Goal: Task Accomplishment & Management: Manage account settings

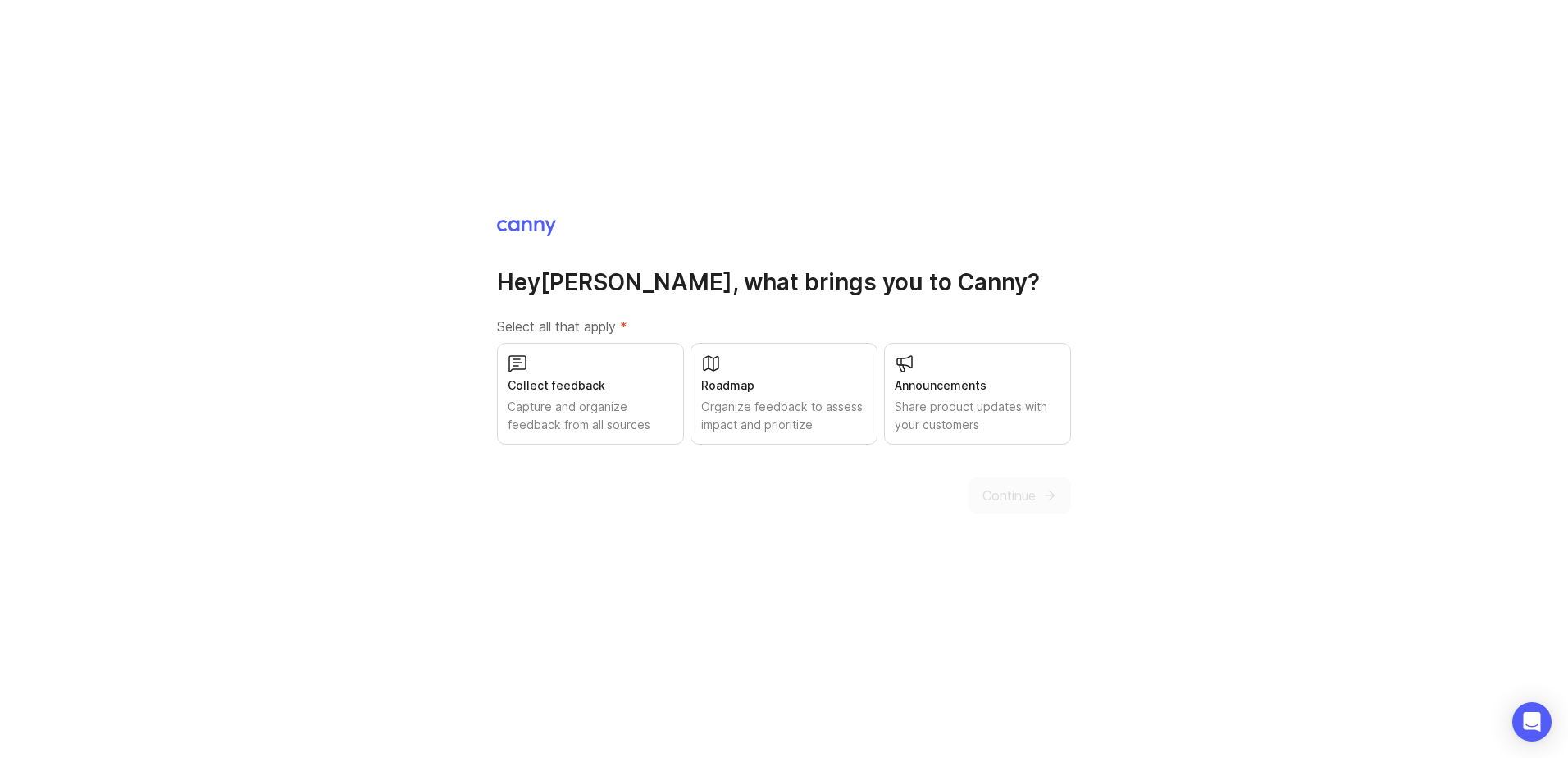
click at [644, 374] on div "Collect feedback Capture and organize feedback from all sources" at bounding box center [590, 393] width 187 height 102
click at [772, 375] on div "Roadmap Organize feedback to assess impact and prioritize" at bounding box center [784, 393] width 187 height 102
click at [1049, 500] on icon "submit" at bounding box center [1051, 495] width 4 height 9
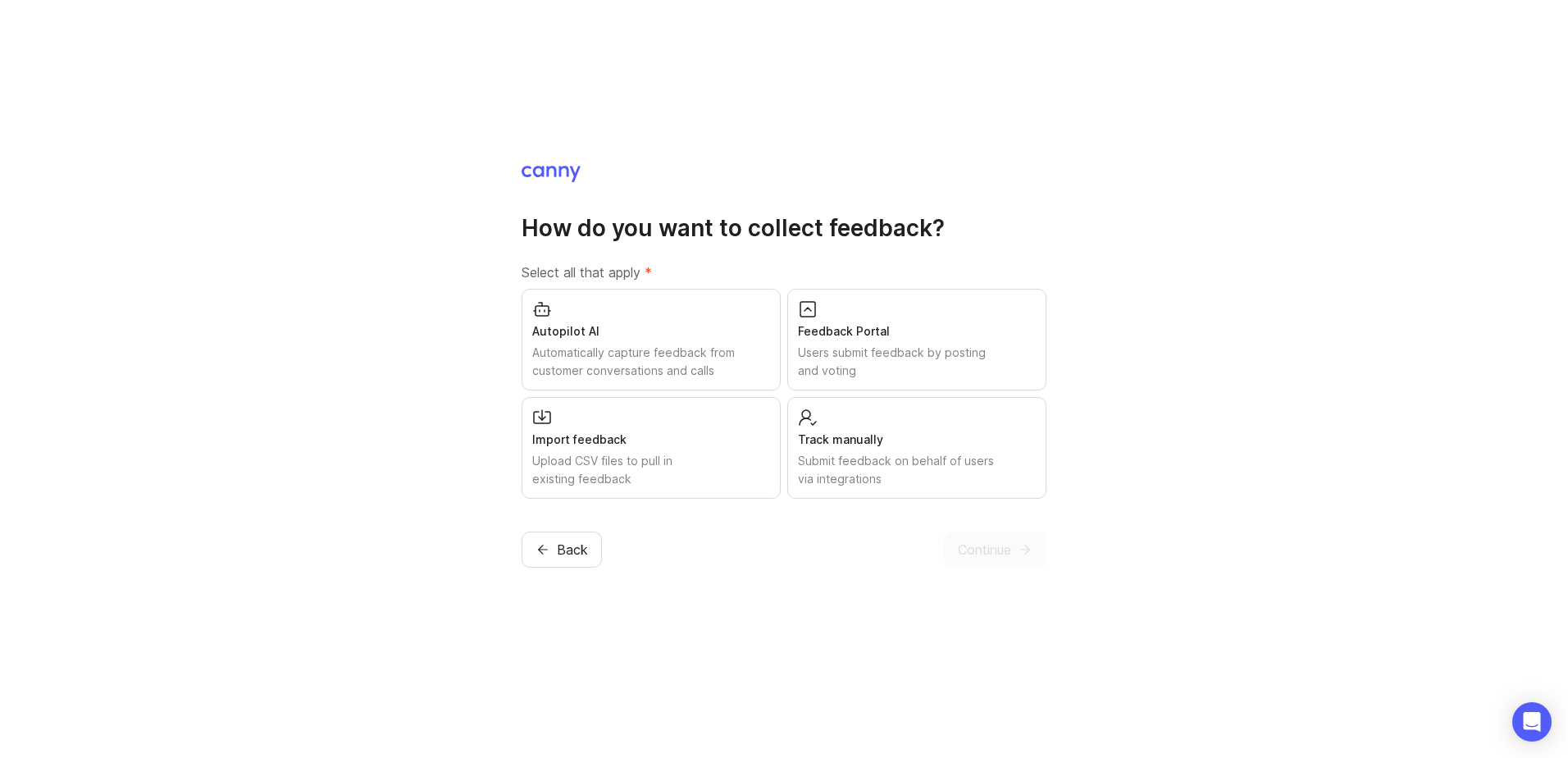
click at [706, 370] on div "Automatically capture feedback from customer conversations and calls" at bounding box center [651, 361] width 238 height 36
click at [909, 372] on div "Users submit feedback by posting and voting" at bounding box center [917, 361] width 238 height 36
click at [677, 484] on div "Upload CSV files to pull in existing feedback" at bounding box center [651, 470] width 238 height 36
click at [891, 484] on div "Submit feedback on behalf of users via integrations" at bounding box center [917, 470] width 238 height 36
click at [973, 555] on span "Continue" at bounding box center [985, 549] width 53 height 20
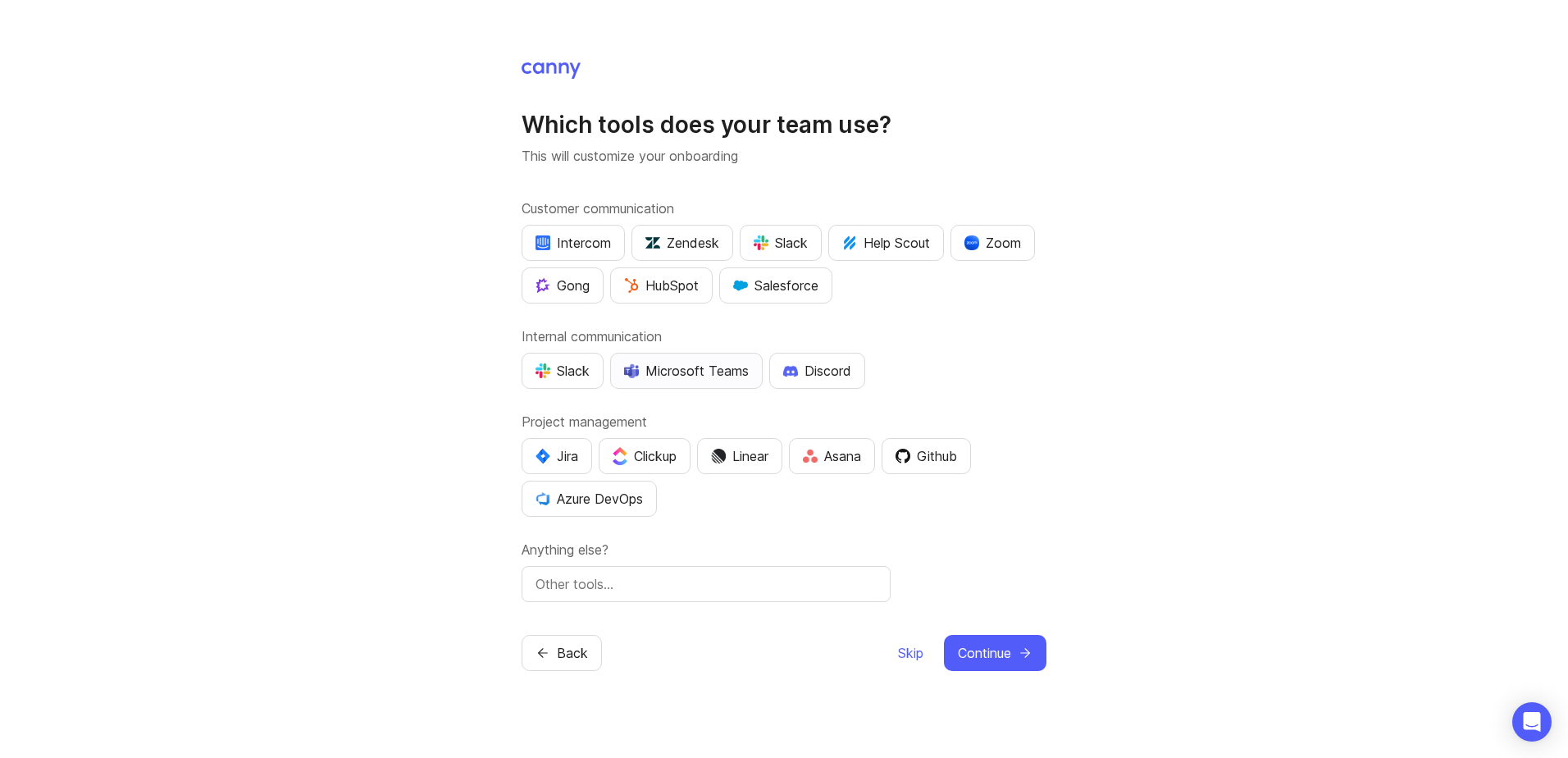
click at [730, 382] on button "Microsoft Teams" at bounding box center [686, 370] width 152 height 36
click at [560, 469] on button "Jira" at bounding box center [556, 455] width 70 height 36
click at [562, 575] on input "text" at bounding box center [706, 584] width 342 height 20
type input "Dynamics"
click at [1006, 661] on span "Continue" at bounding box center [985, 653] width 53 height 20
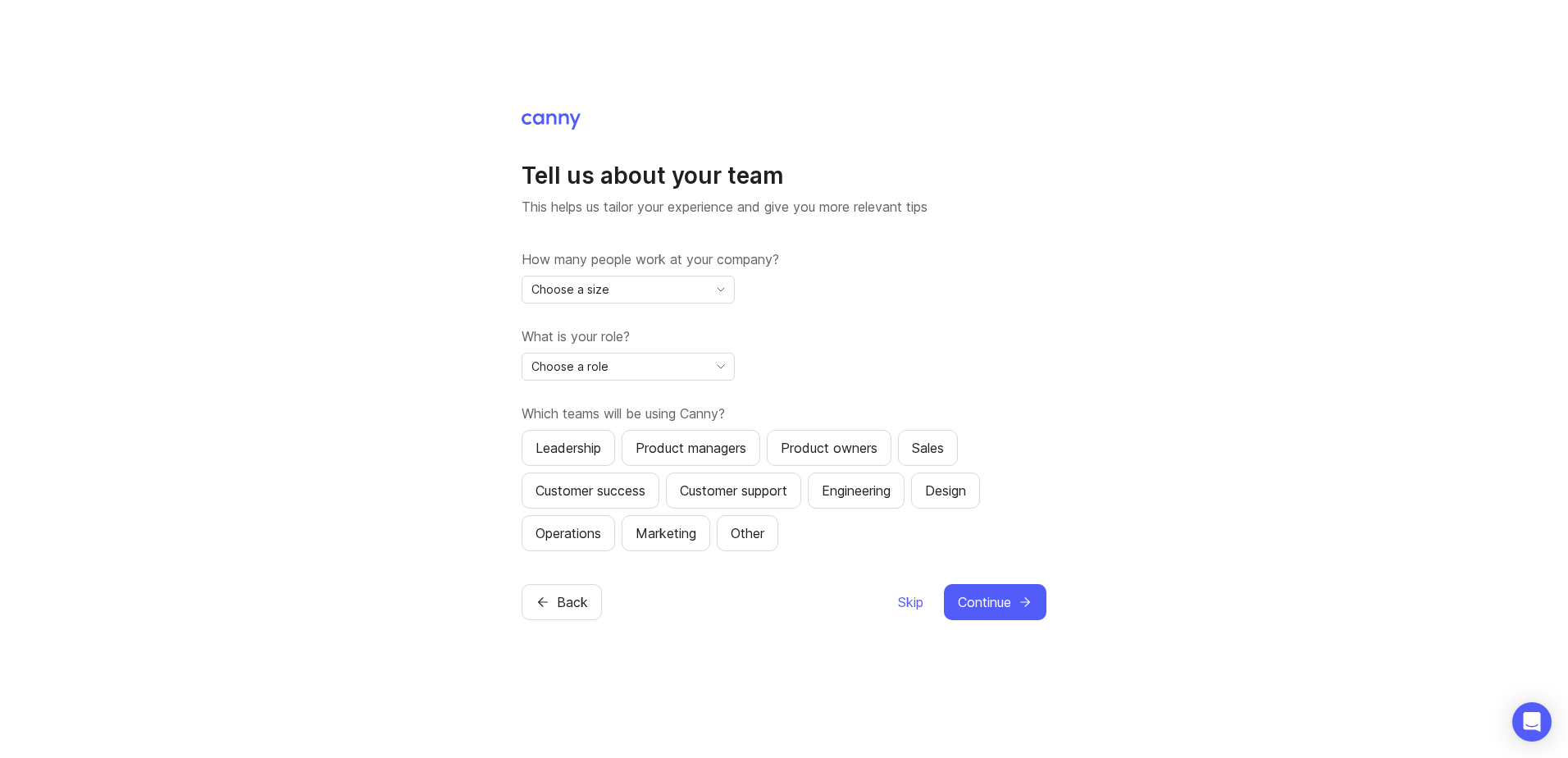
click at [664, 289] on div "Choose a size" at bounding box center [615, 289] width 185 height 27
click at [655, 484] on li "5,001+" at bounding box center [629, 483] width 212 height 27
click at [662, 370] on div "Choose a role" at bounding box center [615, 366] width 185 height 27
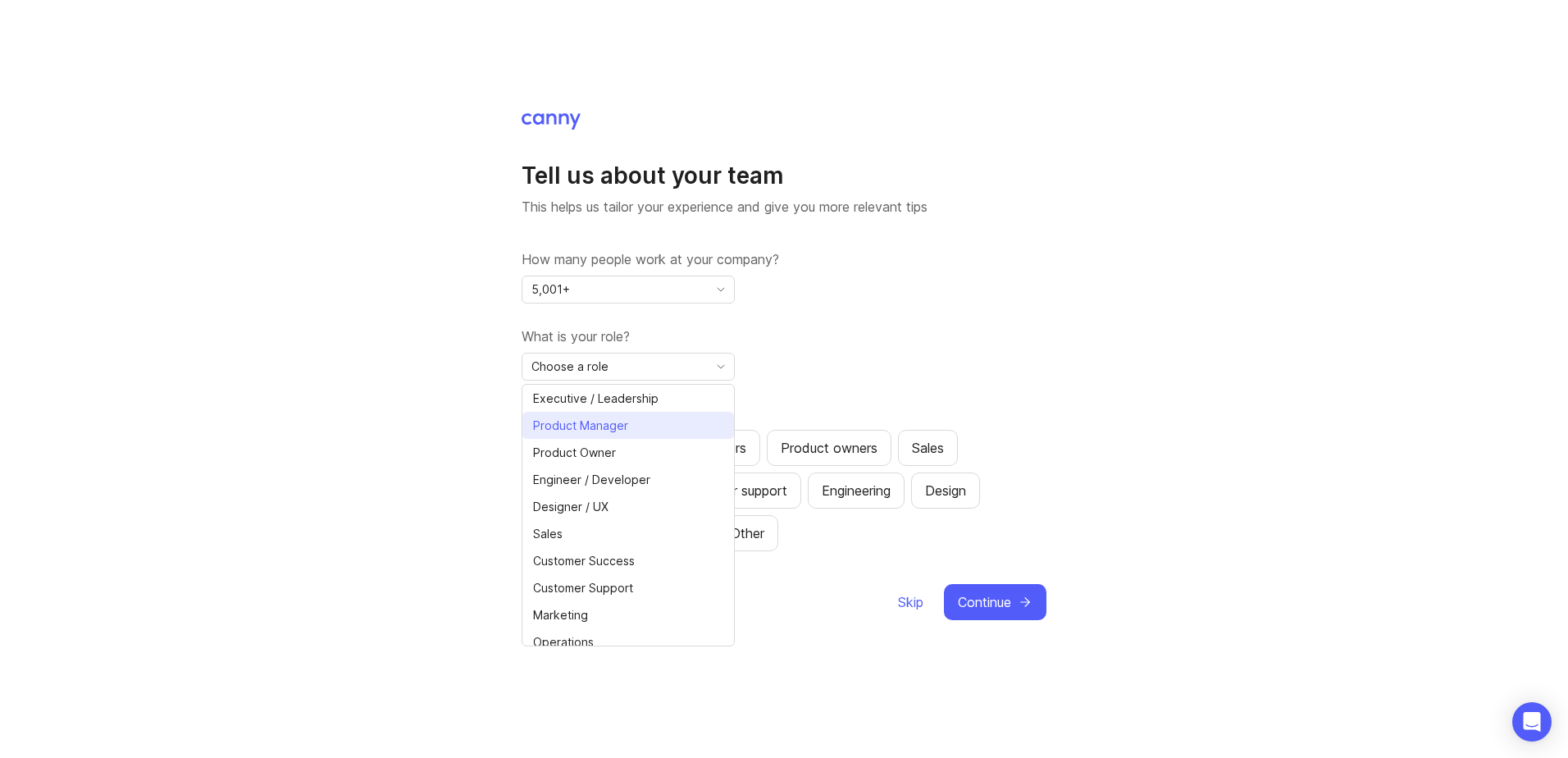
click at [657, 434] on li "Product Manager" at bounding box center [629, 425] width 212 height 27
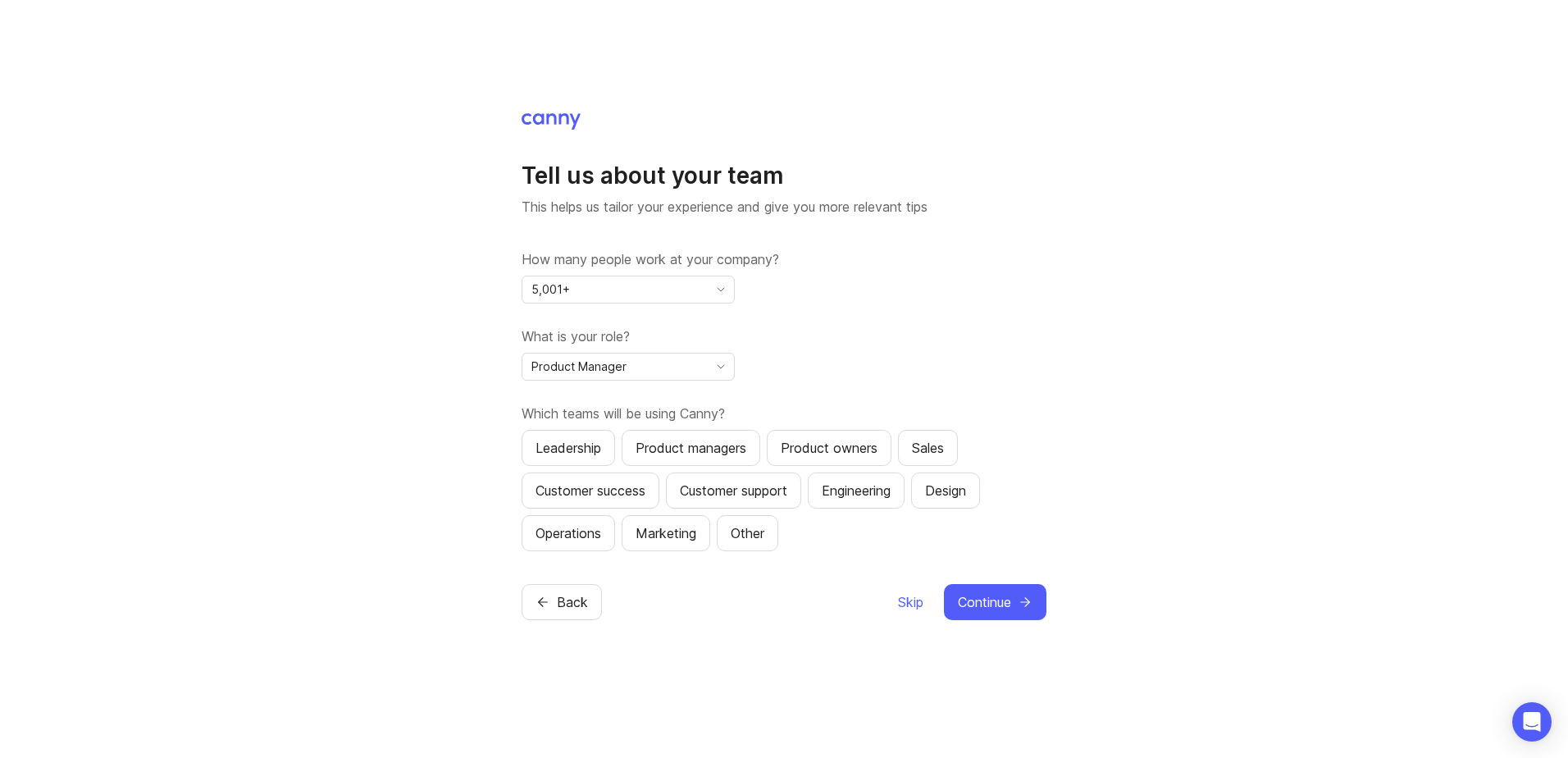
click at [557, 368] on span "Product Manager" at bounding box center [579, 366] width 95 height 18
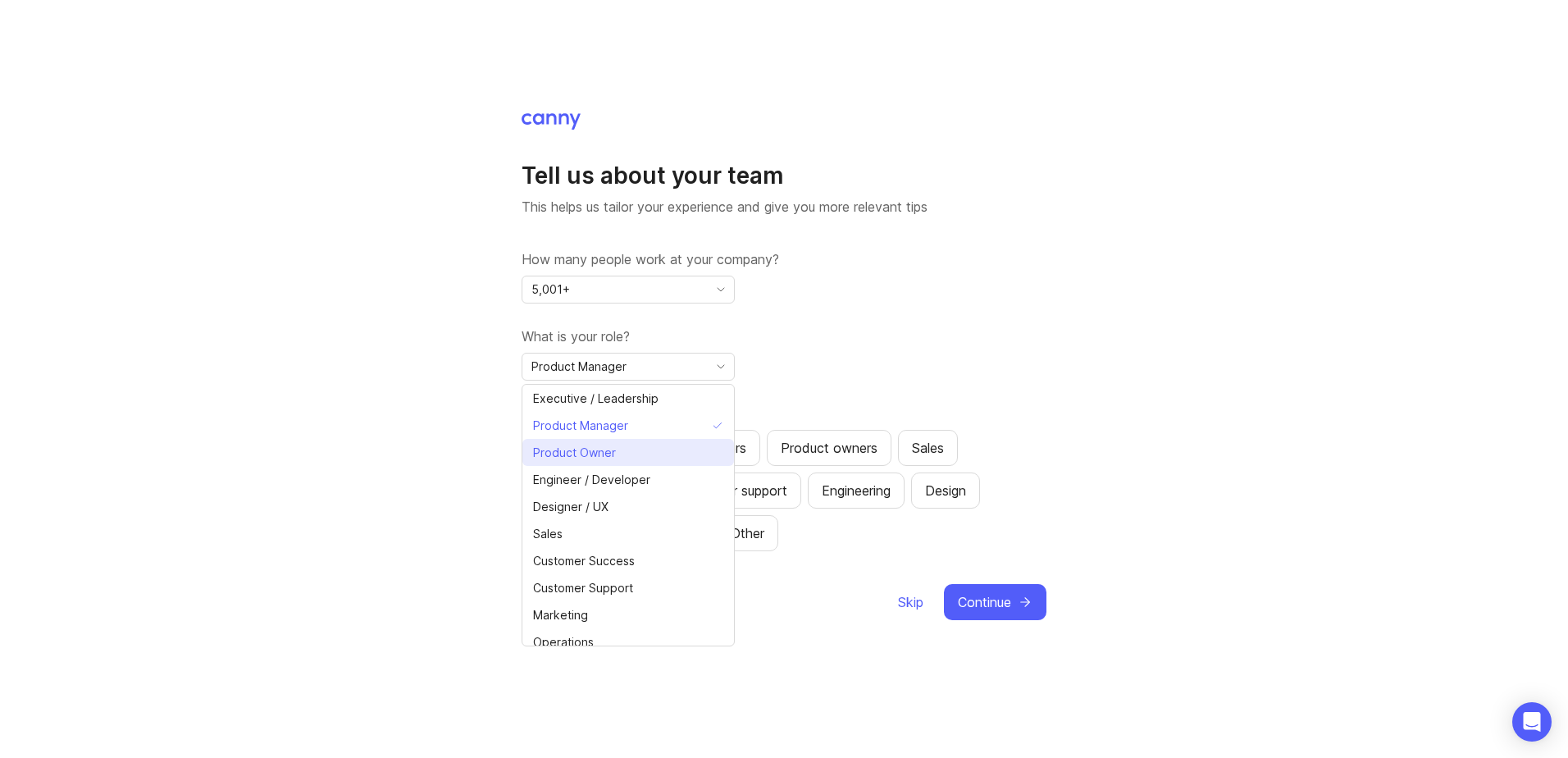
click at [606, 447] on span "Product Owner" at bounding box center [575, 452] width 83 height 18
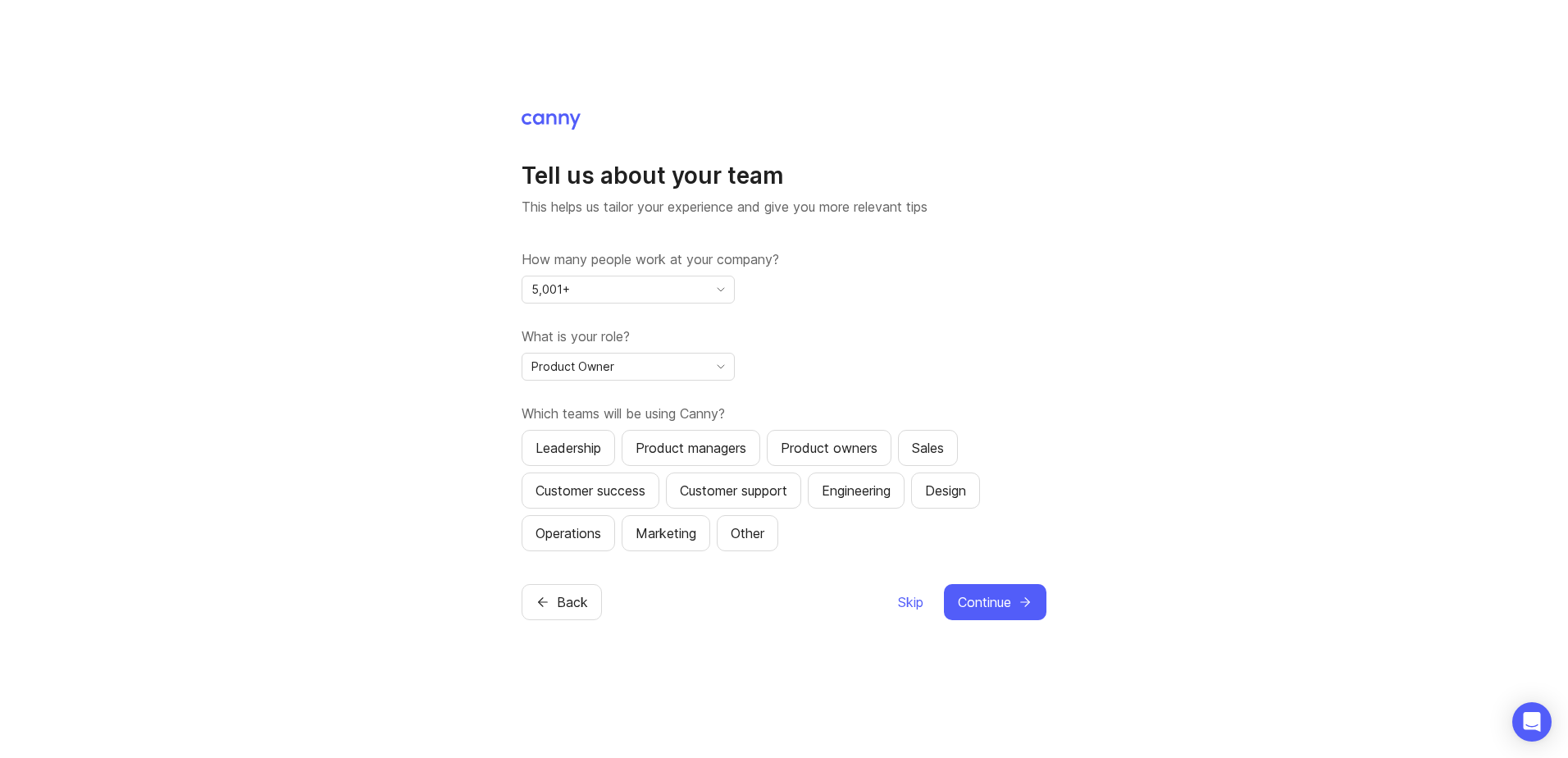
click at [496, 392] on div "Tell us about your team This helps us tailor your experience and give you more …" at bounding box center [784, 379] width 1568 height 758
click at [595, 449] on div "Leadership" at bounding box center [568, 447] width 65 height 20
click at [670, 447] on div "Product managers" at bounding box center [691, 447] width 111 height 20
click at [822, 453] on div "Product owners" at bounding box center [830, 447] width 97 height 20
click at [932, 456] on div "Sales" at bounding box center [928, 447] width 32 height 20
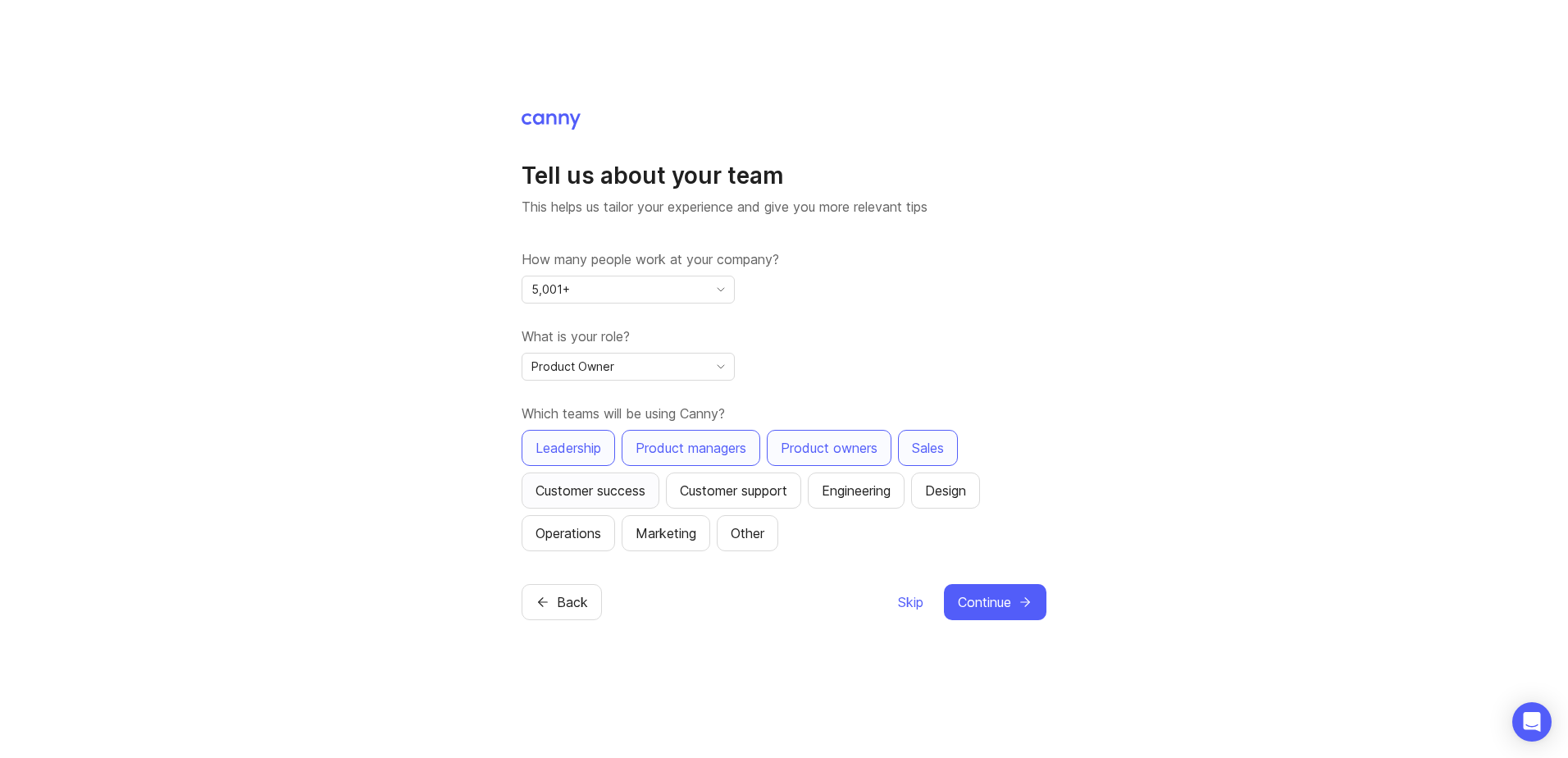
click at [625, 493] on div "Customer success" at bounding box center [590, 491] width 110 height 20
click at [733, 493] on div "Customer support" at bounding box center [734, 491] width 108 height 20
click at [882, 492] on div "Engineering" at bounding box center [856, 491] width 69 height 20
drag, startPoint x: 951, startPoint y: 496, endPoint x: 770, endPoint y: 527, distance: 183.6
click at [948, 498] on div "Design" at bounding box center [945, 491] width 41 height 20
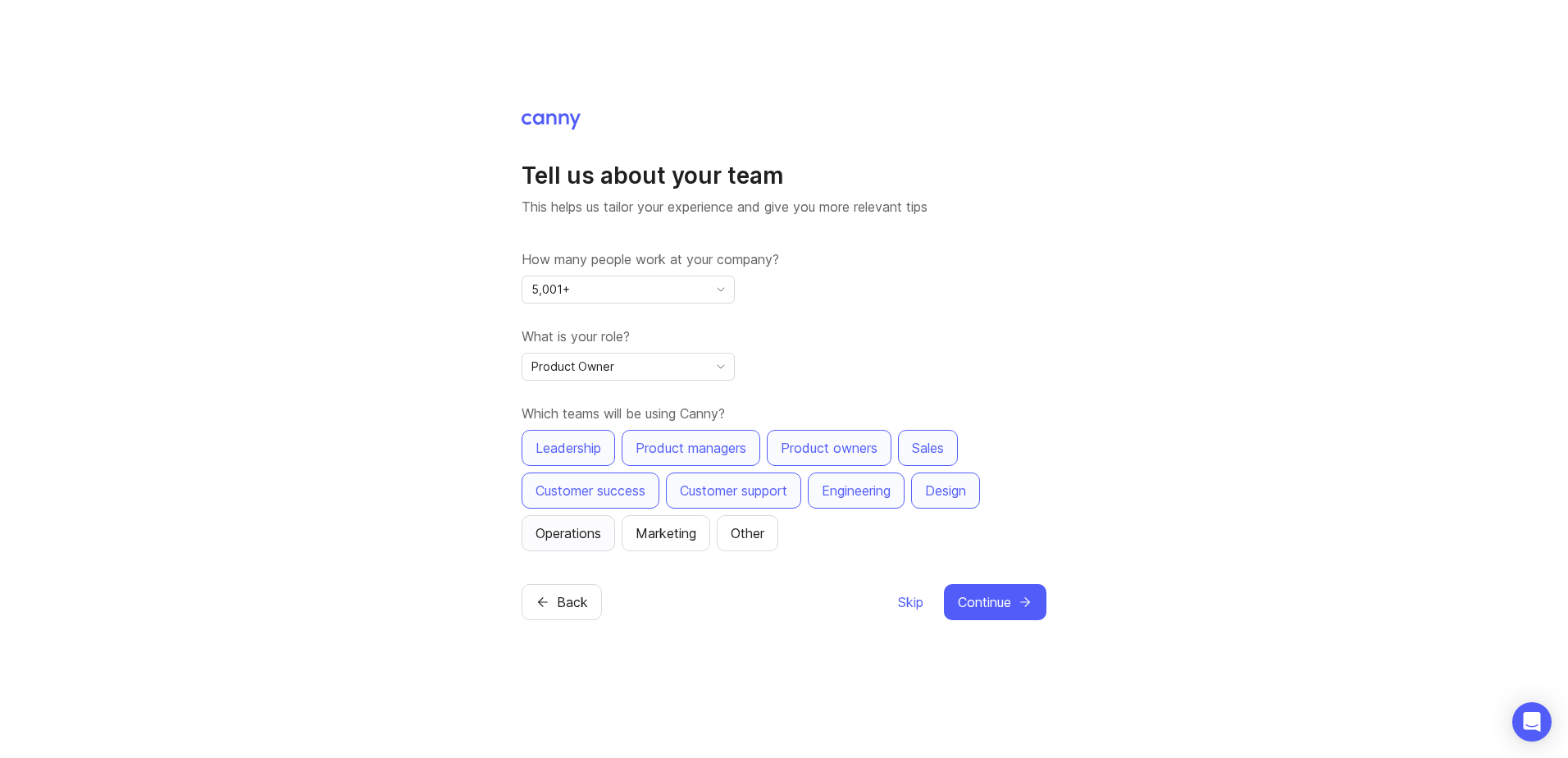
click at [594, 531] on div "Operations" at bounding box center [568, 533] width 65 height 20
click at [668, 526] on div "Marketing" at bounding box center [665, 533] width 60 height 20
click at [986, 603] on span "Continue" at bounding box center [985, 602] width 53 height 20
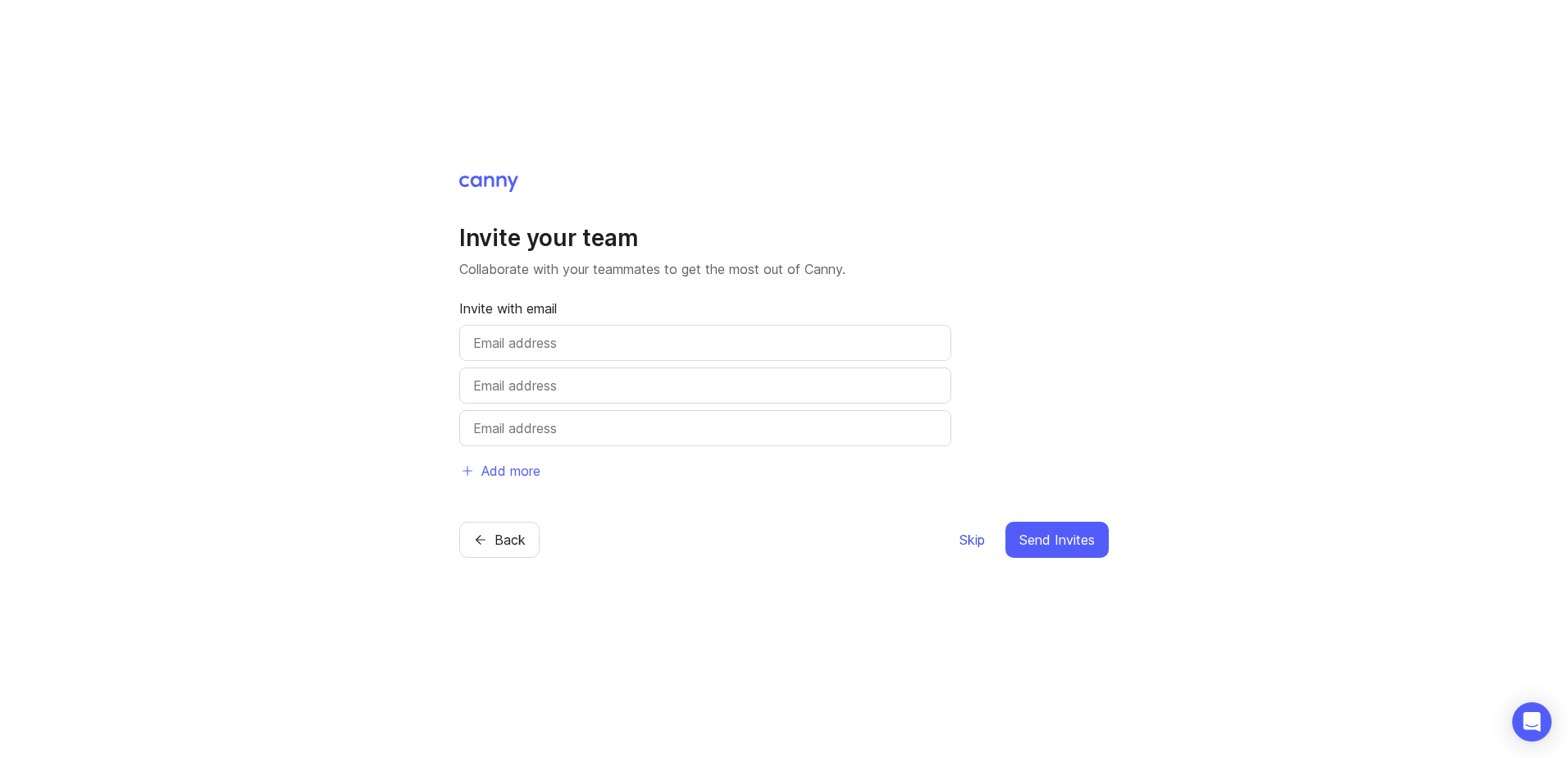
click at [968, 538] on span "Skip" at bounding box center [972, 539] width 26 height 20
click at [978, 547] on span "Skip" at bounding box center [972, 539] width 26 height 20
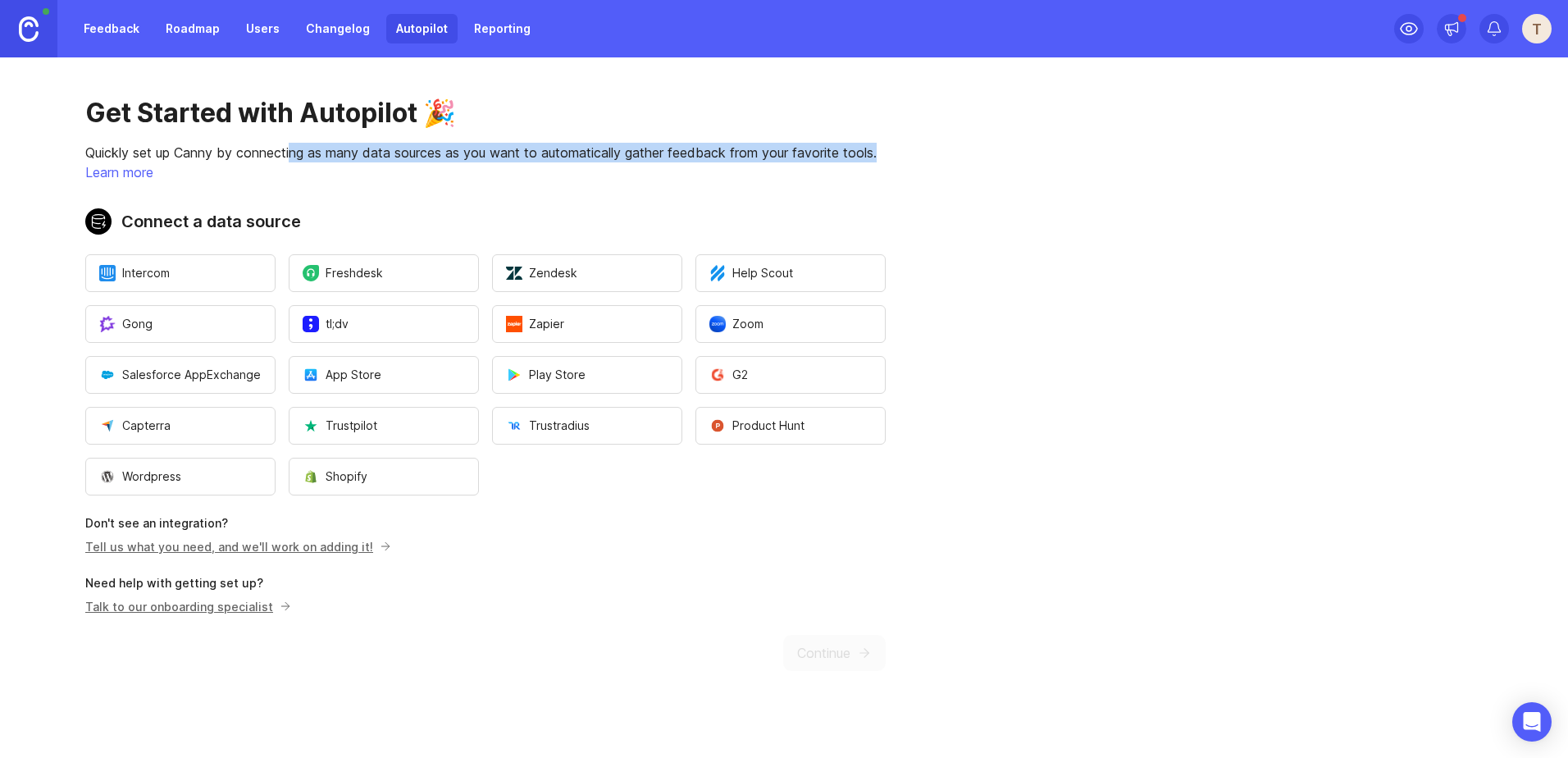
drag, startPoint x: 293, startPoint y: 158, endPoint x: 884, endPoint y: 155, distance: 591.0
click at [884, 155] on p "Quickly set up Canny by connecting as many data sources as you want to automati…" at bounding box center [485, 152] width 801 height 20
click at [121, 32] on link "Feedback" at bounding box center [112, 29] width 75 height 30
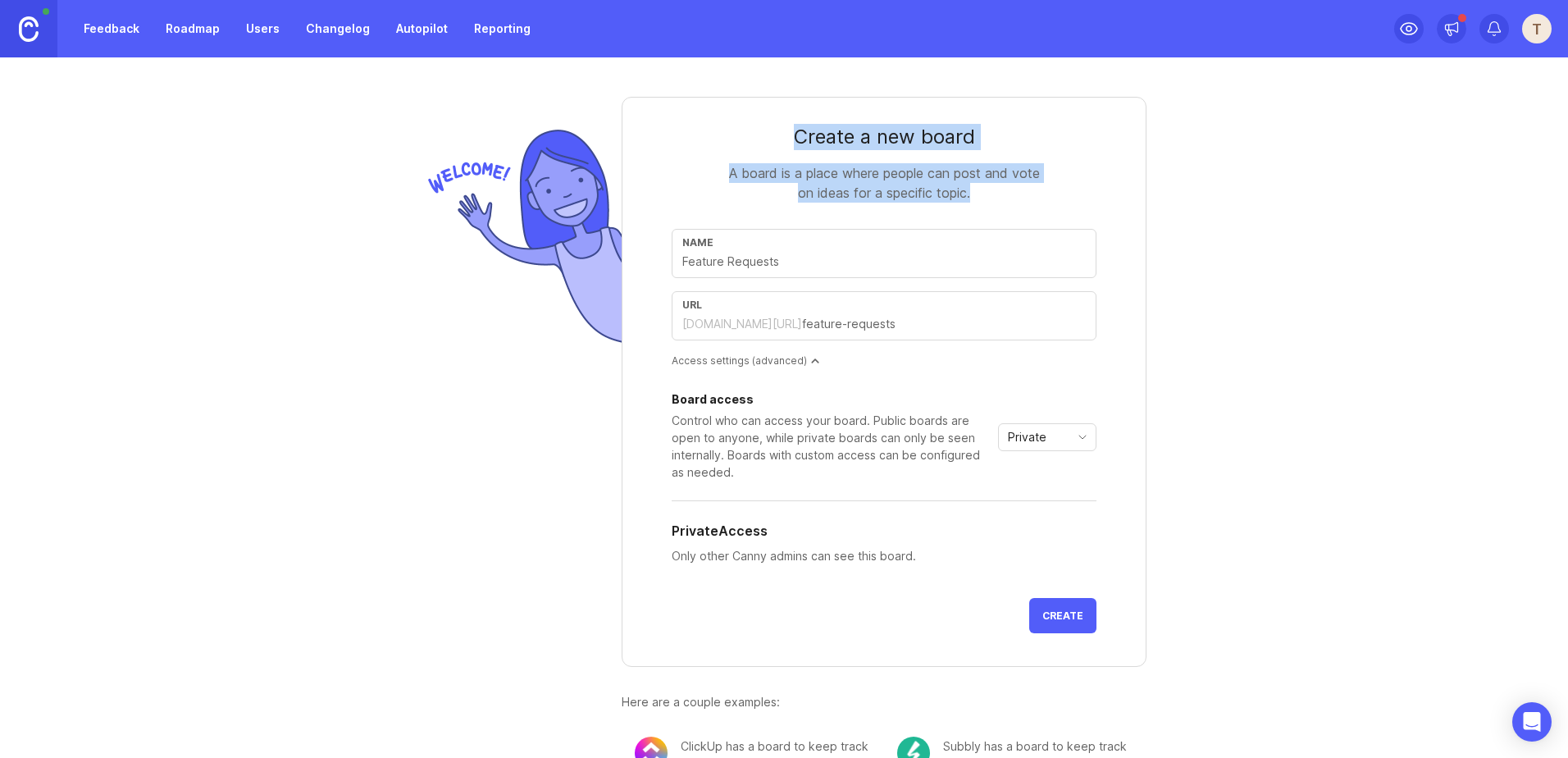
drag, startPoint x: 785, startPoint y: 140, endPoint x: 995, endPoint y: 192, distance: 216.3
click at [995, 192] on form "Create a new board A board is a place where people can post and vote on ideas f…" at bounding box center [884, 382] width 525 height 570
click at [990, 196] on div "A board is a place where people can post and vote on ideas for a specific topic." at bounding box center [883, 183] width 328 height 40
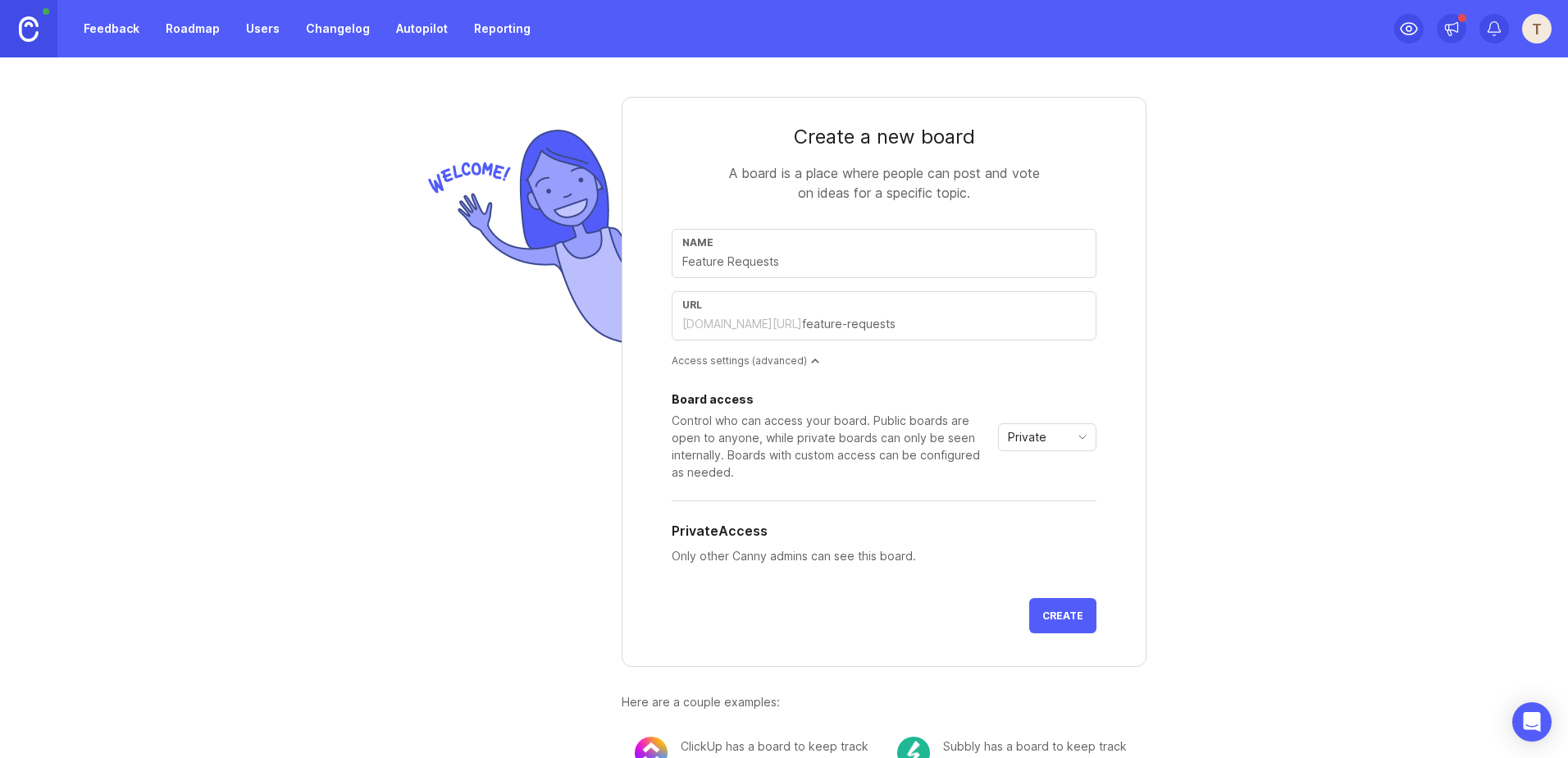
click at [816, 255] on input "text" at bounding box center [884, 261] width 404 height 18
click at [783, 259] on input "text" at bounding box center [884, 261] width 404 height 18
type input "I"
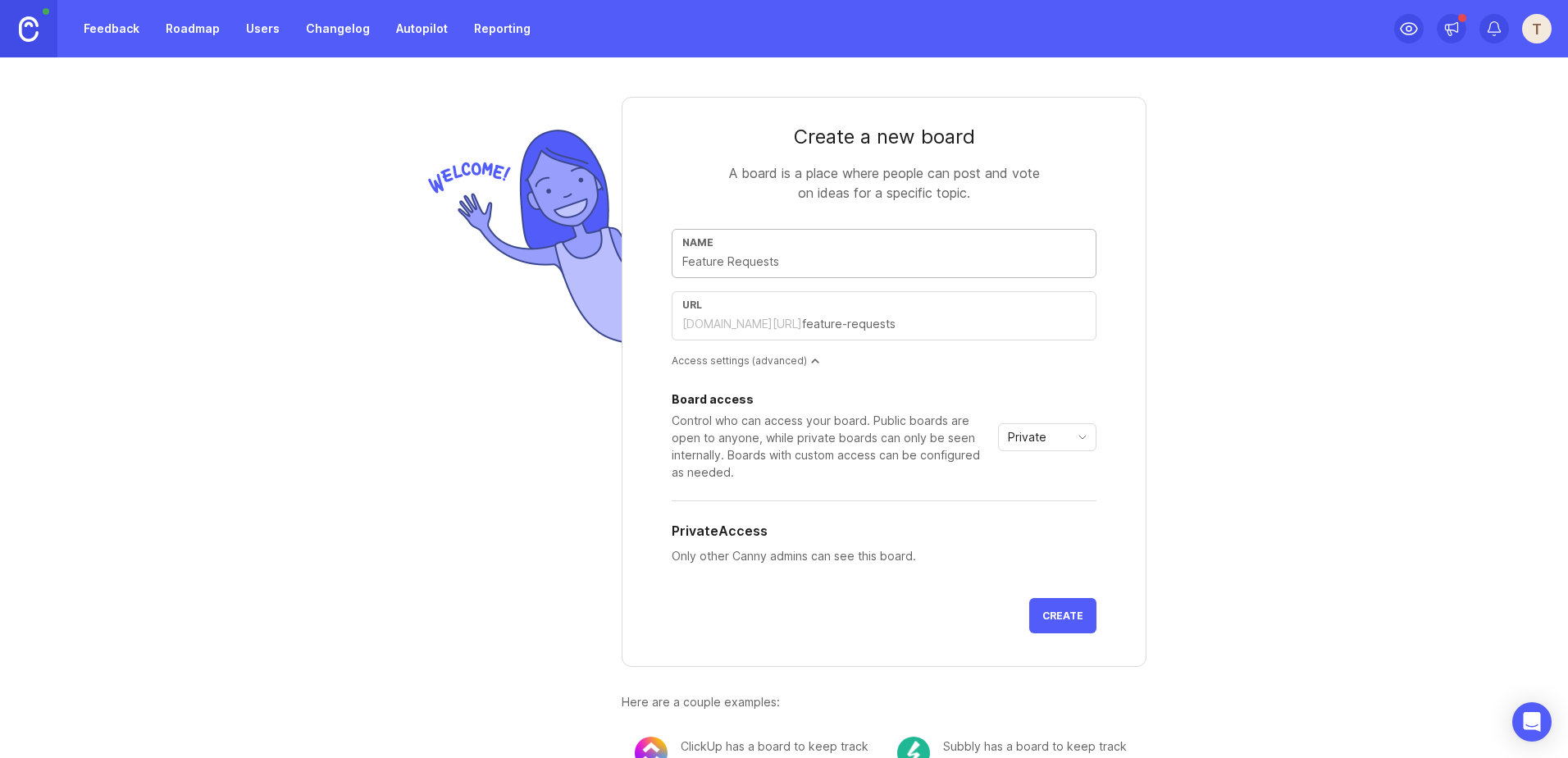
type input "i"
type input "Id"
type input "id"
type input "Ide"
type input "ide"
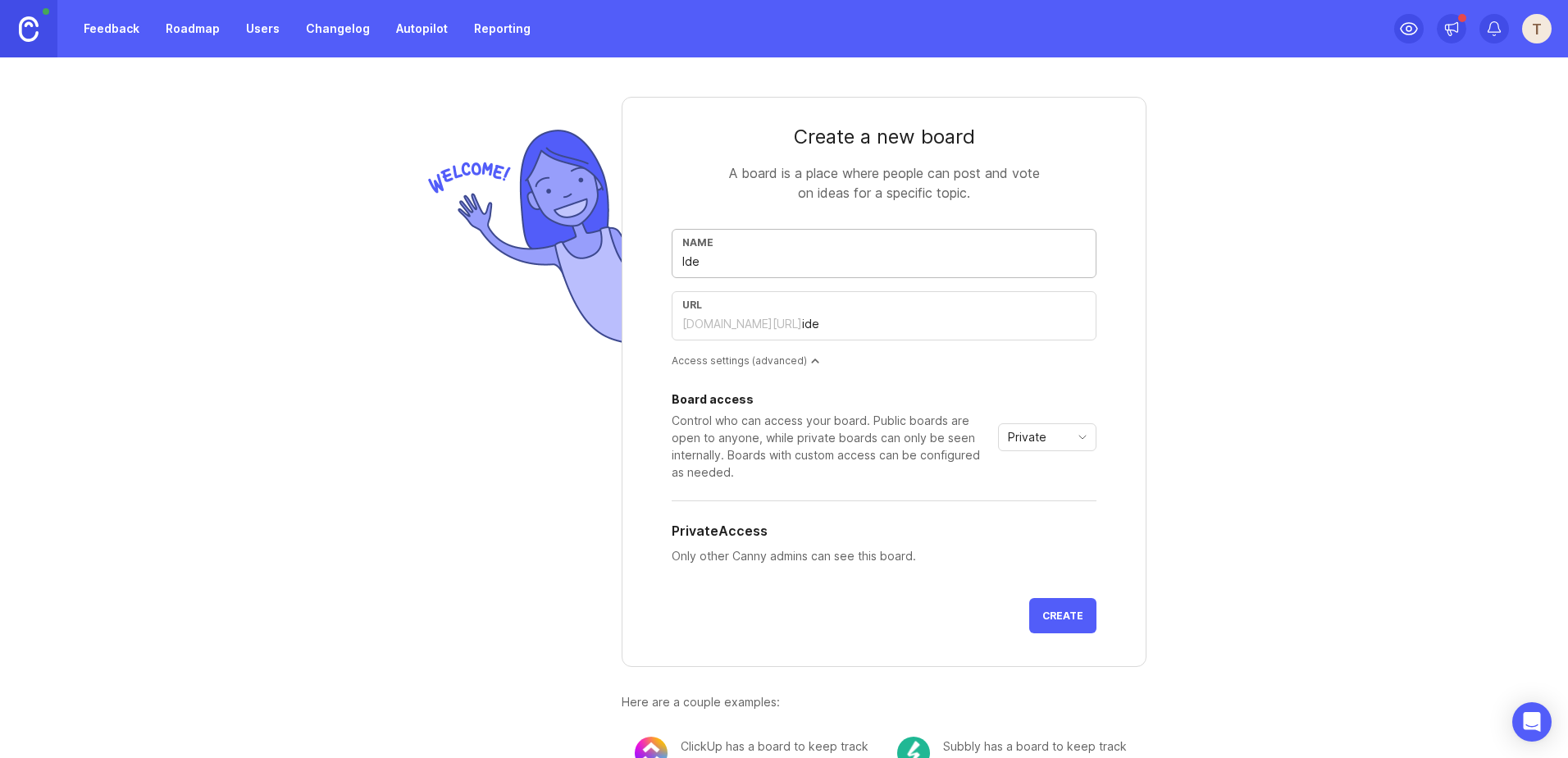
type input "Idea"
type input "idea"
type input "Ideas"
type input "ideas"
type input "Ideas"
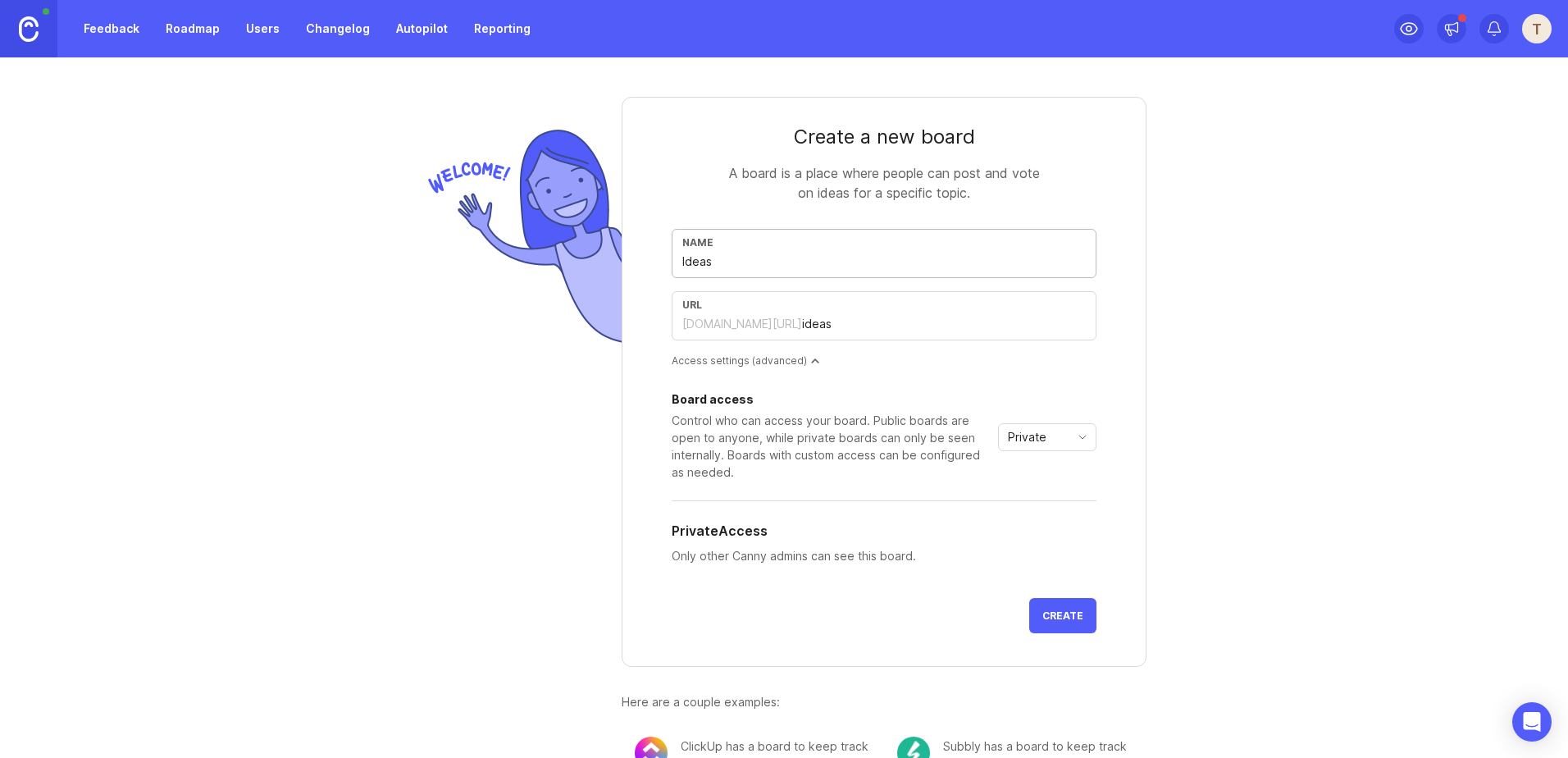
click at [811, 361] on div at bounding box center [815, 360] width 8 height 8
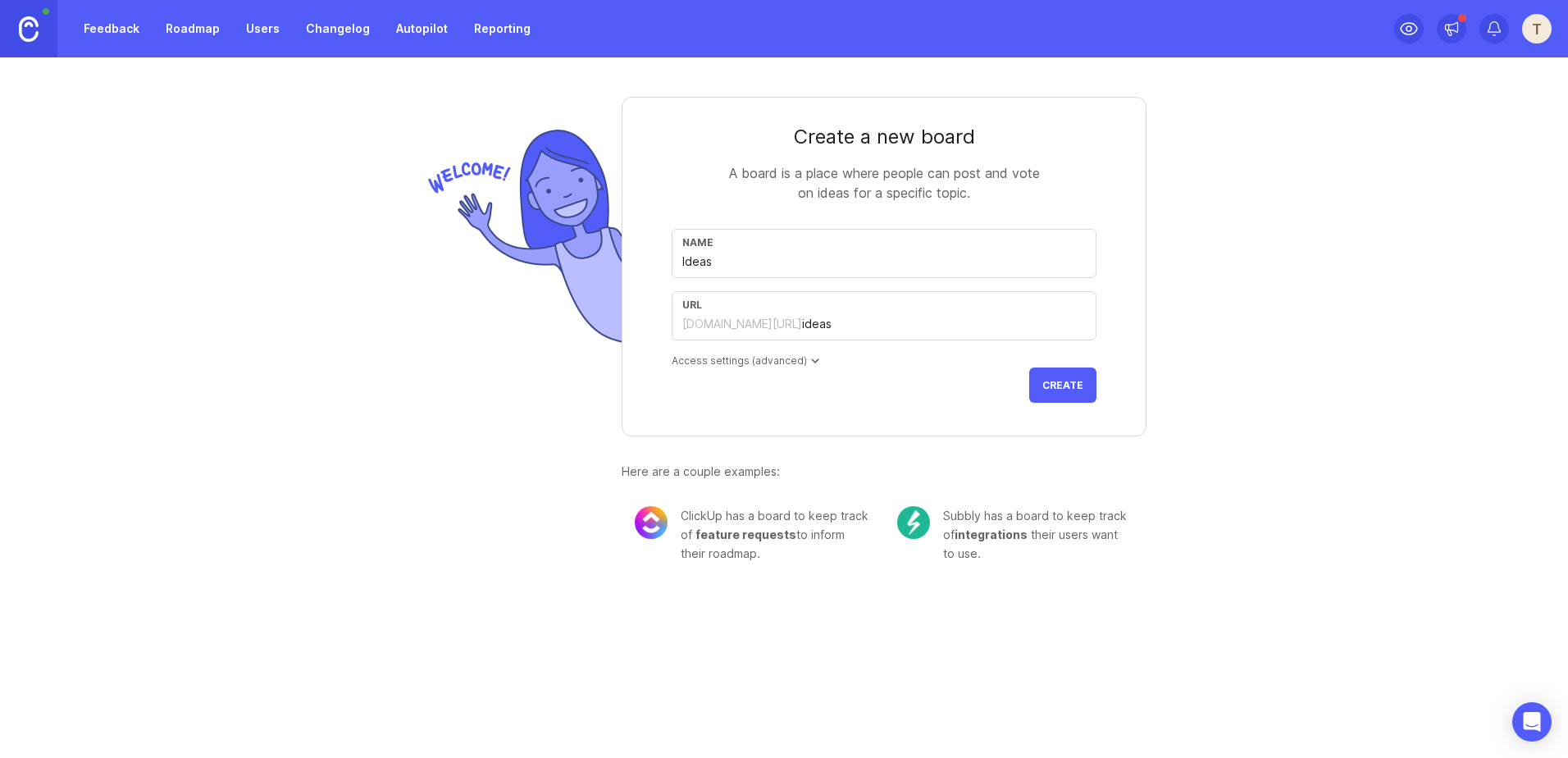
click at [811, 361] on div at bounding box center [815, 360] width 8 height 8
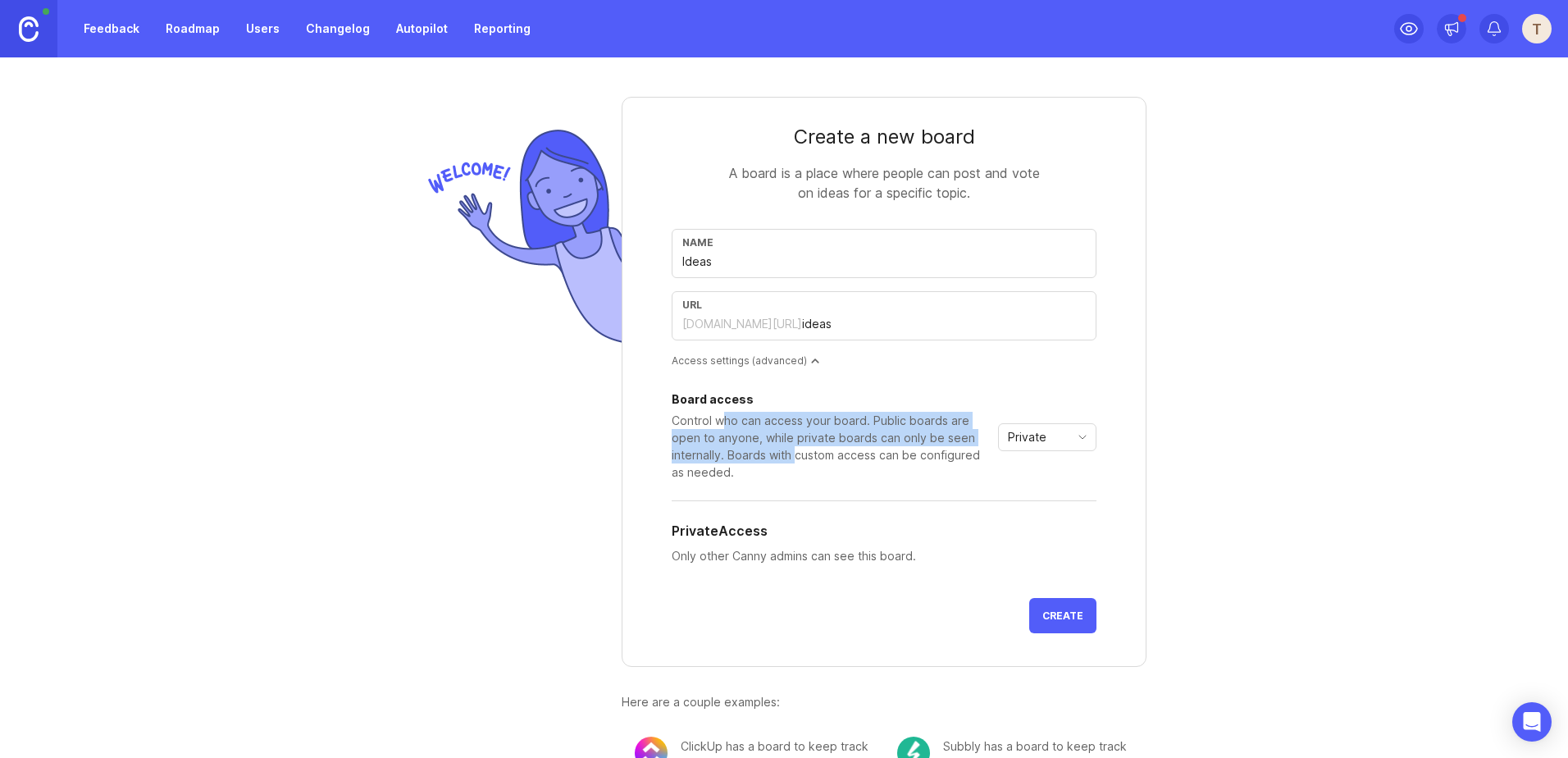
drag, startPoint x: 718, startPoint y: 427, endPoint x: 791, endPoint y: 454, distance: 77.8
click at [791, 454] on div "Control who can access your board. Public boards are open to anyone, while priv…" at bounding box center [832, 446] width 320 height 69
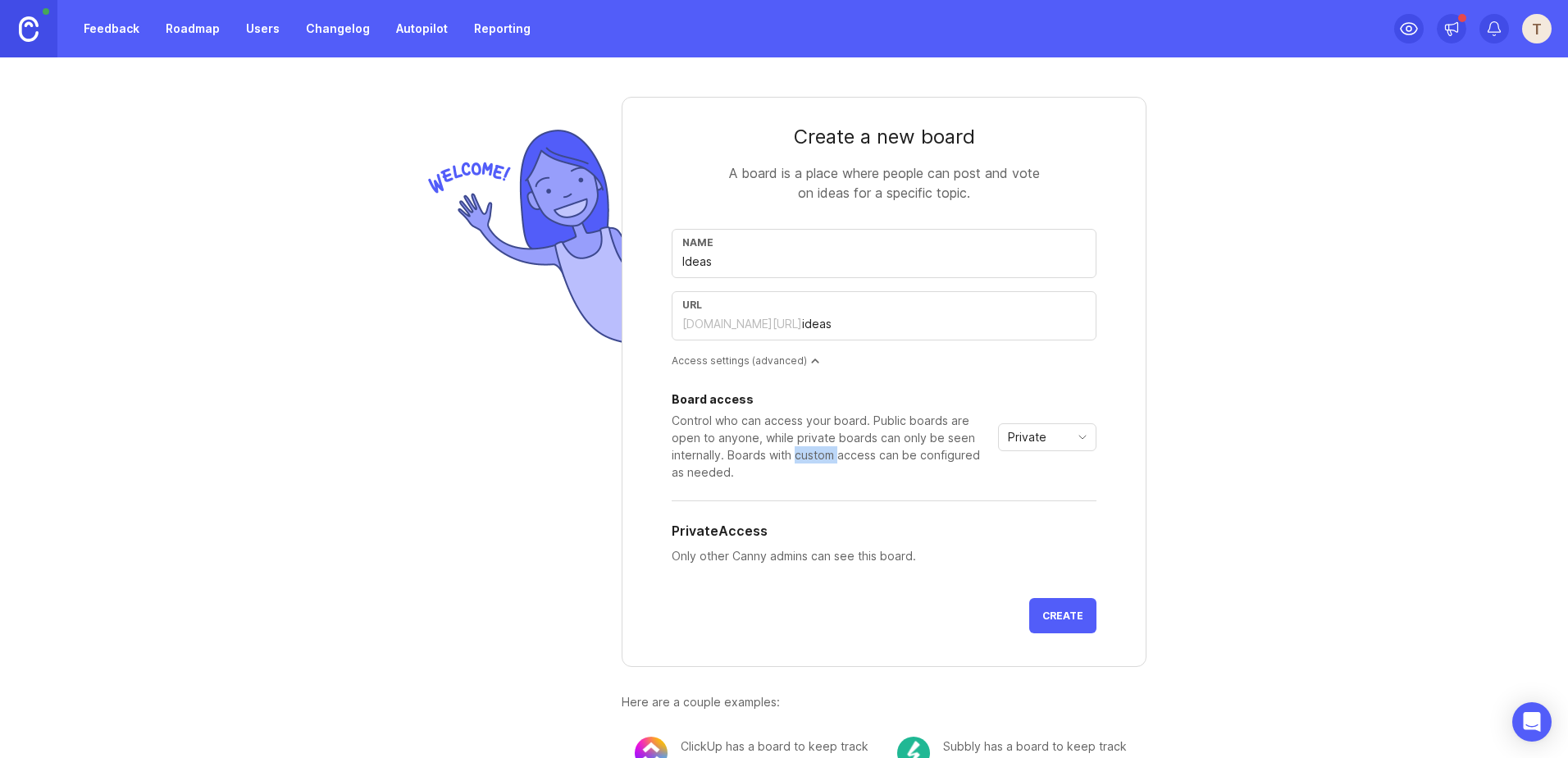
click at [791, 454] on div "Control who can access your board. Public boards are open to anyone, while priv…" at bounding box center [832, 446] width 320 height 69
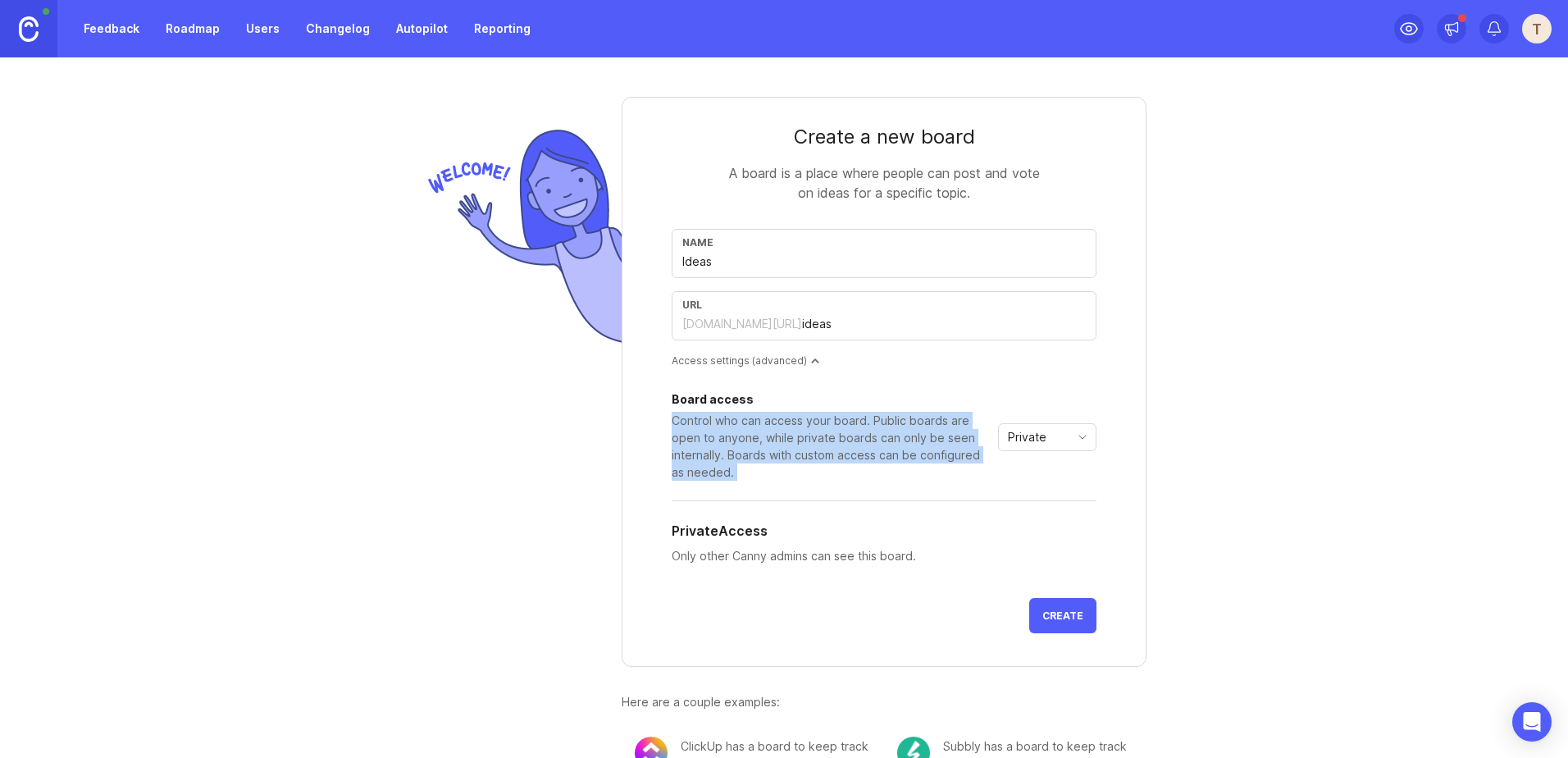
click at [789, 454] on div "Control who can access your board. Public boards are open to anyone, while priv…" at bounding box center [832, 446] width 320 height 69
drag, startPoint x: 789, startPoint y: 454, endPoint x: 763, endPoint y: 451, distance: 26.2
click at [763, 451] on div "Control who can access your board. Public boards are open to anyone, while priv…" at bounding box center [832, 446] width 320 height 69
drag, startPoint x: 768, startPoint y: 415, endPoint x: 766, endPoint y: 470, distance: 55.0
click at [766, 470] on div "Control who can access your board. Public boards are open to anyone, while priv…" at bounding box center [832, 446] width 320 height 69
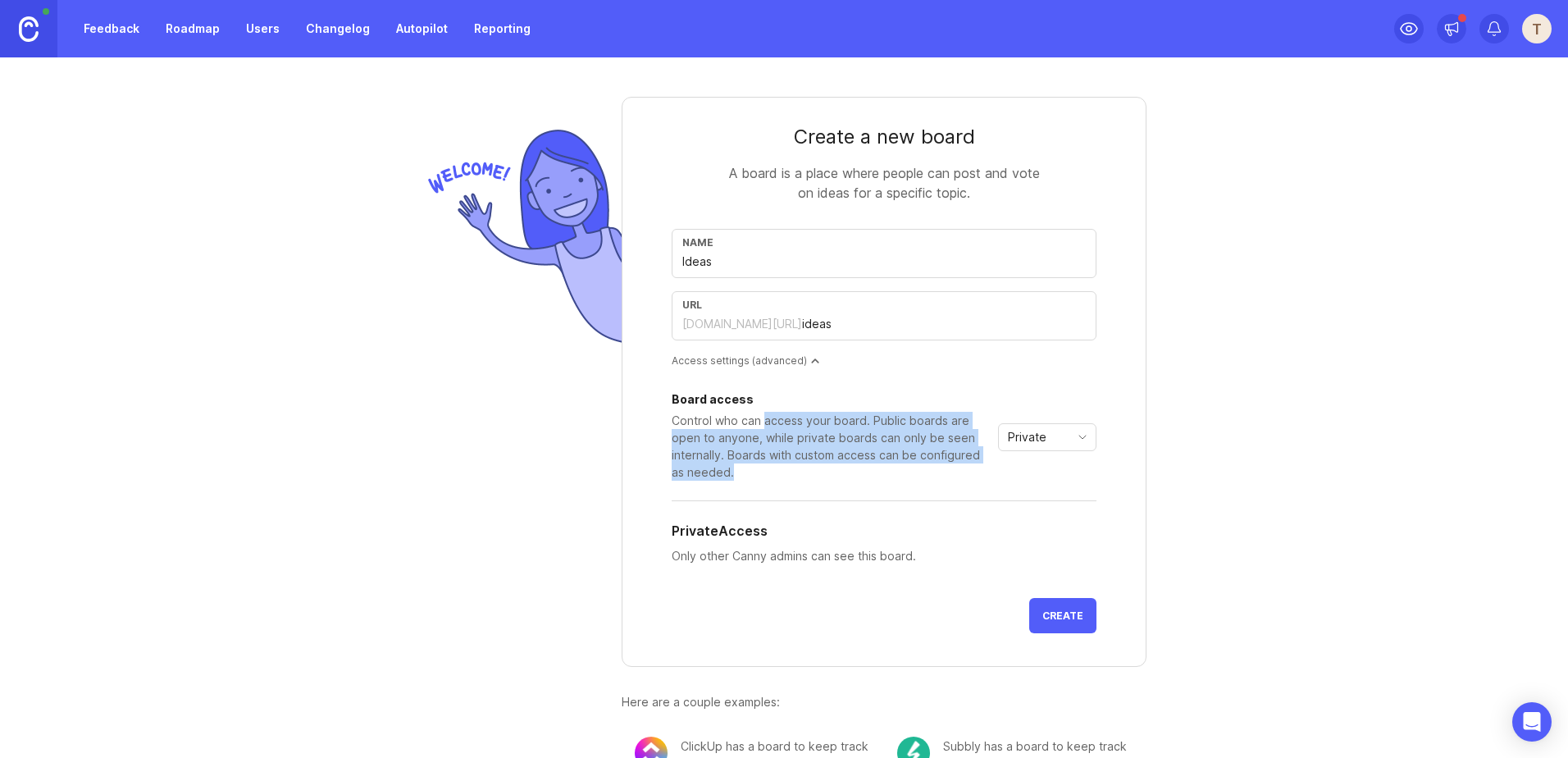
click at [766, 470] on div "Control who can access your board. Public boards are open to anyone, while priv…" at bounding box center [832, 446] width 320 height 69
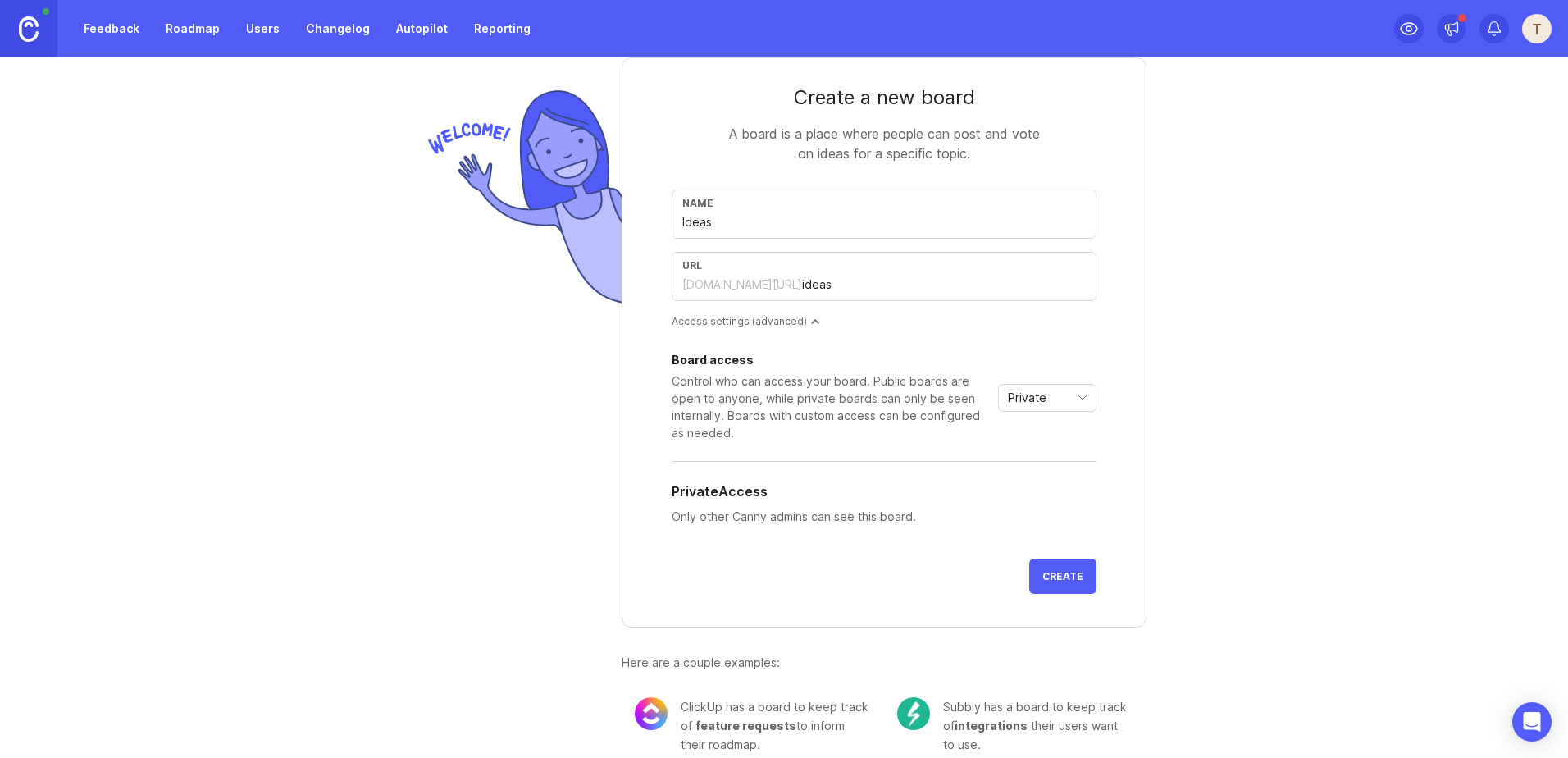
scroll to position [61, 0]
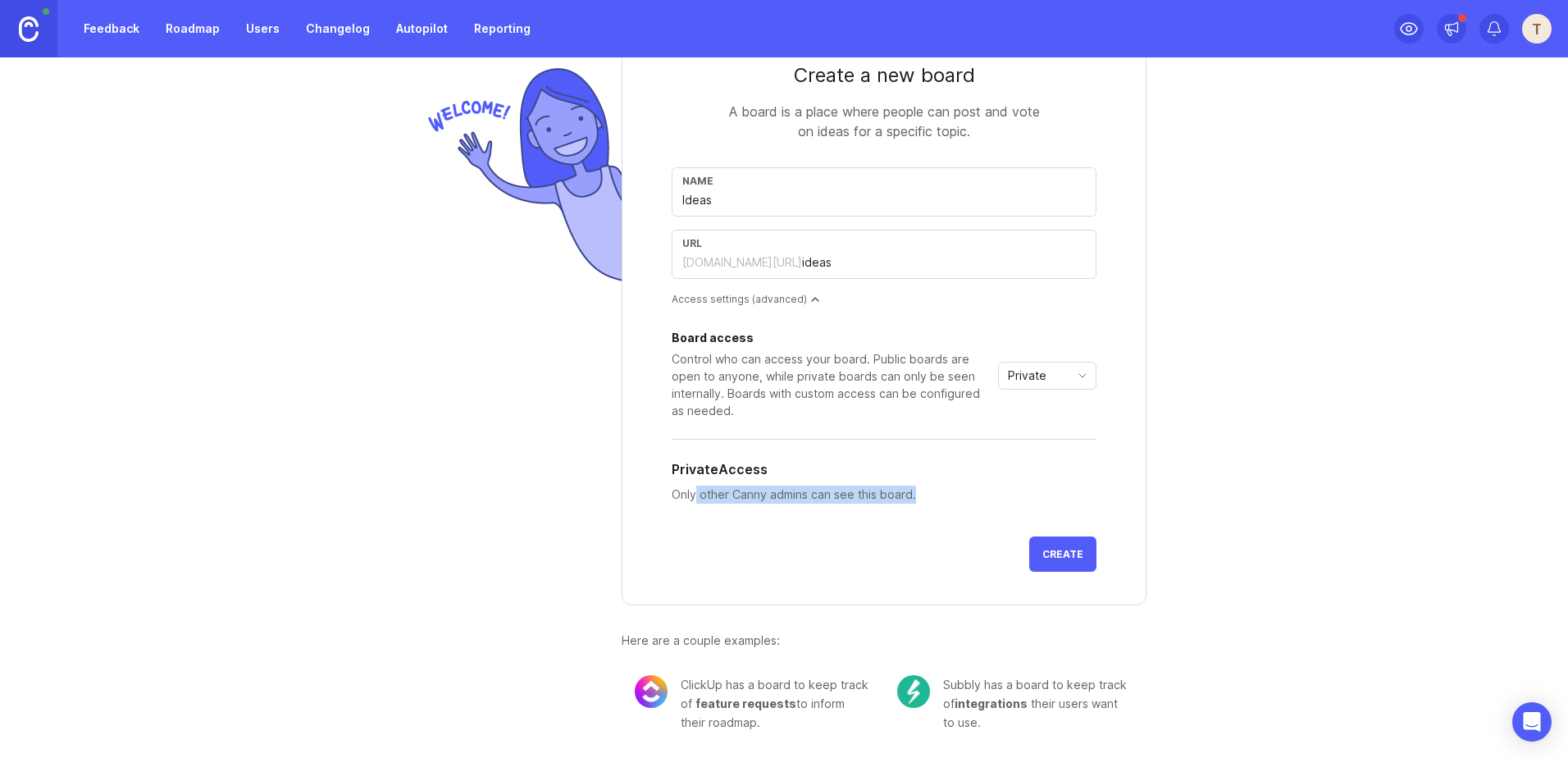
drag, startPoint x: 689, startPoint y: 497, endPoint x: 908, endPoint y: 501, distance: 219.0
click at [908, 501] on p "Only other Canny admins can see this board." at bounding box center [884, 494] width 425 height 18
drag, startPoint x: 908, startPoint y: 501, endPoint x: 1055, endPoint y: 556, distance: 157.0
click at [1055, 556] on span "Create" at bounding box center [1062, 553] width 41 height 12
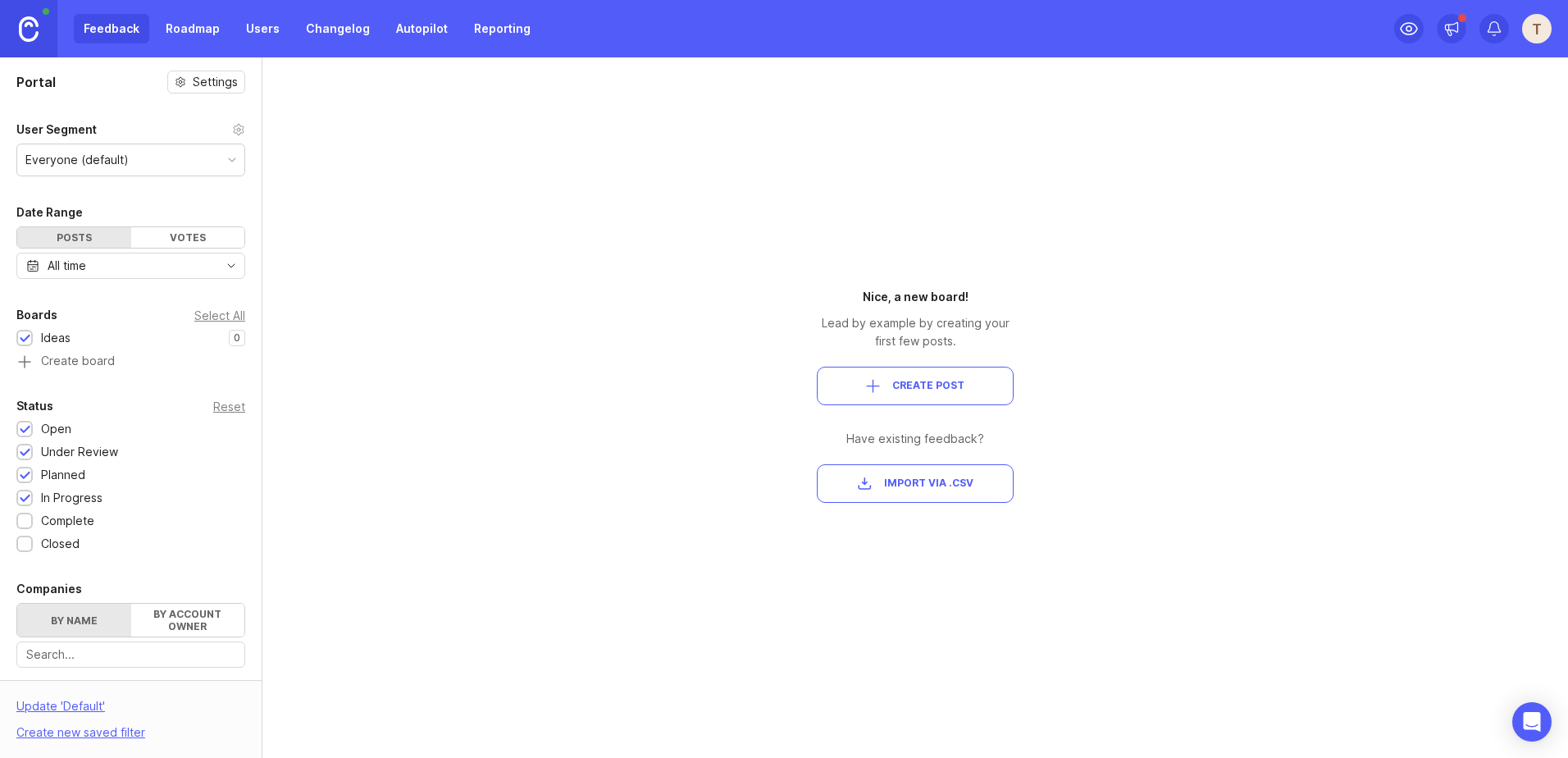
click at [882, 386] on span "Create Post" at bounding box center [915, 386] width 169 height 14
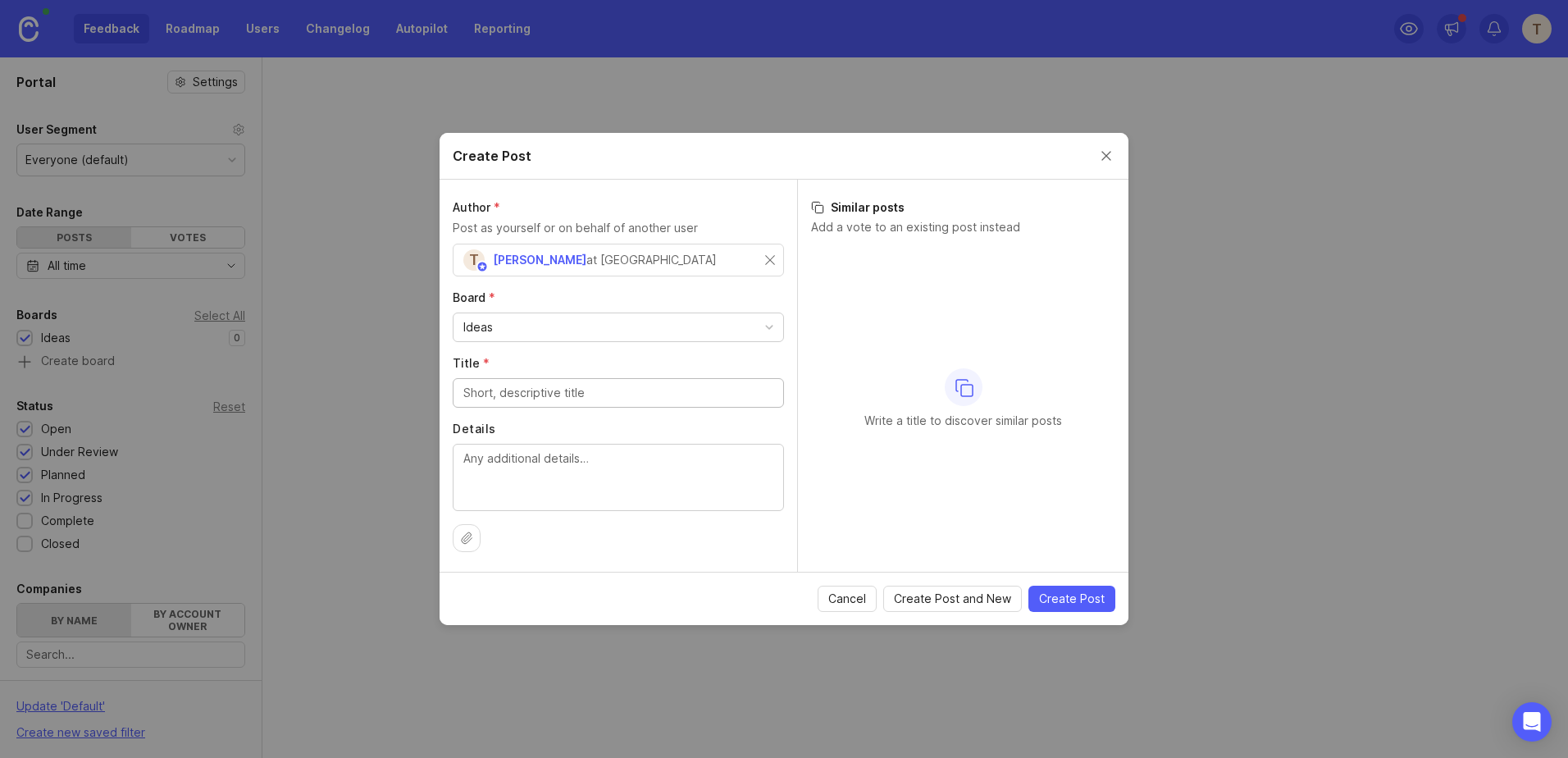
click at [549, 329] on div "Ideas" at bounding box center [618, 327] width 330 height 28
click at [526, 402] on div at bounding box center [618, 393] width 332 height 30
type input "Test Idea 1"
type textarea "Test Idea"
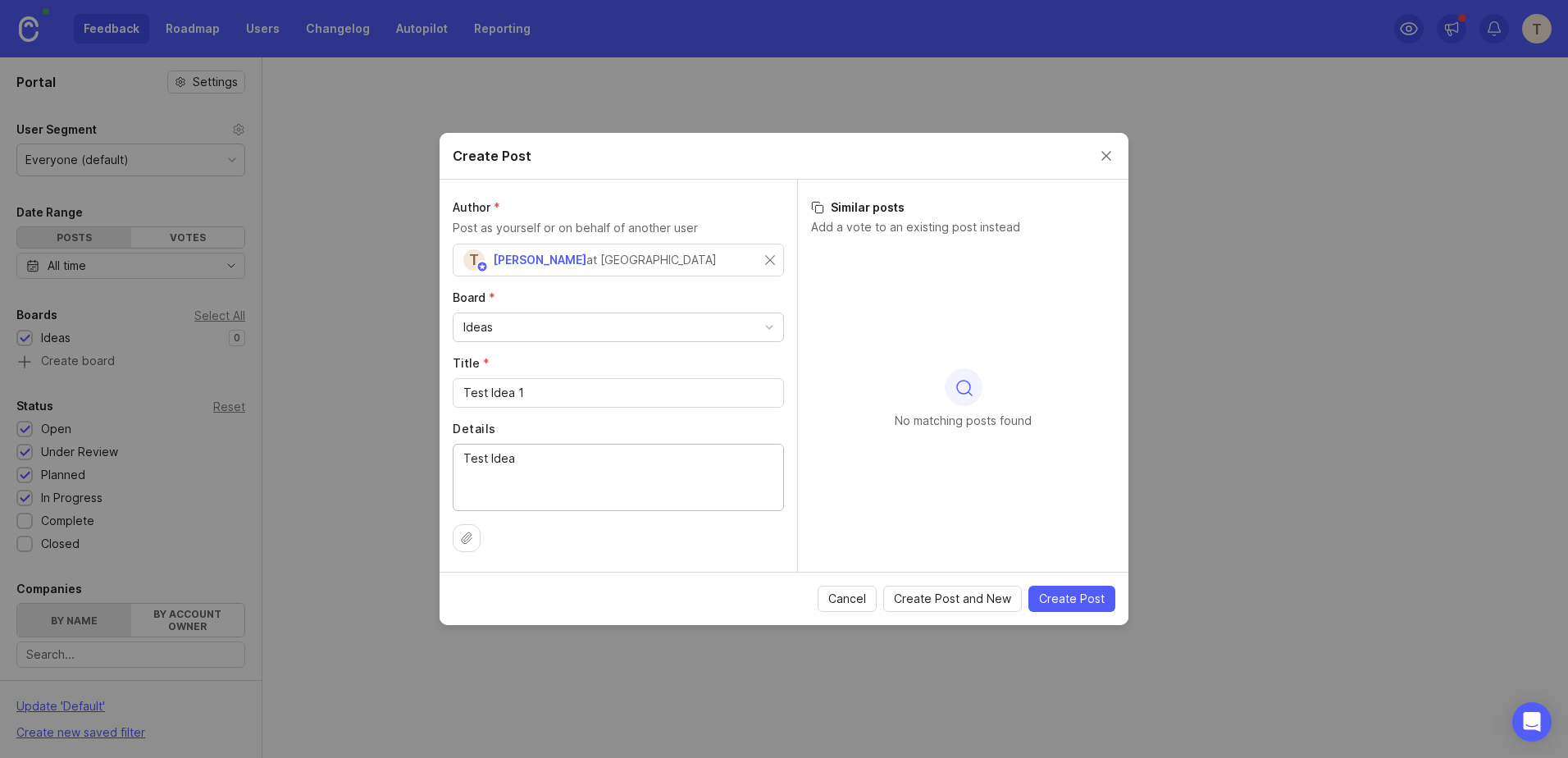
click at [466, 536] on icon at bounding box center [466, 537] width 13 height 13
drag, startPoint x: 1088, startPoint y: 599, endPoint x: 902, endPoint y: 467, distance: 228.1
click at [902, 467] on form "Create Post Author * Post as yourself or on behalf of another user T [PERSON_NA…" at bounding box center [784, 378] width 689 height 492
click at [892, 471] on div "No matching posts found" at bounding box center [962, 399] width 304 height 307
drag, startPoint x: 828, startPoint y: 227, endPoint x: 1029, endPoint y: 236, distance: 201.2
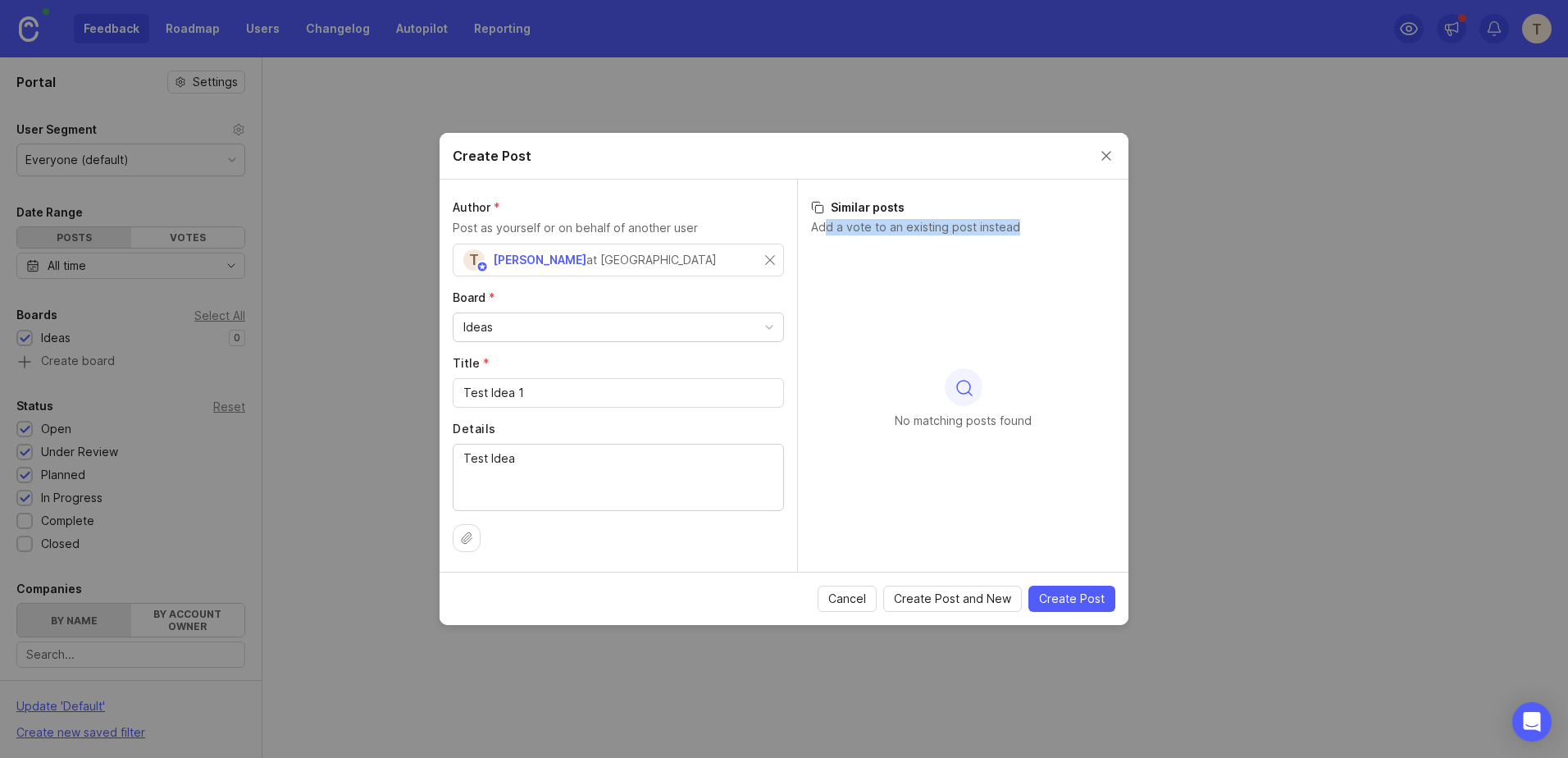
click at [1029, 236] on div "Similar posts Add a vote to an existing post instead No matching posts found" at bounding box center [962, 375] width 332 height 392
click at [905, 401] on div "No matching posts found" at bounding box center [962, 399] width 304 height 307
drag, startPoint x: 1047, startPoint y: 600, endPoint x: 982, endPoint y: 600, distance: 65.0
click at [982, 600] on div "Cancel Create Post and New Create Post" at bounding box center [966, 599] width 298 height 27
click at [982, 600] on span "Create Post and New" at bounding box center [952, 599] width 117 height 17
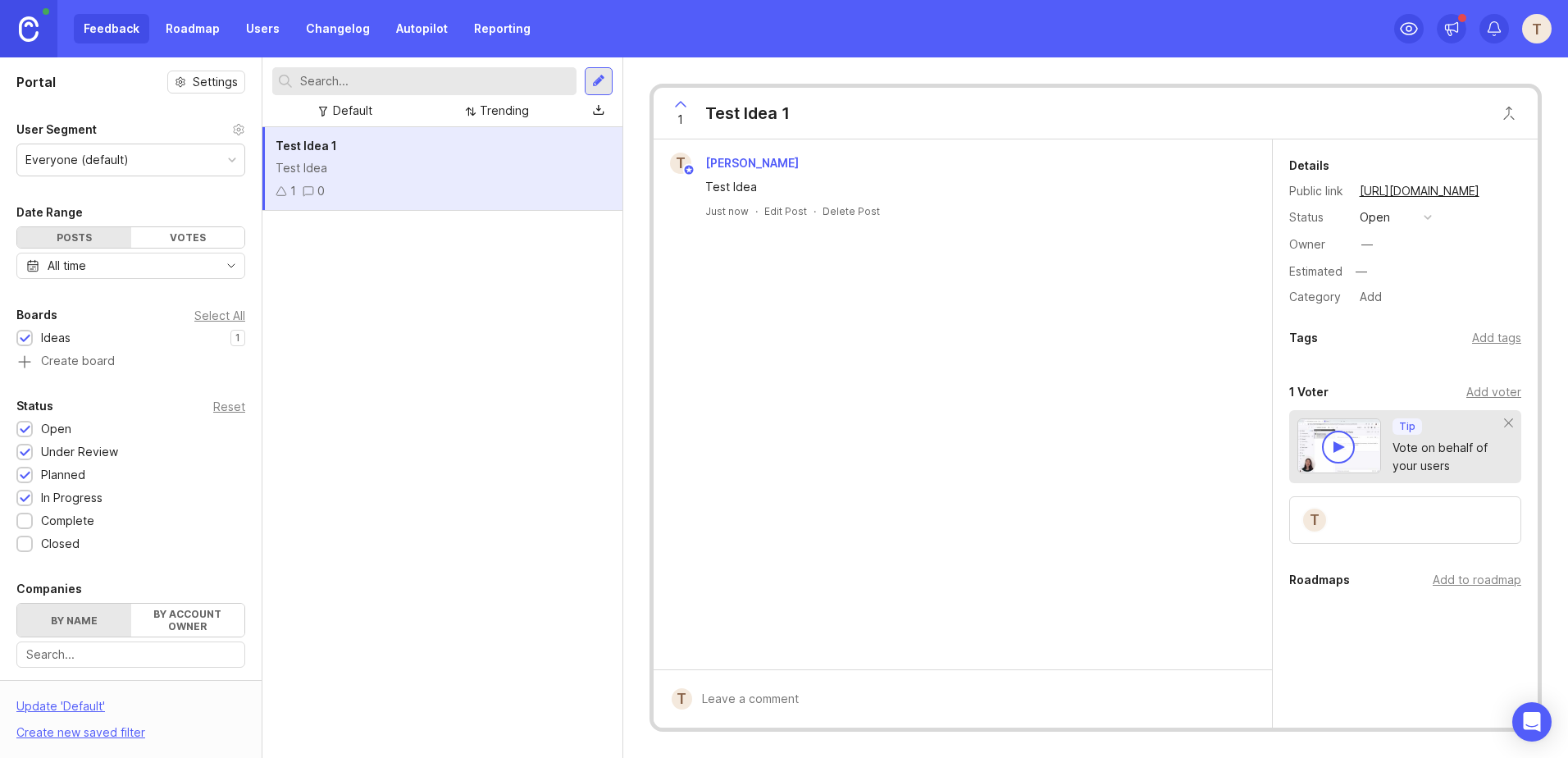
click at [833, 704] on div at bounding box center [974, 698] width 565 height 31
type textarea "Test comment"
drag, startPoint x: 1083, startPoint y: 695, endPoint x: 1098, endPoint y: 712, distance: 22.7
click at [1098, 712] on p "Will email author and voters with access ." at bounding box center [1120, 700] width 124 height 28
drag, startPoint x: 1098, startPoint y: 712, endPoint x: 1164, endPoint y: 705, distance: 66.4
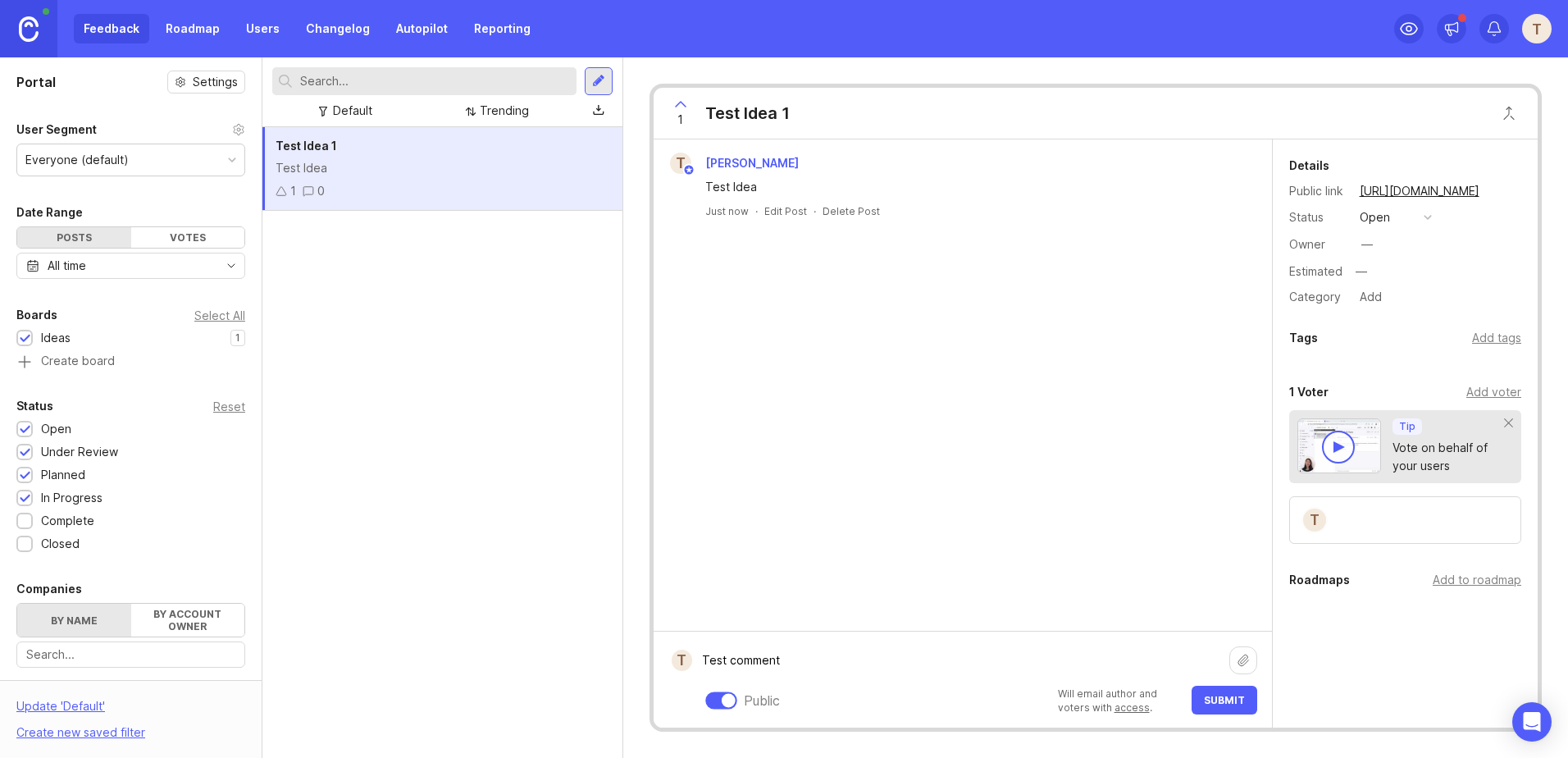
click at [1164, 705] on p "Will email author and voters with access ." at bounding box center [1120, 700] width 124 height 28
click at [1213, 700] on span "Submit" at bounding box center [1224, 700] width 41 height 12
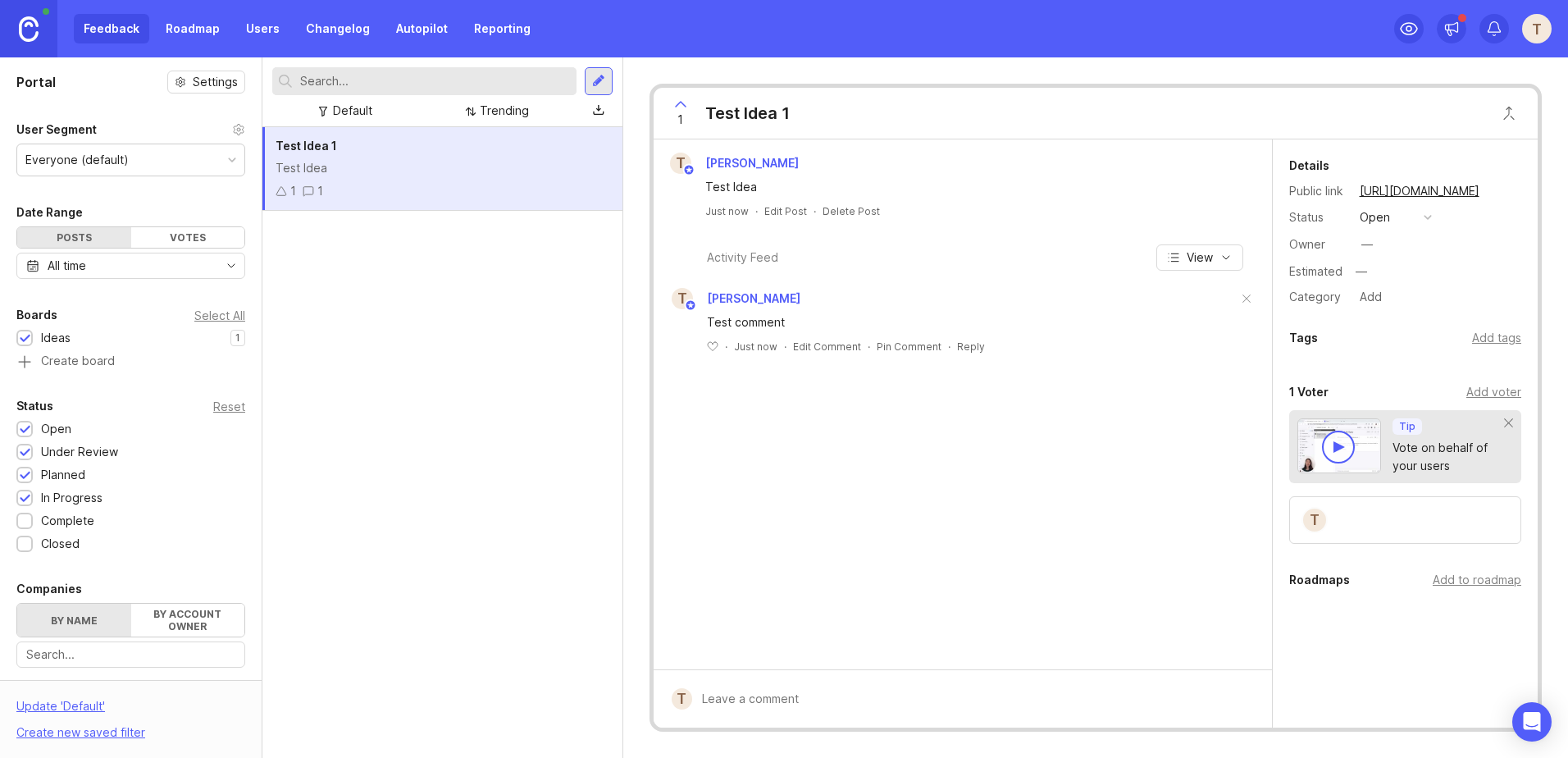
click at [1285, 391] on div "1 Voter Add voter Tip Vote on behalf of your users T" at bounding box center [1406, 462] width 265 height 161
click at [1321, 577] on div "Roadmaps" at bounding box center [1319, 580] width 60 height 20
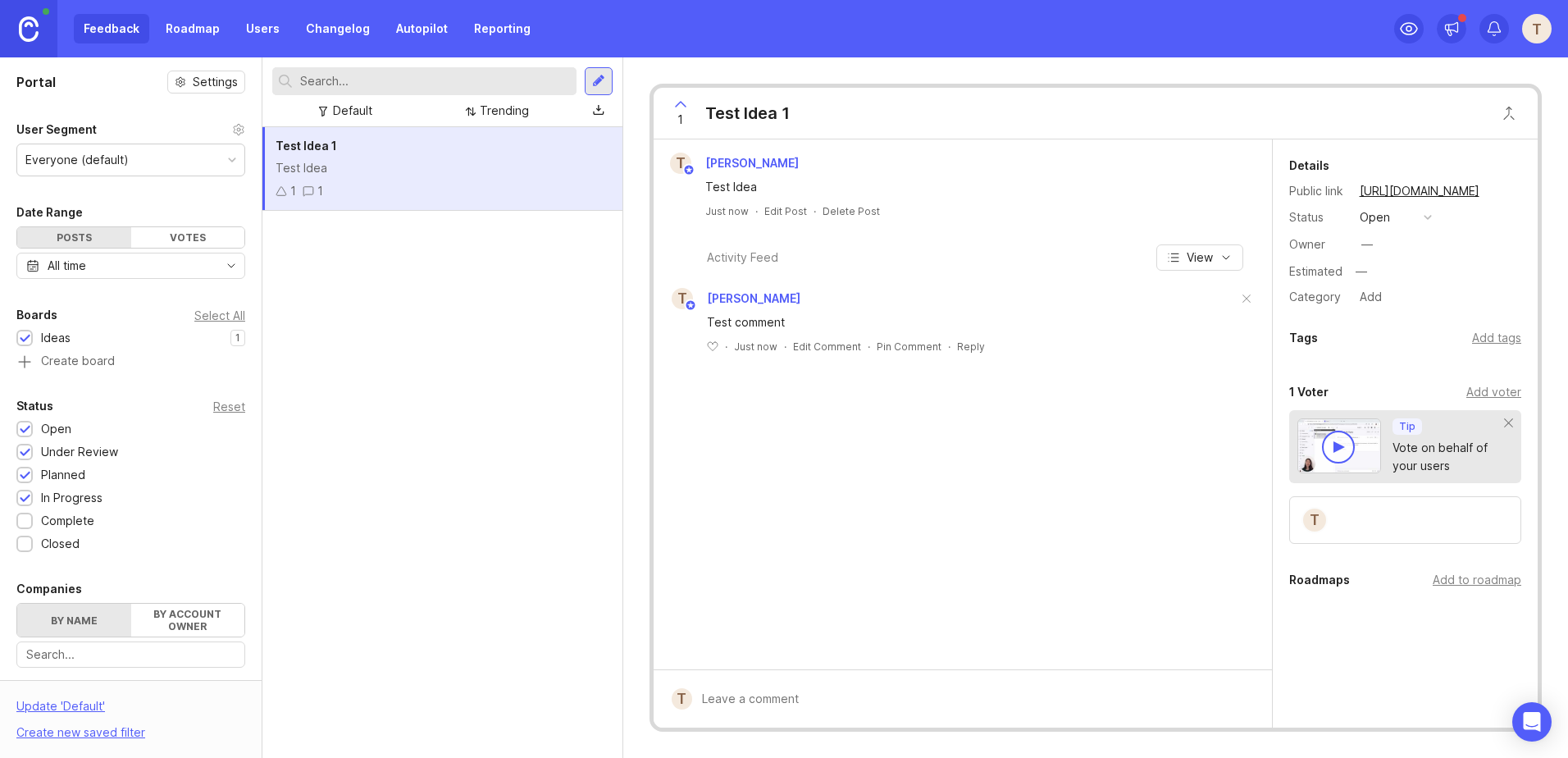
click at [682, 104] on icon at bounding box center [681, 104] width 10 height 5
click at [682, 101] on icon at bounding box center [681, 104] width 20 height 20
click at [826, 571] on div "T [PERSON_NAME] Test Idea Just now · Edit Post · Delete Post Activity Feed View…" at bounding box center [962, 404] width 619 height 529
click at [456, 297] on div "Test Idea 1 Test Idea 1 1" at bounding box center [442, 441] width 360 height 630
click at [414, 166] on div "Test Idea" at bounding box center [441, 168] width 334 height 18
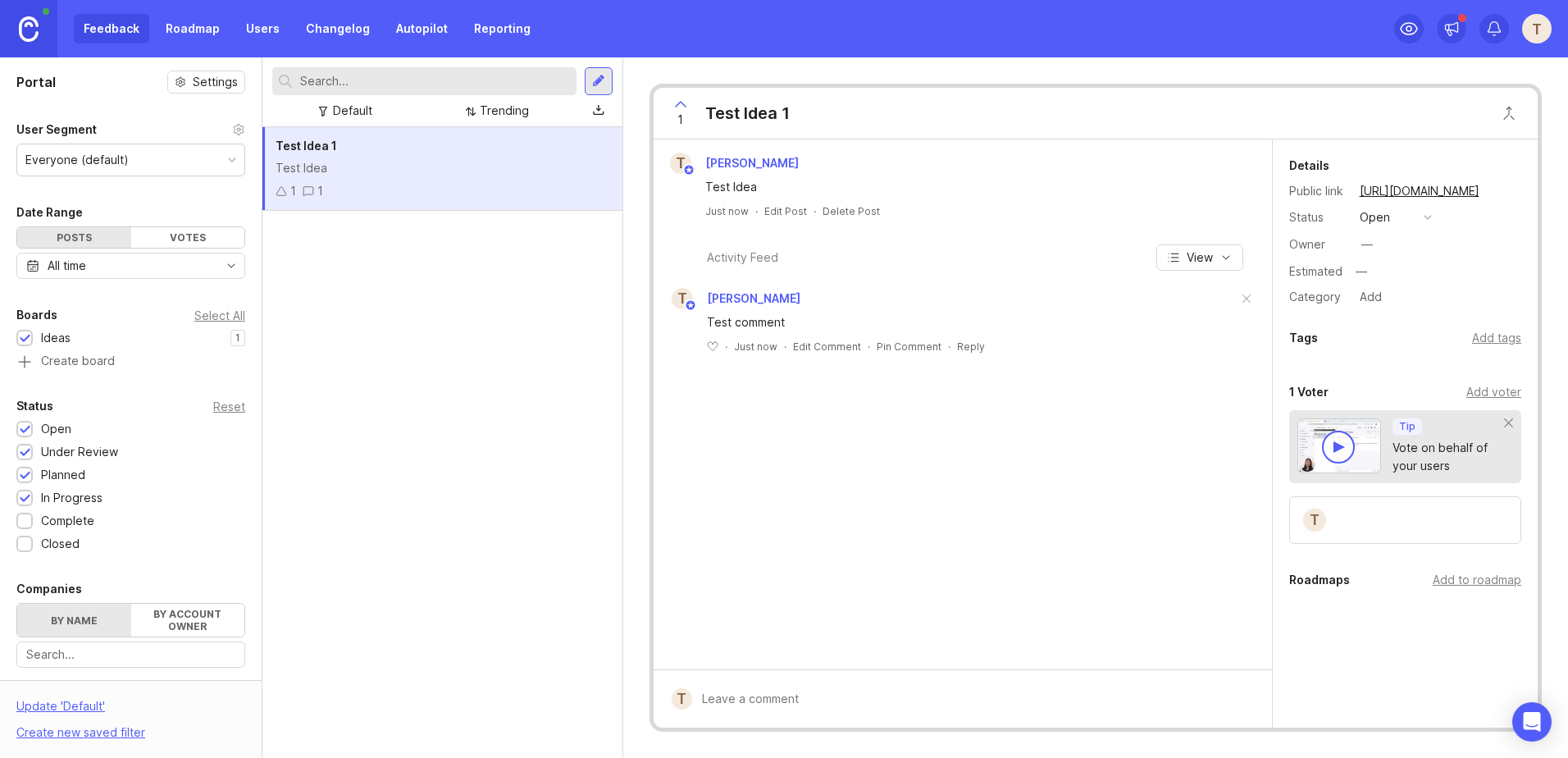
click at [1500, 194] on button "copy icon" at bounding box center [1496, 190] width 23 height 23
click at [1499, 195] on button "check icon" at bounding box center [1496, 190] width 23 height 23
click at [953, 195] on div "Test Idea" at bounding box center [972, 187] width 534 height 18
click at [1366, 245] on div "—" at bounding box center [1367, 244] width 12 height 18
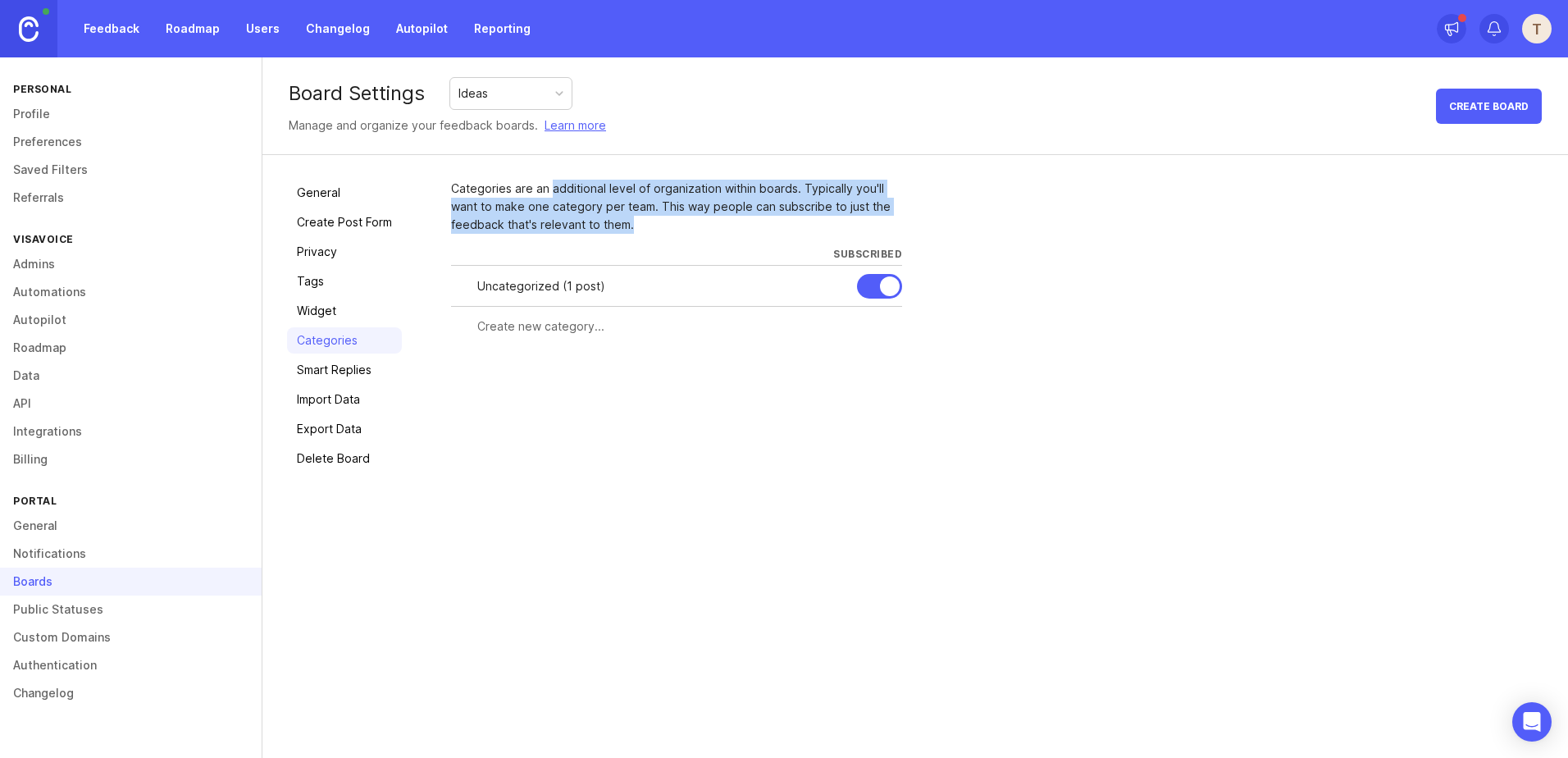
drag, startPoint x: 548, startPoint y: 193, endPoint x: 663, endPoint y: 228, distance: 120.2
click at [663, 228] on div "Categories are an additional level of organization within boards. Typically you…" at bounding box center [677, 206] width 451 height 54
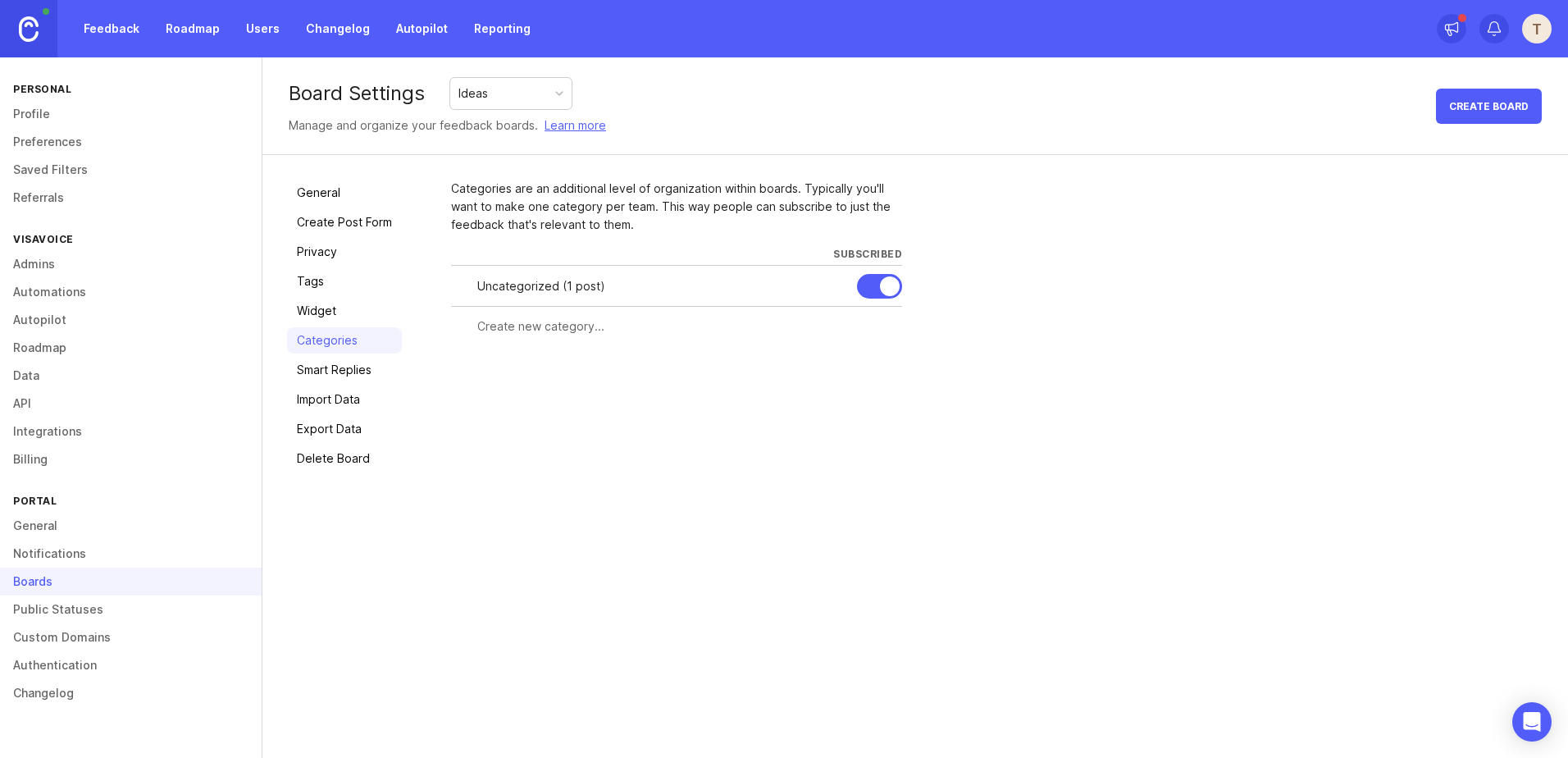
click at [663, 228] on div "Categories are an additional level of organization within boards. Typically you…" at bounding box center [677, 206] width 451 height 54
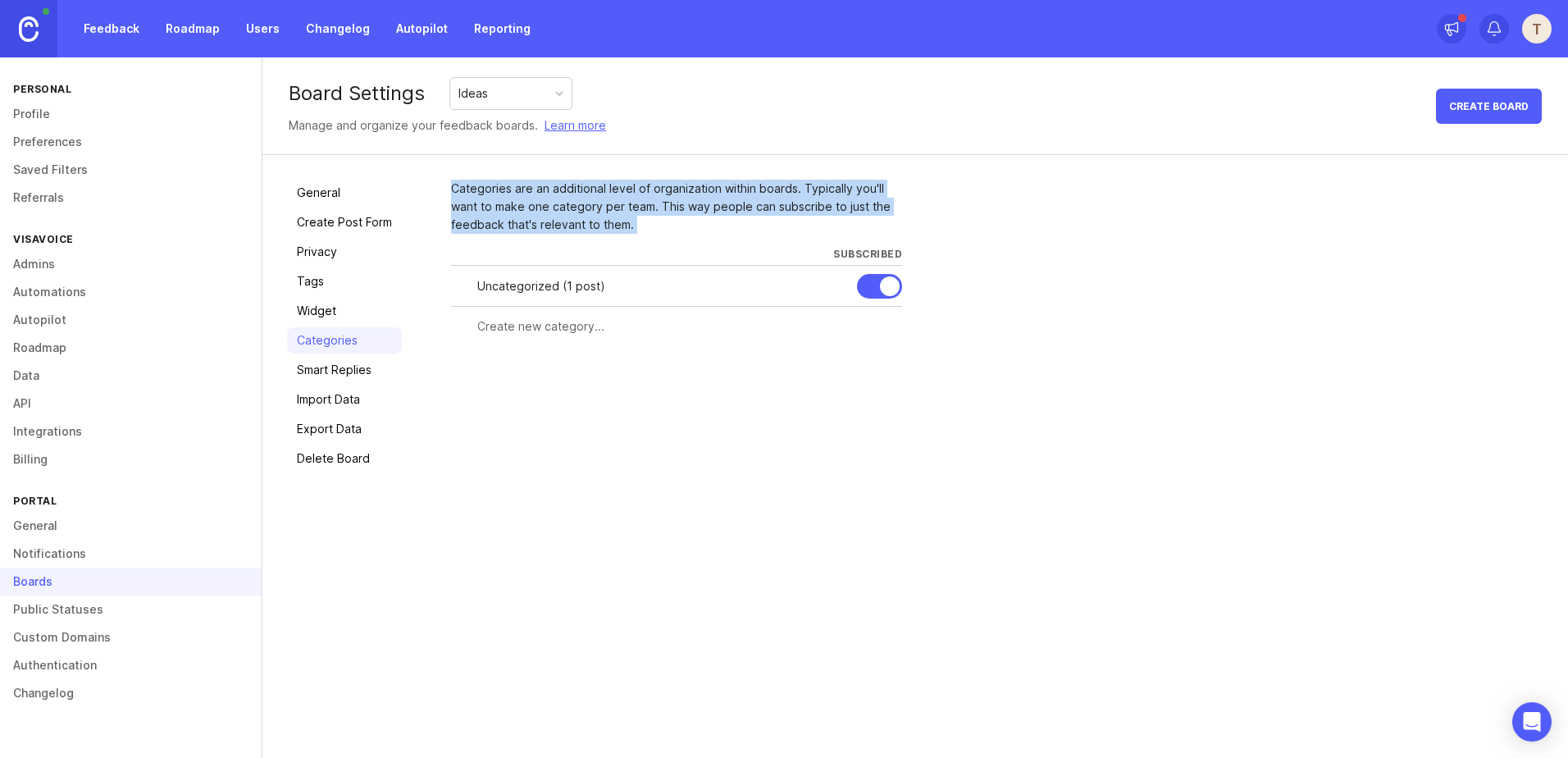
click at [663, 228] on div "Categories are an additional level of organization within boards. Typically you…" at bounding box center [677, 206] width 451 height 54
drag, startPoint x: 663, startPoint y: 228, endPoint x: 652, endPoint y: 233, distance: 12.1
click at [652, 233] on div "Categories are an additional level of organization within boards. Typically you…" at bounding box center [677, 206] width 451 height 54
drag, startPoint x: 620, startPoint y: 230, endPoint x: 432, endPoint y: 194, distance: 191.4
click at [432, 194] on div "General Create Post Form Privacy Tags Widget Categories Smart Replies Import Da…" at bounding box center [915, 326] width 1306 height 341
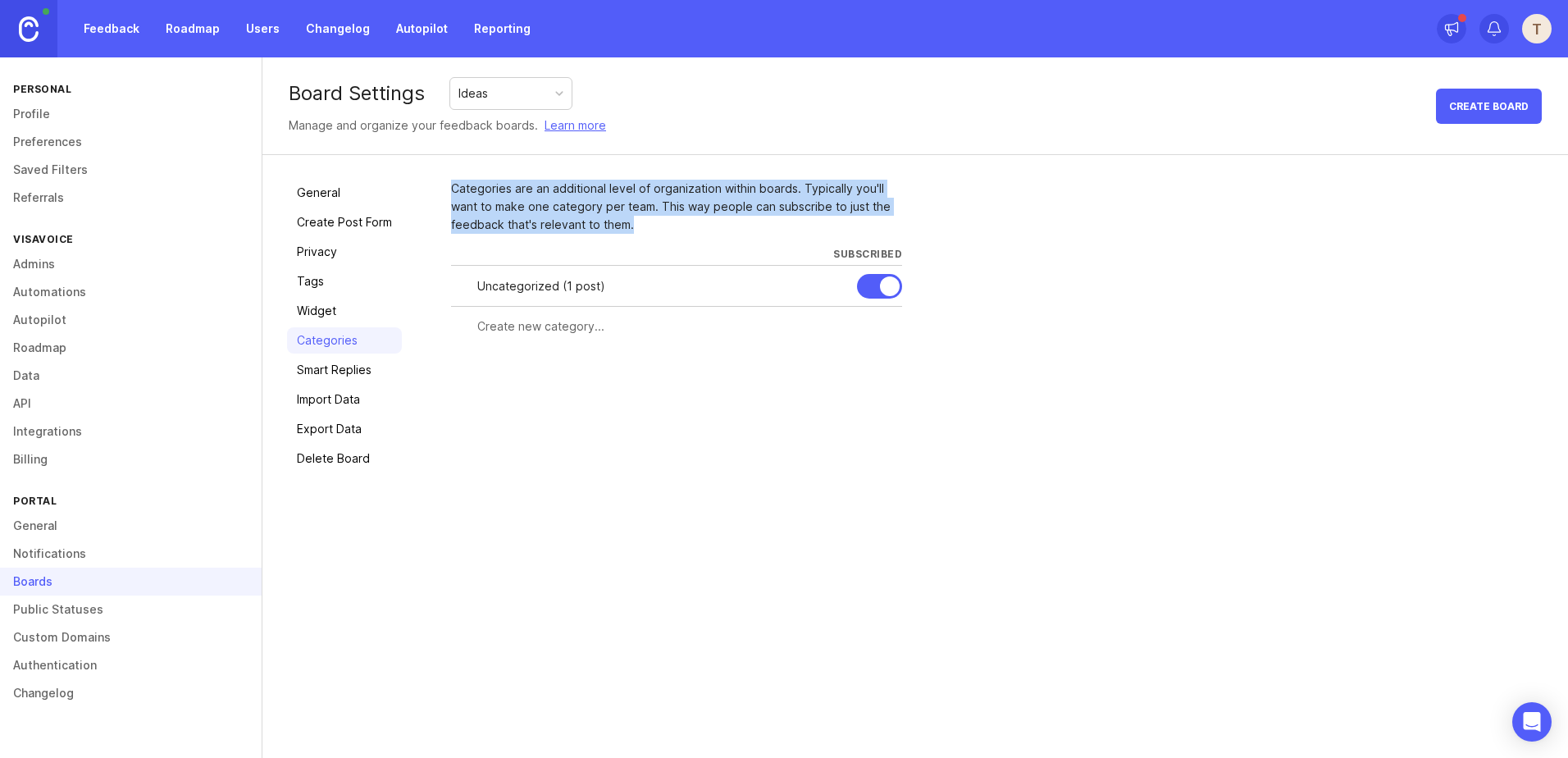
click at [310, 189] on link "General" at bounding box center [344, 192] width 115 height 27
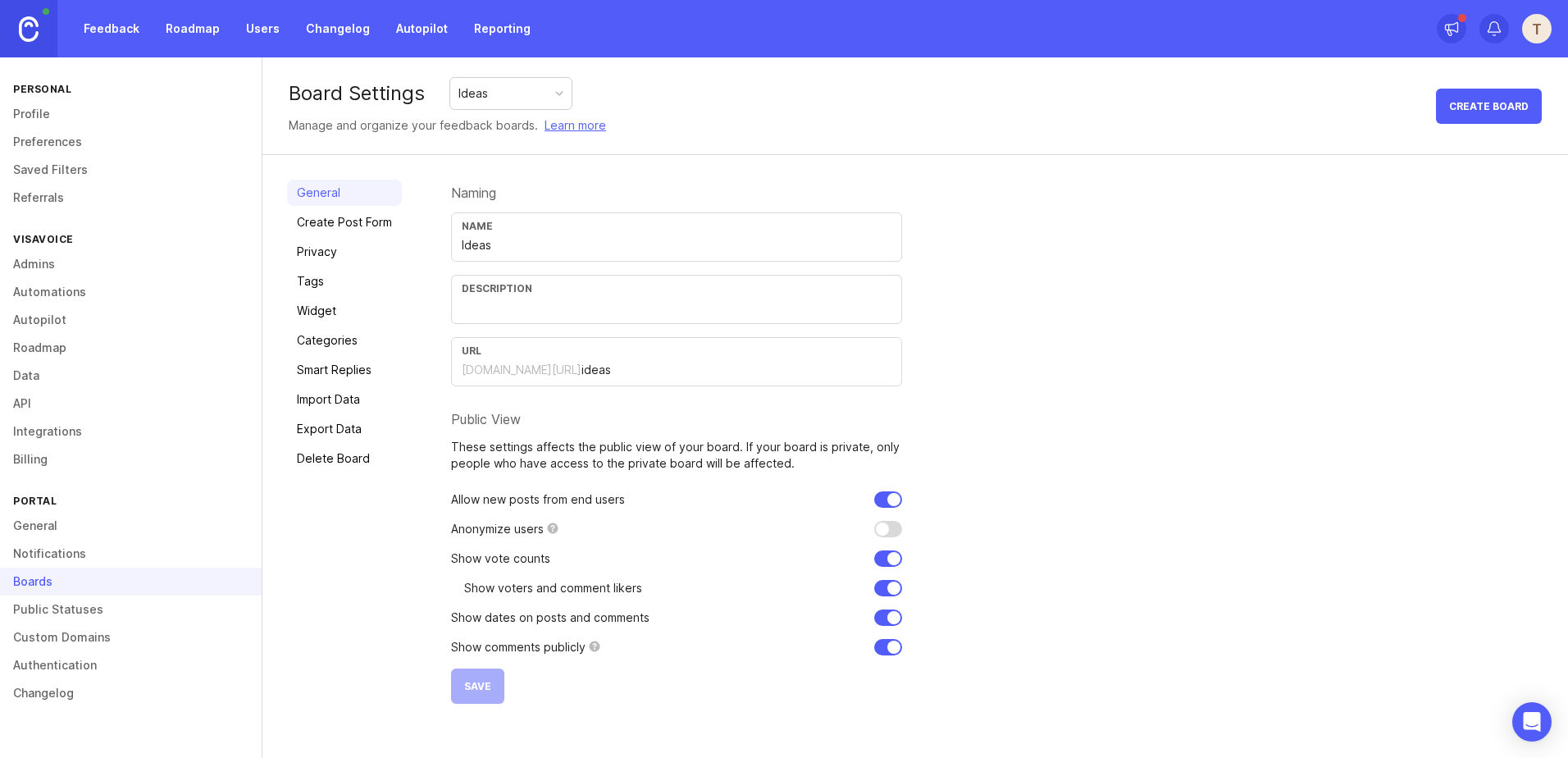
click at [346, 194] on link "General" at bounding box center [344, 192] width 115 height 27
click at [552, 88] on div "Ideas" at bounding box center [511, 93] width 122 height 31
click at [194, 24] on link "Roadmap" at bounding box center [192, 29] width 74 height 30
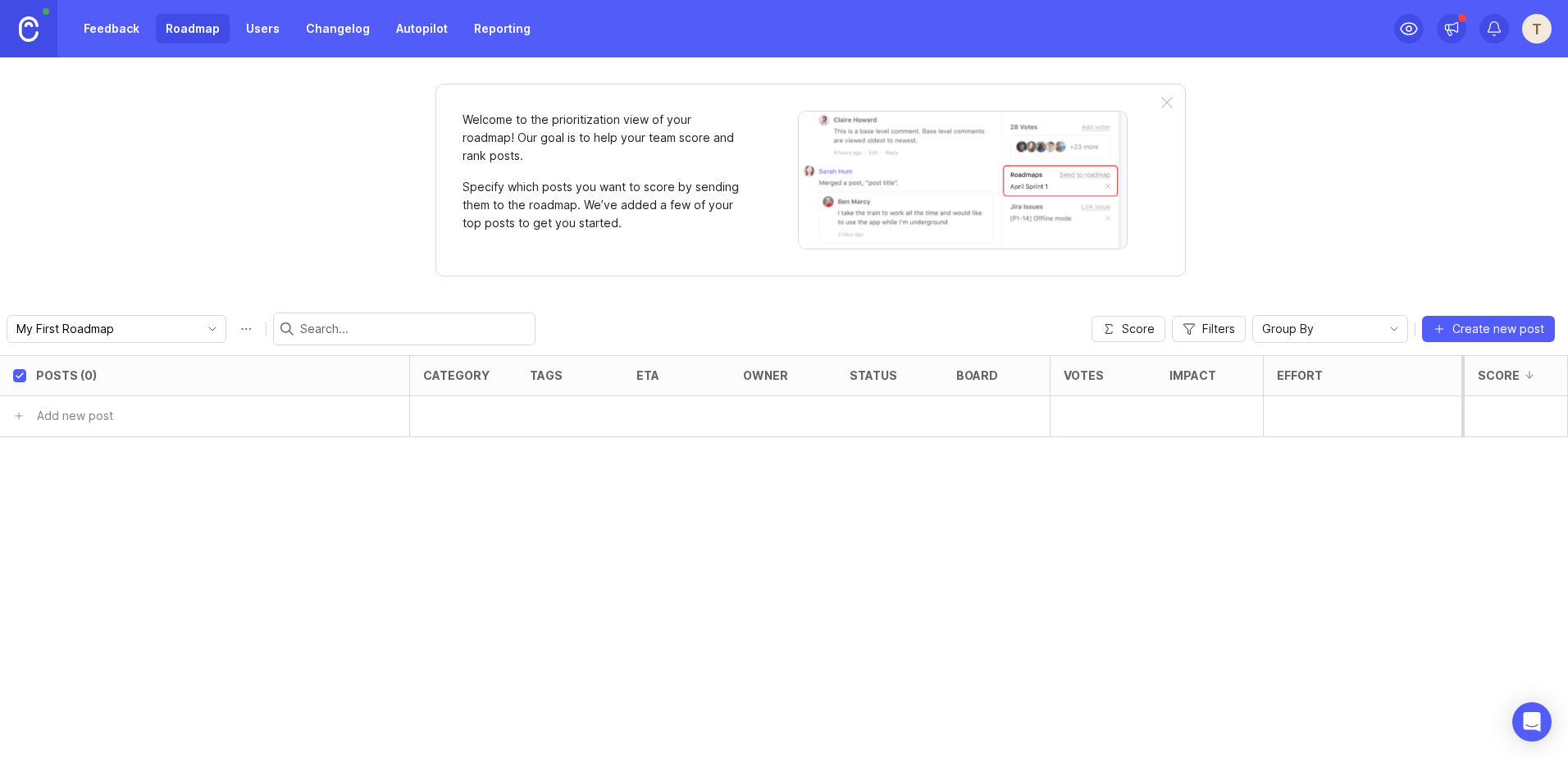
click at [118, 28] on link "Feedback" at bounding box center [112, 29] width 75 height 30
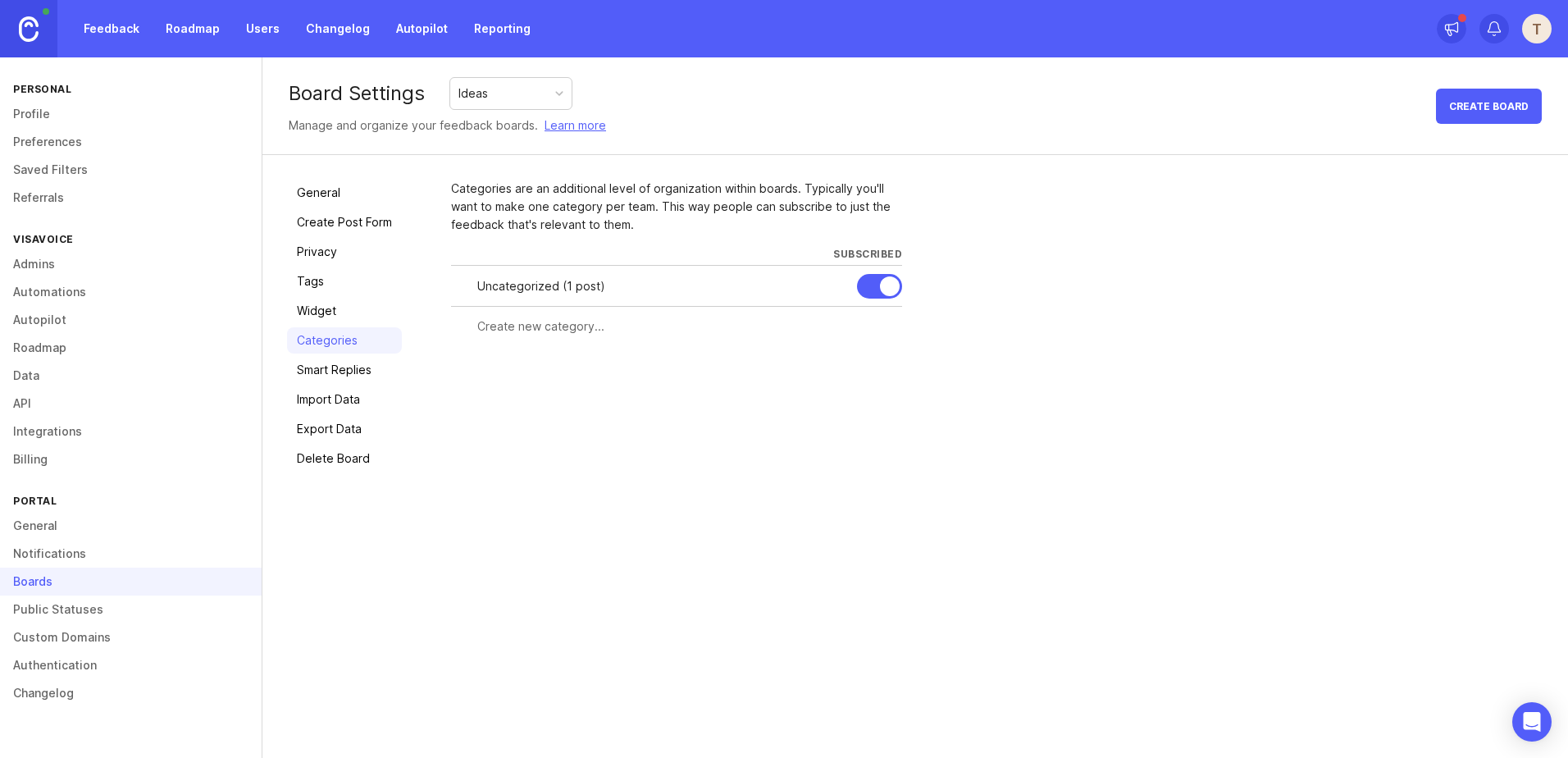
click at [550, 276] on div "Uncategorized ( 1 post )" at bounding box center [677, 285] width 451 height 41
click at [554, 287] on div "Uncategorized ( 1 post )" at bounding box center [660, 286] width 366 height 18
click at [518, 326] on input "text" at bounding box center [684, 327] width 415 height 18
type input "Category2"
click at [758, 321] on div at bounding box center [766, 325] width 17 height 17
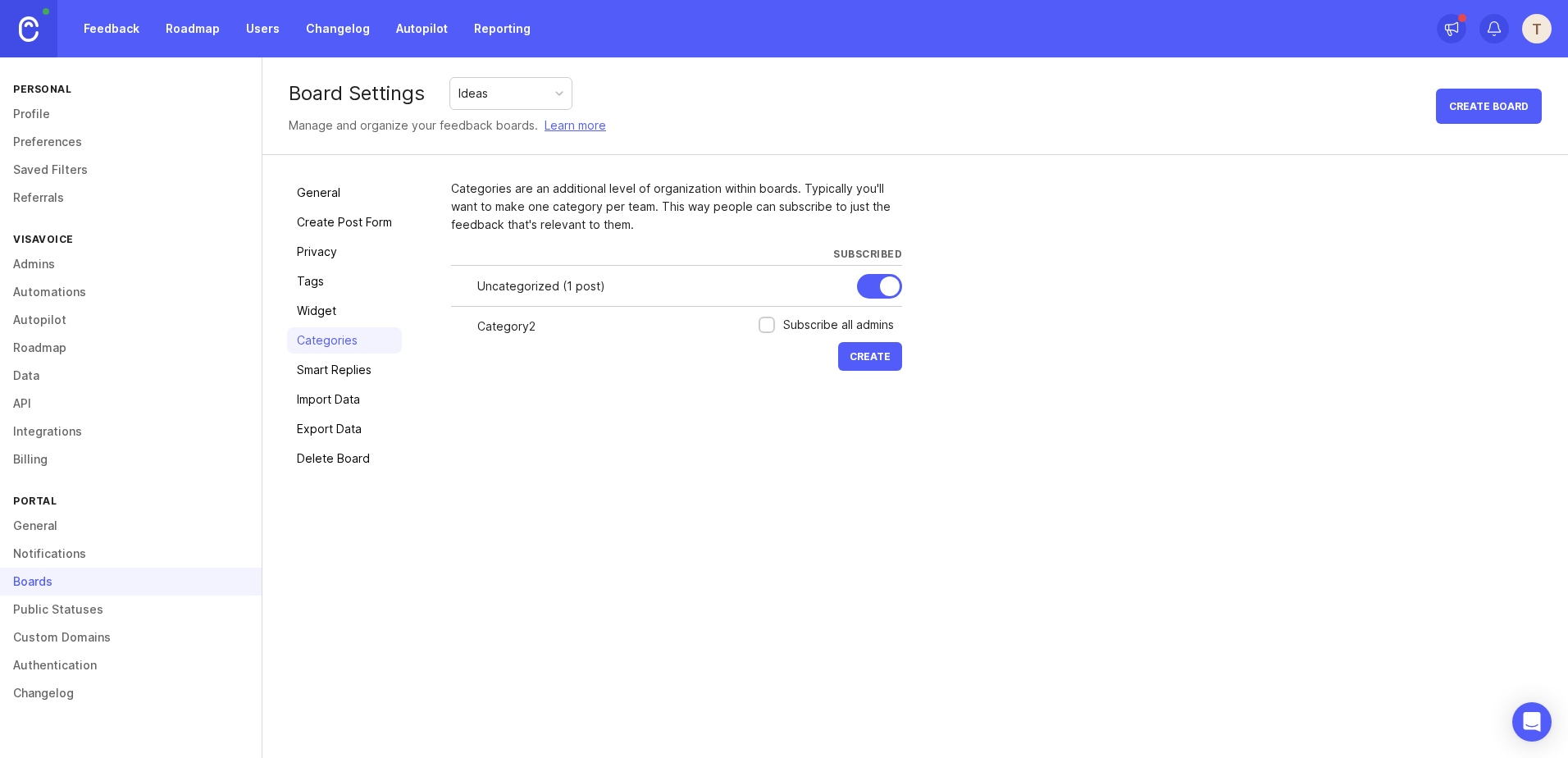
drag, startPoint x: 887, startPoint y: 360, endPoint x: 810, endPoint y: 382, distance: 80.1
click at [887, 361] on span "Create" at bounding box center [869, 356] width 41 height 12
click at [332, 186] on link "General" at bounding box center [344, 192] width 115 height 27
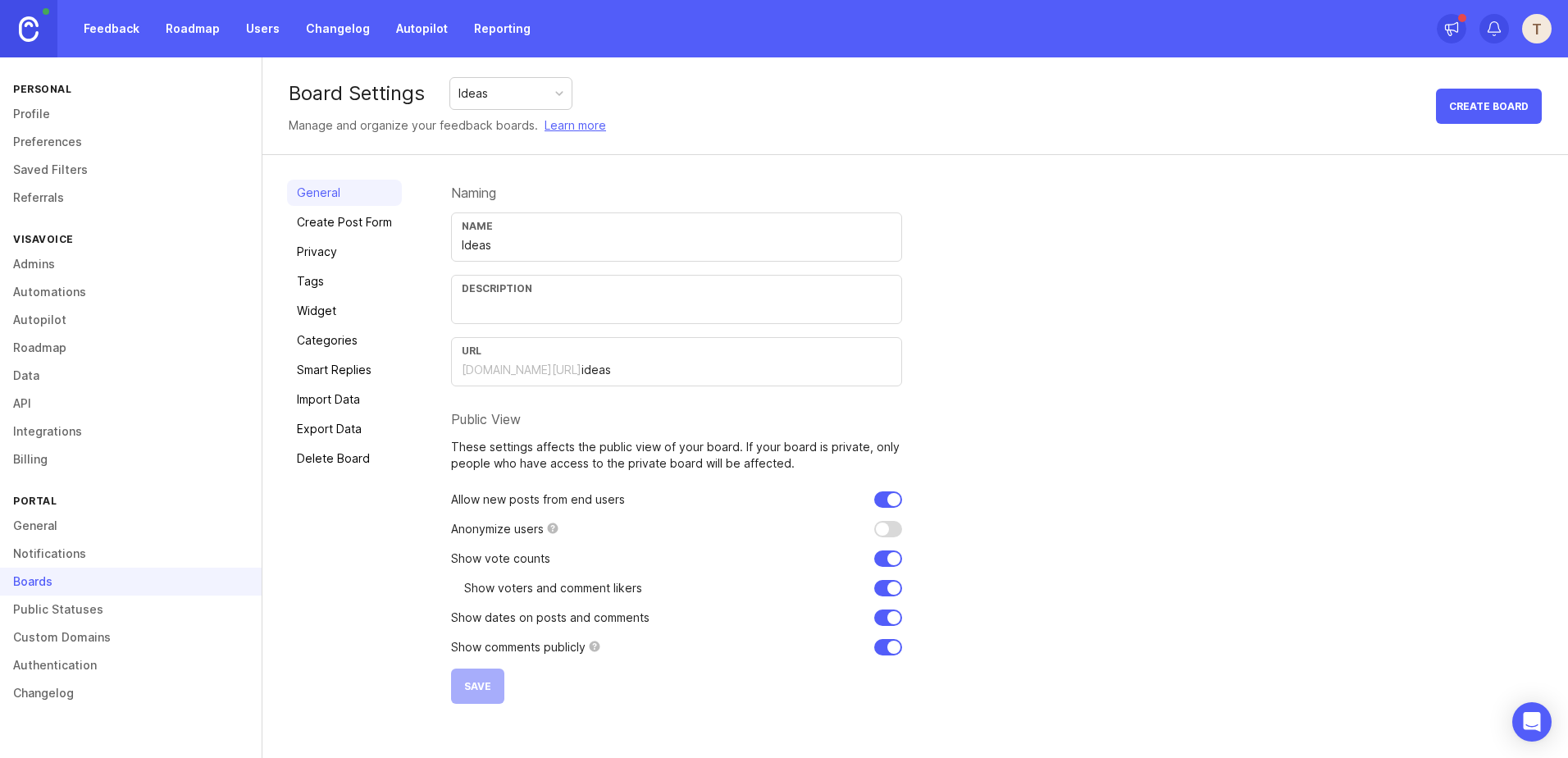
click at [94, 35] on link "Feedback" at bounding box center [112, 29] width 75 height 30
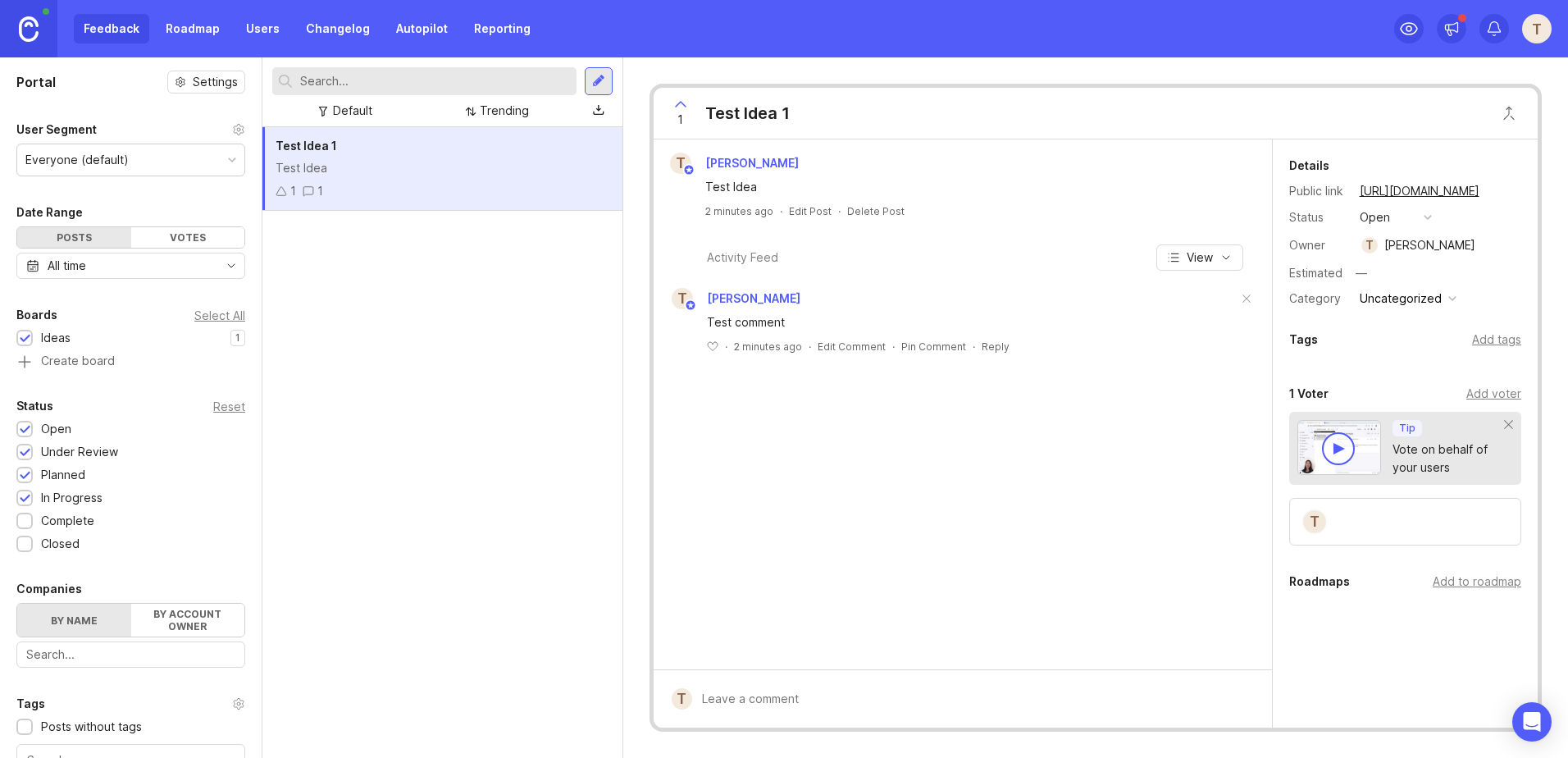
click at [516, 187] on div "1 1" at bounding box center [441, 191] width 334 height 18
click at [1481, 345] on div "Add tags" at bounding box center [1497, 339] width 49 height 18
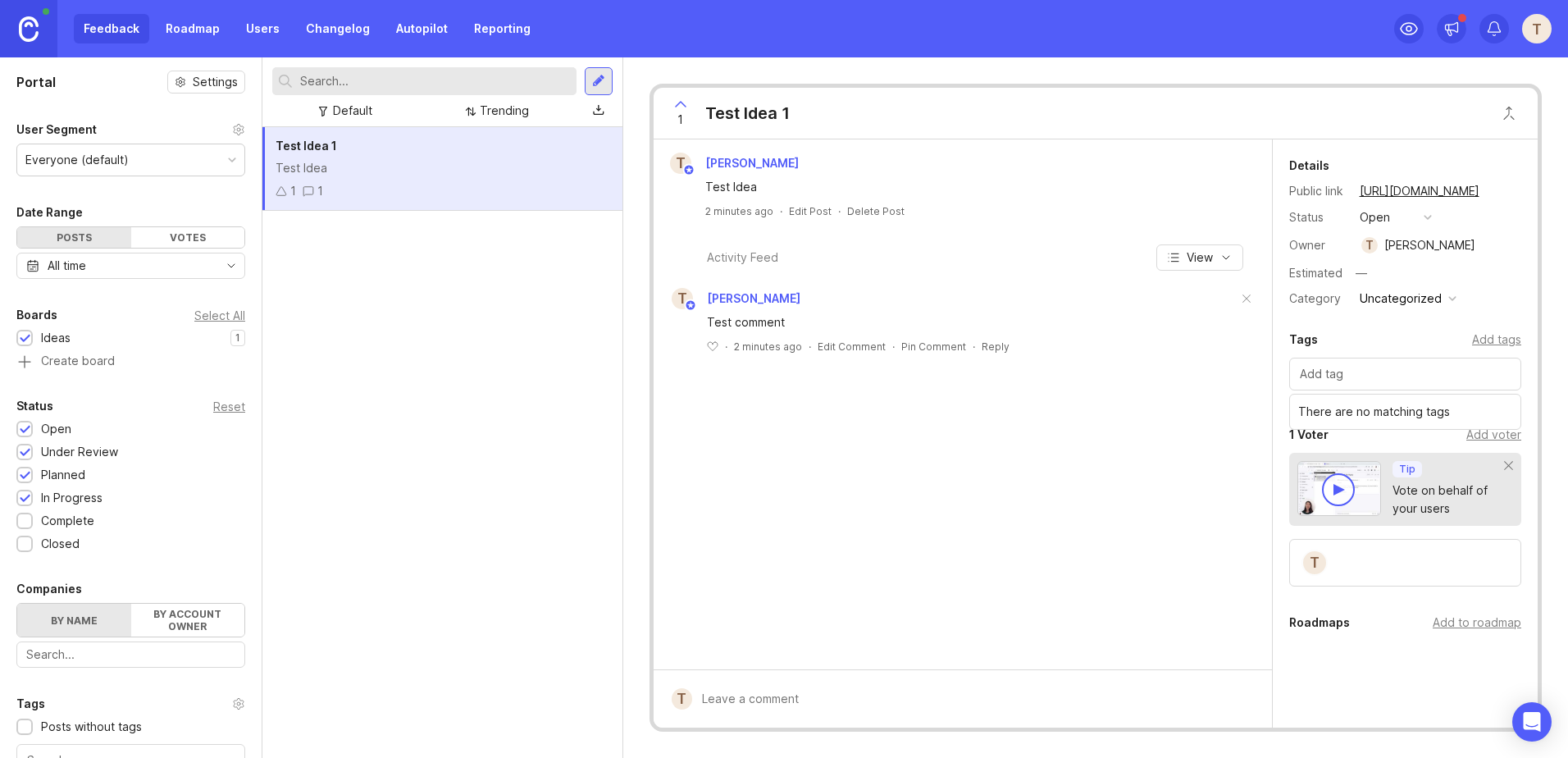
click at [1482, 343] on div "Add tags" at bounding box center [1497, 339] width 49 height 18
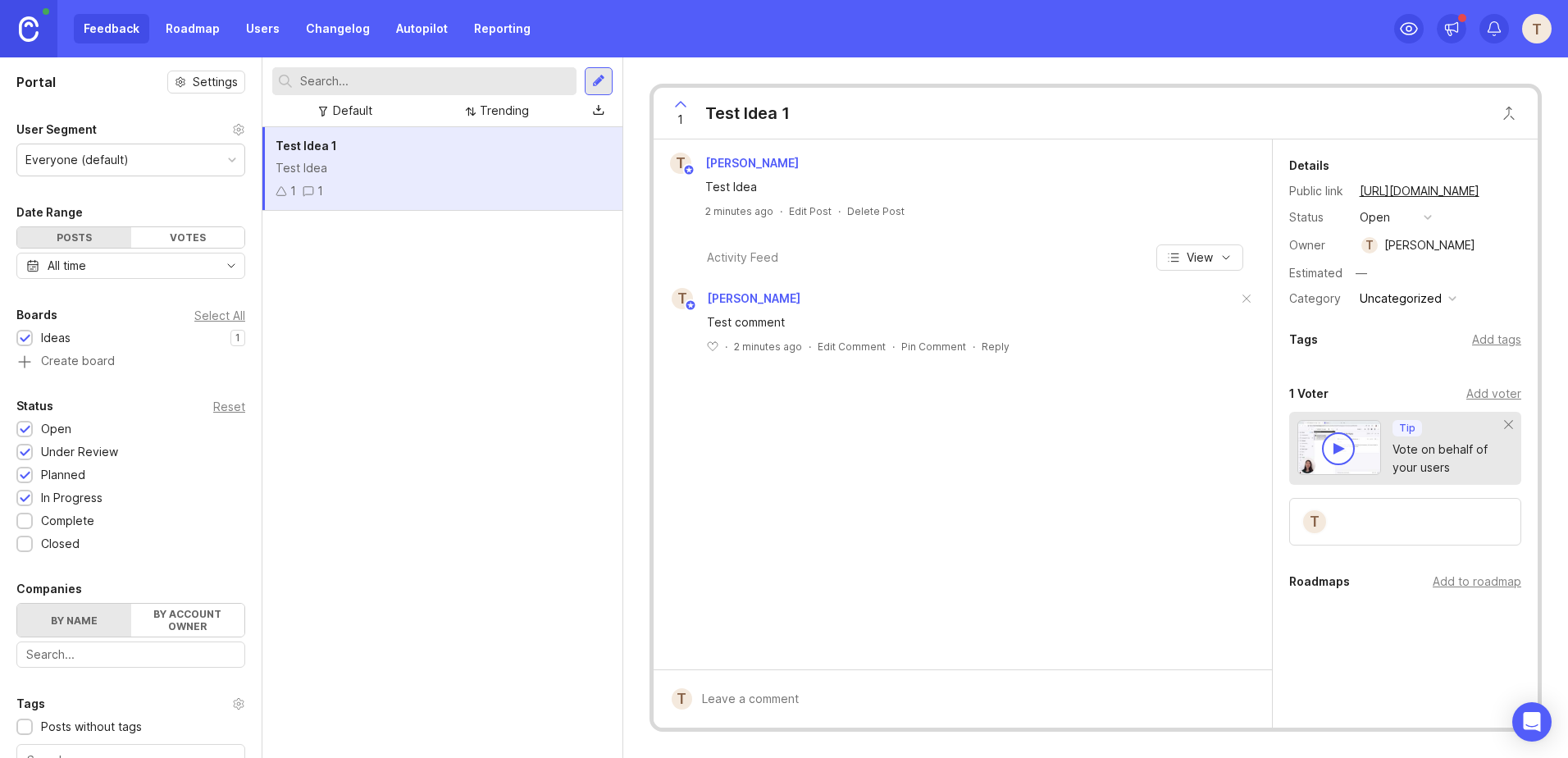
click at [1442, 289] on button "Uncategorized" at bounding box center [1409, 299] width 107 height 22
click at [1419, 330] on li "Category2" at bounding box center [1407, 328] width 104 height 31
click at [1341, 621] on div "Details Public link [URL][DOMAIN_NAME] Status open Owner [PERSON_NAME] Estimate…" at bounding box center [1406, 443] width 265 height 608
click at [1452, 579] on div "Add to roadmap" at bounding box center [1476, 581] width 88 height 18
click at [1346, 655] on div "Details Public link [URL][DOMAIN_NAME] Status open Owner [PERSON_NAME] Estimate…" at bounding box center [1406, 466] width 265 height 653
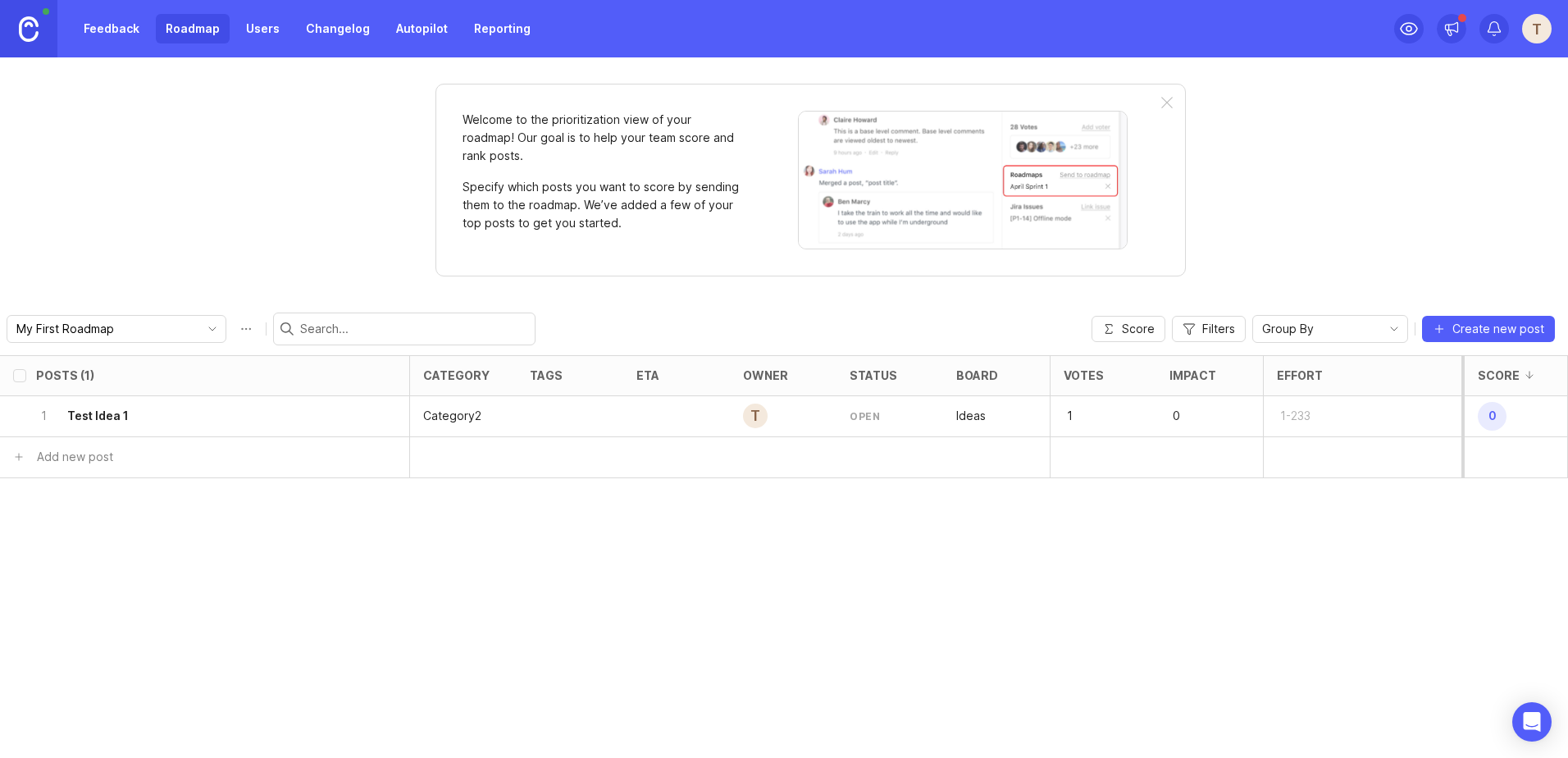
click at [199, 324] on icon "toggle icon" at bounding box center [212, 329] width 27 height 13
click at [199, 328] on icon "toggle icon" at bounding box center [212, 329] width 27 height 13
click at [157, 383] on li "Create new roadmap" at bounding box center [170, 389] width 327 height 30
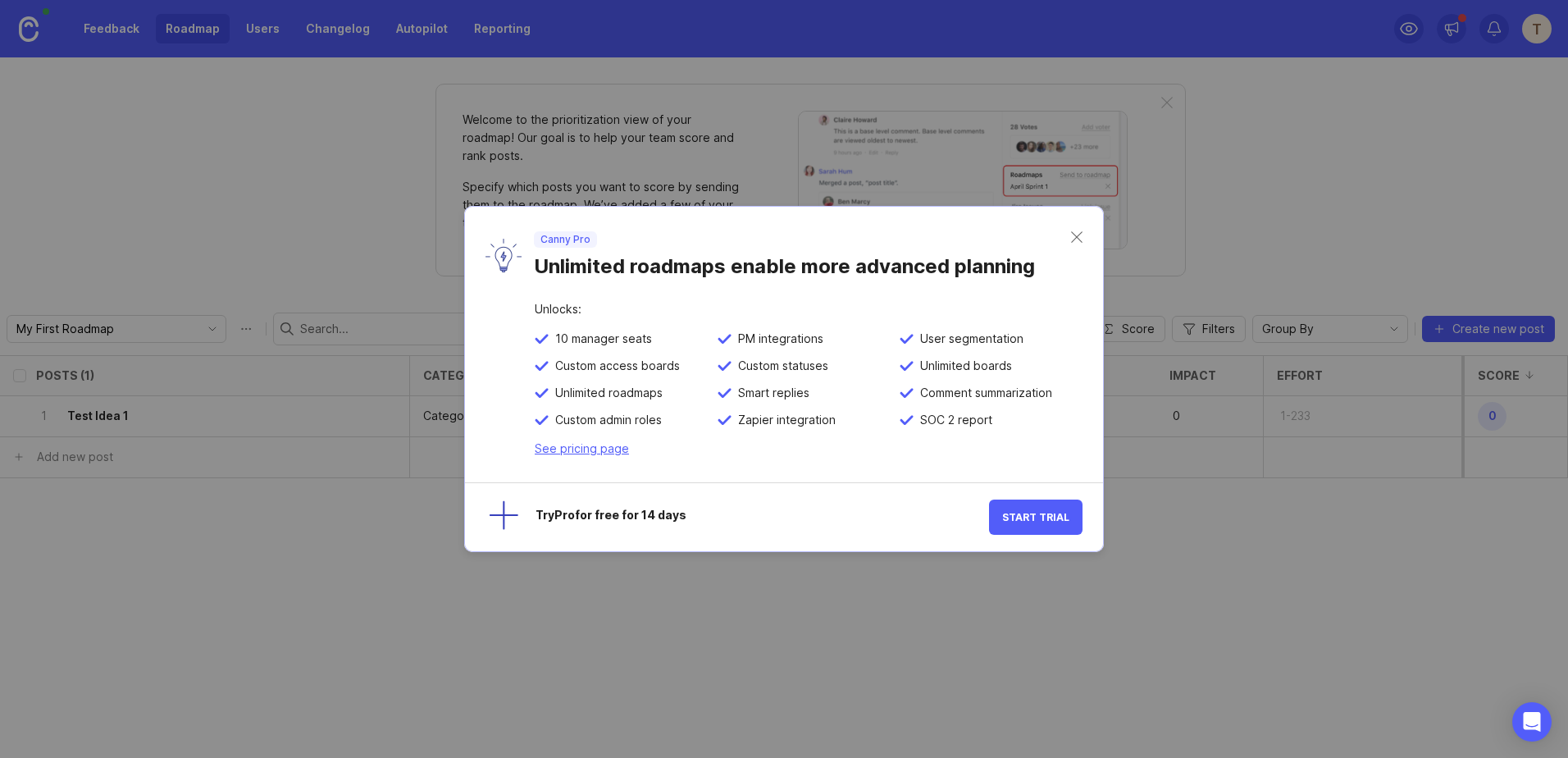
drag, startPoint x: 529, startPoint y: 512, endPoint x: 691, endPoint y: 514, distance: 162.0
click at [691, 514] on div "Try Pro for free for 14 days" at bounding box center [749, 518] width 478 height 36
drag, startPoint x: 691, startPoint y: 514, endPoint x: 652, endPoint y: 255, distance: 261.9
click at [652, 255] on div "Unlimited roadmaps enable more advanced planning" at bounding box center [802, 262] width 538 height 31
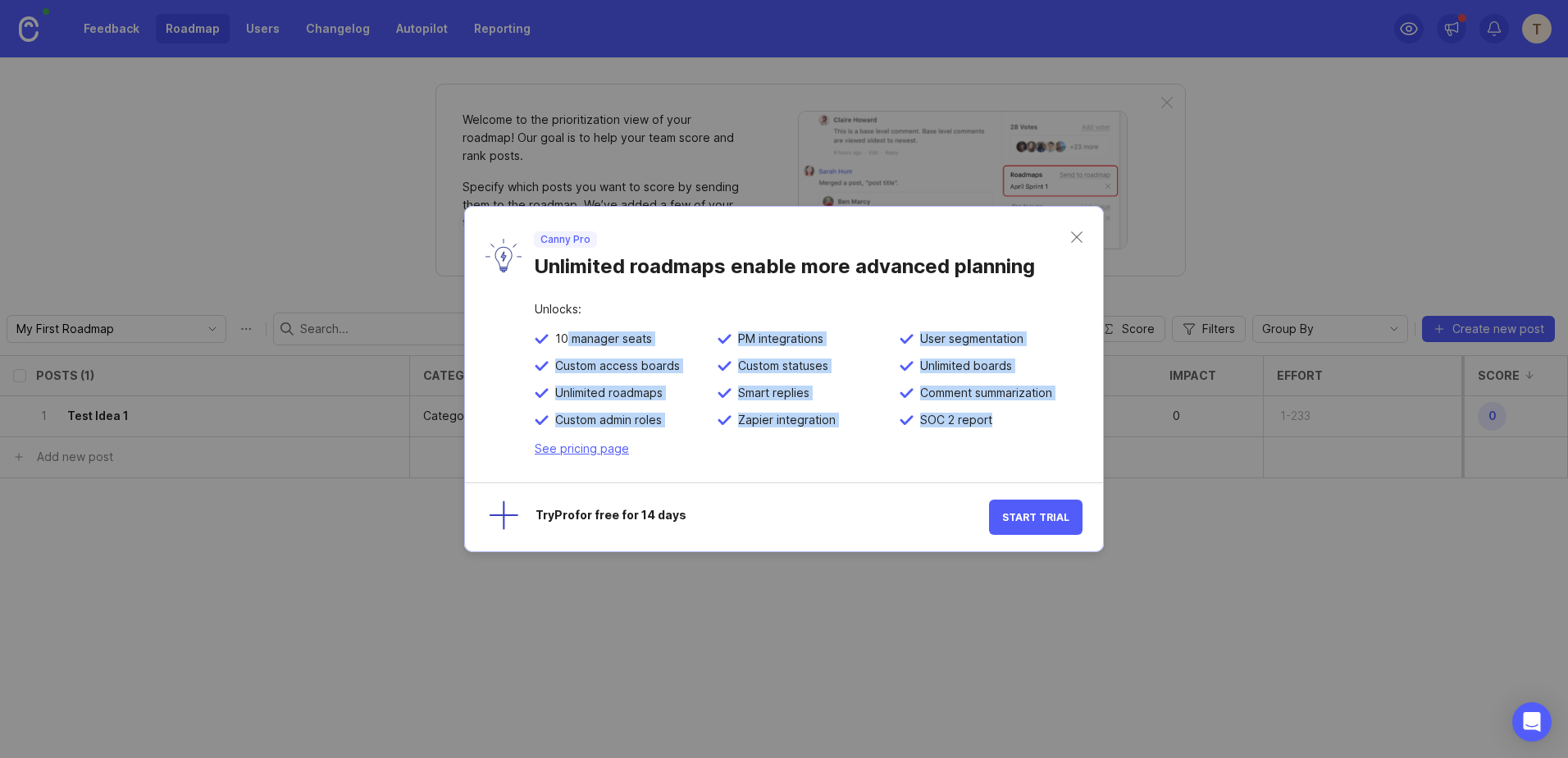
drag, startPoint x: 564, startPoint y: 335, endPoint x: 992, endPoint y: 432, distance: 438.9
click at [992, 432] on div "10 manager seats PM integrations User segmentation Custom access boards Custom …" at bounding box center [808, 385] width 547 height 108
click at [1066, 523] on button "Start Trial" at bounding box center [1035, 518] width 93 height 36
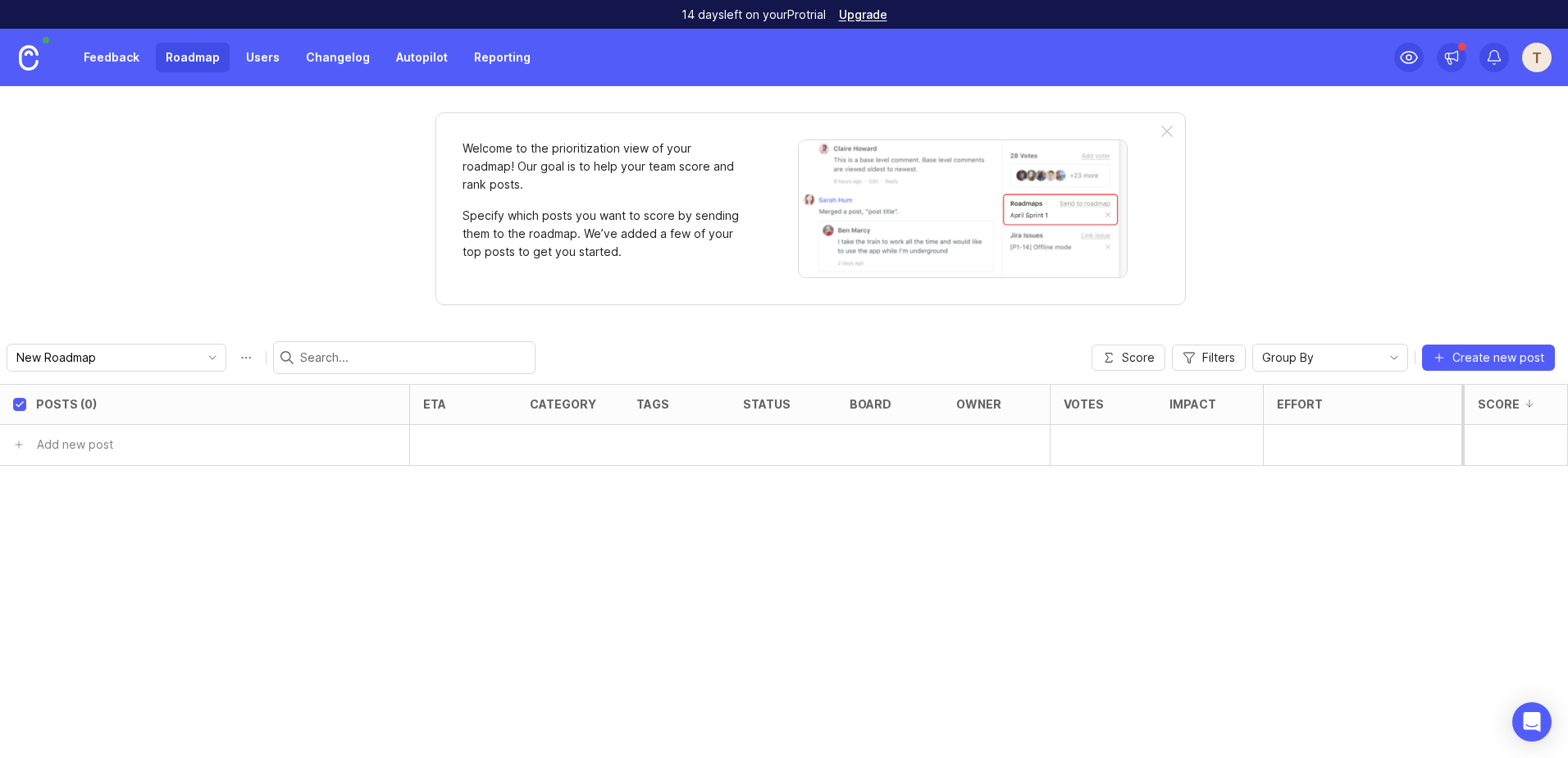
click at [160, 356] on input "New Roadmap" at bounding box center [107, 357] width 181 height 18
click at [152, 440] on li "Create new roadmap" at bounding box center [170, 444] width 327 height 30
click at [131, 356] on input "New Roadmap 1" at bounding box center [107, 357] width 181 height 18
type input "New Roadmap 2"
click at [281, 527] on div "Posts (0) tags board eta category status owner Impact Votes Effort Score Add ne…" at bounding box center [784, 571] width 1568 height 374
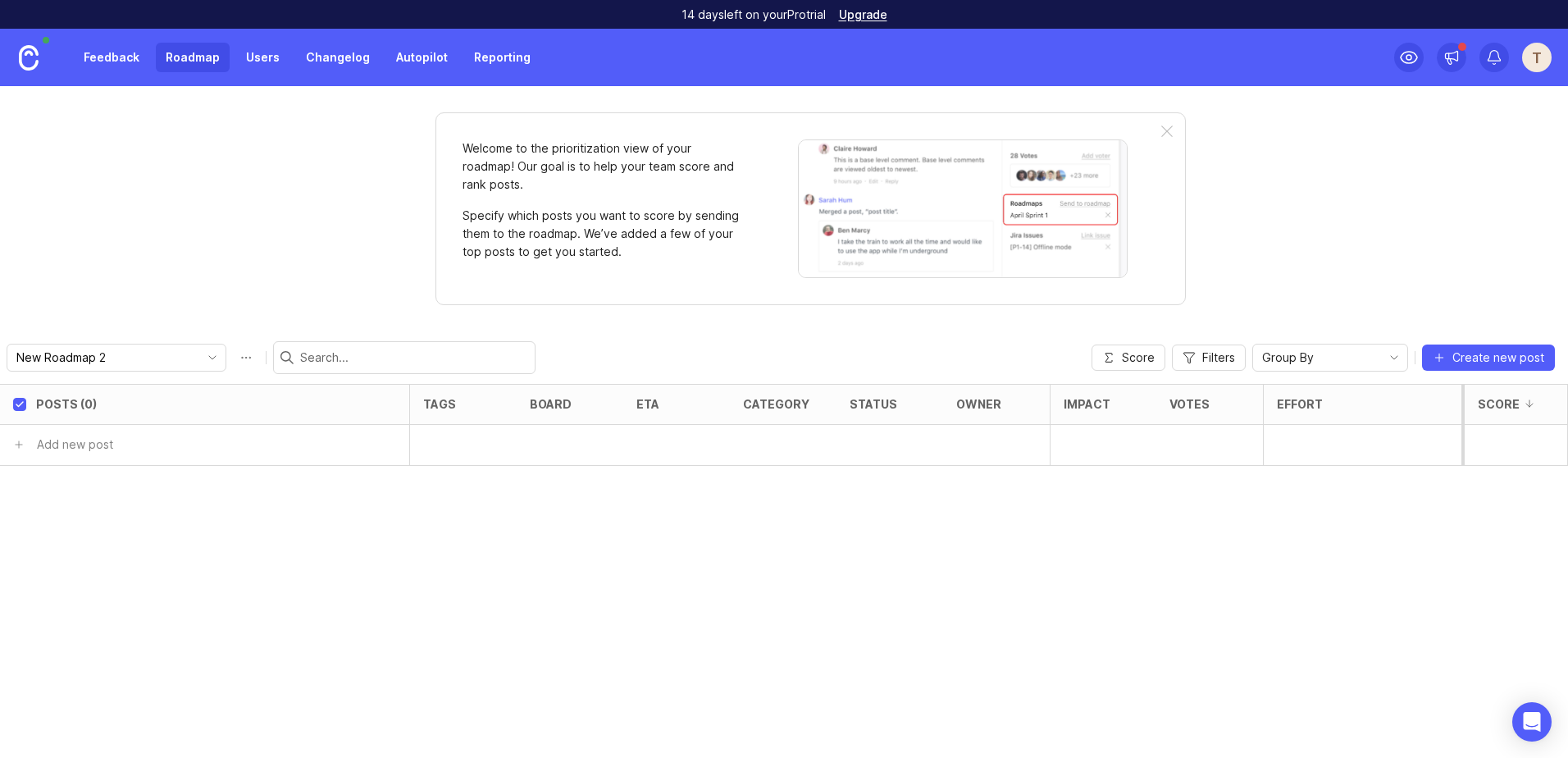
click at [267, 251] on div "Welcome to the prioritization view of your roadmap! Our goal is to help your te…" at bounding box center [784, 422] width 1568 height 672
click at [137, 65] on link "Feedback" at bounding box center [112, 57] width 75 height 30
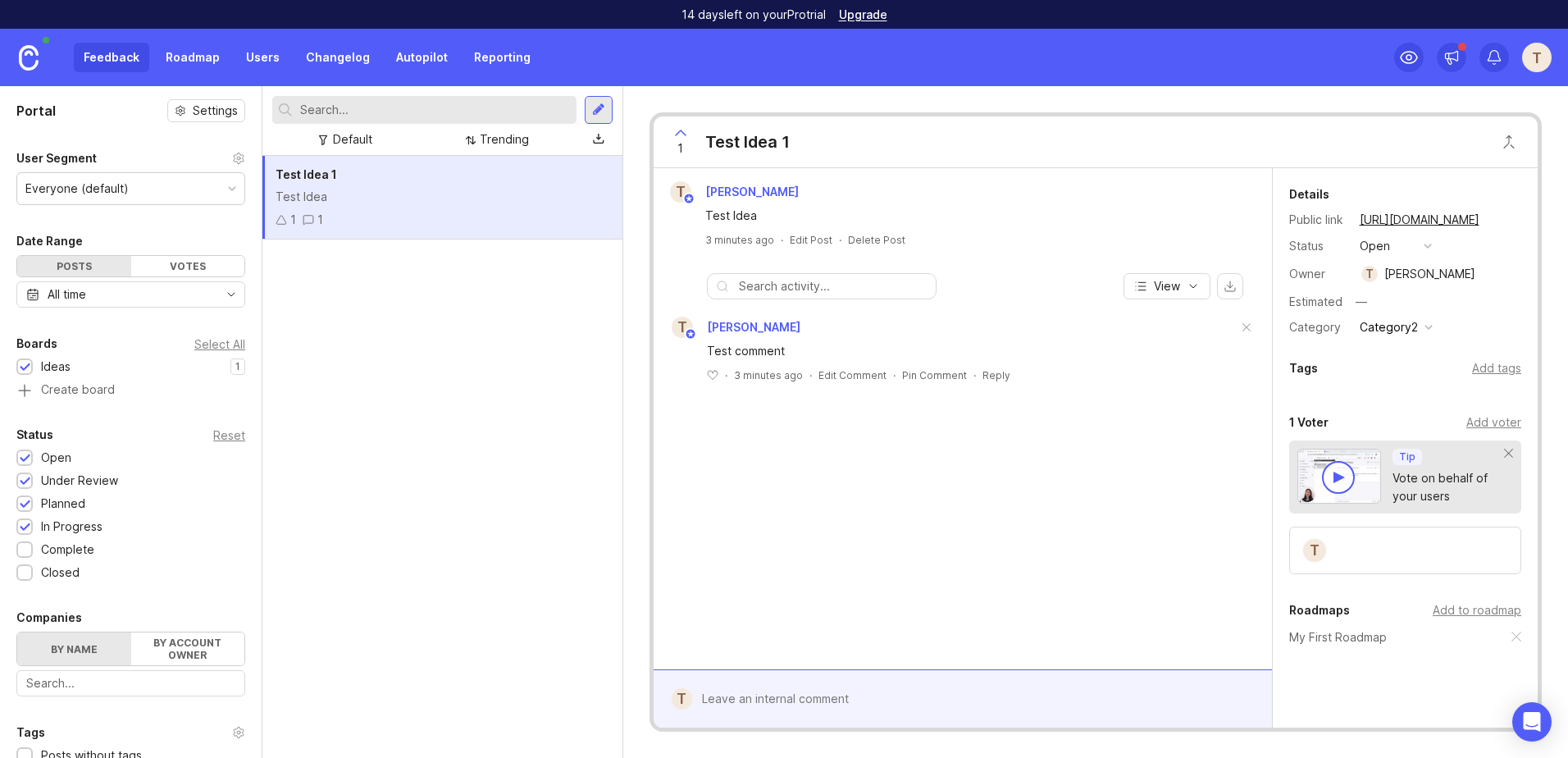
click at [1437, 614] on div "Add to roadmap" at bounding box center [1476, 610] width 88 height 18
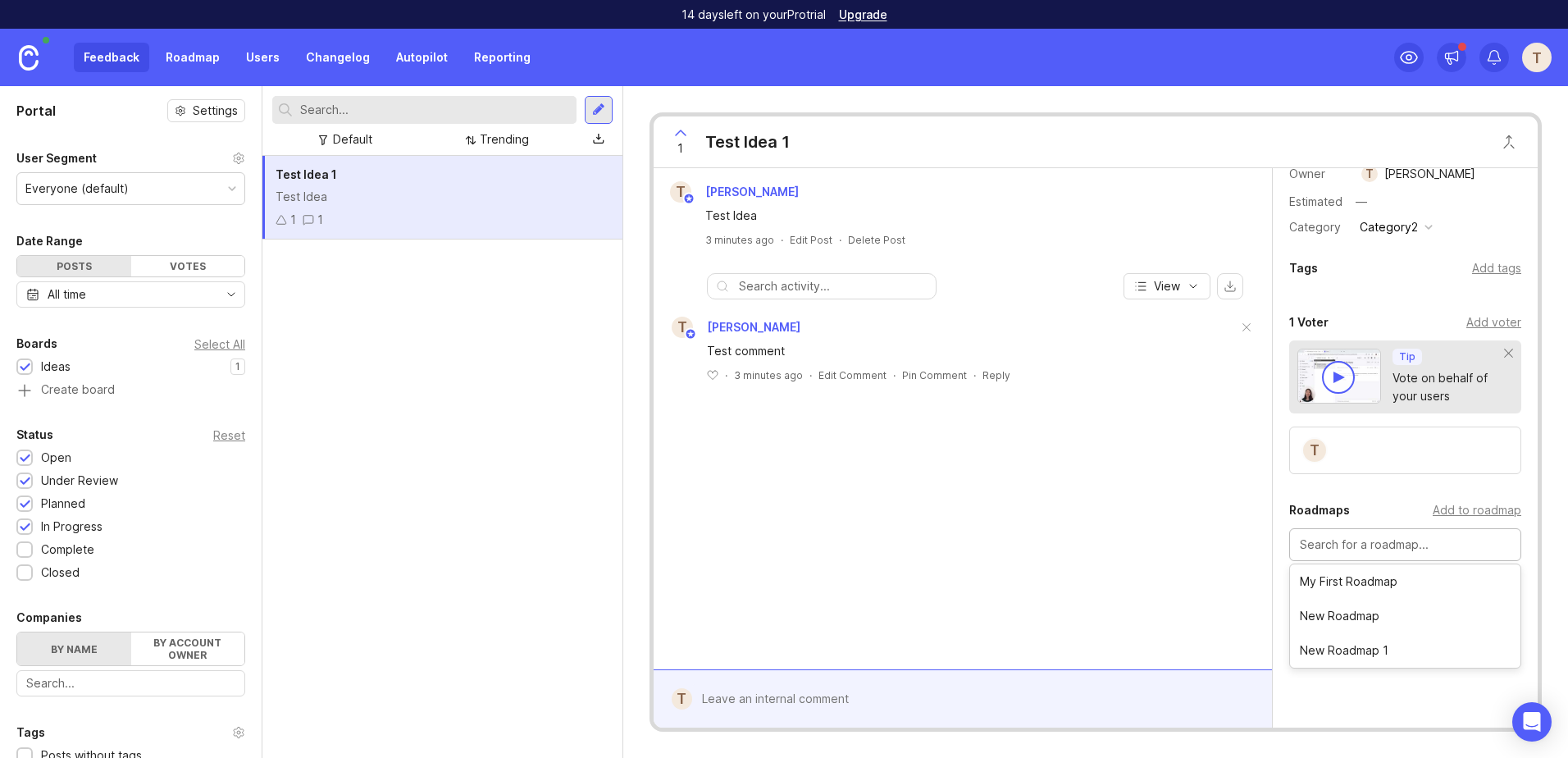
scroll to position [121, 0]
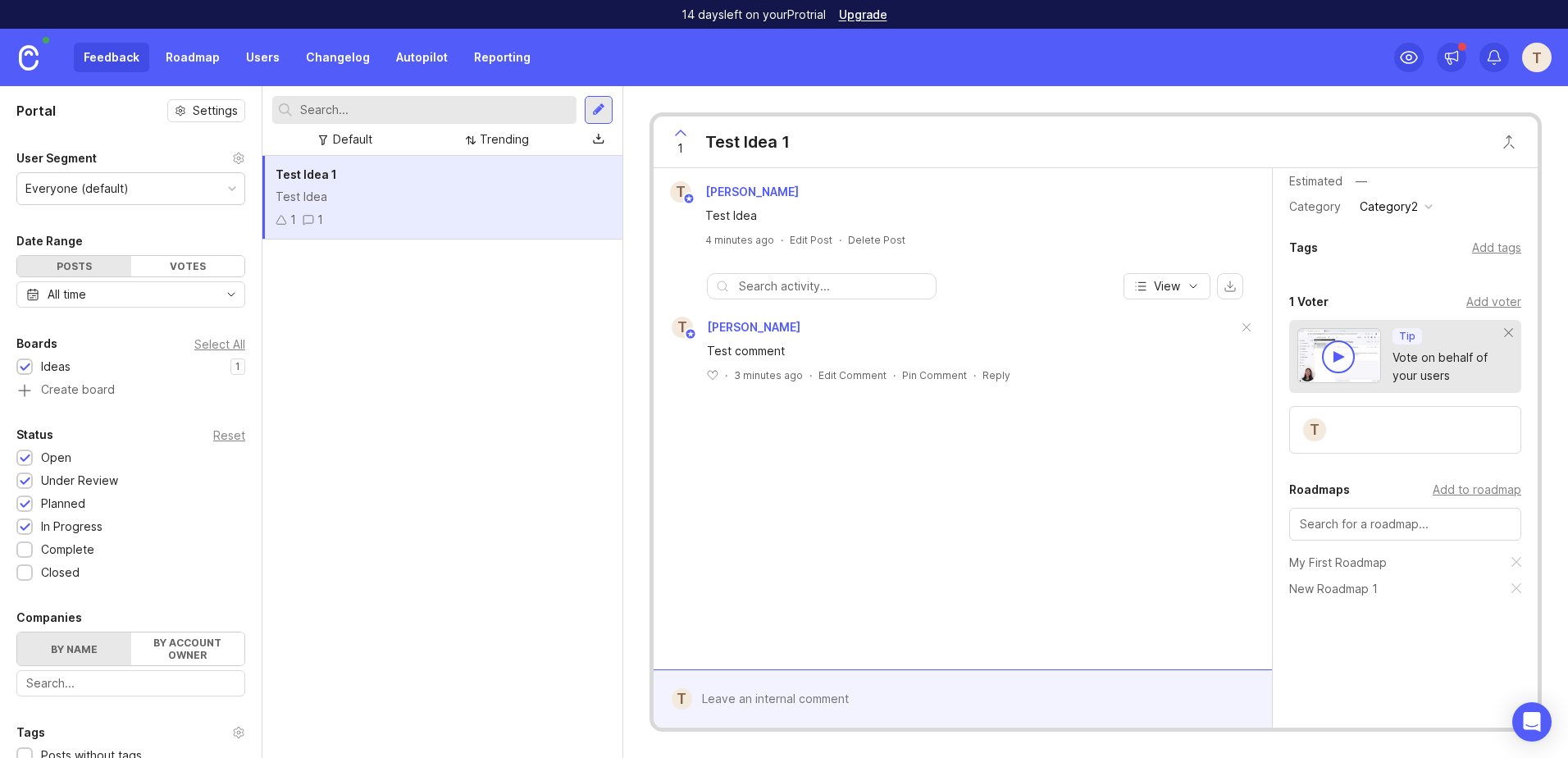
click at [1335, 619] on div "Details Public link [URL][DOMAIN_NAME] Status open Owner T [PERSON_NAME] Estima…" at bounding box center [1406, 400] width 265 height 706
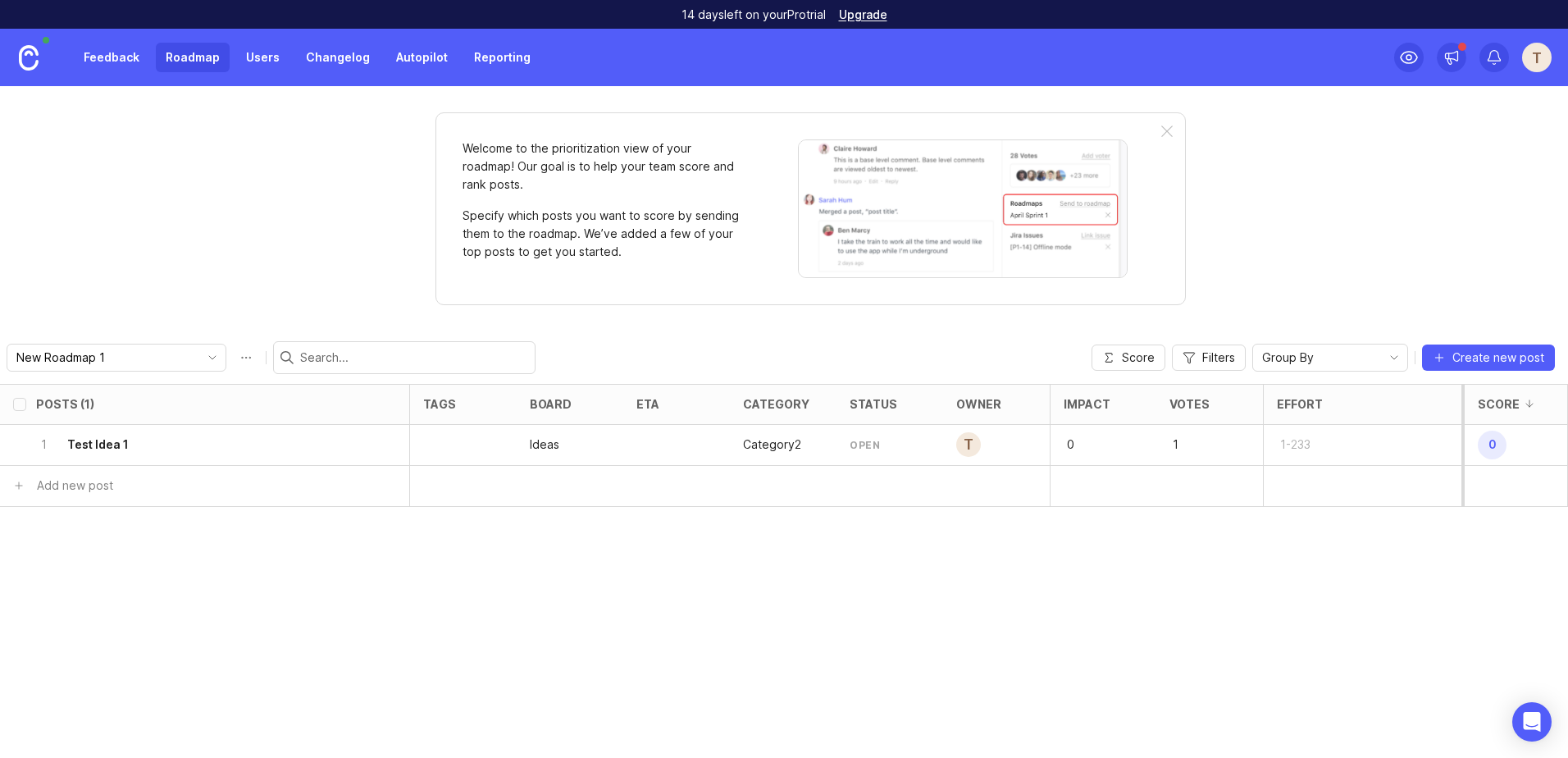
click at [236, 360] on button "Roadmap options" at bounding box center [245, 357] width 27 height 27
click at [458, 583] on div "Posts (1) tags board eta category status owner Impact Votes Effort Score 1 Test…" at bounding box center [784, 571] width 1568 height 374
click at [21, 446] on input "select post" at bounding box center [19, 443] width 13 height 13
checkbox input "true"
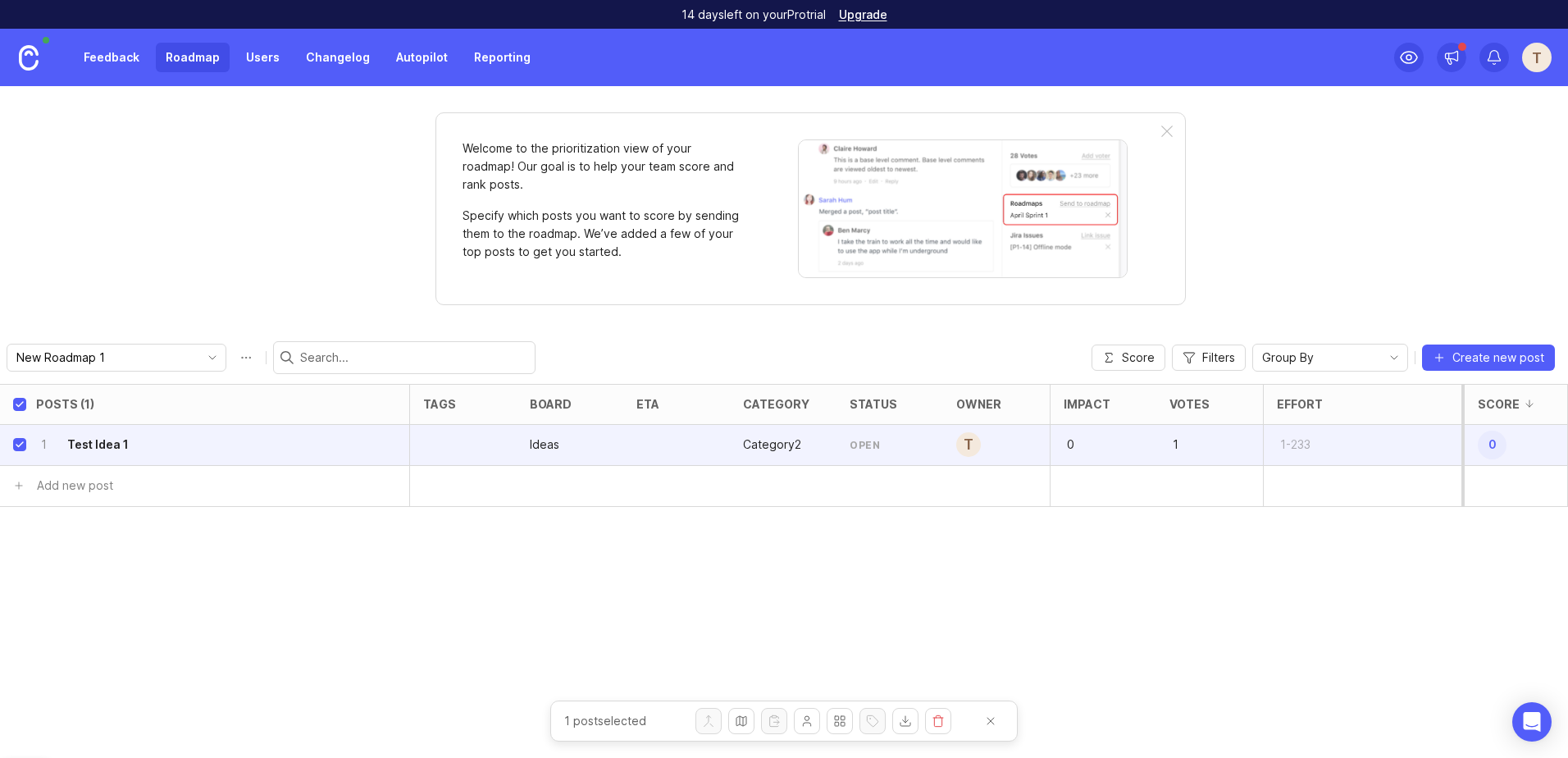
click at [626, 552] on div "Posts (1) tags board eta category status owner Impact Votes Effort Score 1 Test…" at bounding box center [784, 571] width 1568 height 374
click at [101, 440] on h6 "Test Idea 1" at bounding box center [98, 444] width 61 height 17
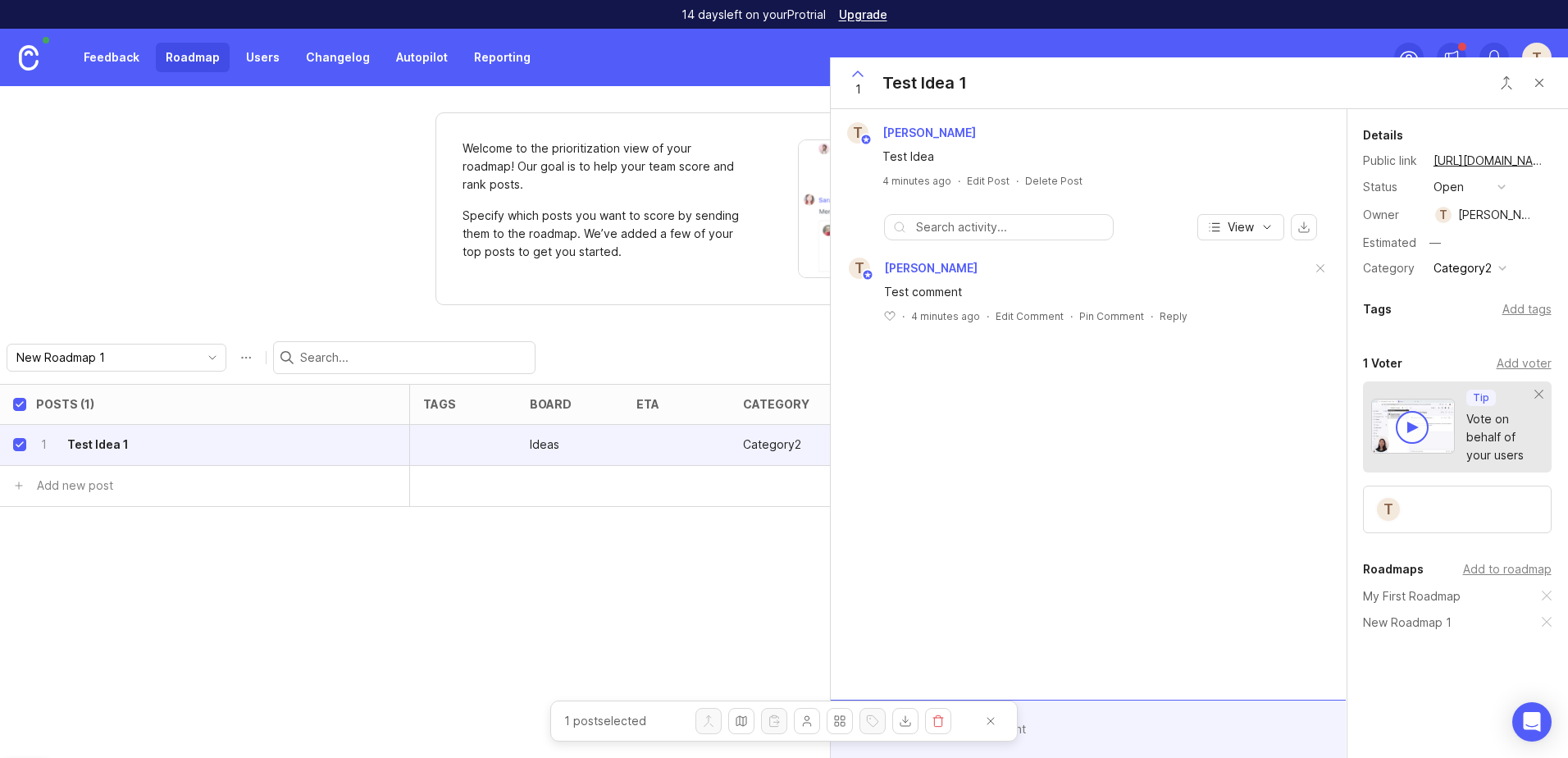
click at [1501, 183] on div "button" at bounding box center [1502, 187] width 8 height 8
click at [1484, 246] on div "under review" at bounding box center [1479, 246] width 83 height 14
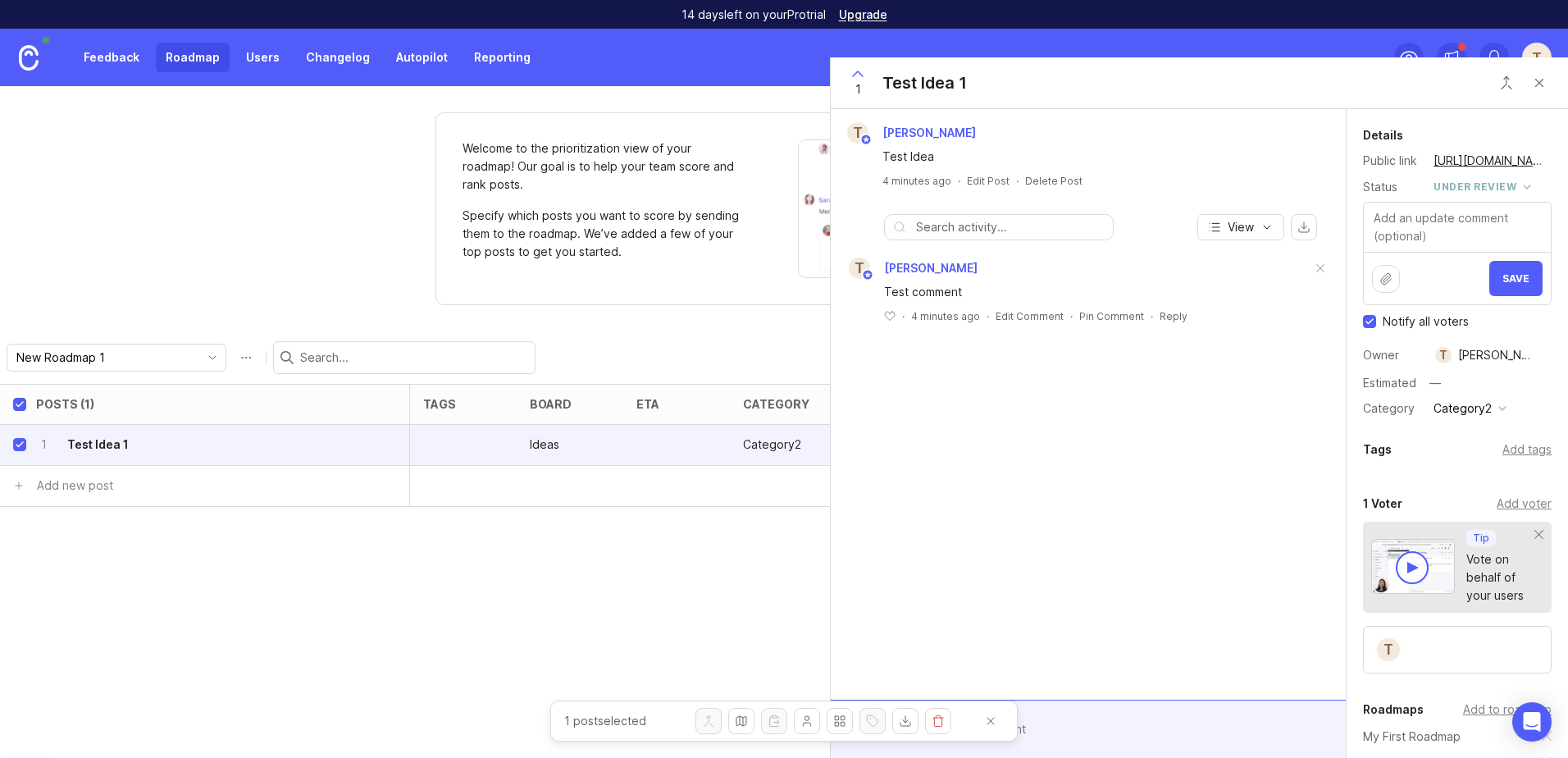
click at [1536, 194] on div "Status under review" at bounding box center [1457, 187] width 189 height 22
drag, startPoint x: 1504, startPoint y: 279, endPoint x: 1481, endPoint y: 287, distance: 24.4
click at [1504, 280] on span "Save" at bounding box center [1516, 278] width 27 height 12
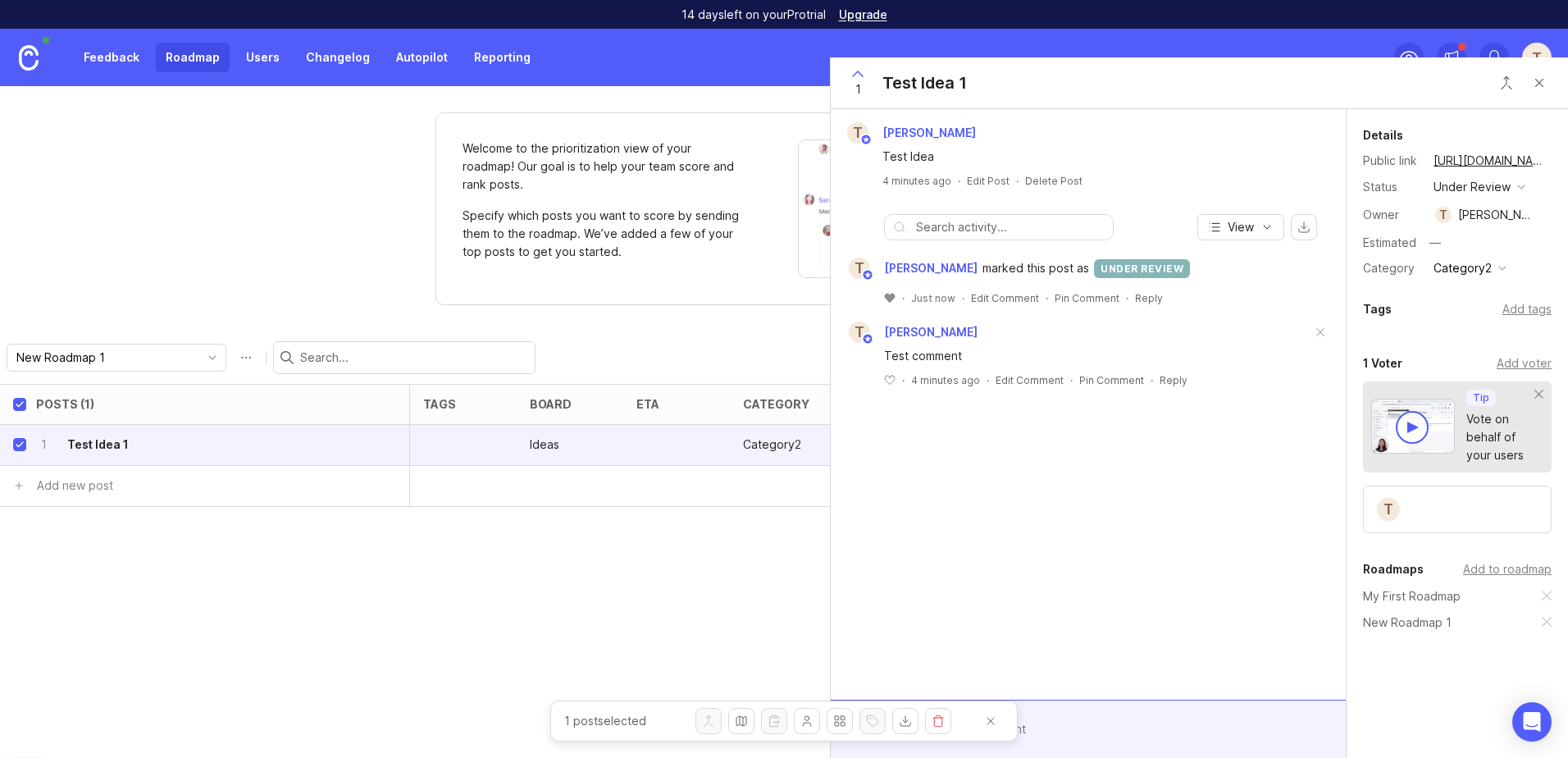
click at [892, 300] on icon at bounding box center [890, 298] width 10 height 9
click at [1510, 89] on button "Close button" at bounding box center [1506, 82] width 33 height 33
click at [1541, 87] on button "Close button" at bounding box center [1539, 82] width 33 height 33
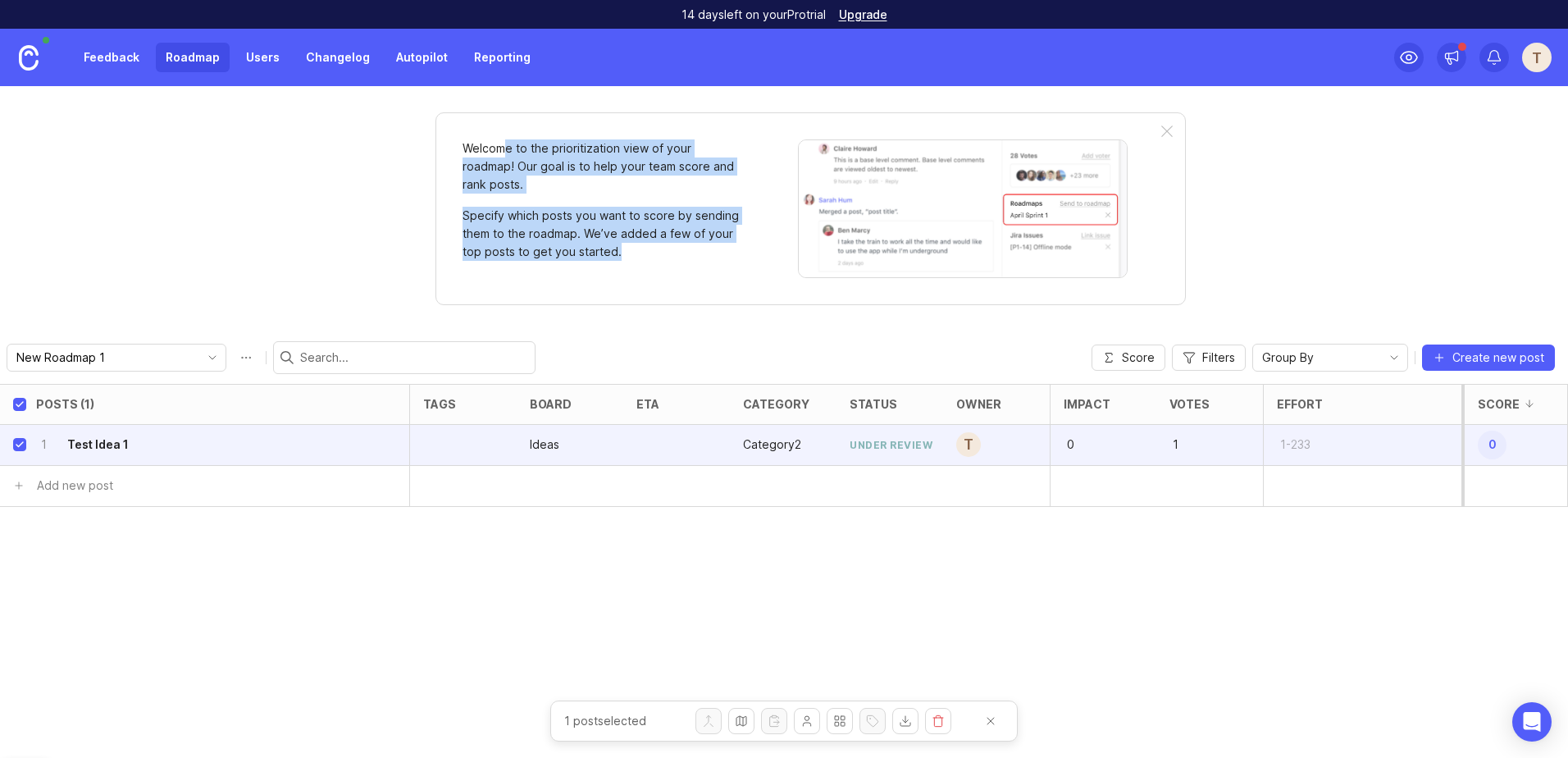
drag, startPoint x: 501, startPoint y: 148, endPoint x: 703, endPoint y: 242, distance: 222.8
click at [703, 242] on div "Welcome to the prioritization view of your roadmap! Our goal is to help your te…" at bounding box center [602, 209] width 279 height 139
click at [702, 242] on p "Specify which posts you want to score by sending them to the roadmap. We’ve add…" at bounding box center [602, 234] width 279 height 54
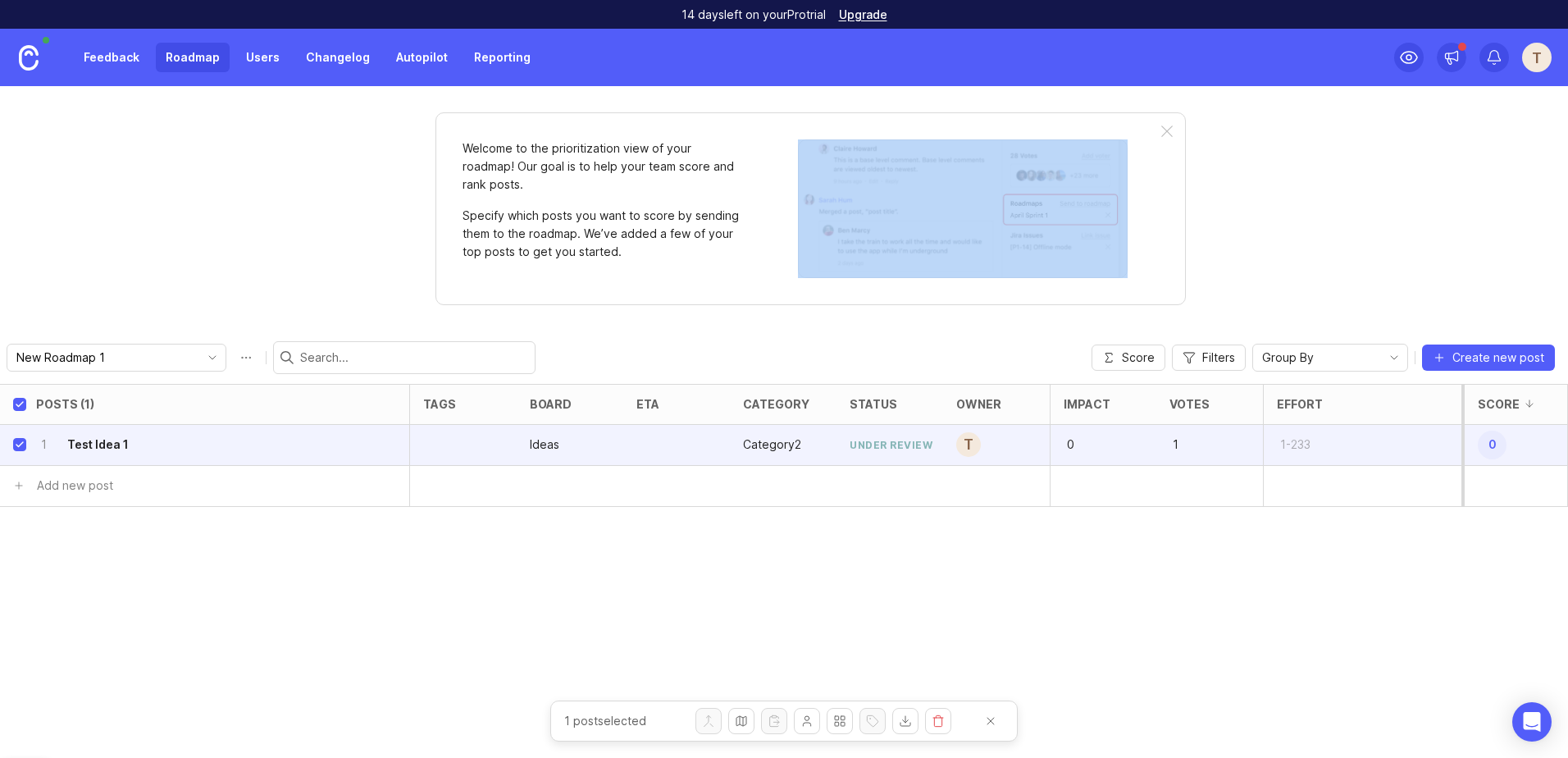
click at [702, 242] on p "Specify which posts you want to score by sending them to the roadmap. We’ve add…" at bounding box center [602, 234] width 279 height 54
drag, startPoint x: 702, startPoint y: 242, endPoint x: 680, endPoint y: 251, distance: 23.8
click at [680, 251] on p "Specify which posts you want to score by sending them to the roadmap. We’ve add…" at bounding box center [602, 234] width 279 height 54
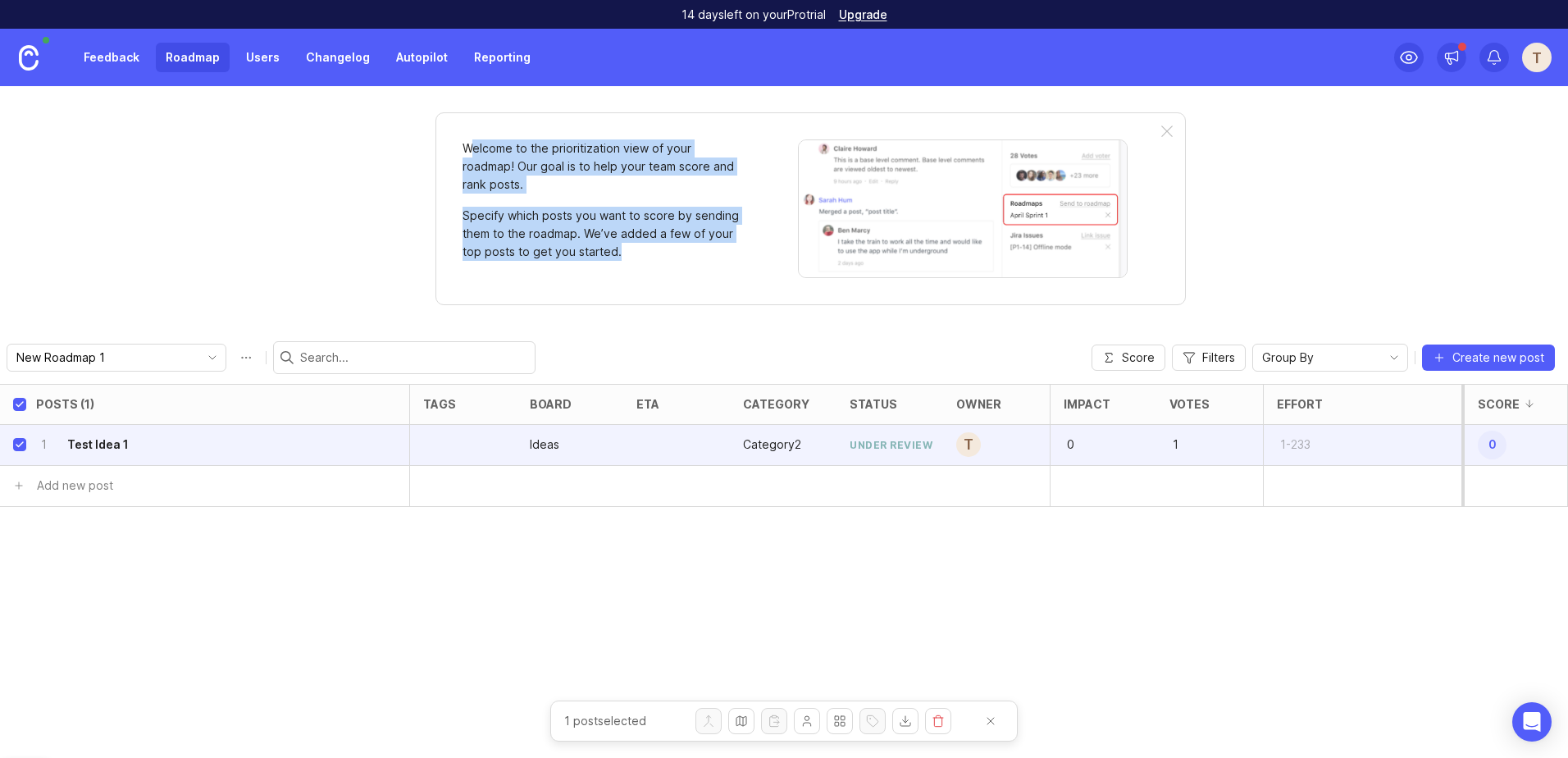
drag, startPoint x: 655, startPoint y: 259, endPoint x: 472, endPoint y: 143, distance: 216.7
click at [472, 143] on div "Welcome to the prioritization view of your roadmap! Our goal is to help your te…" at bounding box center [602, 209] width 279 height 139
drag, startPoint x: 472, startPoint y: 143, endPoint x: 567, endPoint y: 210, distance: 116.2
click at [567, 210] on p "Specify which posts you want to score by sending them to the roadmap. We’ve add…" at bounding box center [602, 234] width 279 height 54
drag, startPoint x: 510, startPoint y: 221, endPoint x: 634, endPoint y: 245, distance: 126.3
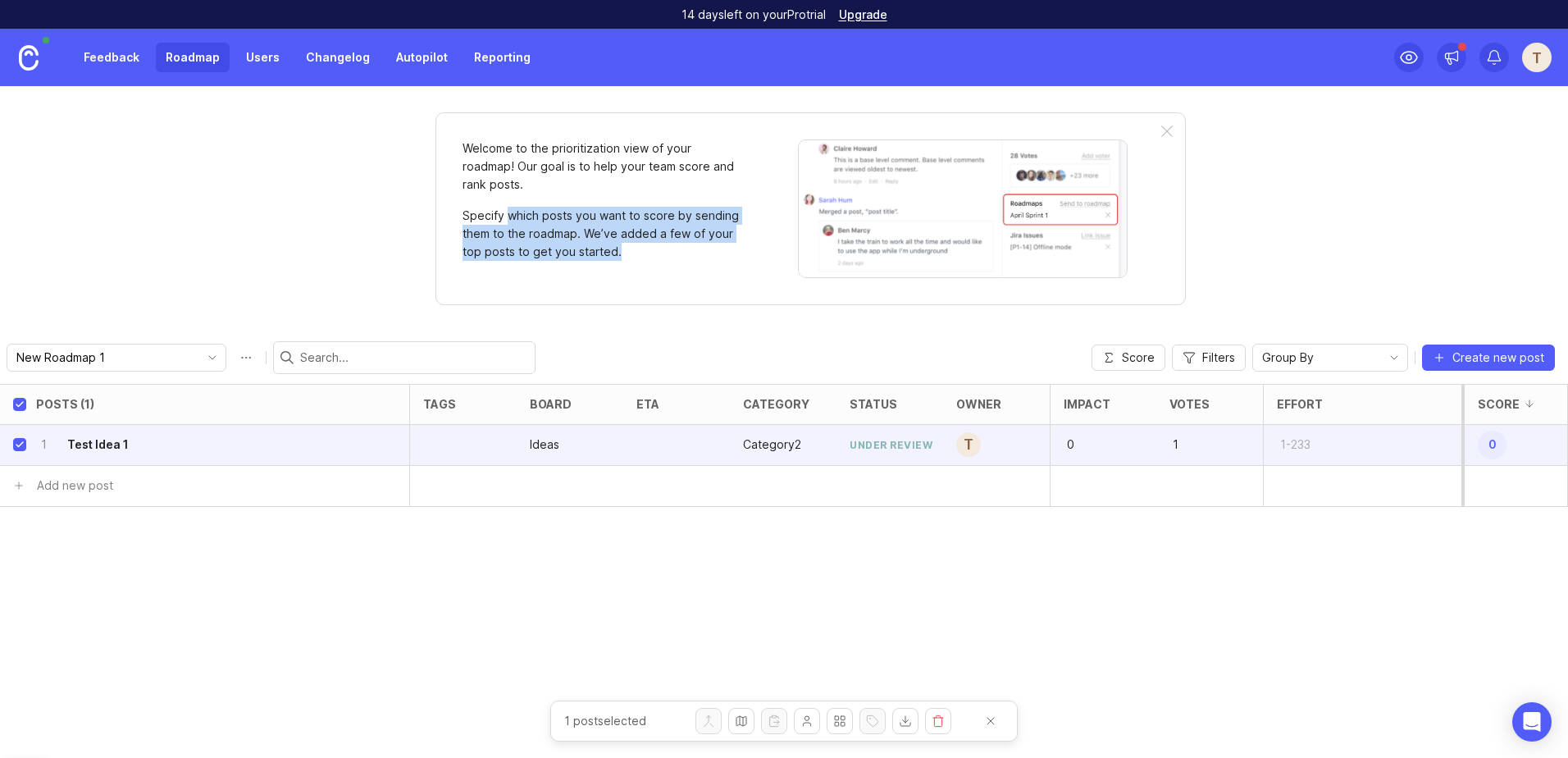
click at [634, 245] on p "Specify which posts you want to score by sending them to the roadmap. We’ve add…" at bounding box center [602, 234] width 279 height 54
drag, startPoint x: 634, startPoint y: 245, endPoint x: 634, endPoint y: 255, distance: 10.0
click at [634, 255] on p "Specify which posts you want to score by sending them to the roadmap. We’ve add…" at bounding box center [602, 234] width 279 height 54
drag, startPoint x: 510, startPoint y: 237, endPoint x: 665, endPoint y: 248, distance: 155.4
click at [665, 248] on p "Specify which posts you want to score by sending them to the roadmap. We’ve add…" at bounding box center [602, 234] width 279 height 54
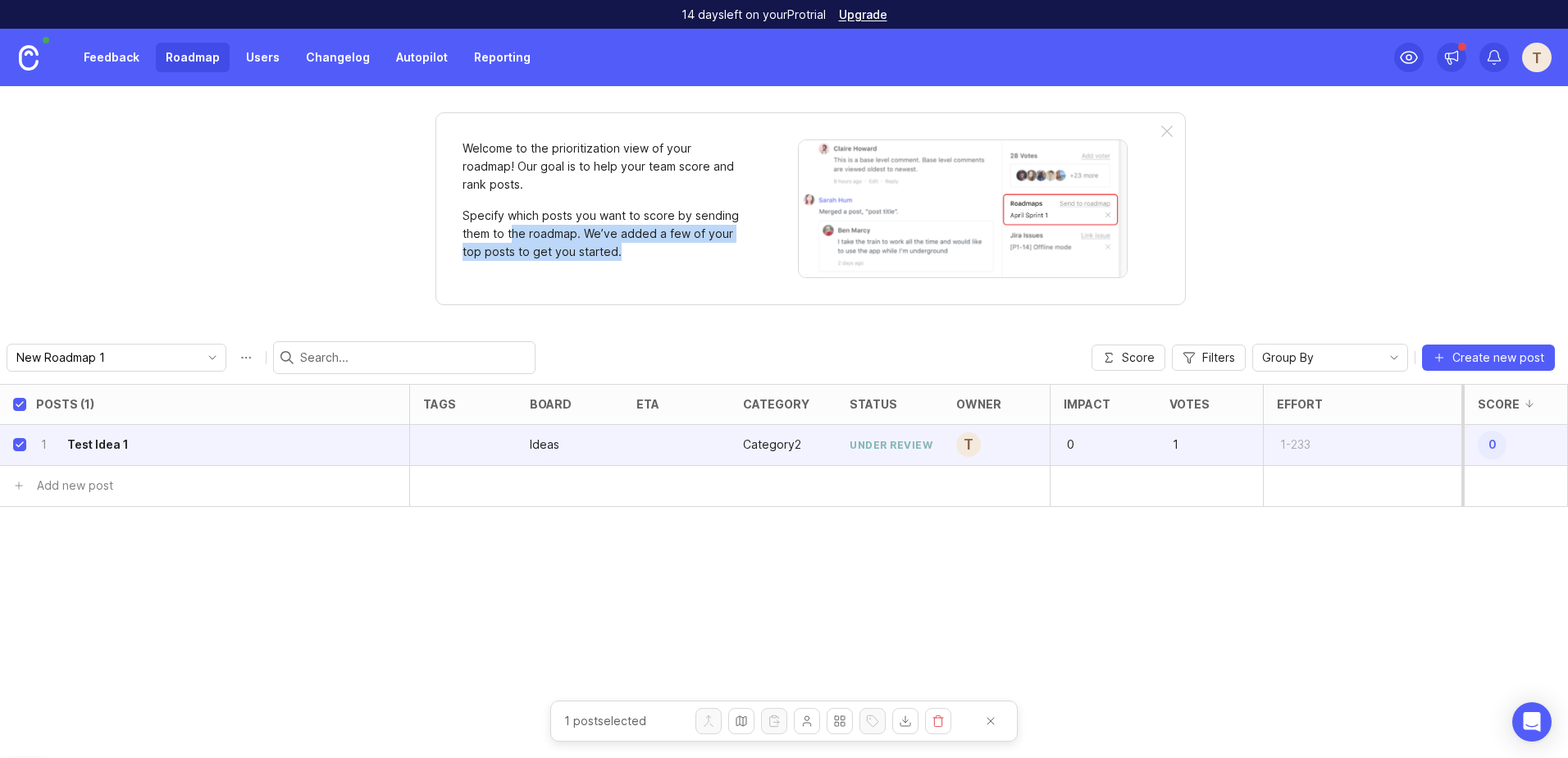
click at [665, 248] on p "Specify which posts you want to score by sending them to the roadmap. We’ve add…" at bounding box center [602, 234] width 279 height 54
click at [108, 442] on h6 "Test Idea 1" at bounding box center [98, 444] width 61 height 17
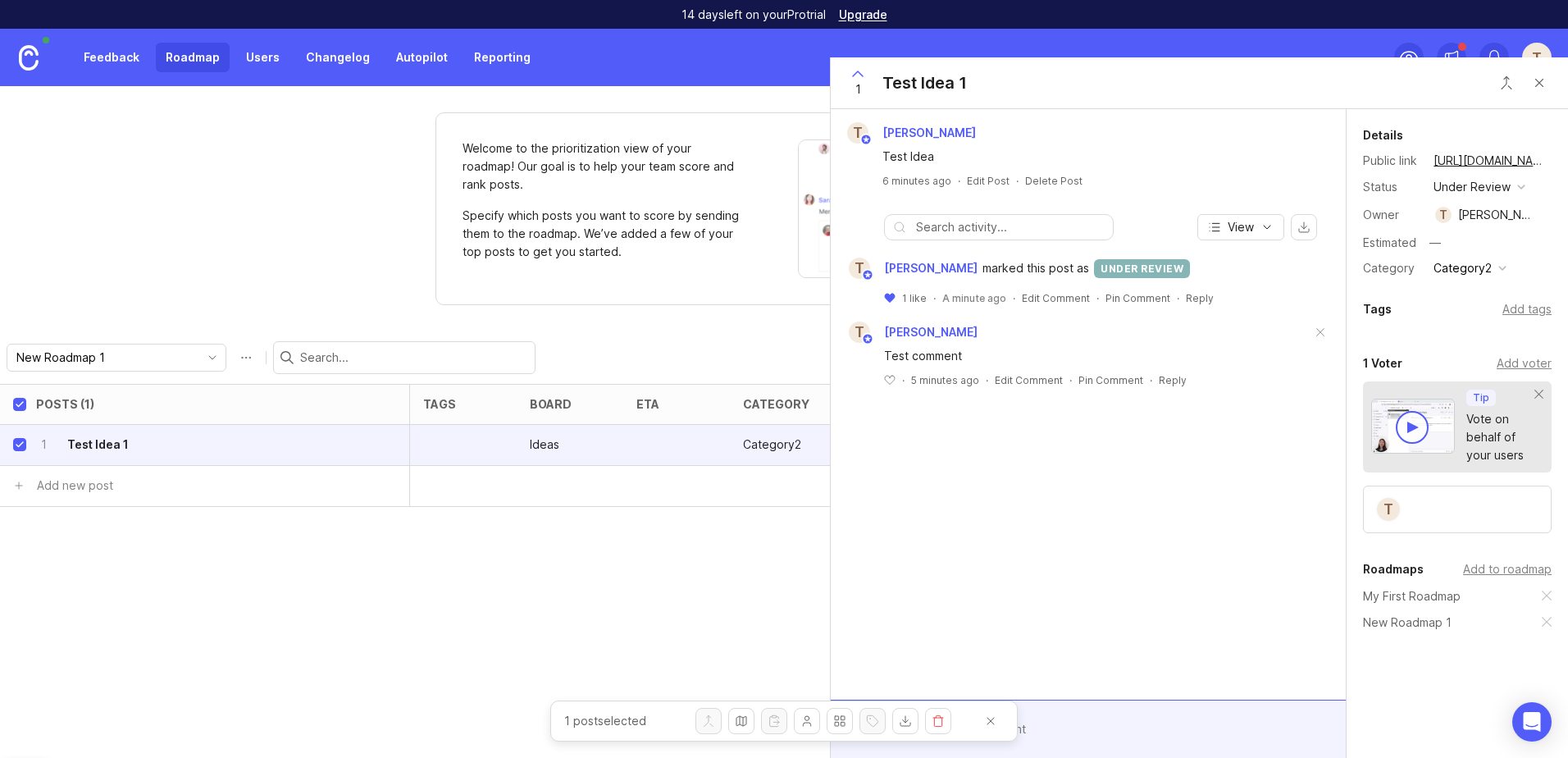
click at [1512, 309] on div "Add tags" at bounding box center [1527, 309] width 49 height 18
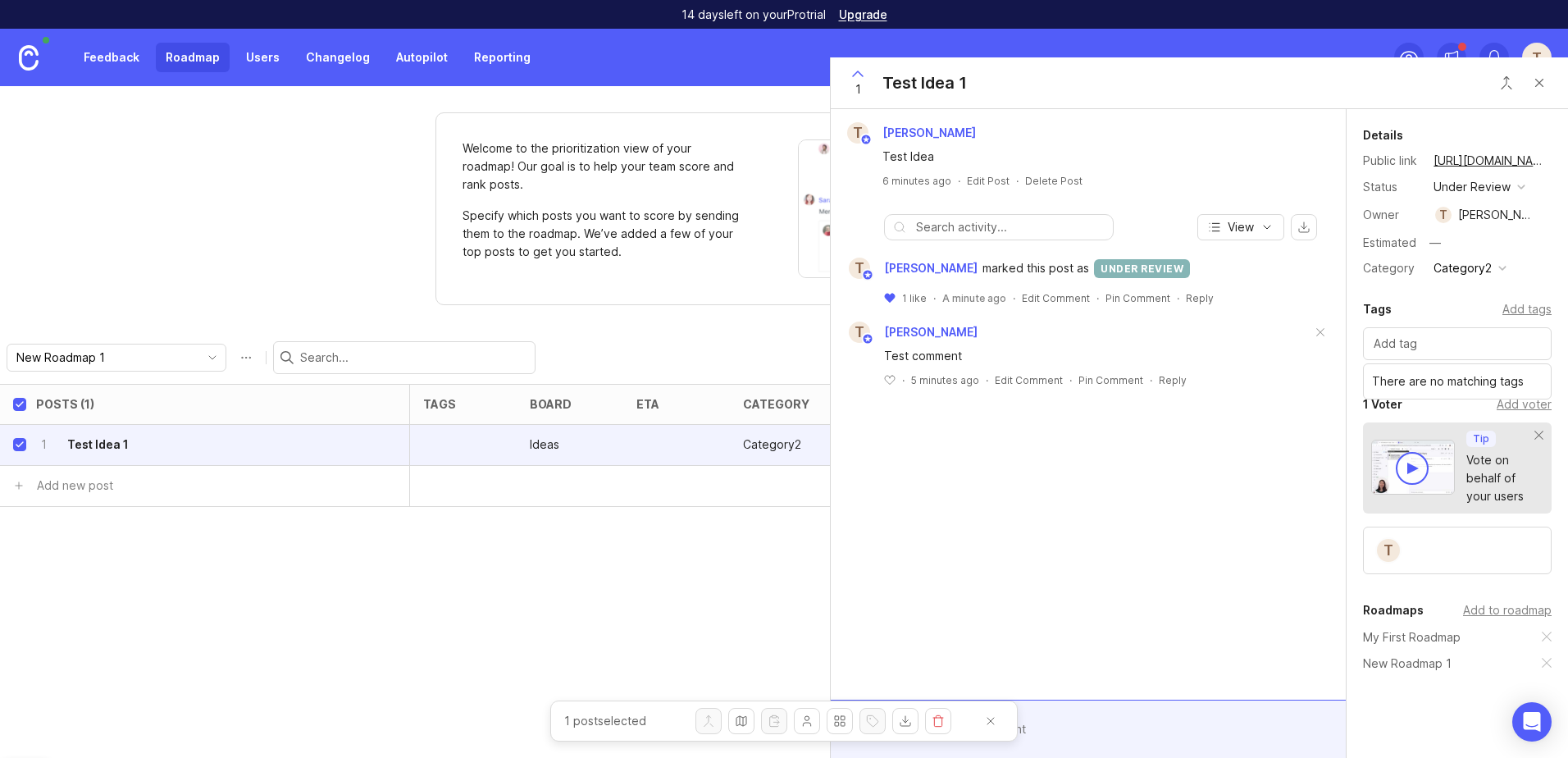
click at [1512, 309] on div "Add tags" at bounding box center [1527, 309] width 49 height 18
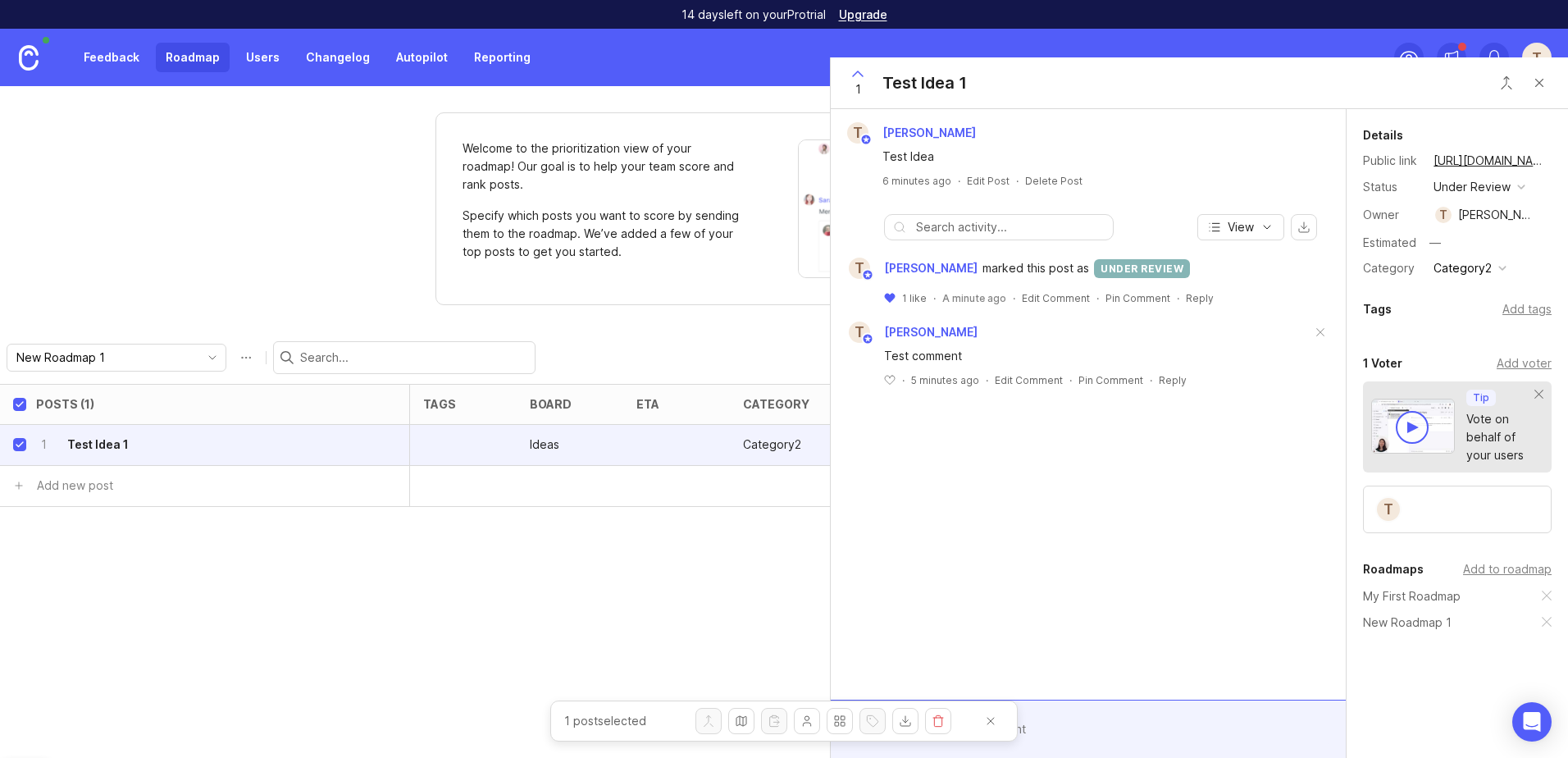
click at [1548, 88] on button "Close button" at bounding box center [1539, 82] width 33 height 33
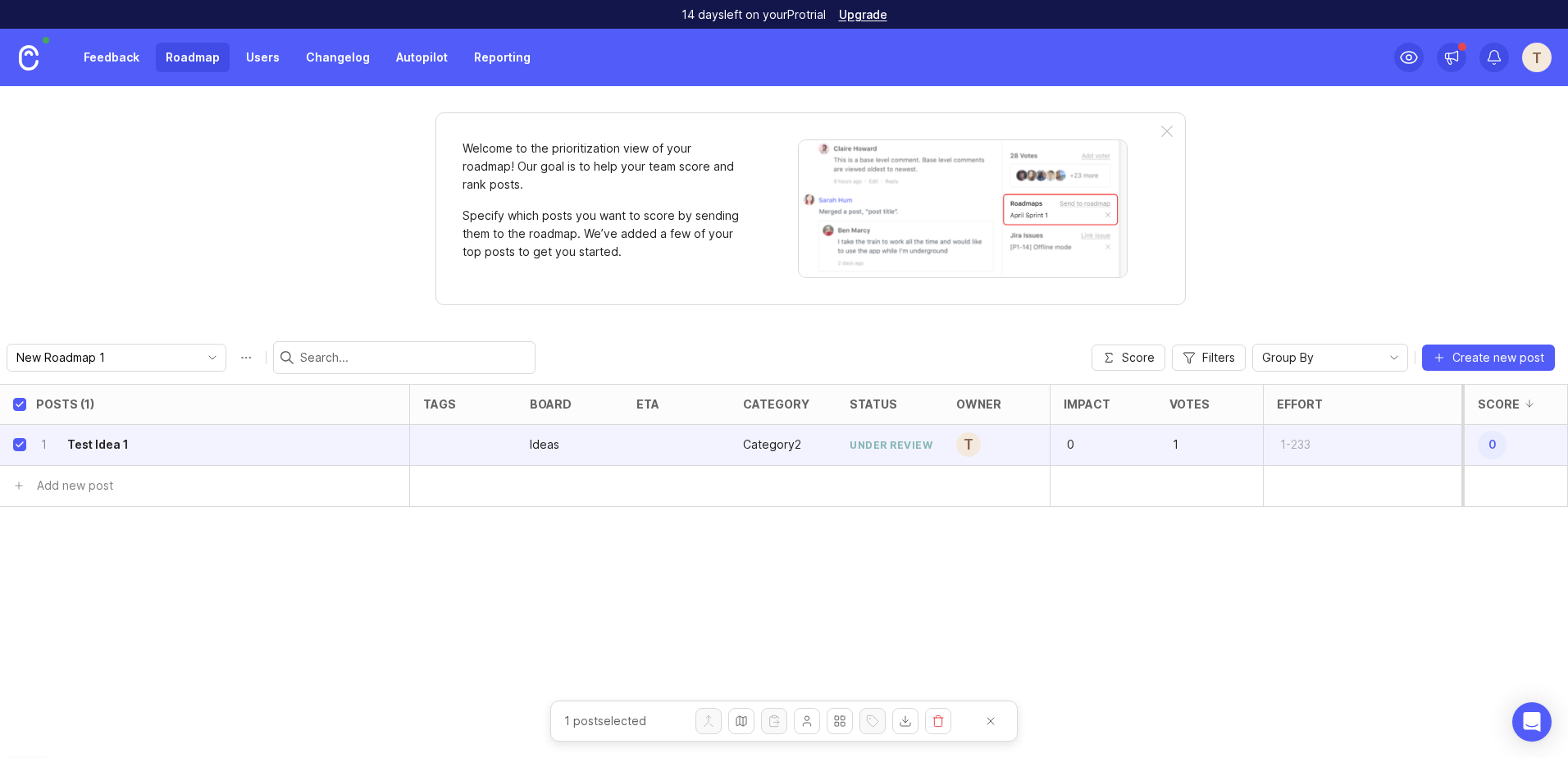
click at [1494, 443] on span "0" at bounding box center [1492, 444] width 29 height 29
click at [1332, 445] on div "1-233" at bounding box center [1362, 444] width 198 height 41
click at [1299, 446] on input "text" at bounding box center [1299, 444] width 38 height 18
click at [1172, 440] on p "1" at bounding box center [1194, 443] width 50 height 23
click at [1174, 446] on p "1" at bounding box center [1194, 443] width 50 height 23
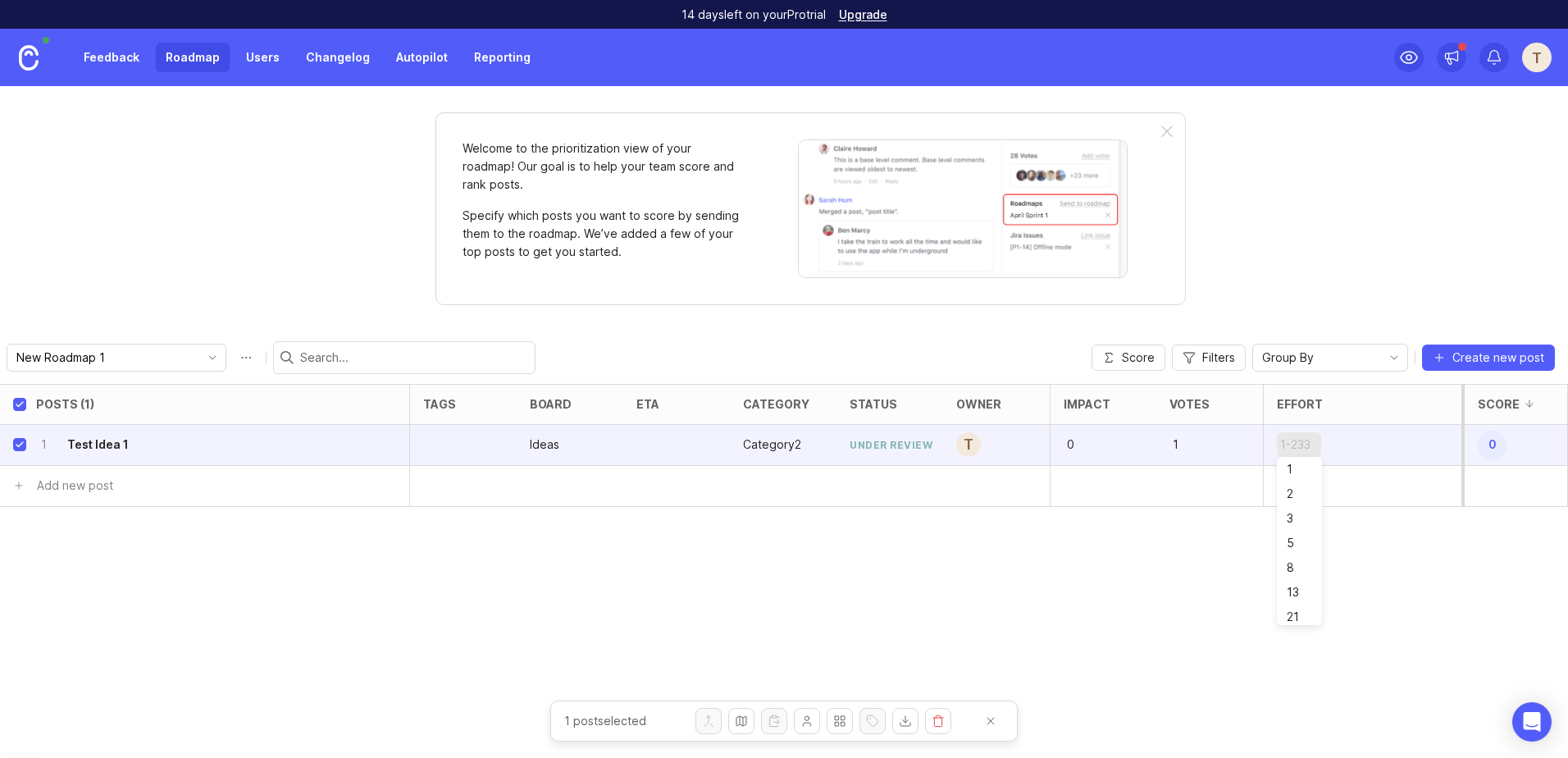
click at [1062, 432] on div "0" at bounding box center [1103, 444] width 107 height 41
click at [1286, 537] on div "Posts (1) tags board eta category status owner Impact Votes Effort Score 1 Test…" at bounding box center [784, 571] width 1568 height 374
click at [1490, 447] on span "47k" at bounding box center [1492, 444] width 29 height 29
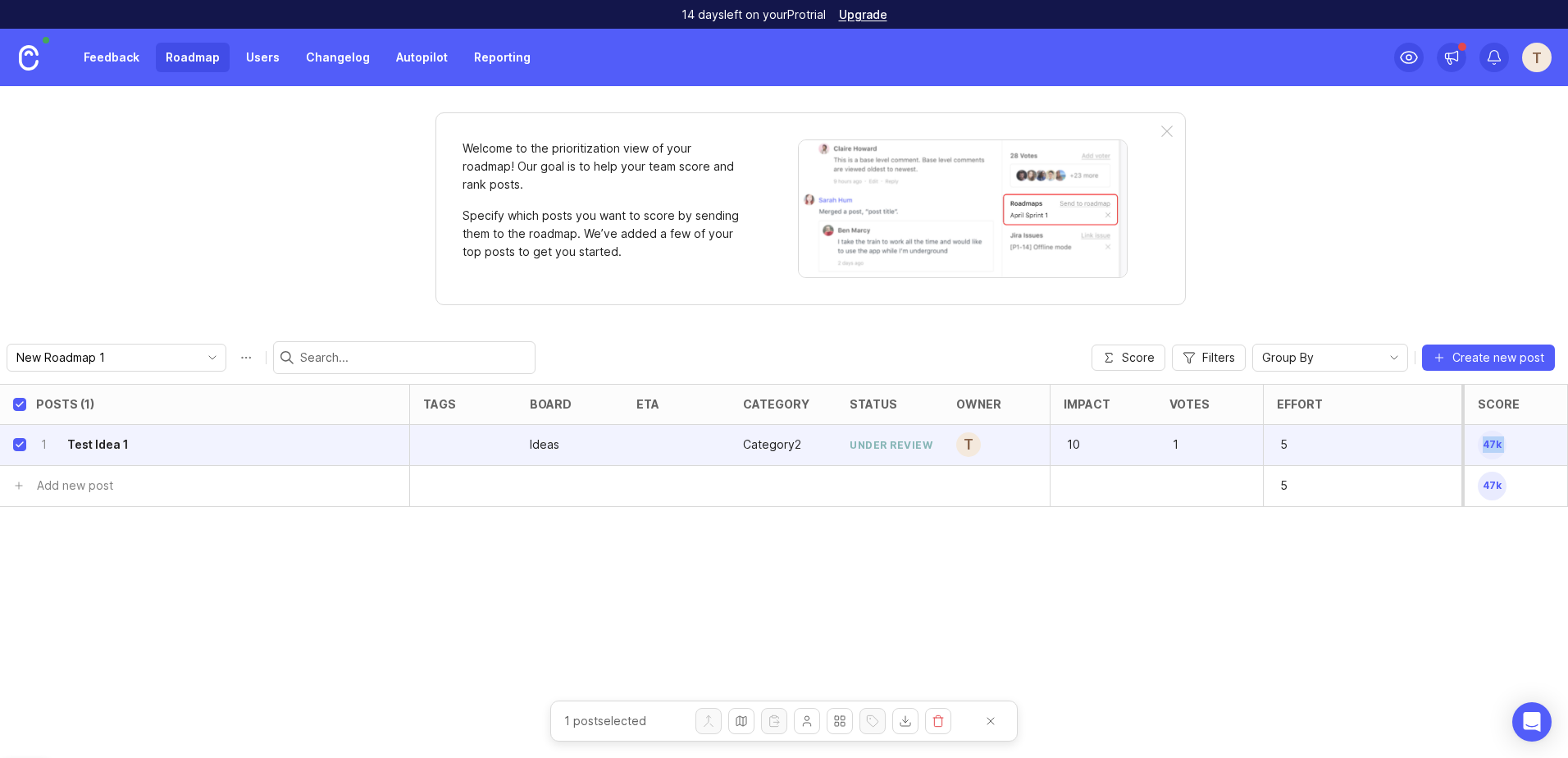
click at [1490, 447] on span "47k" at bounding box center [1492, 444] width 29 height 29
click at [1124, 355] on span "Score" at bounding box center [1137, 357] width 33 height 17
click at [1170, 546] on div "Posts (1) tags board eta category status owner Impact Votes Effort Score 1 Test…" at bounding box center [784, 571] width 1568 height 374
click at [986, 721] on button "close" at bounding box center [991, 720] width 27 height 27
checkbox input "false"
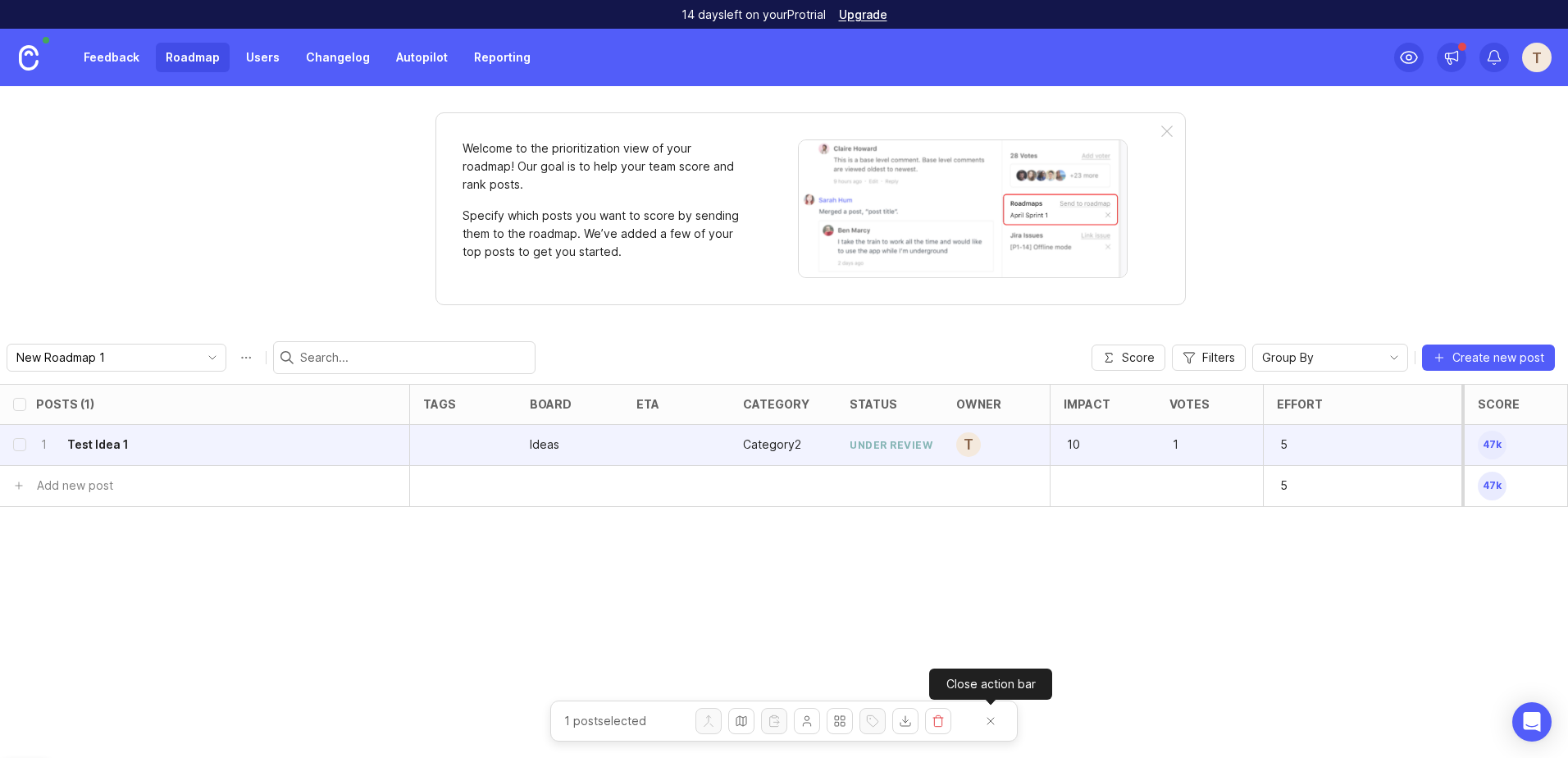
checkbox input "false"
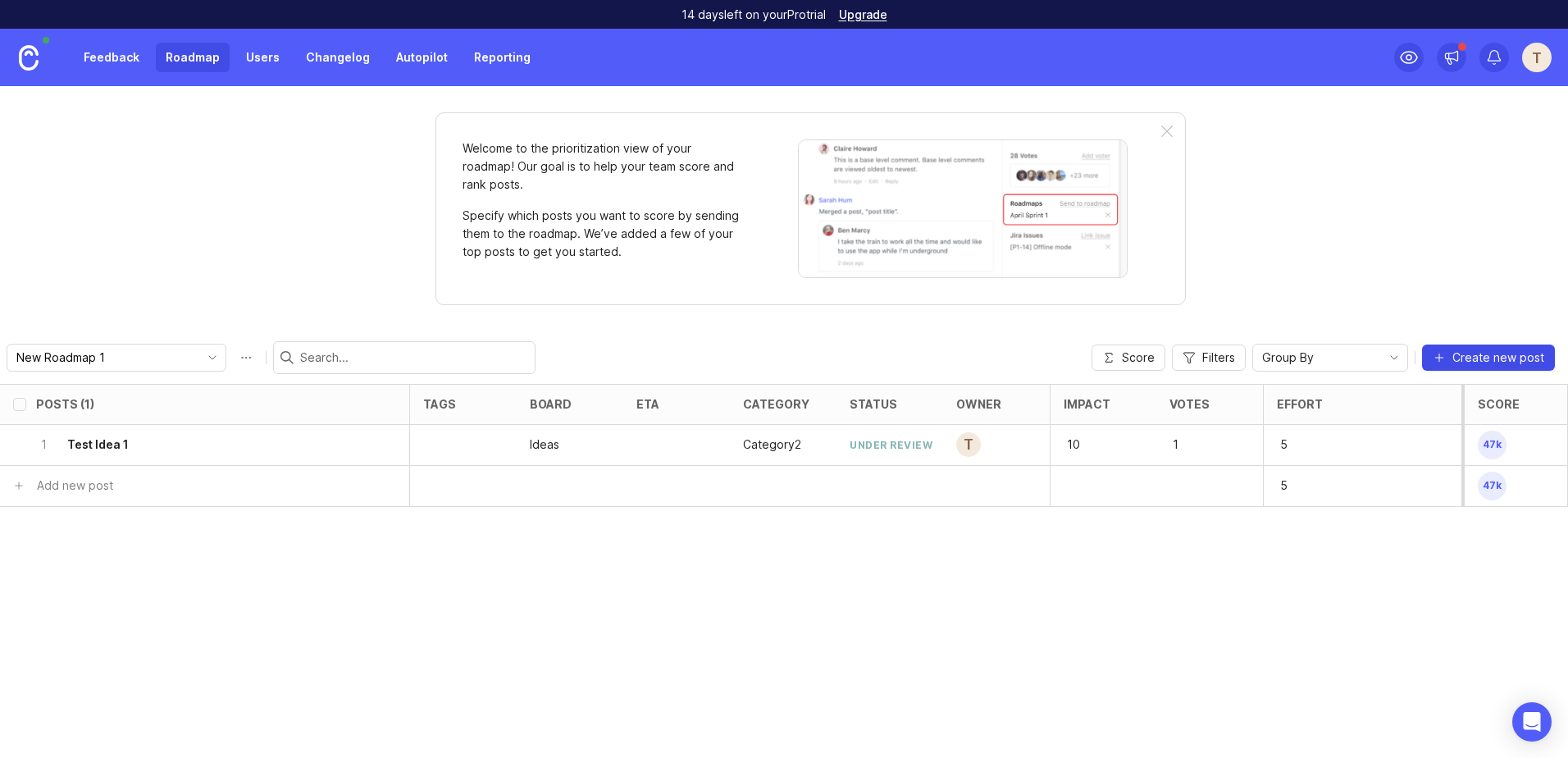
click at [1482, 346] on button "Create new post" at bounding box center [1489, 357] width 133 height 27
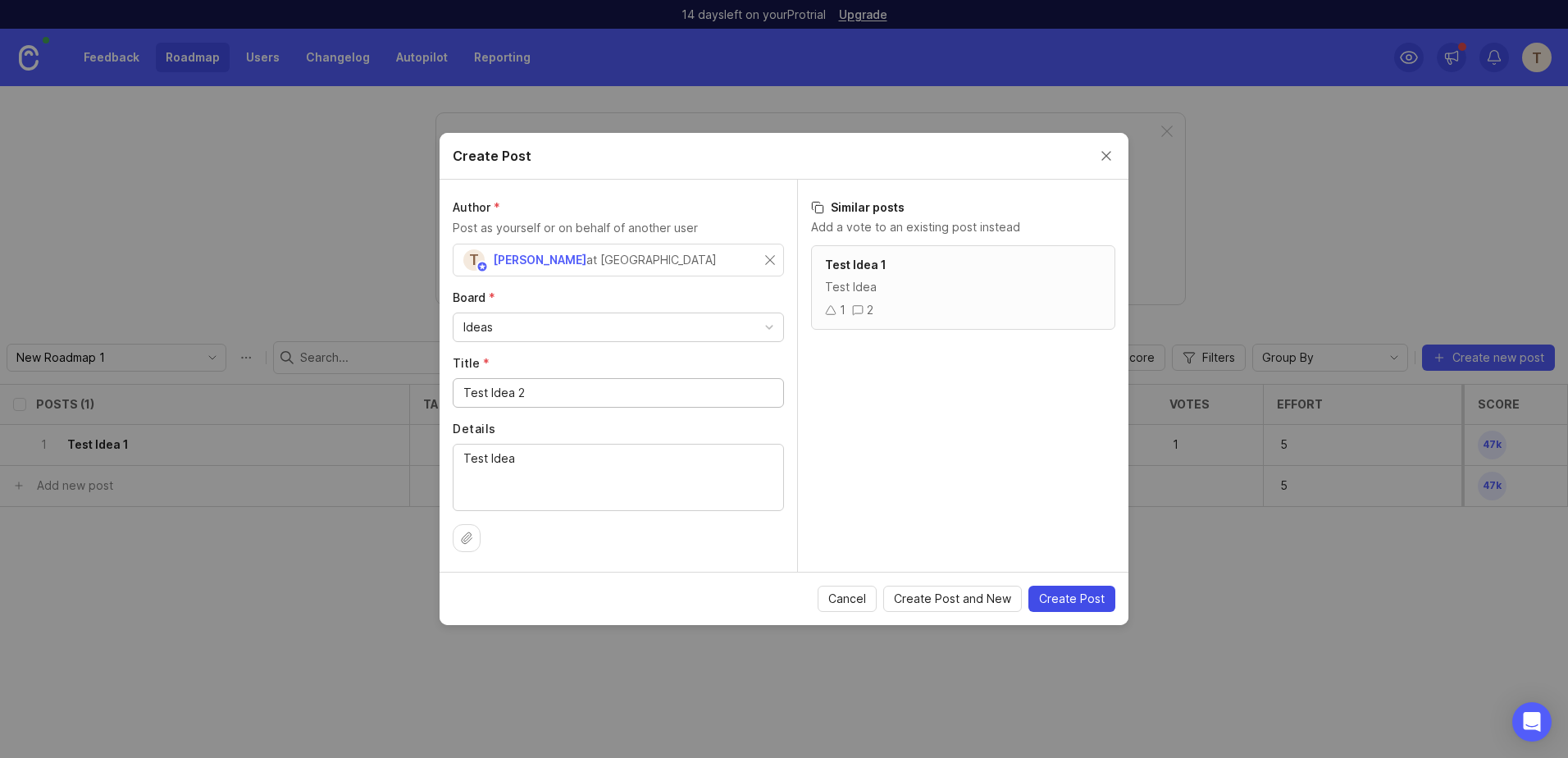
type input "Test Idea 2"
click at [1071, 605] on span "Create Post" at bounding box center [1072, 599] width 65 height 17
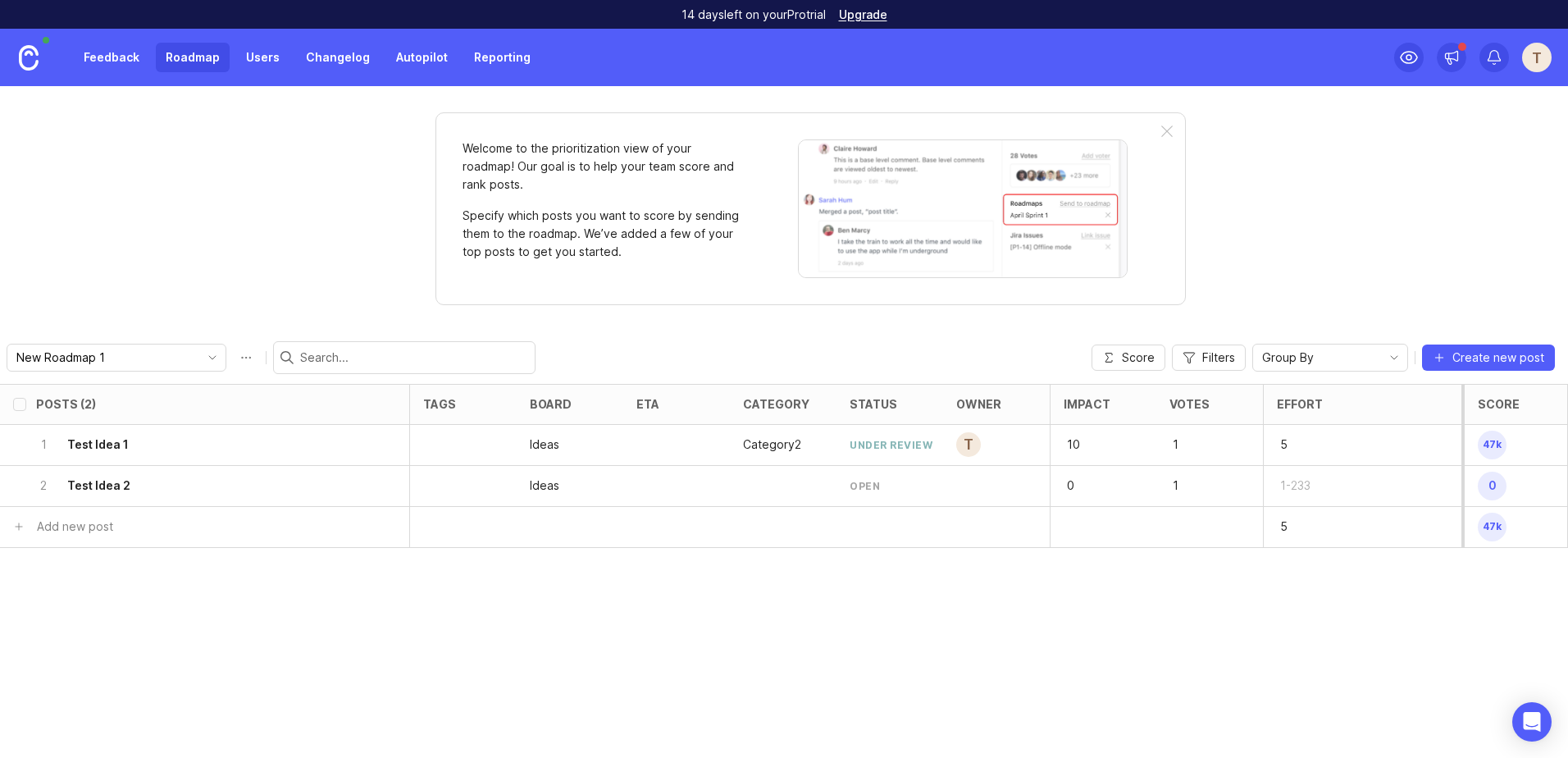
click at [16, 490] on input "select post" at bounding box center [19, 485] width 13 height 13
checkbox input "true"
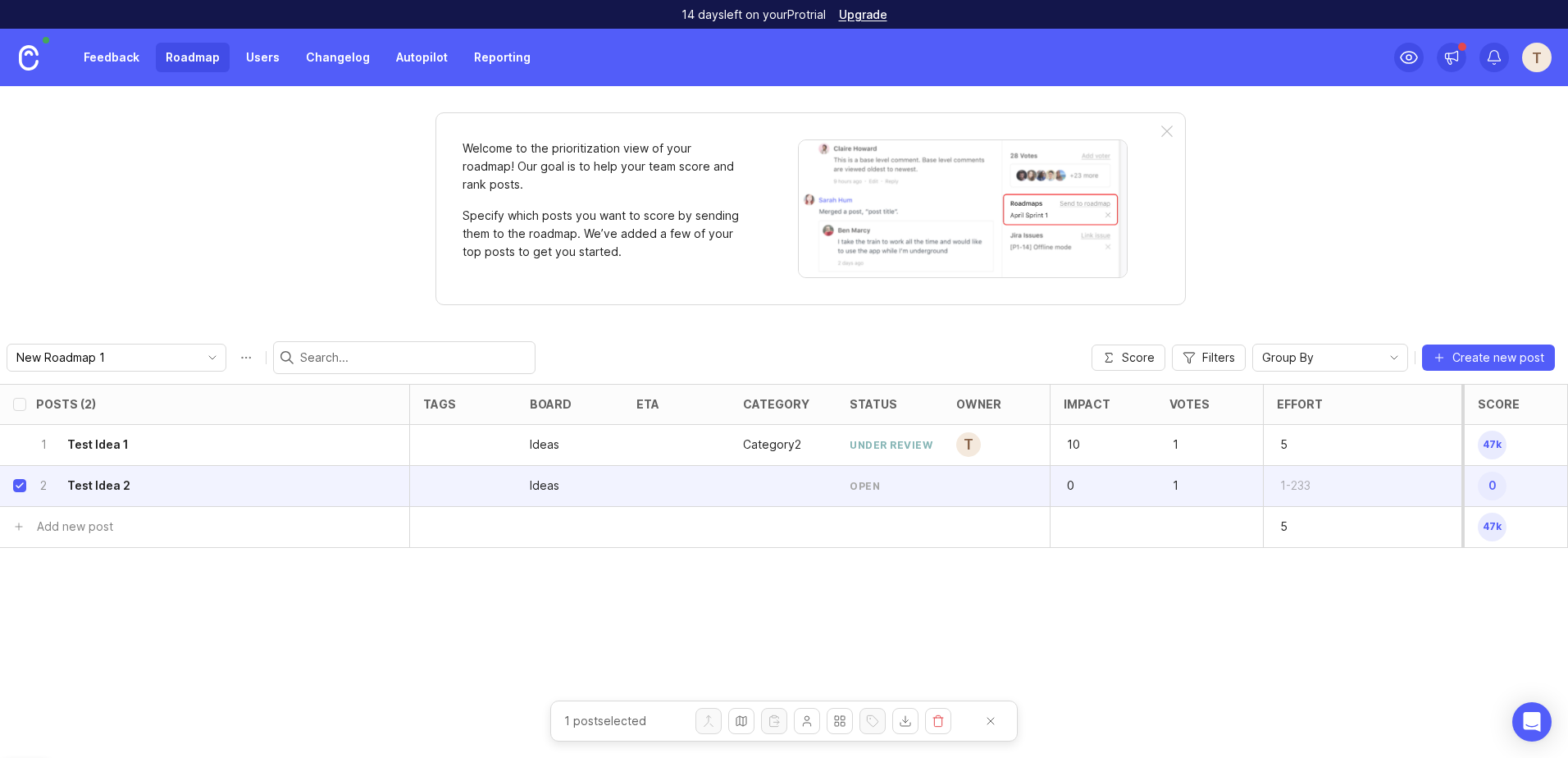
click at [237, 482] on div "2 Test Idea 2" at bounding box center [199, 486] width 328 height 41
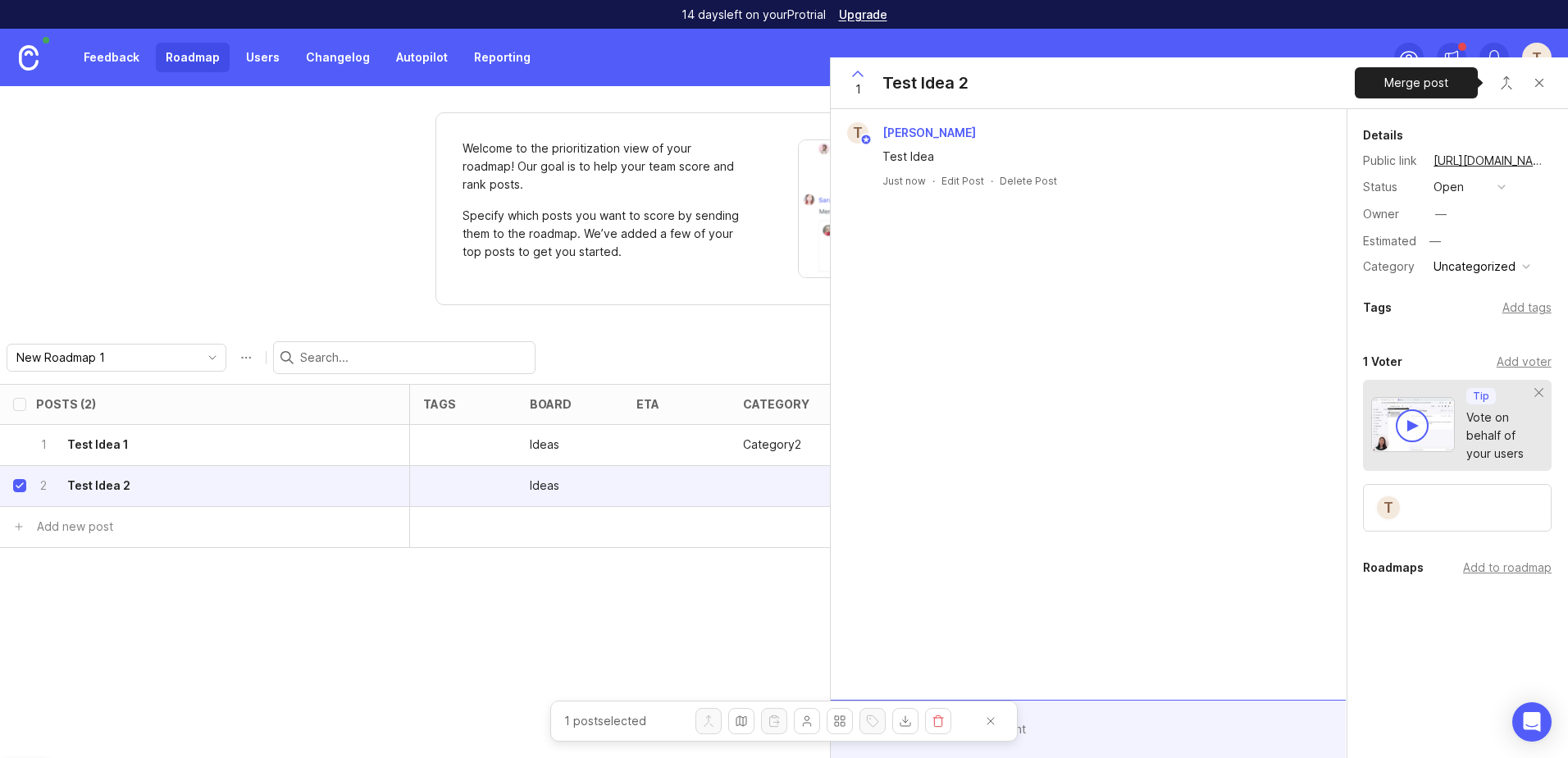
click at [1505, 75] on button "Close button" at bounding box center [1506, 82] width 33 height 33
click at [1300, 165] on p "Test Idea 1" at bounding box center [1375, 162] width 262 height 17
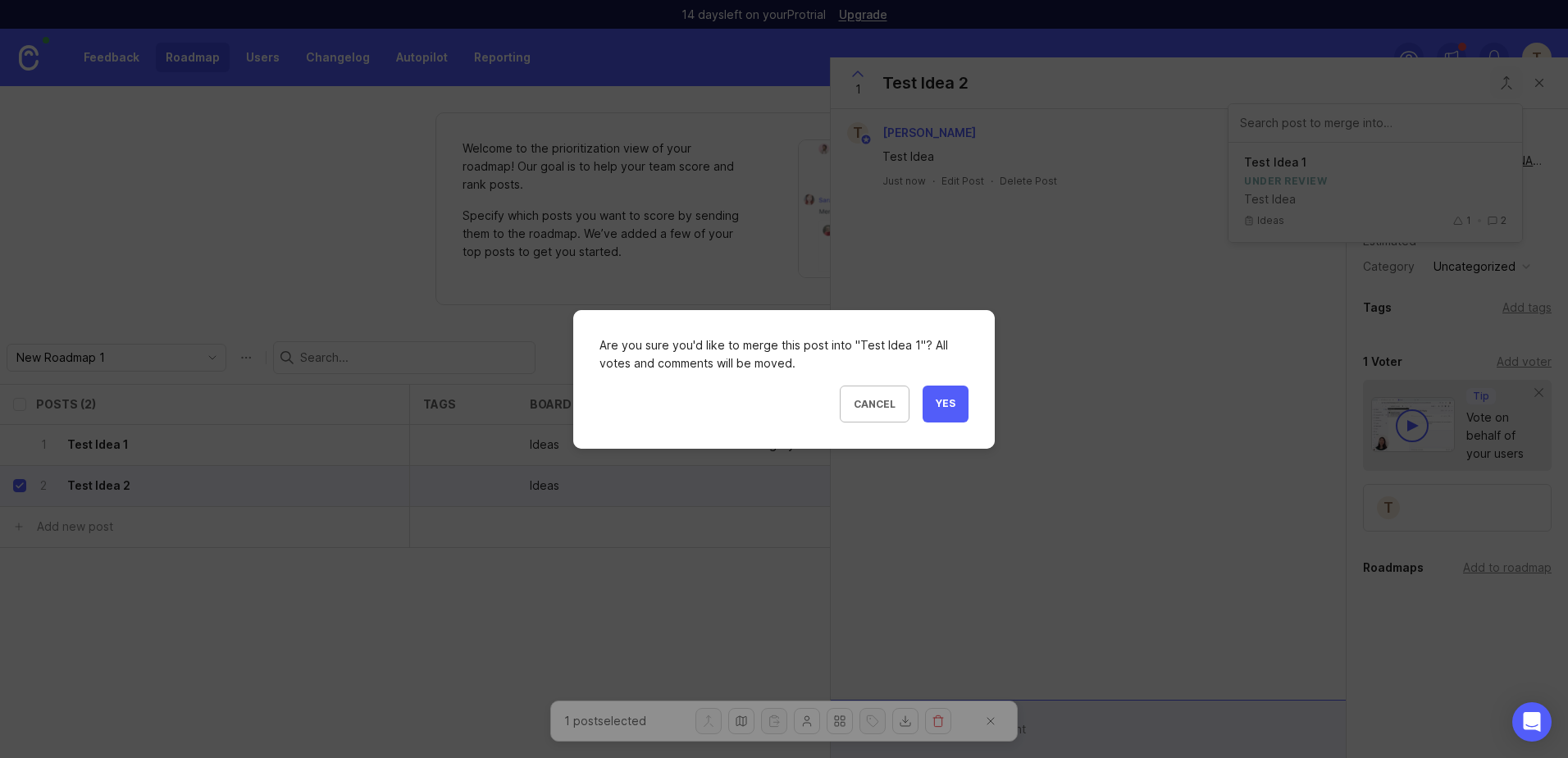
click at [935, 403] on span "Yes" at bounding box center [945, 404] width 20 height 14
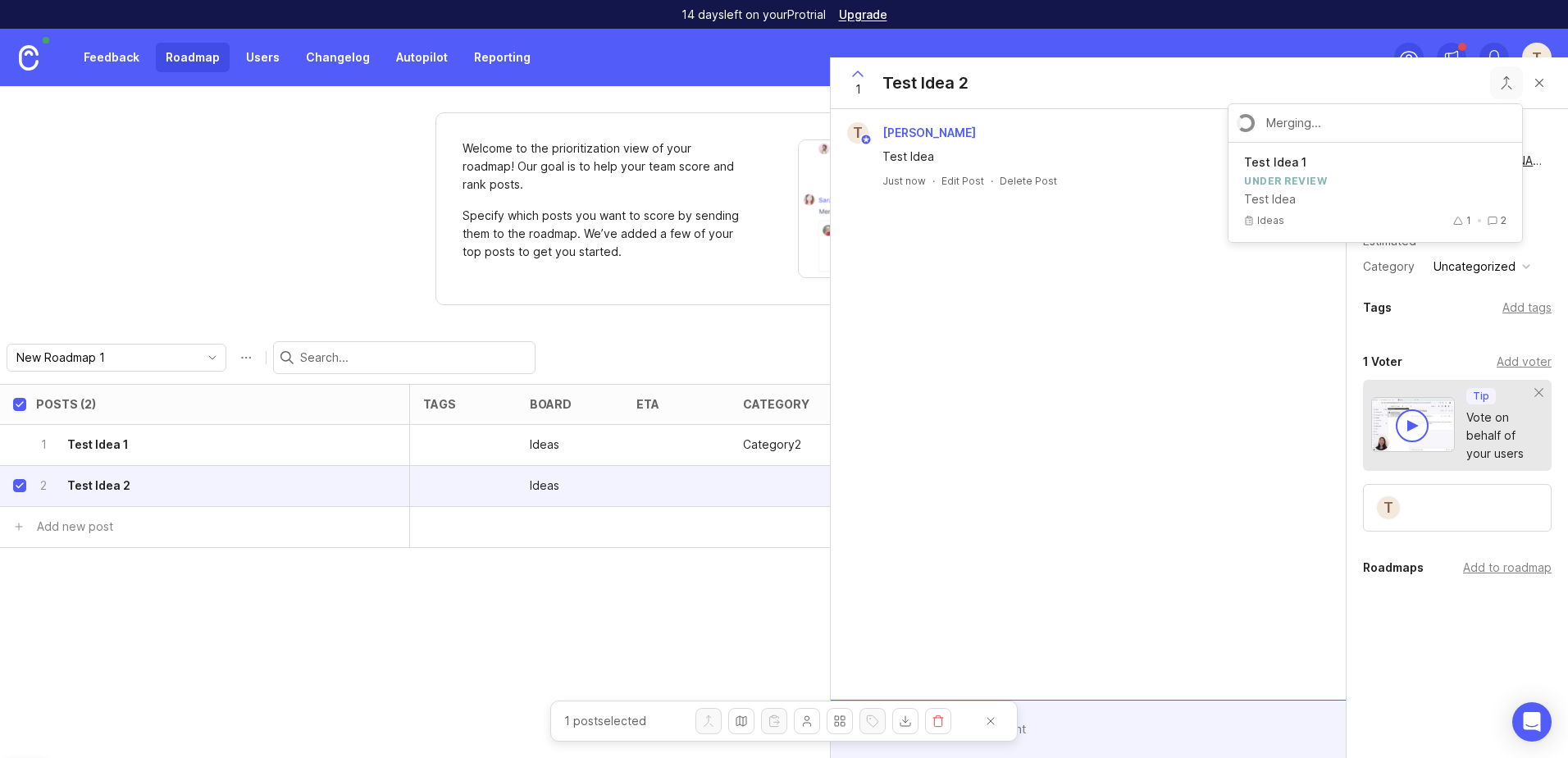
checkbox input "true"
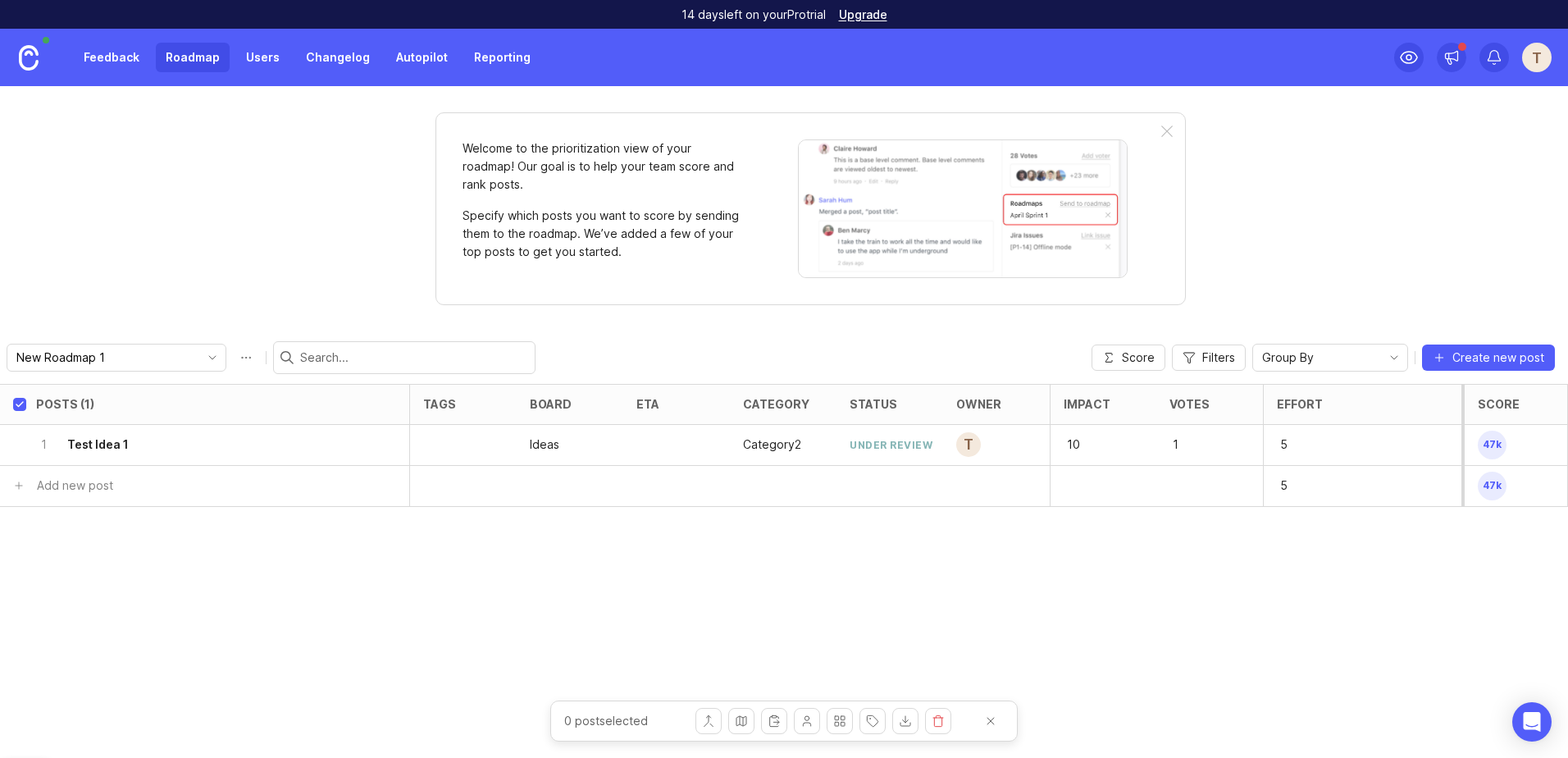
click at [148, 447] on div "1 Test Idea 1" at bounding box center [199, 444] width 328 height 41
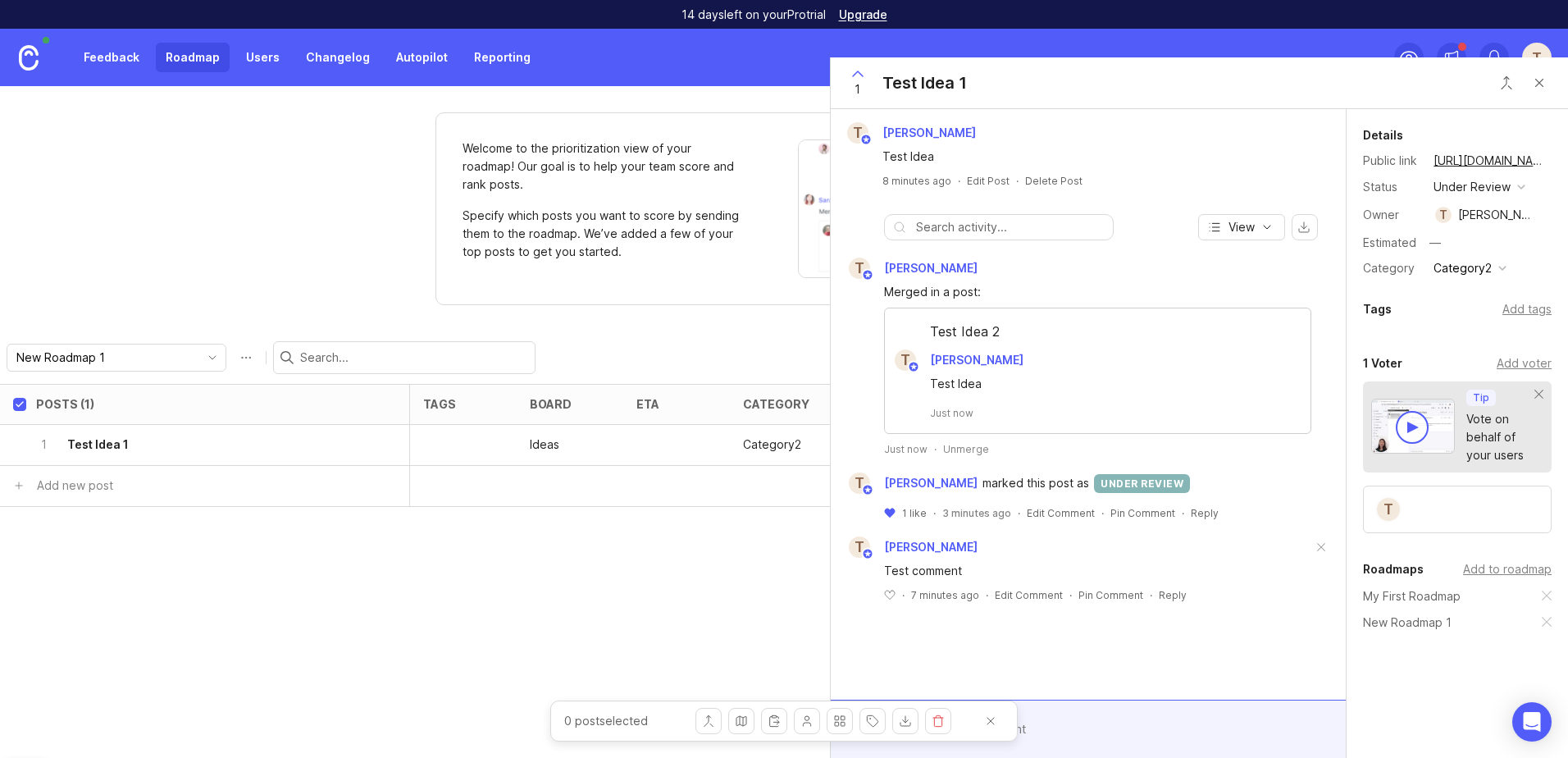
click at [945, 329] on div "Test Idea 2" at bounding box center [1098, 335] width 426 height 28
click at [1537, 88] on button "Close button" at bounding box center [1539, 82] width 33 height 33
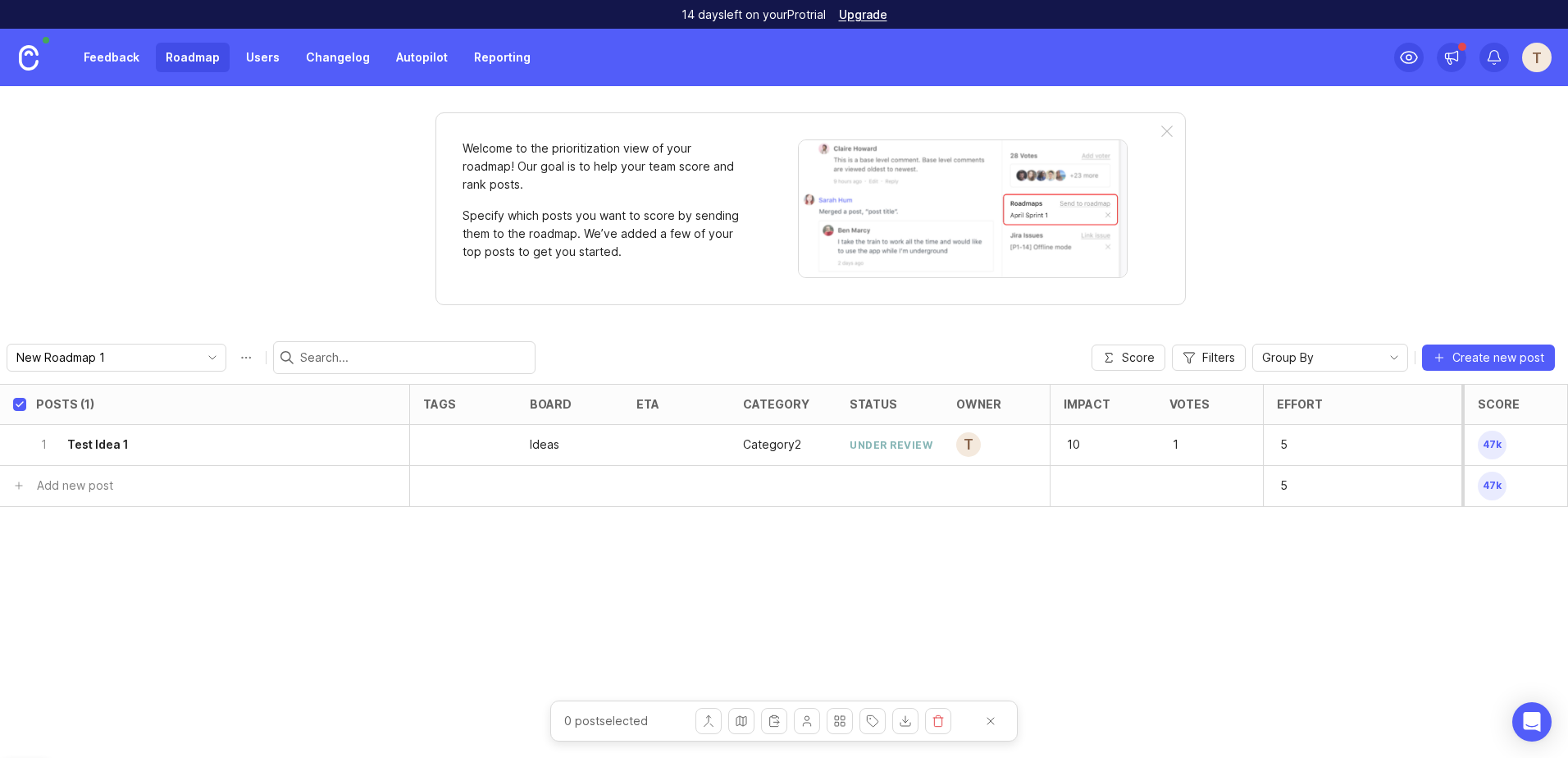
click at [197, 57] on link "Roadmap" at bounding box center [192, 57] width 74 height 30
click at [127, 60] on link "Feedback" at bounding box center [112, 57] width 75 height 30
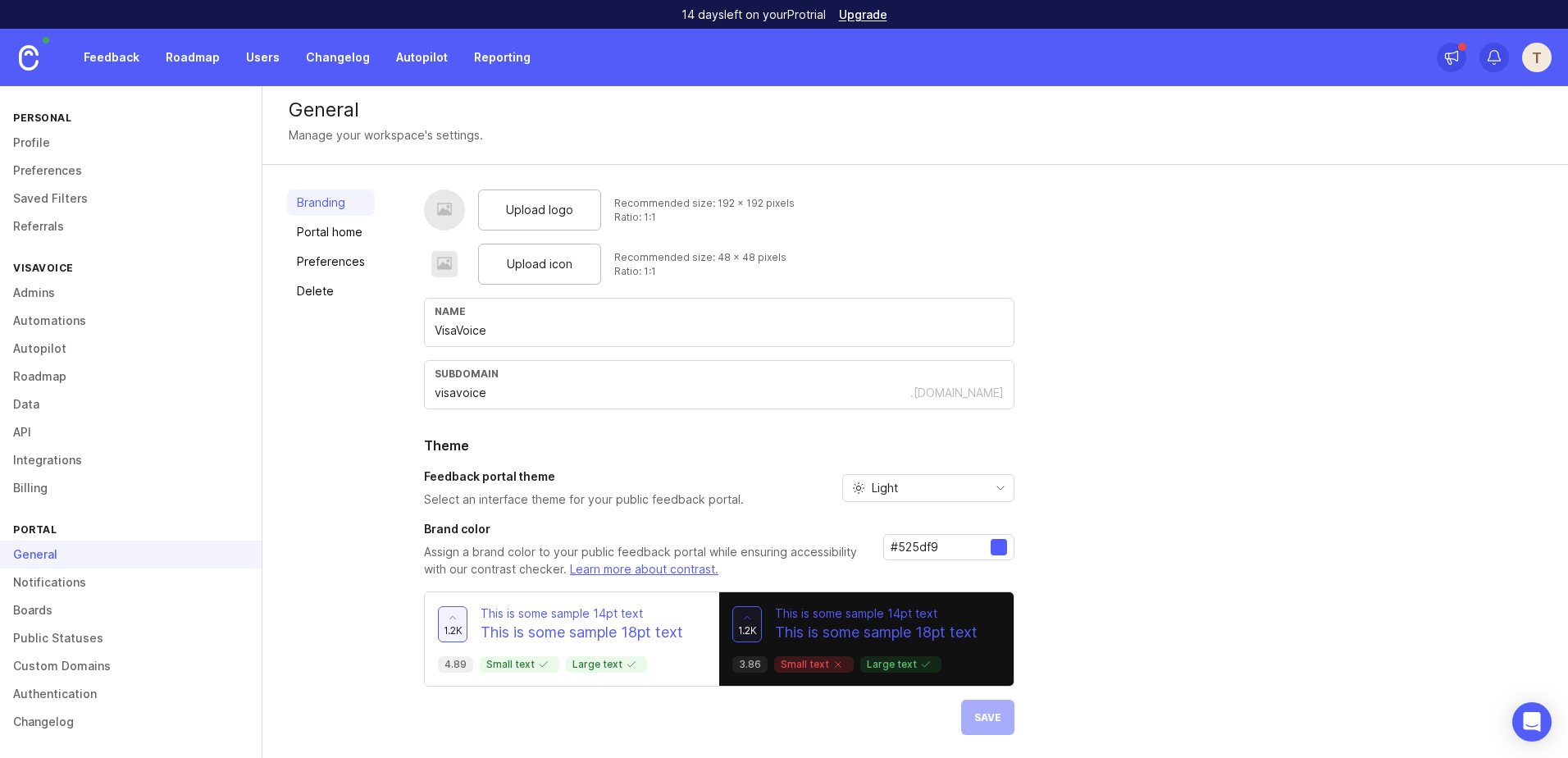
scroll to position [7, 0]
click at [336, 227] on link "Portal home" at bounding box center [331, 231] width 88 height 27
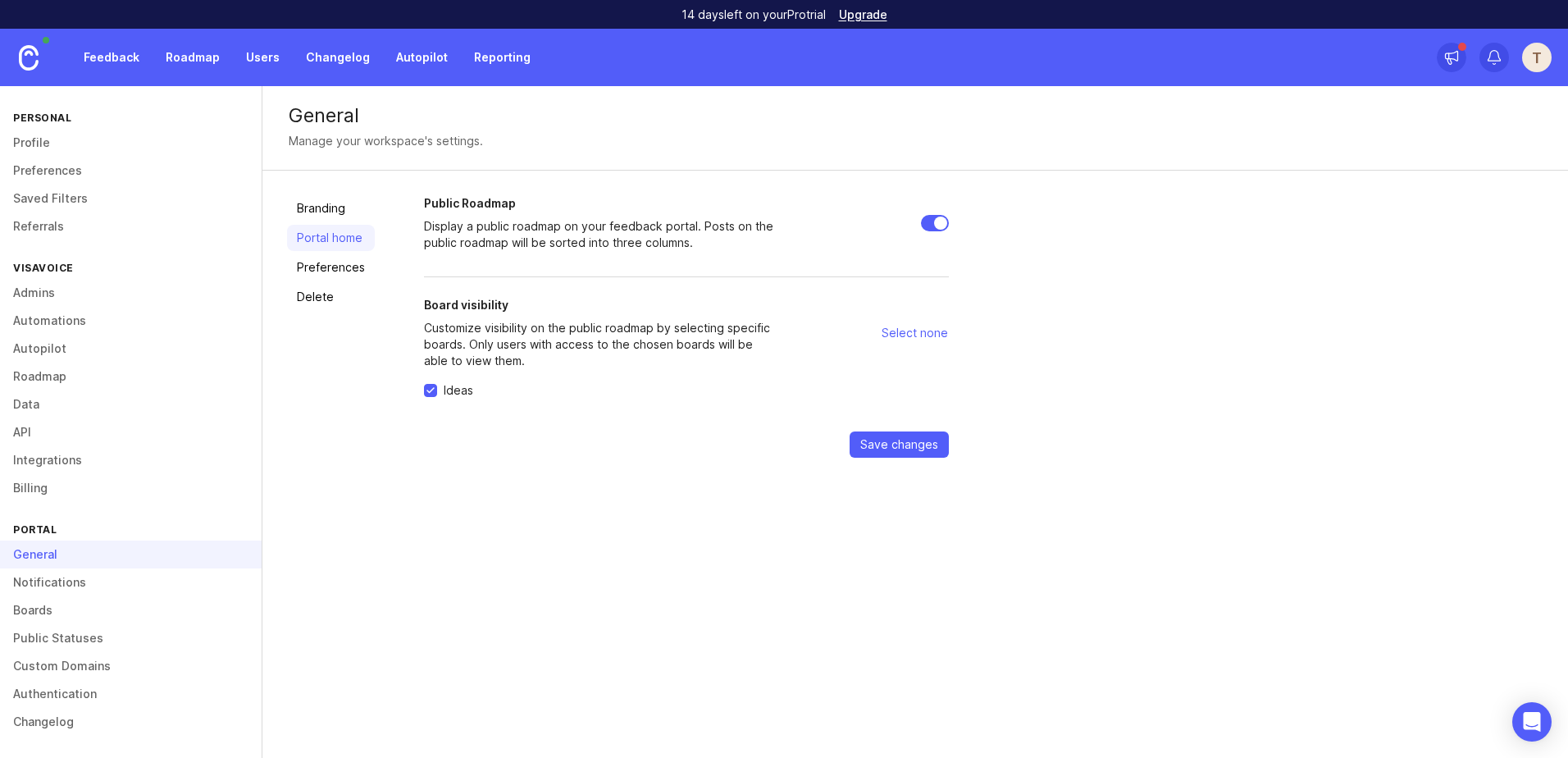
click at [333, 208] on link "Branding" at bounding box center [331, 208] width 88 height 27
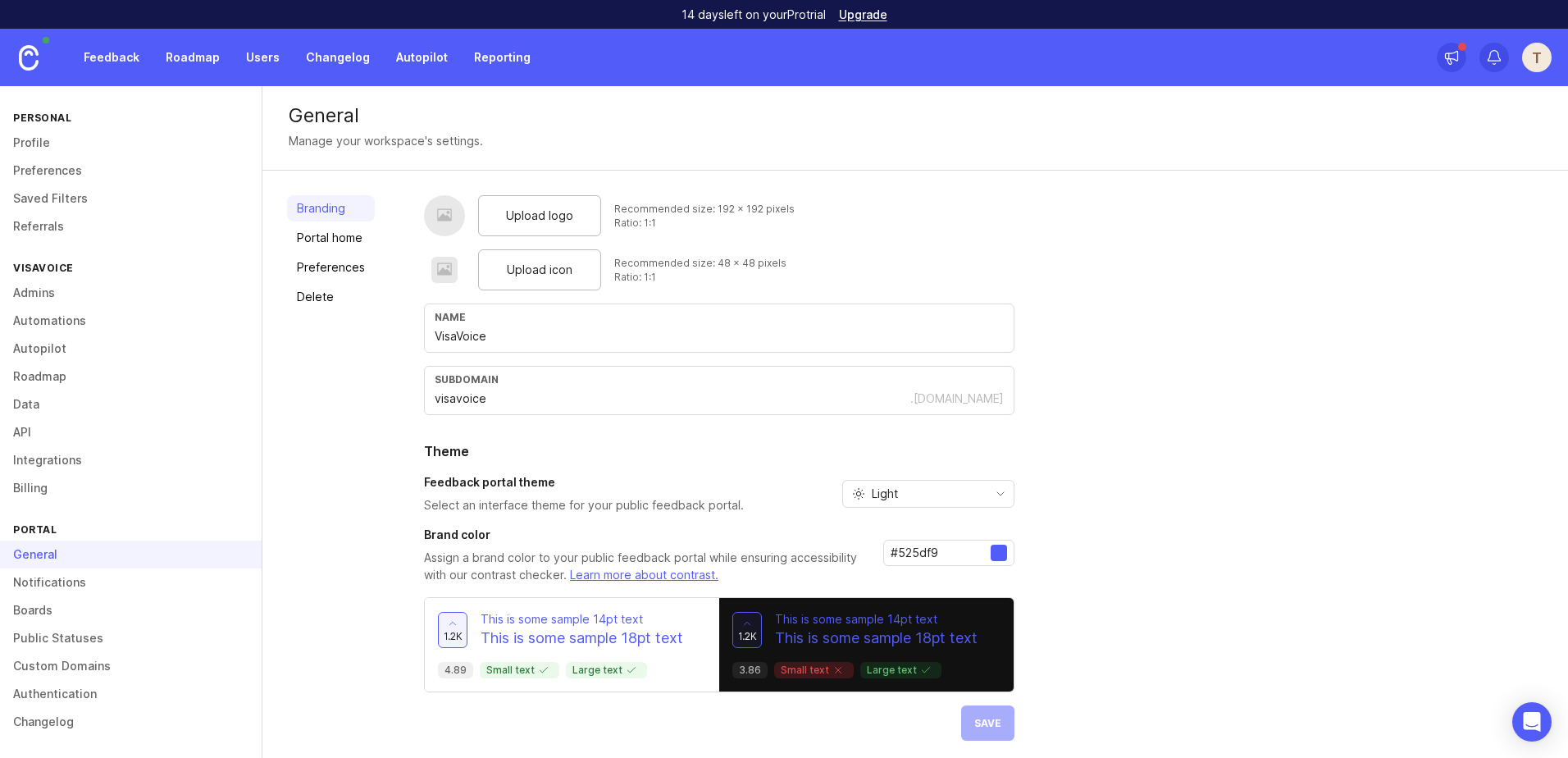
click at [309, 122] on div "General" at bounding box center [916, 116] width 1253 height 20
click at [309, 120] on div "General" at bounding box center [916, 116] width 1253 height 20
click at [307, 126] on div "General" at bounding box center [916, 116] width 1253 height 20
drag, startPoint x: 293, startPoint y: 111, endPoint x: 491, endPoint y: 132, distance: 199.1
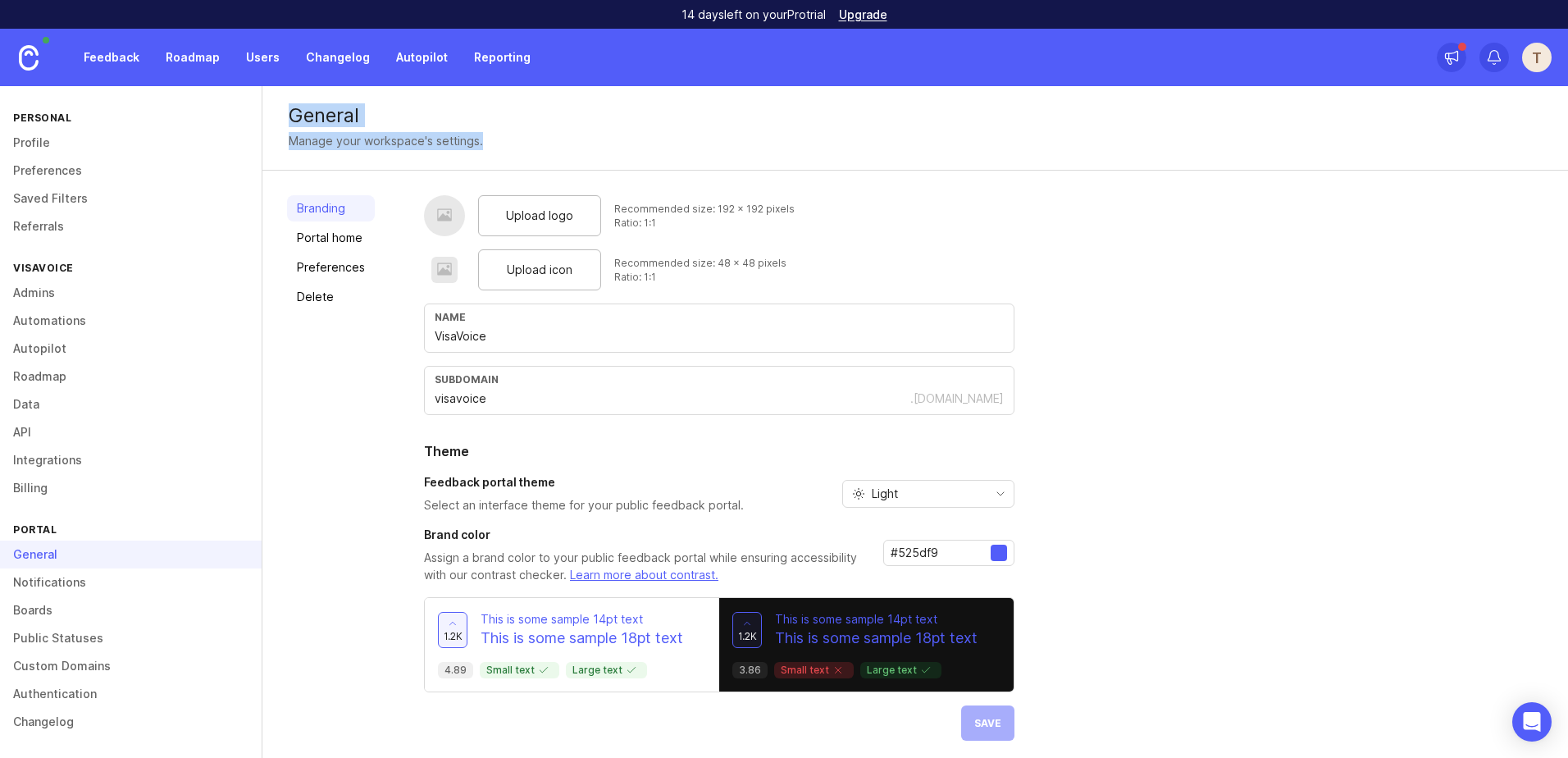
click at [491, 132] on div "General Manage your workspace's settings." at bounding box center [915, 128] width 1306 height 84
click at [491, 132] on div "Manage your workspace's settings." at bounding box center [916, 141] width 1253 height 18
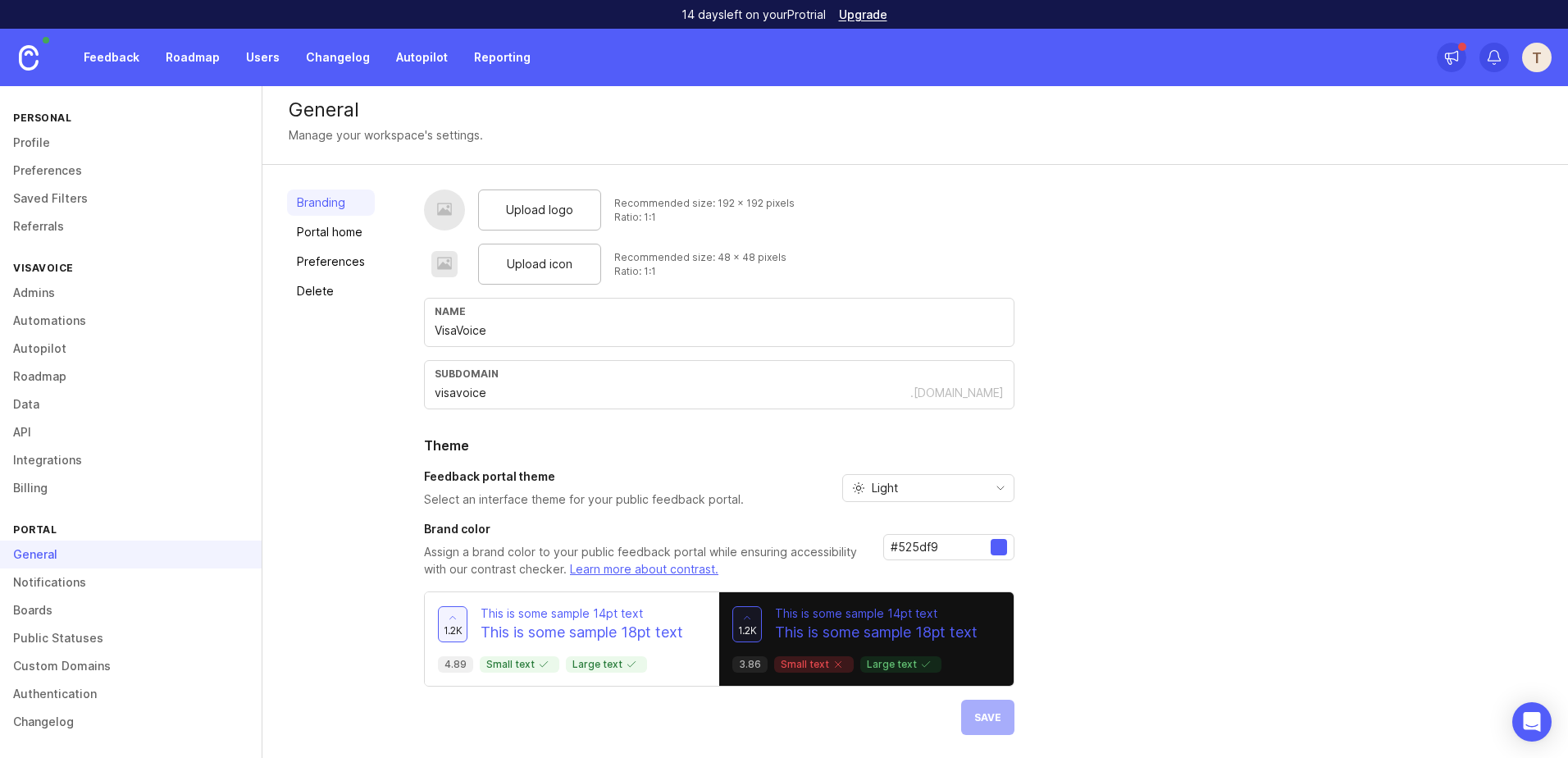
scroll to position [7, 0]
click at [342, 229] on link "Portal home" at bounding box center [331, 231] width 88 height 27
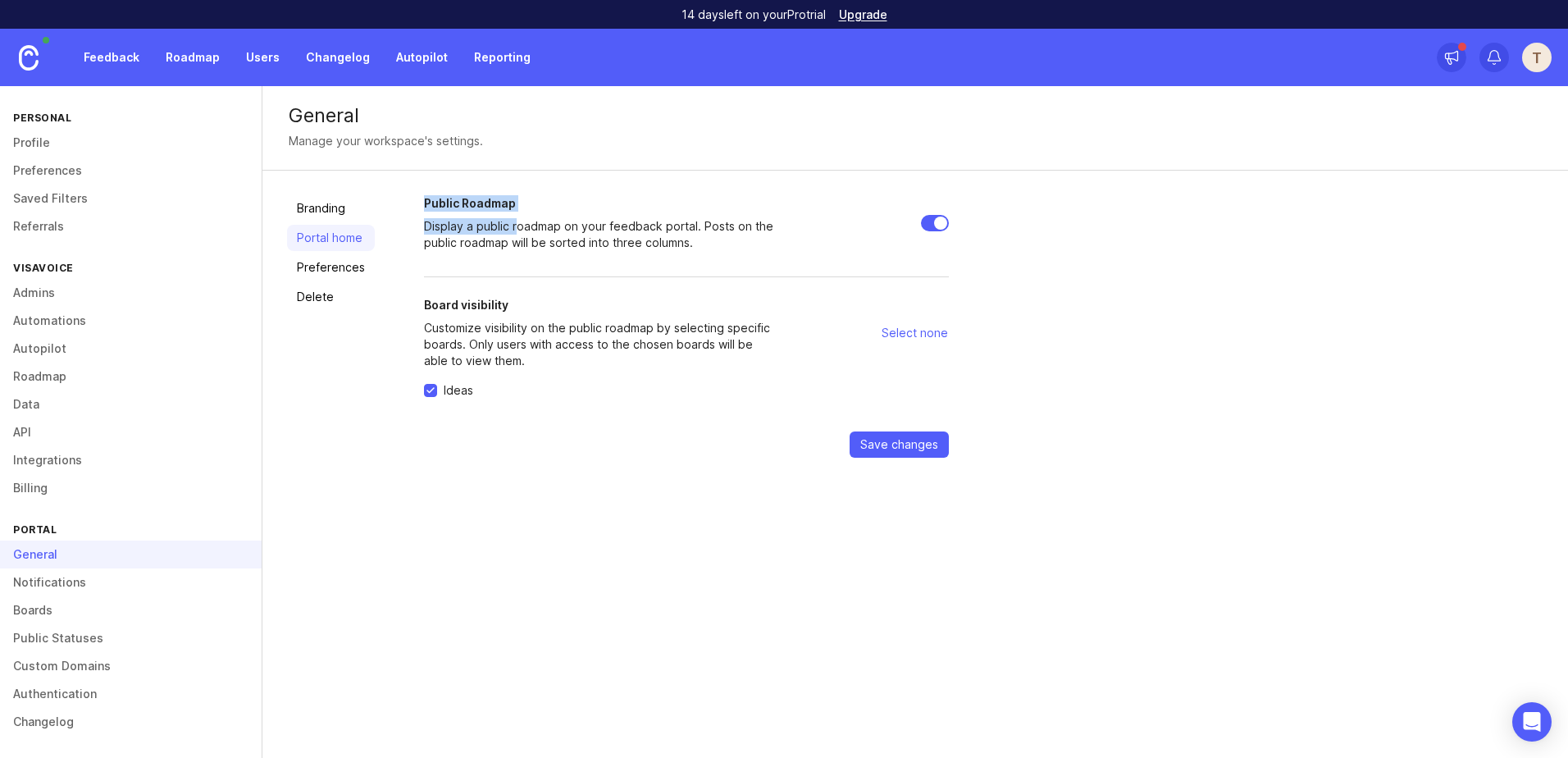
drag, startPoint x: 421, startPoint y: 198, endPoint x: 517, endPoint y: 218, distance: 98.1
click at [517, 218] on div "Branding Portal home Preferences Delete Public Roadmap Display a public roadmap…" at bounding box center [915, 326] width 1306 height 312
drag, startPoint x: 517, startPoint y: 218, endPoint x: 519, endPoint y: 232, distance: 14.1
click at [519, 232] on p "Display a public roadmap on your feedback portal. Posts on the public roadmap w…" at bounding box center [601, 234] width 354 height 33
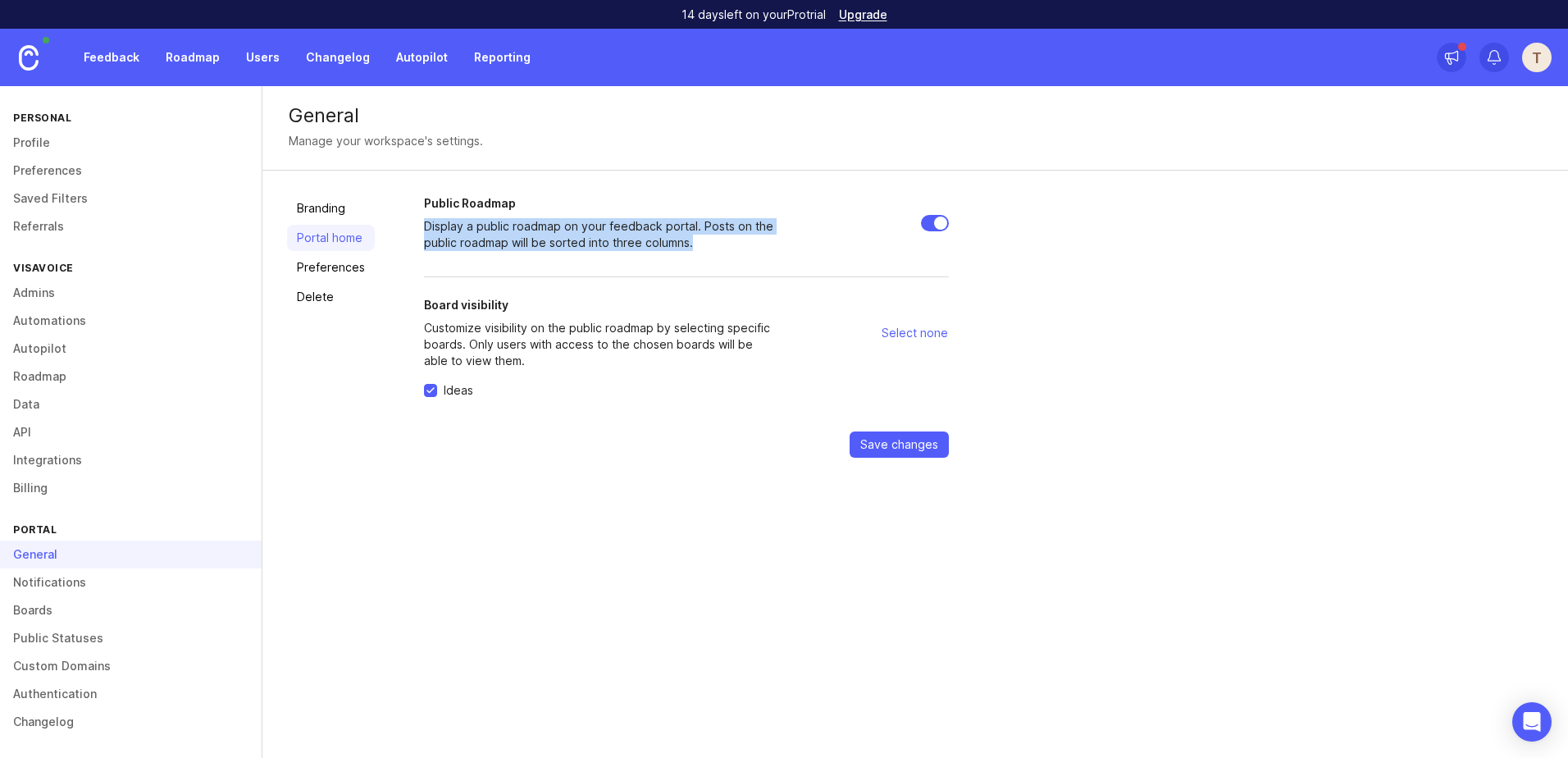
click at [519, 232] on p "Display a public roadmap on your feedback portal. Posts on the public roadmap w…" at bounding box center [601, 234] width 354 height 33
drag, startPoint x: 519, startPoint y: 232, endPoint x: 504, endPoint y: 238, distance: 16.2
click at [504, 238] on p "Display a public roadmap on your feedback portal. Posts on the public roadmap w…" at bounding box center [601, 234] width 354 height 33
drag, startPoint x: 476, startPoint y: 230, endPoint x: 704, endPoint y: 241, distance: 228.3
click at [704, 241] on p "Display a public roadmap on your feedback portal. Posts on the public roadmap w…" at bounding box center [601, 234] width 354 height 33
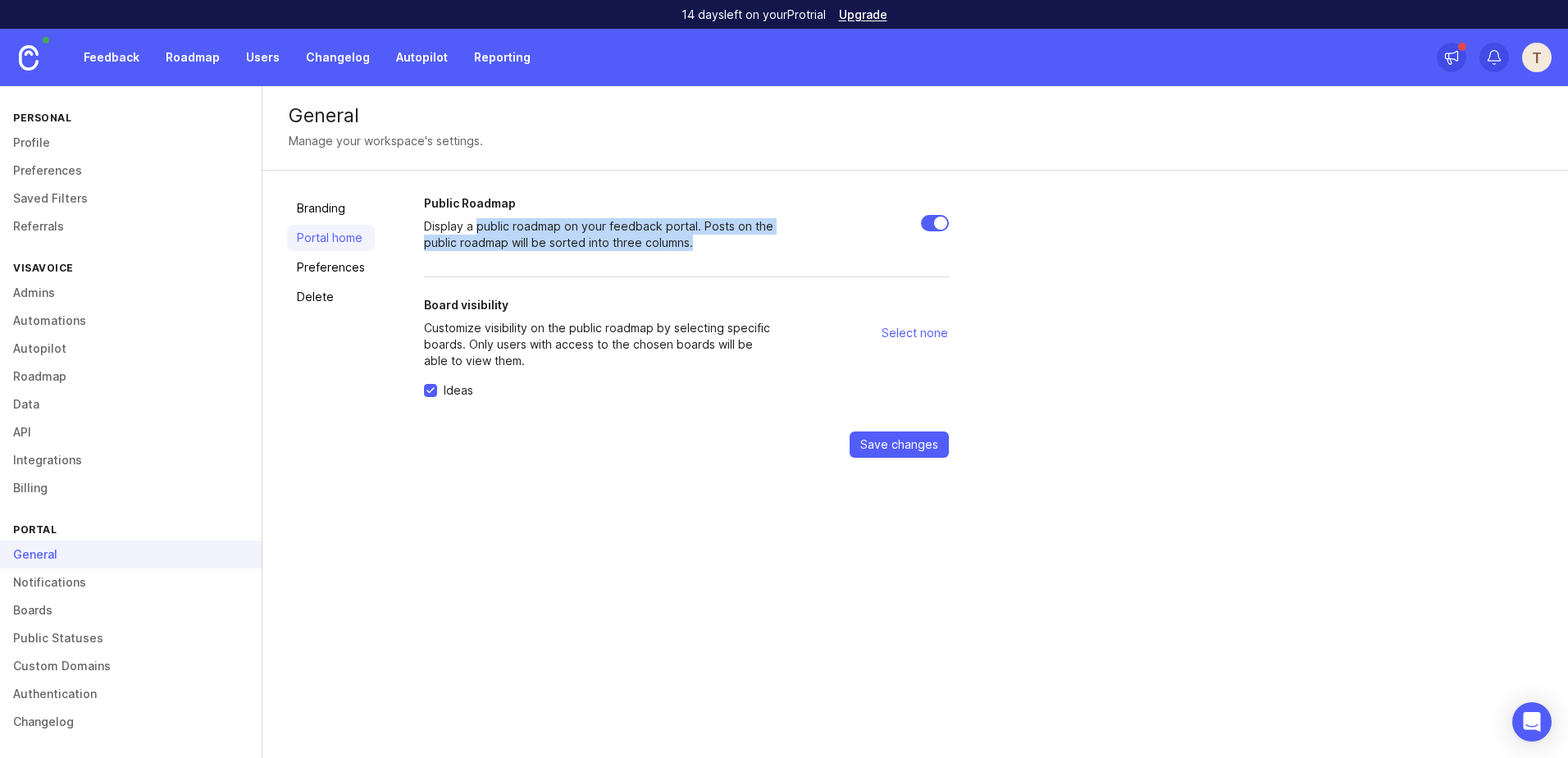
click at [704, 241] on p "Display a public roadmap on your feedback portal. Posts on the public roadmap w…" at bounding box center [601, 234] width 354 height 33
drag, startPoint x: 704, startPoint y: 241, endPoint x: 592, endPoint y: 331, distance: 143.7
click at [592, 331] on p "Customize visibility on the public roadmap by selecting specific boards. Only u…" at bounding box center [601, 344] width 354 height 49
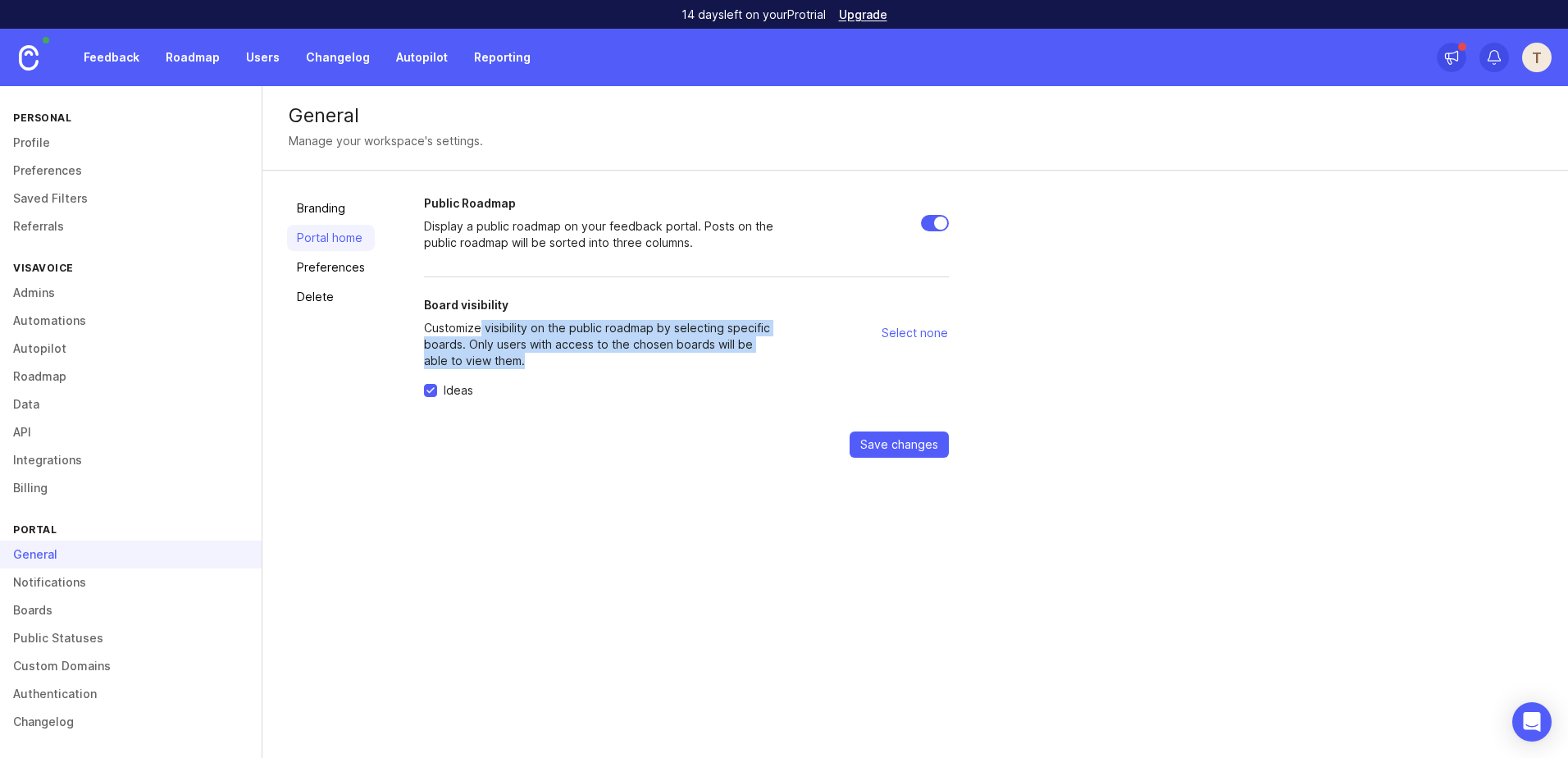
drag, startPoint x: 477, startPoint y: 325, endPoint x: 597, endPoint y: 355, distance: 123.7
click at [597, 355] on p "Customize visibility on the public roadmap by selecting specific boards. Only u…" at bounding box center [601, 344] width 354 height 49
drag, startPoint x: 597, startPoint y: 355, endPoint x: 569, endPoint y: 361, distance: 28.6
click at [569, 361] on p "Customize visibility on the public roadmap by selecting specific boards. Only u…" at bounding box center [601, 344] width 354 height 49
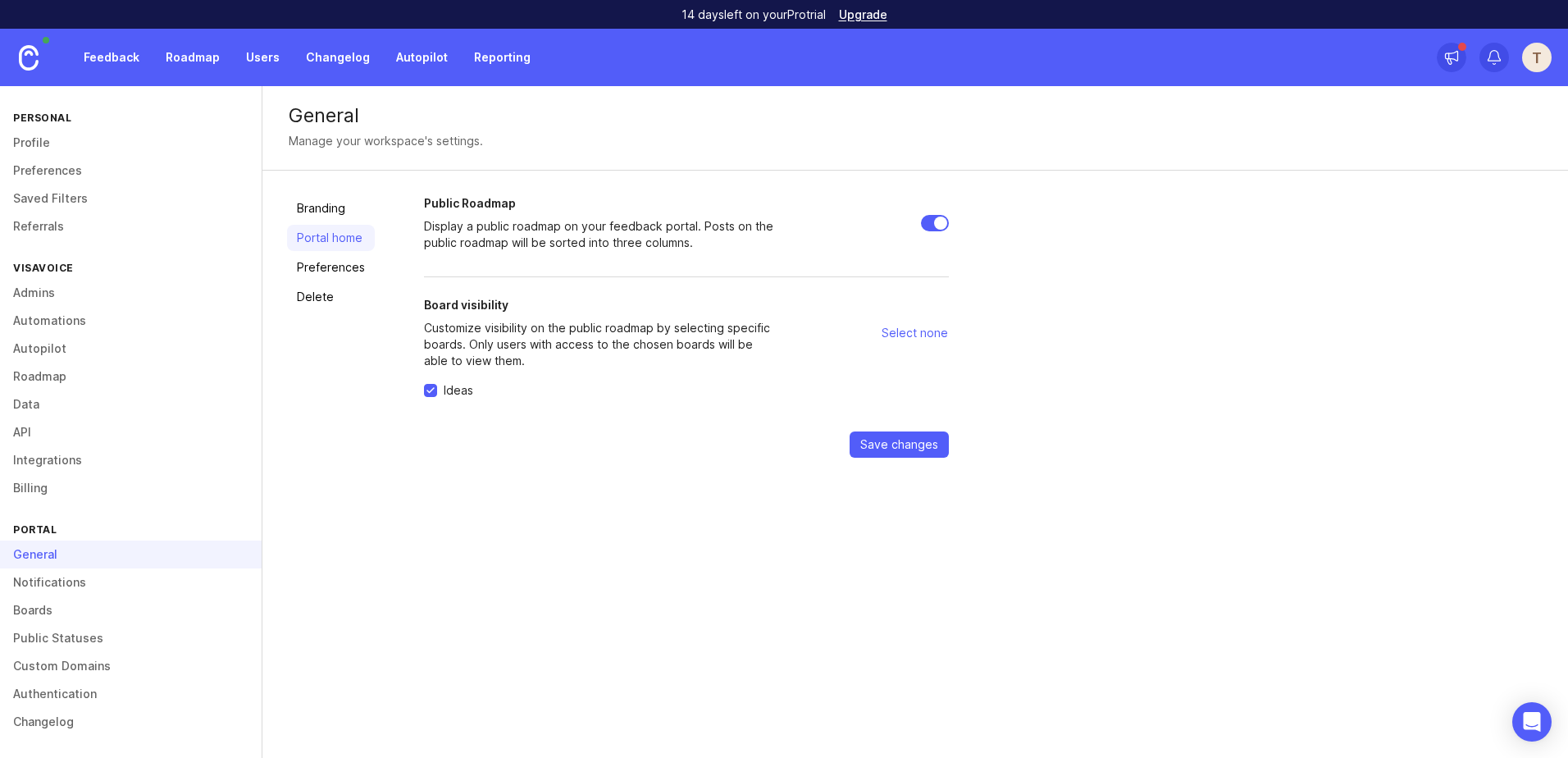
click at [348, 267] on link "Preferences" at bounding box center [331, 267] width 88 height 27
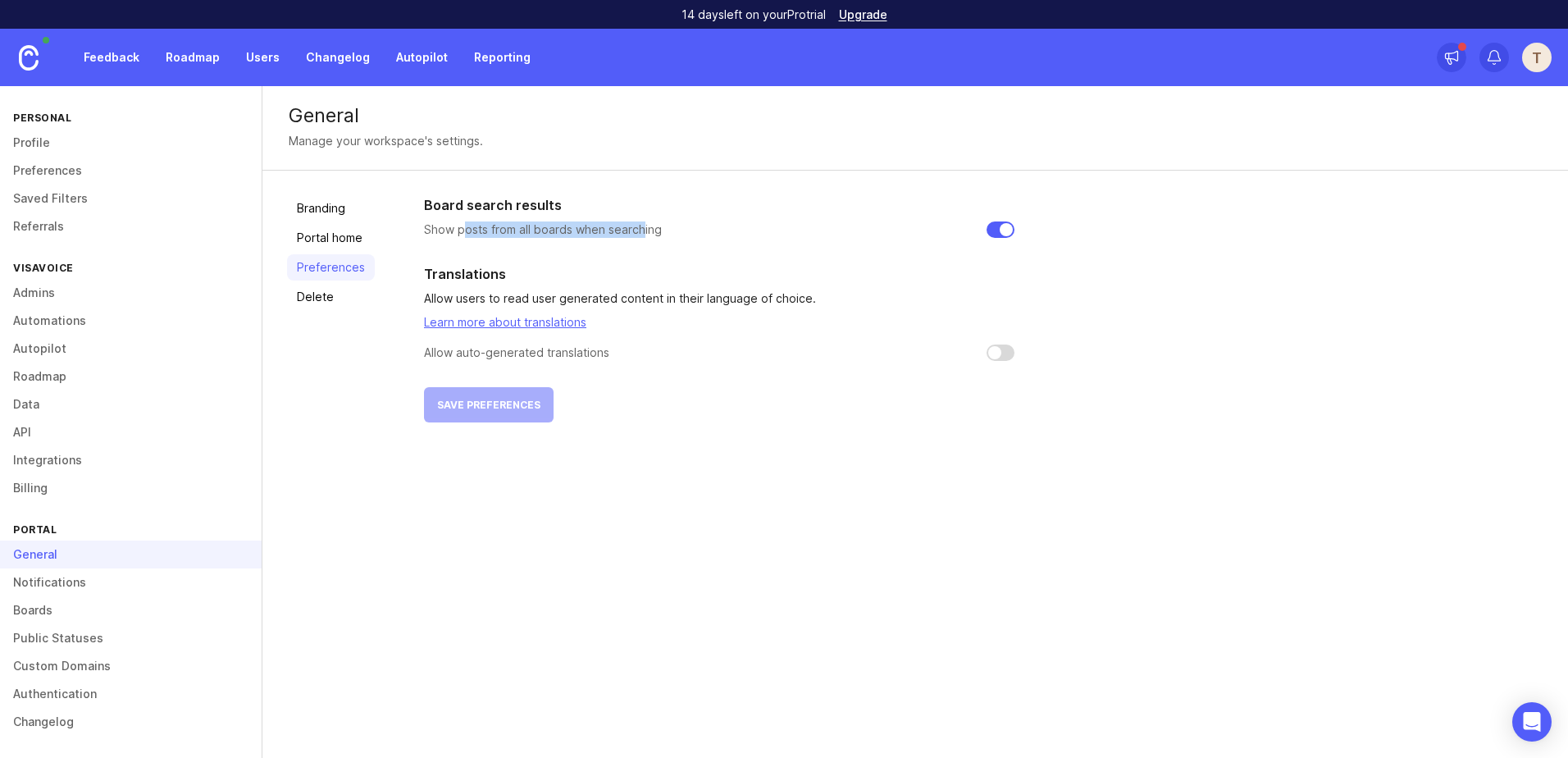
drag, startPoint x: 470, startPoint y: 229, endPoint x: 642, endPoint y: 234, distance: 172.1
click at [642, 234] on p "Show posts from all boards when searching" at bounding box center [542, 230] width 238 height 17
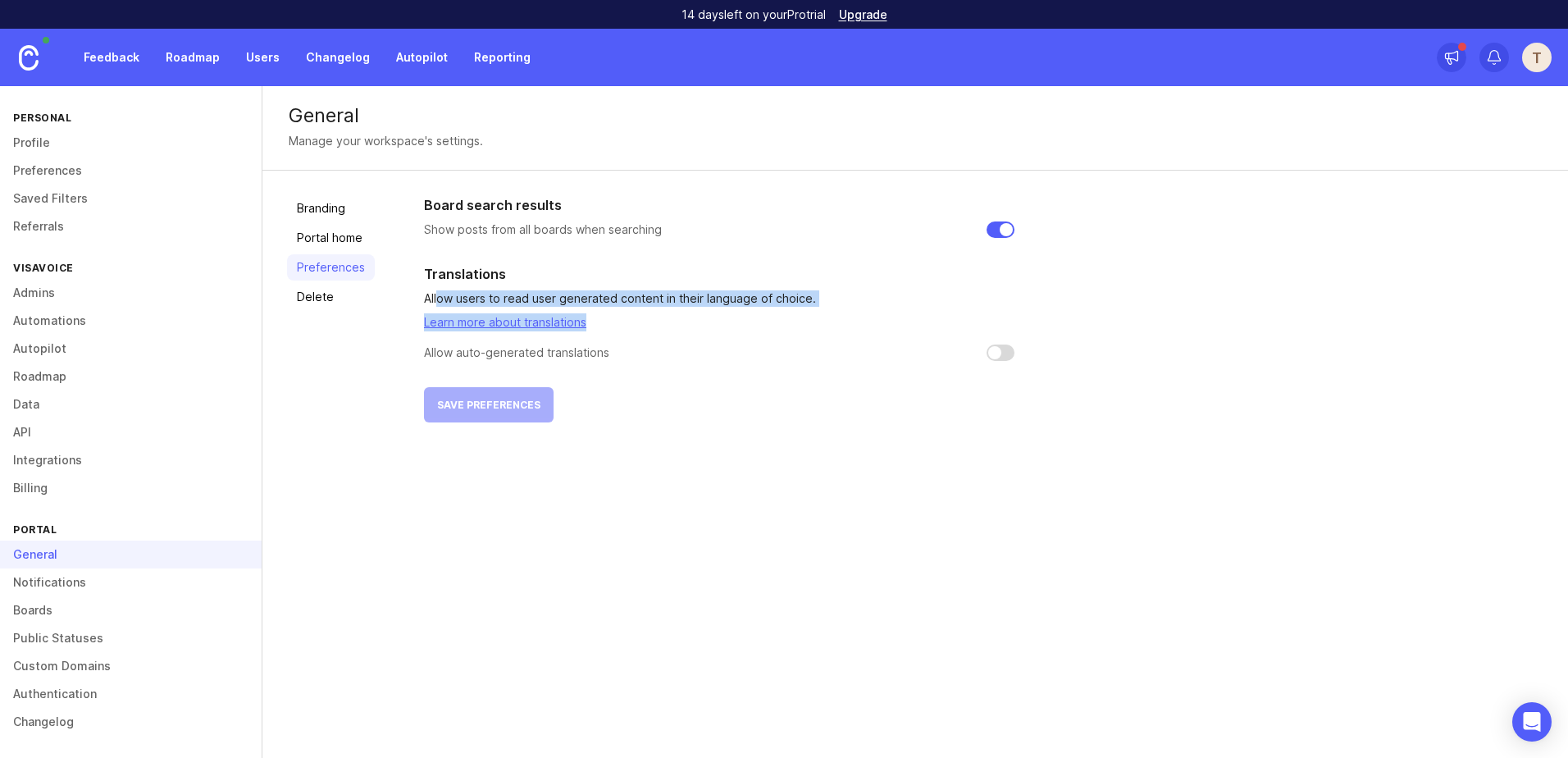
drag, startPoint x: 438, startPoint y: 304, endPoint x: 743, endPoint y: 320, distance: 305.4
click at [743, 320] on section "Translations Allow users to read user generated content in their language of ch…" at bounding box center [719, 313] width 591 height 97
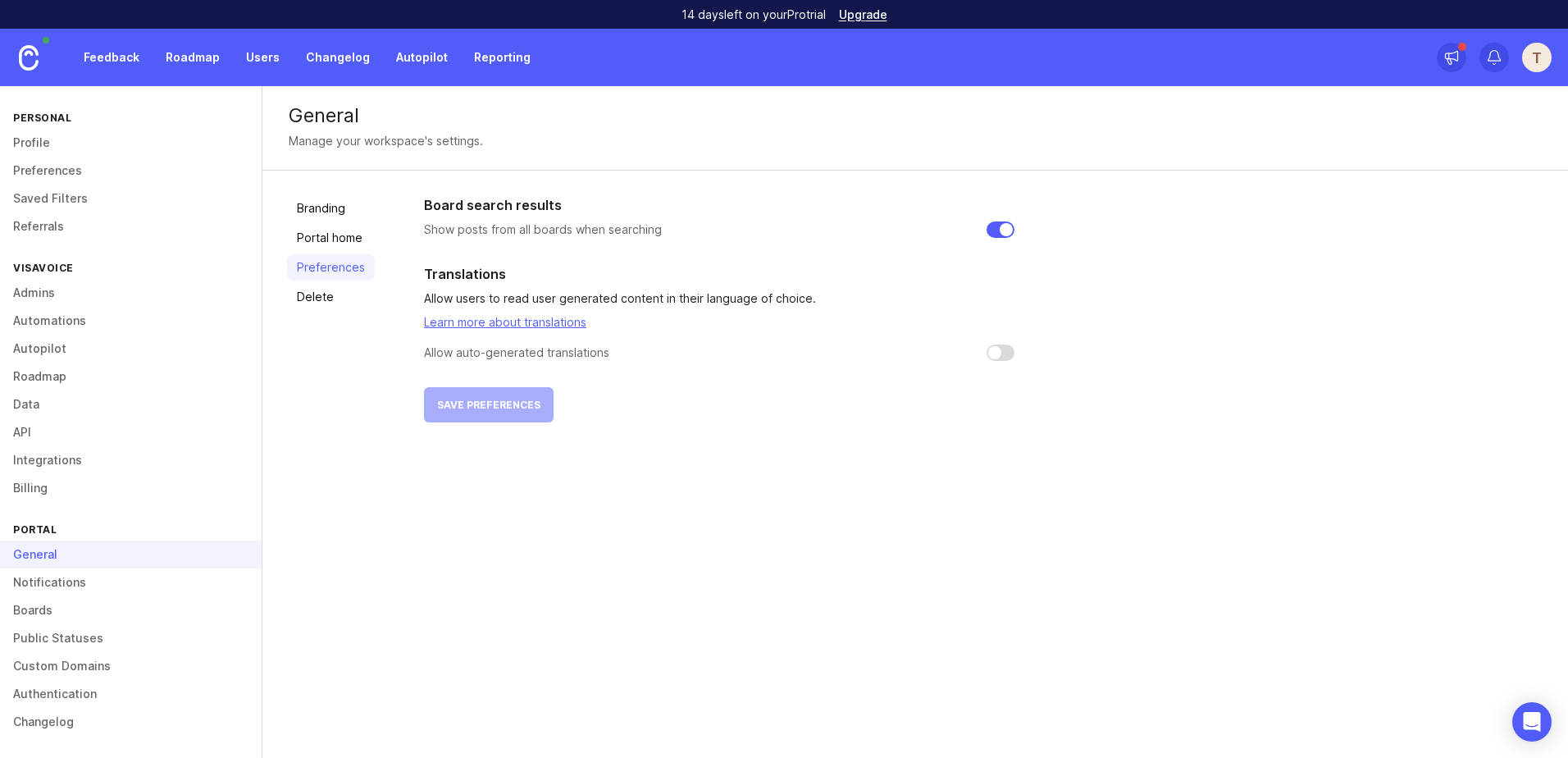
drag, startPoint x: 743, startPoint y: 320, endPoint x: 723, endPoint y: 334, distance: 24.4
click at [723, 334] on section "Translations Allow users to read user generated content in their language of ch…" at bounding box center [719, 313] width 591 height 97
drag, startPoint x: 636, startPoint y: 341, endPoint x: 661, endPoint y: 339, distance: 25.1
click at [661, 339] on section "Translations Allow users to read user generated content in their language of ch…" at bounding box center [719, 313] width 591 height 97
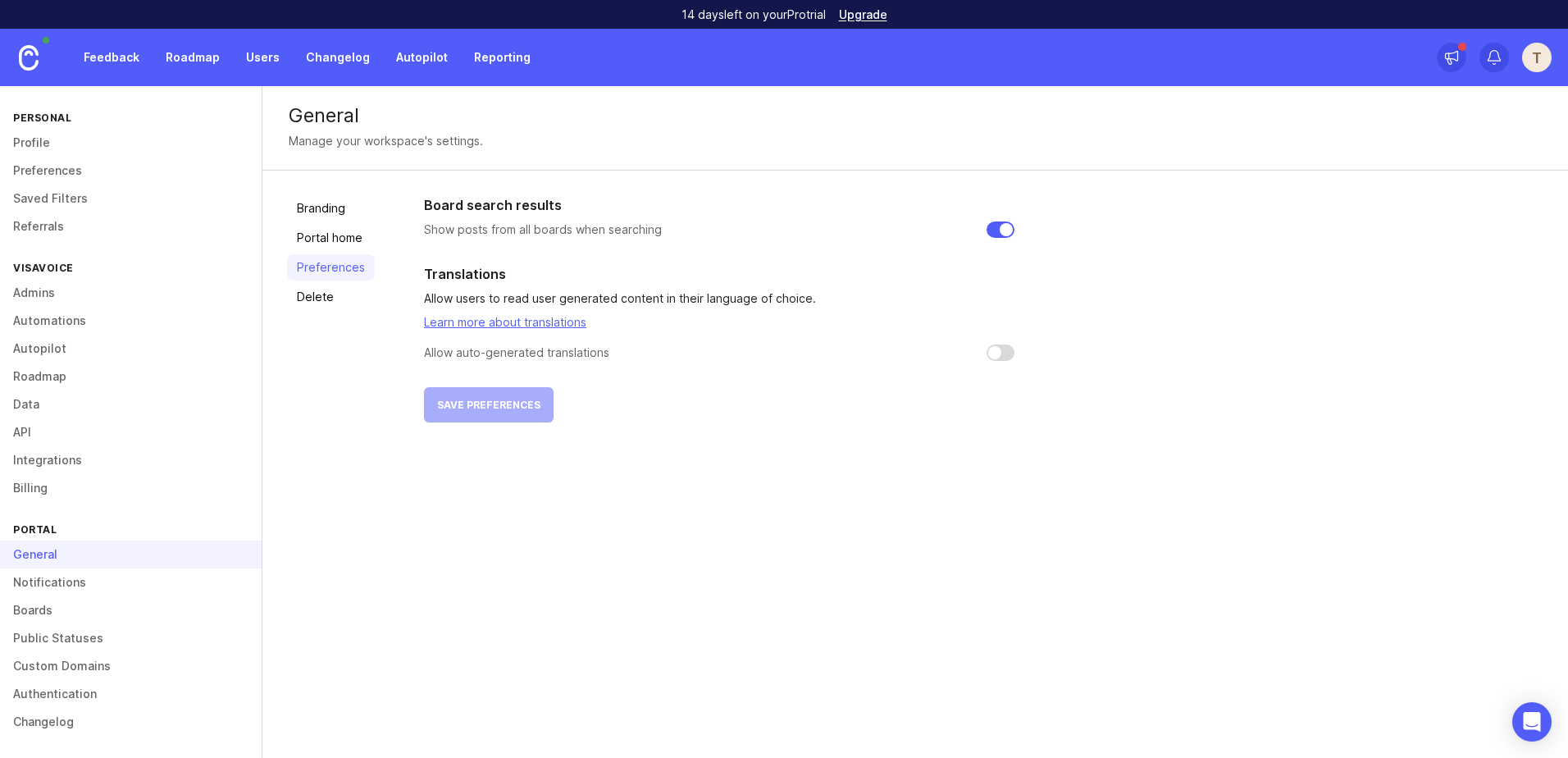
click at [531, 324] on link "Learn more about translations" at bounding box center [505, 322] width 162 height 14
drag, startPoint x: 462, startPoint y: 299, endPoint x: 796, endPoint y: 304, distance: 334.0
click at [796, 304] on p "Allow users to read user generated content in their language of choice." at bounding box center [719, 298] width 591 height 17
drag, startPoint x: 796, startPoint y: 304, endPoint x: 672, endPoint y: 363, distance: 137.3
click at [672, 363] on div "Board search results Show posts from all boards when searching Translations All…" at bounding box center [719, 308] width 591 height 227
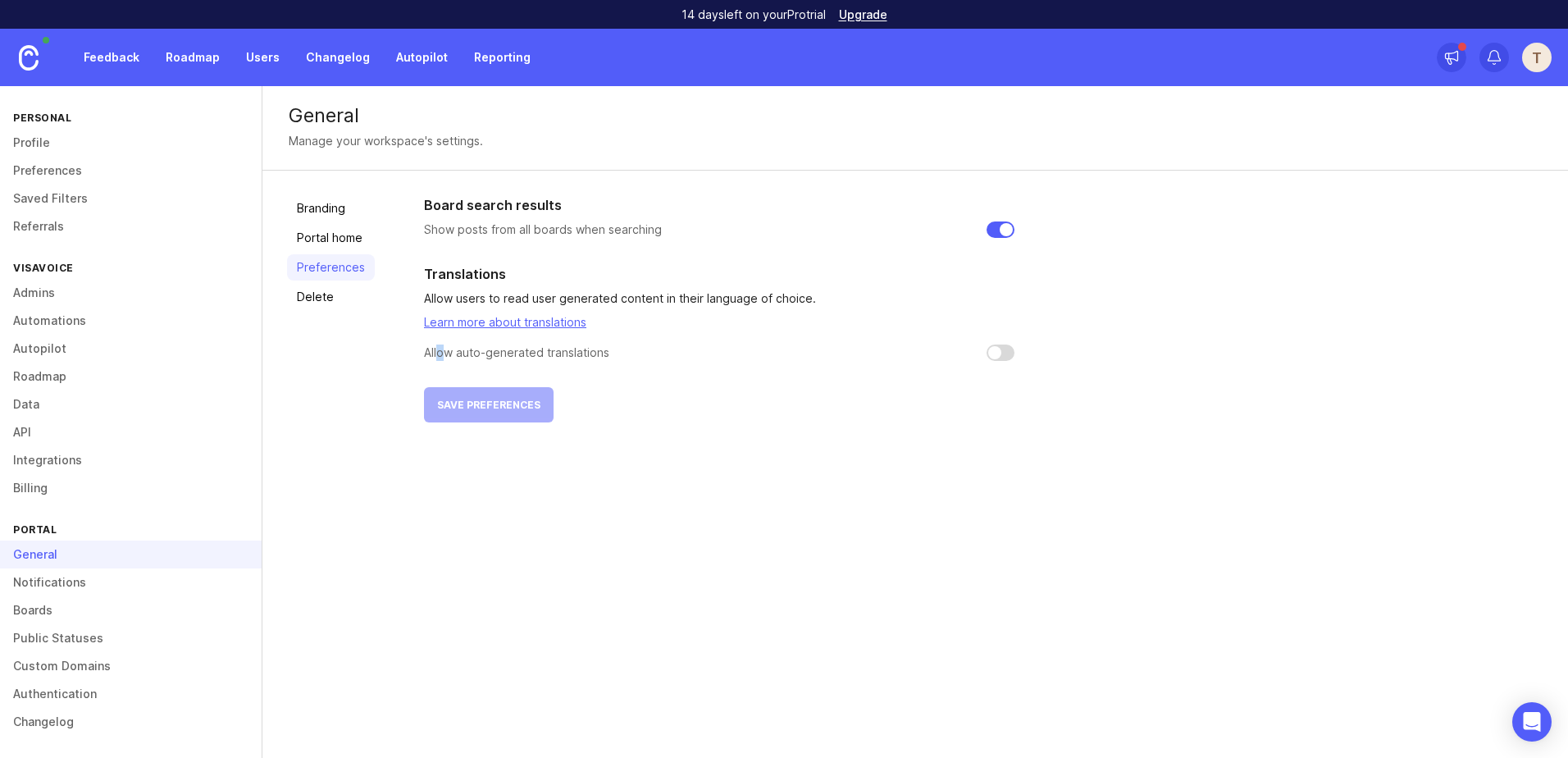
click at [438, 347] on p "Allow auto-generated translations" at bounding box center [516, 352] width 185 height 17
drag, startPoint x: 438, startPoint y: 347, endPoint x: 369, endPoint y: 319, distance: 74.5
click at [369, 319] on div "Branding Portal home Preferences Delete" at bounding box center [331, 308] width 88 height 227
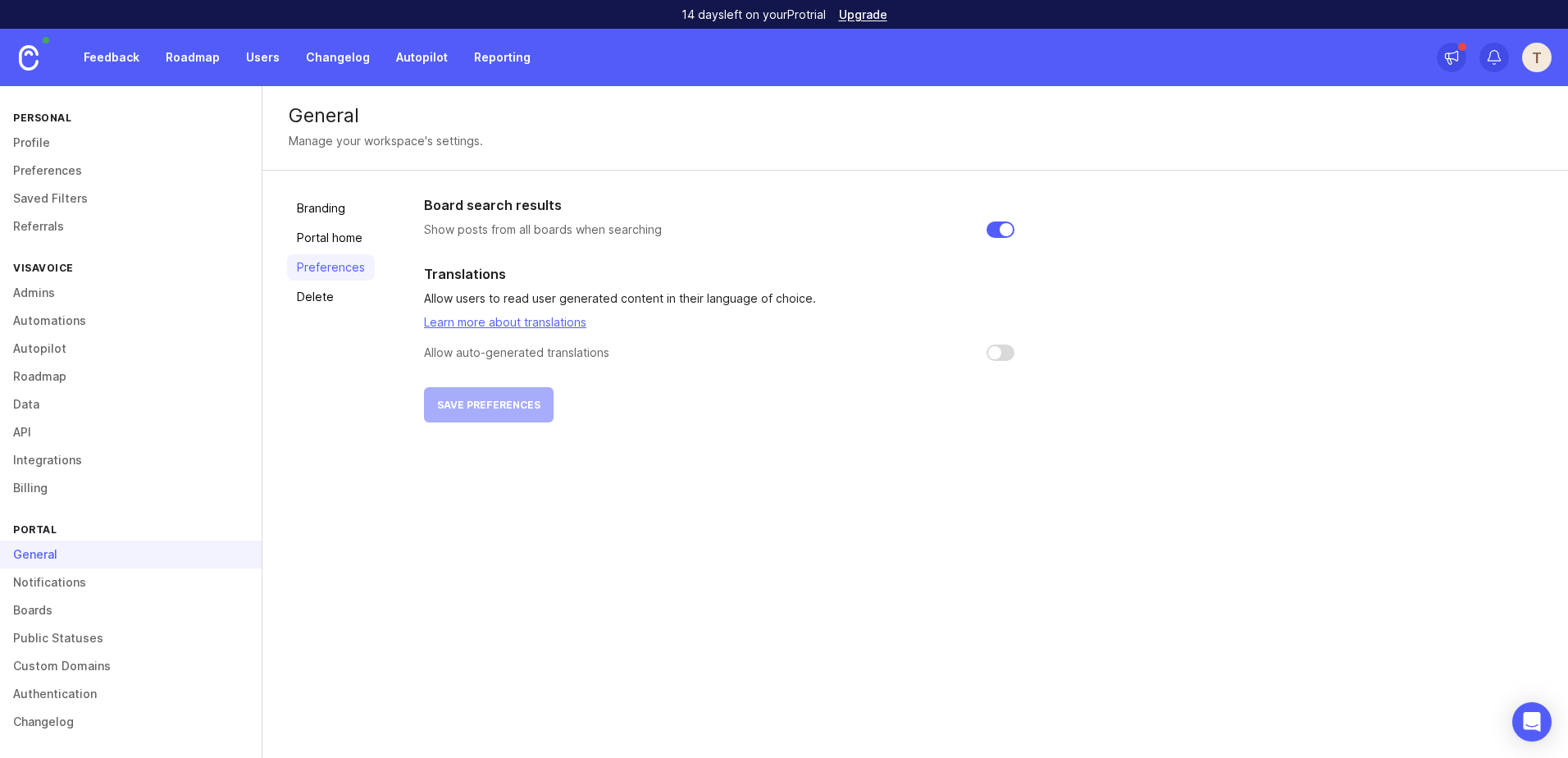
click at [350, 299] on link "Delete" at bounding box center [331, 297] width 88 height 27
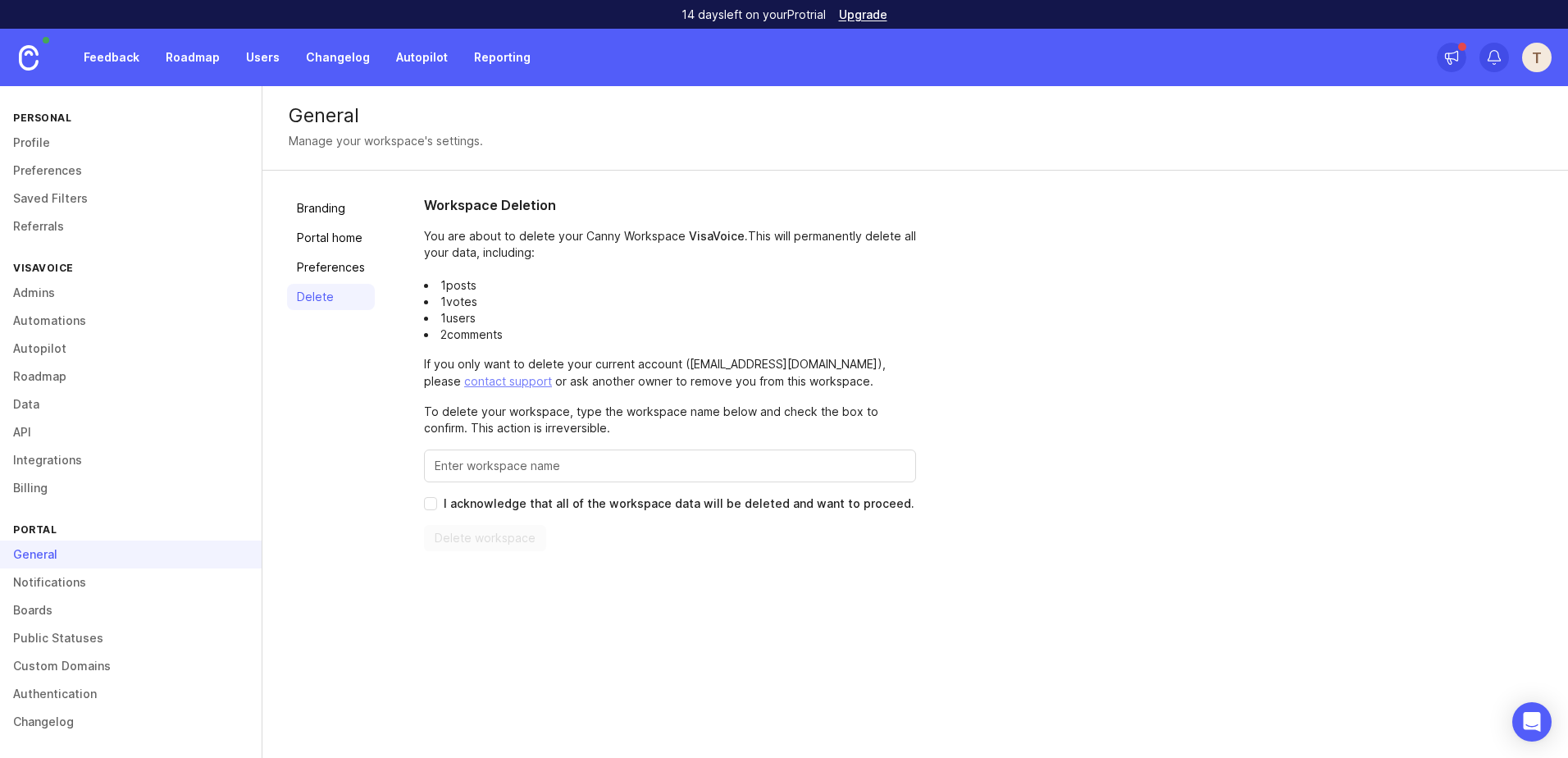
click at [351, 272] on link "Preferences" at bounding box center [331, 267] width 88 height 27
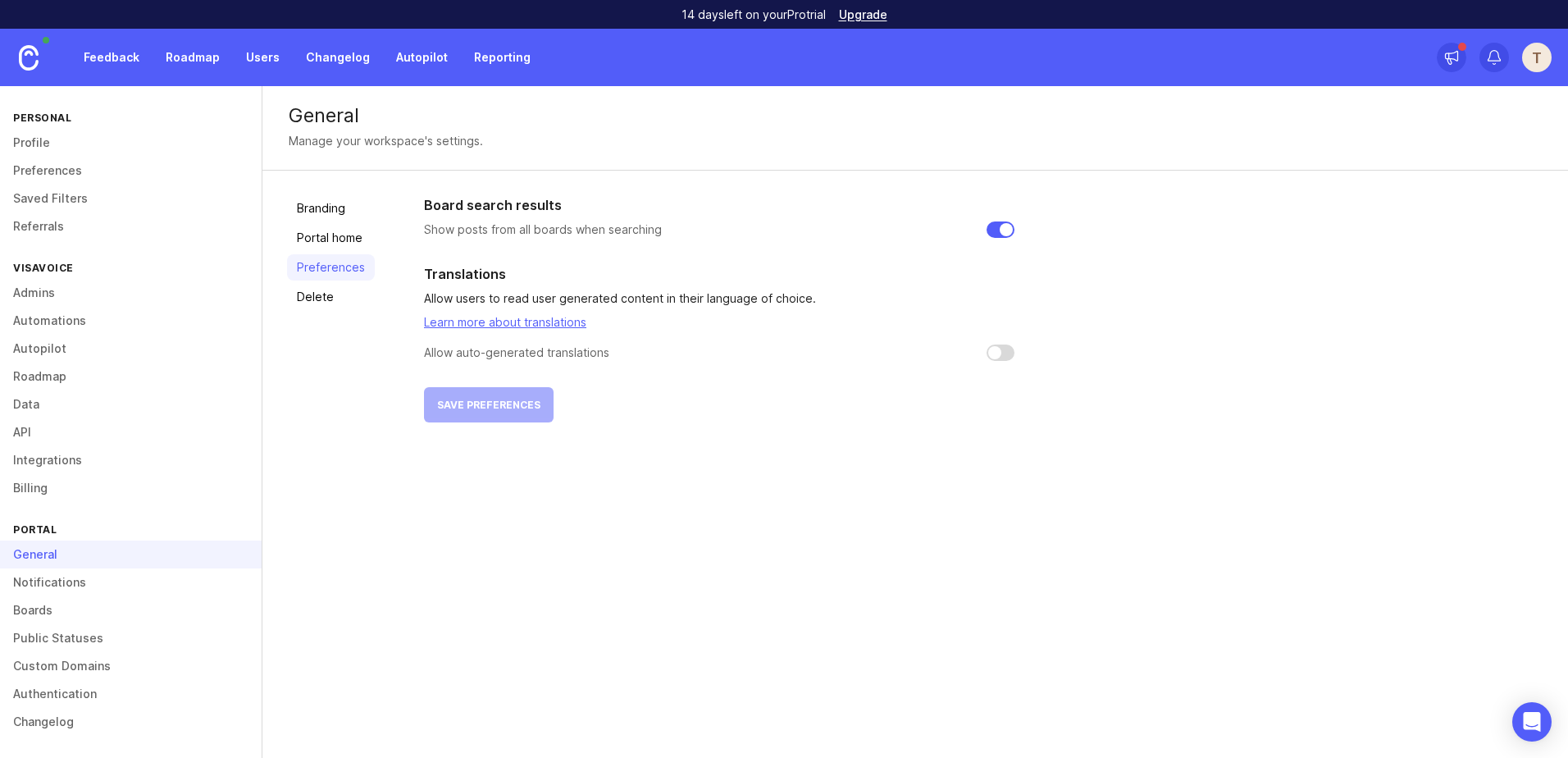
click at [349, 241] on link "Portal home" at bounding box center [331, 237] width 88 height 27
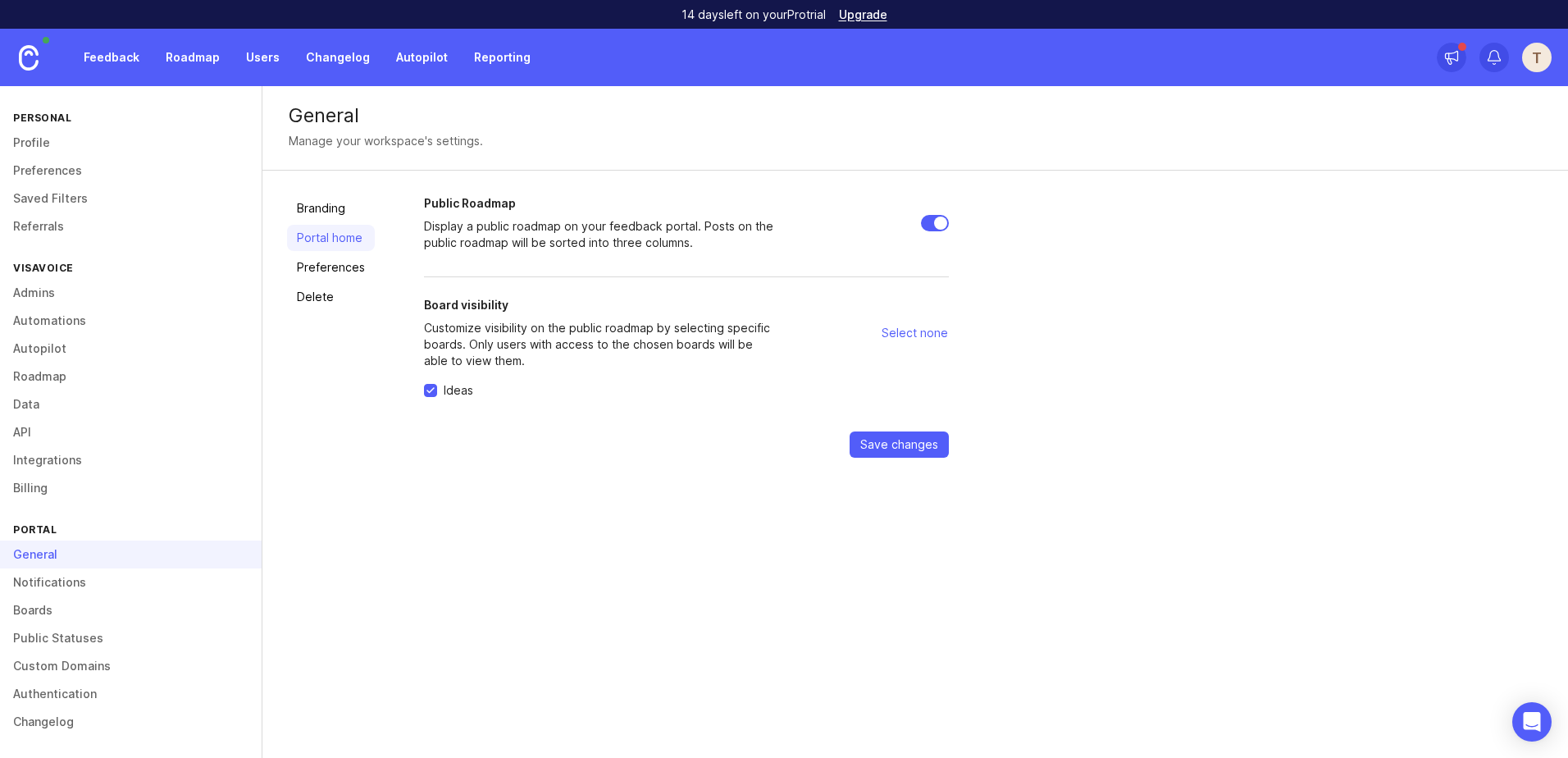
click at [346, 218] on link "Branding" at bounding box center [331, 208] width 88 height 27
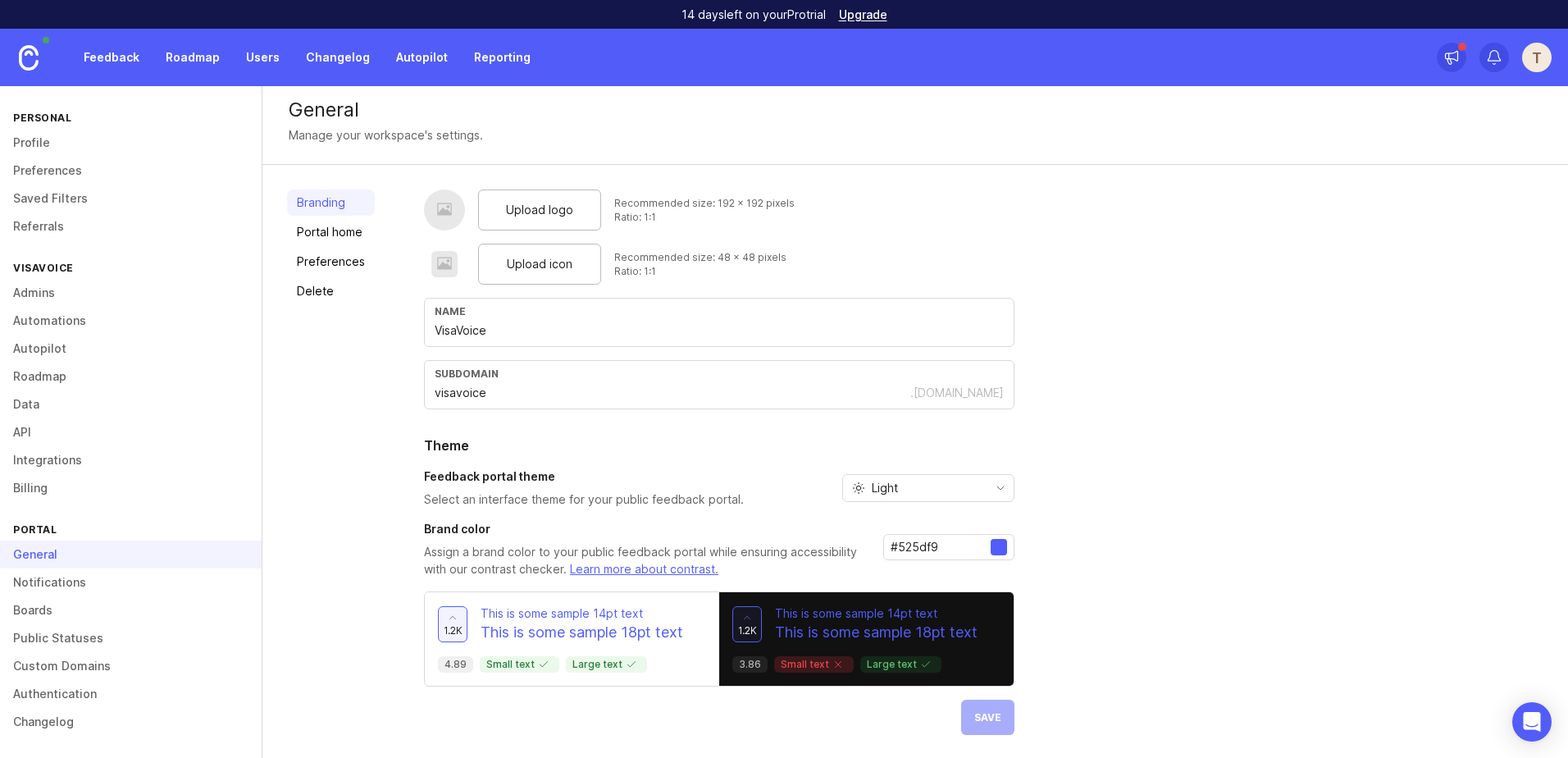
scroll to position [7, 0]
click at [115, 586] on link "Notifications" at bounding box center [131, 582] width 261 height 28
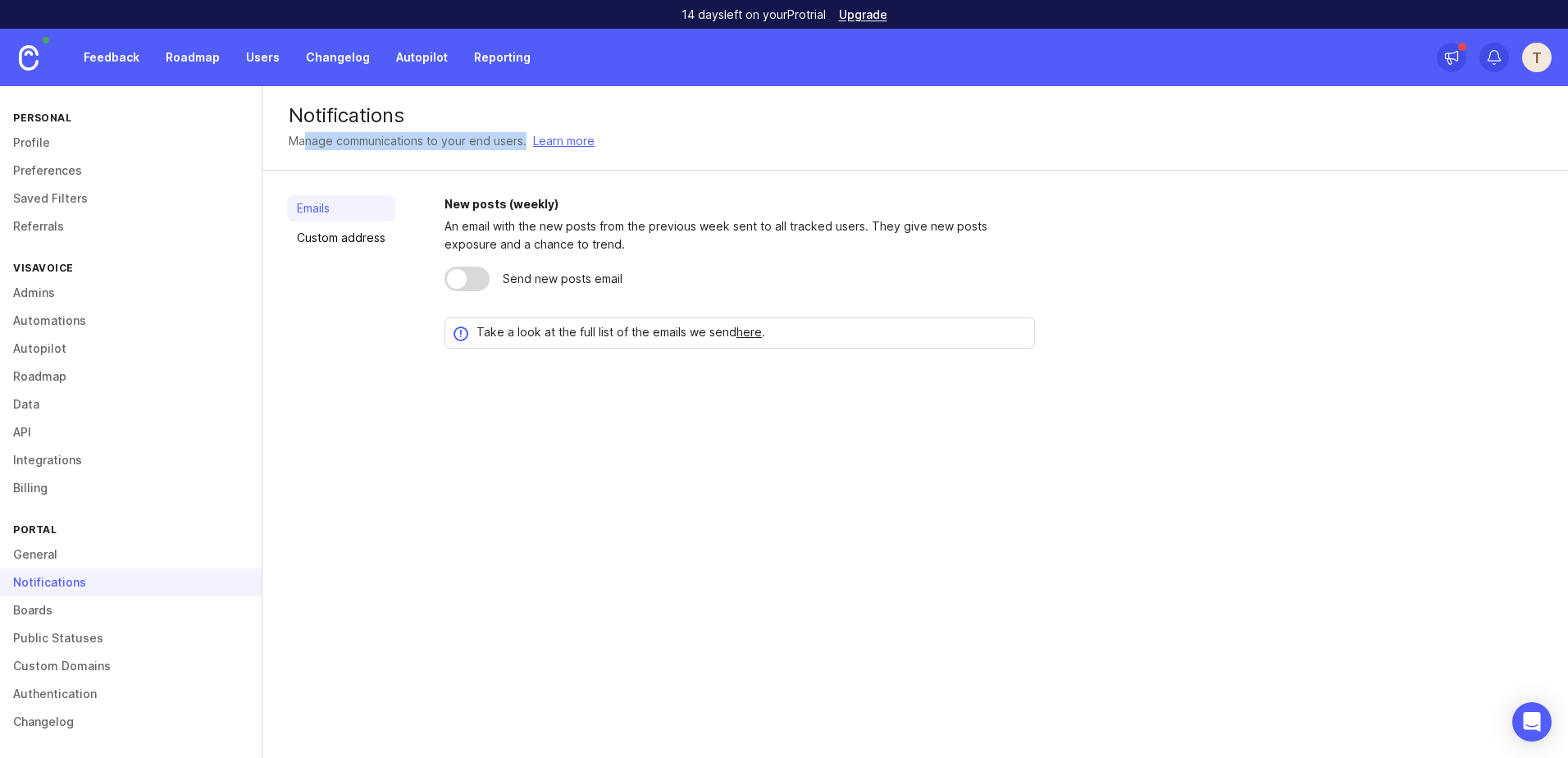
drag, startPoint x: 330, startPoint y: 142, endPoint x: 527, endPoint y: 148, distance: 197.1
click at [527, 148] on div "Manage communications to your end users. Learn more" at bounding box center [916, 141] width 1253 height 18
click at [308, 136] on div "Manage communications to your end users." at bounding box center [408, 141] width 238 height 18
drag, startPoint x: 287, startPoint y: 141, endPoint x: 525, endPoint y: 137, distance: 238.0
click at [525, 137] on div "Notifications Manage communications to your end users. Learn more" at bounding box center [915, 128] width 1306 height 84
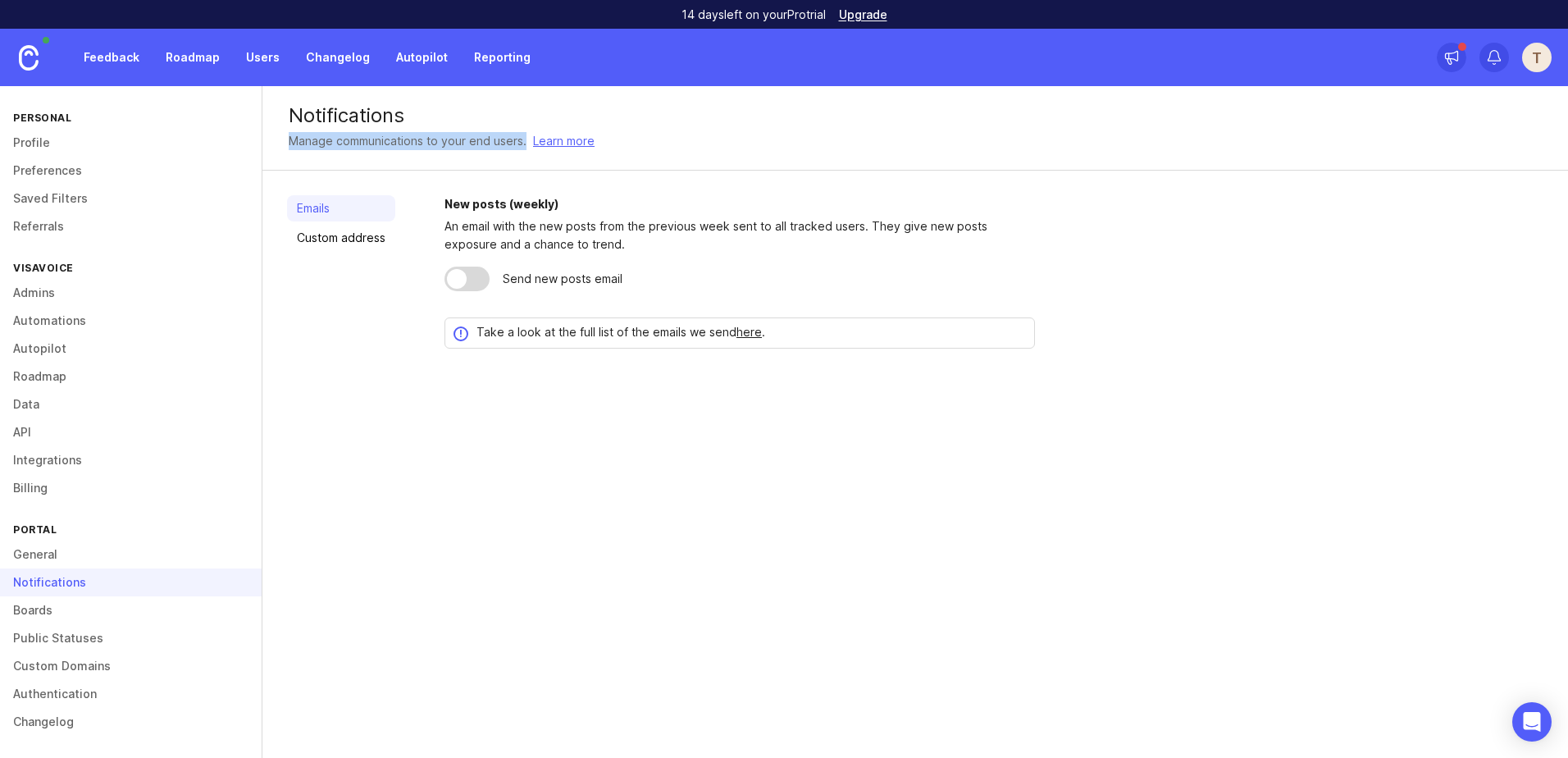
click at [343, 236] on link "Custom address" at bounding box center [341, 237] width 108 height 27
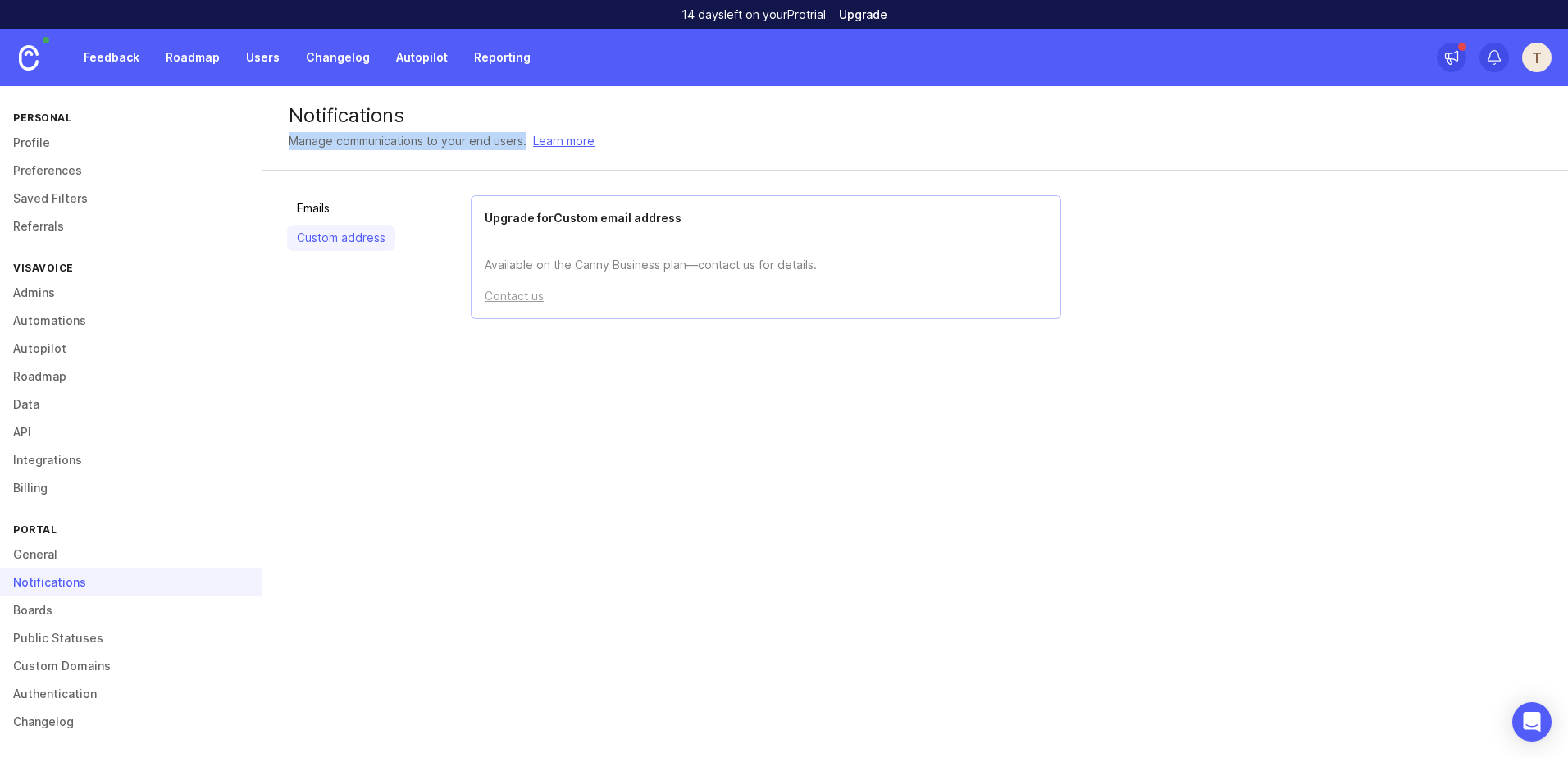
click at [340, 210] on link "Emails" at bounding box center [341, 208] width 108 height 27
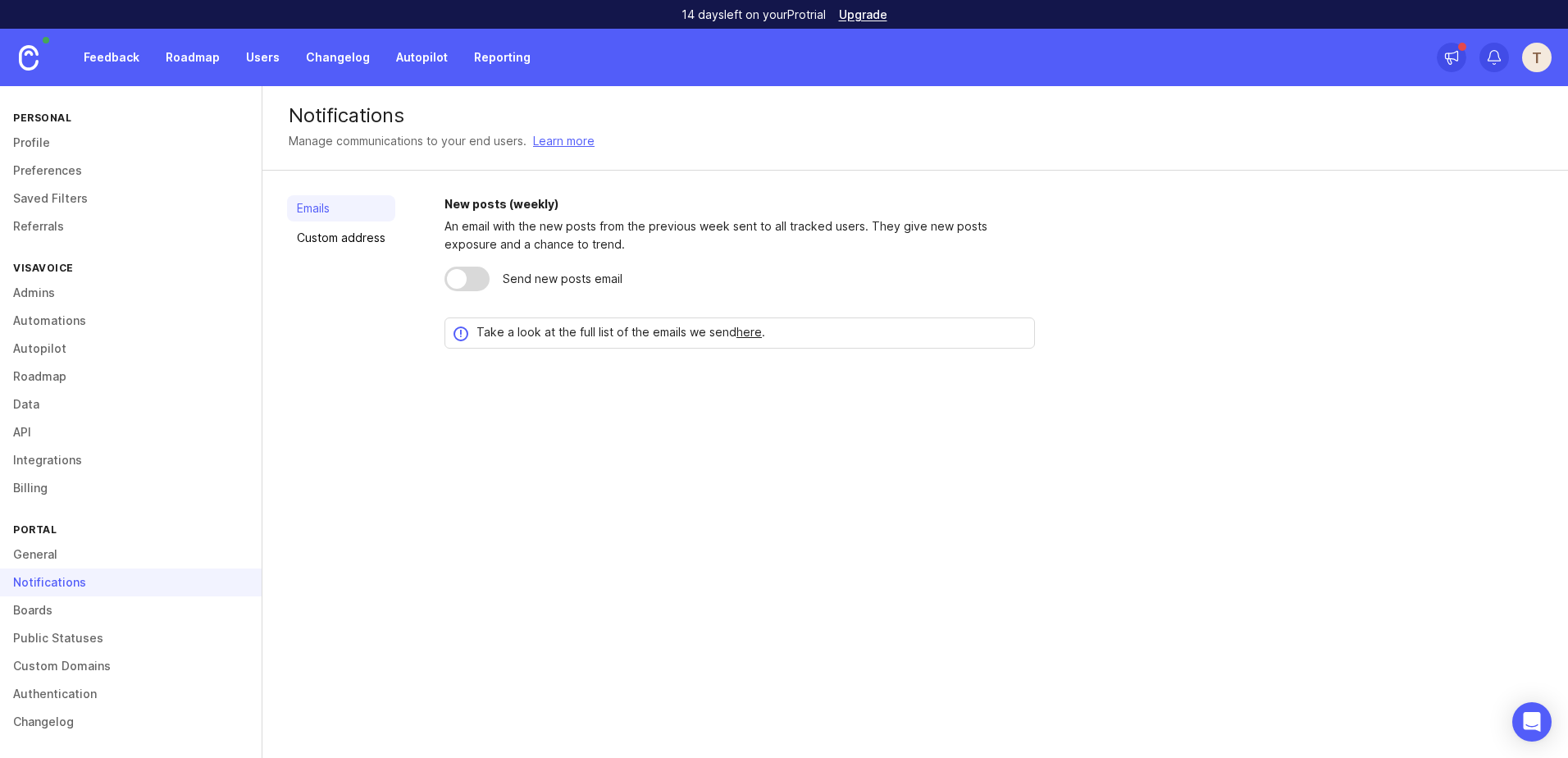
click at [461, 278] on div at bounding box center [457, 279] width 20 height 20
click at [476, 280] on div at bounding box center [477, 279] width 20 height 20
click at [31, 613] on link "Boards" at bounding box center [131, 610] width 261 height 28
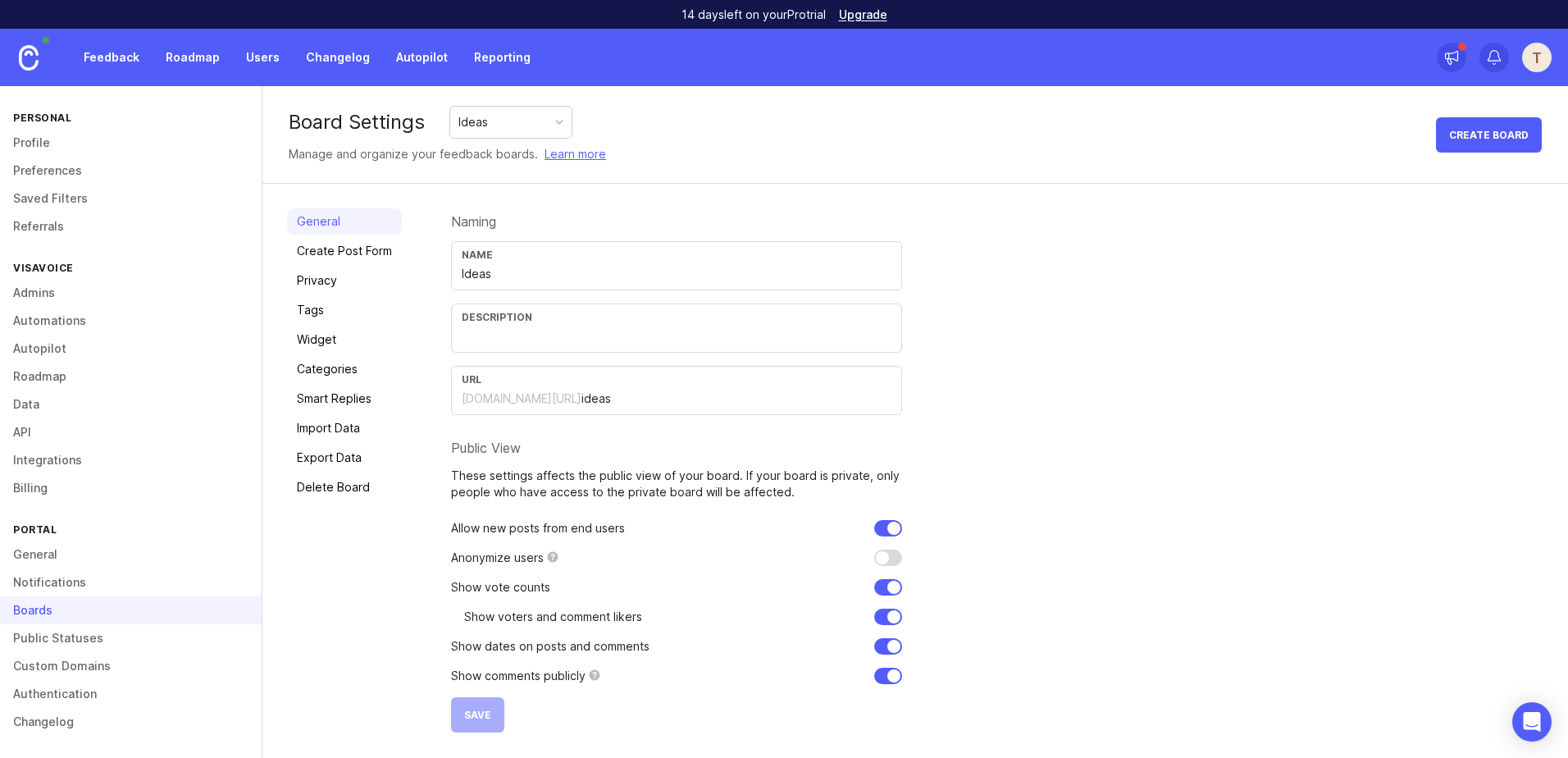
click at [566, 117] on div "Ideas" at bounding box center [511, 122] width 122 height 31
click at [375, 253] on link "Create Post Form" at bounding box center [344, 250] width 115 height 27
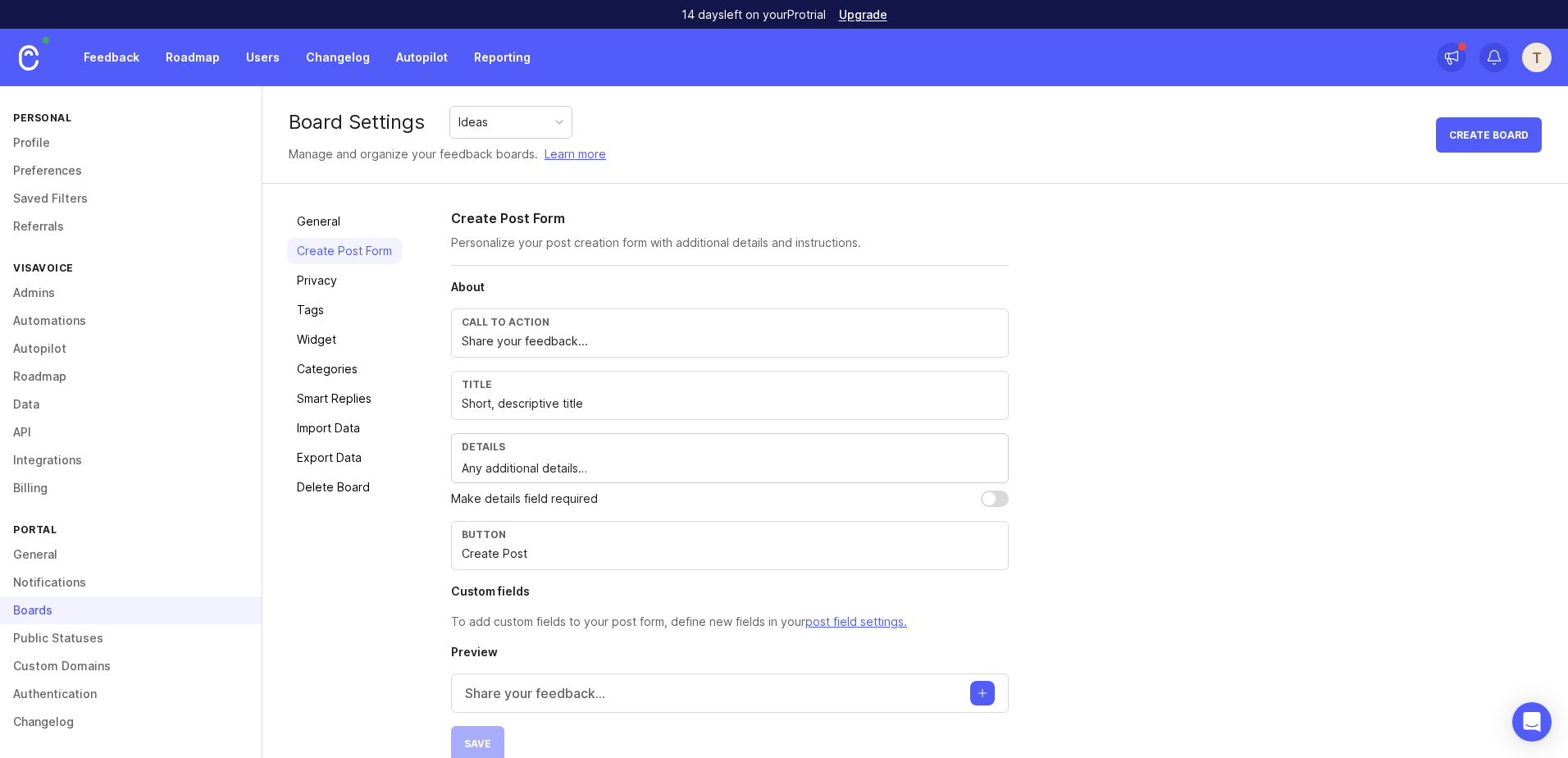
click at [376, 228] on link "General" at bounding box center [344, 221] width 115 height 27
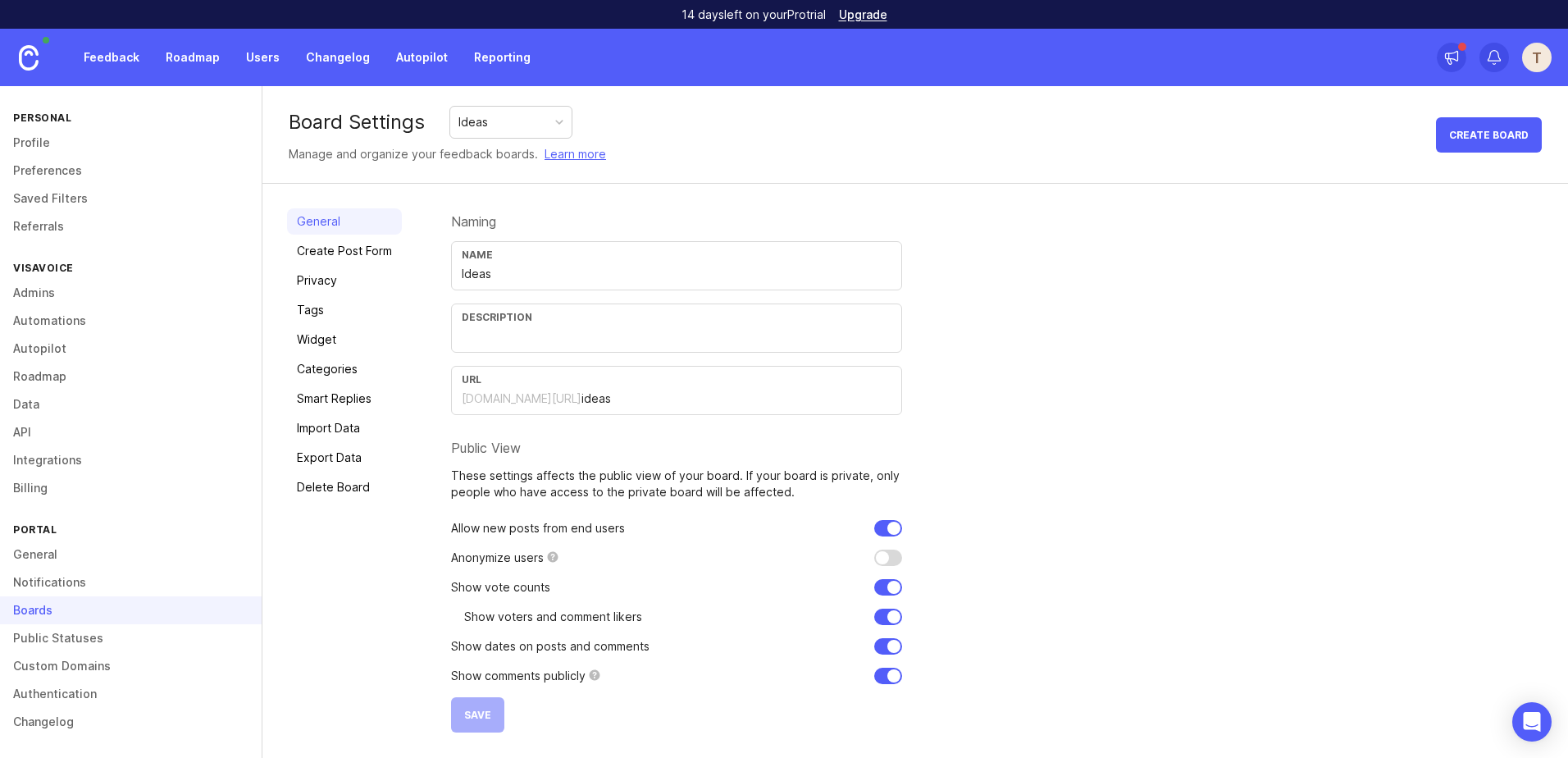
click at [370, 251] on link "Create Post Form" at bounding box center [344, 250] width 115 height 27
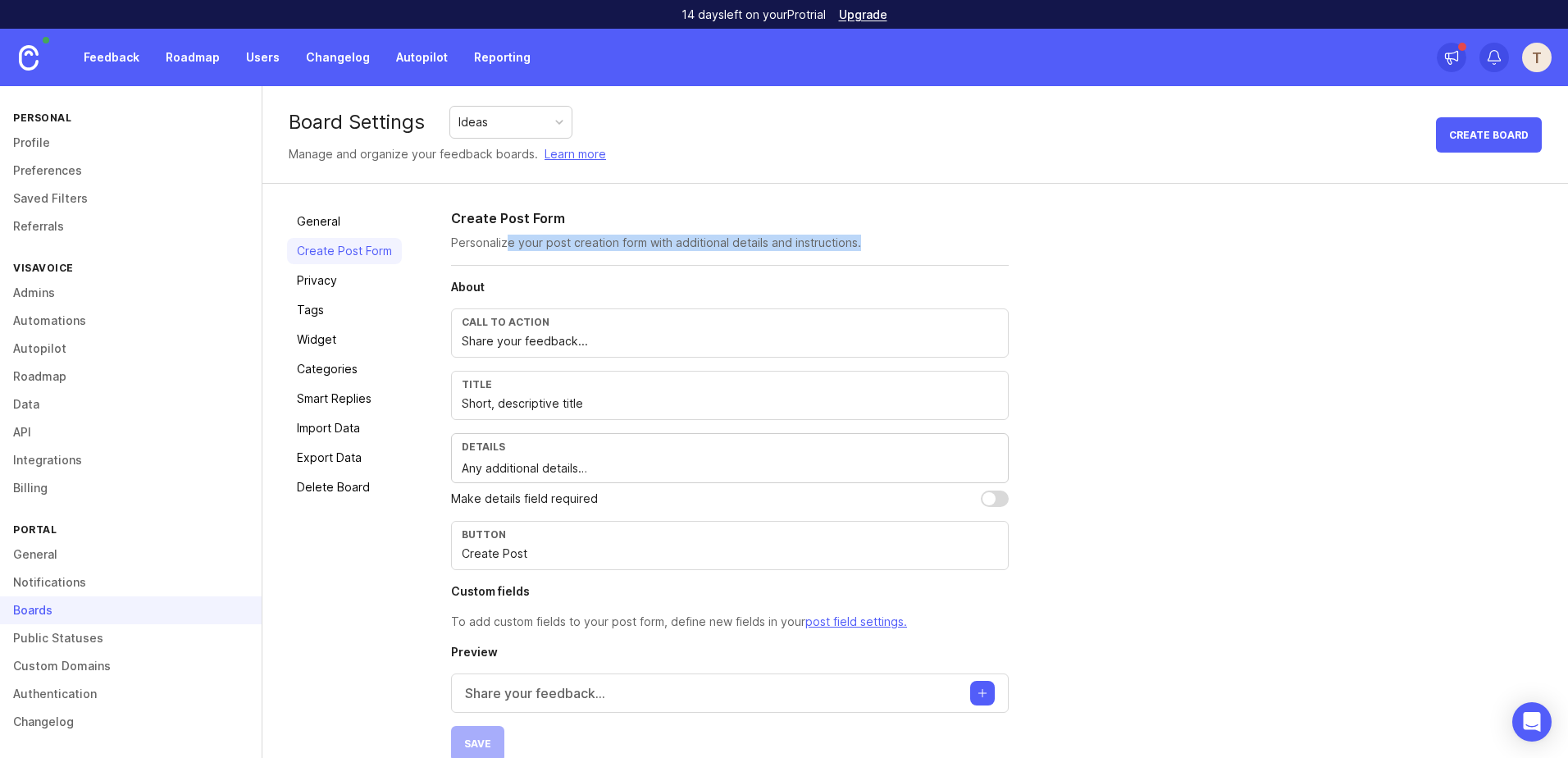
drag, startPoint x: 508, startPoint y: 243, endPoint x: 877, endPoint y: 240, distance: 369.0
click at [877, 240] on p "Personalize your post creation form with additional details and instructions." at bounding box center [730, 242] width 557 height 17
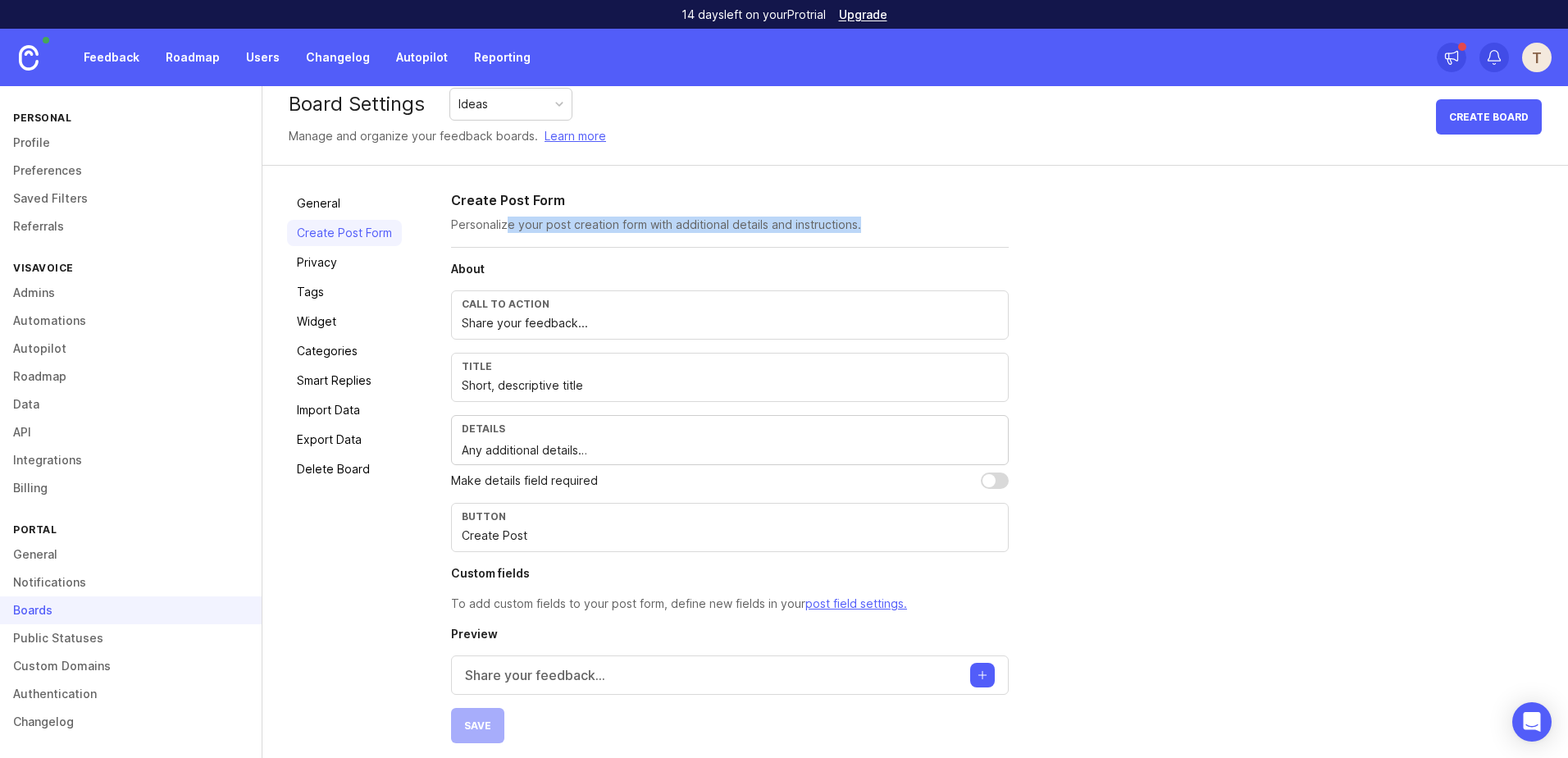
scroll to position [28, 0]
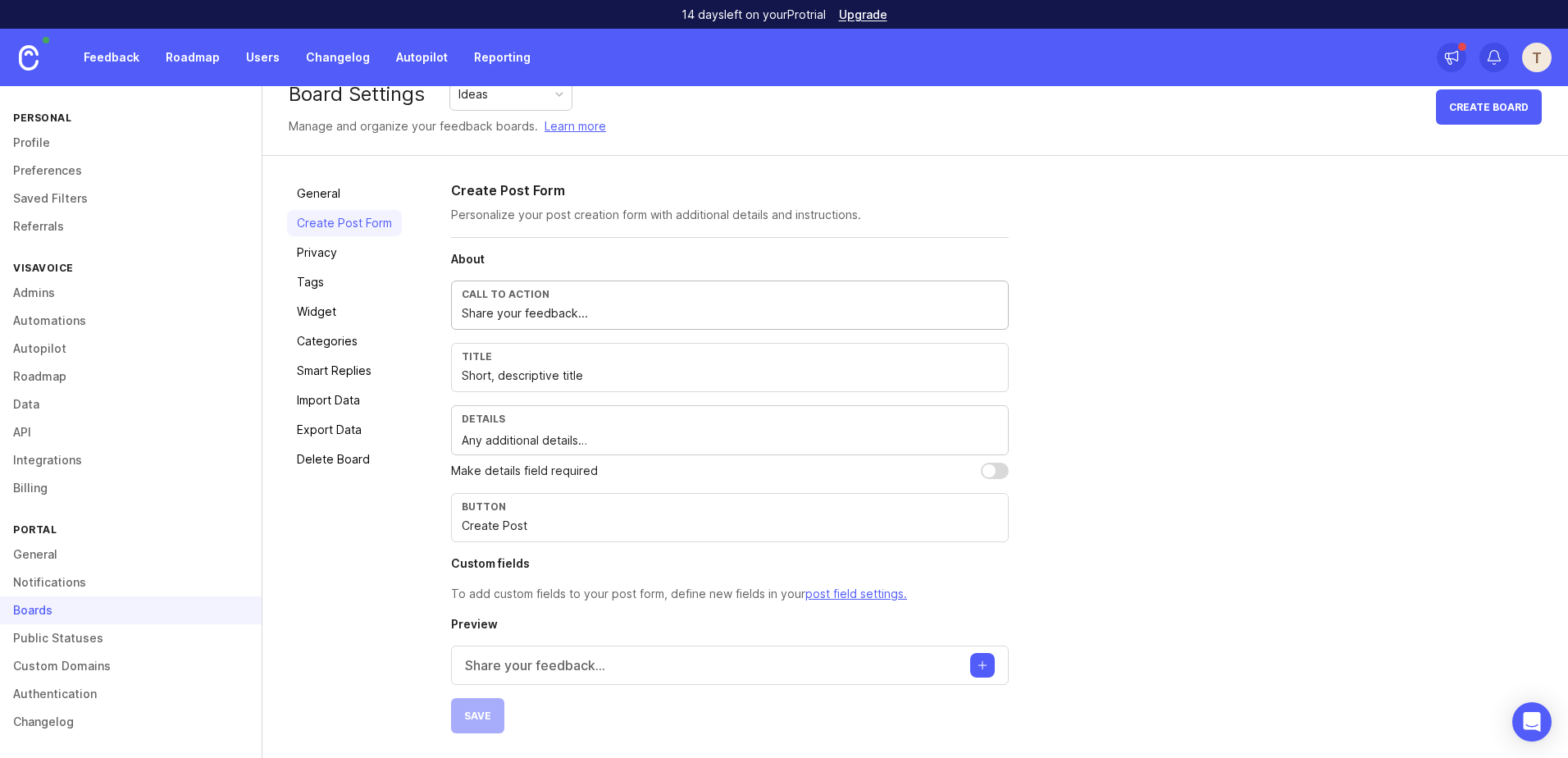
click at [500, 313] on input "Share your feedback..." at bounding box center [730, 313] width 537 height 18
drag, startPoint x: 461, startPoint y: 600, endPoint x: 782, endPoint y: 588, distance: 321.2
click at [782, 588] on p "To add custom fields to your post form, define new fields in your post field se…" at bounding box center [730, 594] width 557 height 18
drag, startPoint x: 782, startPoint y: 588, endPoint x: 950, endPoint y: 588, distance: 168.0
click at [950, 588] on p "To add custom fields to your post form, define new fields in your post field se…" at bounding box center [730, 594] width 557 height 18
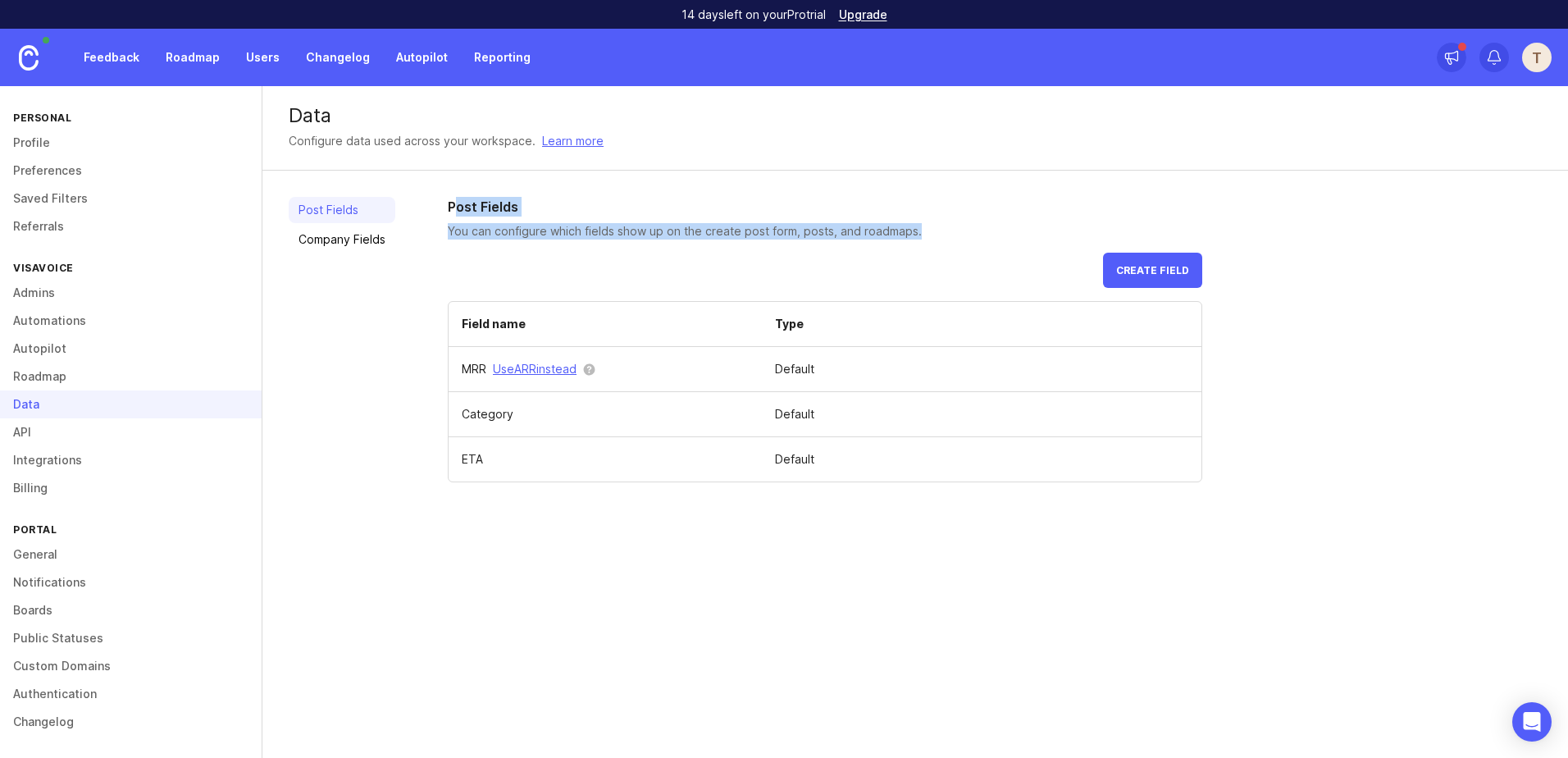
drag, startPoint x: 453, startPoint y: 203, endPoint x: 927, endPoint y: 231, distance: 474.8
click at [927, 231] on div "Post Fields You can configure which fields show up on the create post form, pos…" at bounding box center [825, 339] width 754 height 285
click at [927, 231] on p "You can configure which fields show up on the create post form, posts, and road…" at bounding box center [825, 231] width 754 height 17
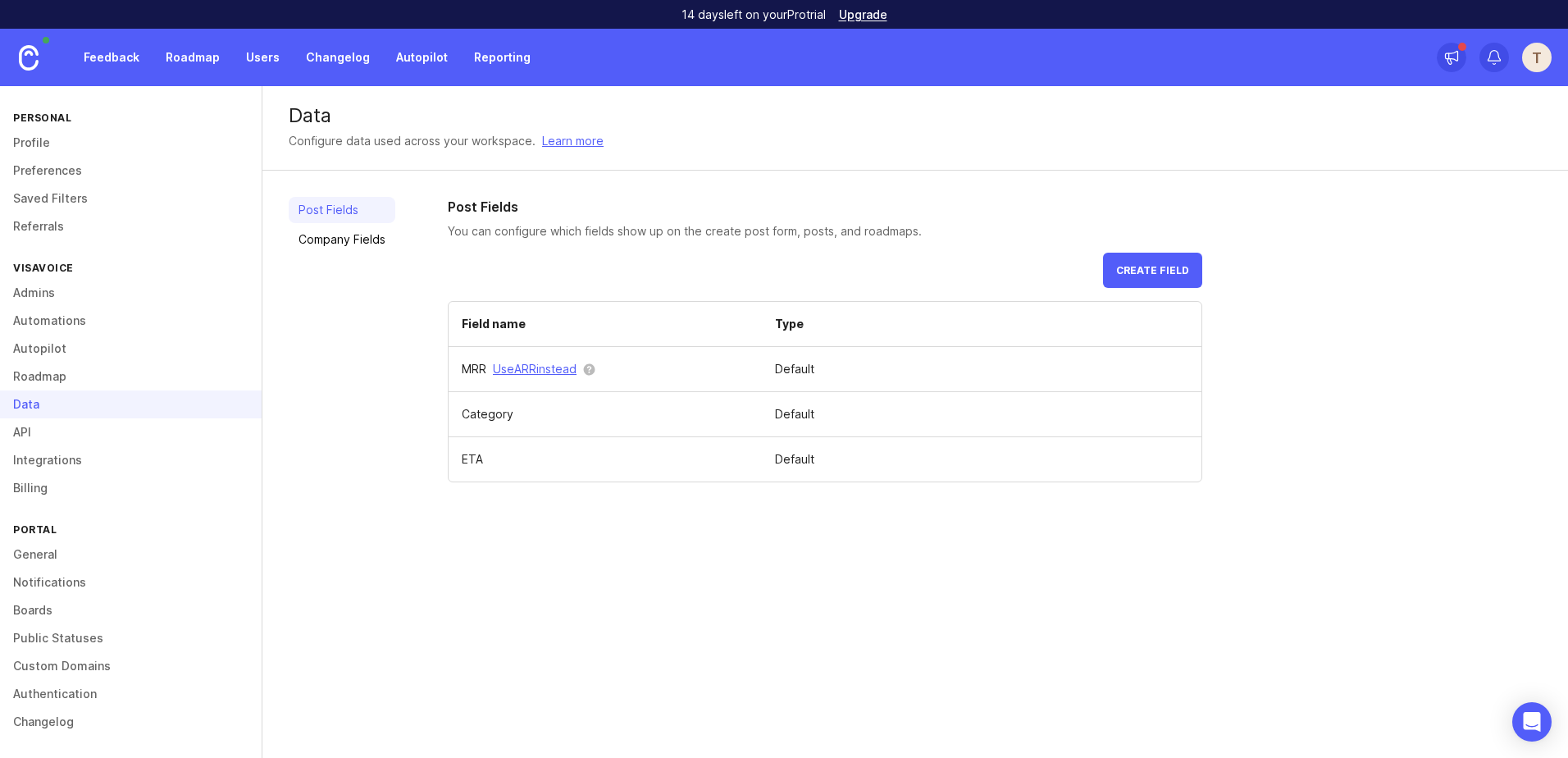
click at [927, 231] on p "You can configure which fields show up on the create post form, posts, and road…" at bounding box center [825, 231] width 754 height 17
drag, startPoint x: 927, startPoint y: 231, endPoint x: 905, endPoint y: 232, distance: 22.0
click at [905, 232] on p "You can configure which fields show up on the create post form, posts, and road…" at bounding box center [825, 231] width 754 height 17
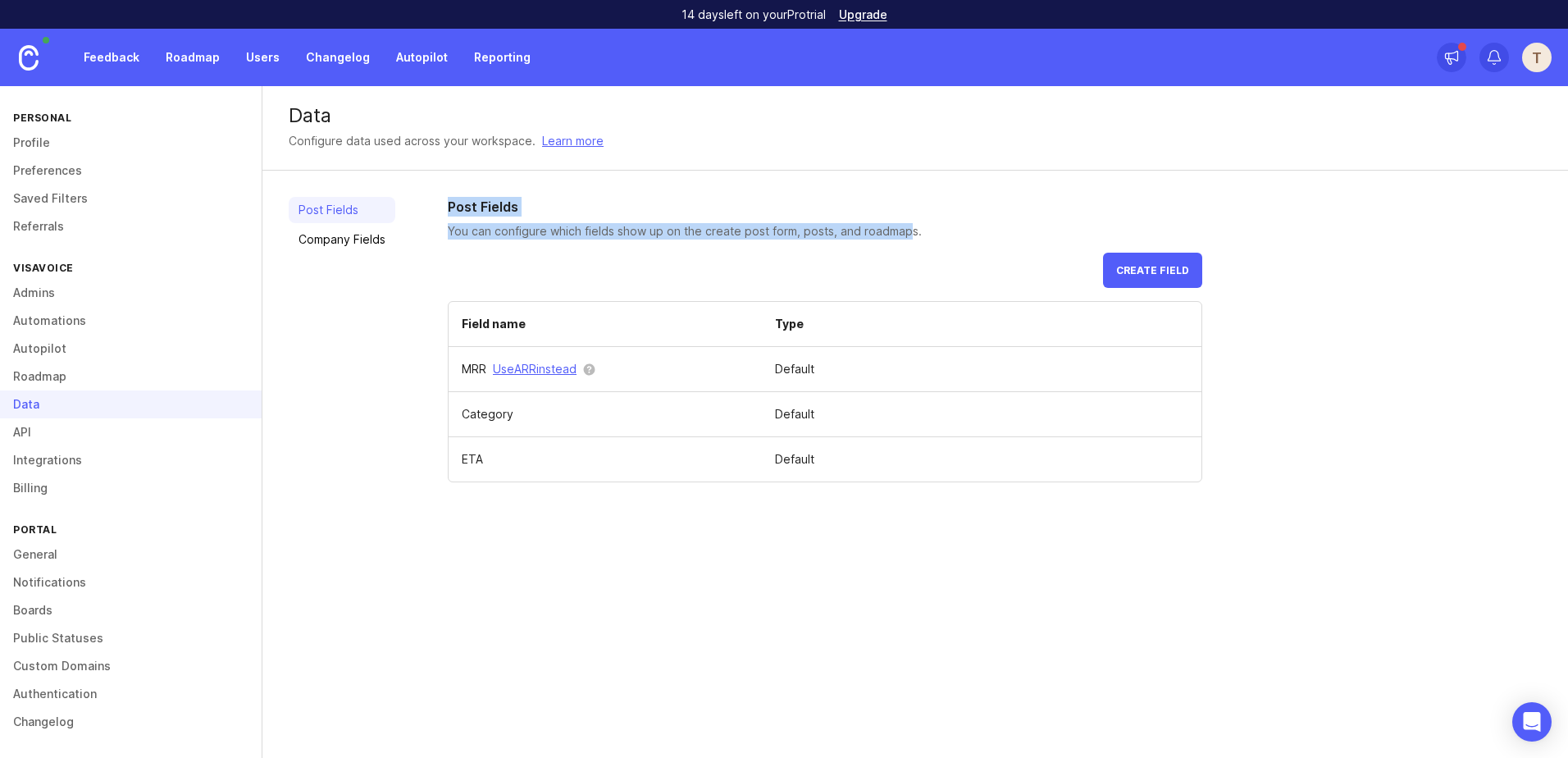
drag, startPoint x: 905, startPoint y: 227, endPoint x: 426, endPoint y: 207, distance: 479.4
click at [426, 207] on div "Post Fields Company Fields Post Fields You can configure which fields show up o…" at bounding box center [915, 338] width 1306 height 337
drag, startPoint x: 426, startPoint y: 207, endPoint x: 452, endPoint y: 218, distance: 28.2
click at [452, 218] on div "Post Fields You can configure which fields show up on the create post form, pos…" at bounding box center [825, 339] width 754 height 285
drag, startPoint x: 921, startPoint y: 233, endPoint x: 440, endPoint y: 203, distance: 481.9
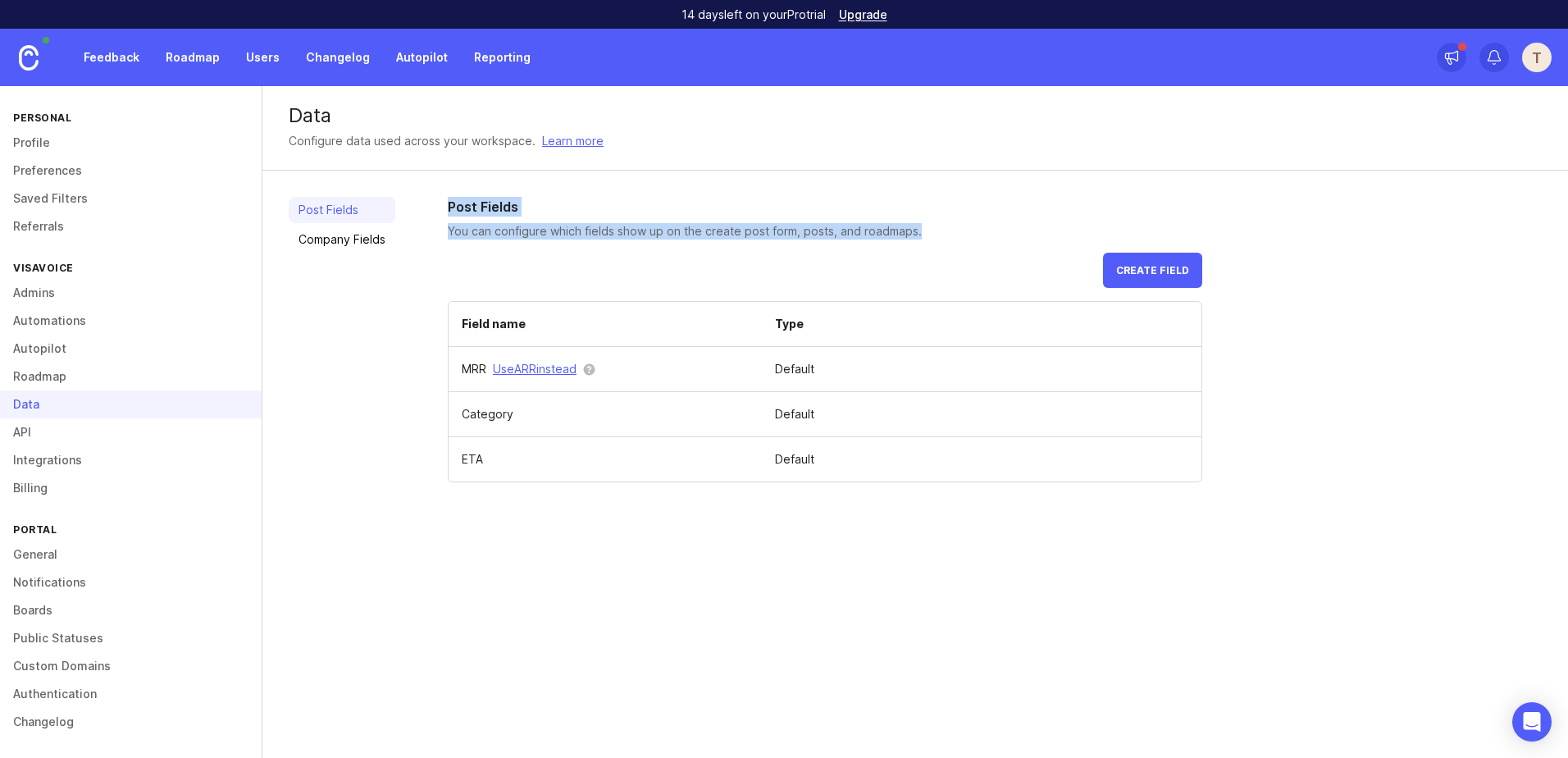
click at [440, 203] on div "Post Fields Company Fields Post Fields You can configure which fields show up o…" at bounding box center [915, 338] width 1306 height 337
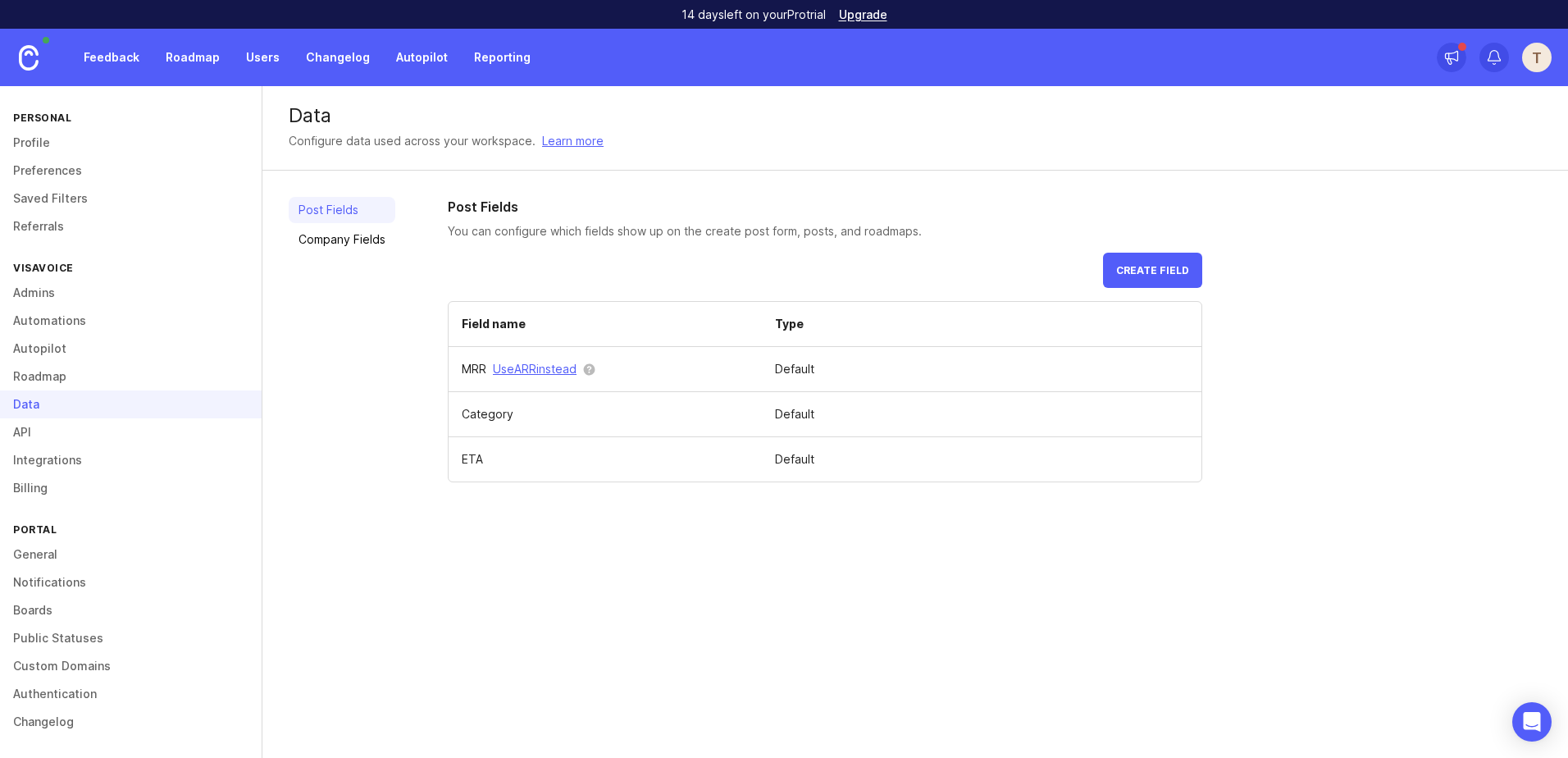
drag, startPoint x: 440, startPoint y: 203, endPoint x: 503, endPoint y: 246, distance: 76.3
click at [503, 246] on div "Post Fields You can configure which fields show up on the create post form, pos…" at bounding box center [825, 339] width 754 height 285
click at [372, 237] on link "Company Fields" at bounding box center [343, 239] width 107 height 27
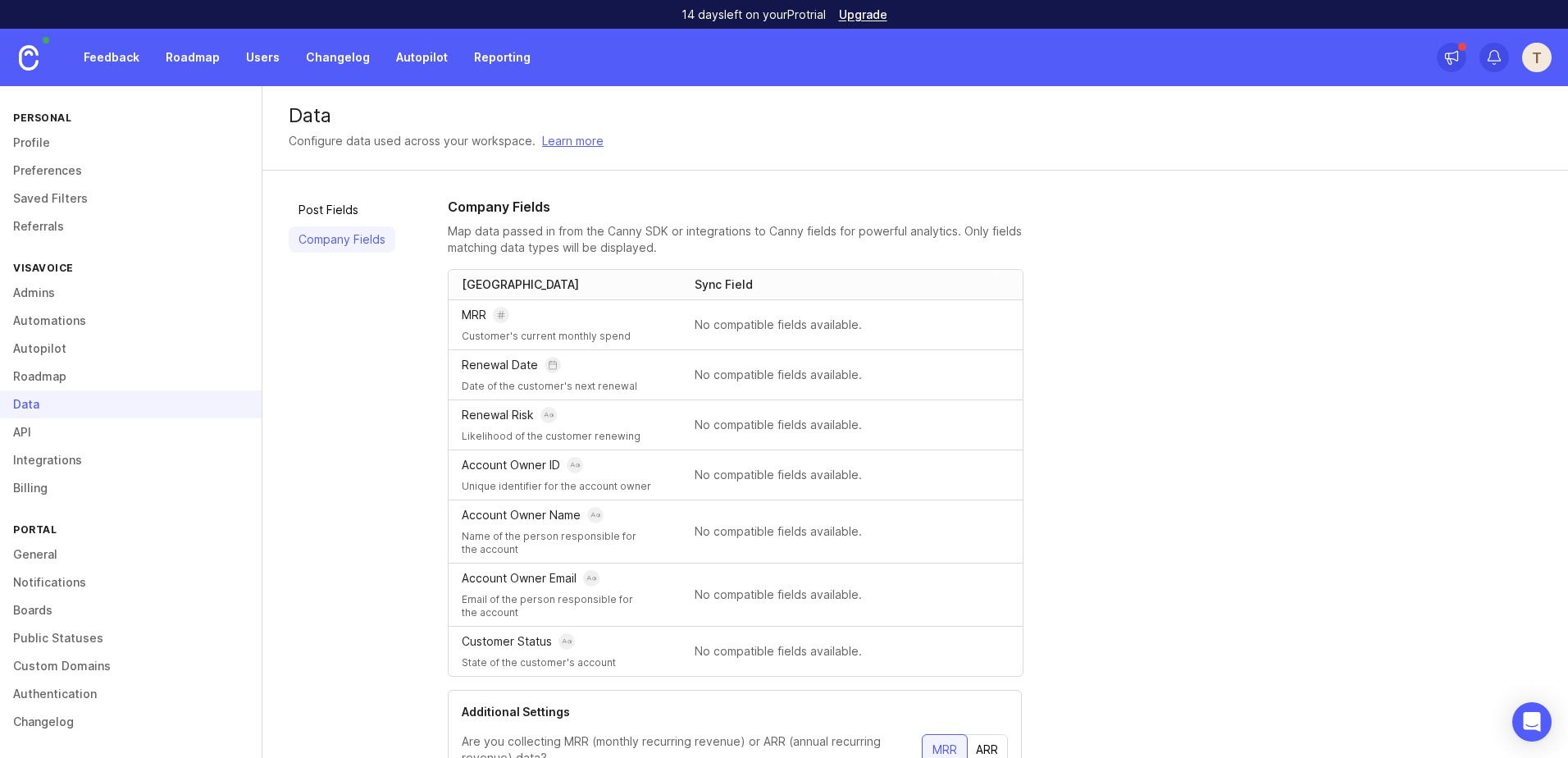
click at [360, 218] on link "Post Fields" at bounding box center [343, 210] width 107 height 27
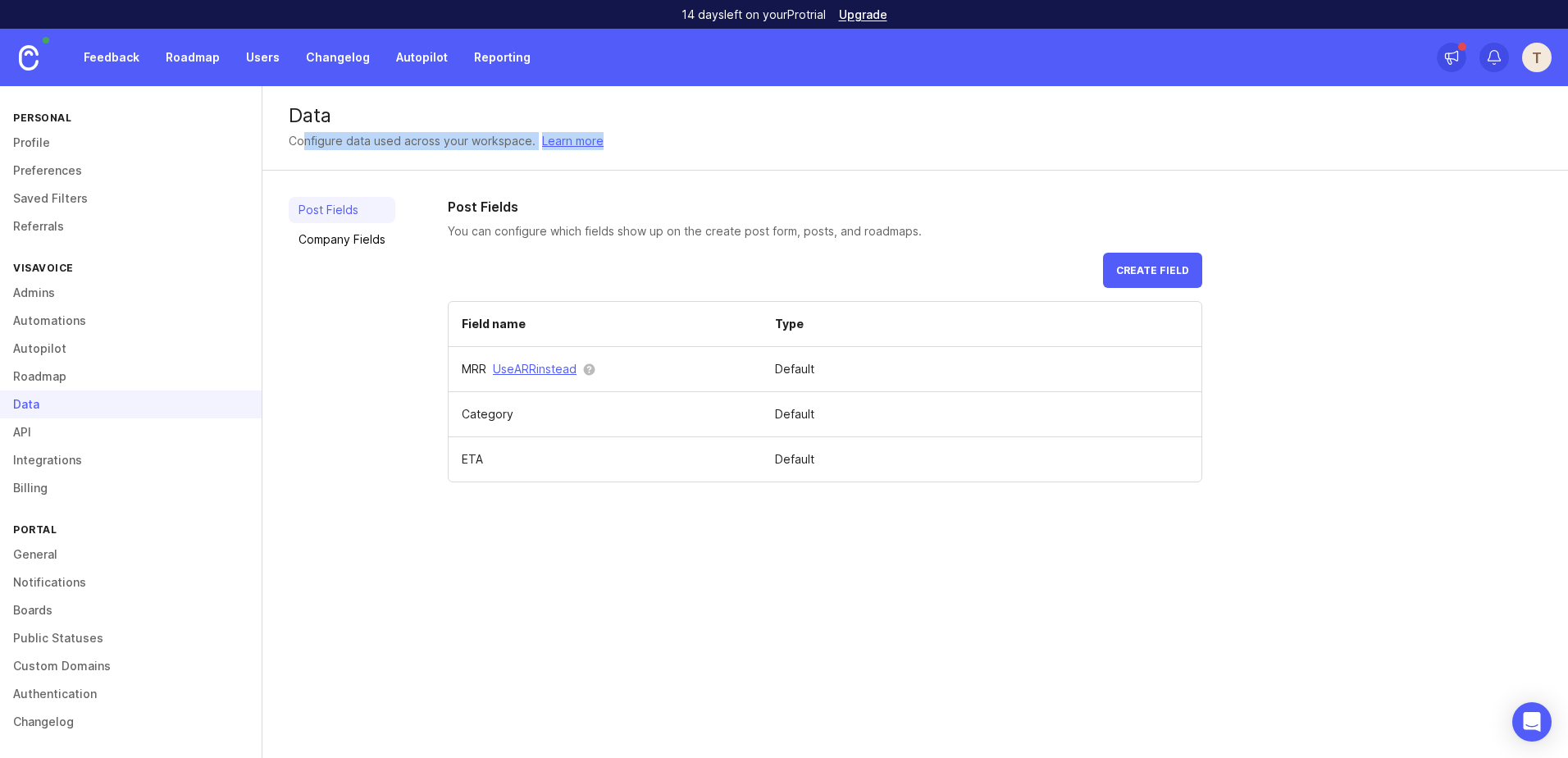
drag, startPoint x: 304, startPoint y: 142, endPoint x: 628, endPoint y: 140, distance: 324.0
click at [628, 140] on div "Configure data used across your workspace. Learn more" at bounding box center [916, 141] width 1253 height 18
click at [358, 209] on link "Post Fields" at bounding box center [343, 210] width 107 height 27
click at [1158, 269] on span "Create field" at bounding box center [1153, 270] width 73 height 12
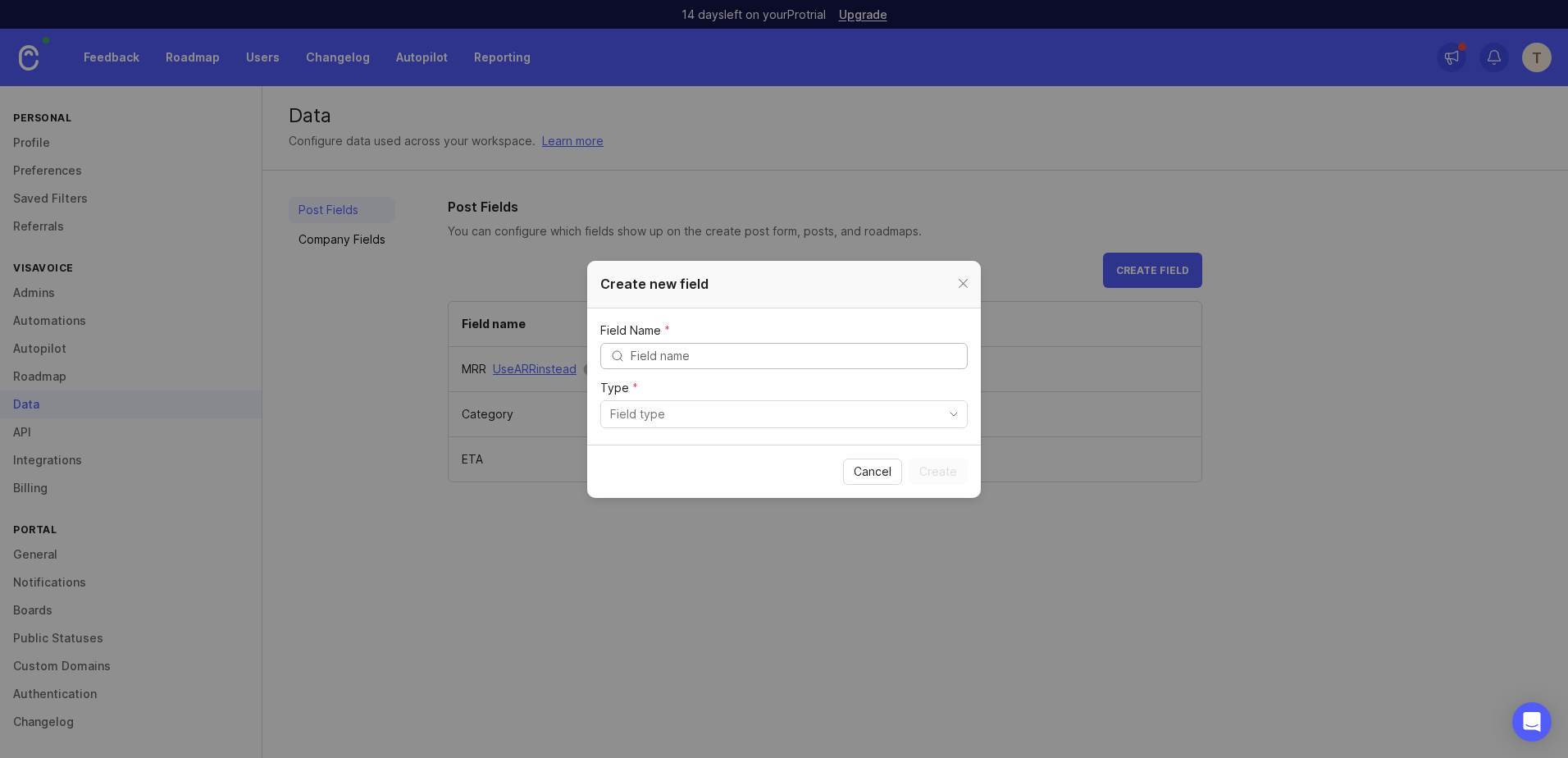
click at [701, 419] on input "toggle menu" at bounding box center [774, 414] width 329 height 18
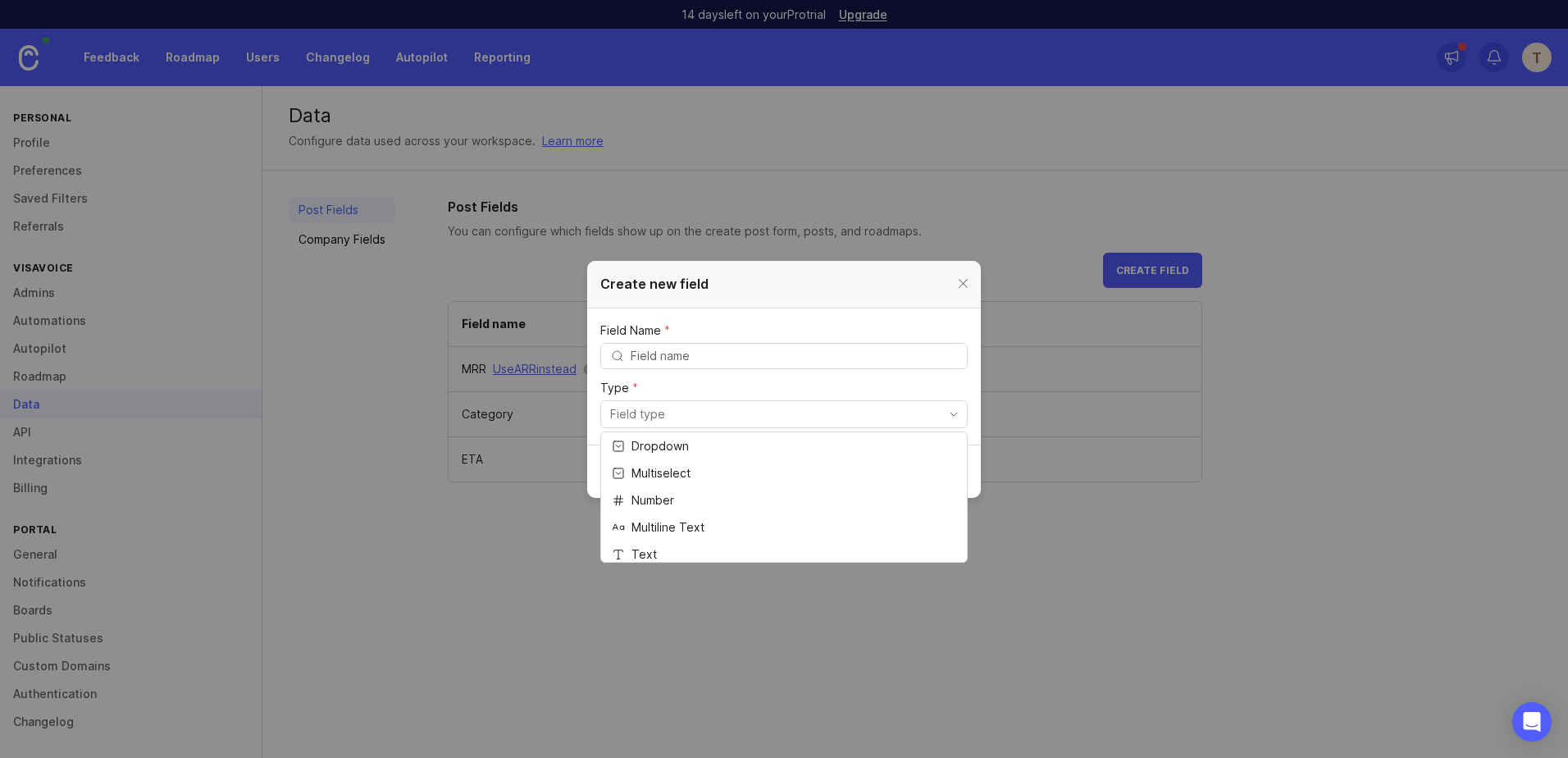
click at [844, 328] on label "Field Name *" at bounding box center [783, 331] width 367 height 12
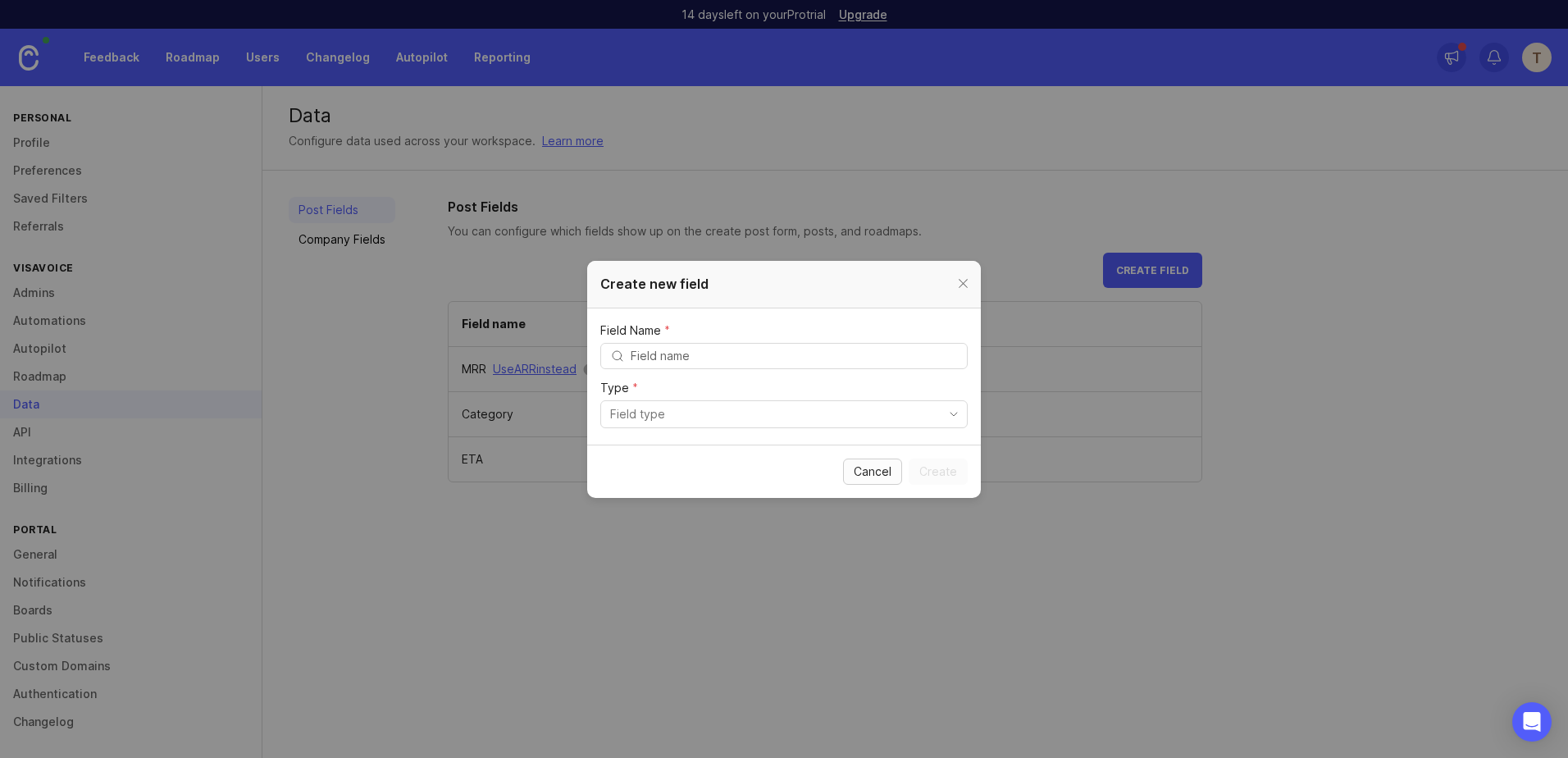
click at [879, 475] on span "Cancel" at bounding box center [872, 471] width 38 height 17
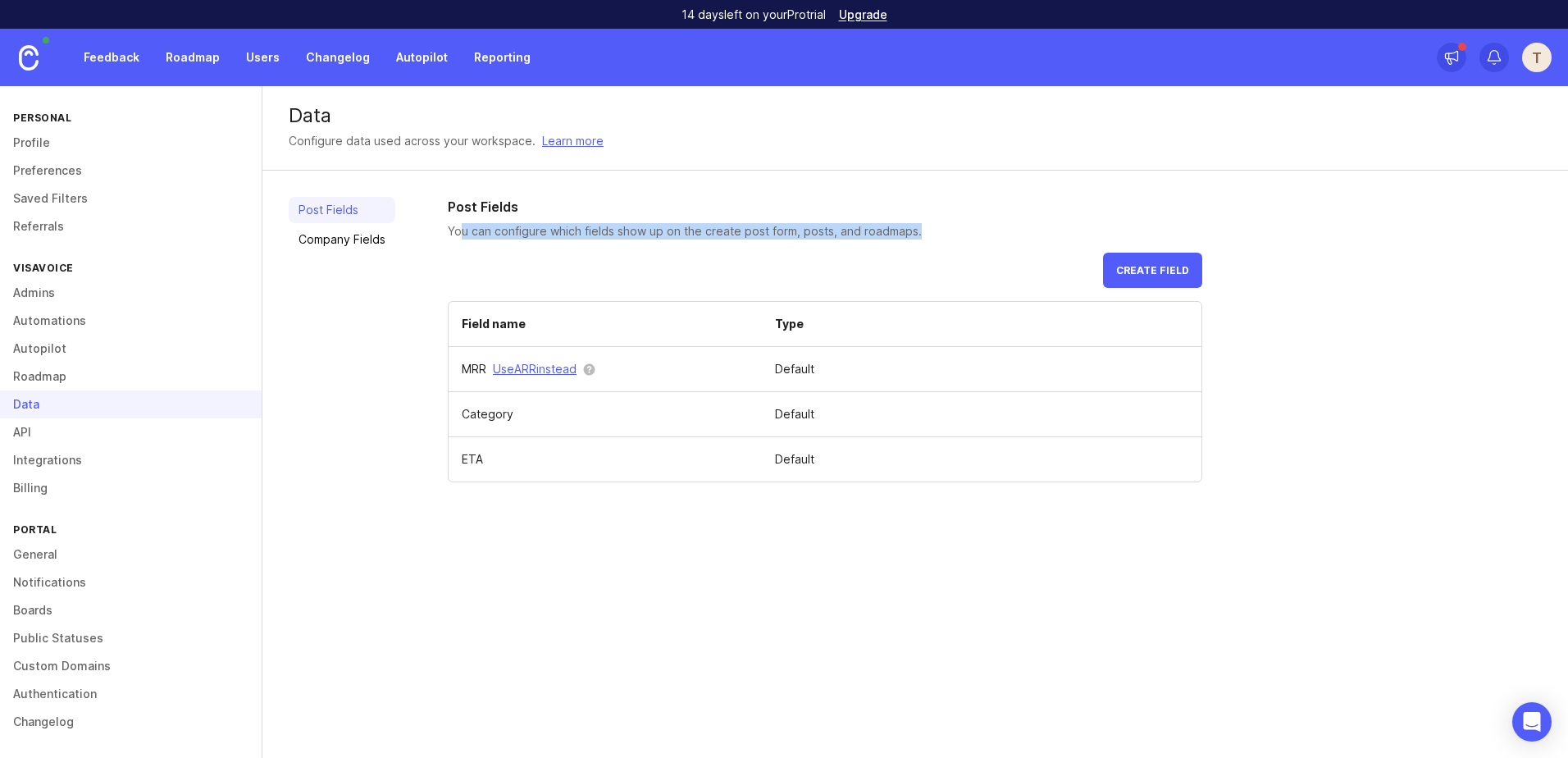
drag, startPoint x: 463, startPoint y: 227, endPoint x: 949, endPoint y: 233, distance: 486.0
click at [949, 233] on p "You can configure which fields show up on the create post form, posts, and road…" at bounding box center [825, 231] width 754 height 17
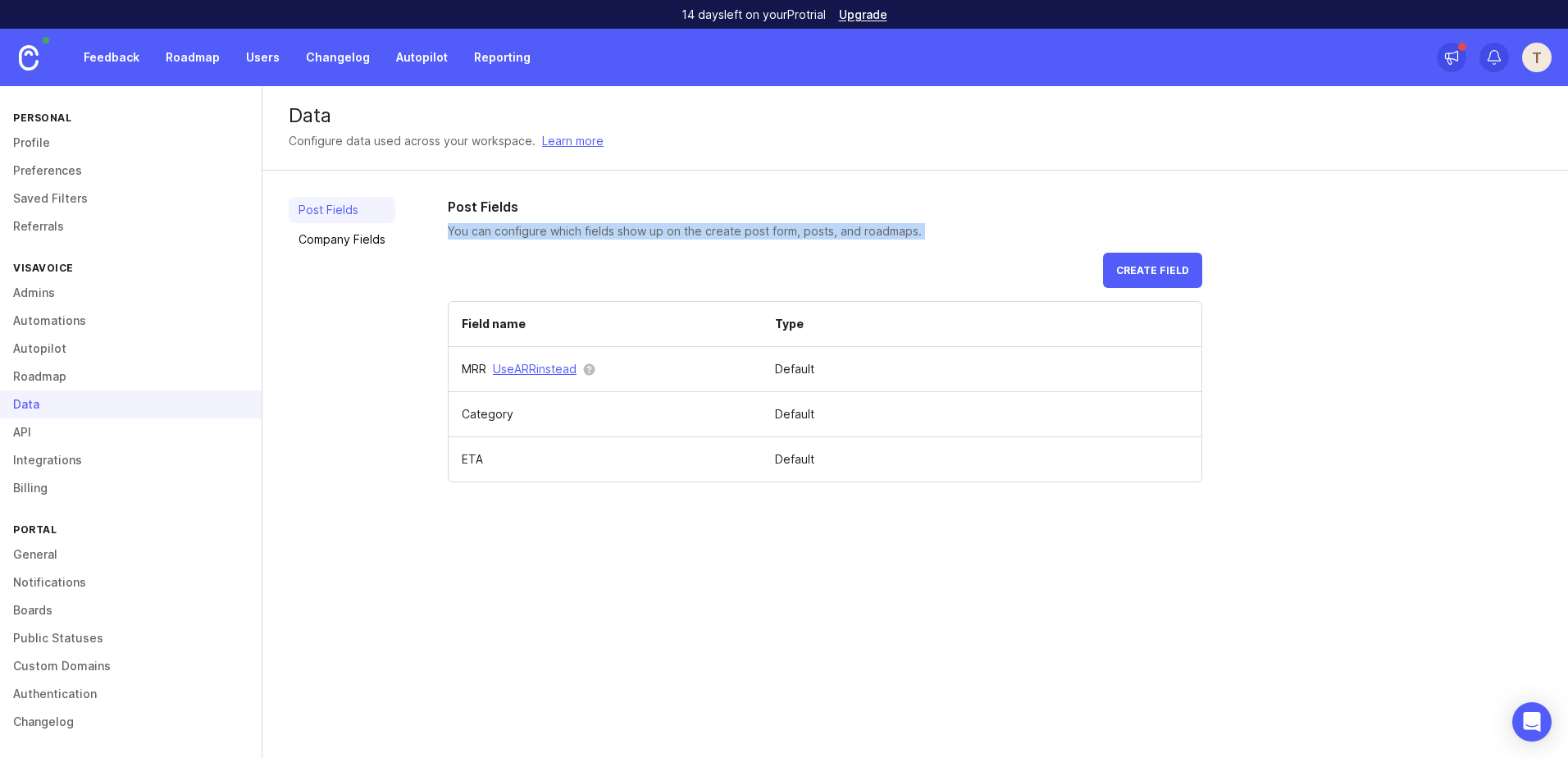
click at [944, 237] on p "You can configure which fields show up on the create post form, posts, and road…" at bounding box center [825, 231] width 754 height 17
click at [113, 324] on link "Automations" at bounding box center [131, 321] width 261 height 28
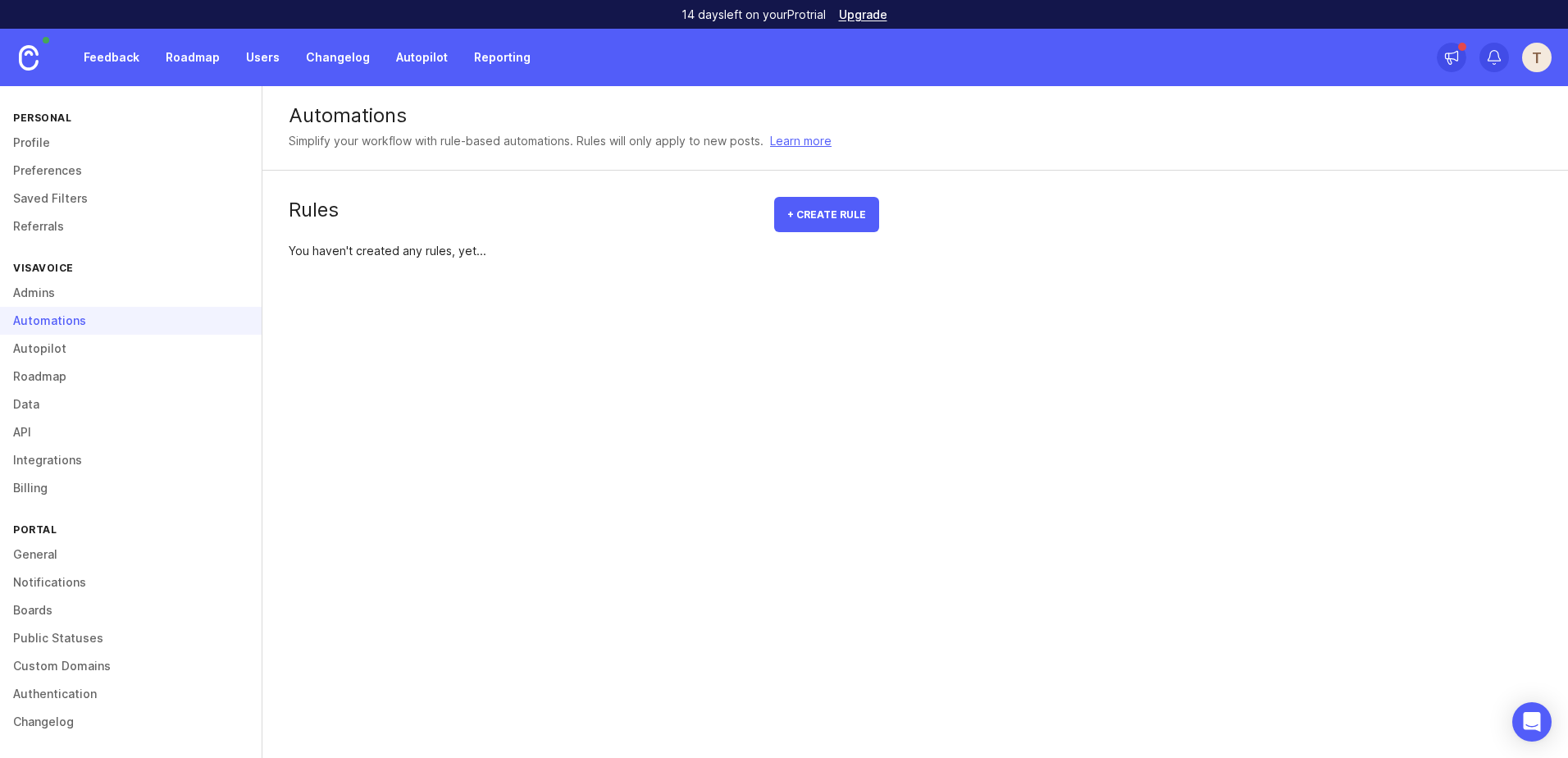
click at [813, 209] on span "+ Create rule" at bounding box center [827, 214] width 79 height 12
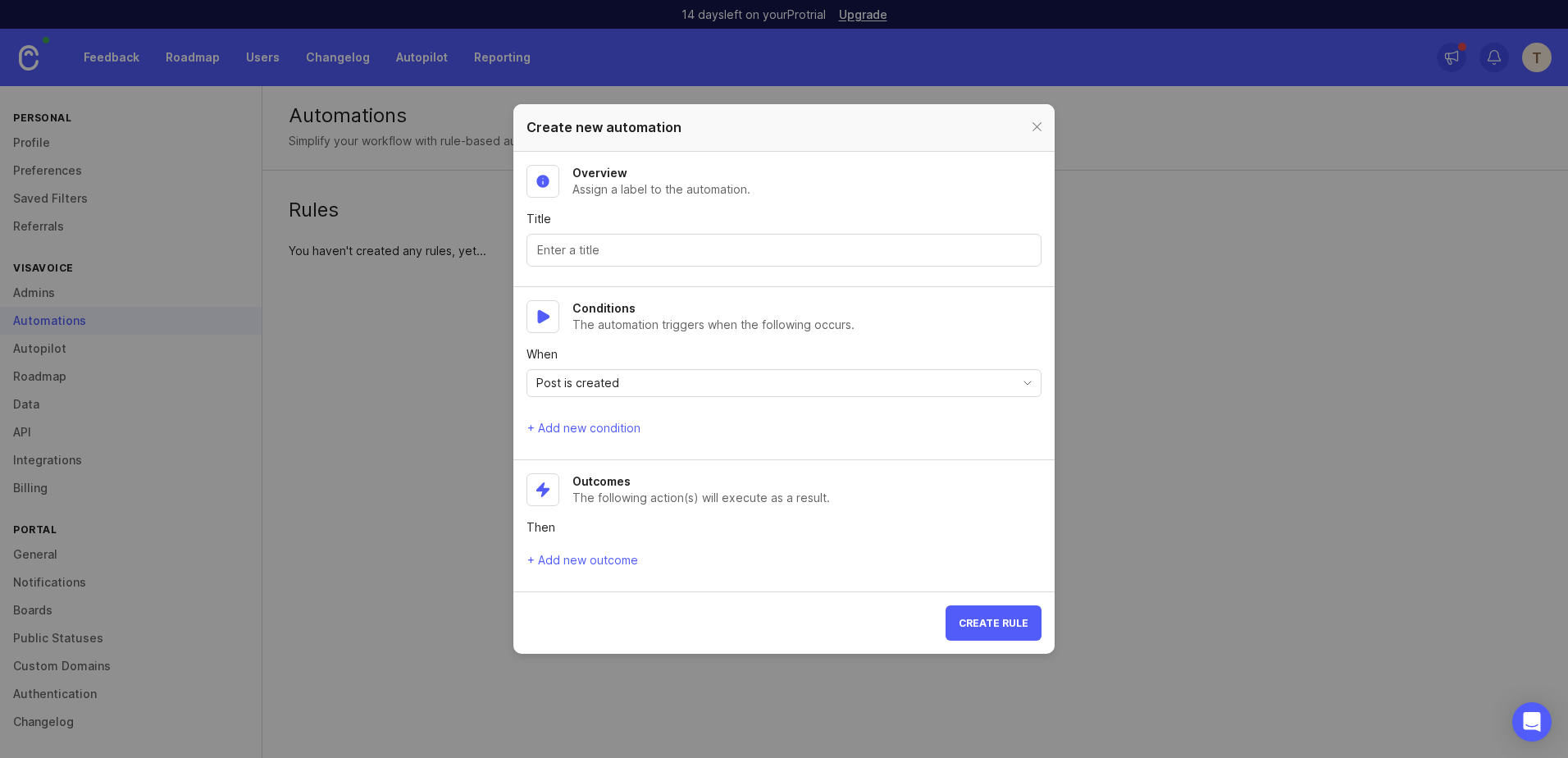
click at [623, 382] on div "Post is created" at bounding box center [771, 383] width 487 height 27
click at [590, 563] on span "+ Add new outcome" at bounding box center [583, 560] width 111 height 17
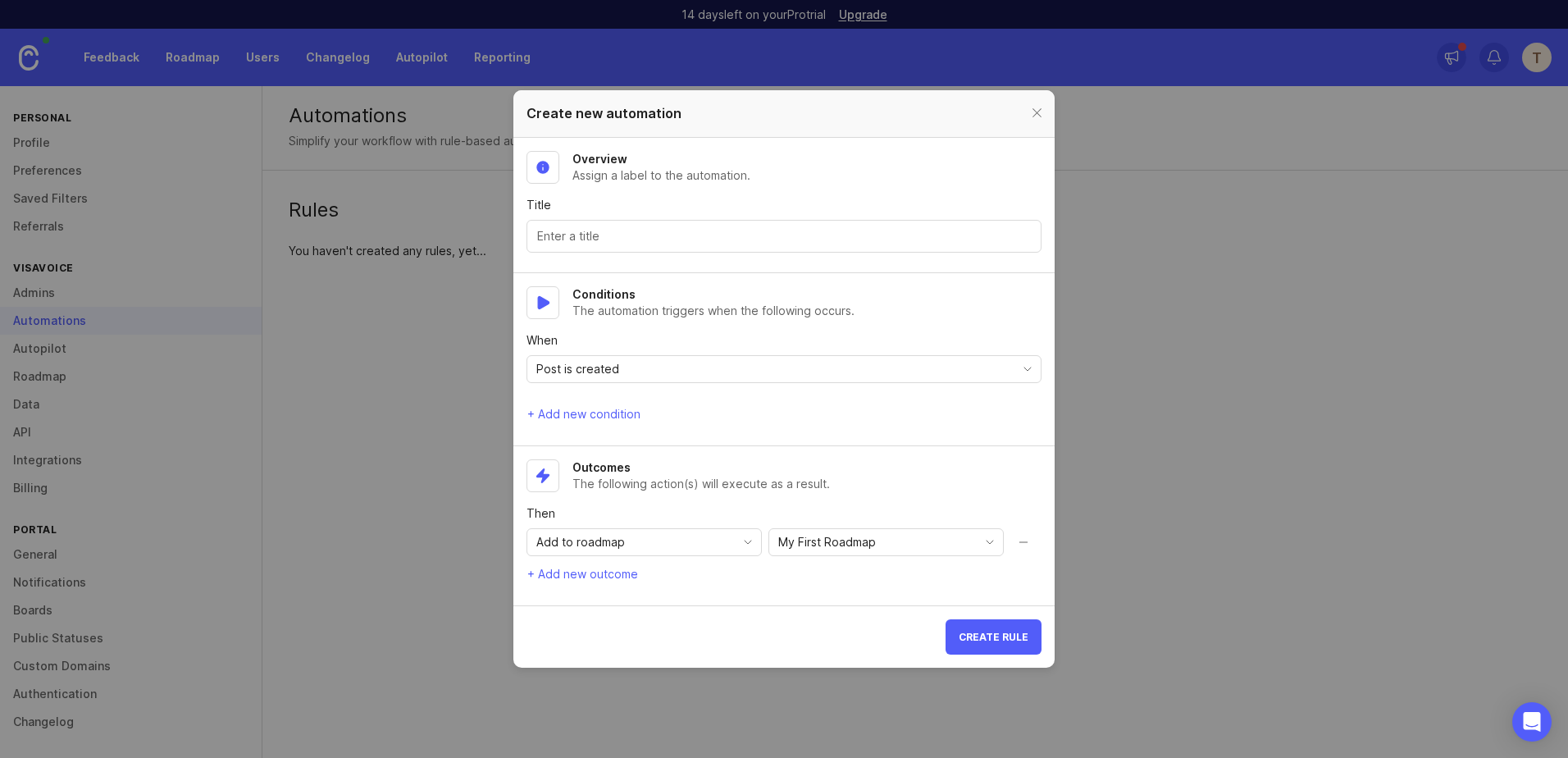
click at [660, 542] on div "Add to roadmap" at bounding box center [632, 541] width 208 height 27
click at [643, 603] on li "Apply category" at bounding box center [644, 600] width 234 height 27
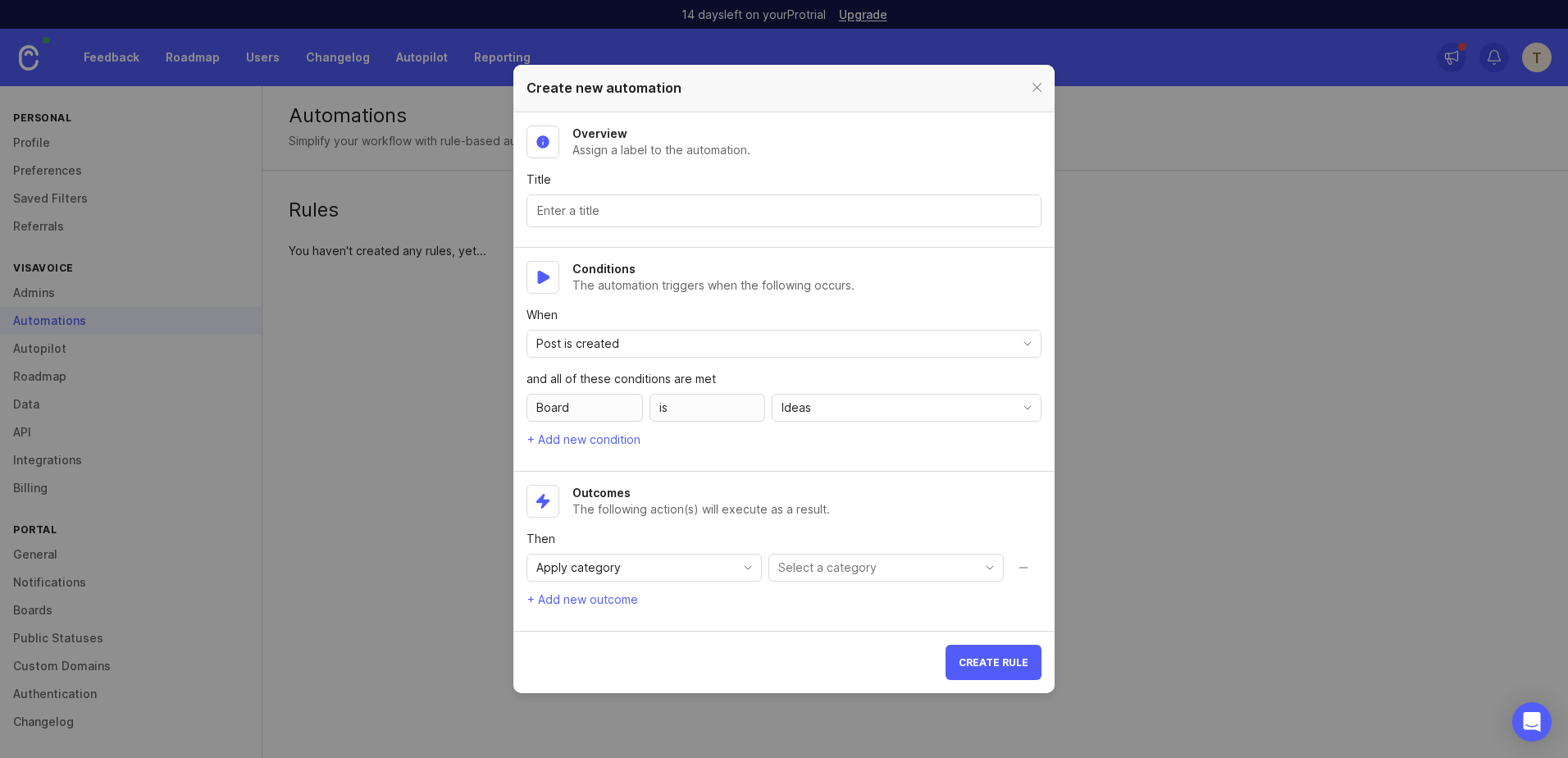
click at [698, 569] on div "Apply category" at bounding box center [632, 567] width 208 height 27
click at [840, 566] on input "toggle menu" at bounding box center [876, 567] width 197 height 18
click at [698, 580] on div "Apply category" at bounding box center [632, 567] width 208 height 27
click at [670, 599] on li "Add to roadmap" at bounding box center [644, 599] width 234 height 27
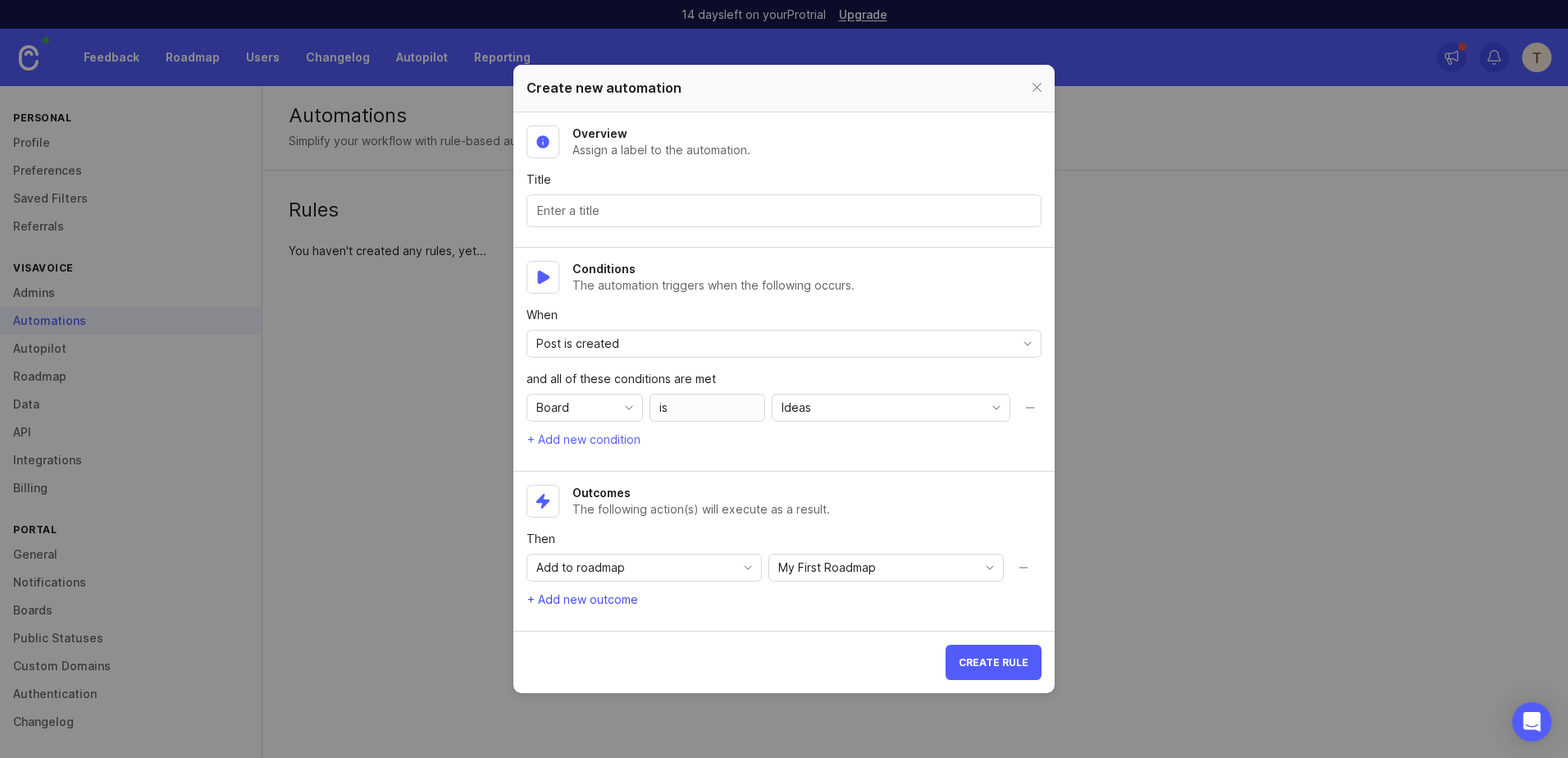
click at [623, 599] on span "+ Add new outcome" at bounding box center [583, 599] width 111 height 17
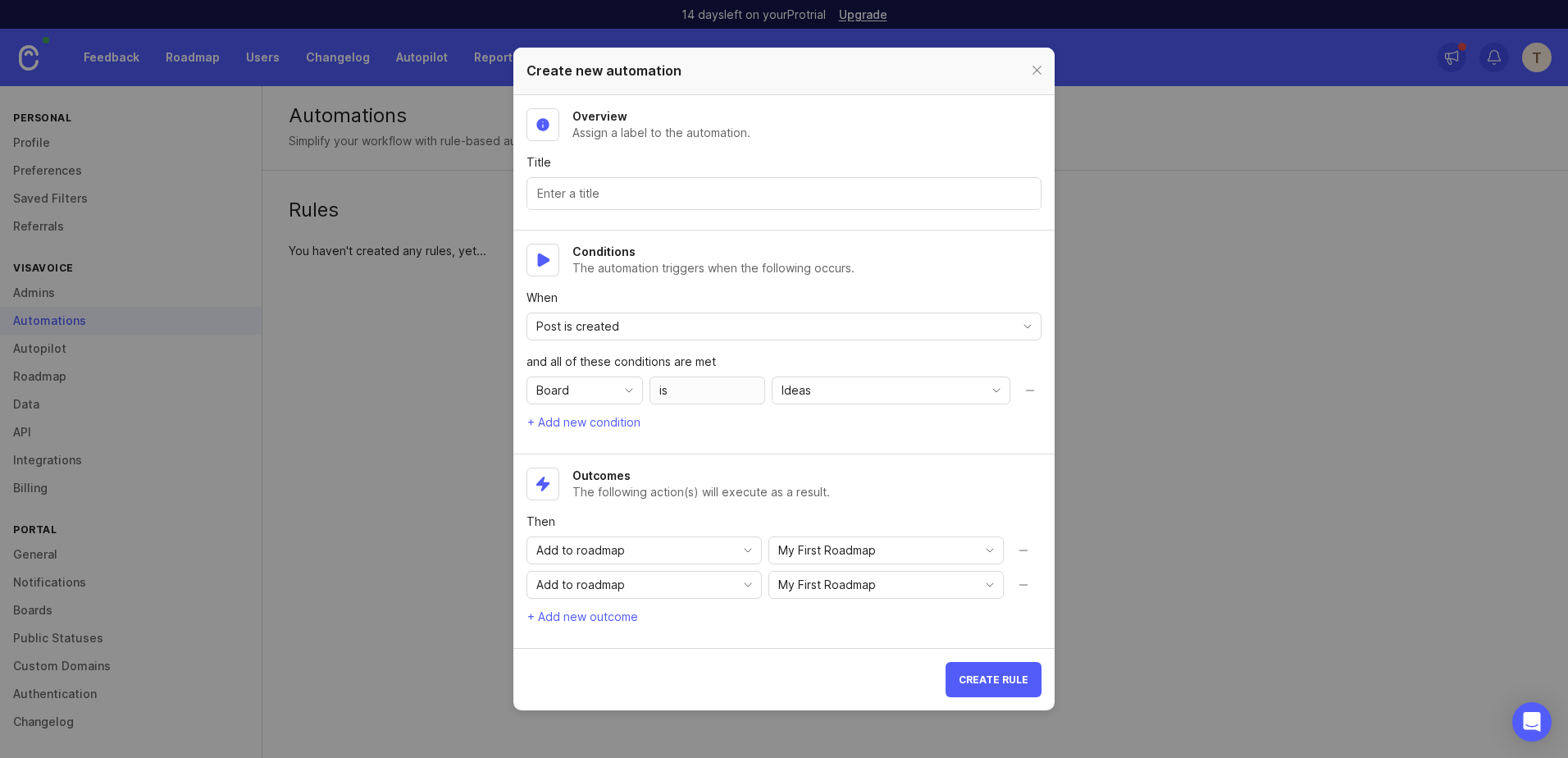
click at [637, 590] on div "Add to roadmap" at bounding box center [632, 584] width 208 height 27
click at [647, 489] on p "The following action(s) will execute as a result." at bounding box center [701, 492] width 257 height 17
click at [602, 395] on div "Board" at bounding box center [571, 390] width 88 height 27
click at [629, 481] on li "Custom field" at bounding box center [649, 475] width 245 height 27
click at [725, 388] on div "No custom fields exist" at bounding box center [830, 390] width 361 height 28
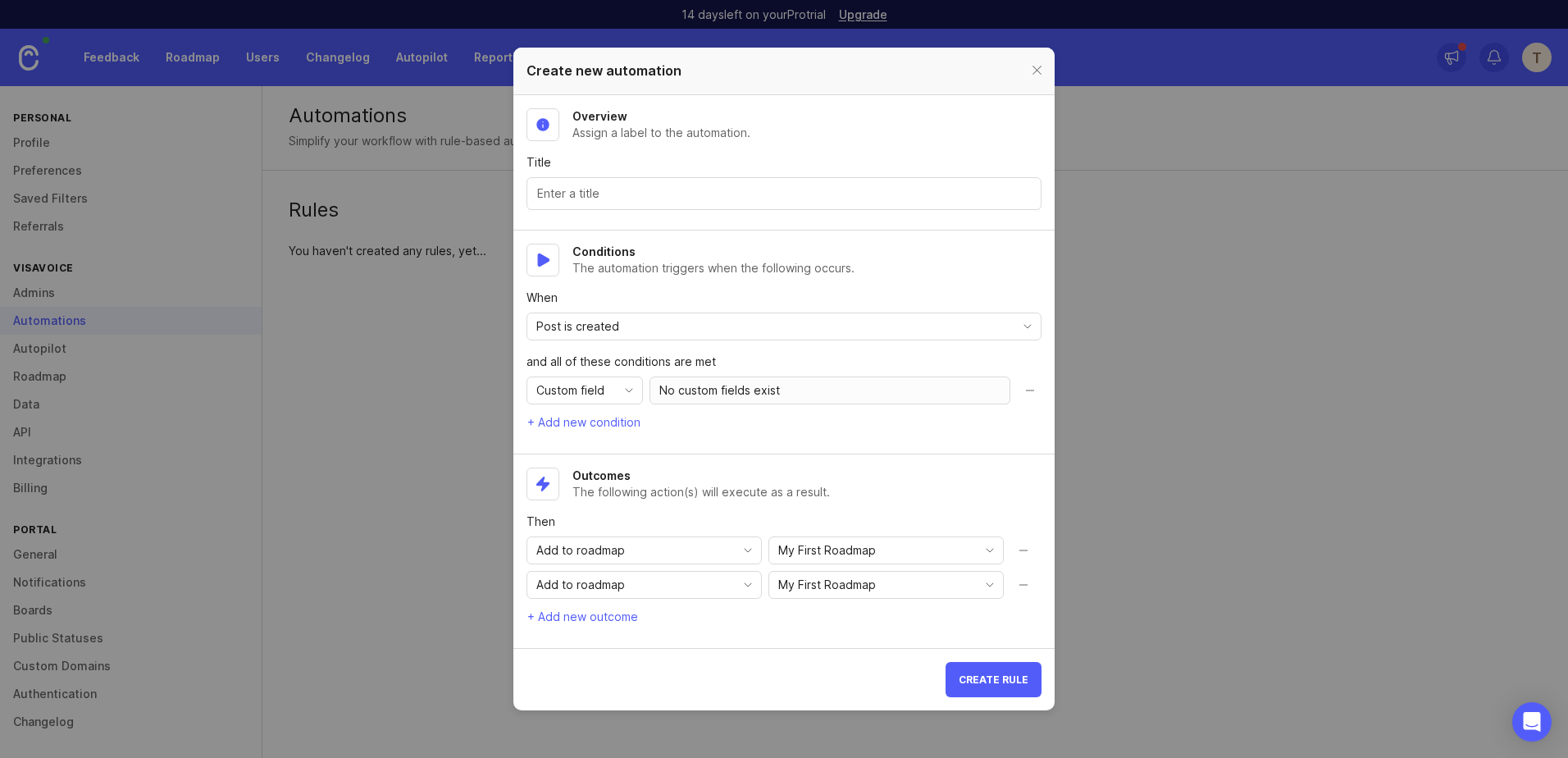
click at [592, 383] on span "Custom field" at bounding box center [570, 390] width 68 height 18
click at [629, 507] on li "Post content" at bounding box center [649, 503] width 245 height 27
click at [672, 337] on div "Post is created" at bounding box center [771, 326] width 487 height 27
click at [665, 355] on li "Post is created" at bounding box center [691, 357] width 327 height 27
click at [608, 547] on span "Add to roadmap" at bounding box center [580, 550] width 88 height 18
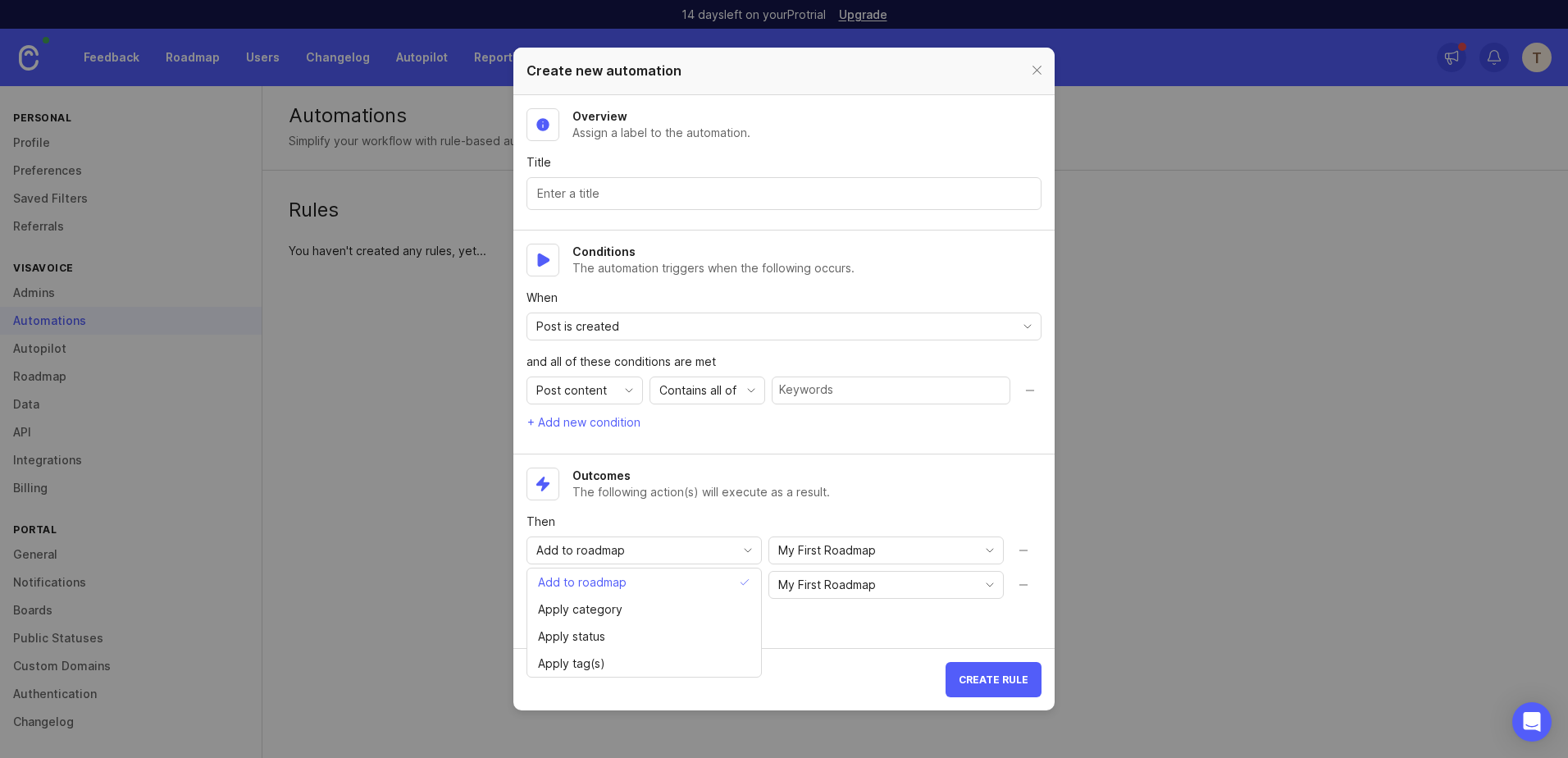
click at [829, 622] on div "Outcomes The following action(s) will execute as a result. Then Add to roadmap …" at bounding box center [784, 547] width 515 height 160
click at [1039, 69] on div at bounding box center [1036, 70] width 19 height 21
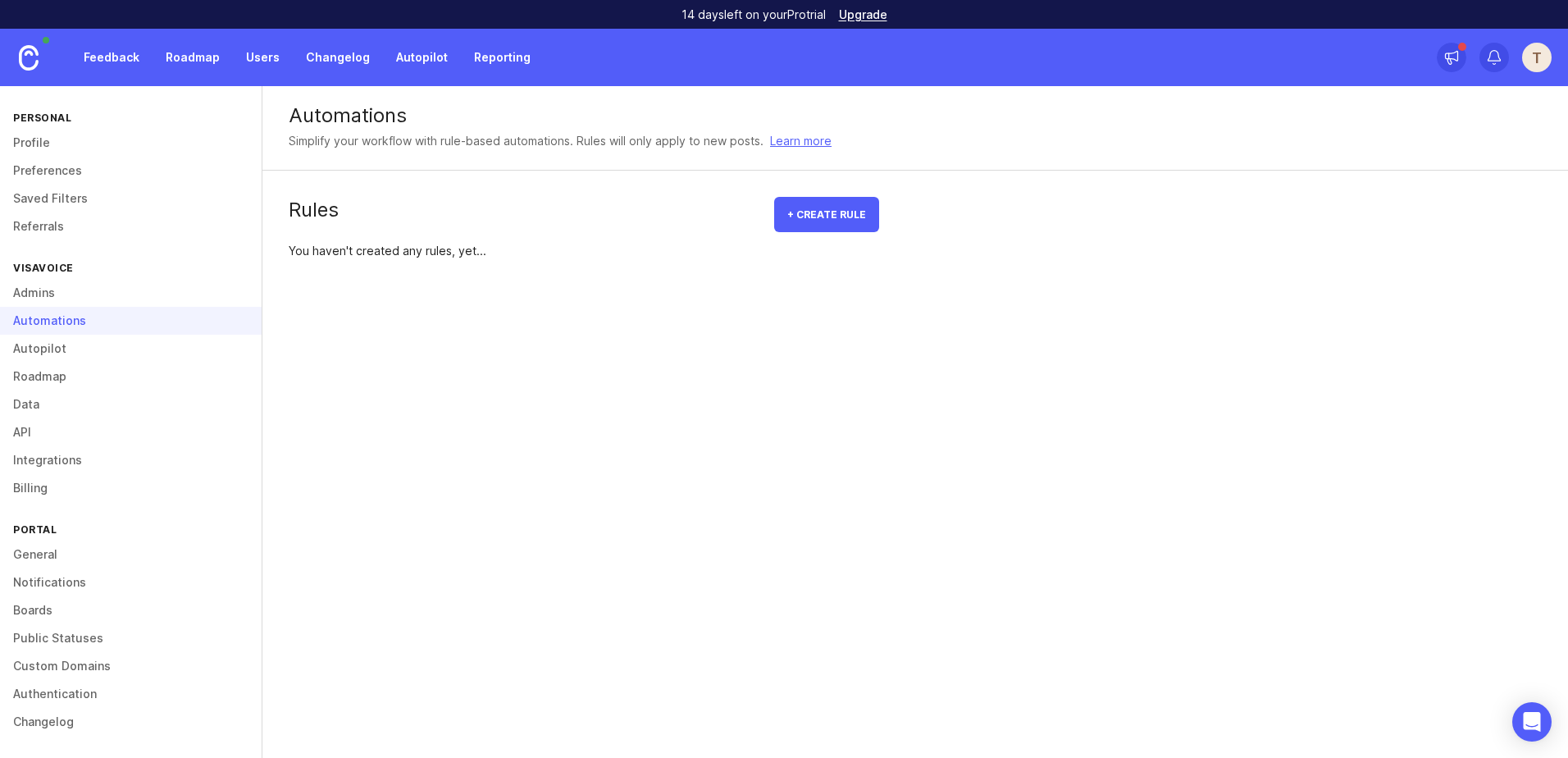
click at [783, 145] on link "Learn more" at bounding box center [801, 141] width 61 height 18
click at [106, 347] on link "Autopilot" at bounding box center [131, 348] width 261 height 28
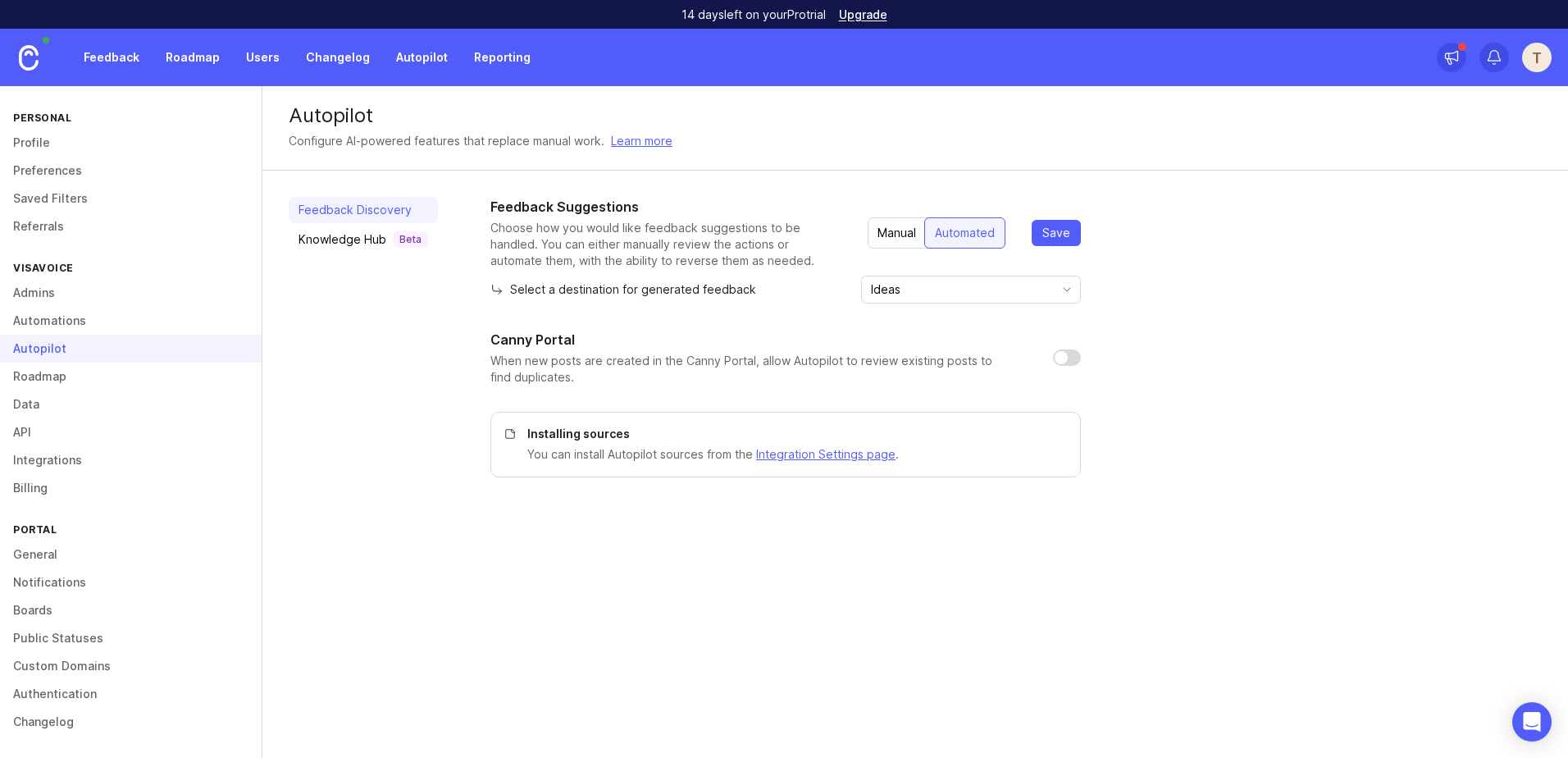
click at [115, 376] on link "Roadmap" at bounding box center [131, 376] width 261 height 28
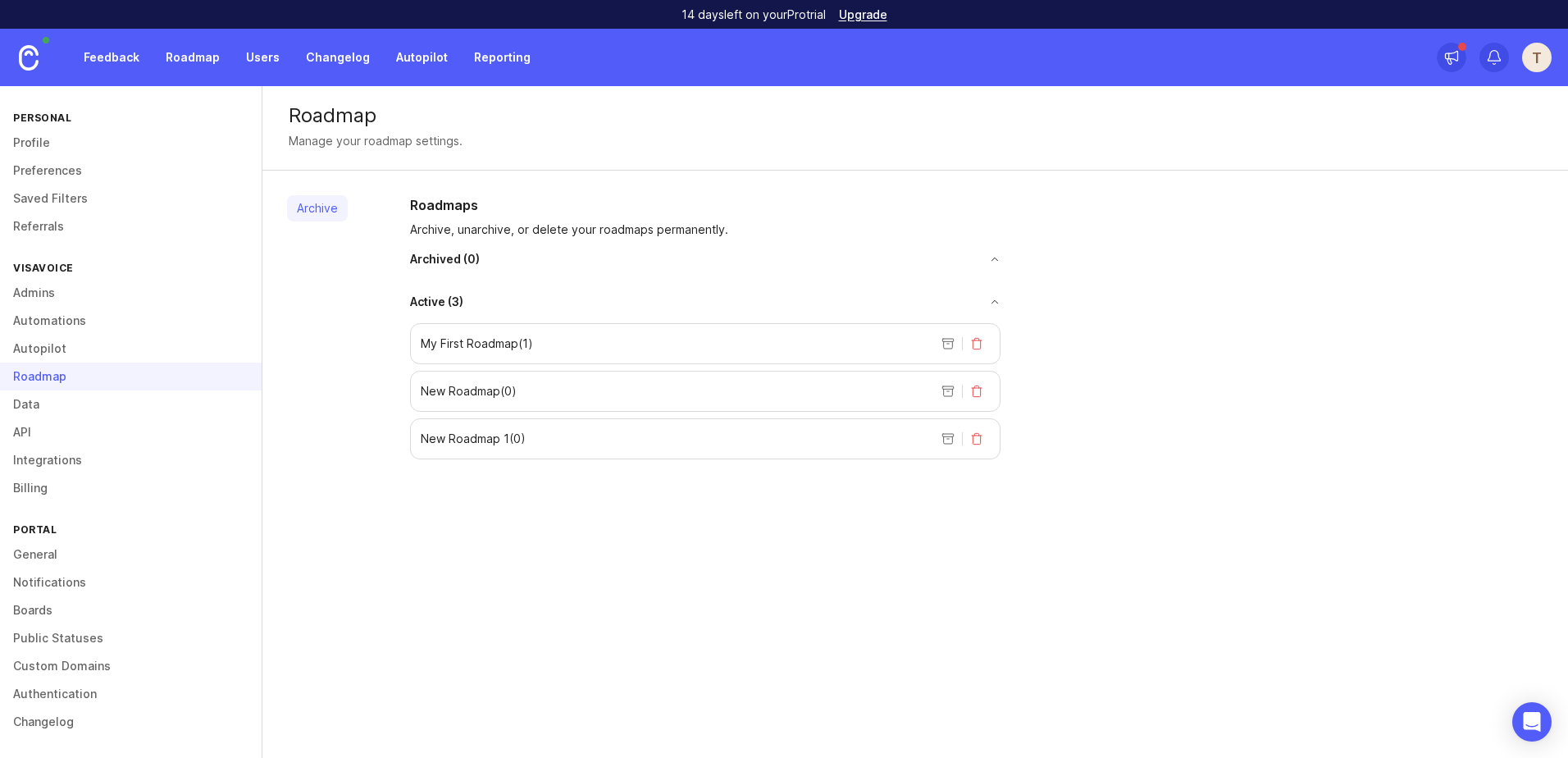
click at [333, 116] on div "Roadmap" at bounding box center [916, 116] width 1253 height 20
click at [103, 404] on link "Data" at bounding box center [131, 404] width 261 height 28
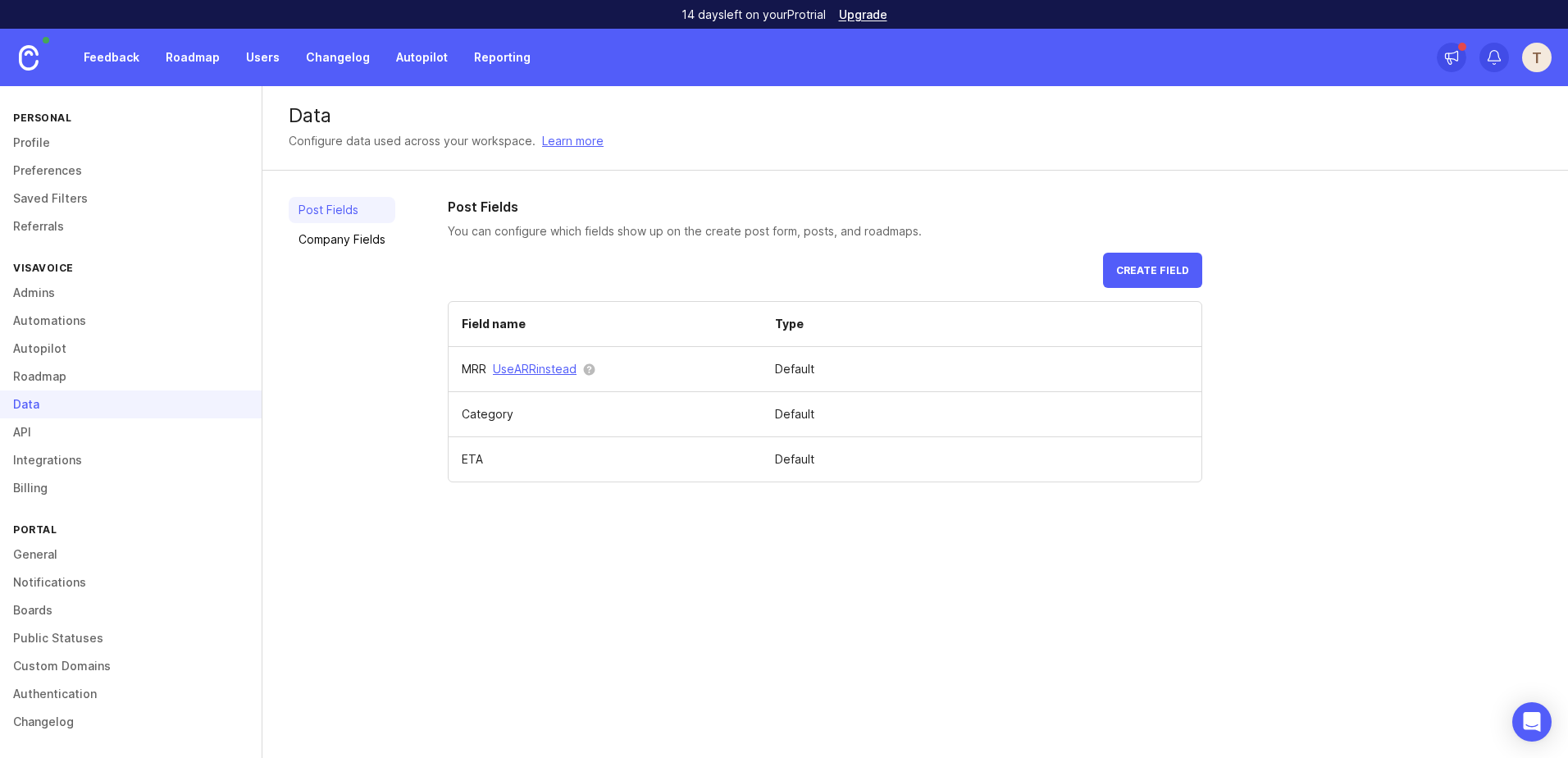
click at [112, 428] on link "API" at bounding box center [131, 432] width 261 height 28
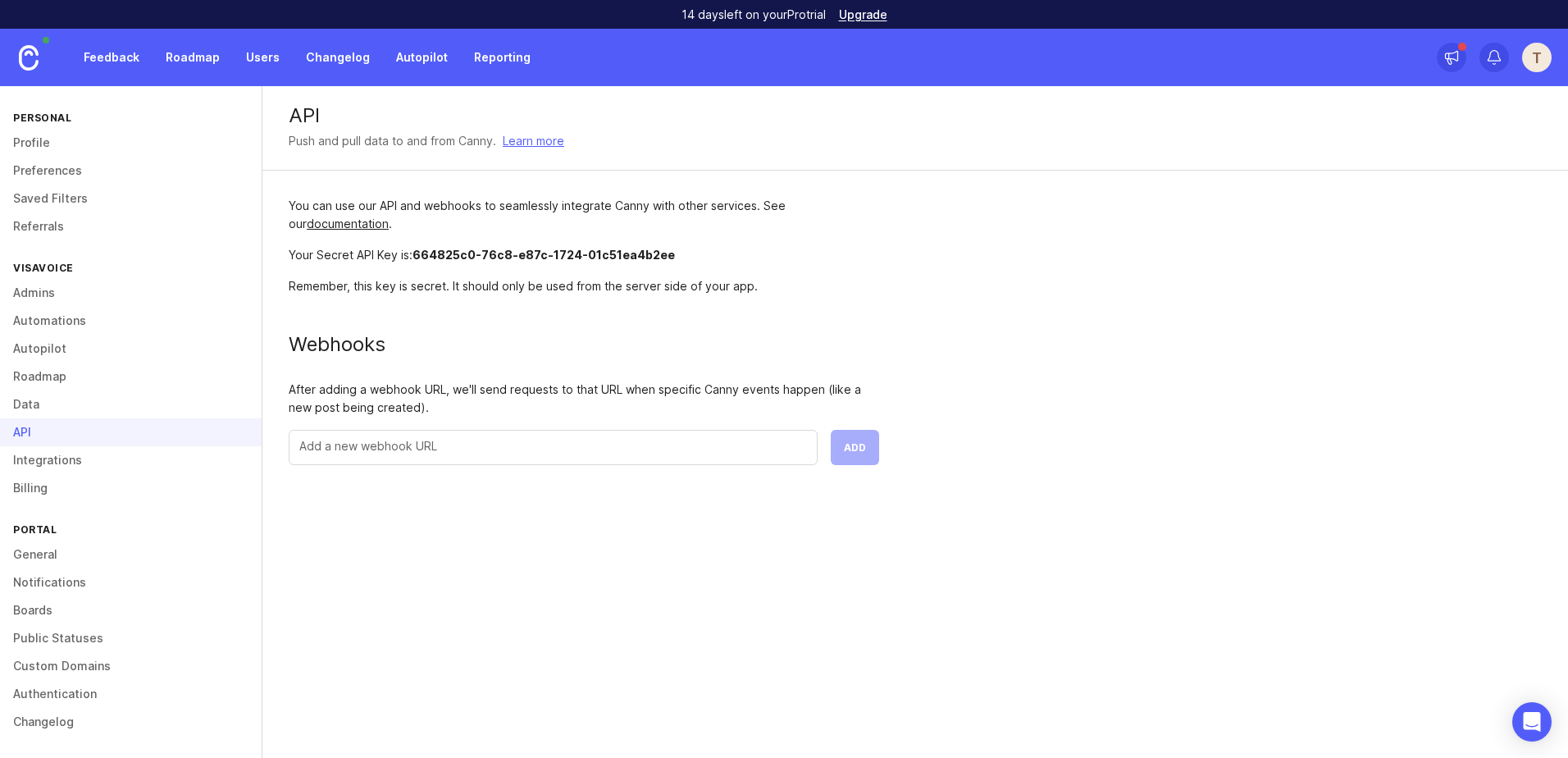
click at [111, 459] on link "Integrations" at bounding box center [131, 460] width 261 height 28
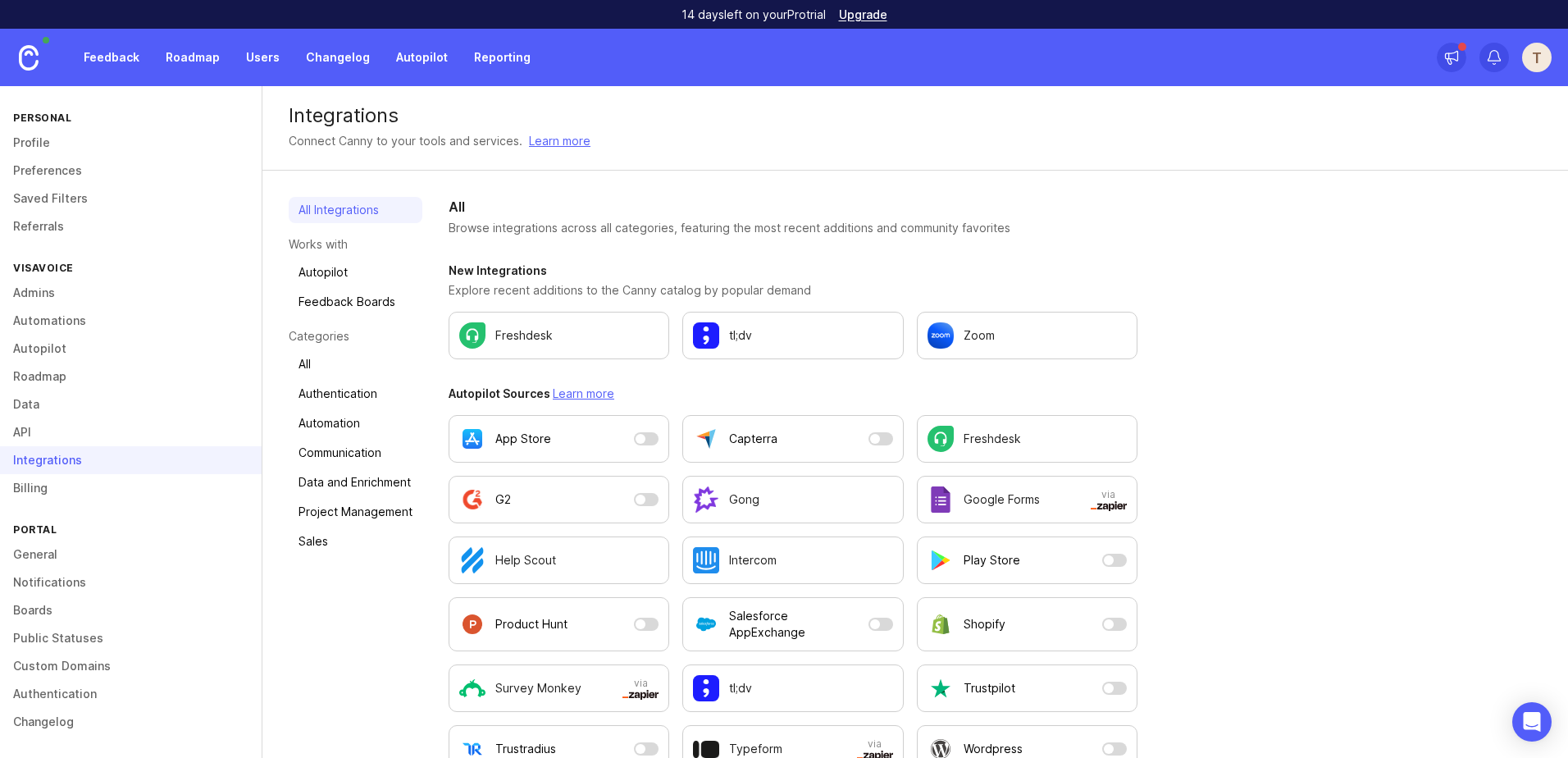
click at [108, 476] on link "Billing" at bounding box center [131, 488] width 261 height 28
click at [107, 484] on div "Billing" at bounding box center [131, 488] width 261 height 28
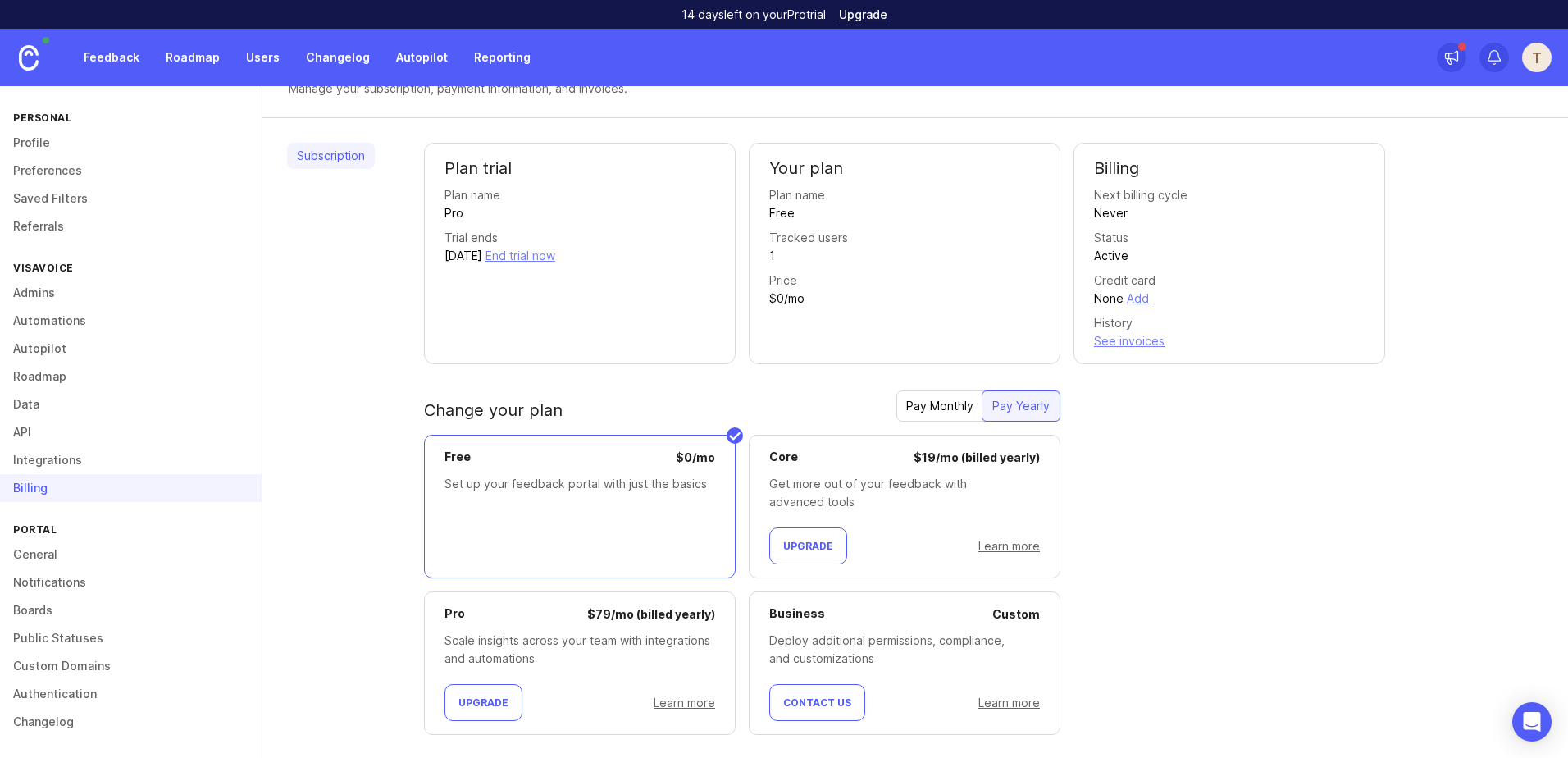
scroll to position [80, 0]
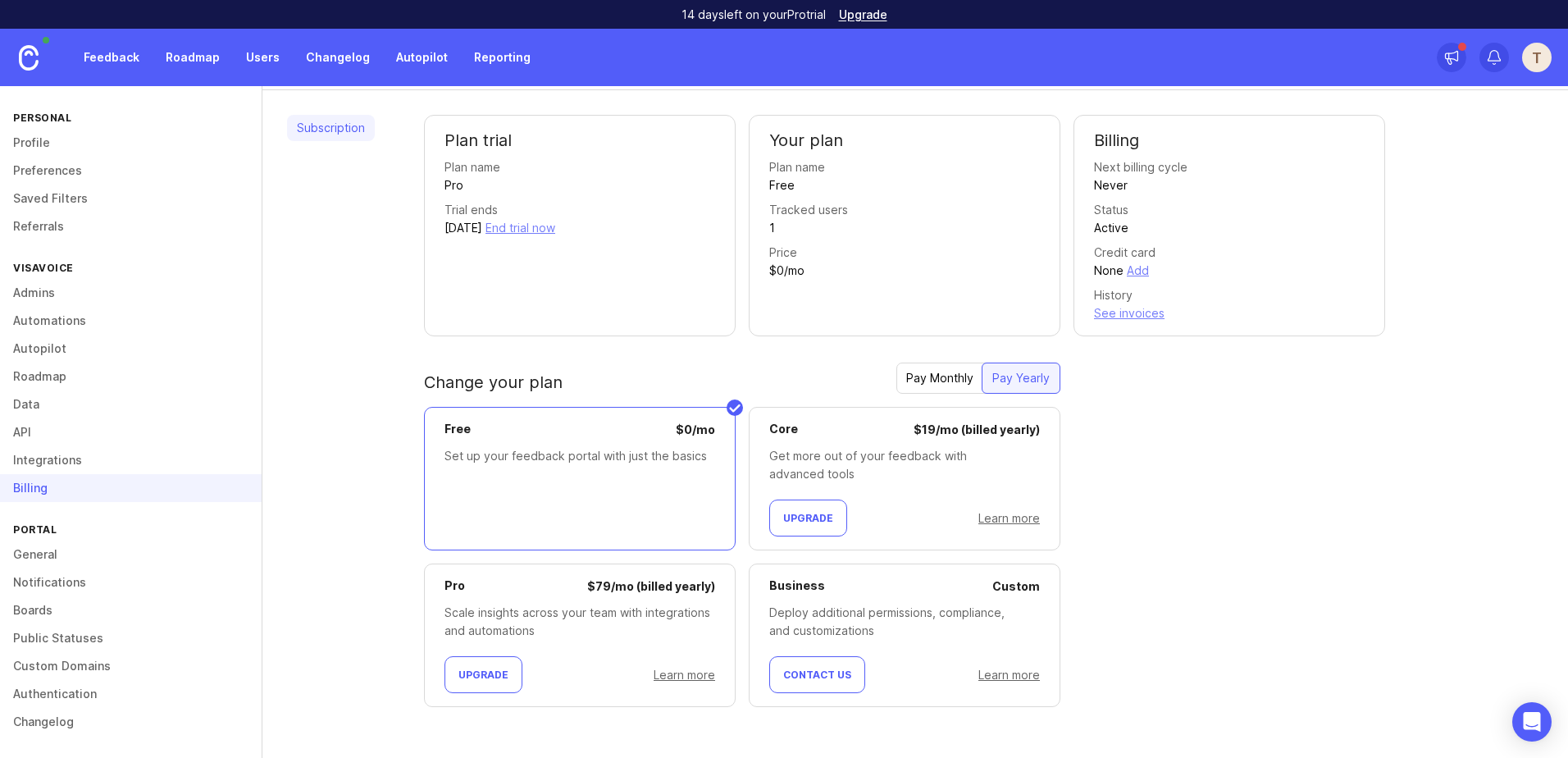
click at [71, 554] on link "General" at bounding box center [131, 554] width 261 height 28
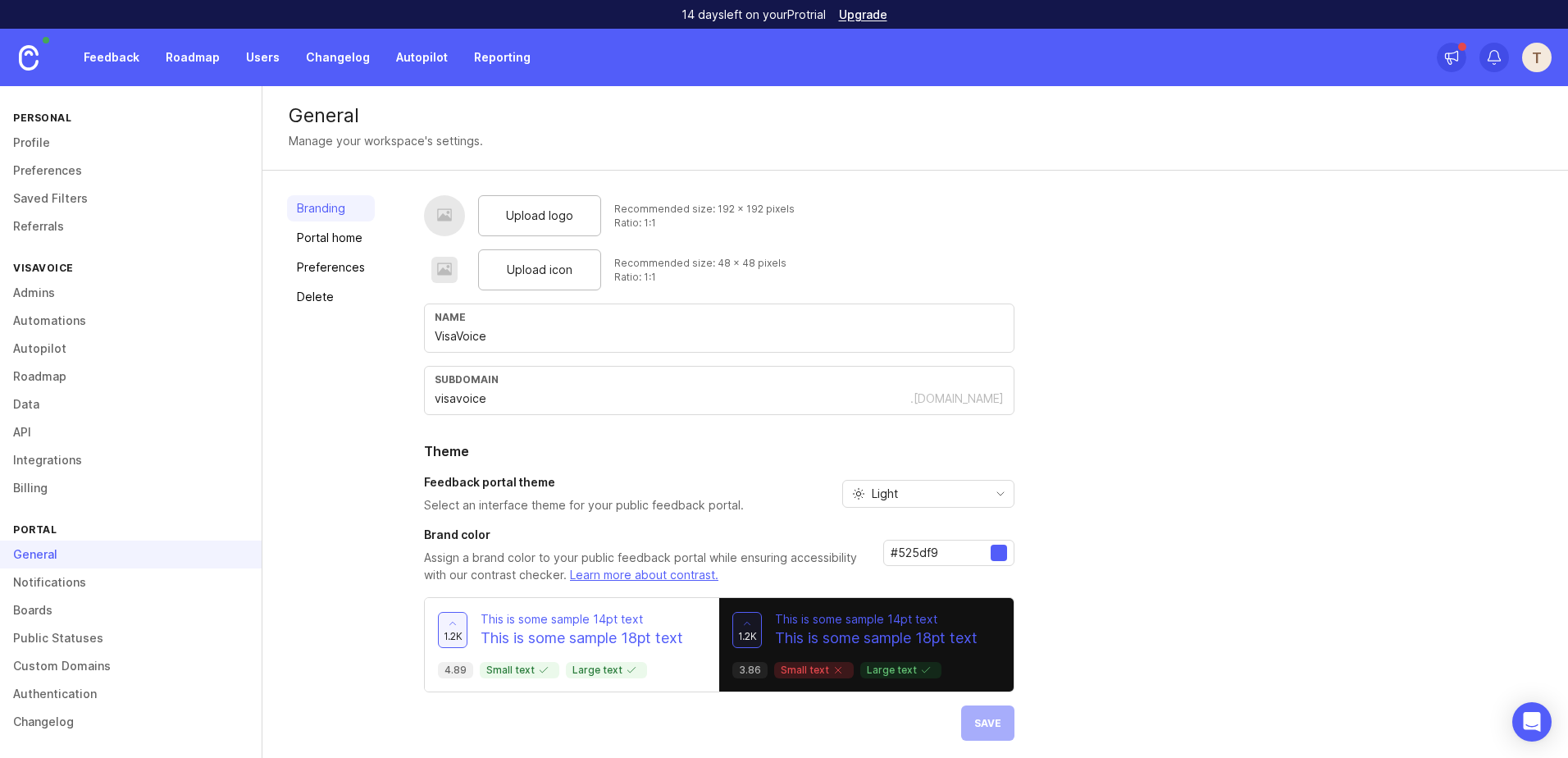
click at [93, 576] on link "Notifications" at bounding box center [131, 582] width 261 height 28
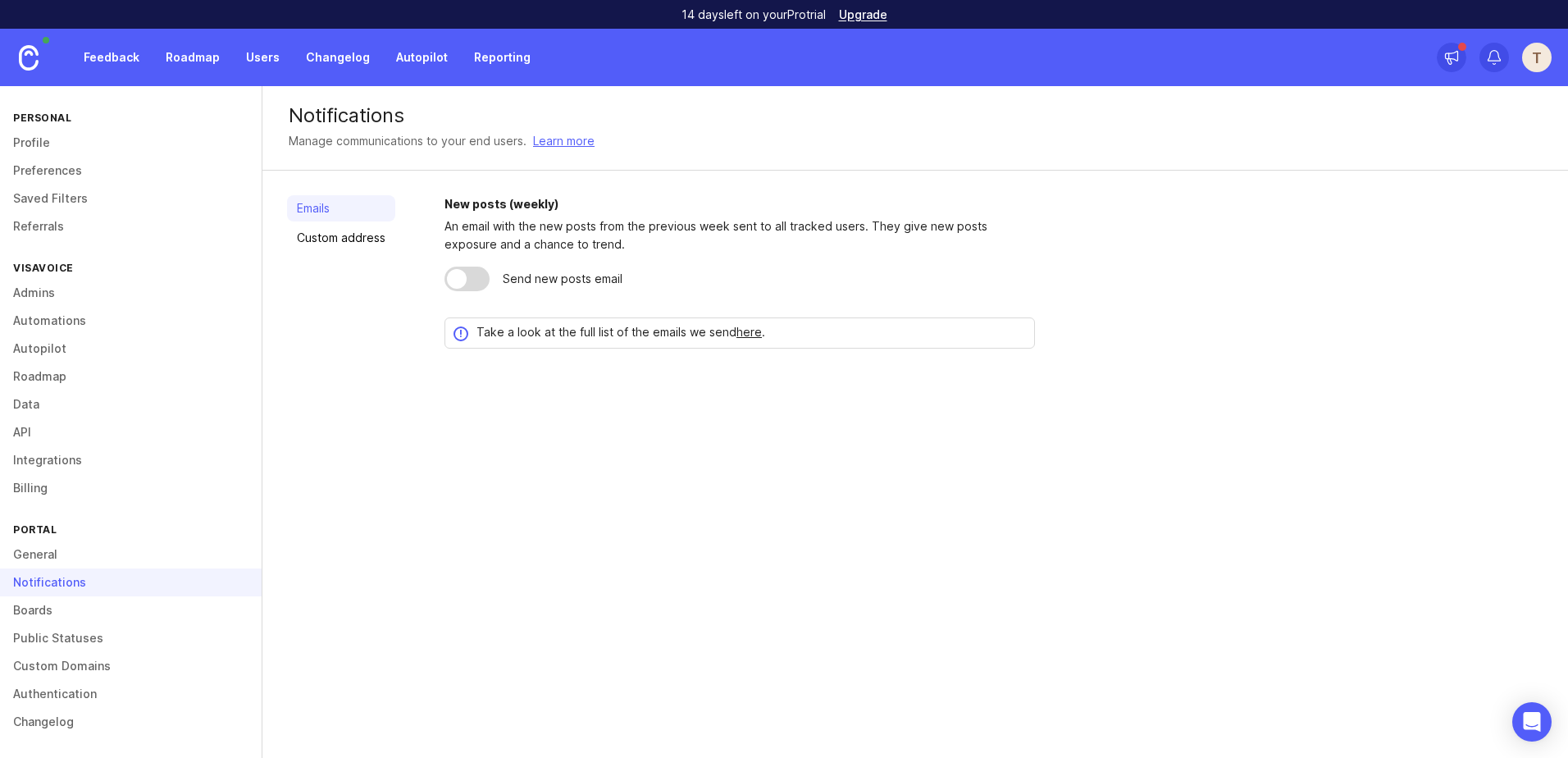
click at [84, 605] on link "Boards" at bounding box center [131, 610] width 261 height 28
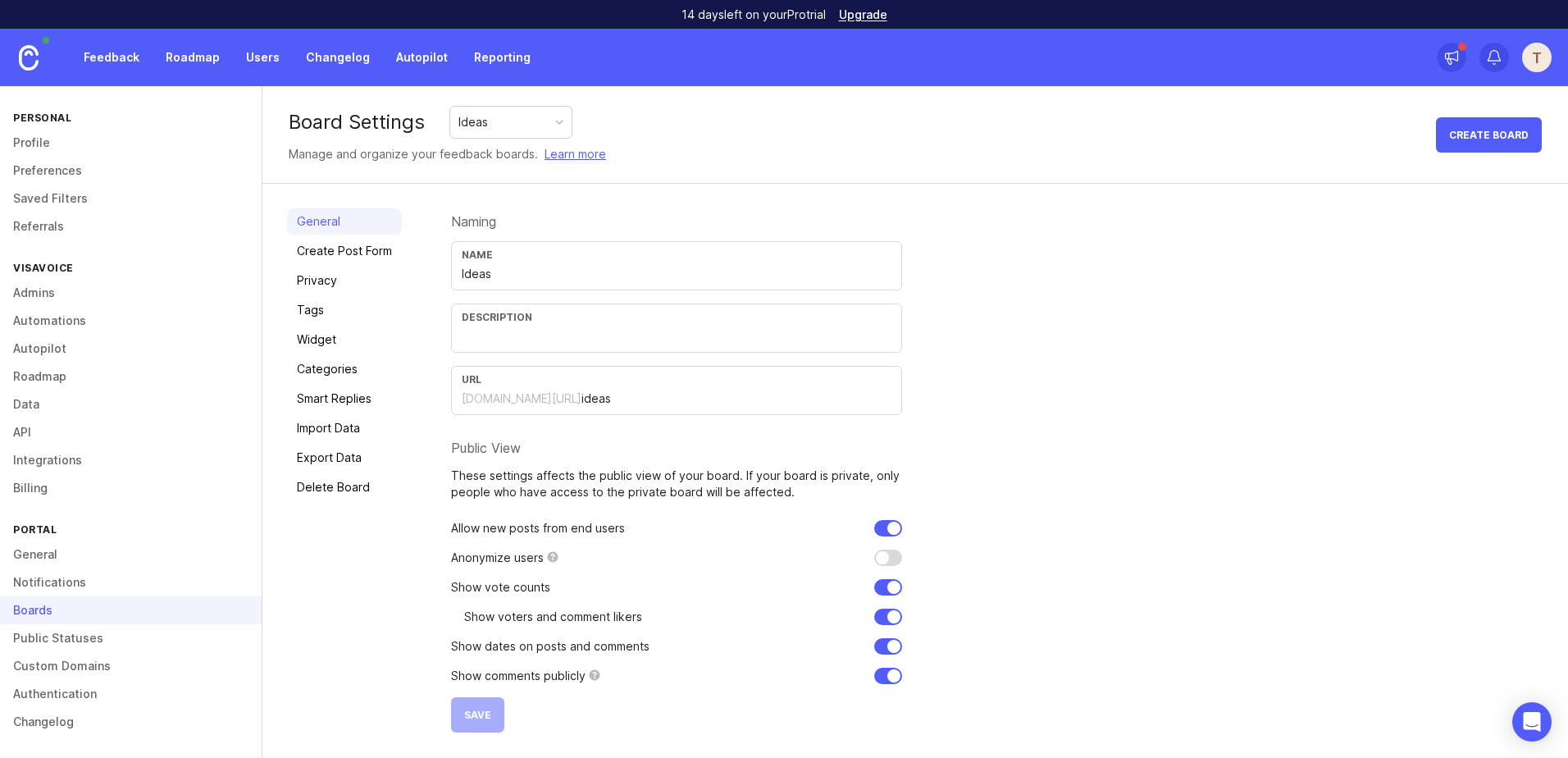
click at [348, 248] on link "Create Post Form" at bounding box center [344, 250] width 115 height 27
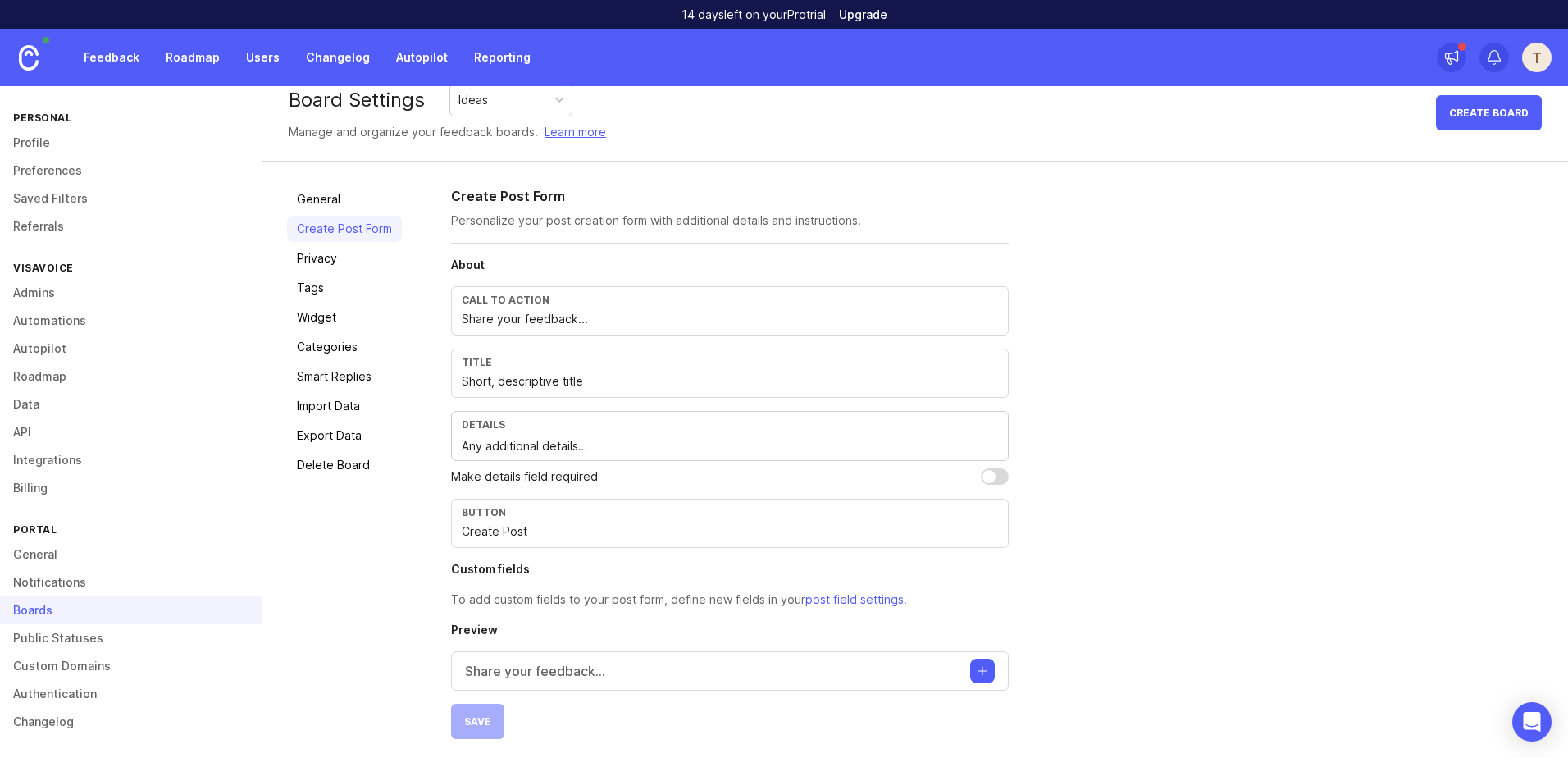
scroll to position [28, 0]
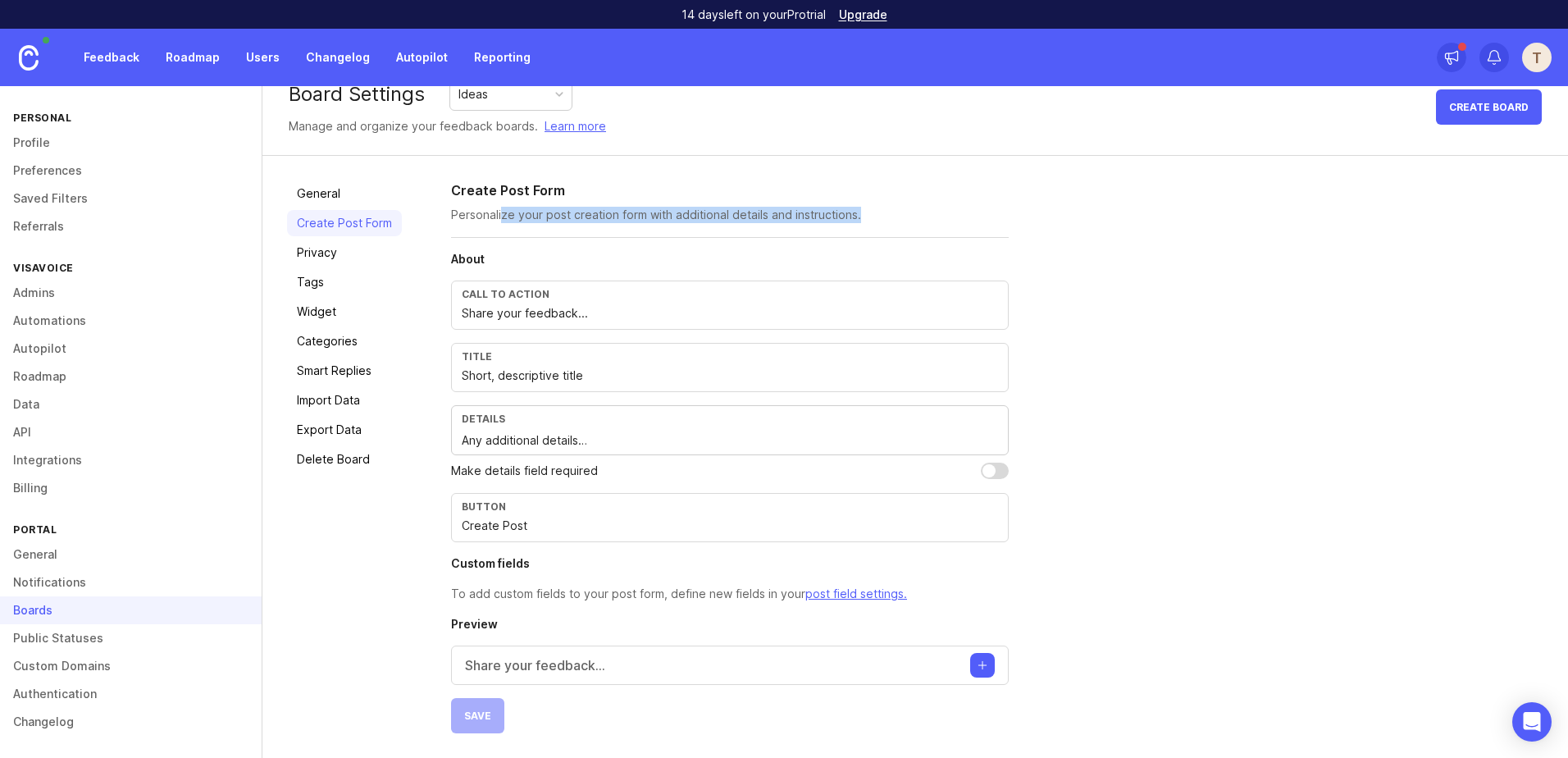
drag, startPoint x: 567, startPoint y: 211, endPoint x: 882, endPoint y: 215, distance: 315.0
click at [882, 215] on p "Personalize your post creation form with additional details and instructions." at bounding box center [730, 215] width 557 height 17
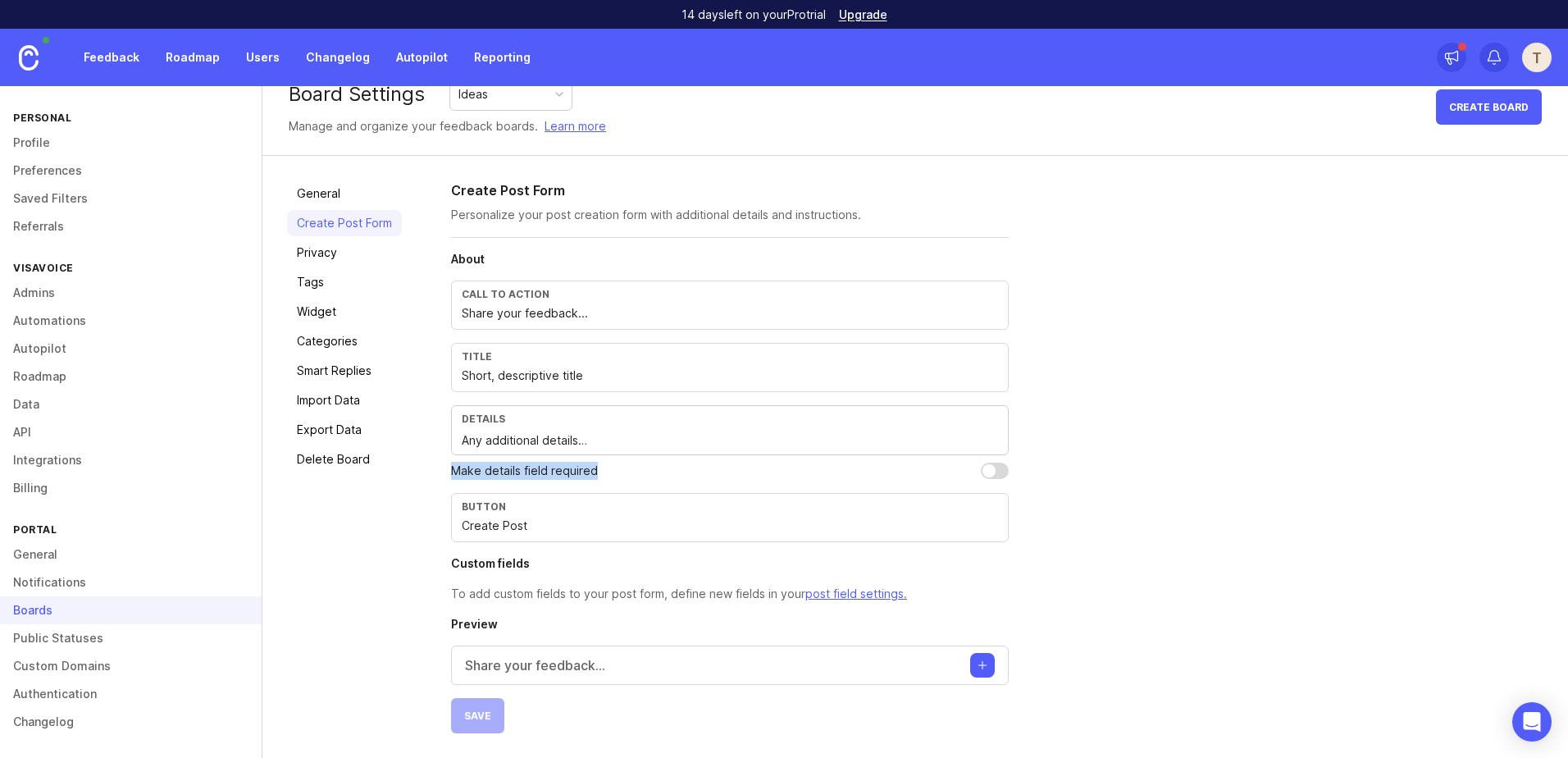
drag, startPoint x: 453, startPoint y: 471, endPoint x: 602, endPoint y: 473, distance: 149.0
click at [602, 473] on div "Make details field required" at bounding box center [730, 470] width 557 height 18
click at [993, 470] on input "checkbox" at bounding box center [995, 470] width 28 height 17
click at [995, 471] on input "checkbox" at bounding box center [995, 470] width 28 height 17
checkbox input "false"
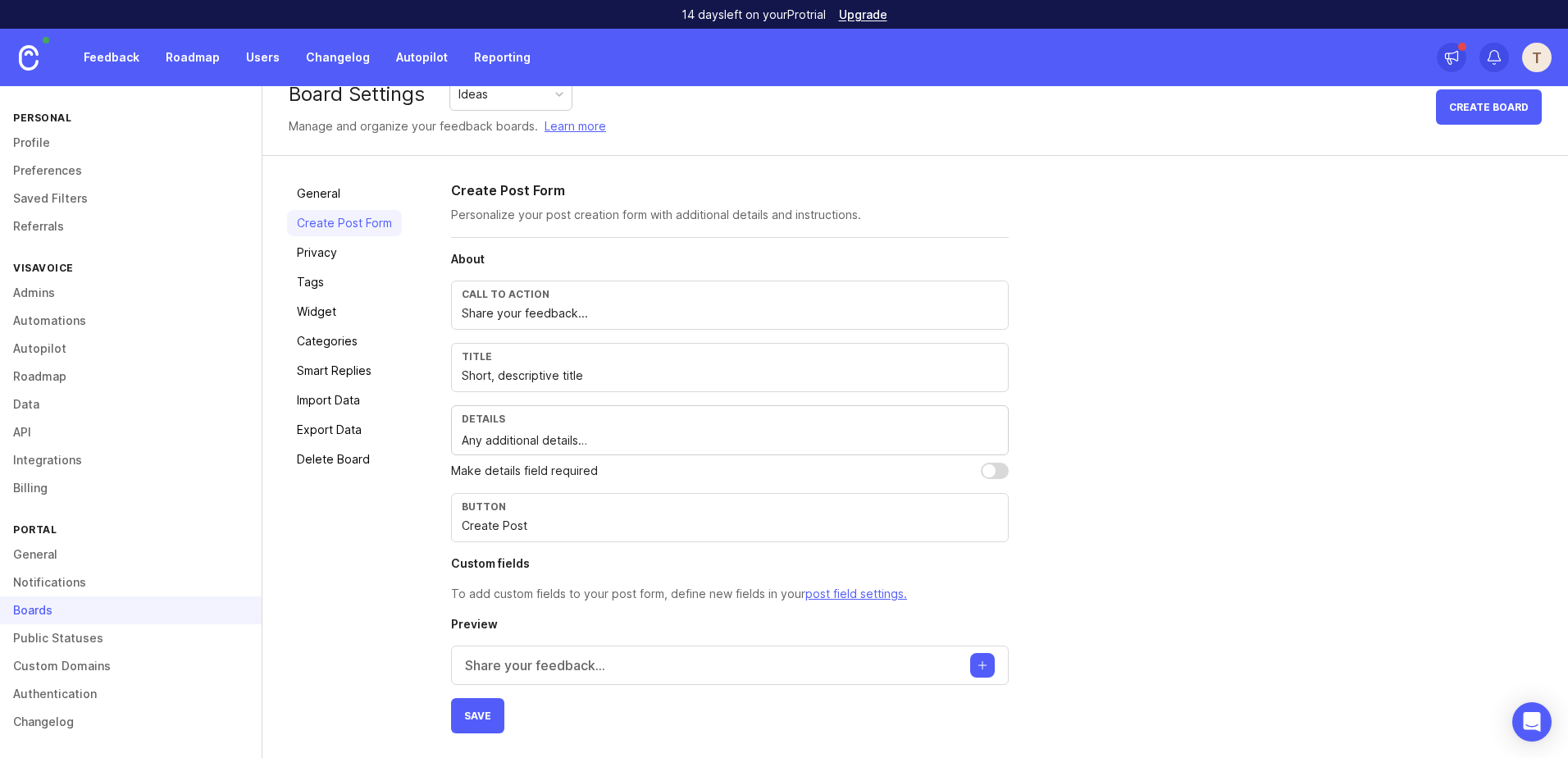
click at [471, 530] on input "Create Post" at bounding box center [730, 525] width 537 height 18
drag, startPoint x: 530, startPoint y: 525, endPoint x: 457, endPoint y: 534, distance: 73.6
click at [461, 530] on input "Create Post" at bounding box center [730, 525] width 537 height 18
drag, startPoint x: 468, startPoint y: 599, endPoint x: 782, endPoint y: 595, distance: 314.0
click at [782, 595] on p "To add custom fields to your post form, define new fields in your post field se…" at bounding box center [730, 594] width 557 height 18
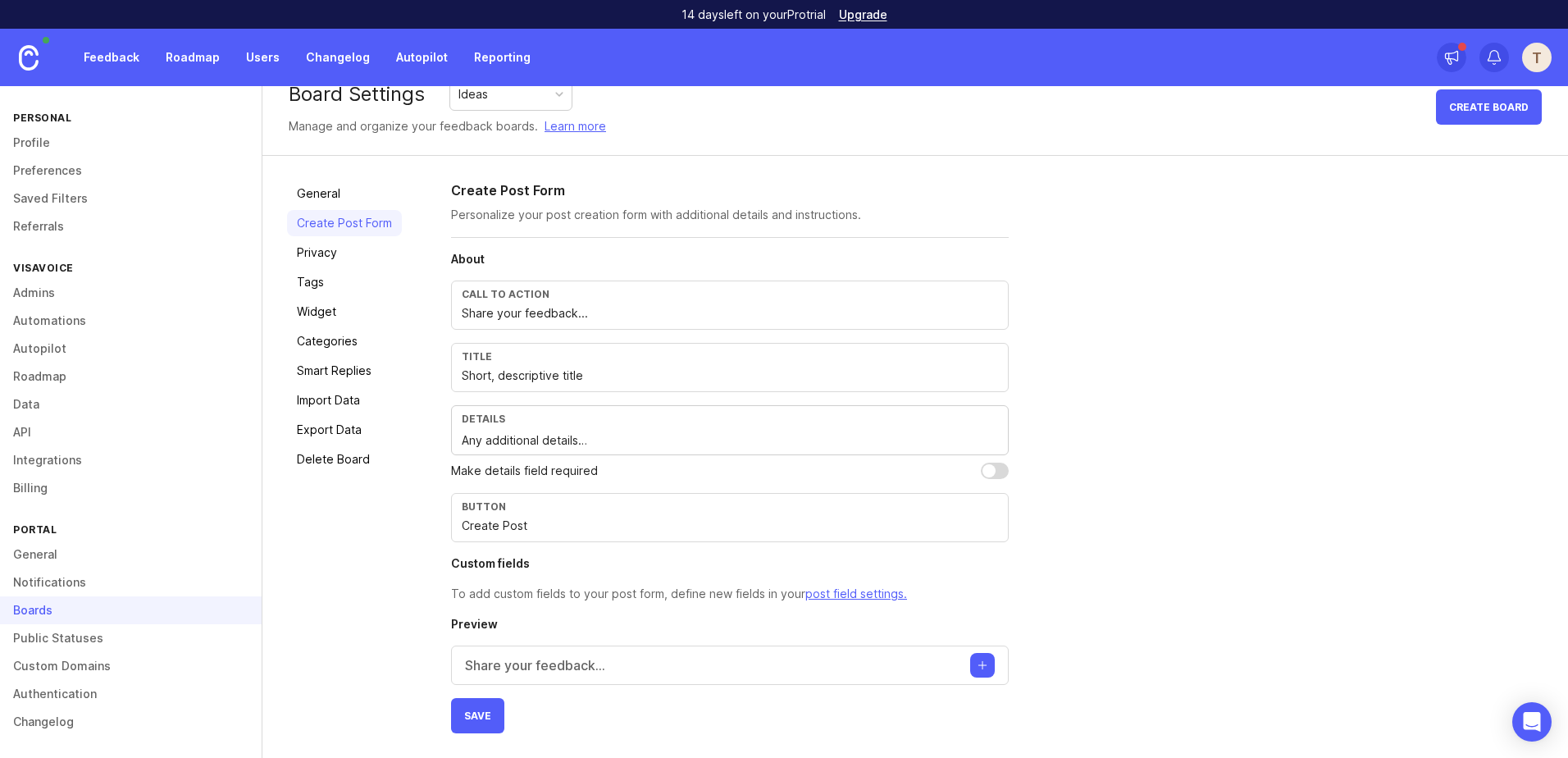
click at [404, 608] on div "General Create Post Form Privacy Tags Widget Categories Smart Replies Import Da…" at bounding box center [915, 456] width 1306 height 602
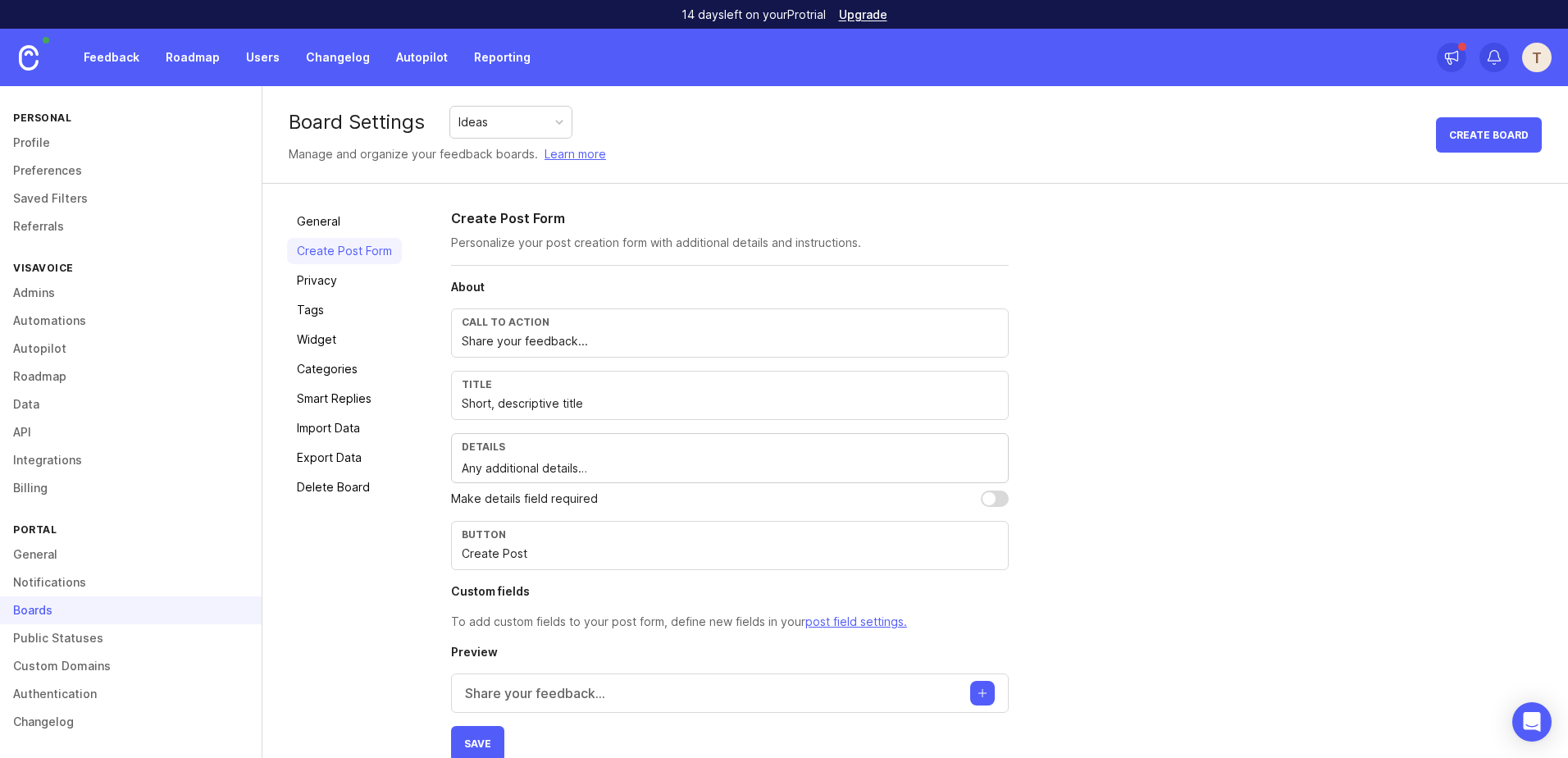
click at [373, 279] on link "Privacy" at bounding box center [344, 280] width 115 height 27
click at [354, 319] on link "Tags" at bounding box center [344, 310] width 115 height 27
click at [137, 639] on link "Public Statuses" at bounding box center [131, 637] width 261 height 28
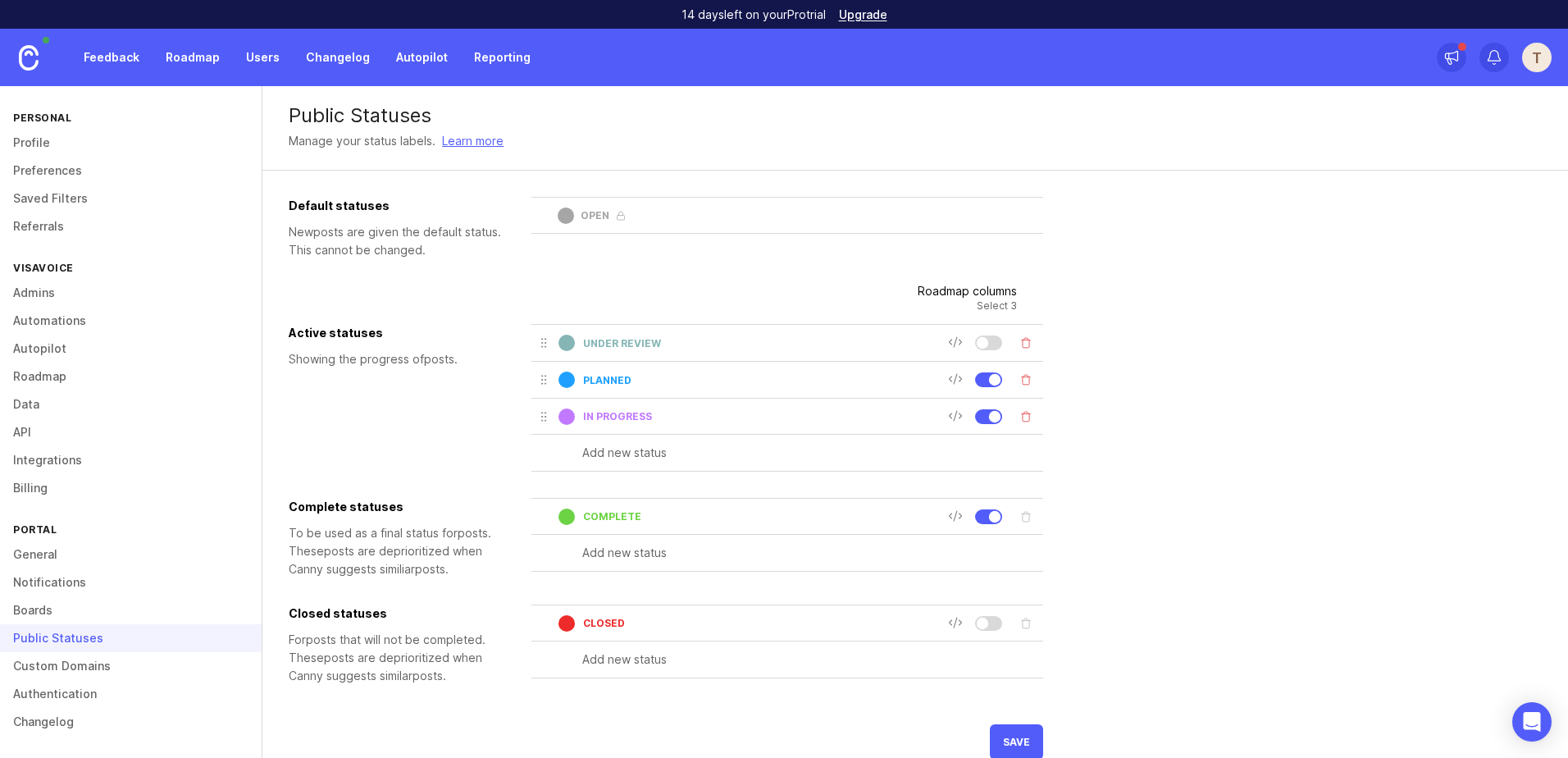
click at [137, 57] on link "Feedback" at bounding box center [112, 57] width 75 height 30
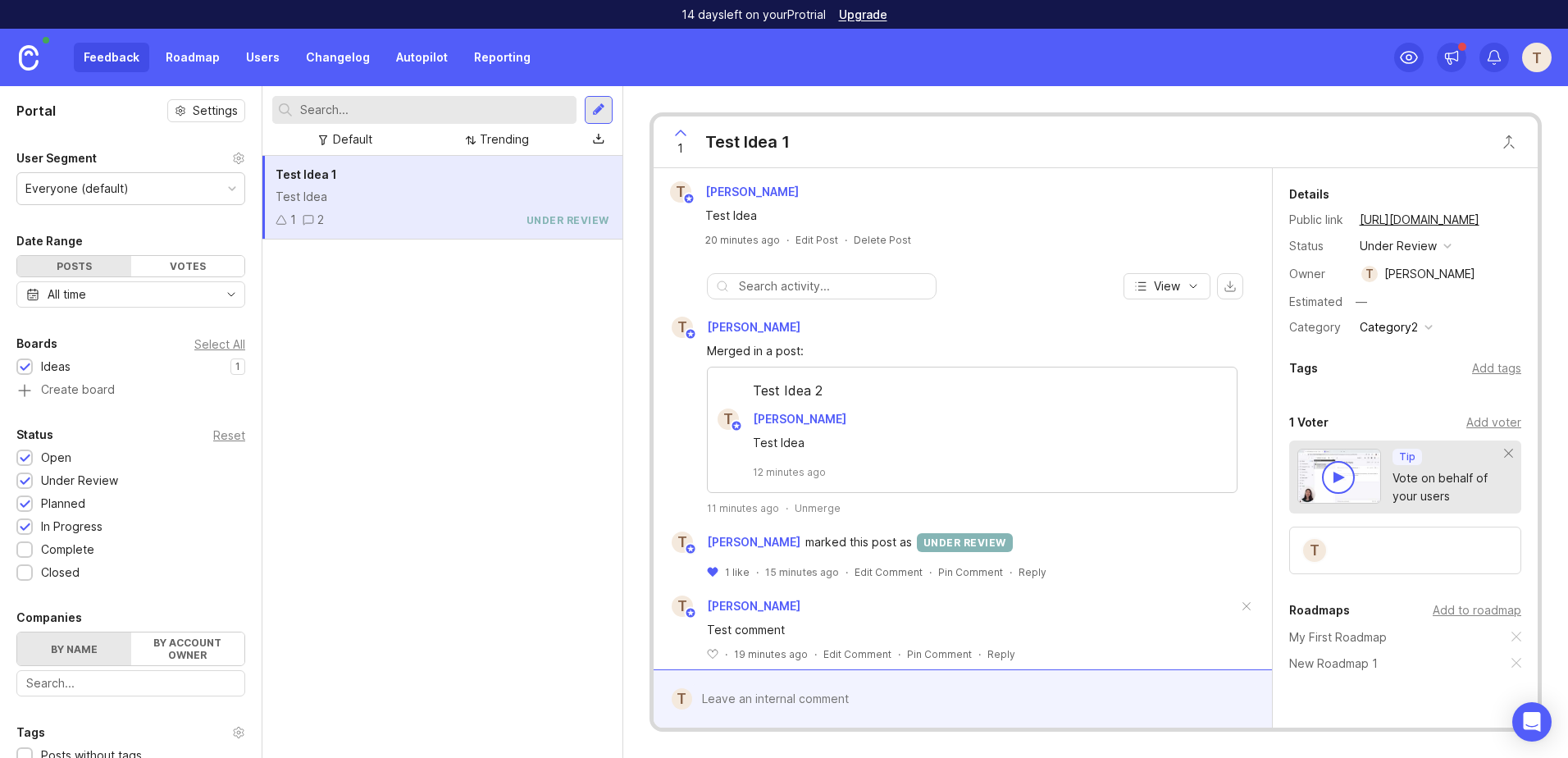
click at [411, 108] on input "text" at bounding box center [435, 110] width 270 height 18
click at [594, 113] on div at bounding box center [598, 110] width 13 height 15
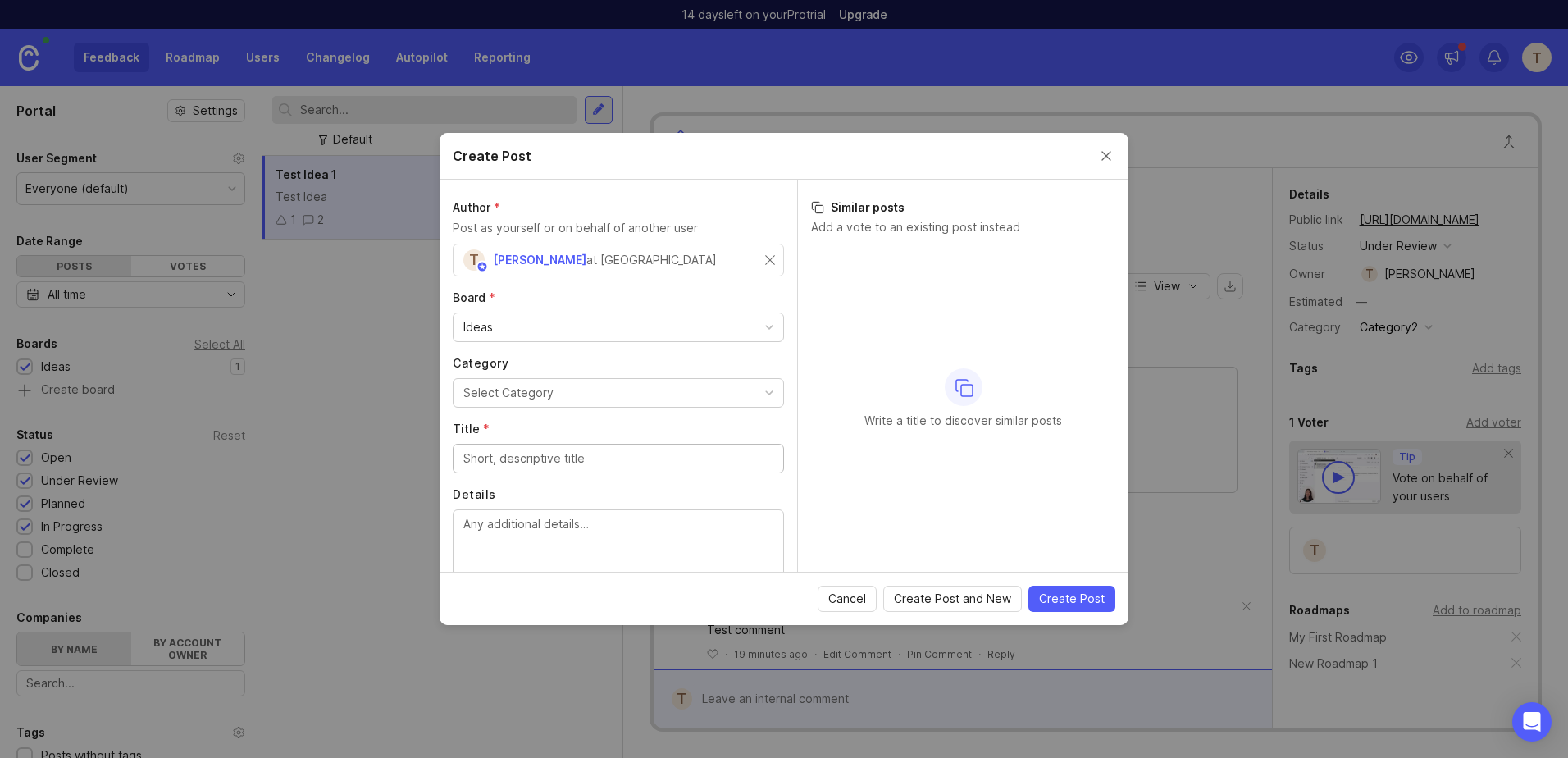
click at [522, 450] on input "Title *" at bounding box center [618, 458] width 310 height 18
type input "Add new button to form test"
type textarea "t"
type textarea "a"
type textarea "test form"
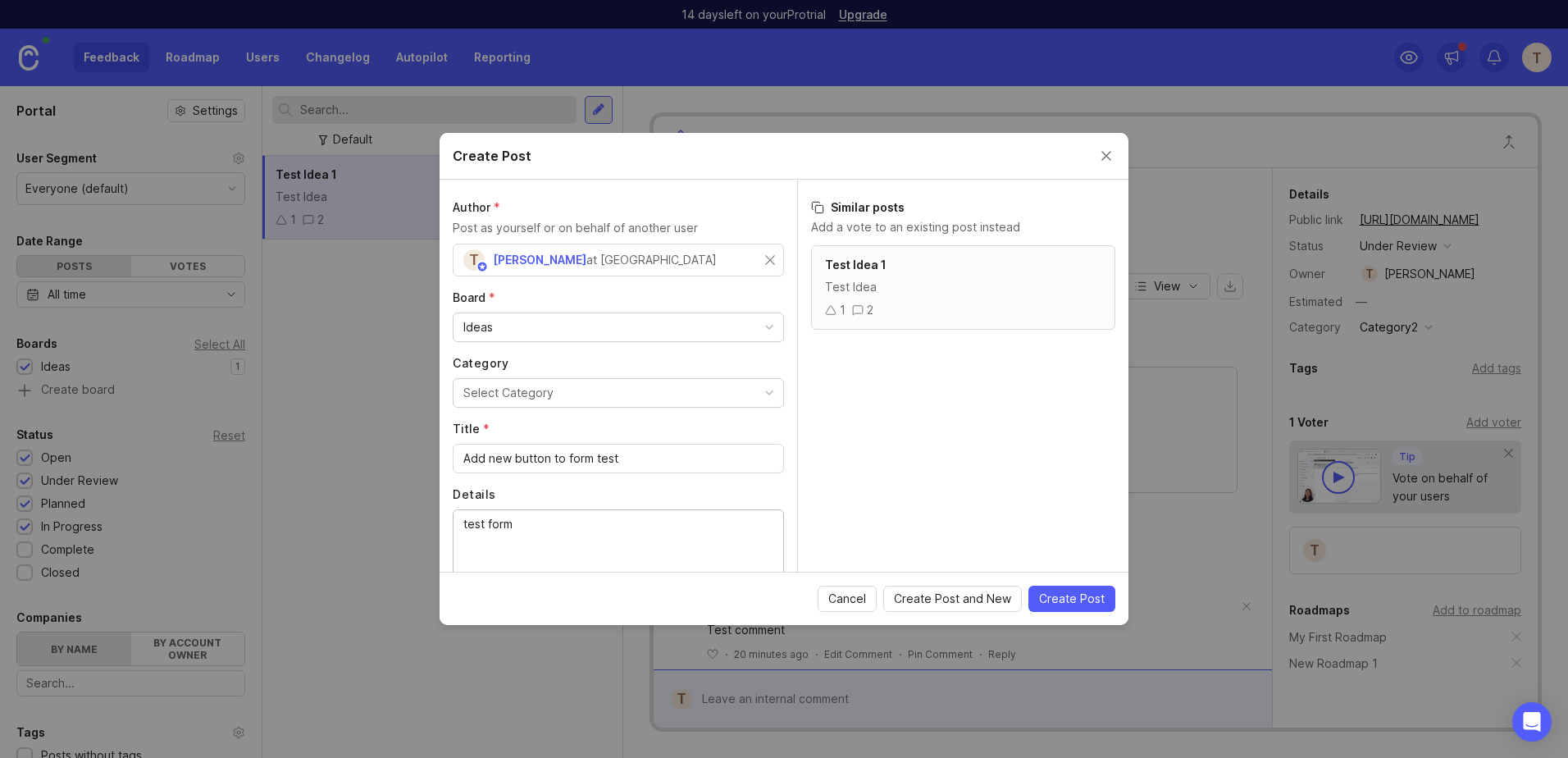
click at [615, 454] on input "Add new button to form test" at bounding box center [618, 458] width 310 height 18
type input "Add new button to form"
type textarea "t"
click at [550, 535] on textarea "test" at bounding box center [618, 541] width 310 height 54
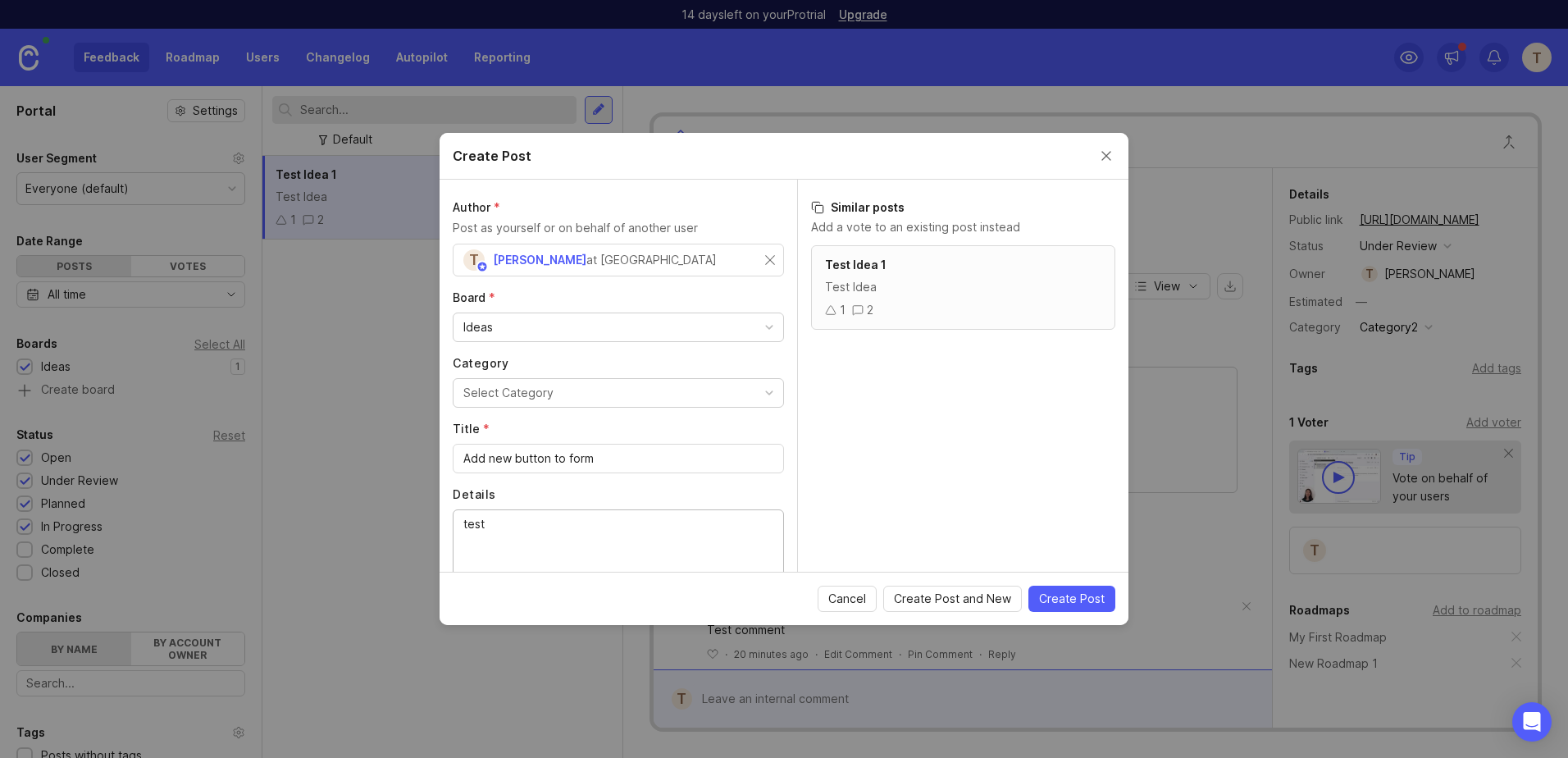
type textarea "test"
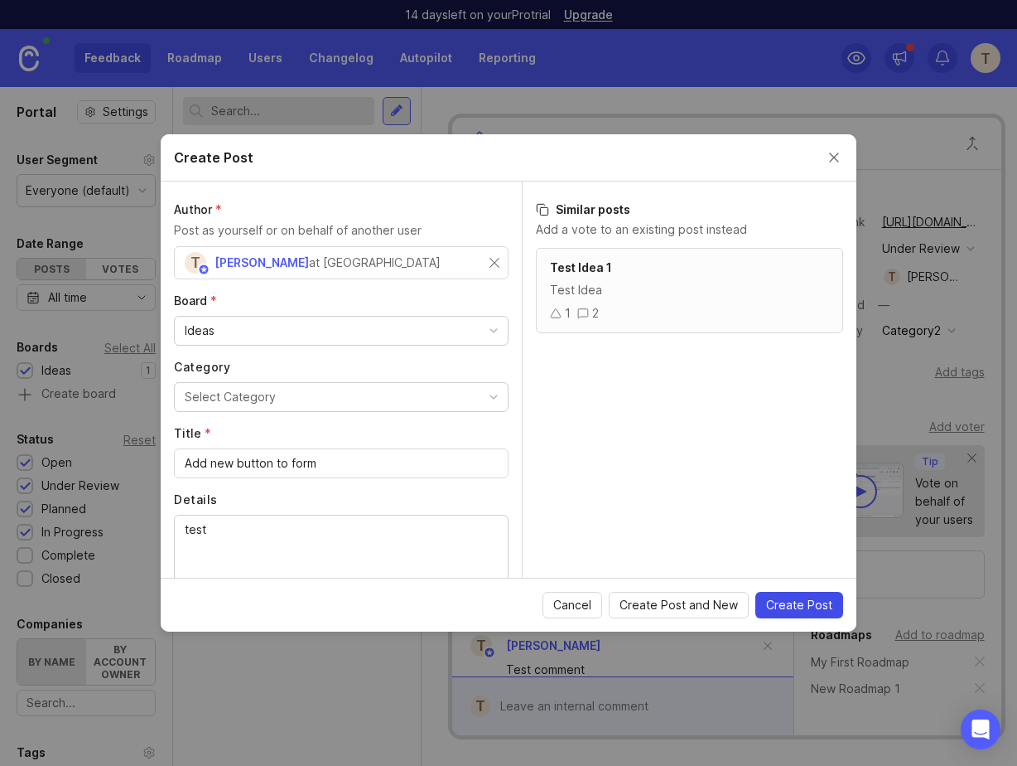
click at [793, 601] on span "Create Post" at bounding box center [799, 605] width 66 height 17
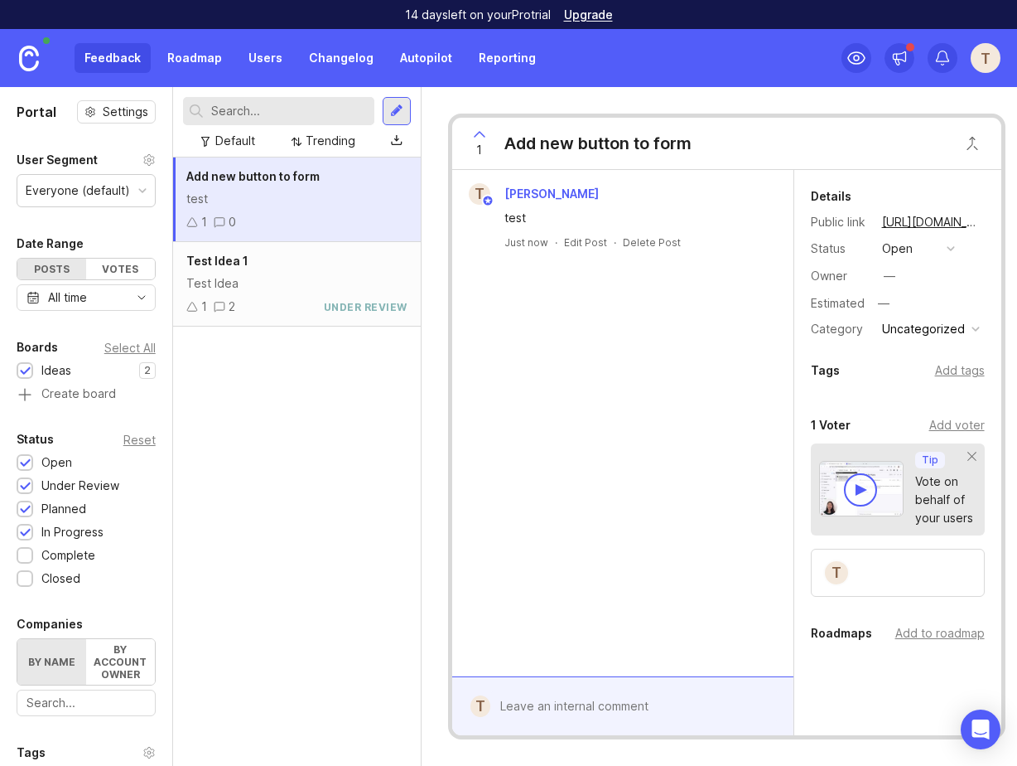
click at [365, 321] on div "Test Idea 1 Test Idea 1 2 under review" at bounding box center [297, 284] width 248 height 85
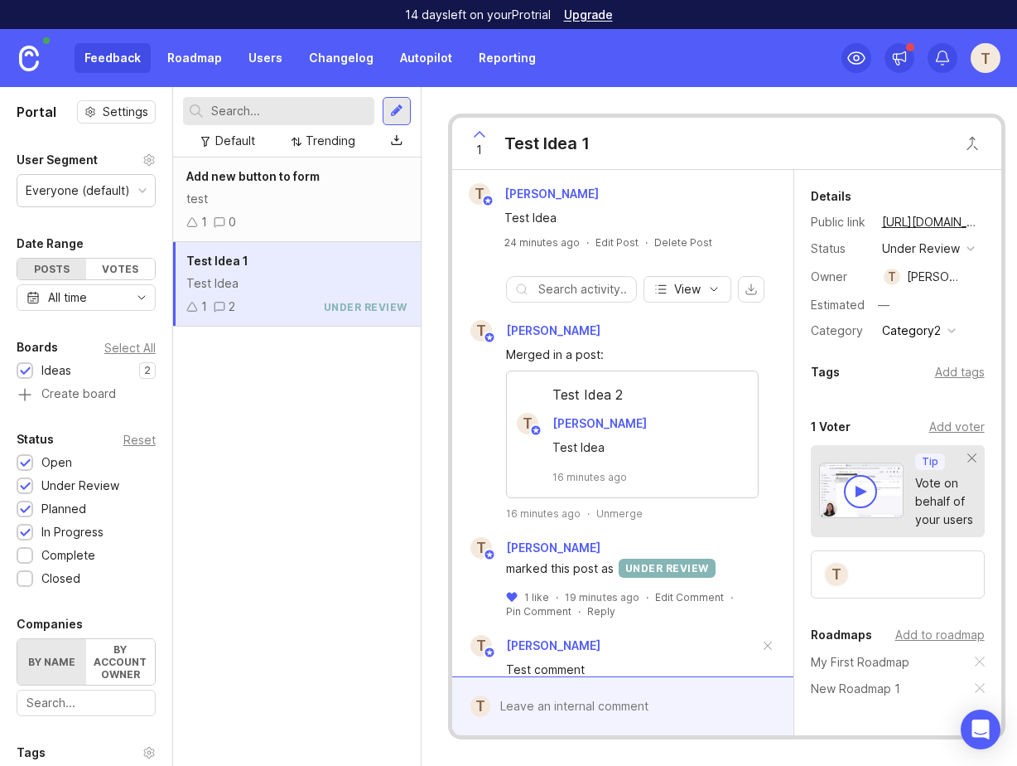
click at [370, 214] on div "1 0" at bounding box center [296, 222] width 221 height 18
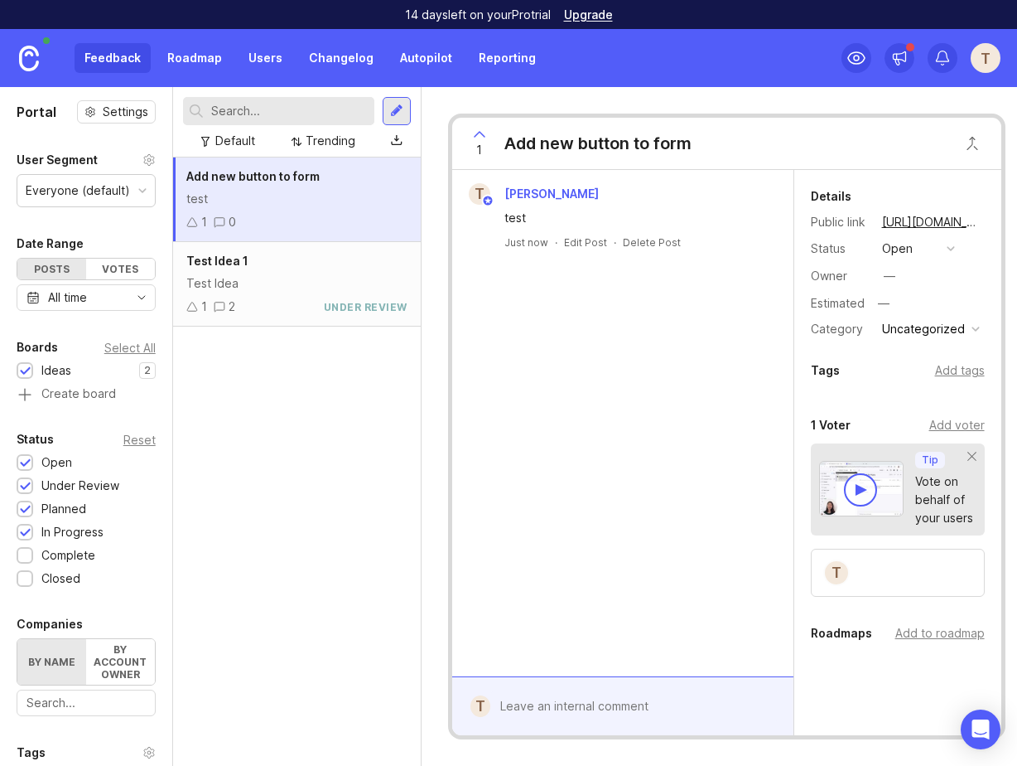
click at [395, 139] on div at bounding box center [397, 140] width 12 height 13
click at [249, 145] on div "Default" at bounding box center [235, 141] width 40 height 18
click at [309, 148] on div "Trending" at bounding box center [331, 141] width 50 height 18
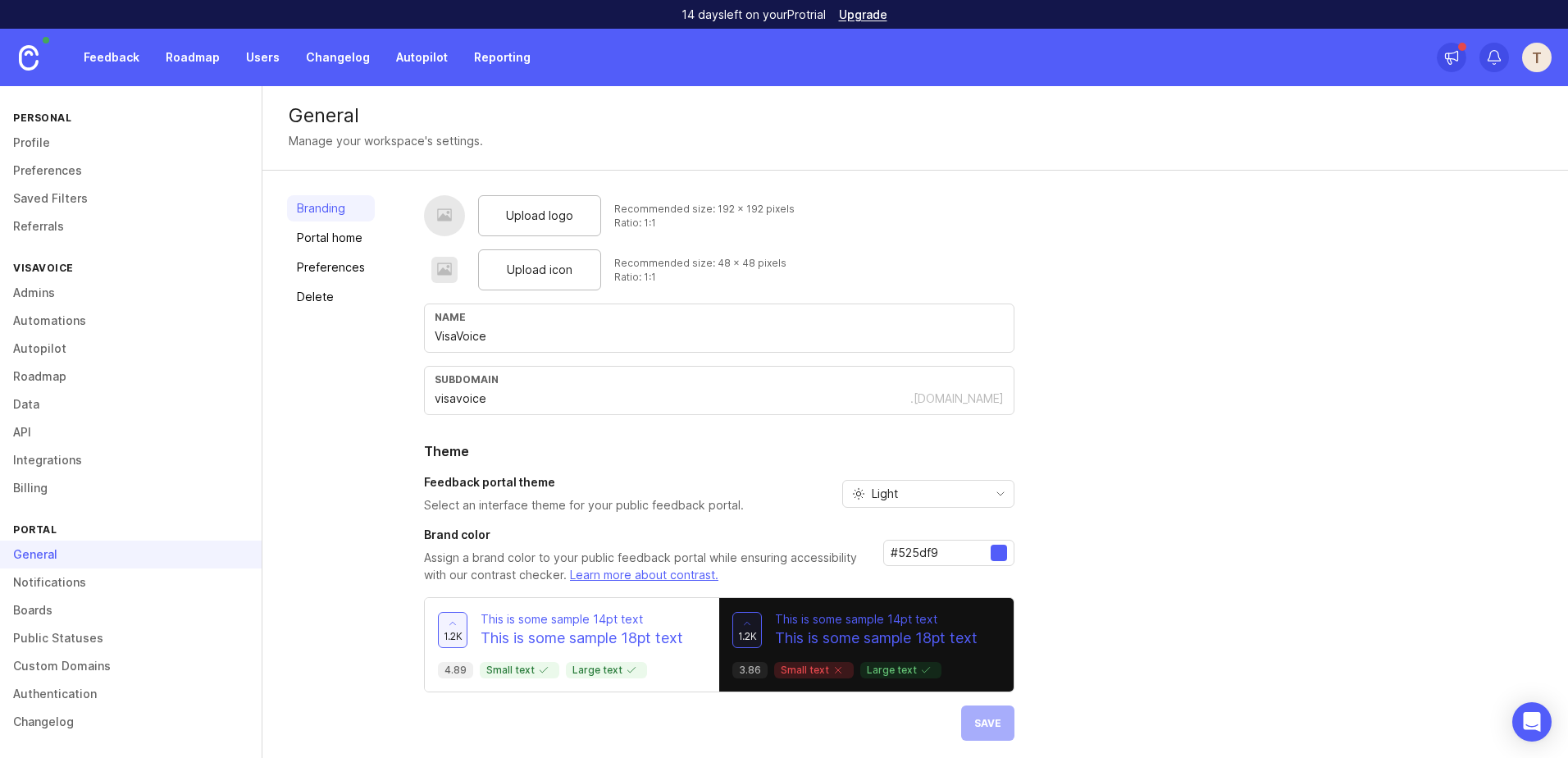
click at [119, 370] on link "Roadmap" at bounding box center [131, 376] width 261 height 28
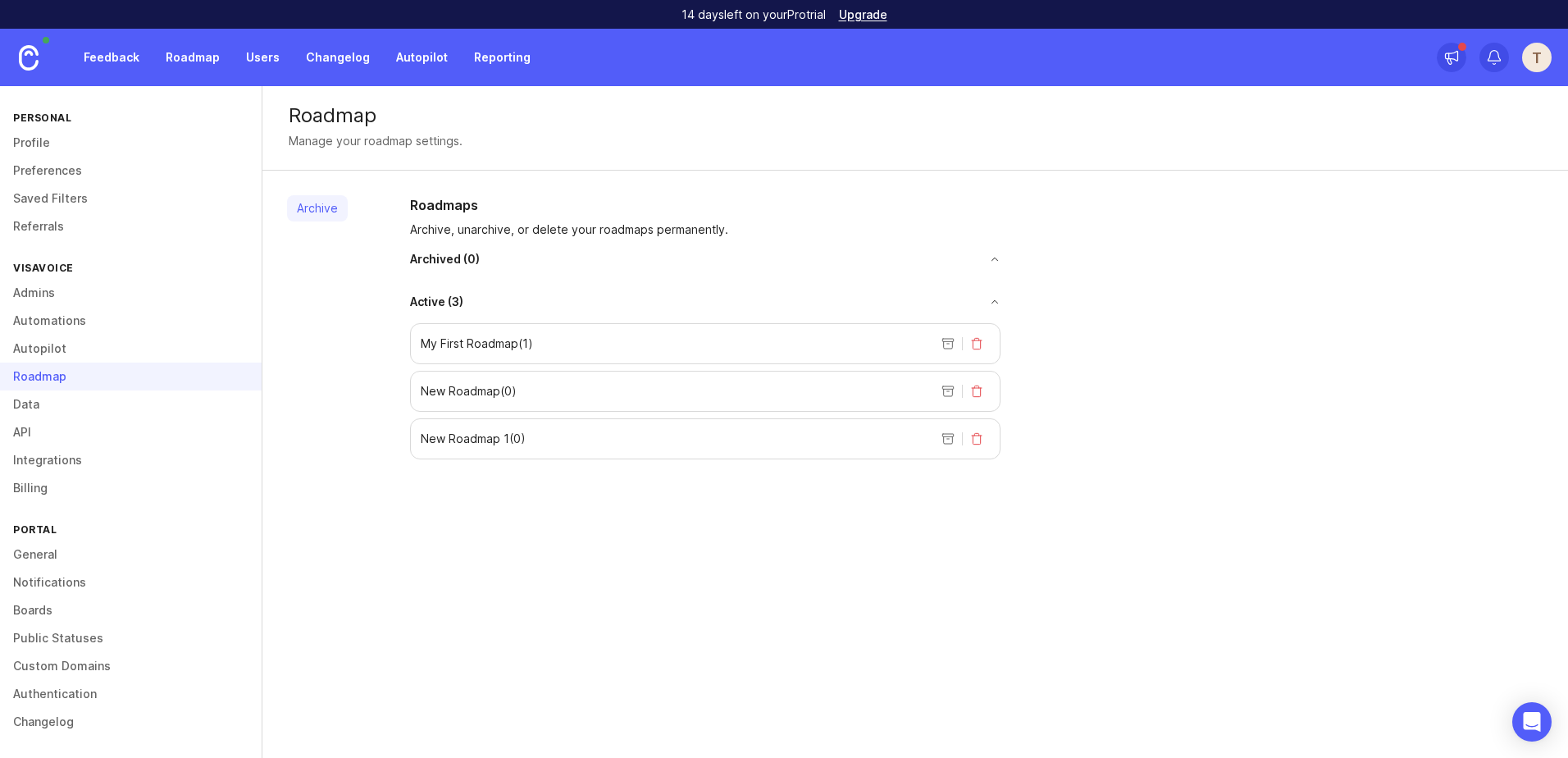
click at [118, 351] on link "Autopilot" at bounding box center [131, 348] width 261 height 28
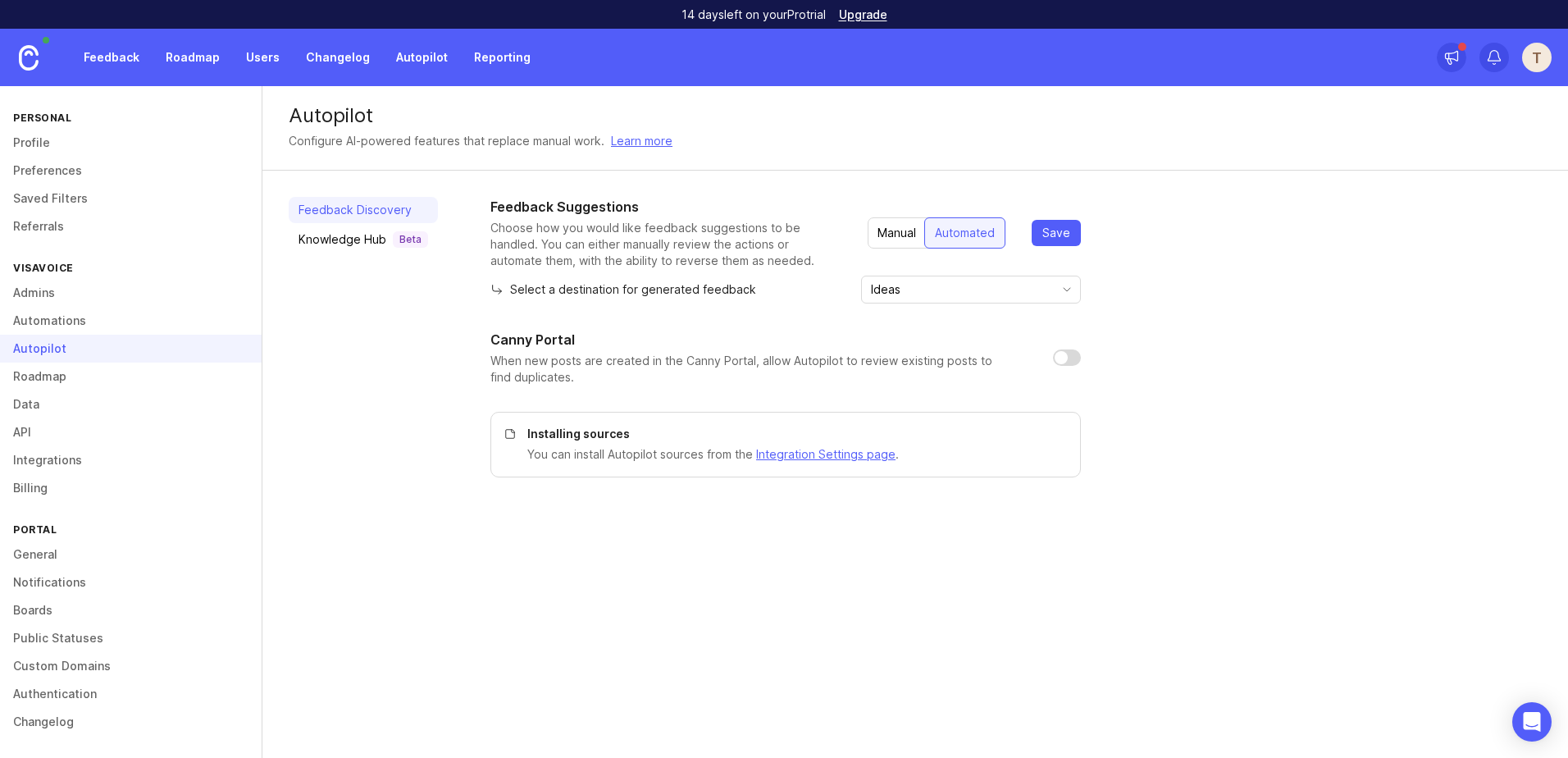
click at [125, 318] on link "Automations" at bounding box center [131, 321] width 261 height 28
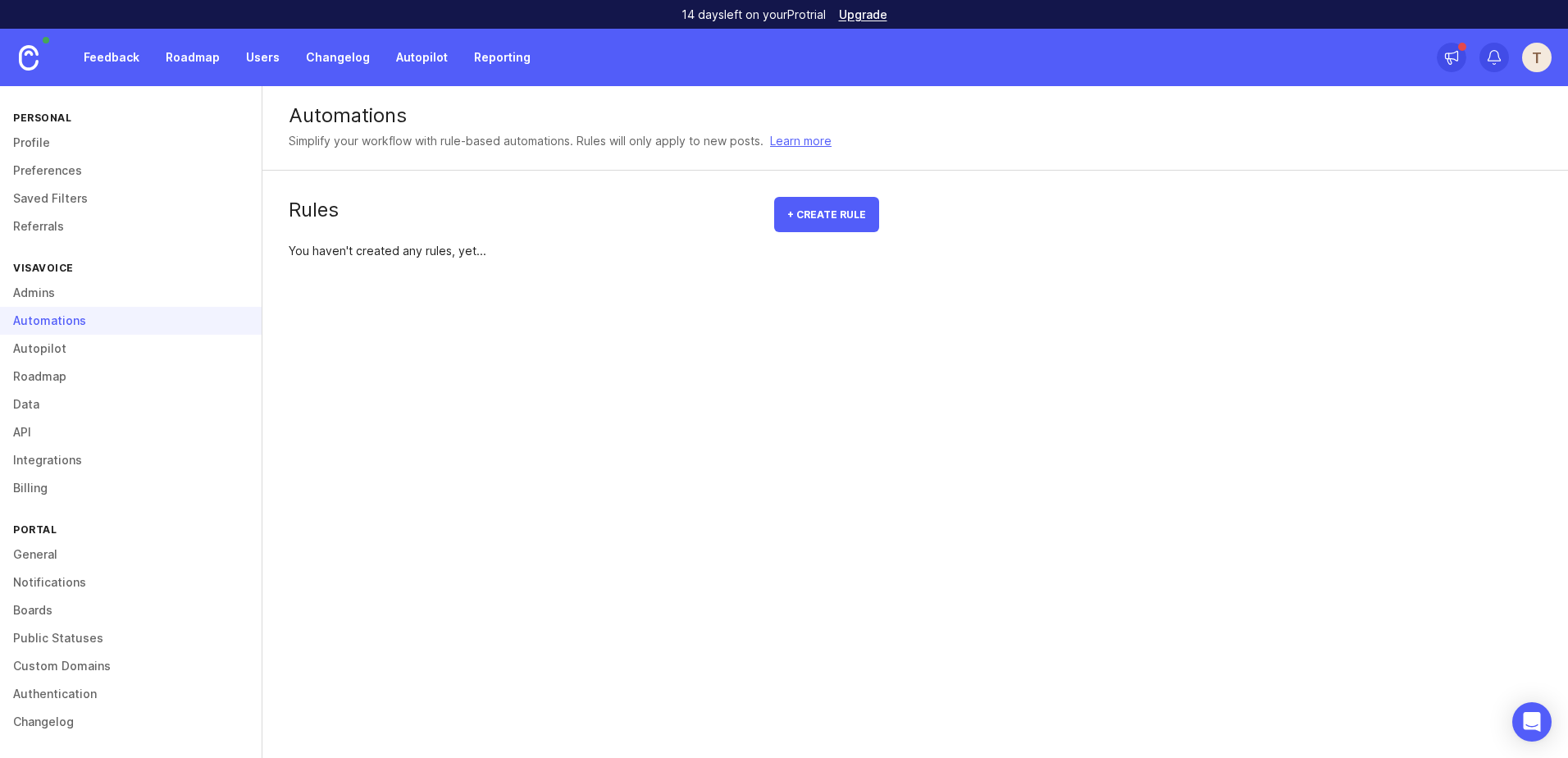
click at [120, 296] on link "Admins" at bounding box center [131, 293] width 261 height 28
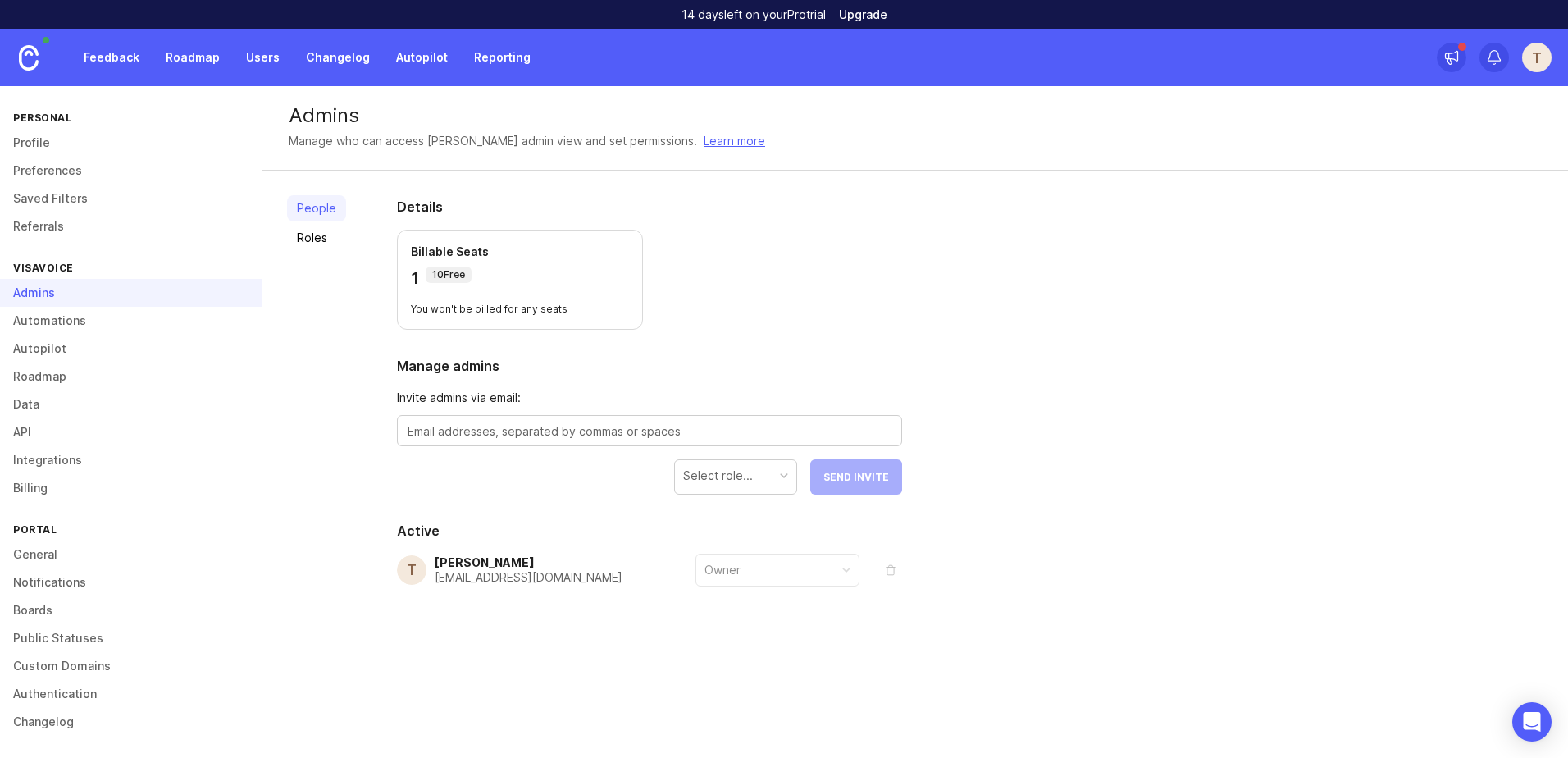
click at [118, 317] on link "Automations" at bounding box center [131, 321] width 261 height 28
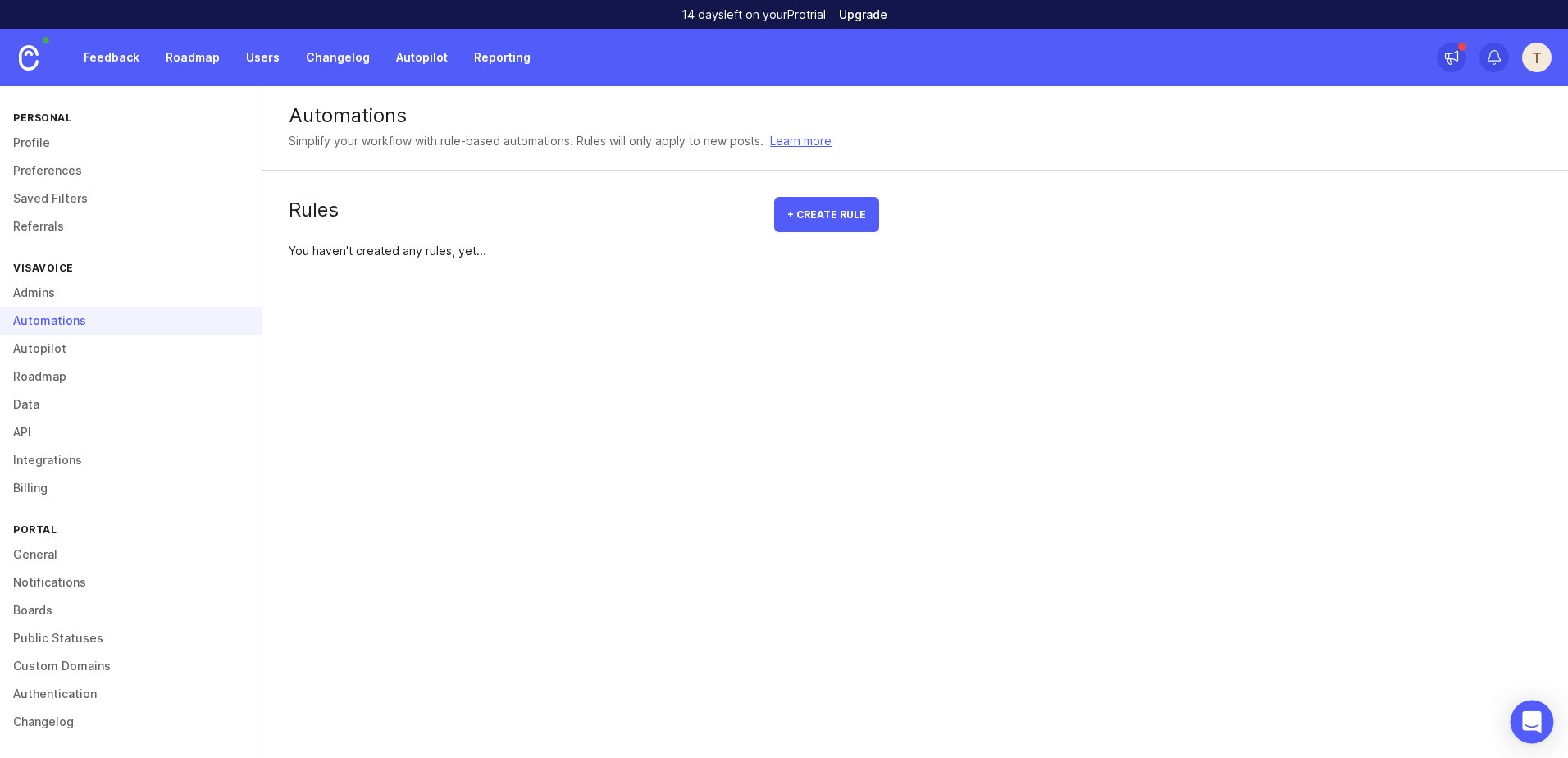
click at [1531, 714] on icon "Open Intercom Messenger" at bounding box center [1531, 721] width 19 height 22
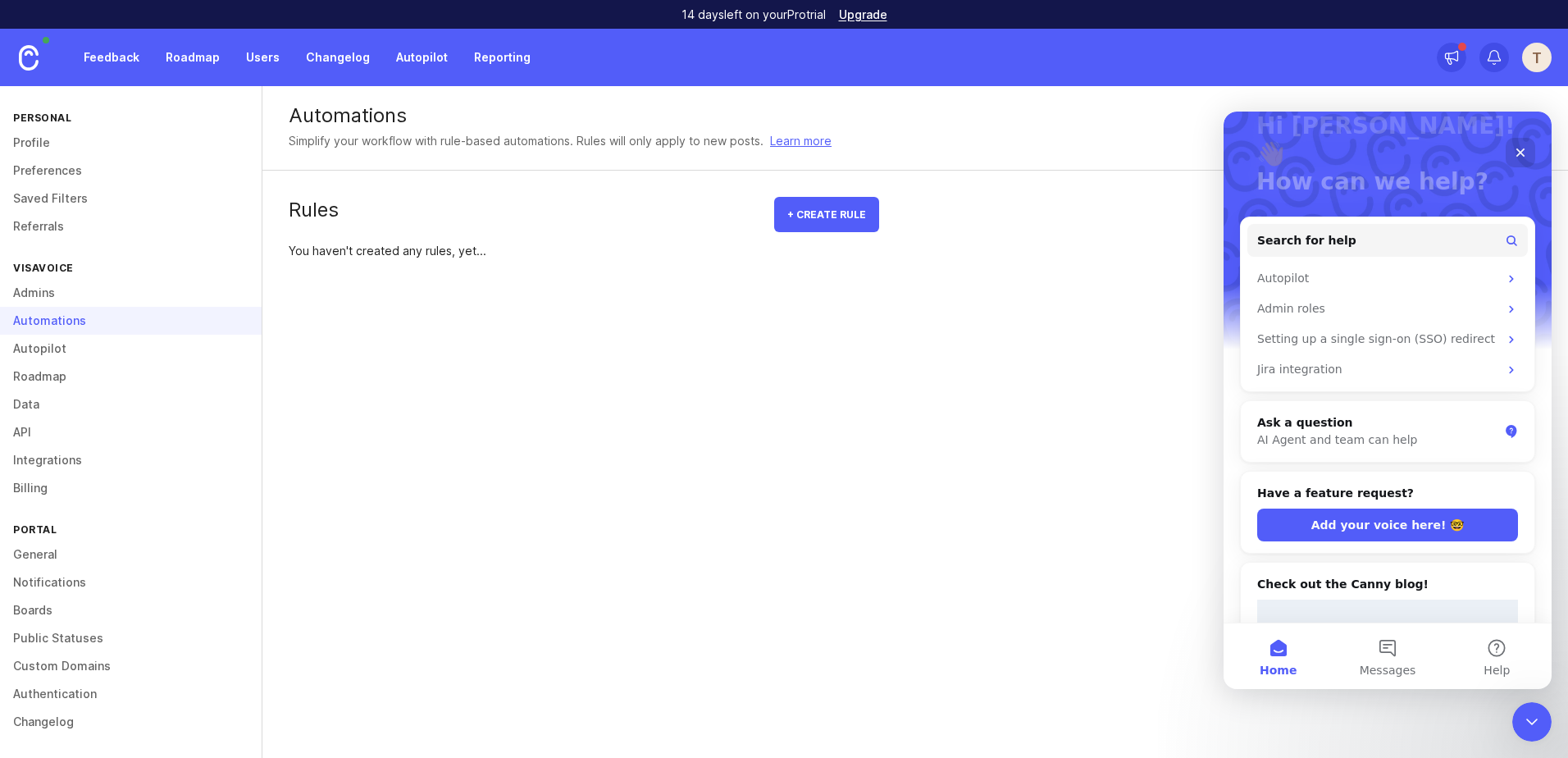
scroll to position [102, 0]
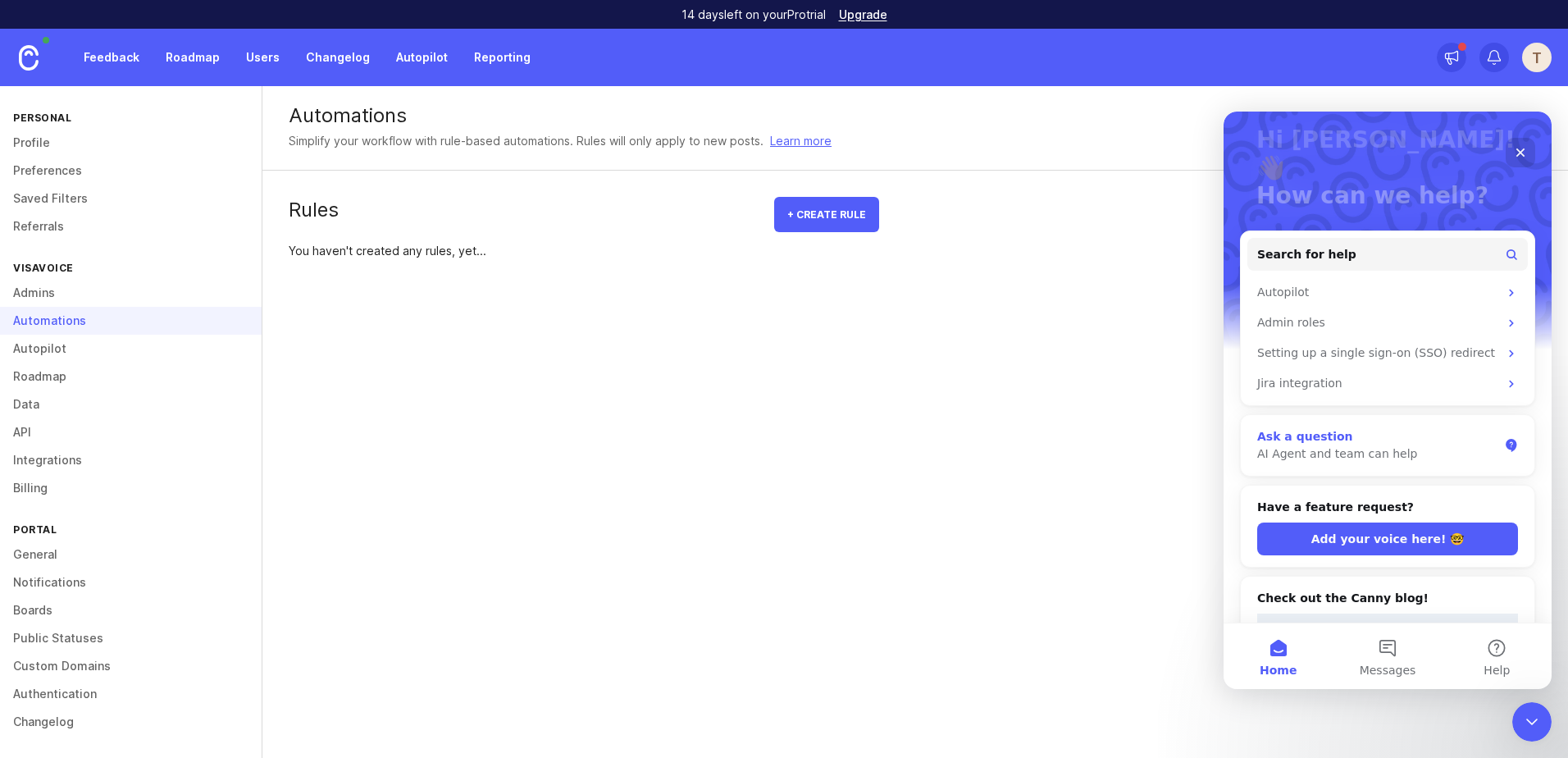
click at [1342, 427] on div "Ask a question" at bounding box center [1378, 435] width 242 height 17
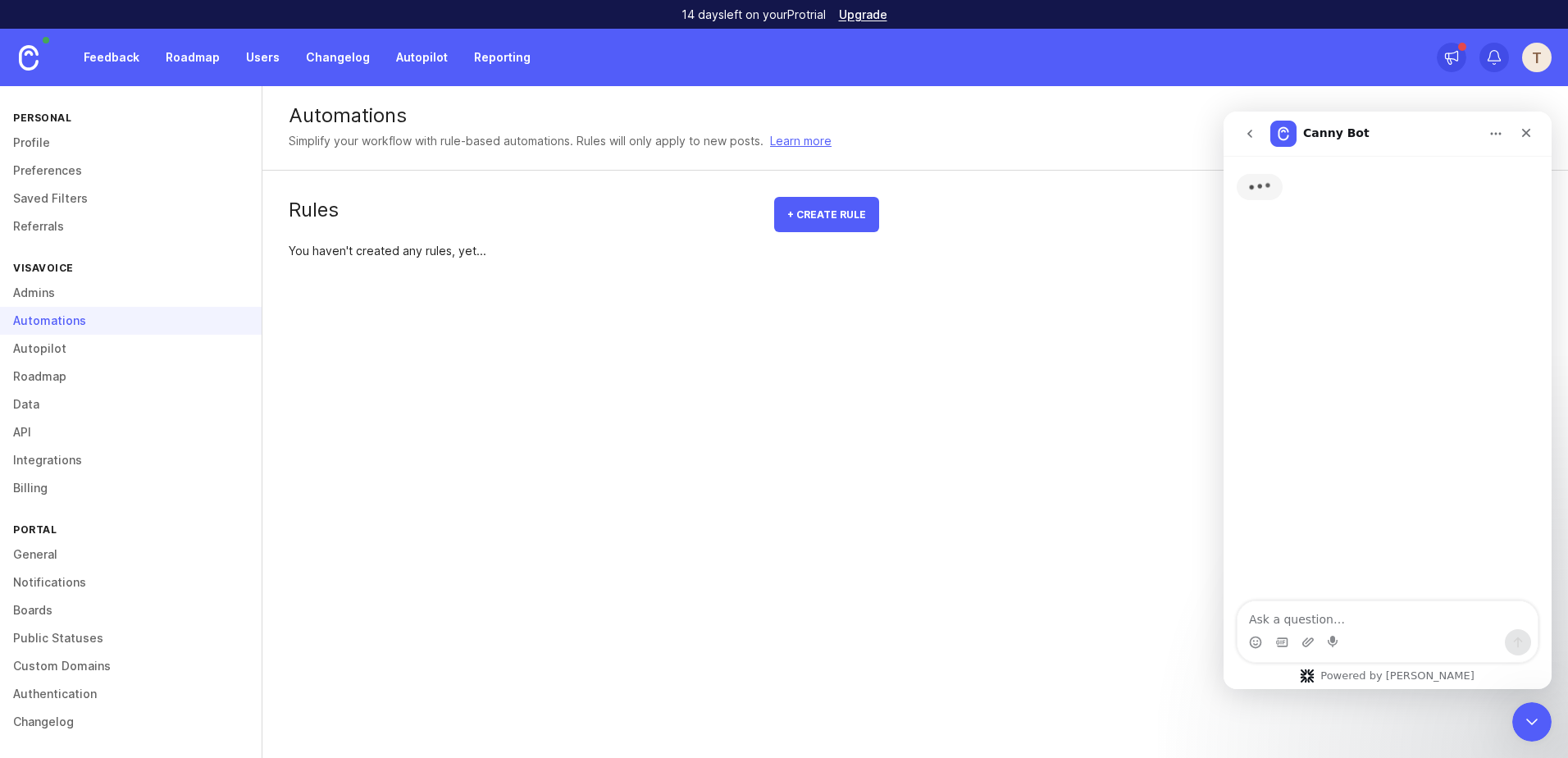
click at [1336, 614] on textarea "Ask a question…" at bounding box center [1387, 615] width 300 height 28
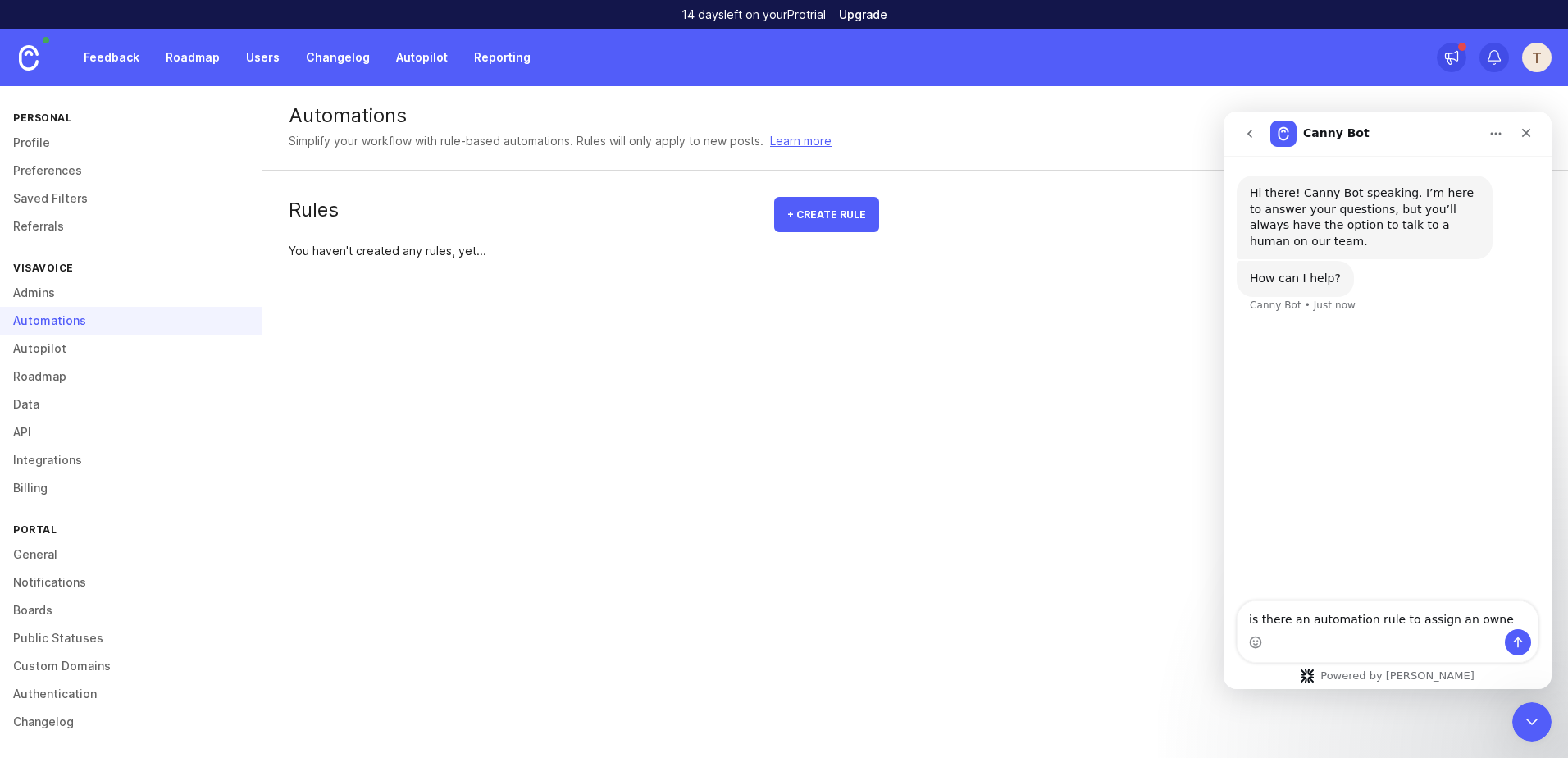
type textarea "is there an automation rule to assign an owner"
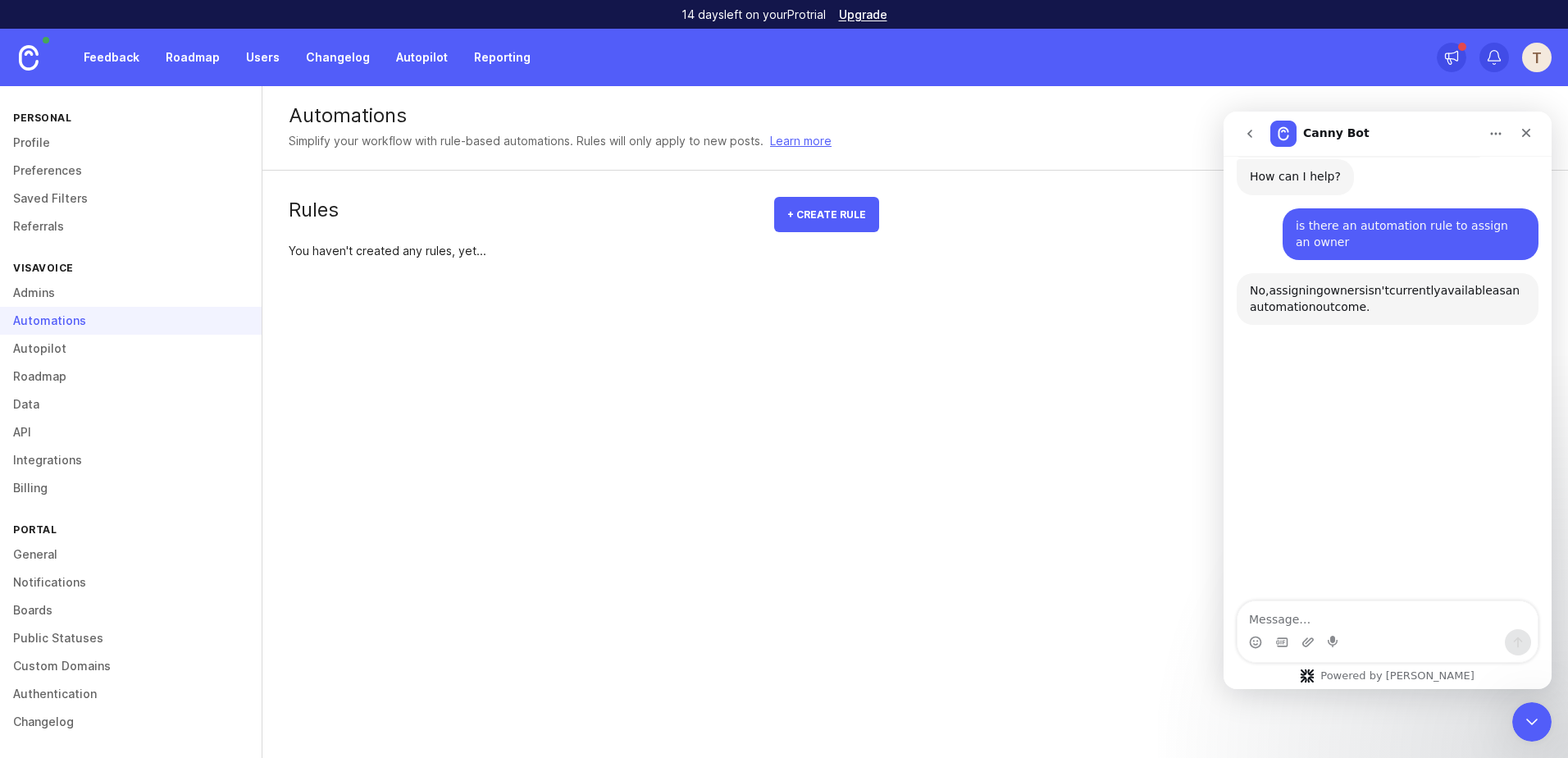
scroll to position [158, 0]
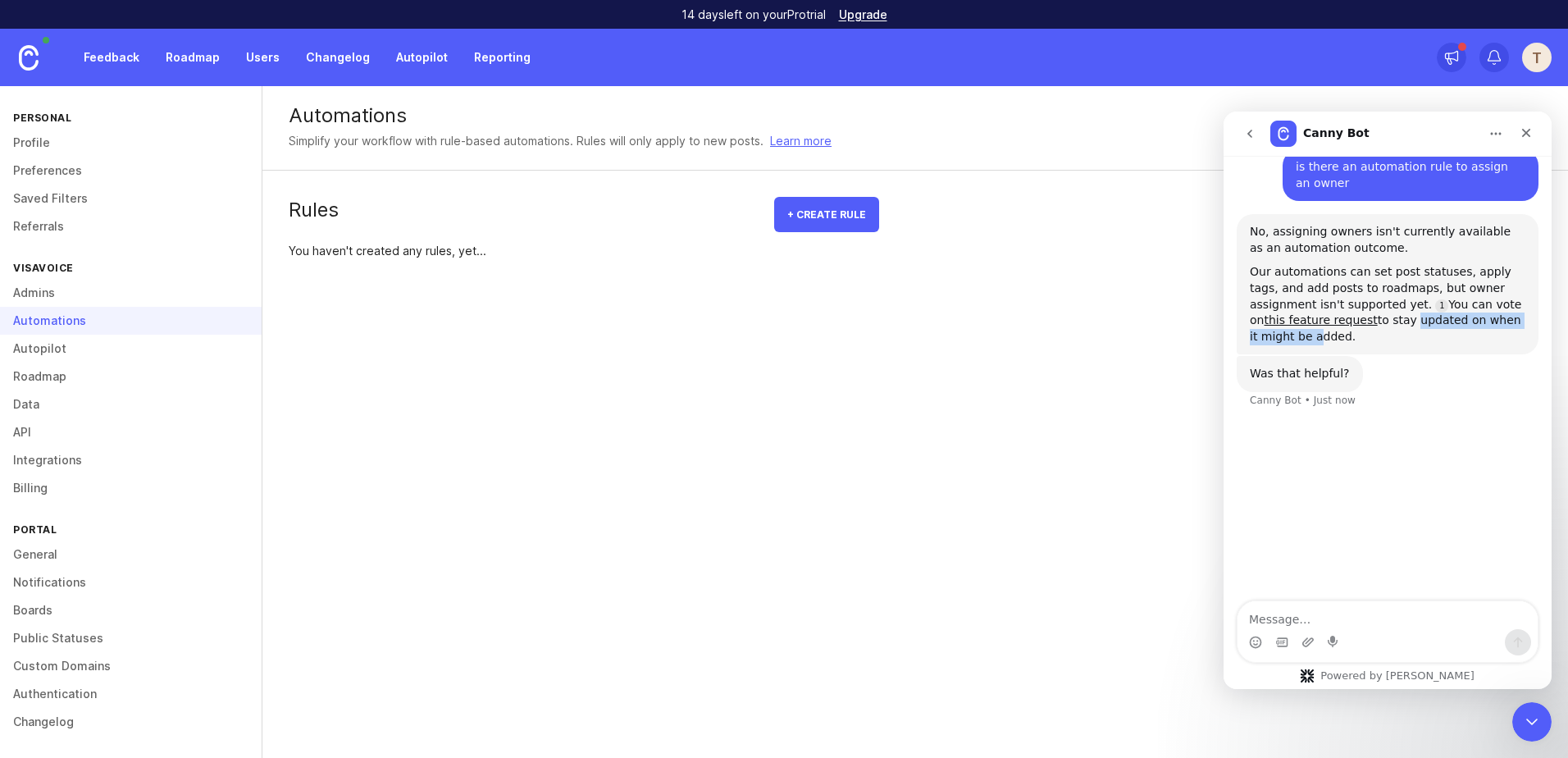
drag, startPoint x: 1323, startPoint y: 322, endPoint x: 1479, endPoint y: 323, distance: 156.0
click at [1479, 323] on div "Our automations can set post statuses, apply tags, and add posts to roadmaps, b…" at bounding box center [1388, 304] width 275 height 80
drag, startPoint x: 1479, startPoint y: 323, endPoint x: 1455, endPoint y: 305, distance: 30.0
click at [1377, 313] on link "this feature request" at bounding box center [1321, 319] width 113 height 13
click at [399, 59] on link "Autopilot" at bounding box center [422, 57] width 71 height 30
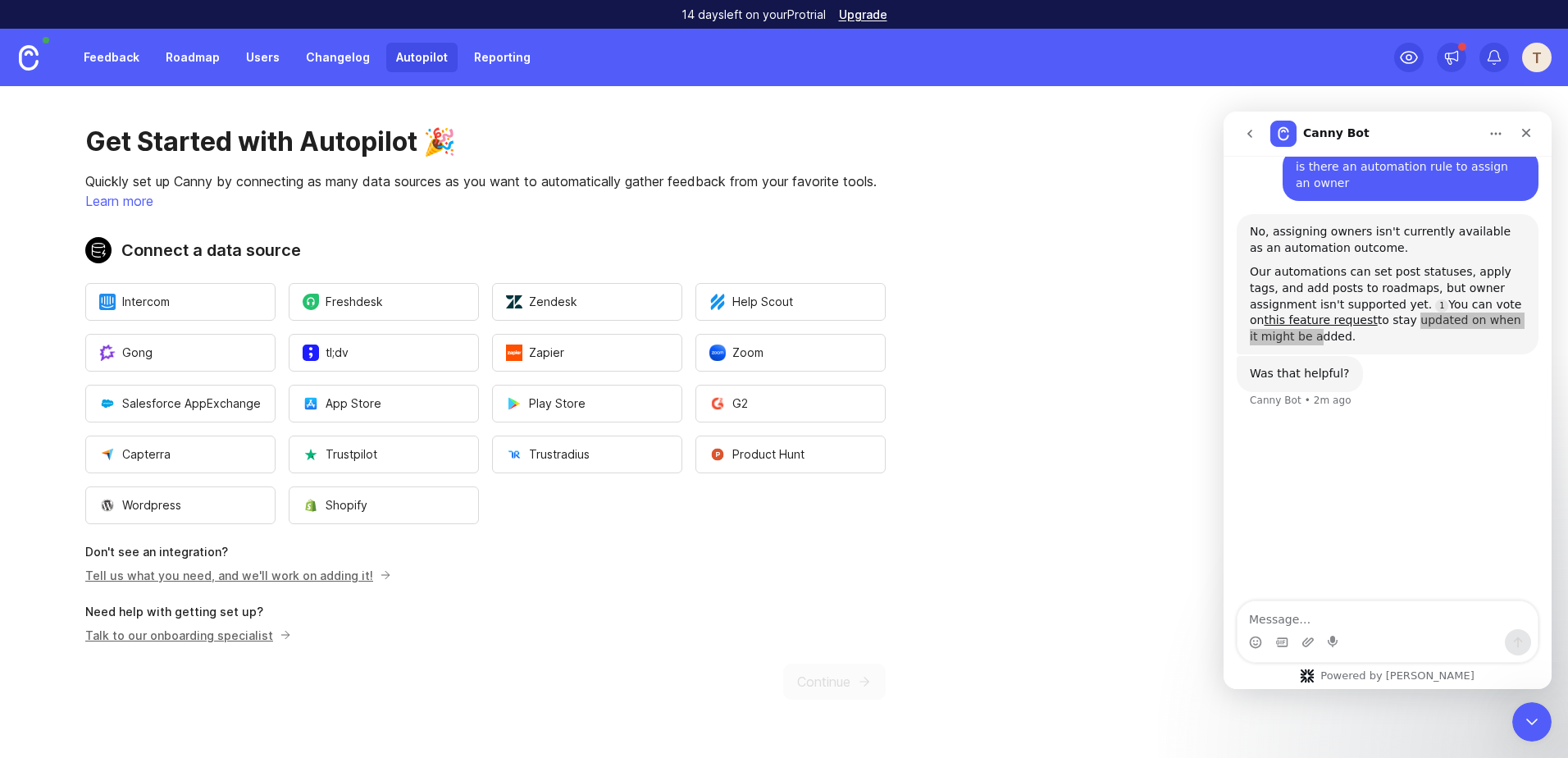
click at [500, 60] on link "Reporting" at bounding box center [502, 57] width 76 height 30
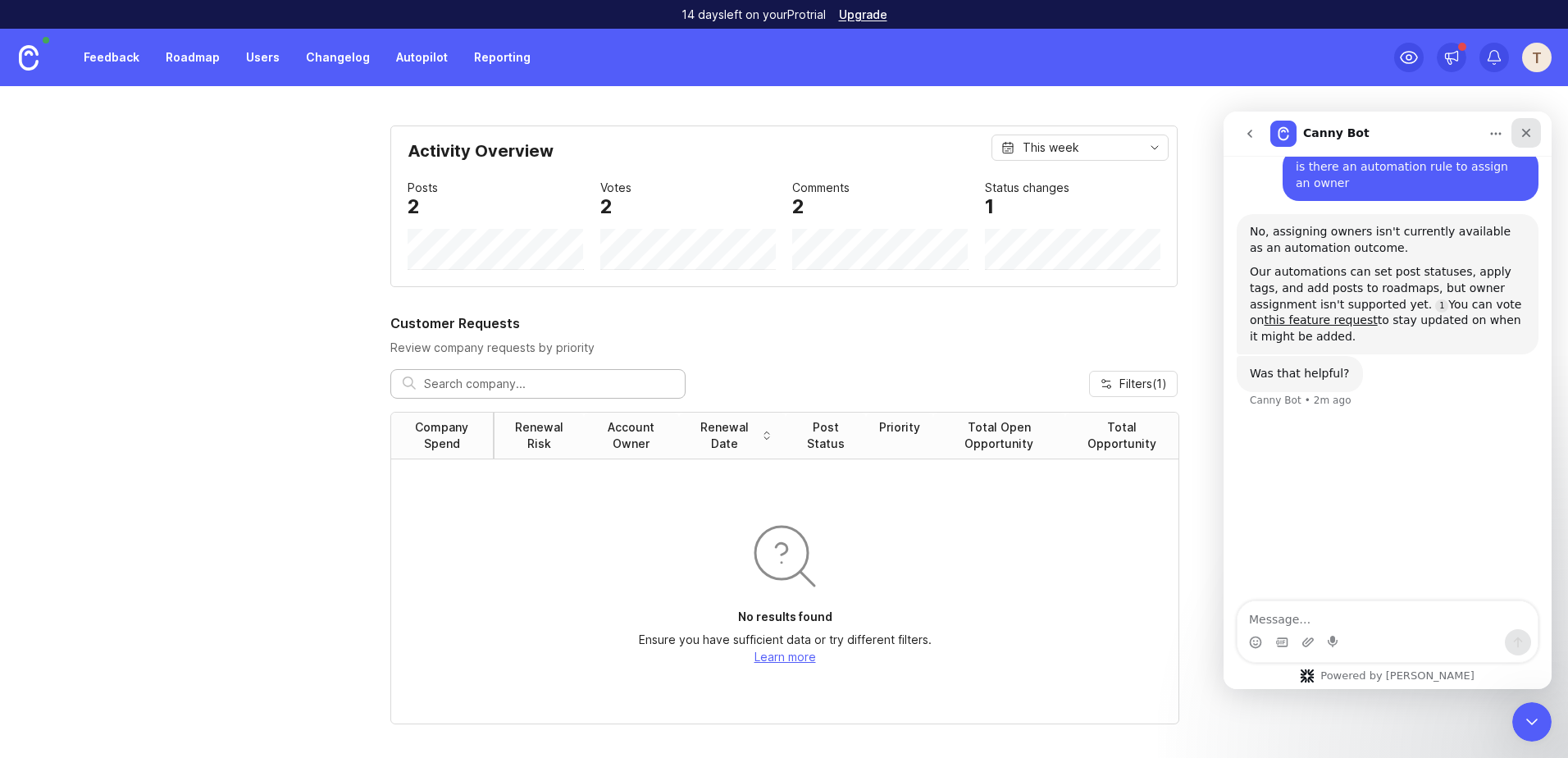
click at [1529, 132] on icon "Close" at bounding box center [1525, 133] width 13 height 13
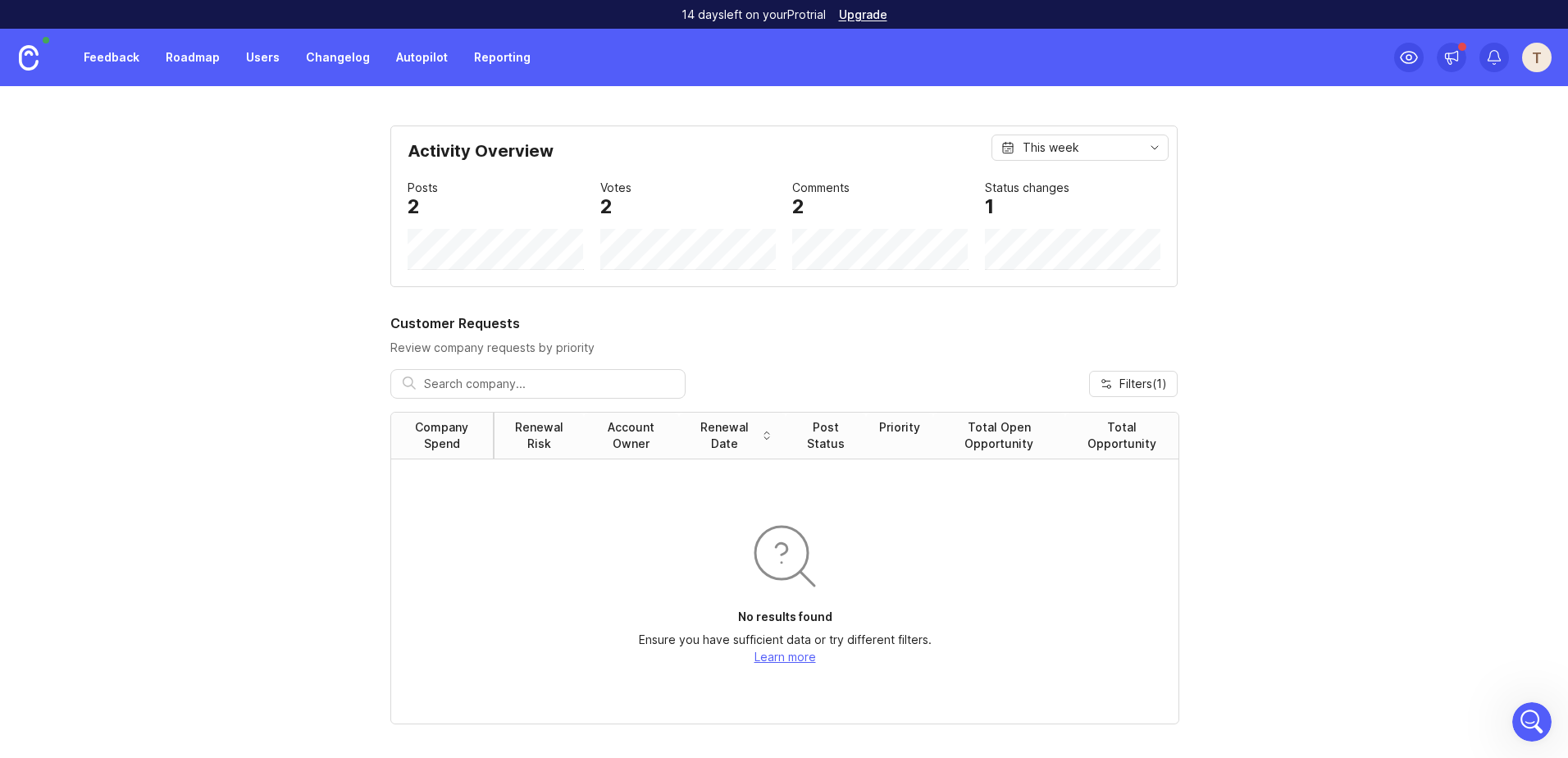
click at [1075, 147] on div "This week" at bounding box center [1080, 147] width 177 height 27
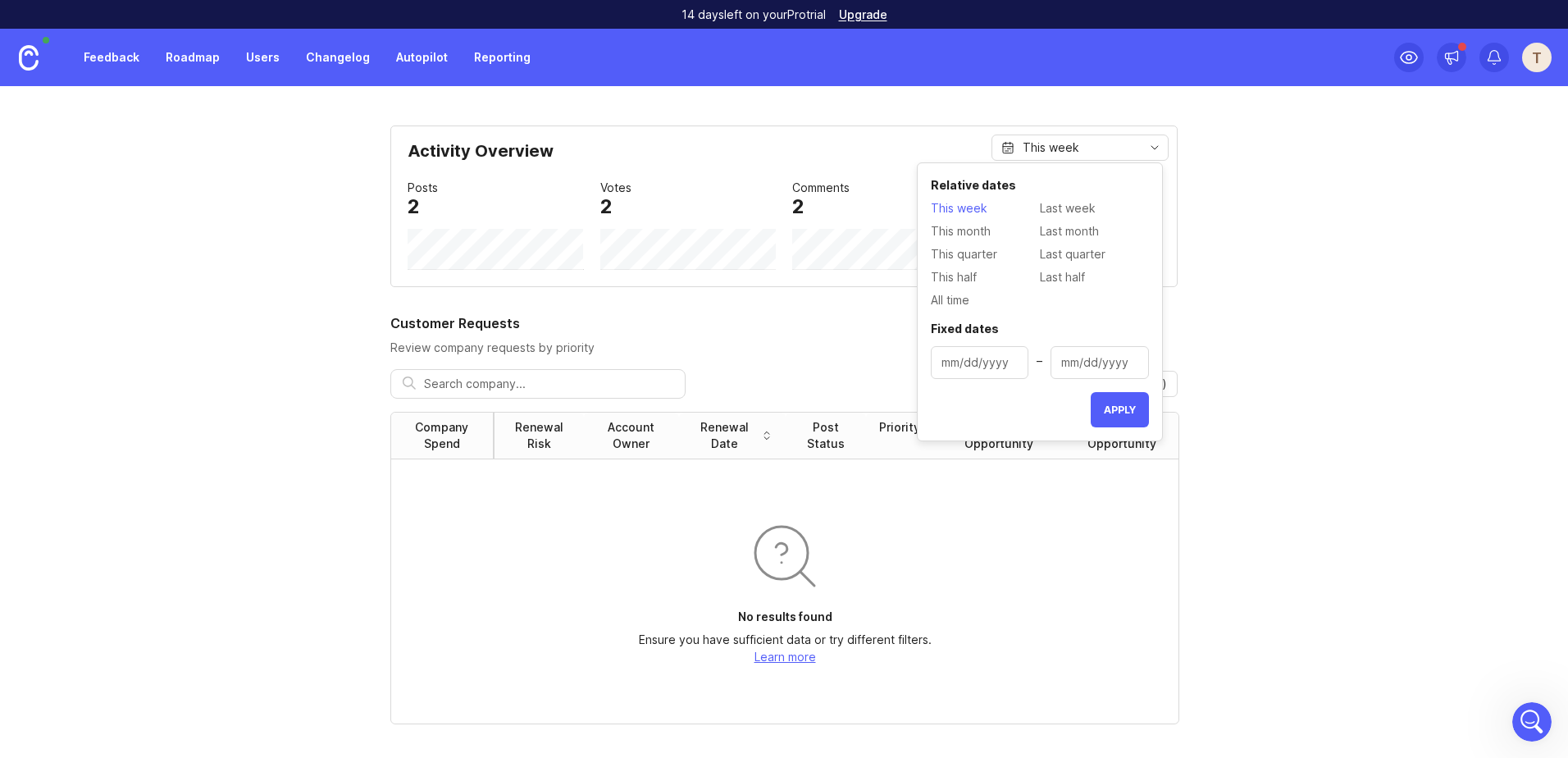
click at [753, 354] on p "Review company requests by priority" at bounding box center [783, 347] width 787 height 17
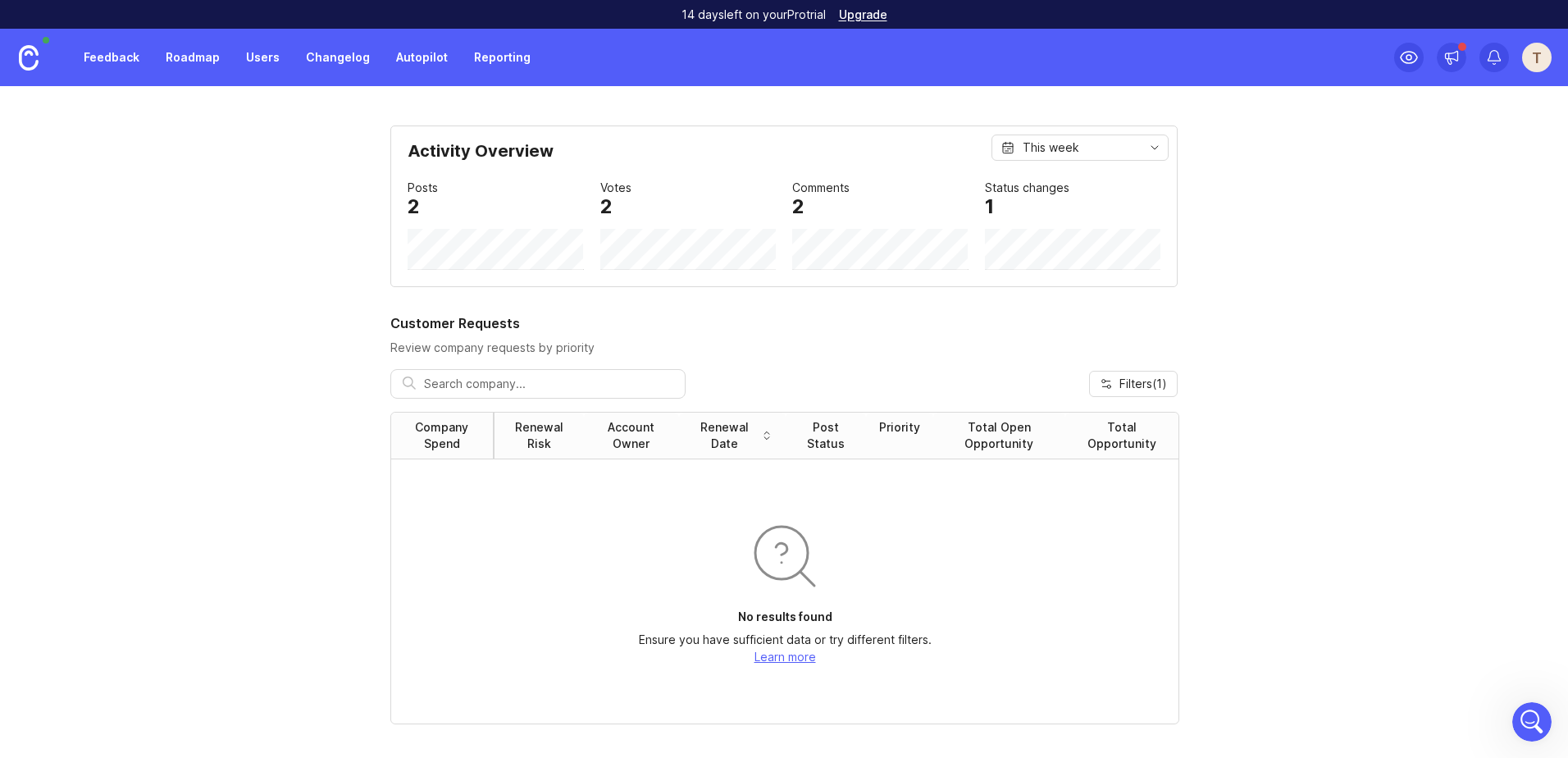
click at [538, 391] on input "text" at bounding box center [548, 384] width 249 height 18
type input "v"
click at [1120, 375] on span "Filters ( 1 )" at bounding box center [1143, 383] width 48 height 17
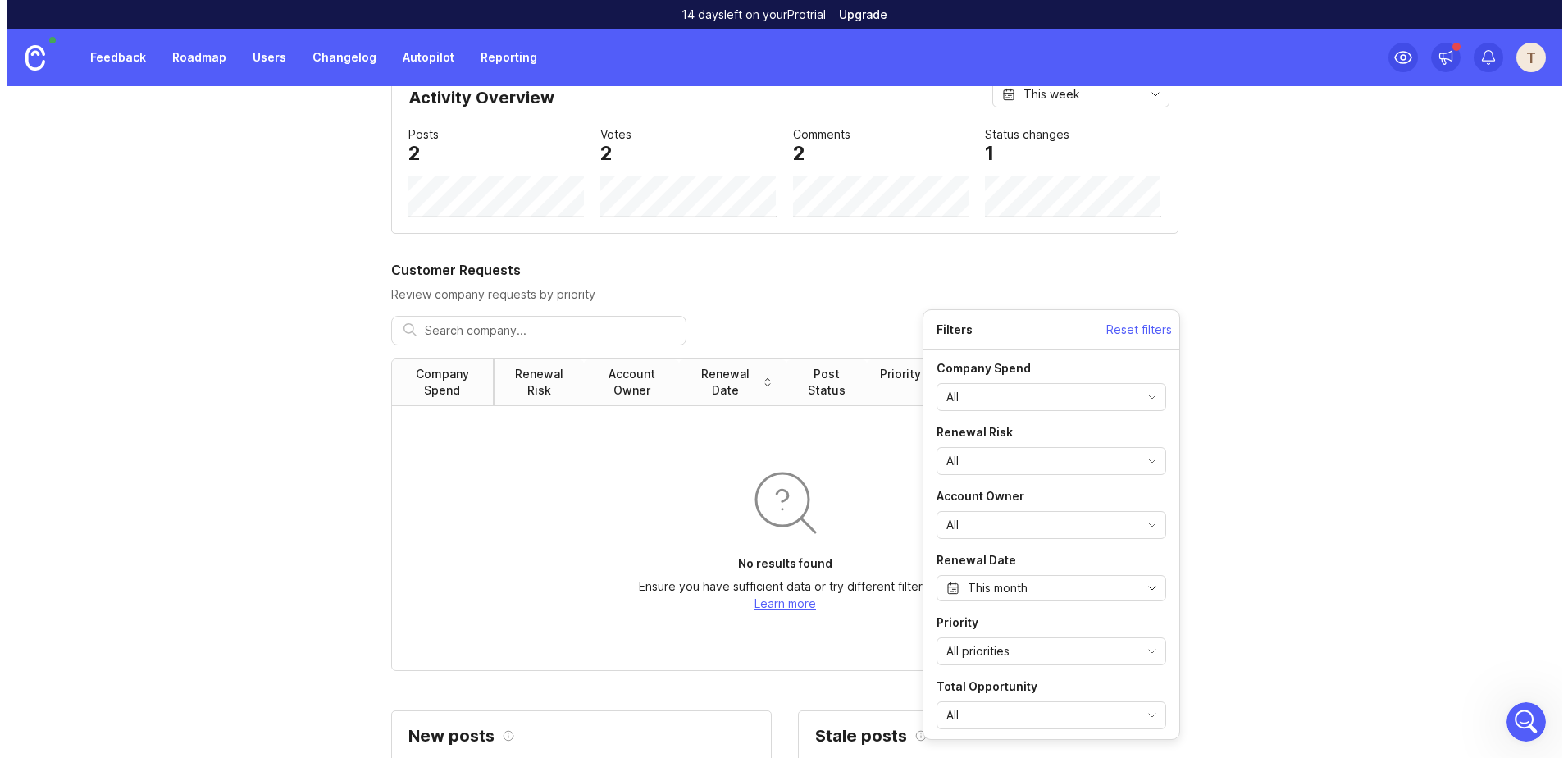
scroll to position [164, 0]
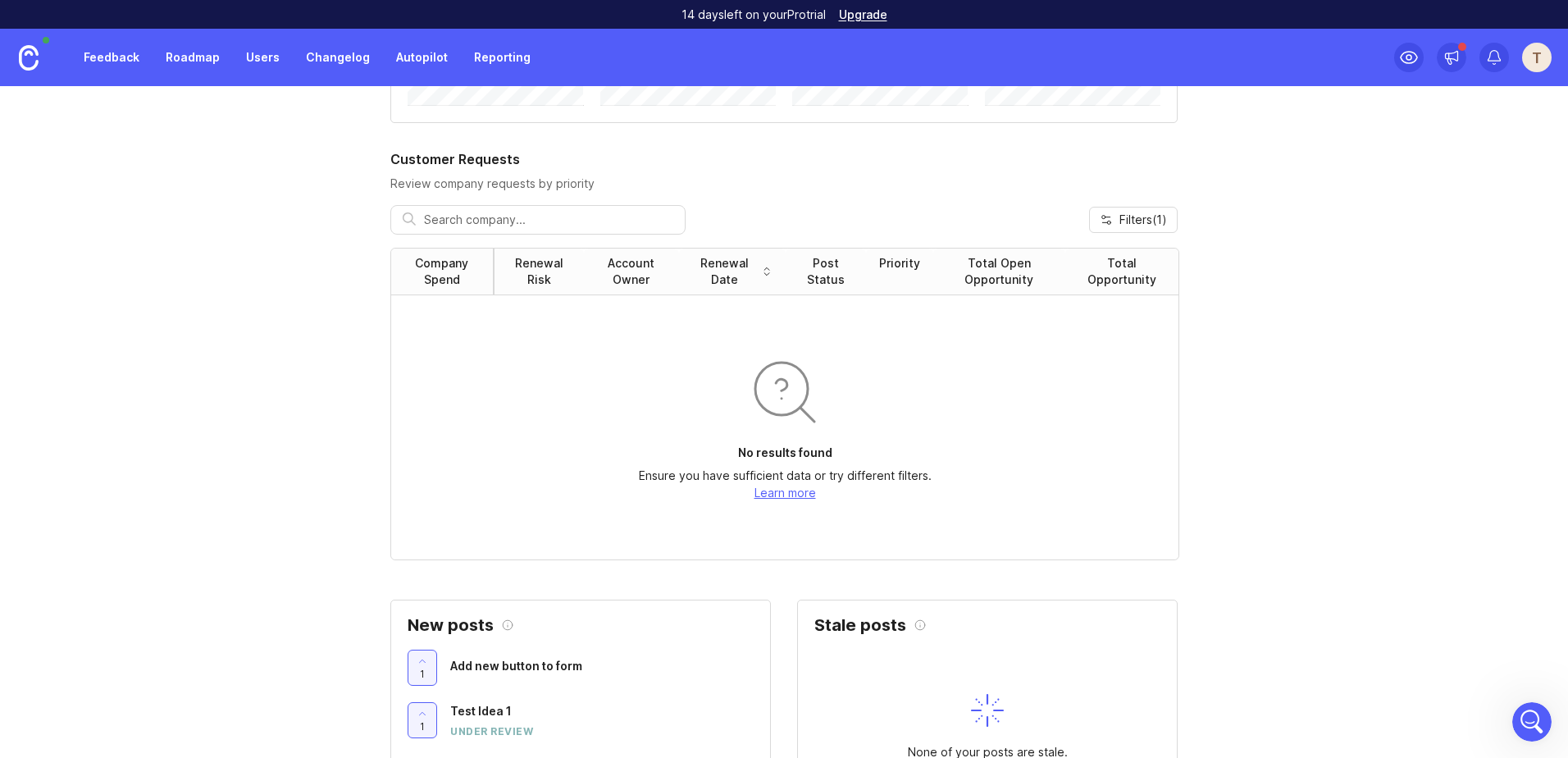
scroll to position [0, 0]
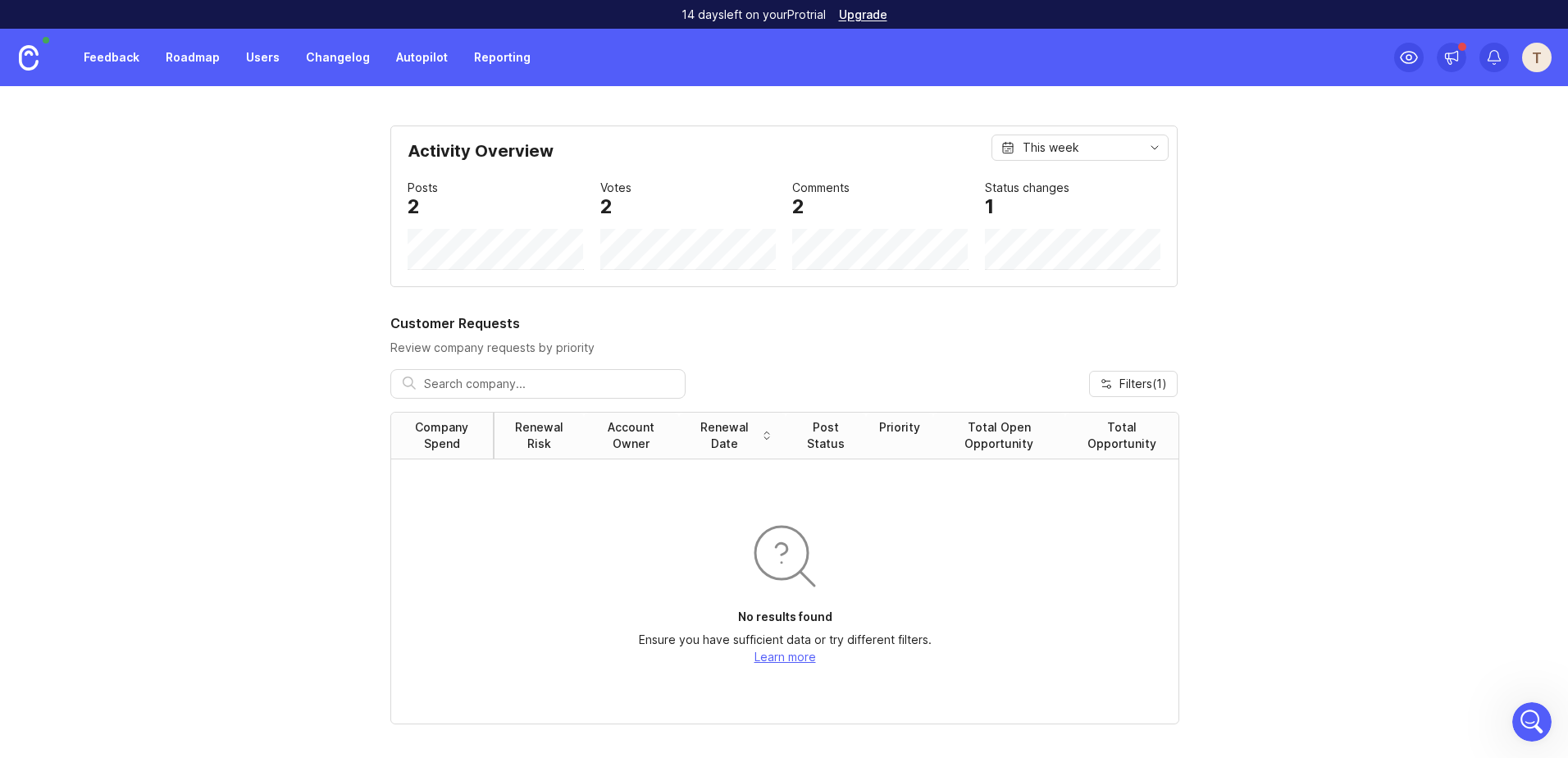
click at [1093, 154] on div "This week" at bounding box center [1080, 147] width 177 height 27
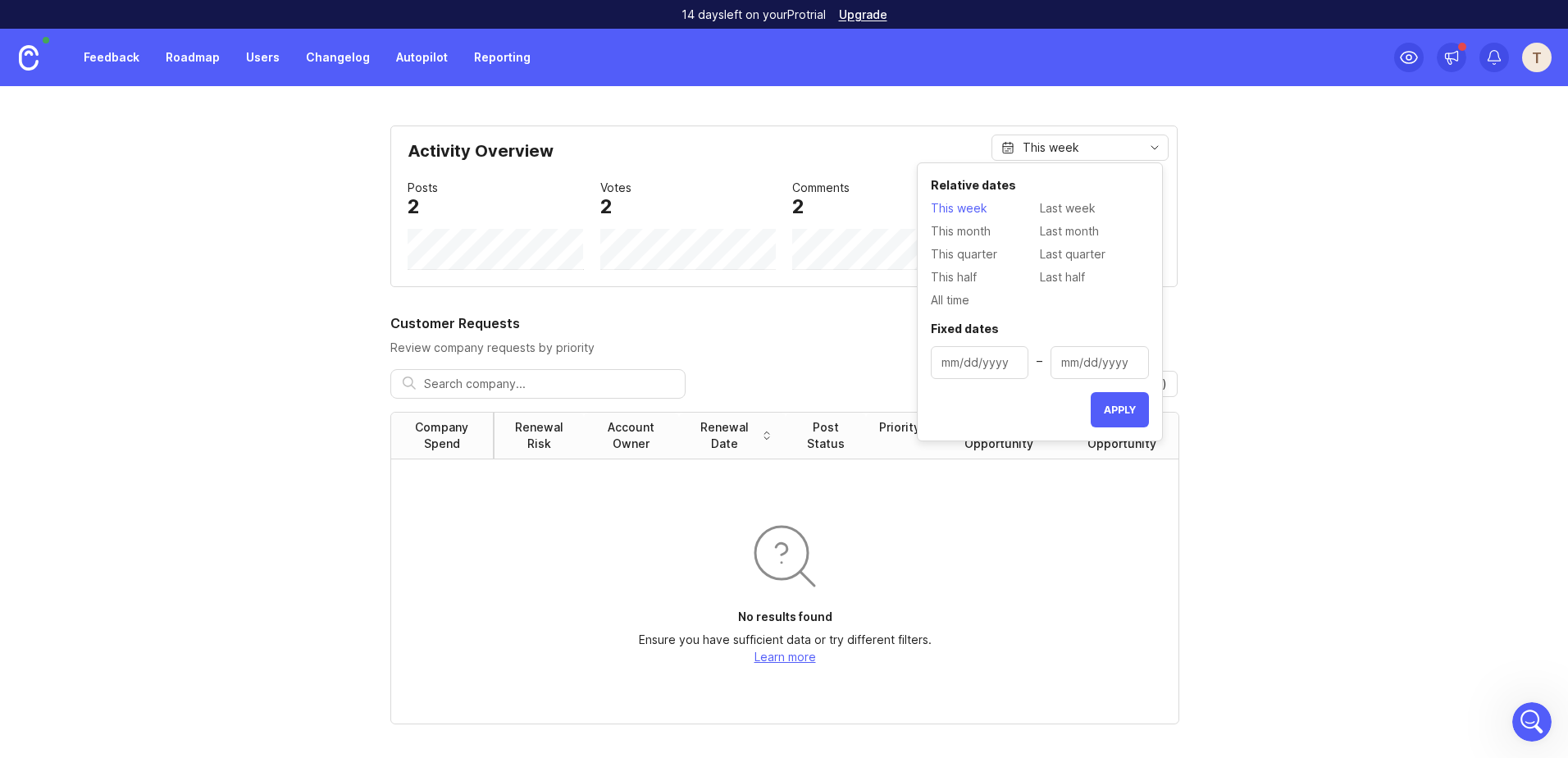
click at [1093, 154] on div "This week" at bounding box center [1080, 147] width 177 height 27
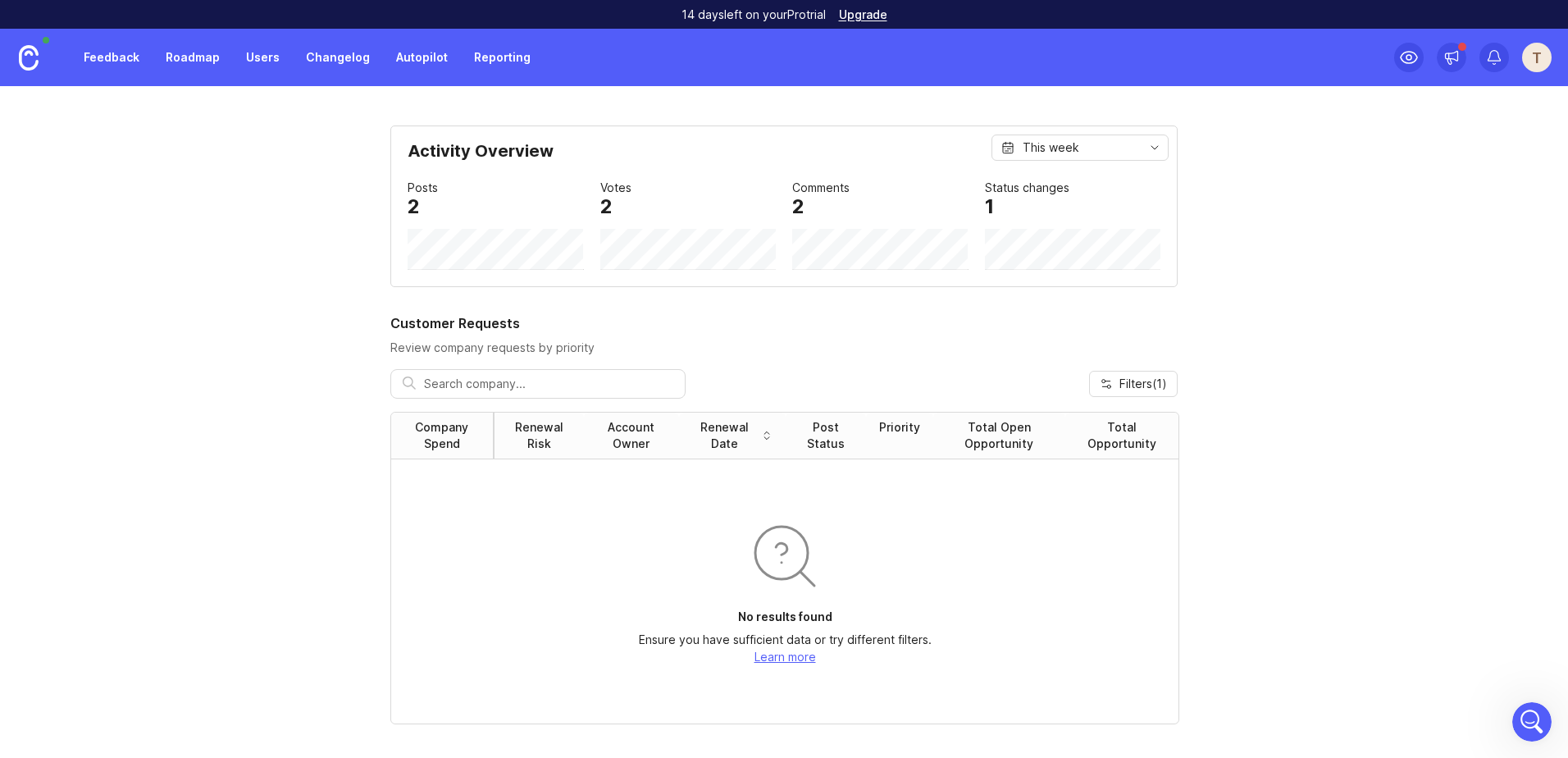
click at [1093, 154] on div "This week" at bounding box center [1080, 147] width 177 height 27
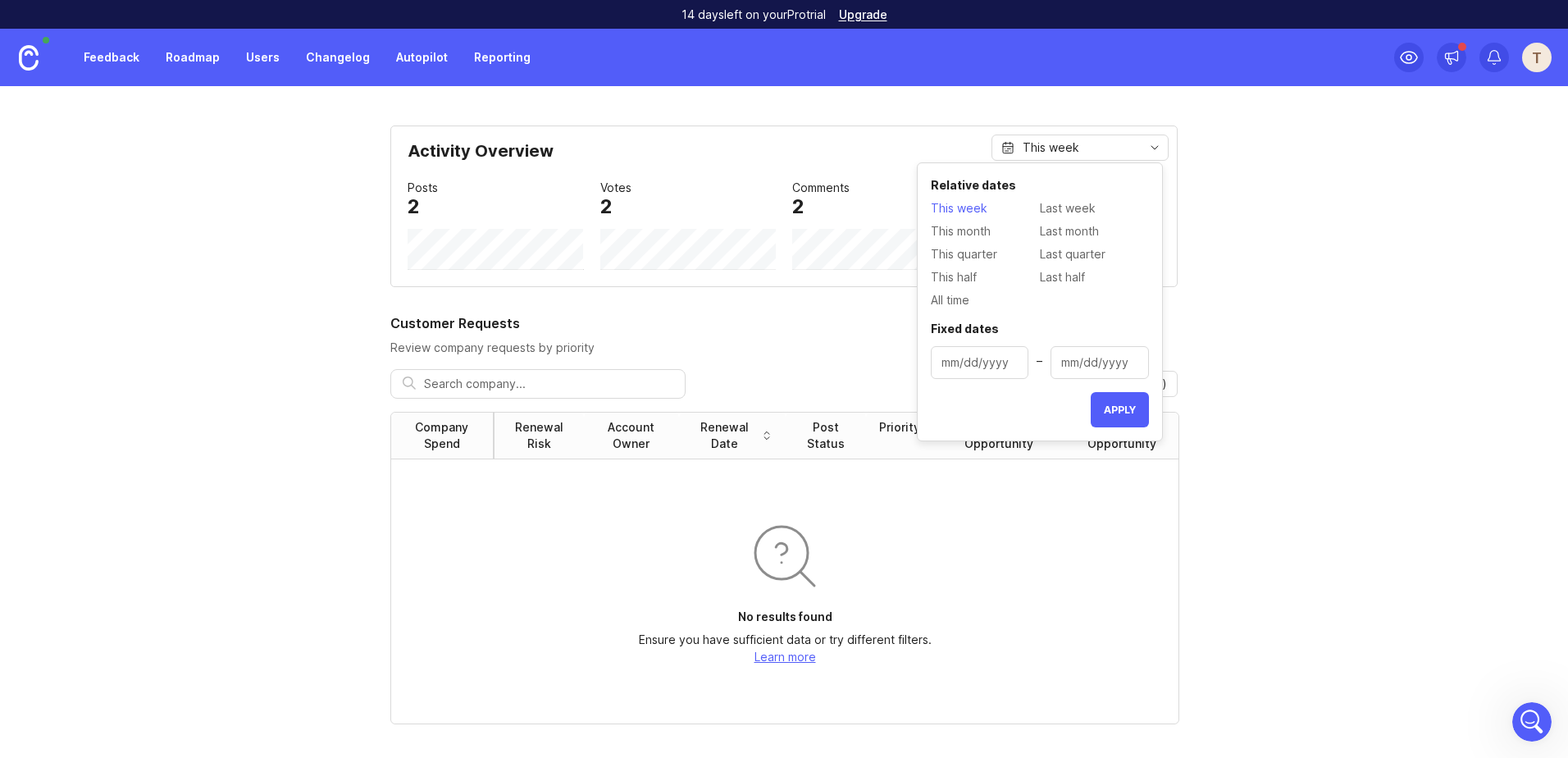
click at [1093, 154] on div "This week" at bounding box center [1080, 147] width 177 height 27
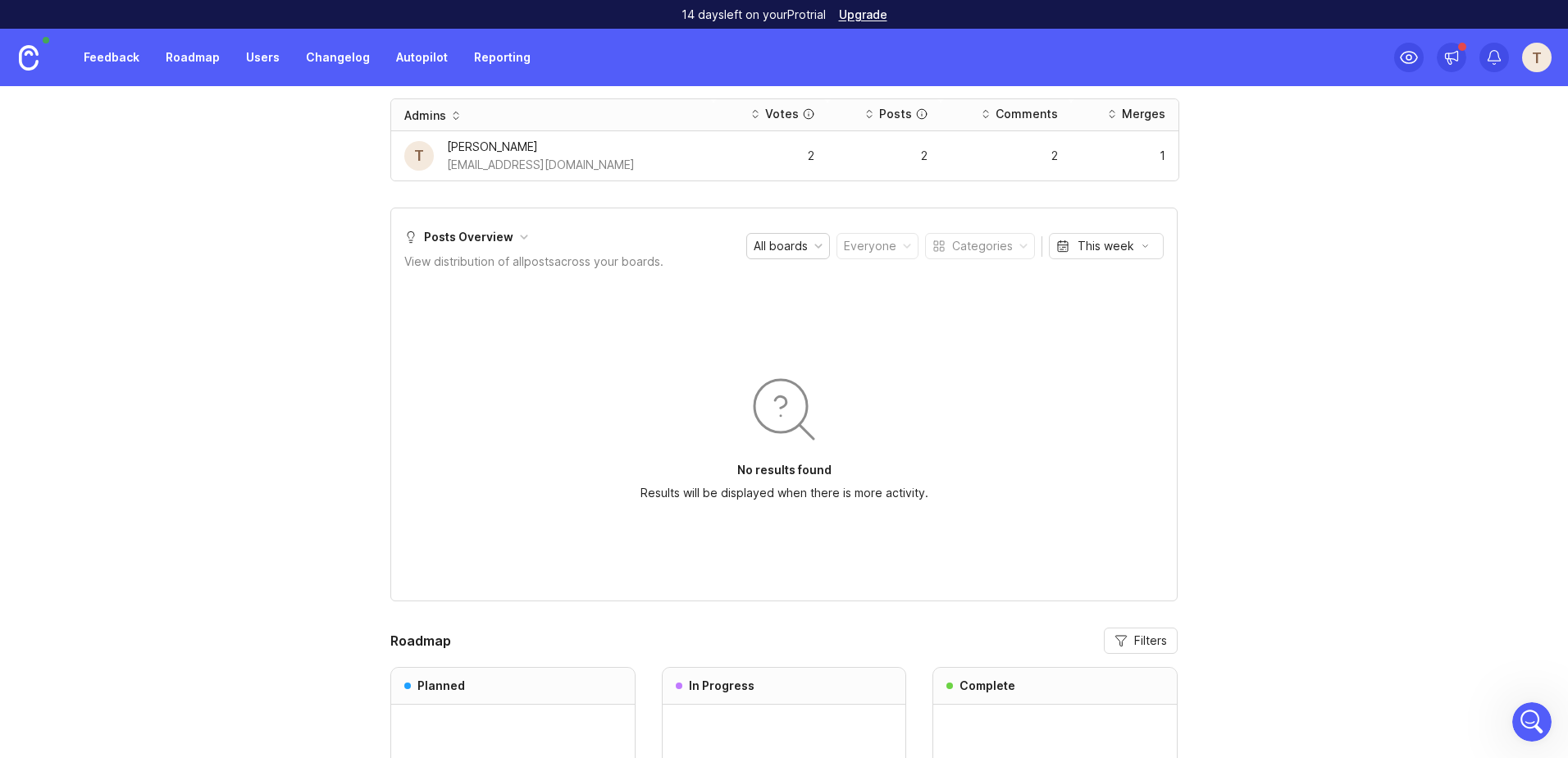
scroll to position [984, 0]
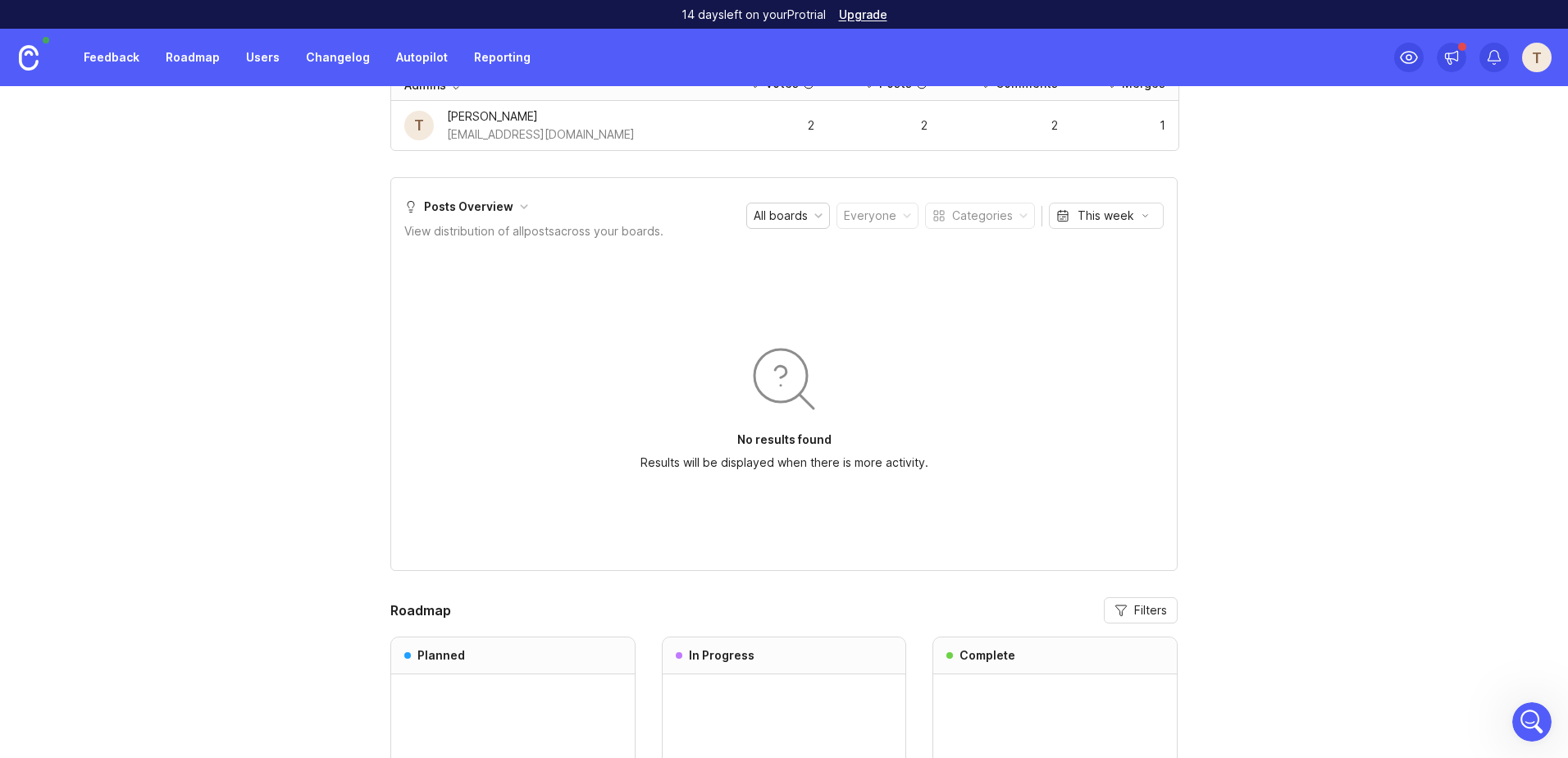
click at [815, 214] on div at bounding box center [819, 216] width 8 height 8
drag, startPoint x: 428, startPoint y: 232, endPoint x: 662, endPoint y: 229, distance: 234.0
click at [662, 229] on div "View distribution of all posts across your boards." at bounding box center [534, 232] width 259 height 18
click at [1187, 256] on div "Activity Overview This week Posts 2 Votes 2 Comments 2 Status changes 1 Custome…" at bounding box center [784, 94] width 1568 height 1905
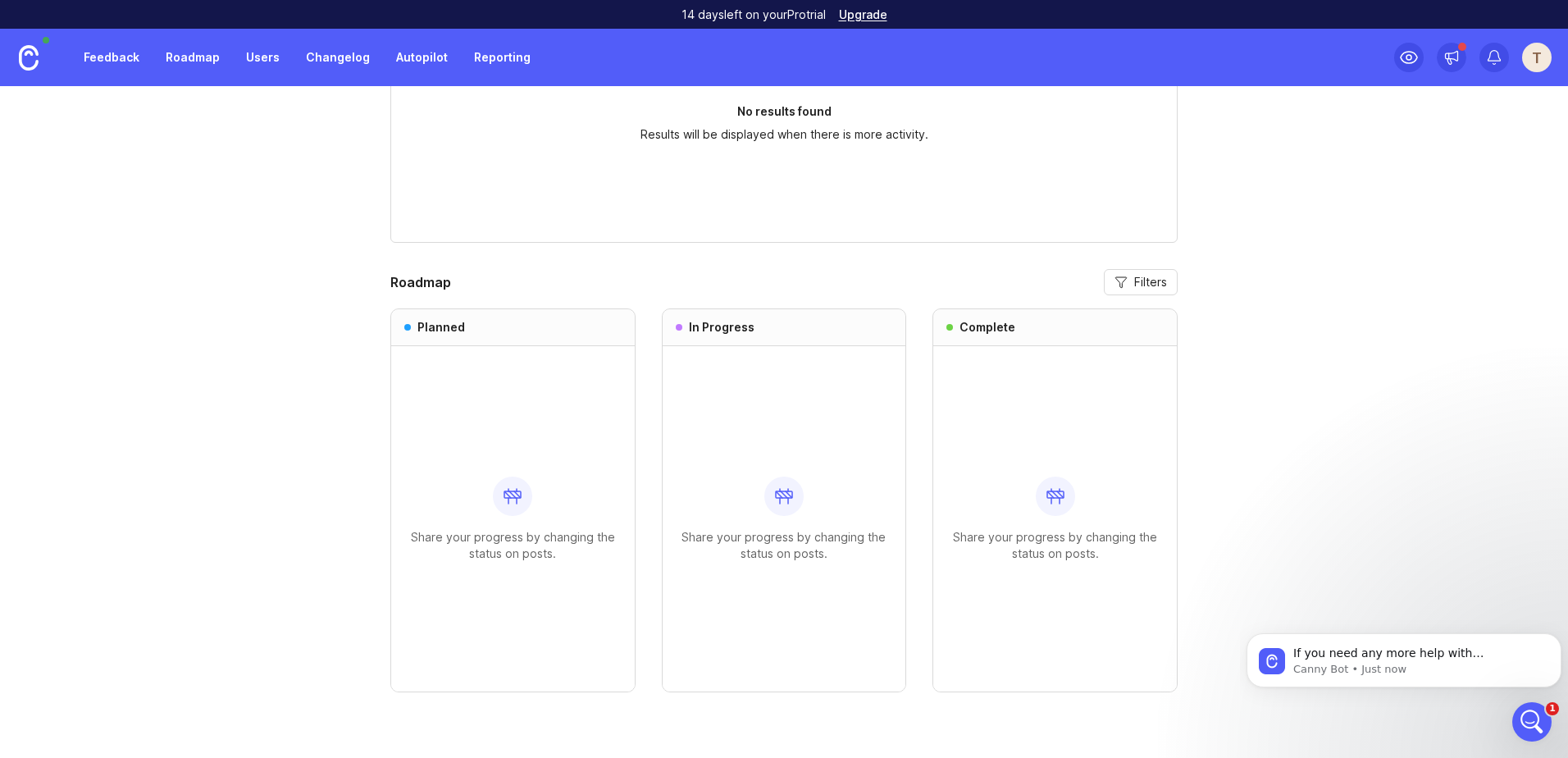
scroll to position [55, 0]
click at [1146, 277] on span "Filters" at bounding box center [1150, 282] width 33 height 17
click at [1541, 711] on div "Open Intercom Messenger" at bounding box center [1529, 718] width 54 height 54
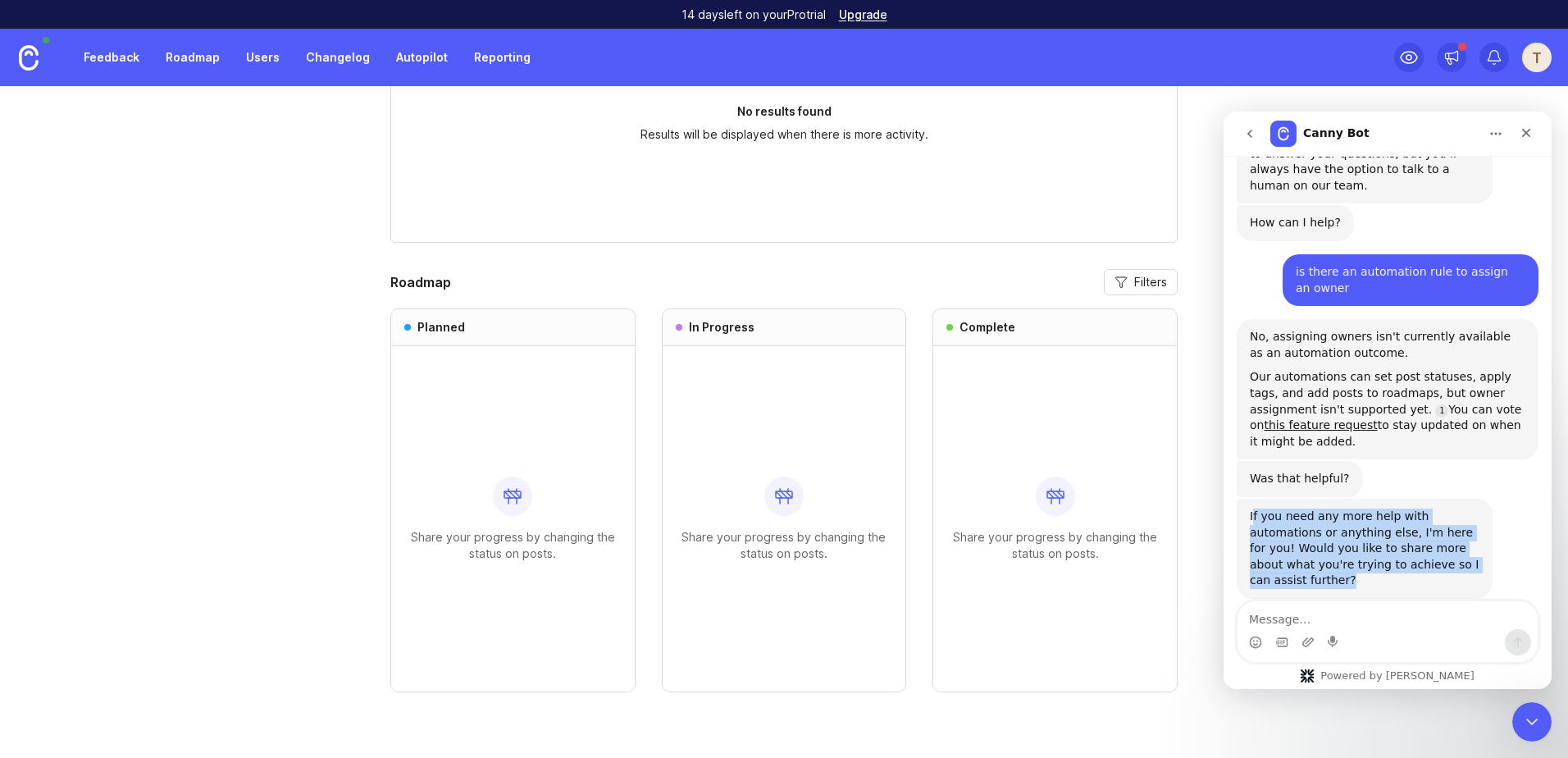
drag, startPoint x: 1252, startPoint y: 500, endPoint x: 1452, endPoint y: 552, distance: 206.6
click at [1452, 552] on div "If you need any more help with automations or anything else, I'm here for you! …" at bounding box center [1365, 548] width 230 height 80
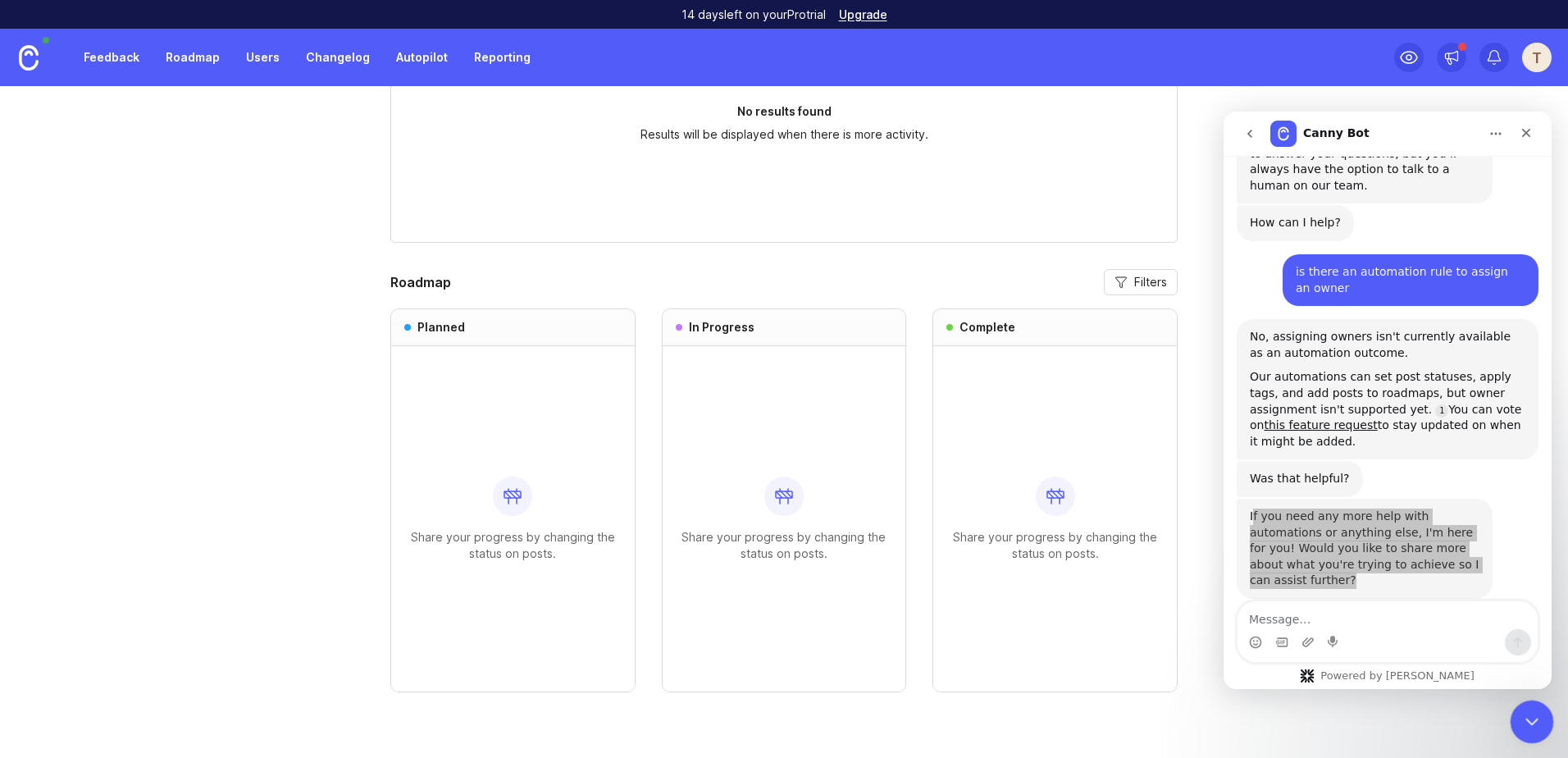
click at [1536, 717] on icon "Close Intercom Messenger" at bounding box center [1529, 719] width 20 height 20
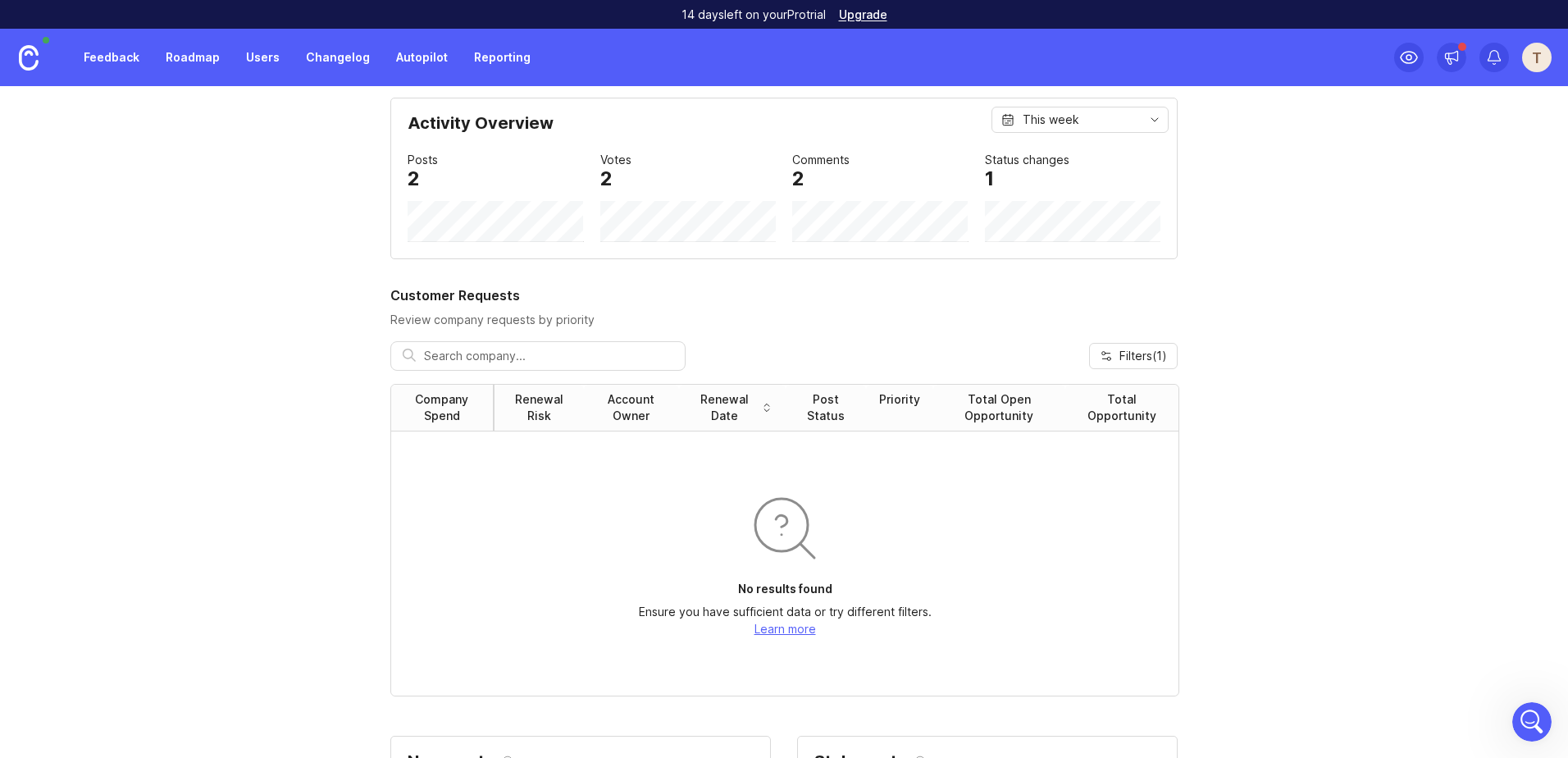
scroll to position [0, 0]
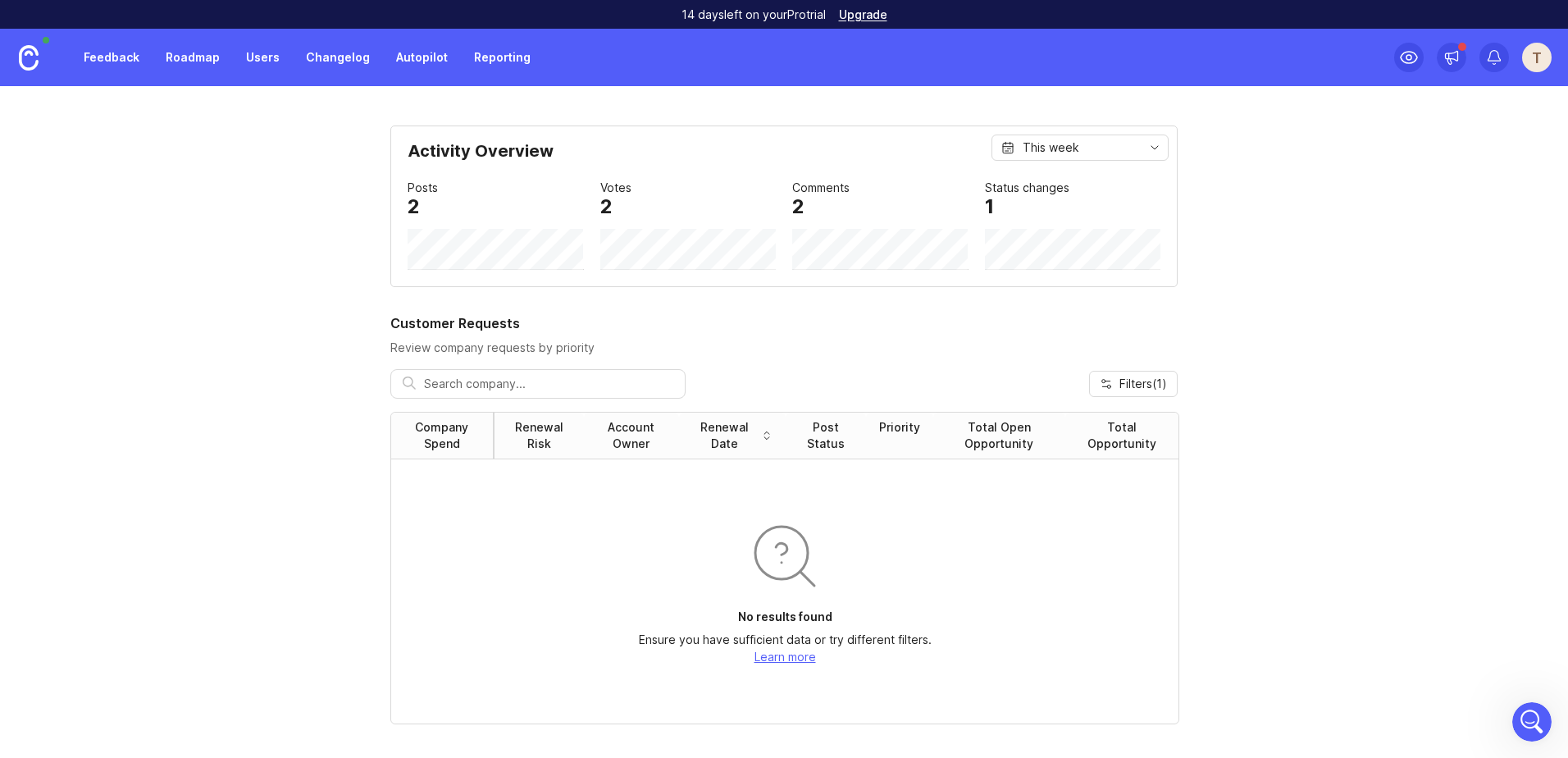
click at [33, 57] on img at bounding box center [29, 58] width 20 height 26
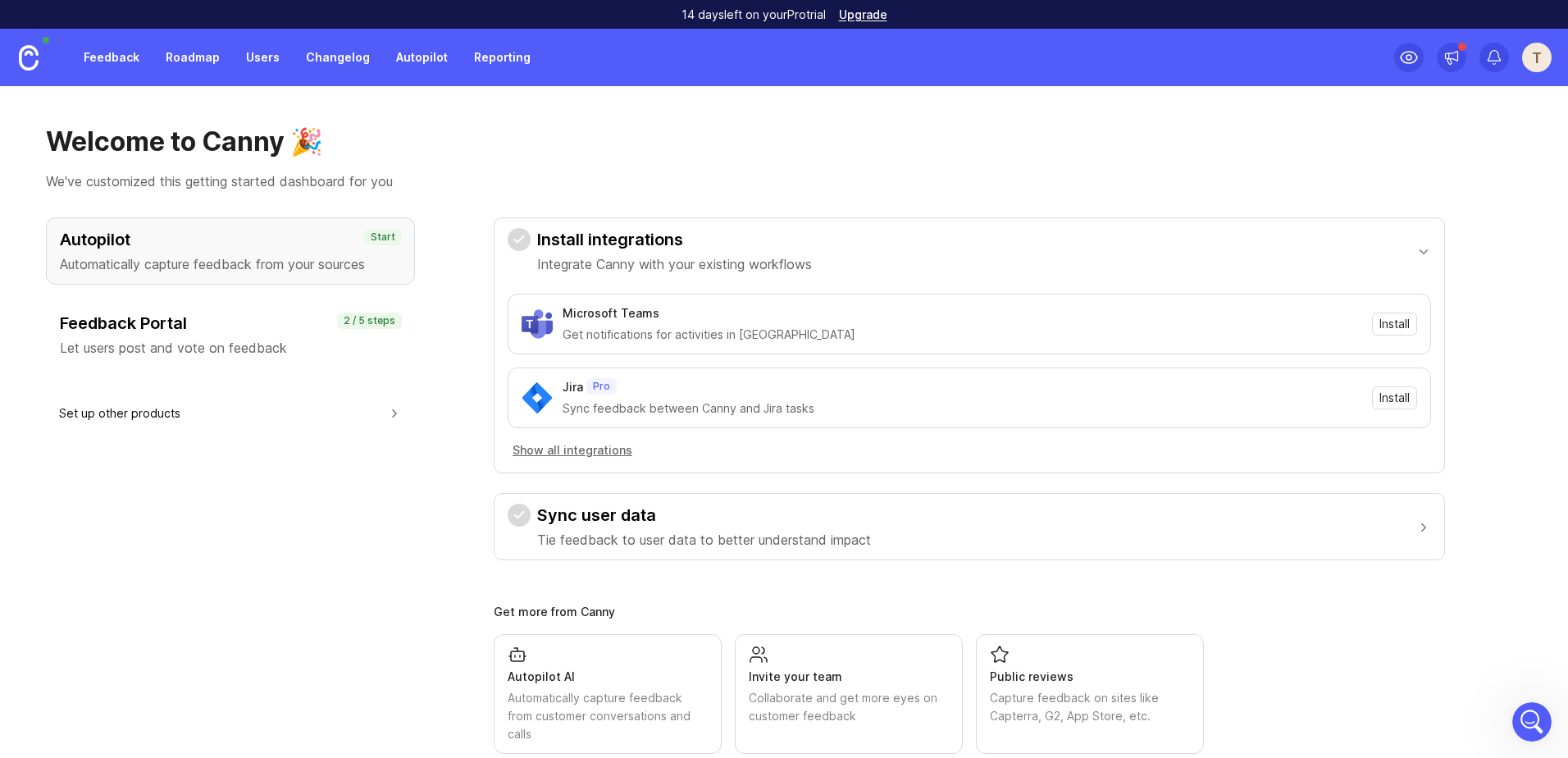
click at [375, 344] on p "Let users post and vote on feedback" at bounding box center [230, 347] width 342 height 20
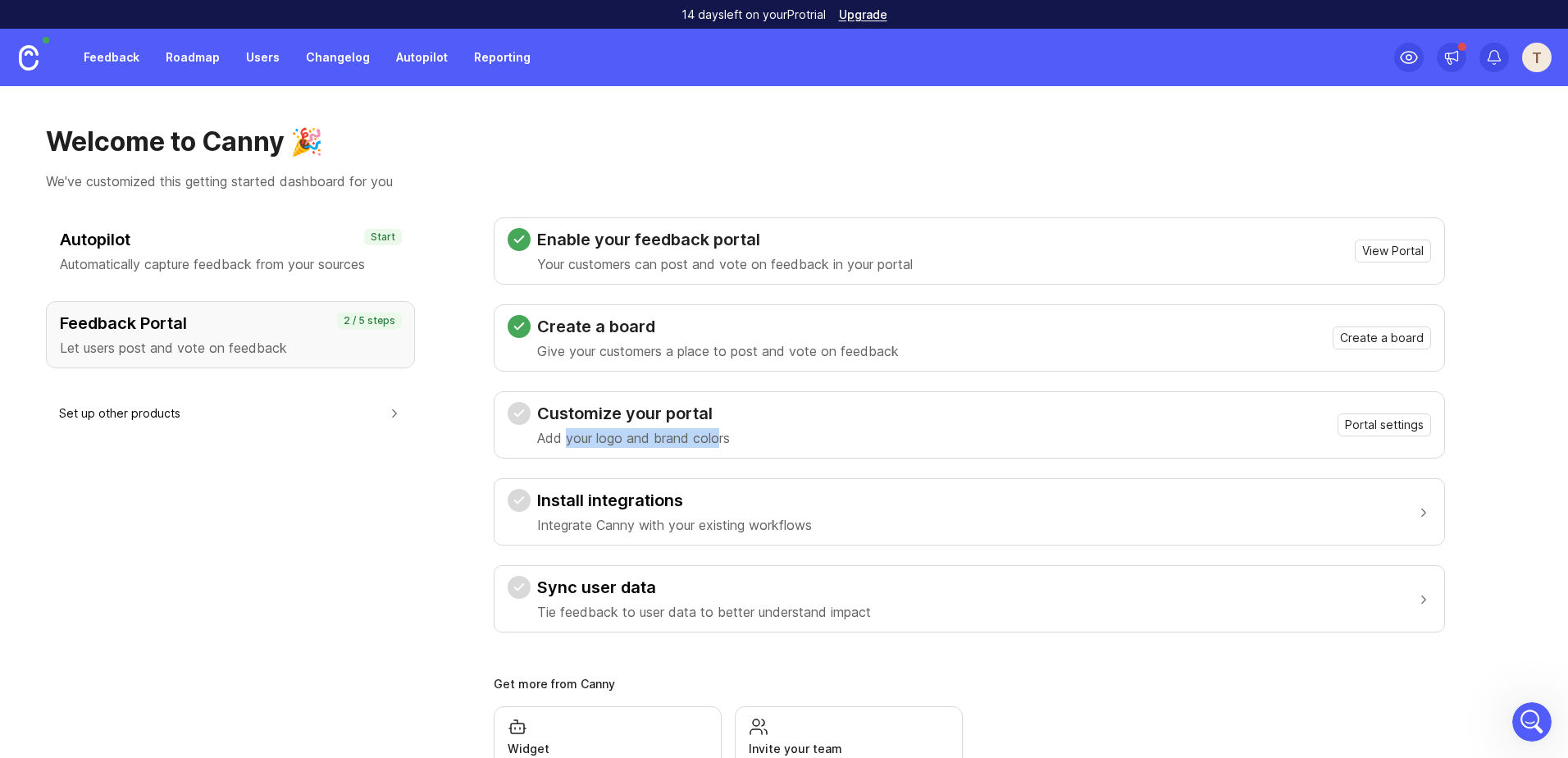
drag, startPoint x: 566, startPoint y: 441, endPoint x: 720, endPoint y: 444, distance: 154.0
click at [720, 444] on p "Add your logo and brand colors" at bounding box center [634, 437] width 193 height 20
drag, startPoint x: 559, startPoint y: 523, endPoint x: 646, endPoint y: 522, distance: 87.0
click at [646, 522] on p "Integrate Canny with your existing workflows" at bounding box center [675, 524] width 275 height 20
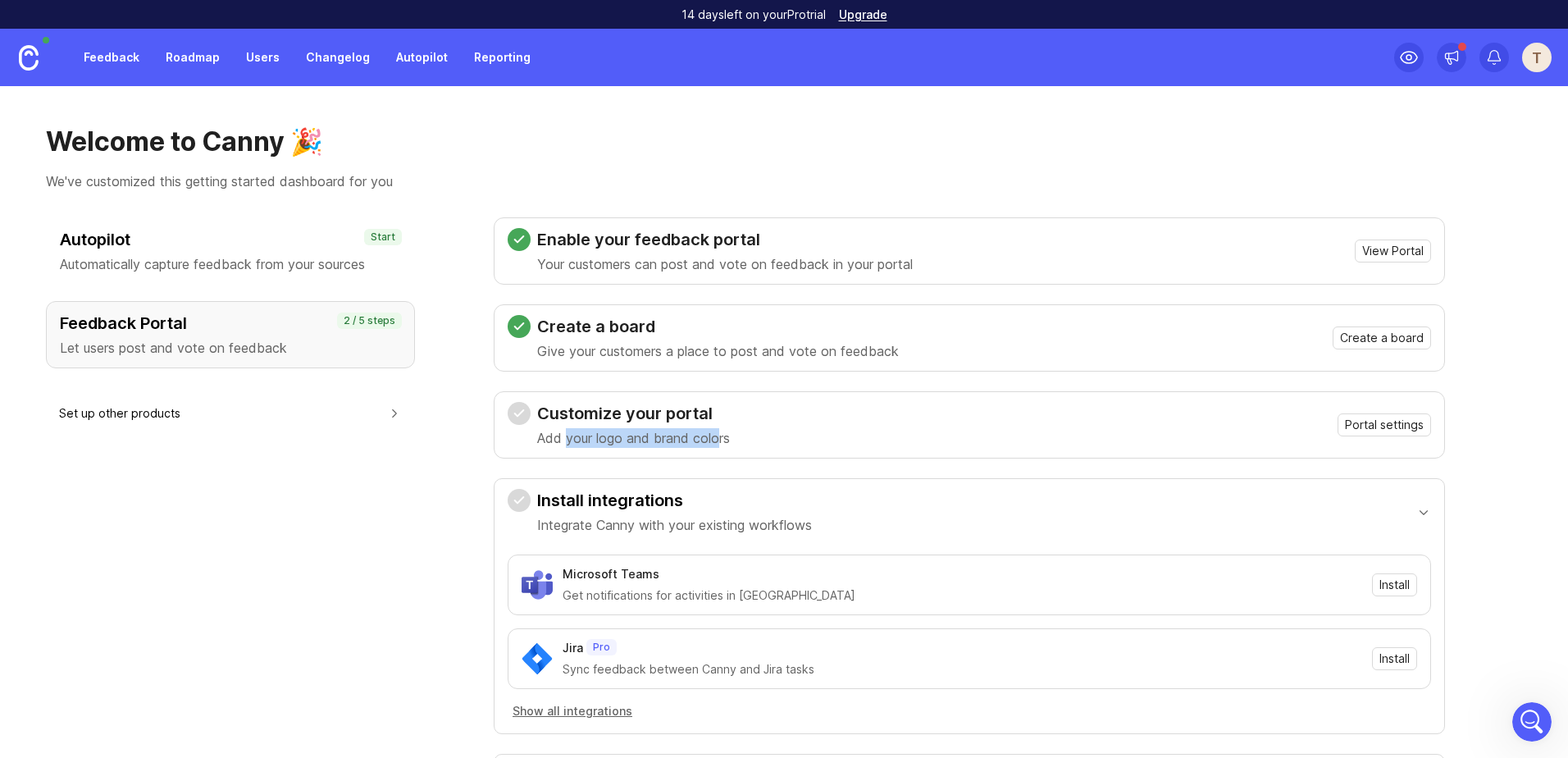
click at [649, 511] on h3 "Install integrations" at bounding box center [675, 500] width 275 height 23
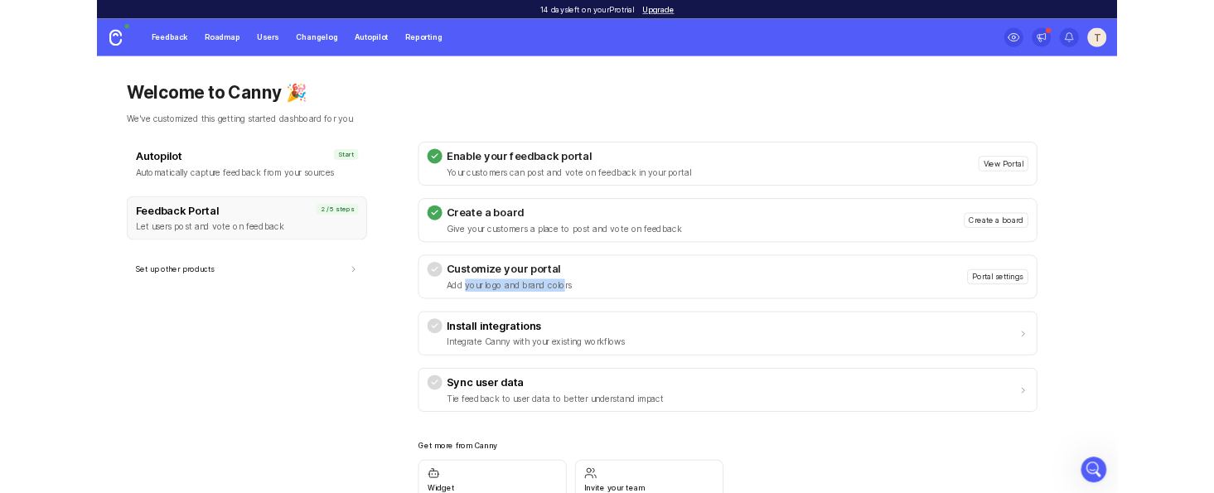
scroll to position [90, 0]
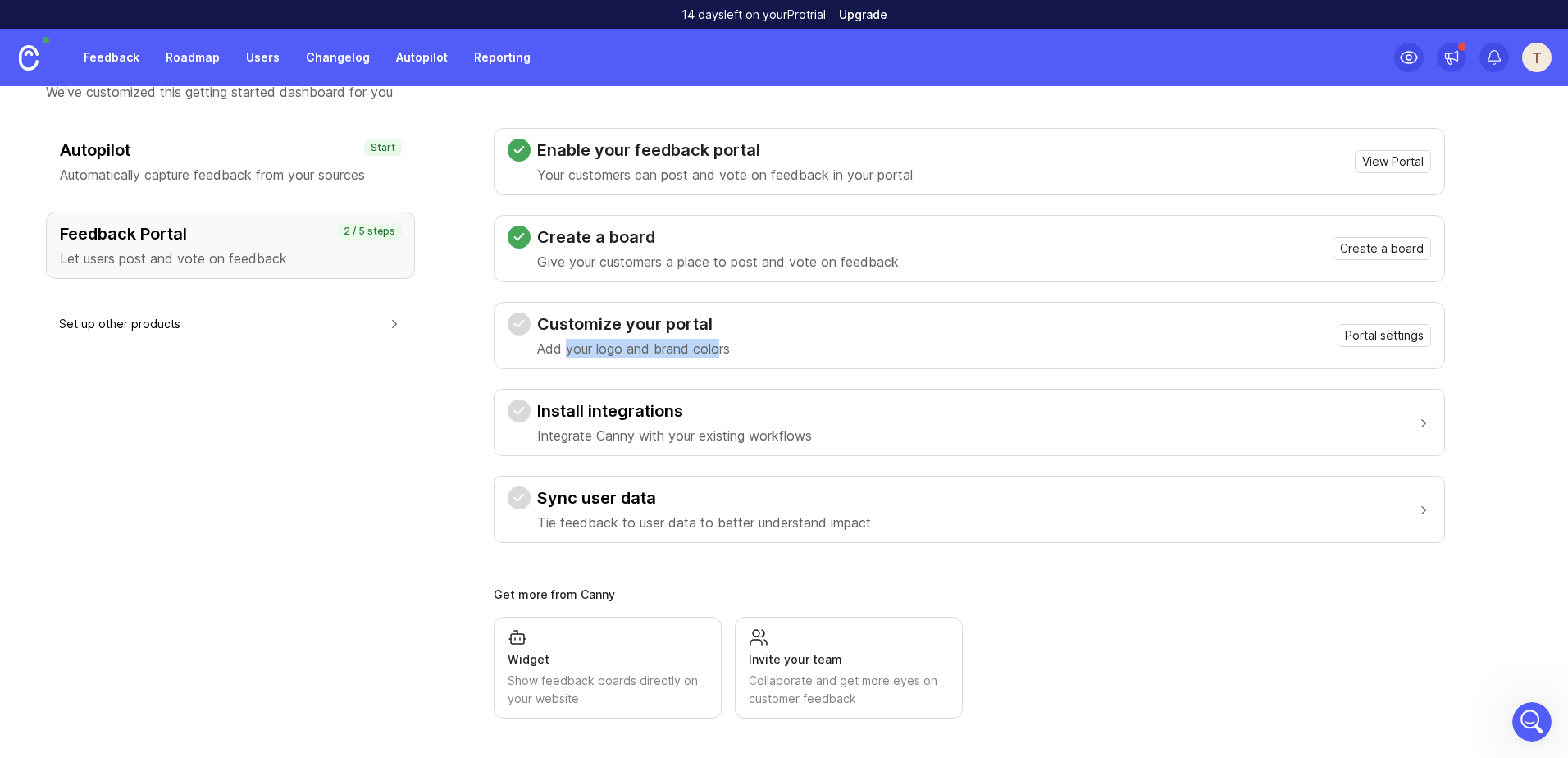
click at [652, 678] on div "Show feedback boards directly on your website" at bounding box center [608, 690] width 200 height 36
click at [174, 52] on link "Roadmap" at bounding box center [192, 57] width 74 height 30
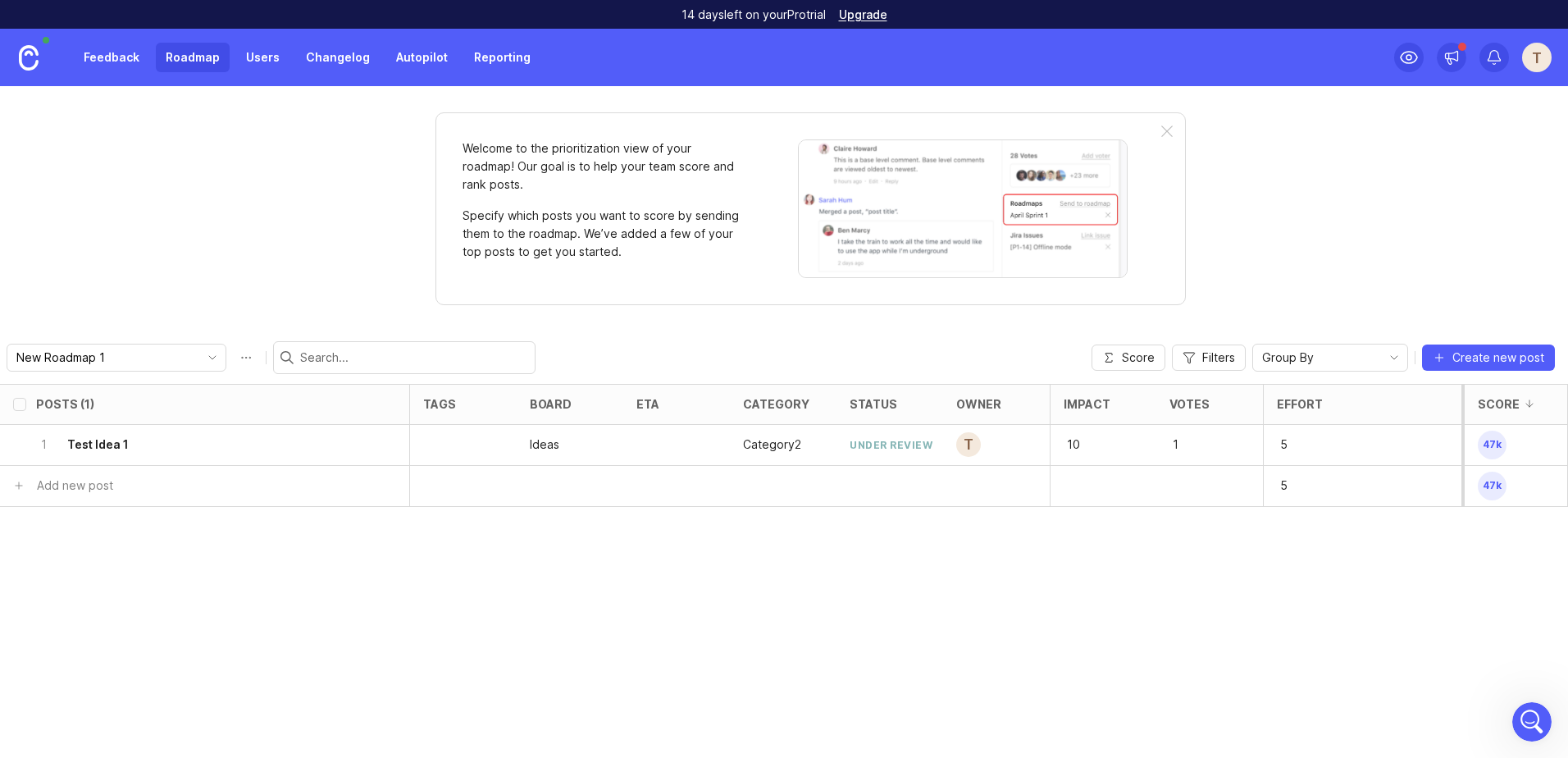
click at [122, 60] on link "Feedback" at bounding box center [112, 57] width 75 height 30
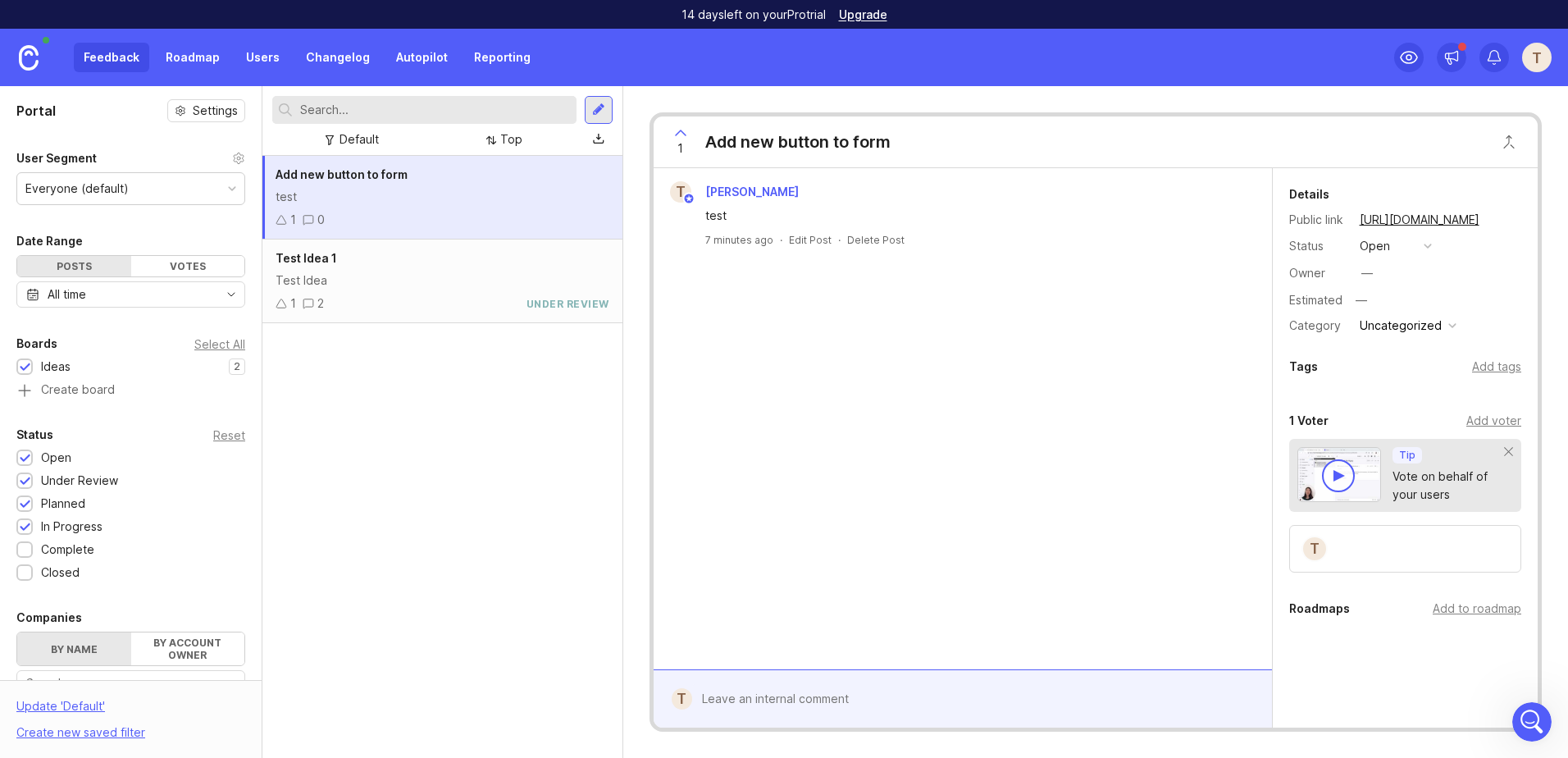
click at [538, 450] on div "Add new button to form test 1 0 Test Idea 1 Test Idea 1 2 under review" at bounding box center [442, 456] width 360 height 602
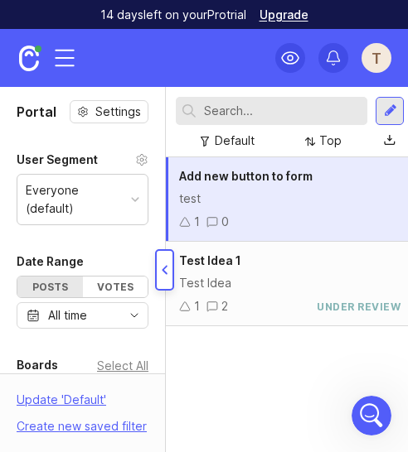
click at [161, 272] on div at bounding box center [164, 269] width 19 height 41
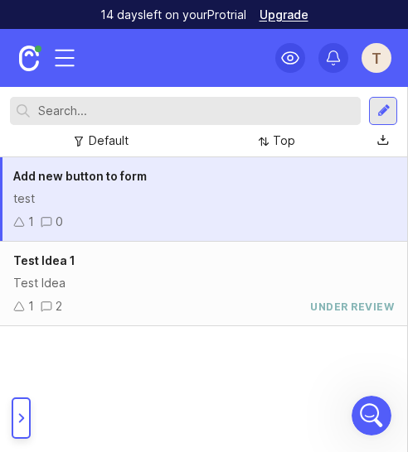
click at [80, 276] on div "Test Idea" at bounding box center [203, 283] width 380 height 18
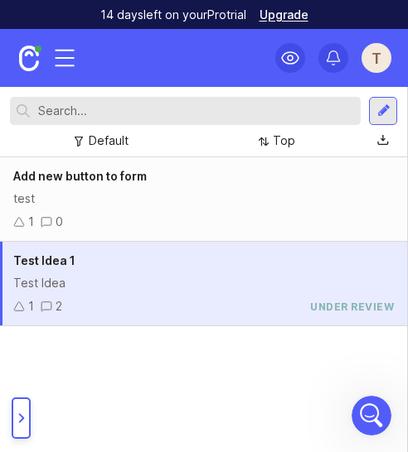
click at [287, 58] on circle at bounding box center [289, 58] width 5 height 5
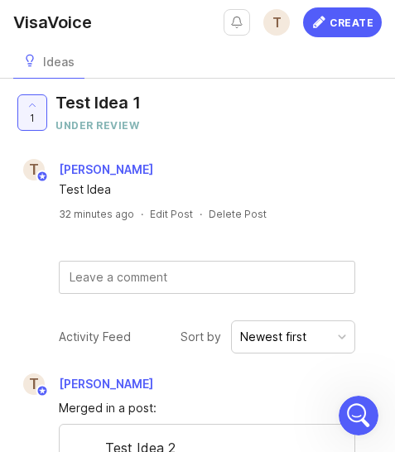
click at [138, 174] on span "[PERSON_NAME]" at bounding box center [106, 169] width 94 height 14
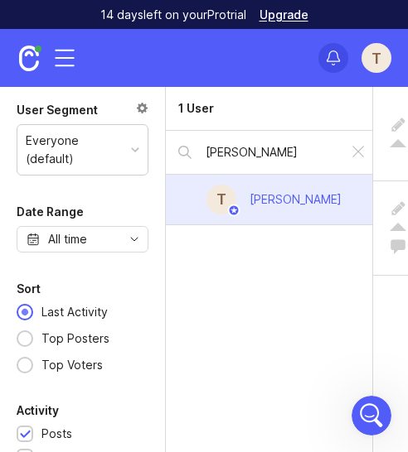
click at [35, 56] on img at bounding box center [29, 59] width 20 height 26
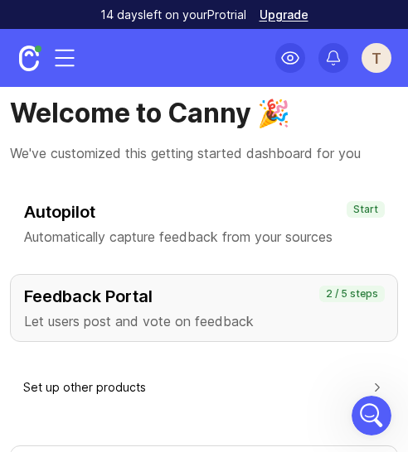
click at [370, 64] on div "T" at bounding box center [376, 58] width 30 height 30
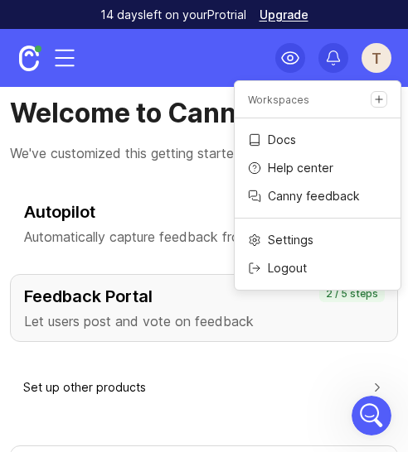
click at [370, 64] on div "T" at bounding box center [376, 58] width 30 height 30
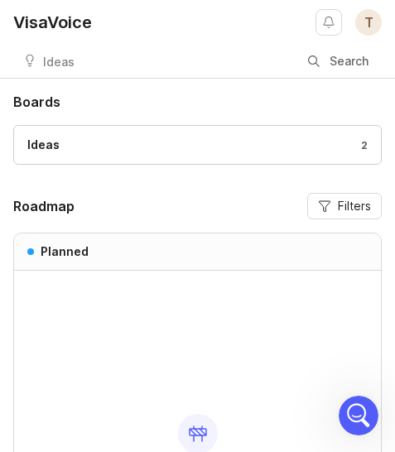
click at [50, 20] on div "VisaVoice" at bounding box center [52, 22] width 79 height 17
click at [107, 150] on div "Ideas 2" at bounding box center [197, 145] width 341 height 18
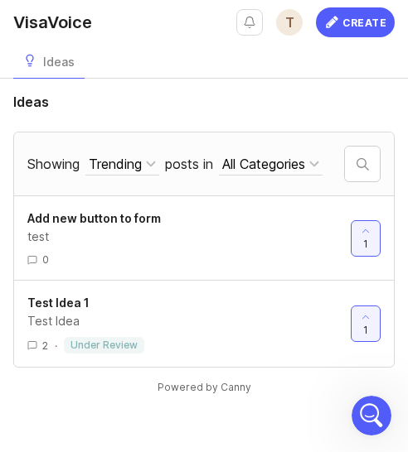
click at [347, 22] on div "Create" at bounding box center [364, 22] width 44 height 30
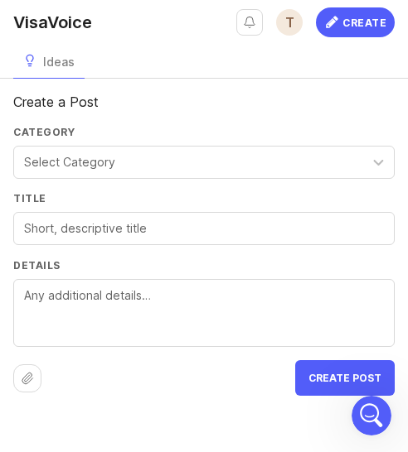
click at [148, 164] on div "Select Category" at bounding box center [203, 162] width 381 height 33
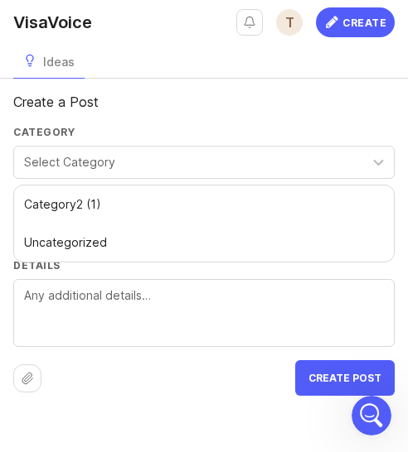
click at [148, 164] on div "Select Category" at bounding box center [203, 162] width 381 height 33
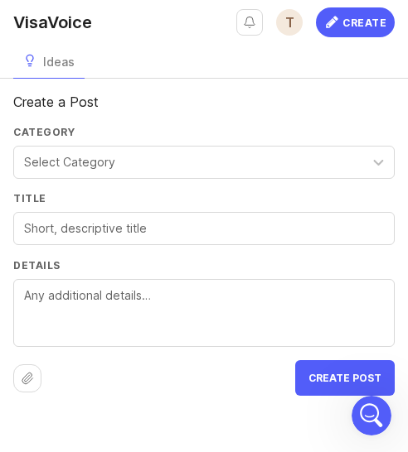
click at [138, 239] on div at bounding box center [203, 228] width 381 height 33
click at [128, 294] on textarea "Details" at bounding box center [204, 314] width 360 height 55
click at [367, 371] on button "Create Post" at bounding box center [344, 378] width 99 height 36
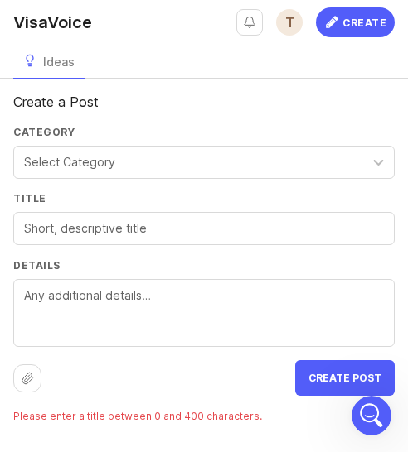
click at [113, 233] on input "Title" at bounding box center [204, 229] width 360 height 18
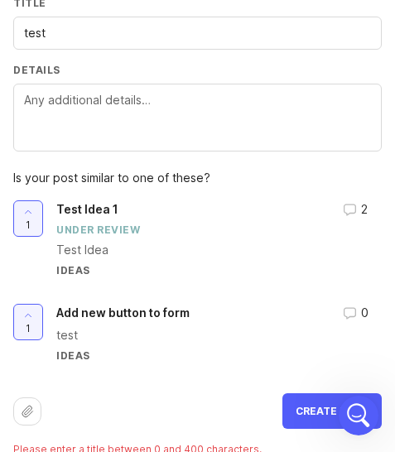
scroll to position [208, 0]
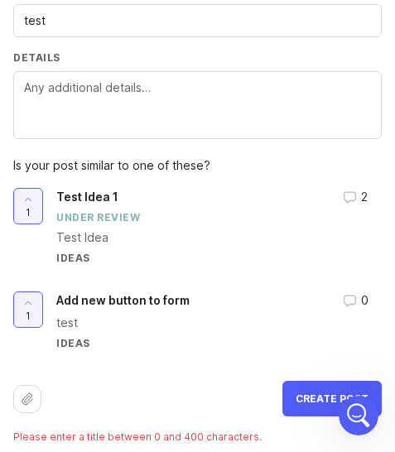
type input "test"
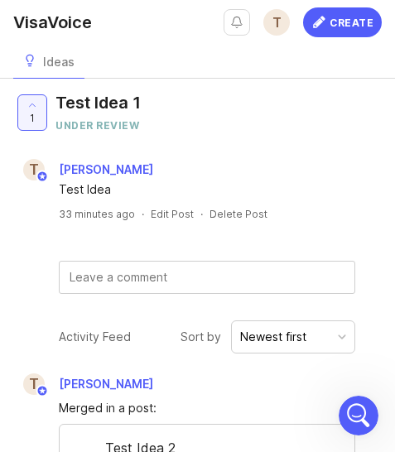
click at [238, 27] on button "Notifications" at bounding box center [237, 22] width 27 height 27
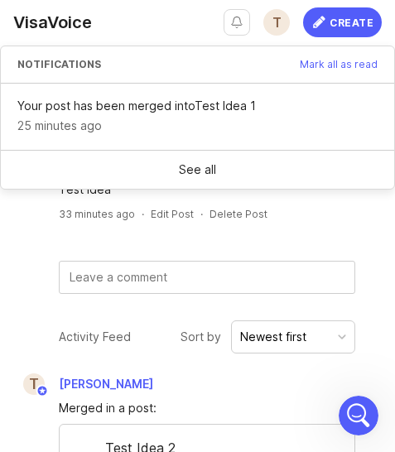
click at [238, 27] on button "Notifications" at bounding box center [237, 22] width 27 height 27
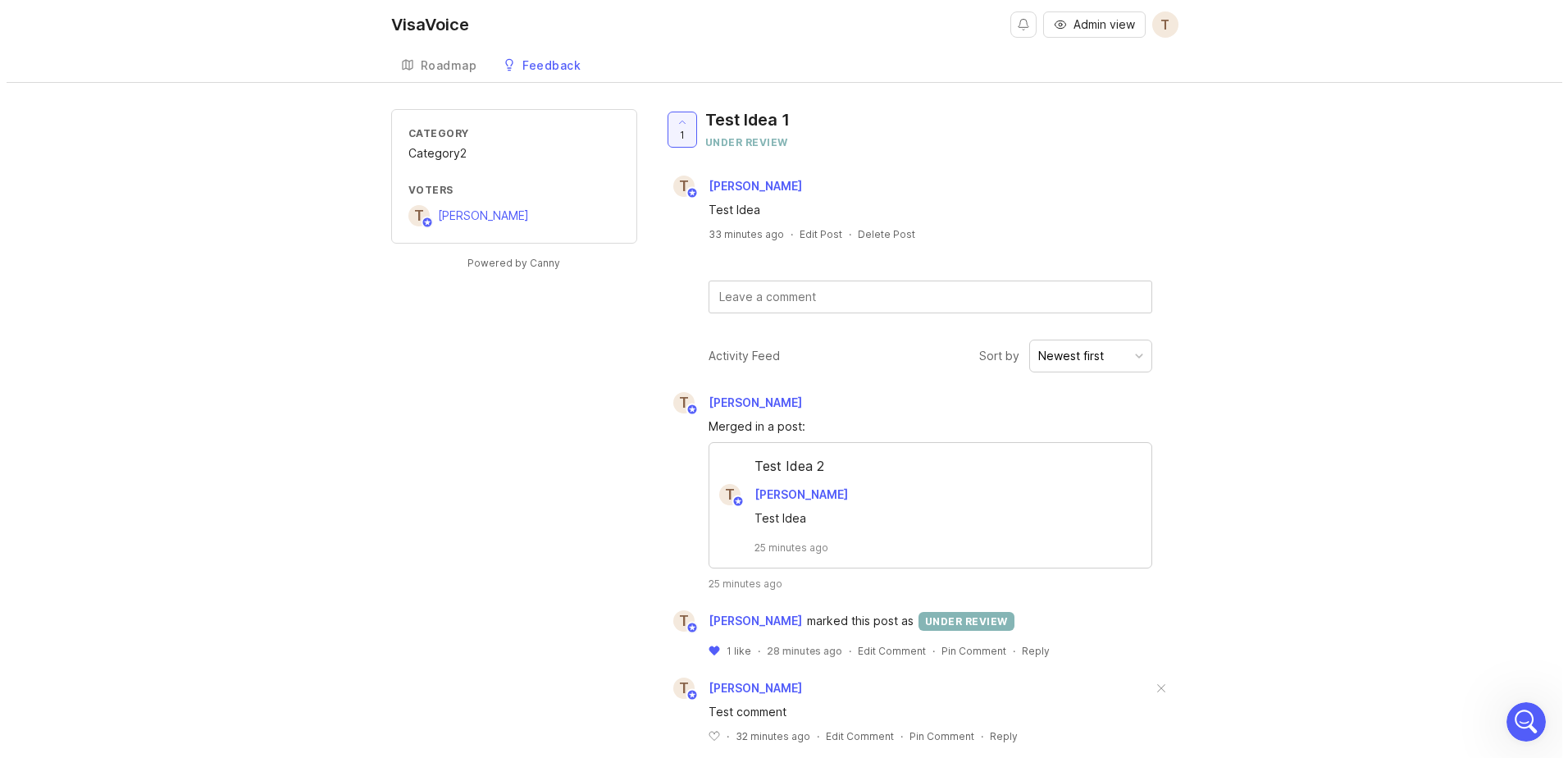
scroll to position [55, 0]
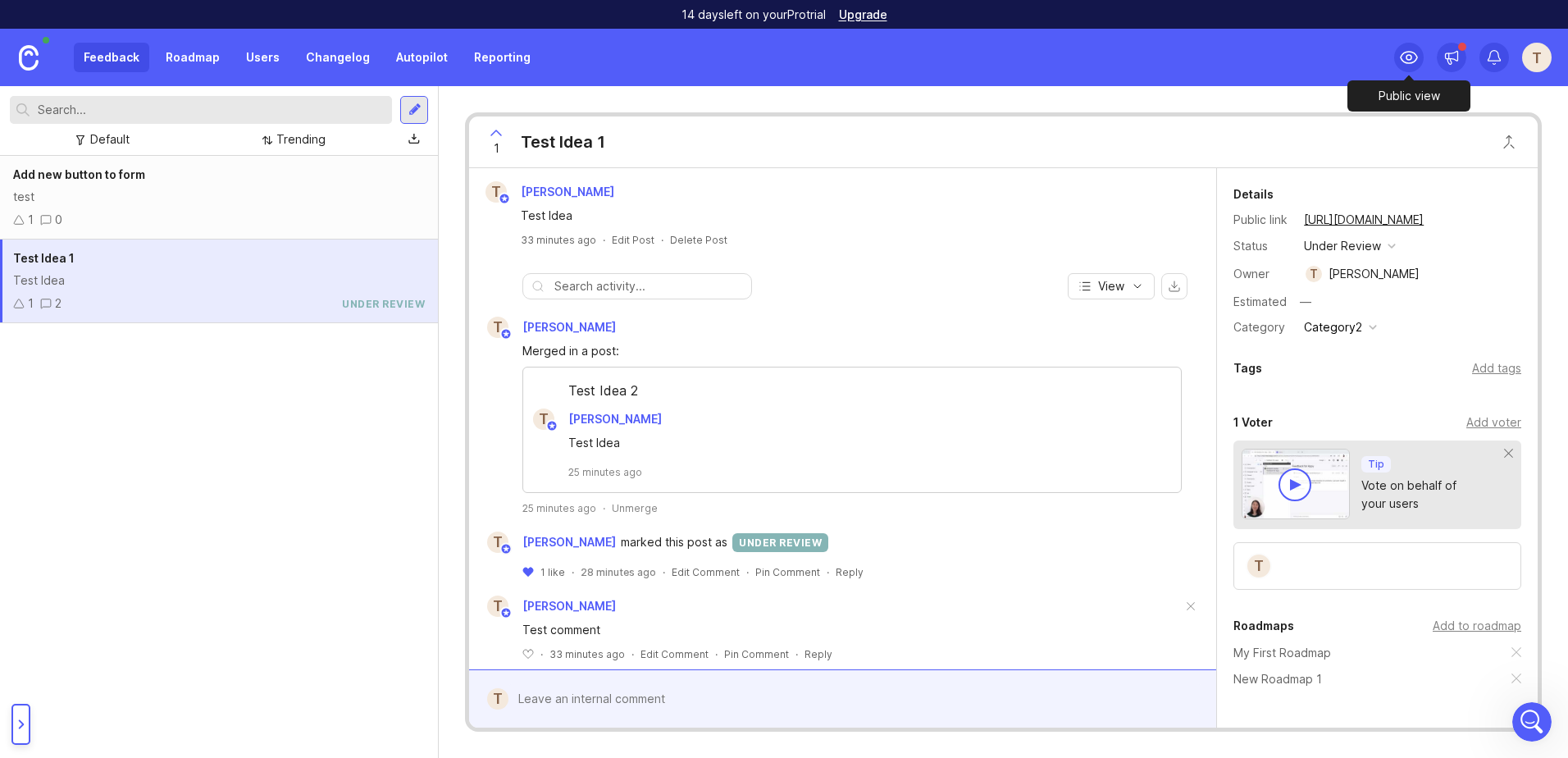
click at [1412, 57] on circle at bounding box center [1409, 57] width 5 height 5
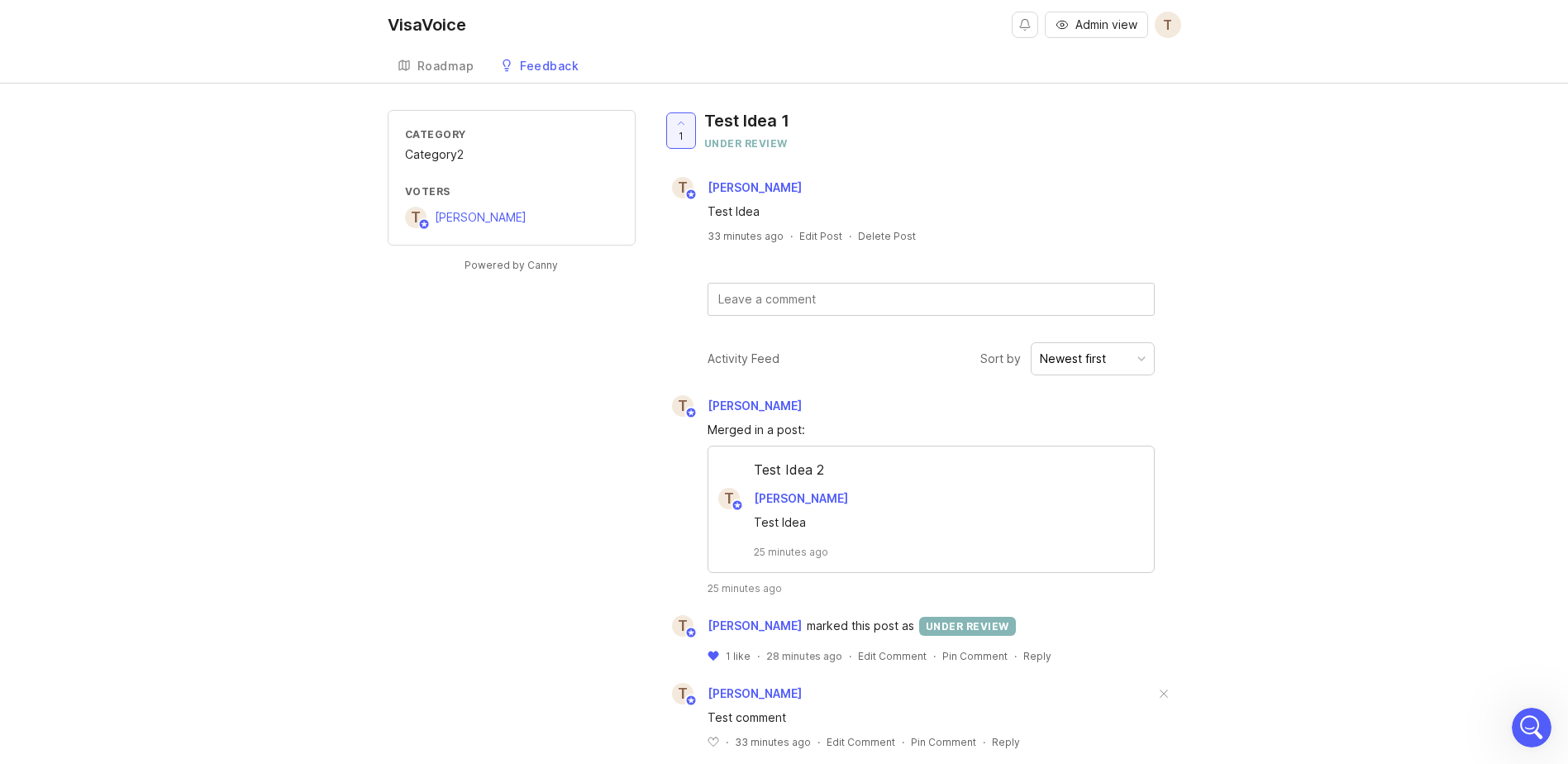
click at [441, 71] on div "Roadmap" at bounding box center [445, 66] width 57 height 12
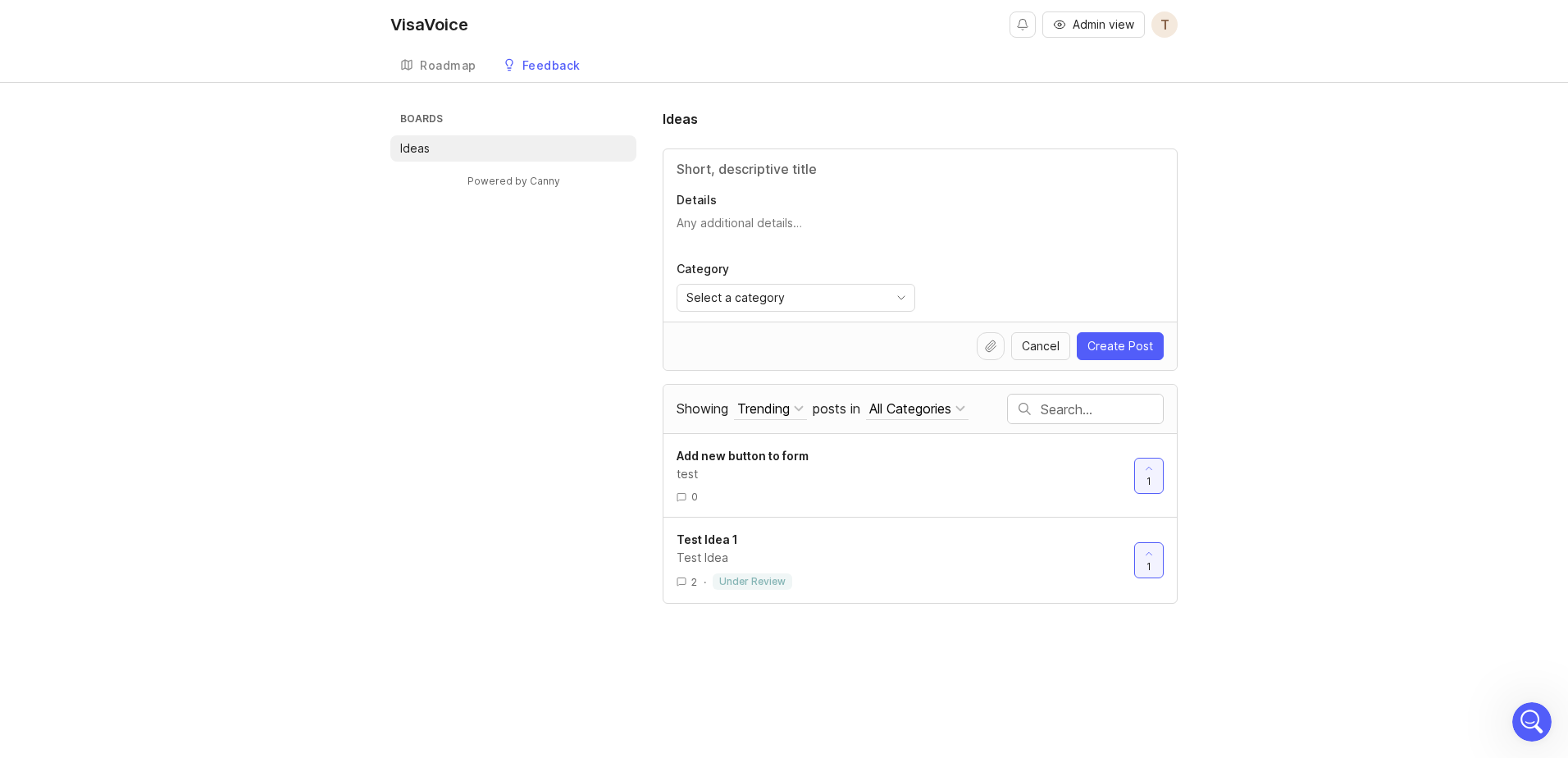
click at [523, 152] on li "Ideas" at bounding box center [513, 148] width 246 height 27
click at [456, 67] on div "Roadmap" at bounding box center [447, 65] width 56 height 12
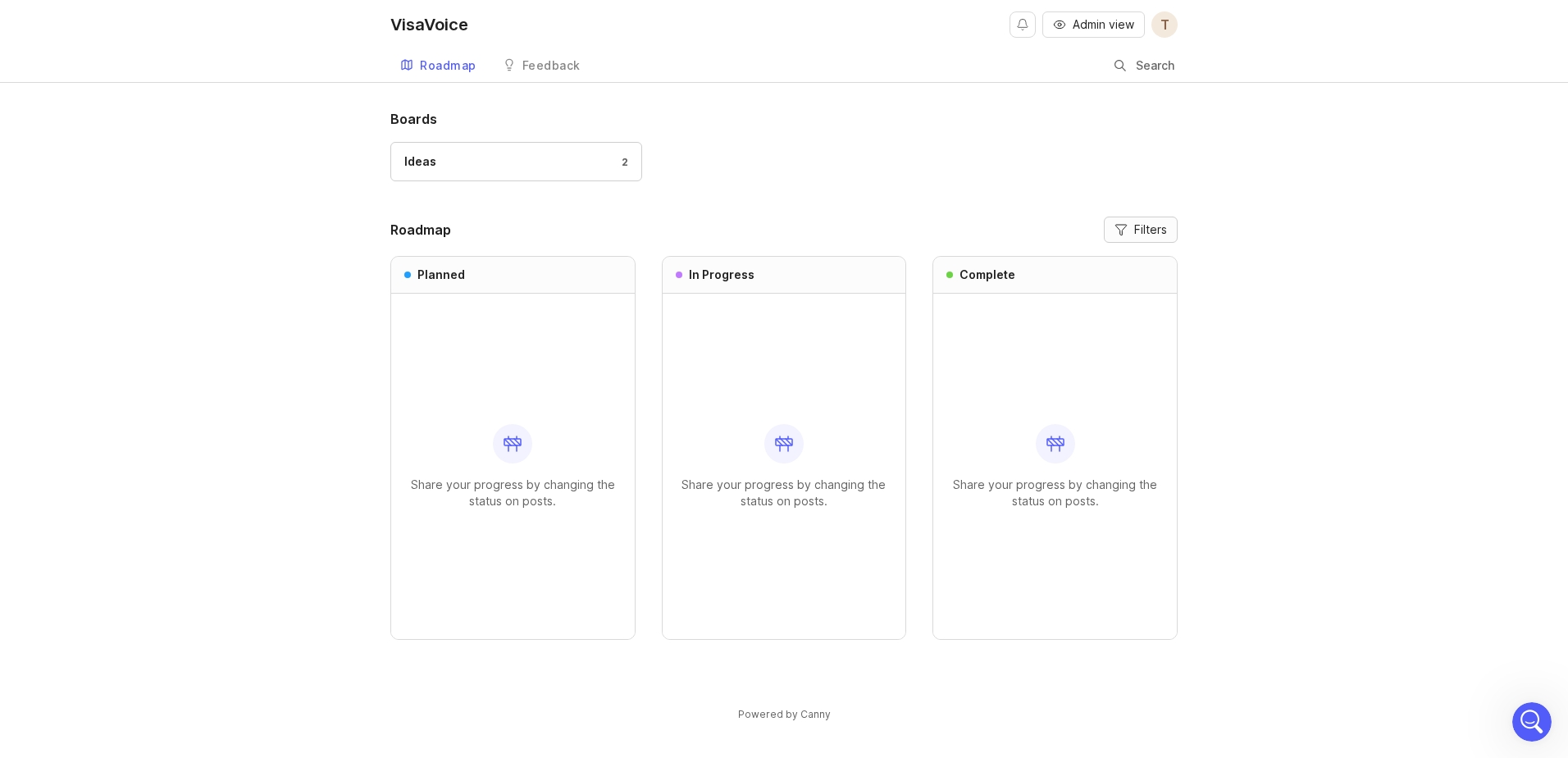
click at [1155, 234] on span "Filters" at bounding box center [1150, 230] width 33 height 17
click at [709, 367] on div "Share your progress by changing the status on posts." at bounding box center [785, 466] width 218 height 345
click at [772, 441] on div at bounding box center [784, 443] width 40 height 40
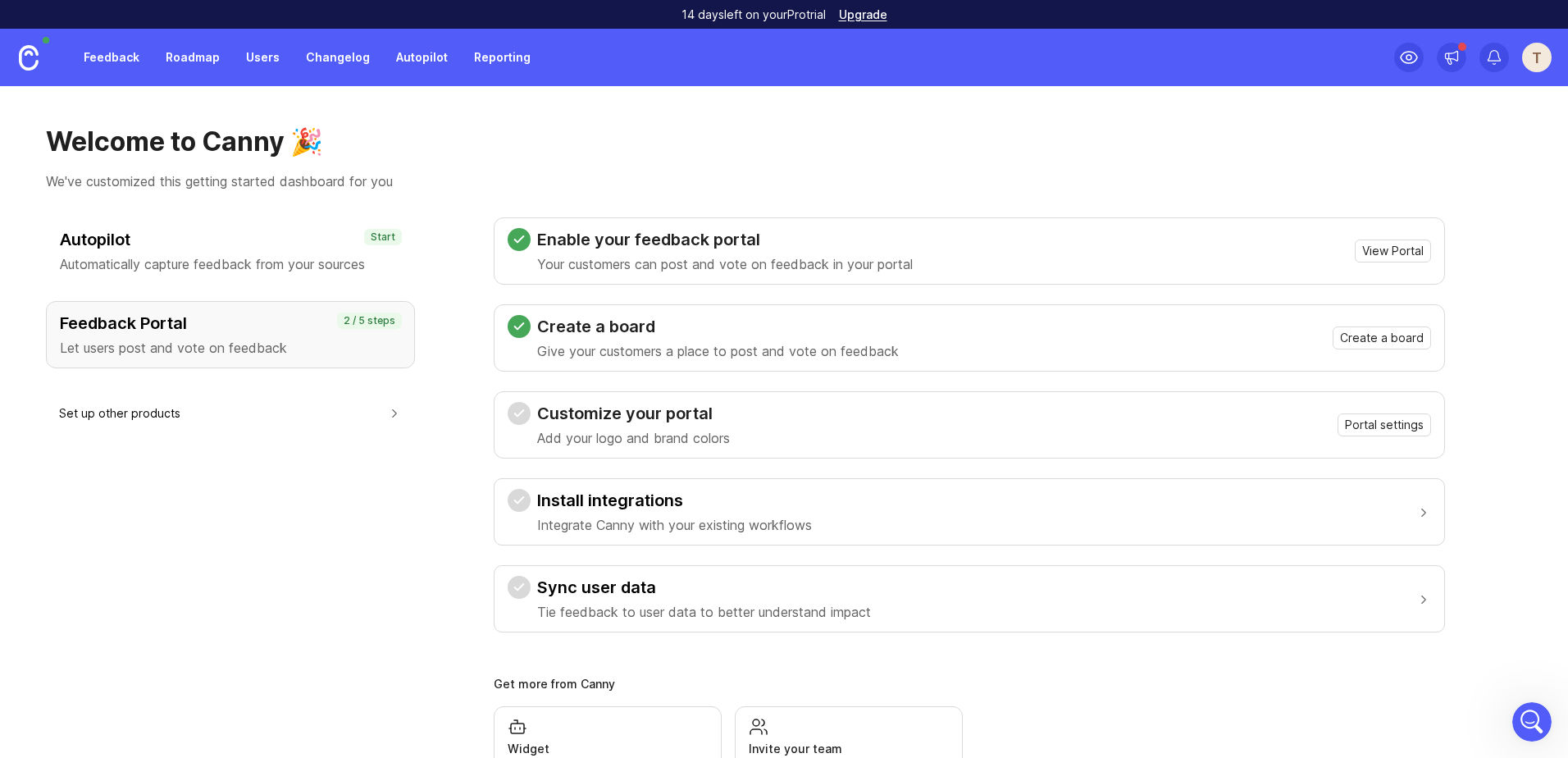
click at [202, 55] on link "Roadmap" at bounding box center [192, 57] width 74 height 30
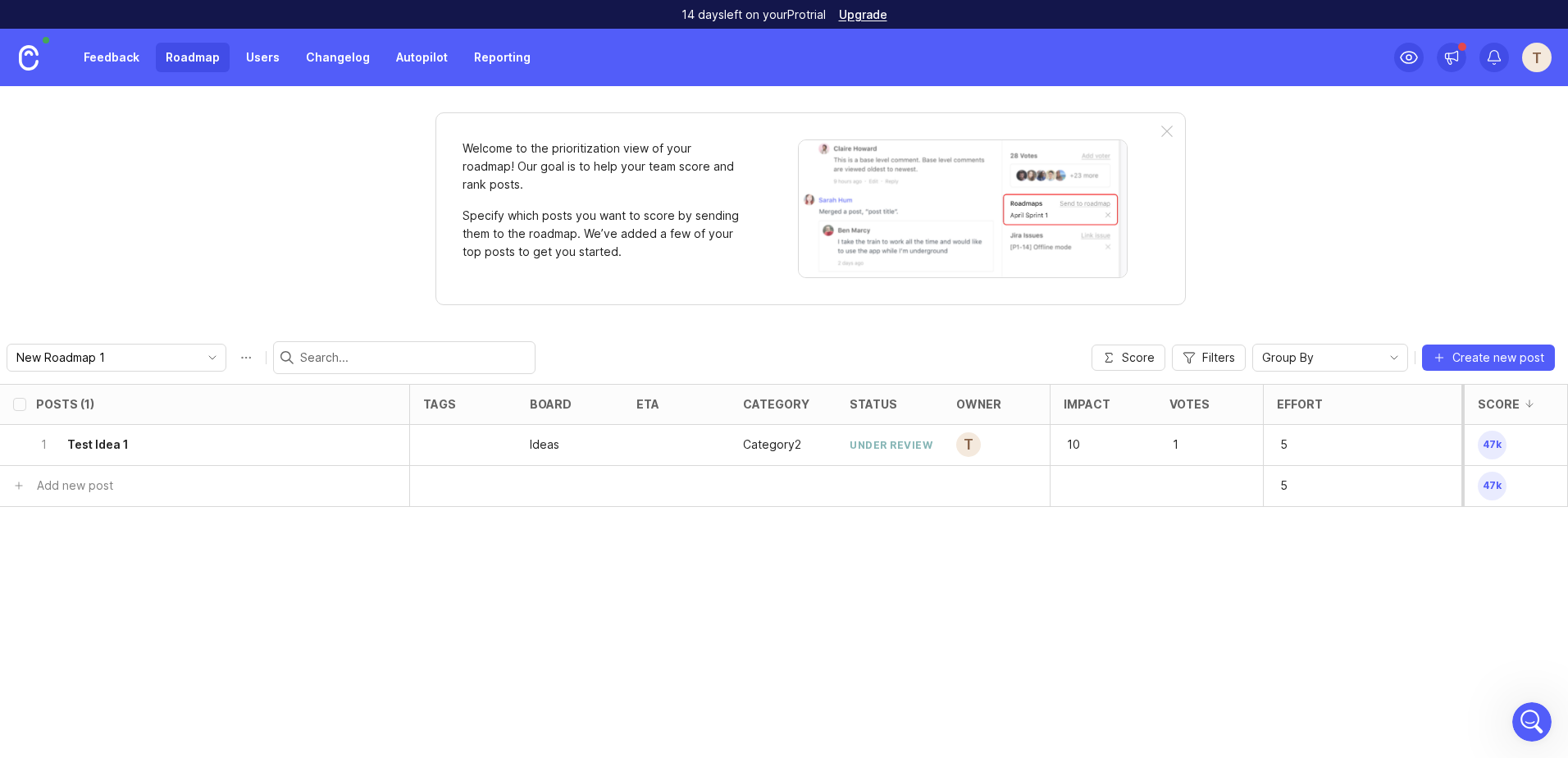
click at [102, 58] on link "Feedback" at bounding box center [112, 57] width 75 height 30
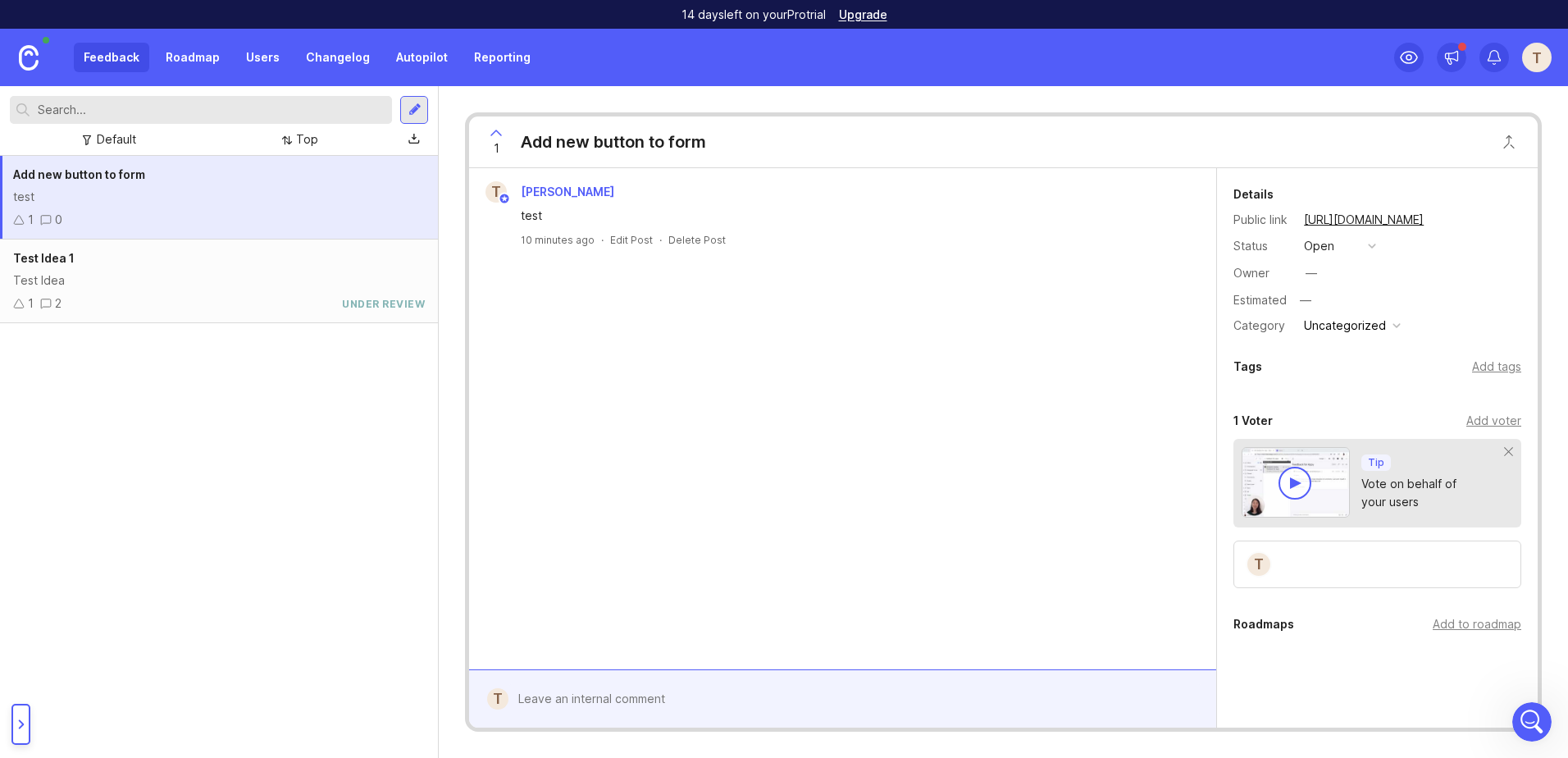
click at [195, 269] on div "Test Idea 1 Test Idea 1 2 under review" at bounding box center [219, 281] width 438 height 84
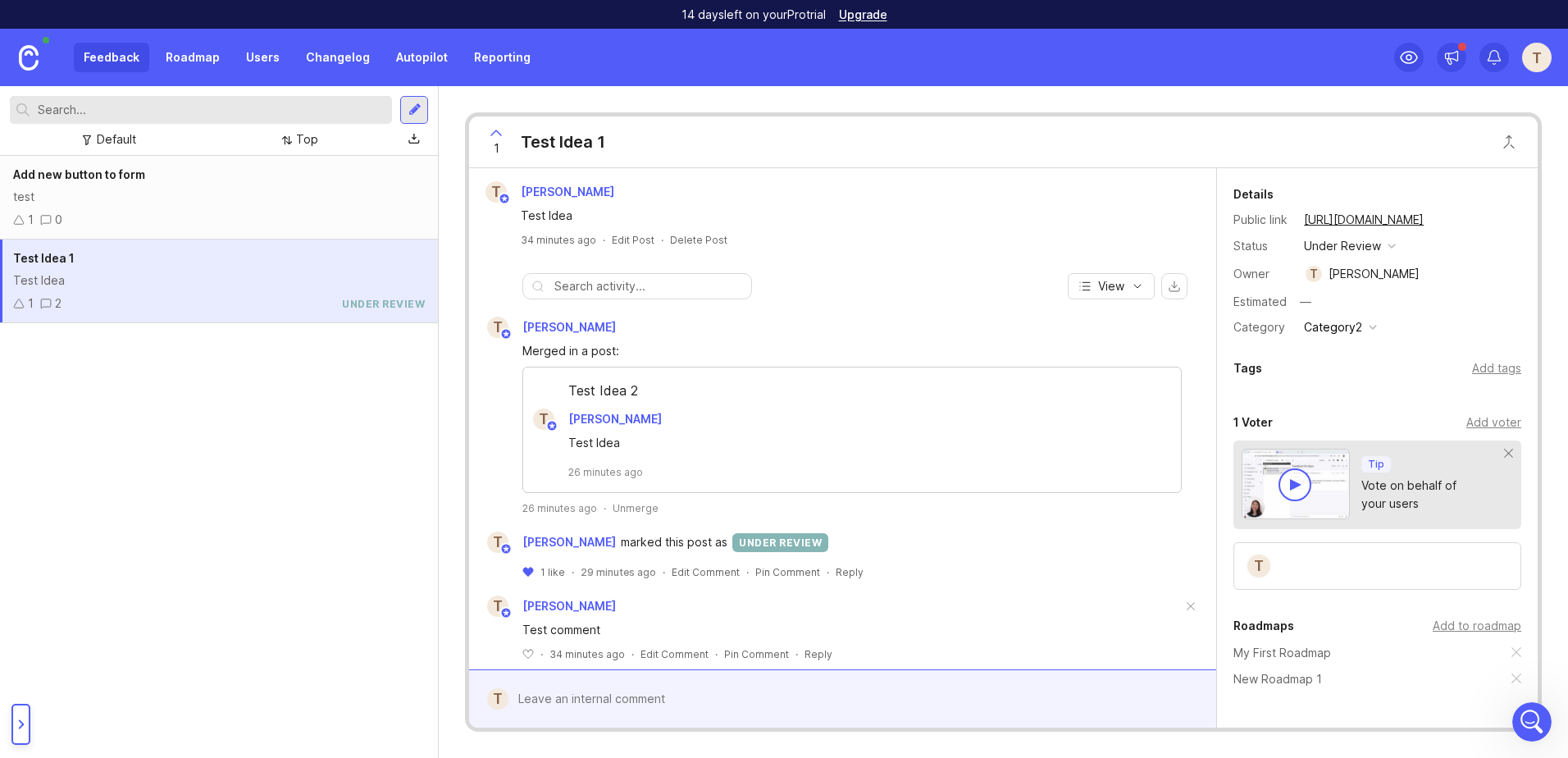
click at [208, 201] on div "test" at bounding box center [219, 197] width 412 height 18
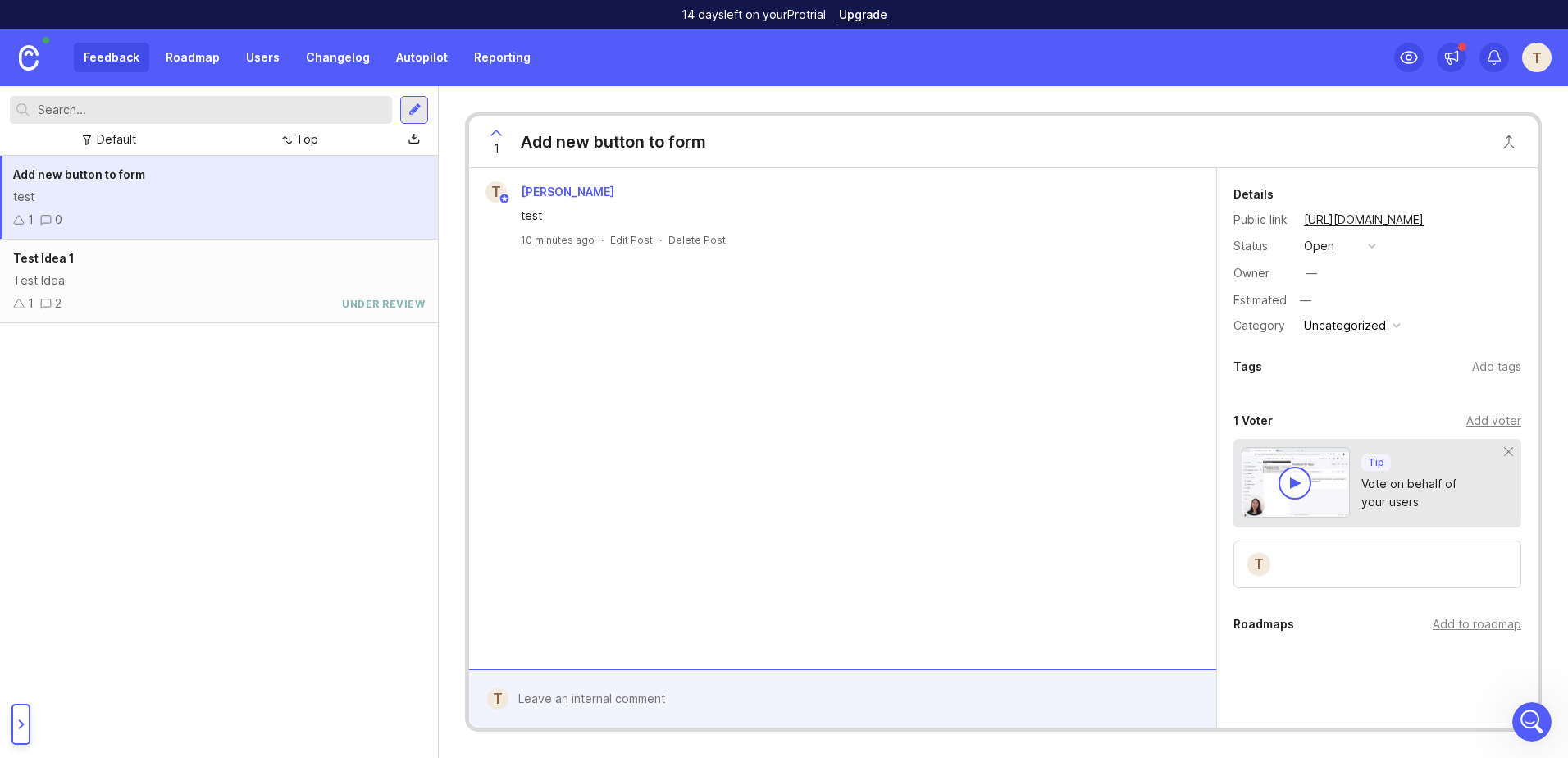
click at [23, 714] on div at bounding box center [21, 723] width 19 height 41
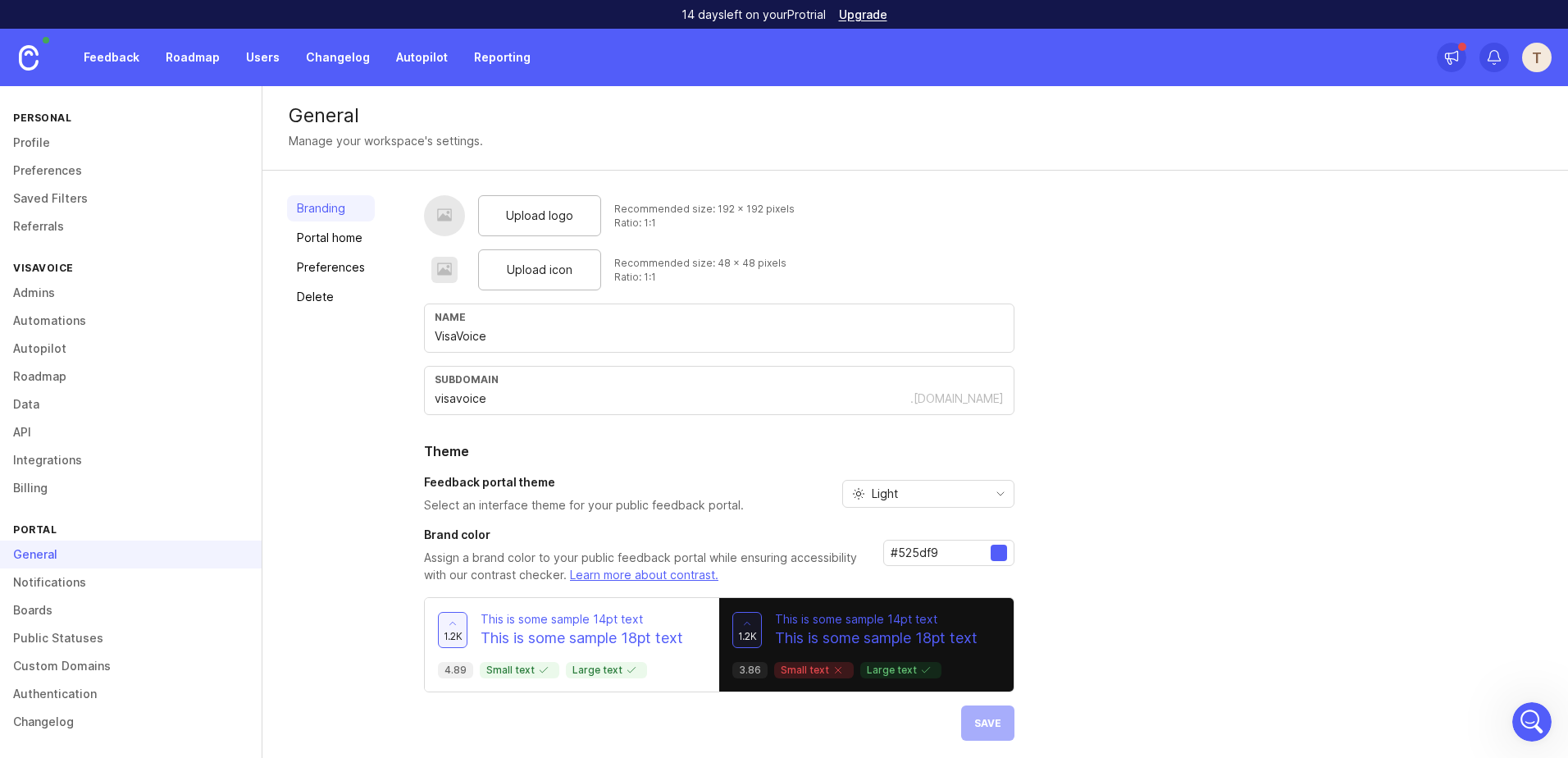
click at [132, 56] on link "Feedback" at bounding box center [112, 57] width 75 height 30
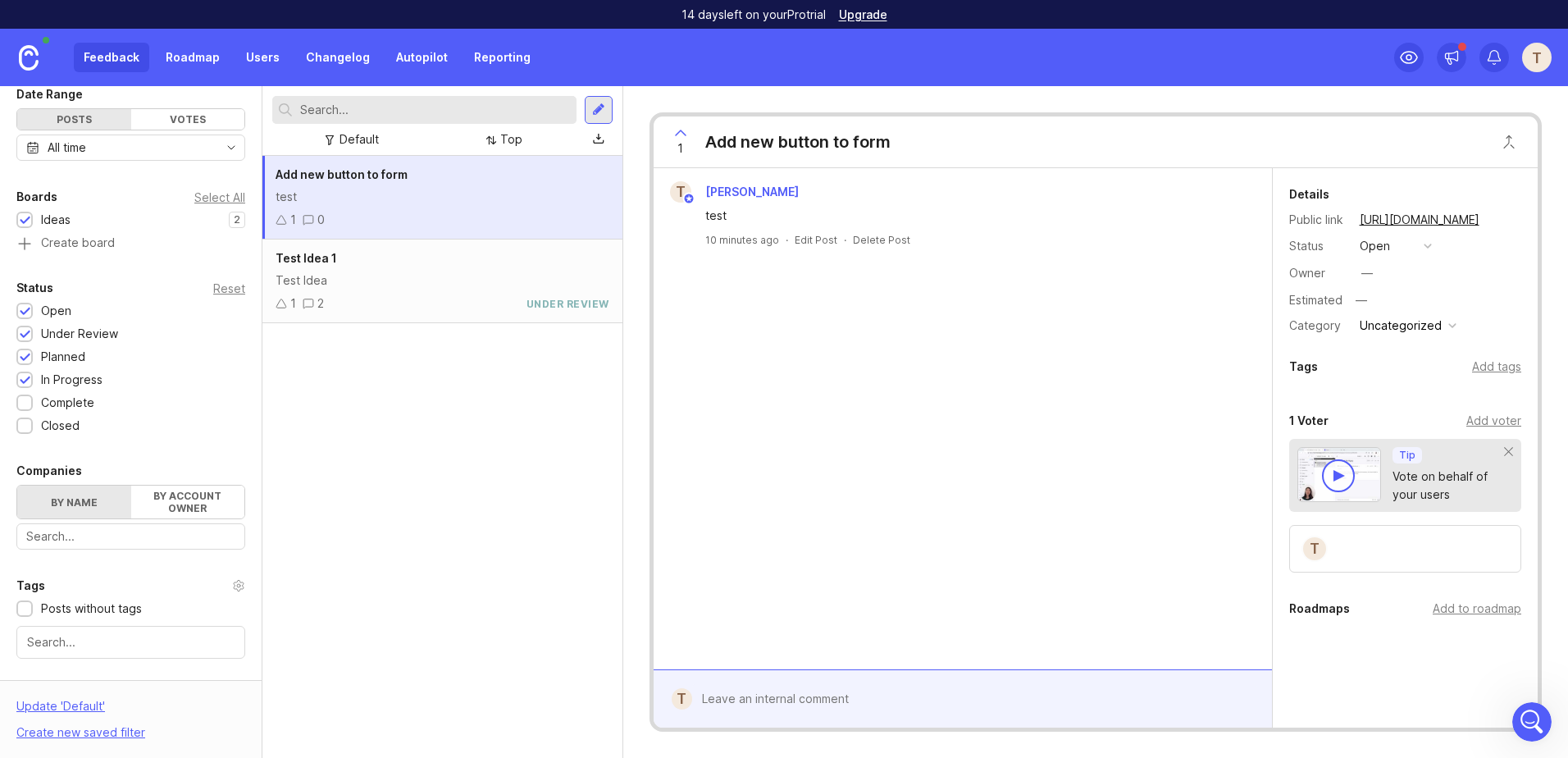
scroll to position [164, 0]
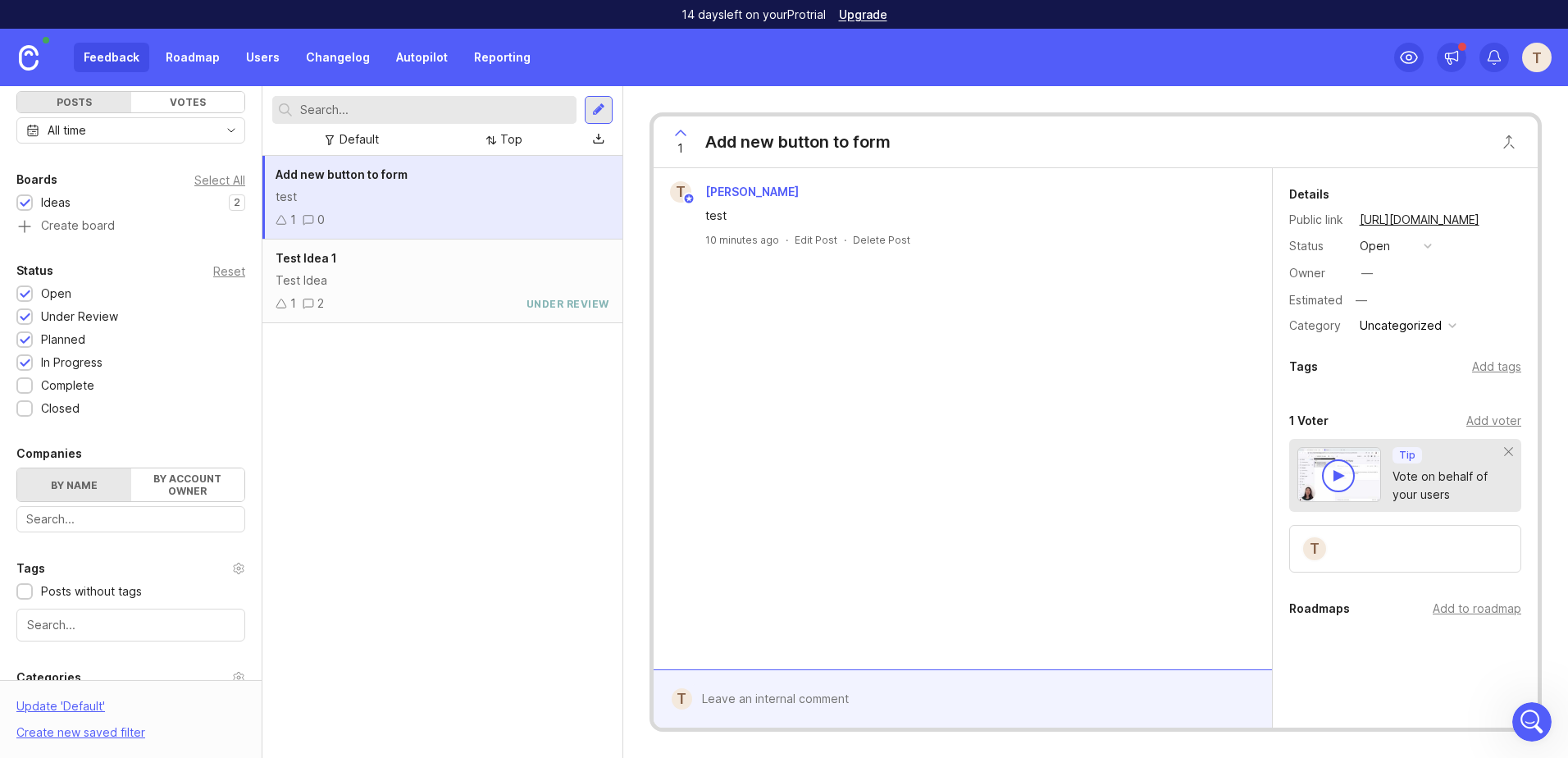
click at [515, 281] on div "Test Idea" at bounding box center [441, 280] width 334 height 18
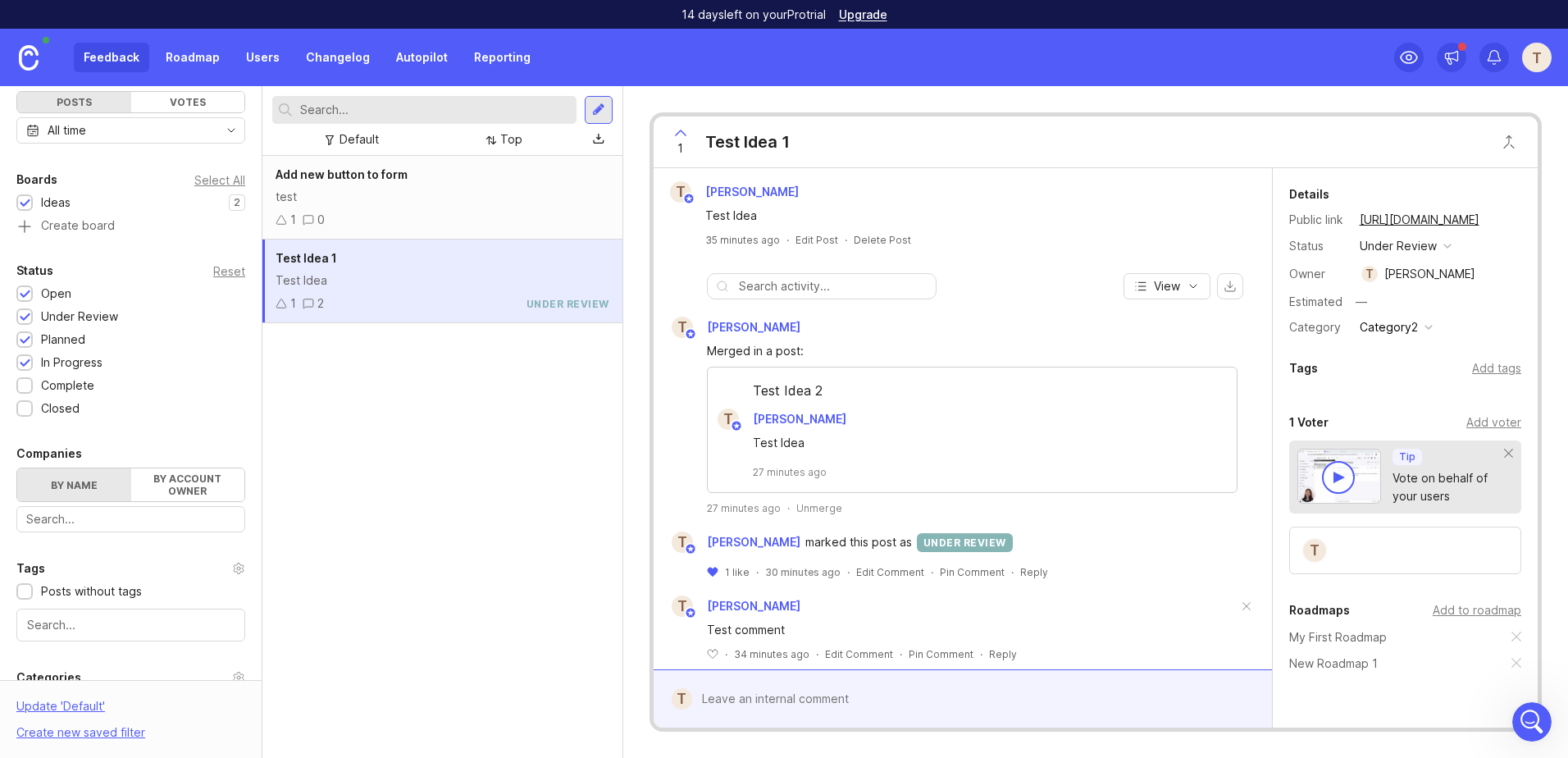
click at [480, 224] on div "1 0" at bounding box center [441, 220] width 334 height 18
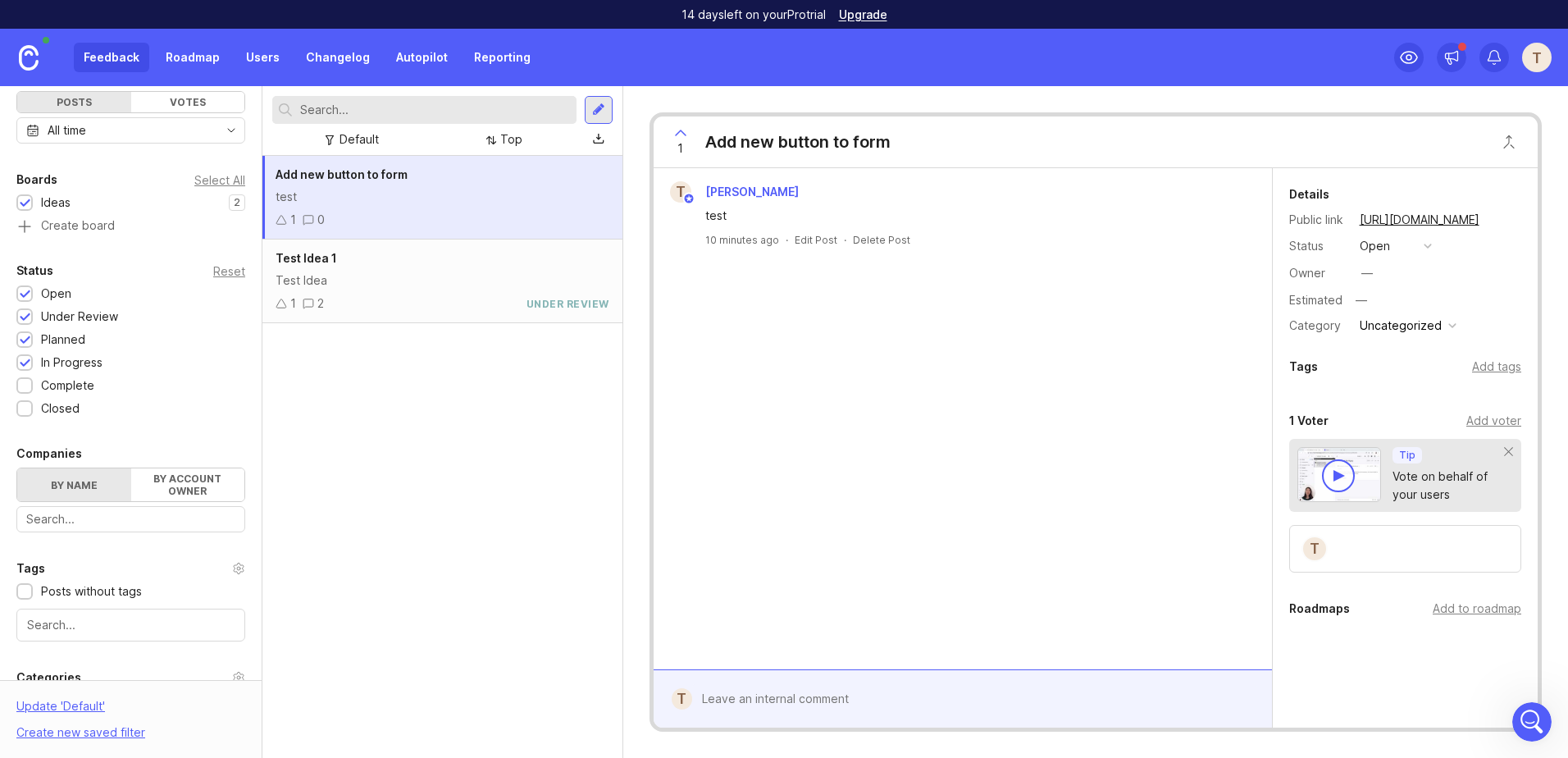
click at [598, 111] on div at bounding box center [598, 110] width 13 height 15
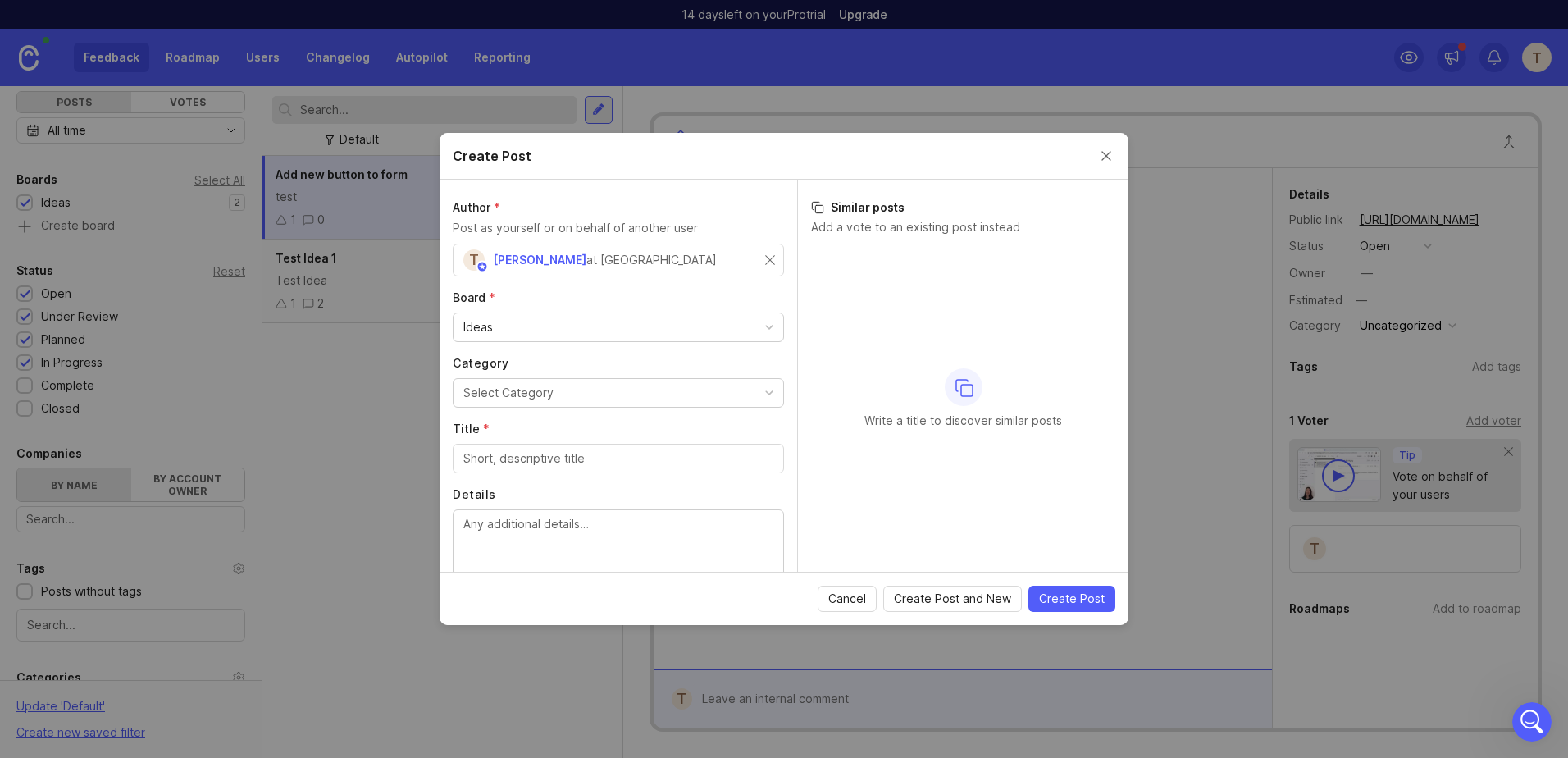
click at [1108, 153] on button "Close create post modal" at bounding box center [1107, 155] width 18 height 18
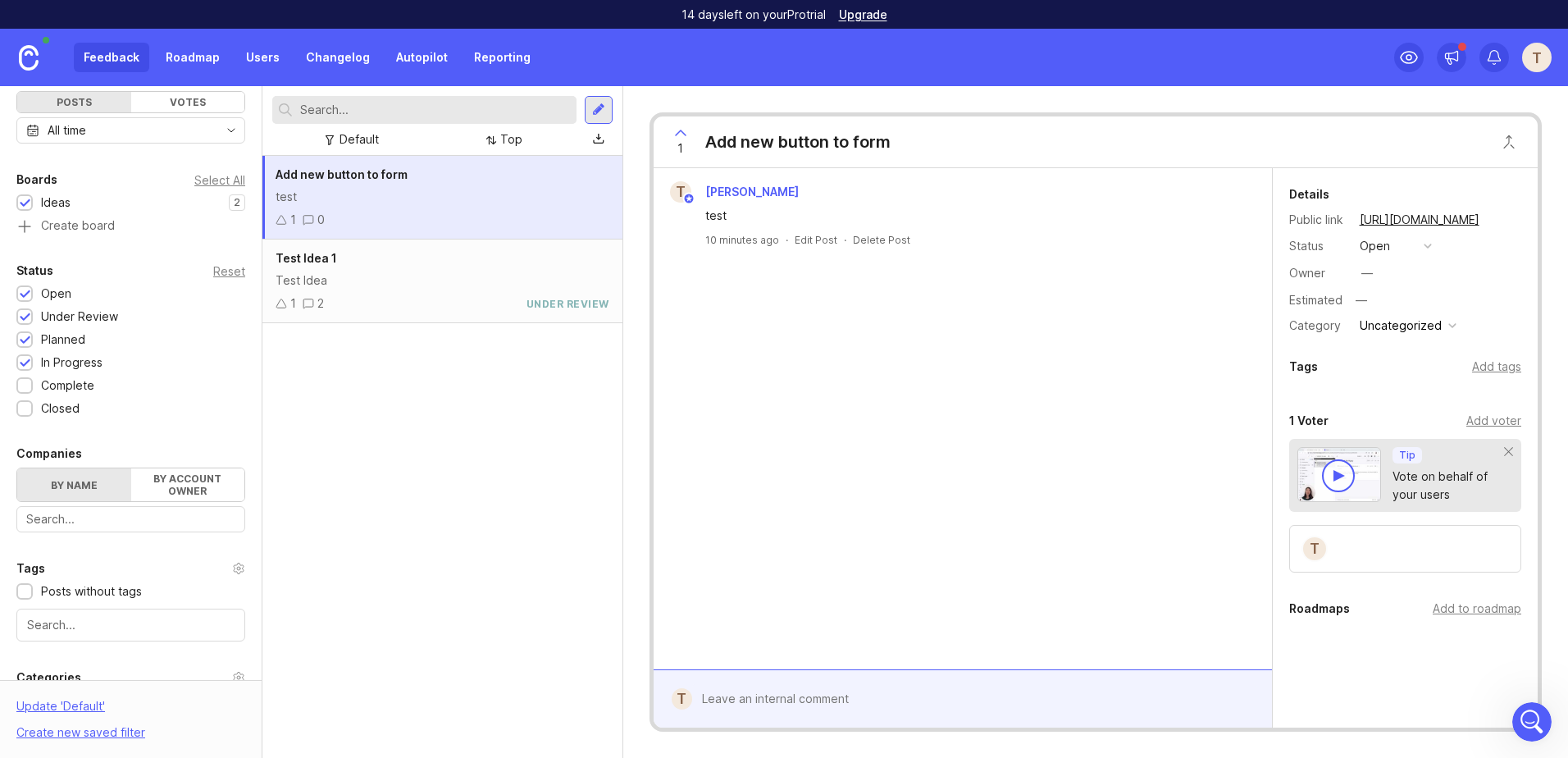
click at [593, 113] on div at bounding box center [598, 110] width 13 height 15
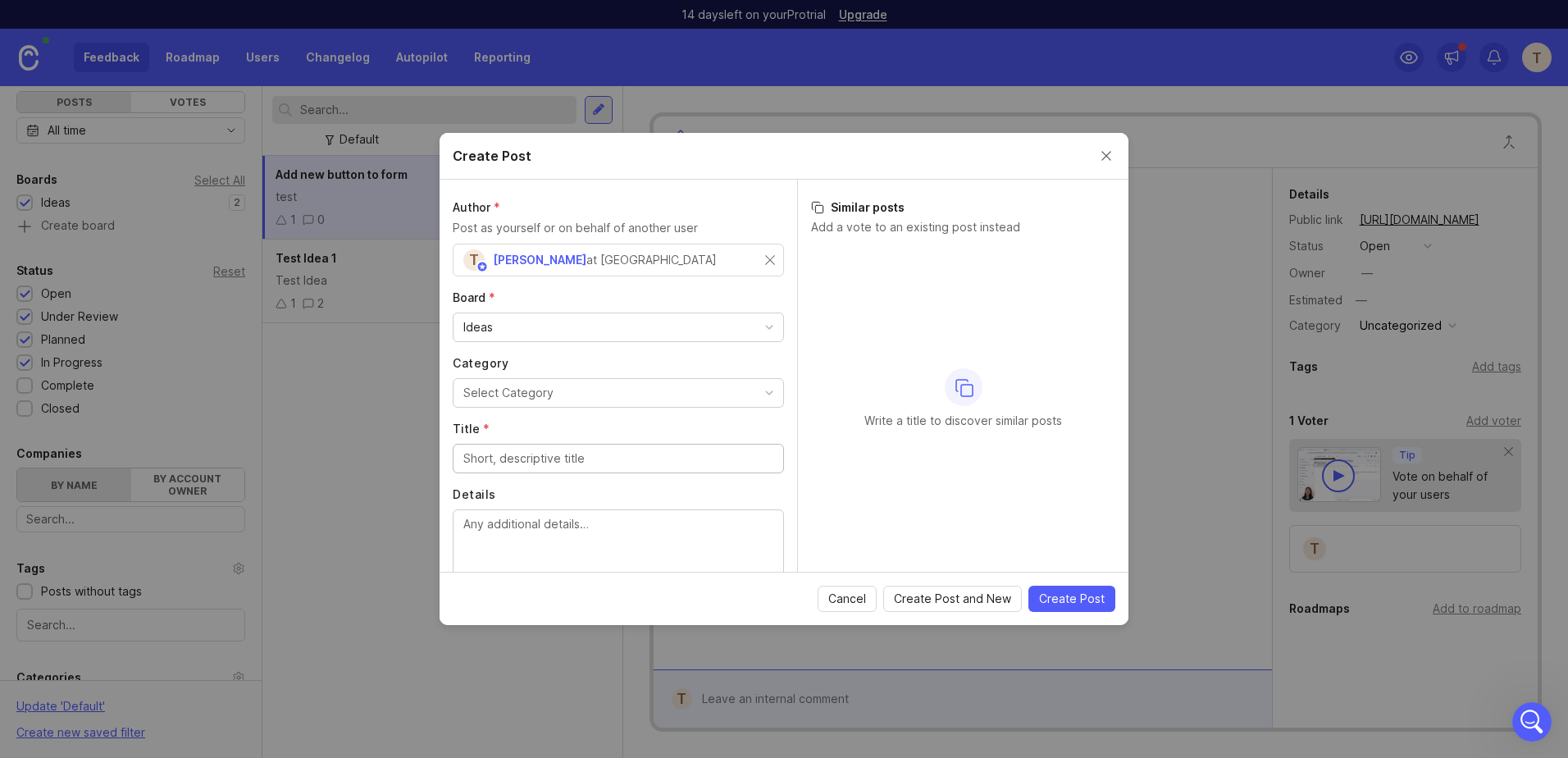
click at [1111, 154] on button "Close create post modal" at bounding box center [1107, 155] width 18 height 18
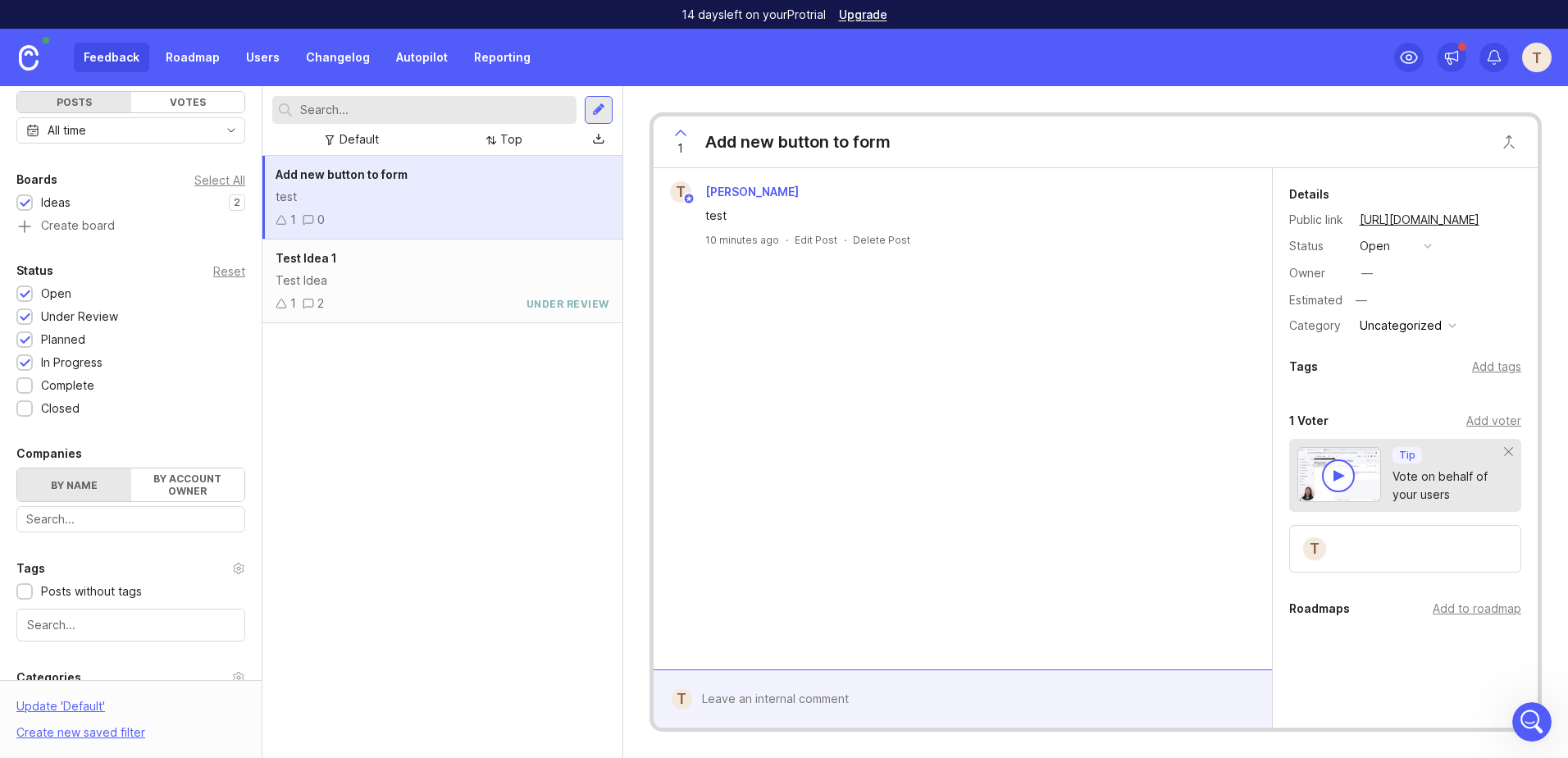
click at [416, 280] on div "Test Idea" at bounding box center [441, 280] width 334 height 18
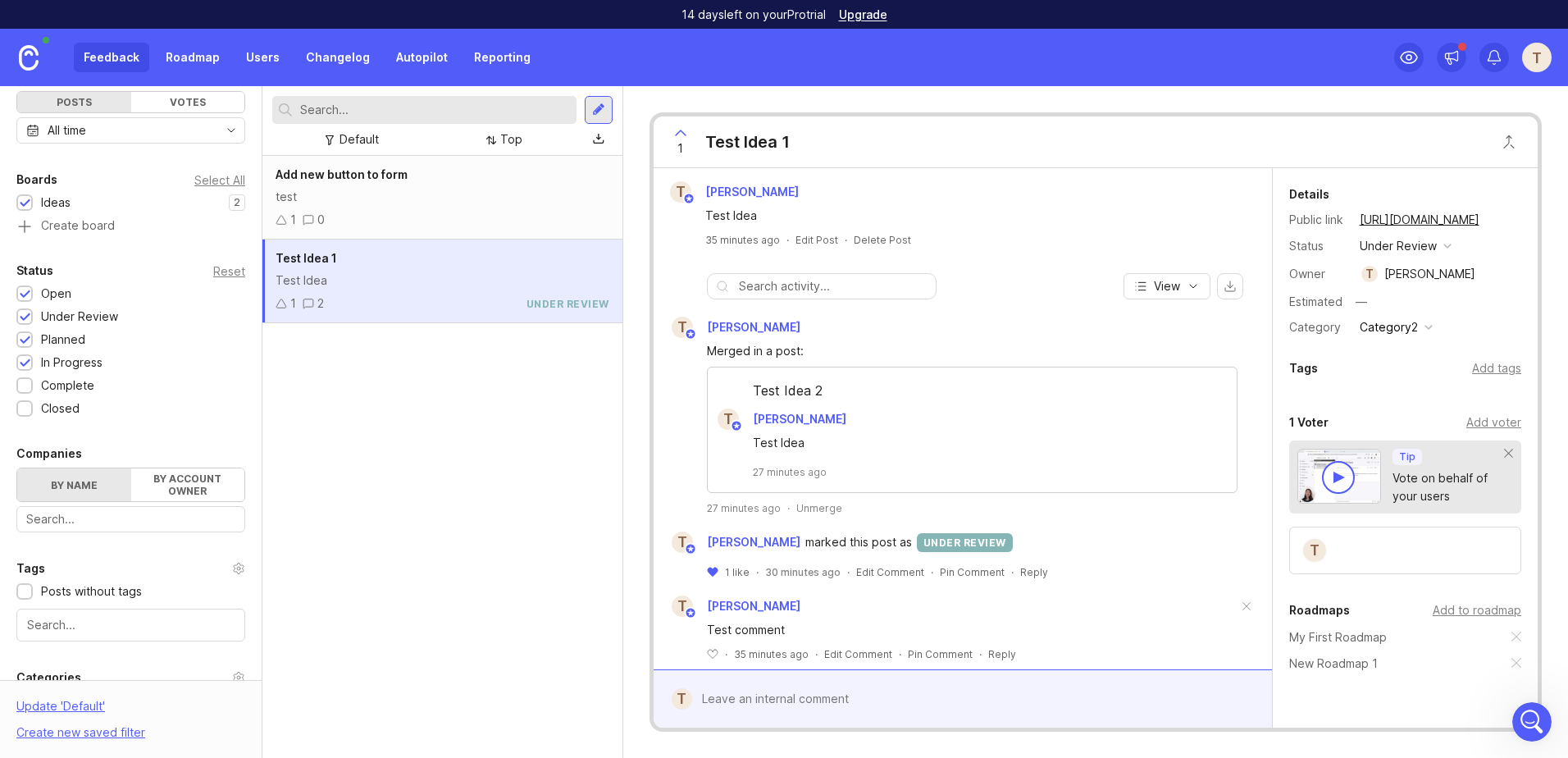
click at [436, 198] on div "test" at bounding box center [441, 197] width 334 height 18
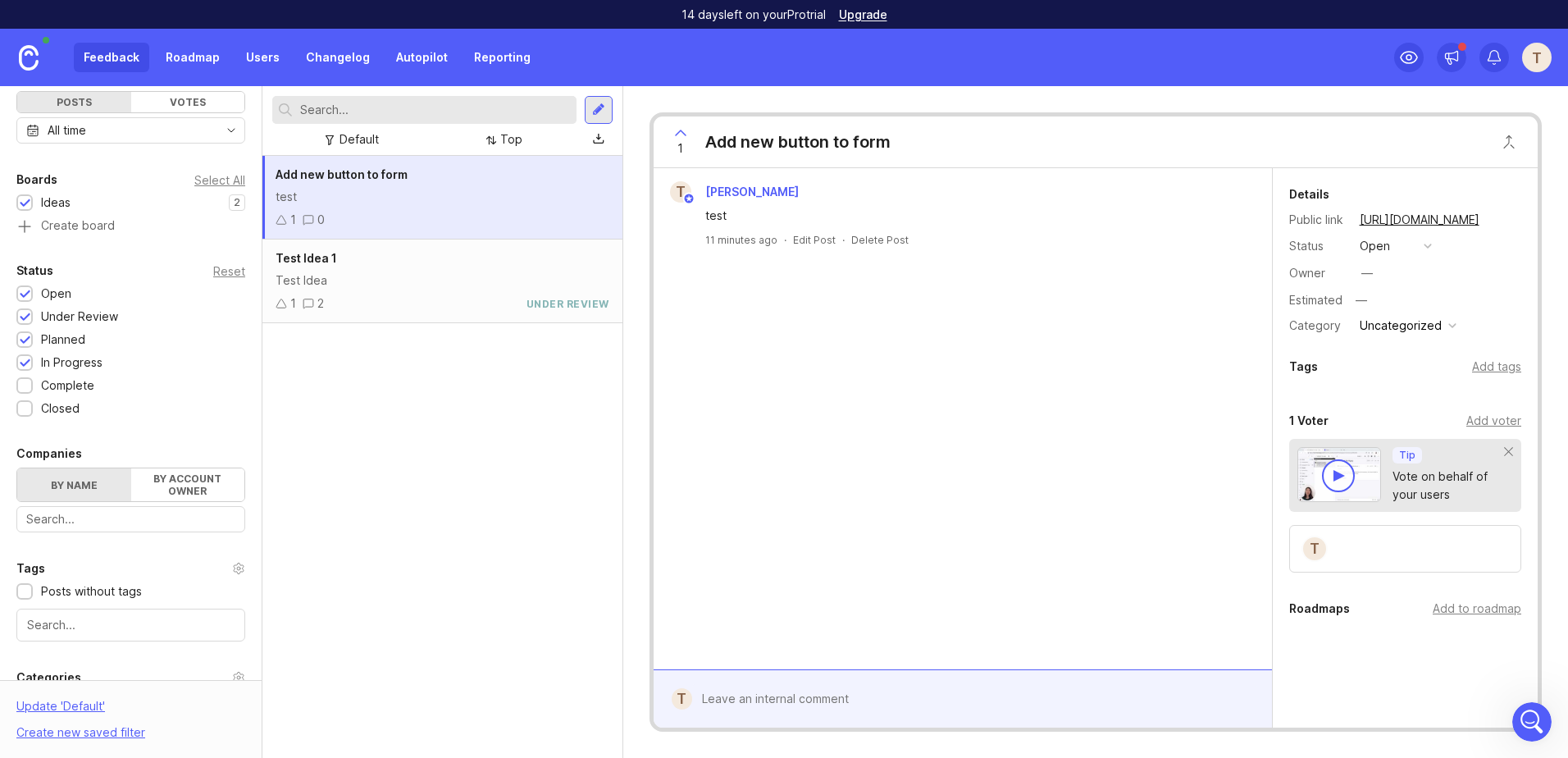
click at [410, 117] on input "text" at bounding box center [435, 110] width 270 height 18
click at [186, 57] on link "Roadmap" at bounding box center [192, 57] width 74 height 30
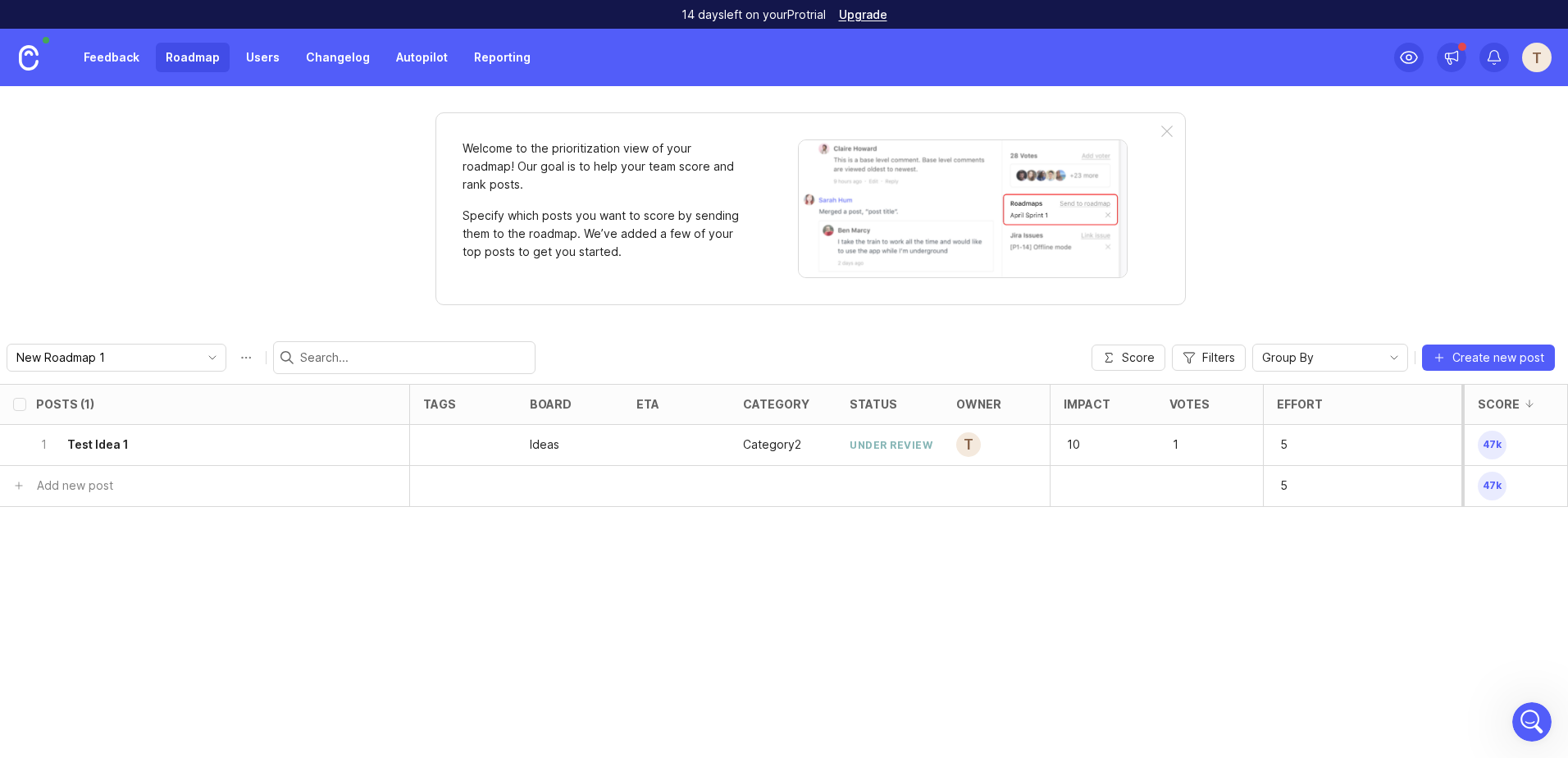
click at [90, 61] on link "Feedback" at bounding box center [112, 57] width 75 height 30
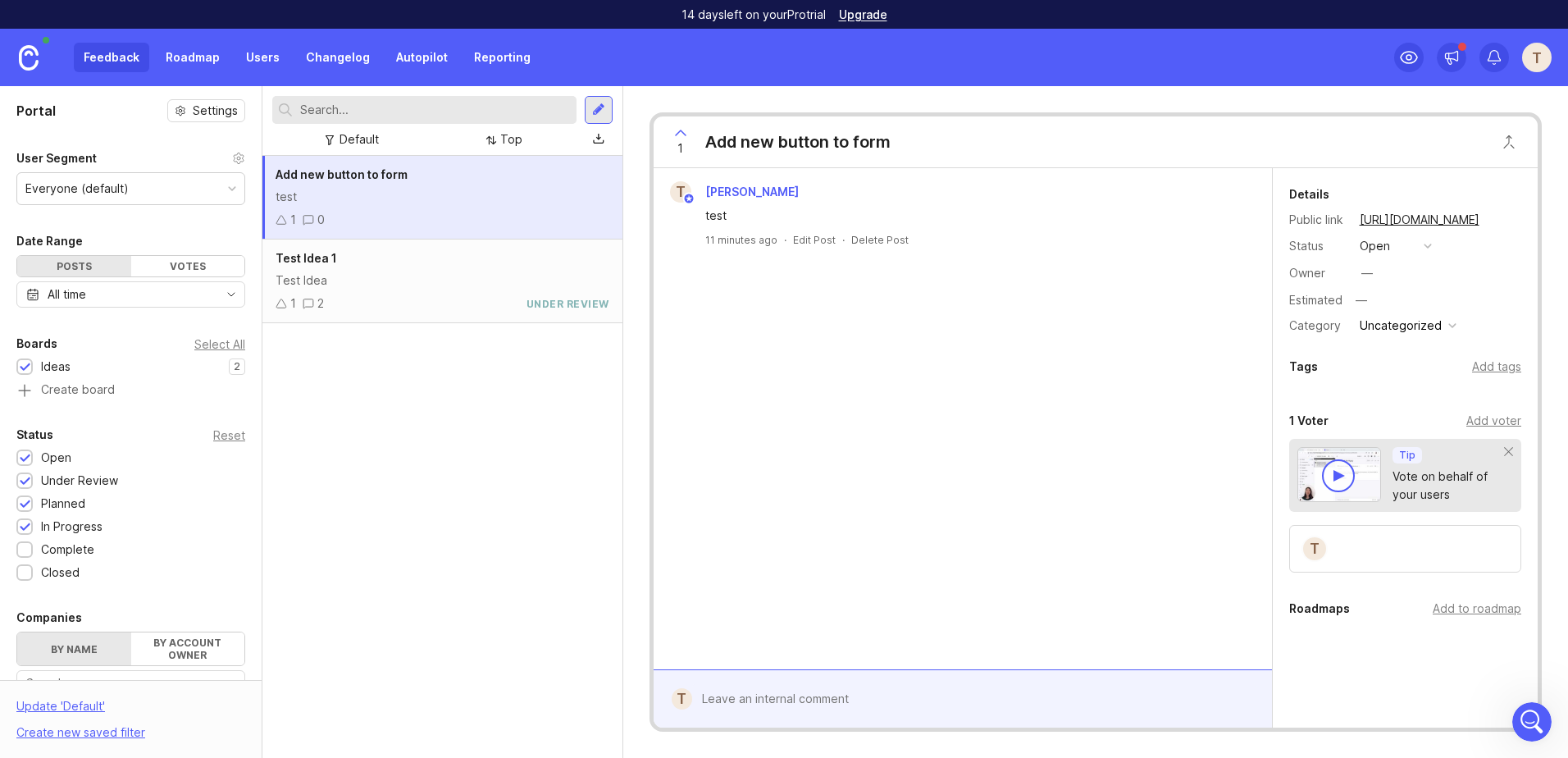
click at [197, 64] on link "Roadmap" at bounding box center [192, 57] width 74 height 30
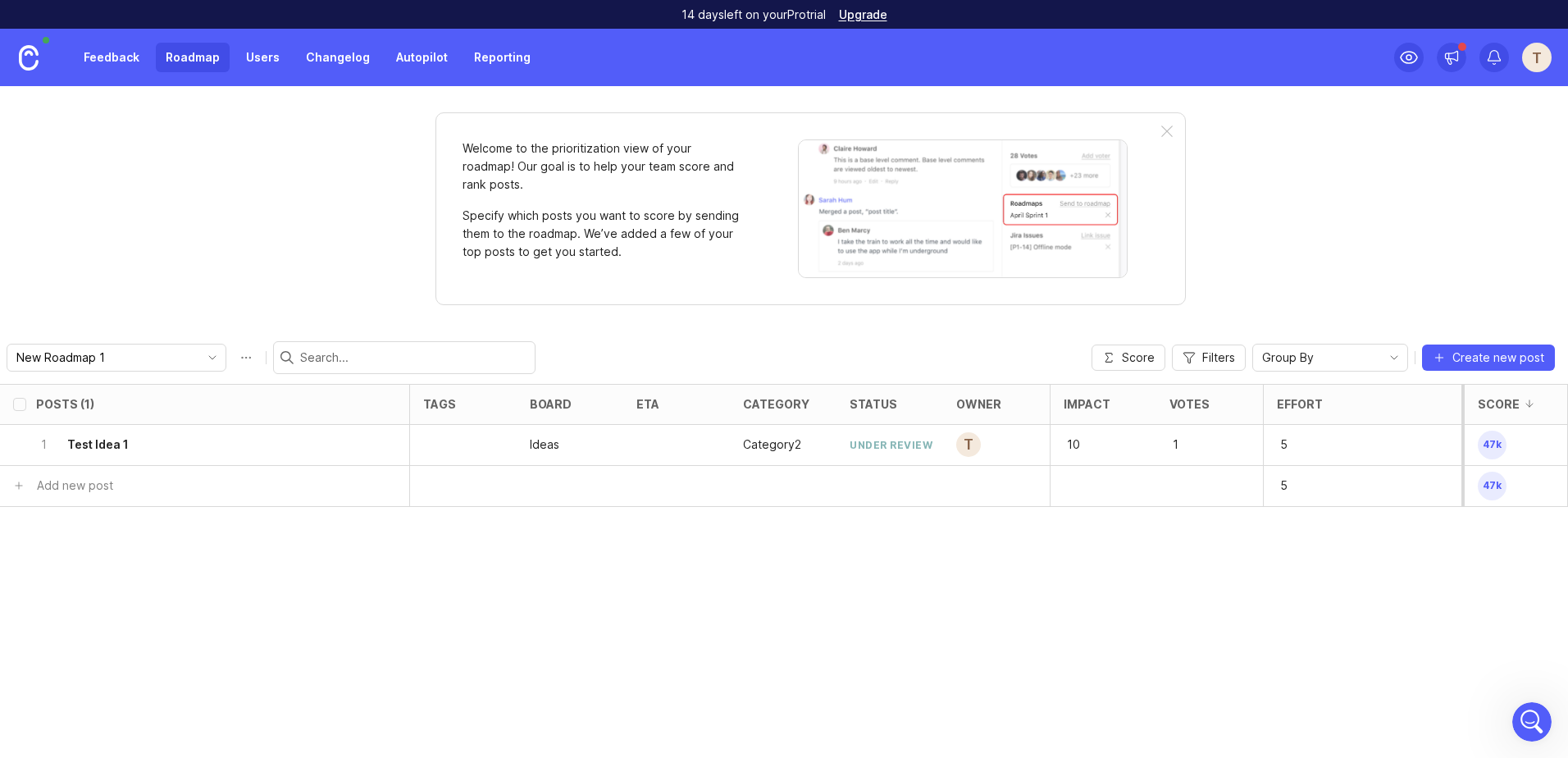
click at [268, 64] on link "Users" at bounding box center [263, 57] width 53 height 30
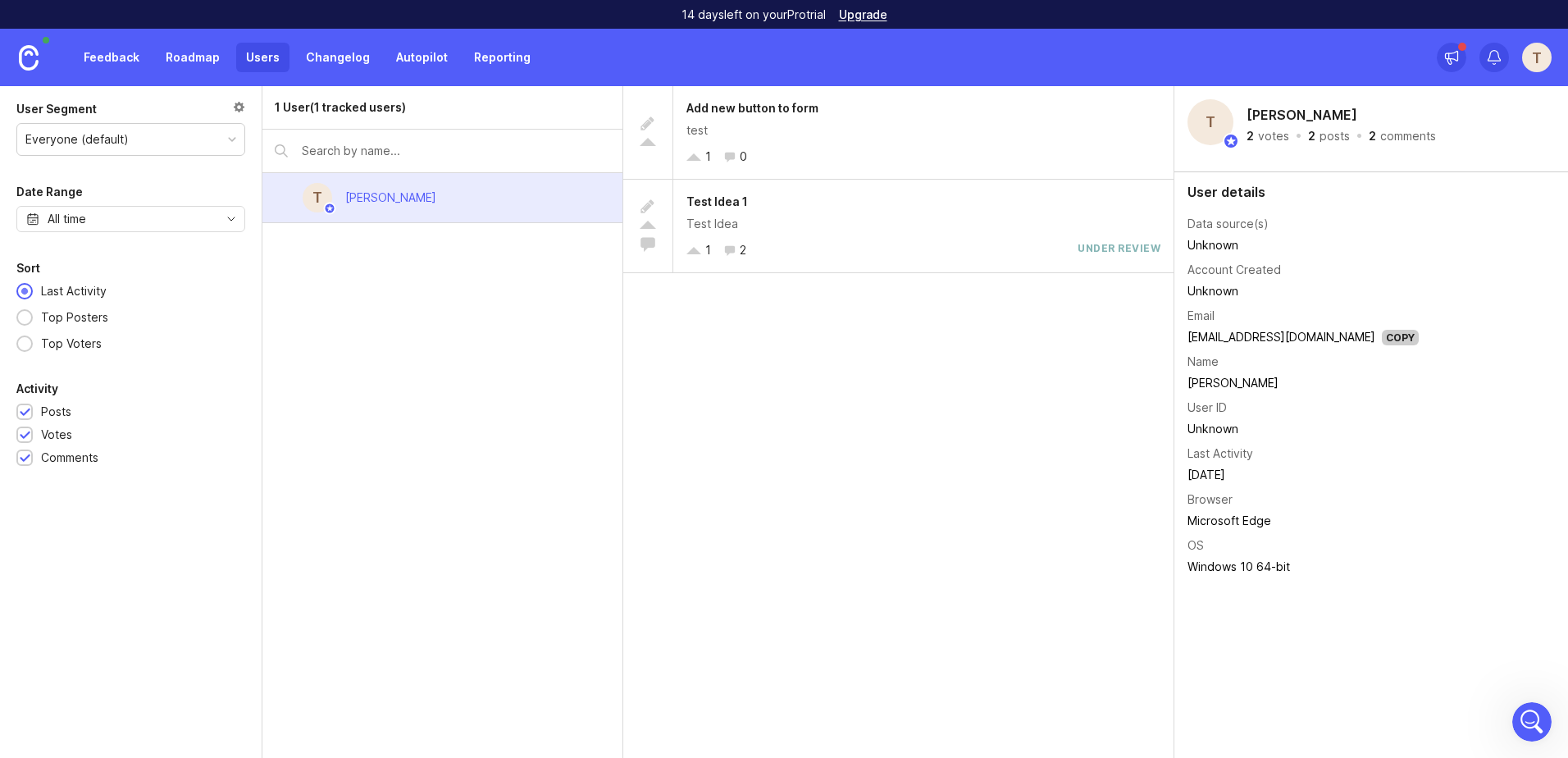
click at [333, 61] on link "Changelog" at bounding box center [338, 57] width 84 height 30
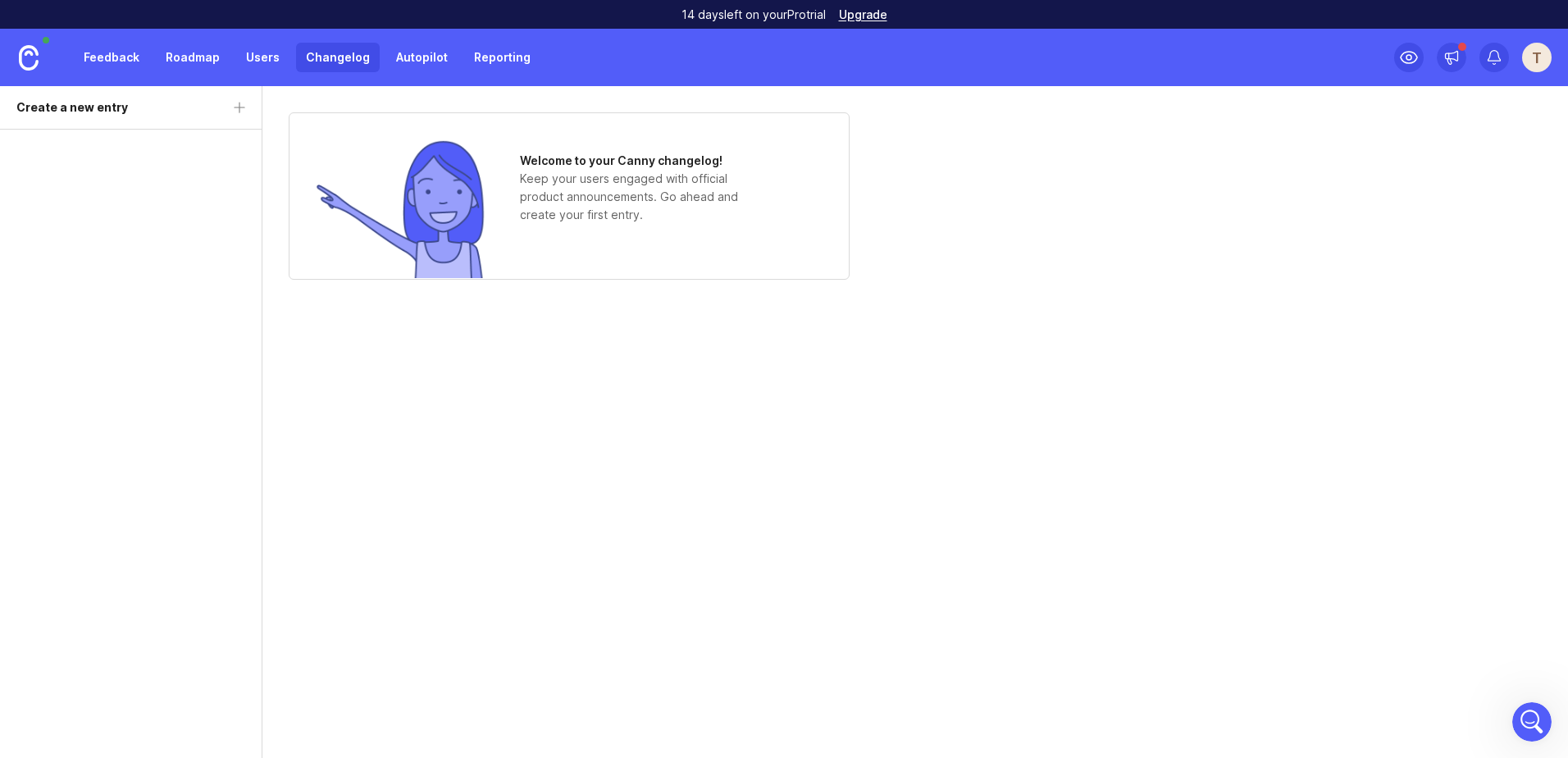
click at [438, 70] on link "Autopilot" at bounding box center [422, 57] width 71 height 30
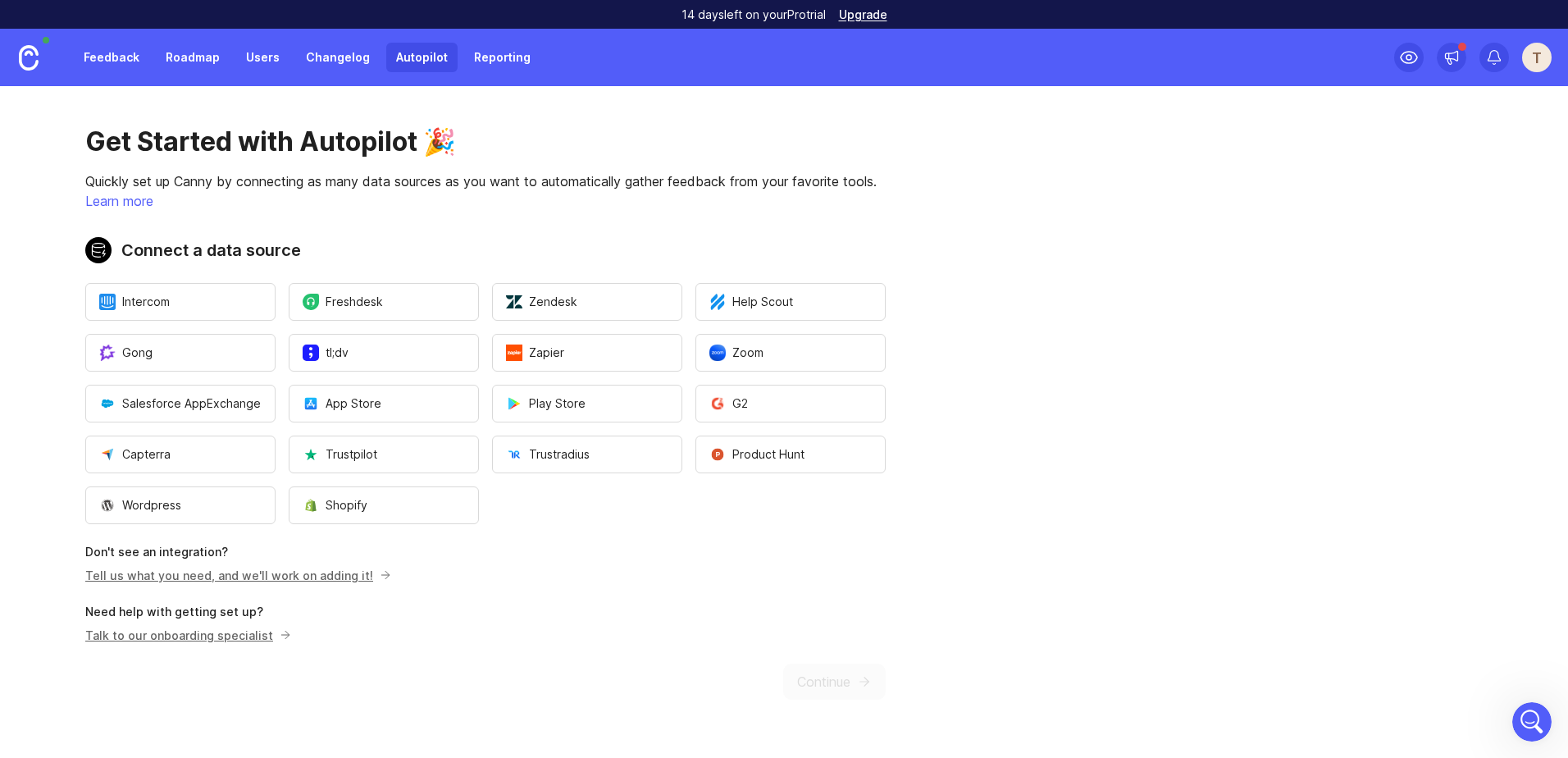
click at [495, 69] on link "Reporting" at bounding box center [502, 57] width 76 height 30
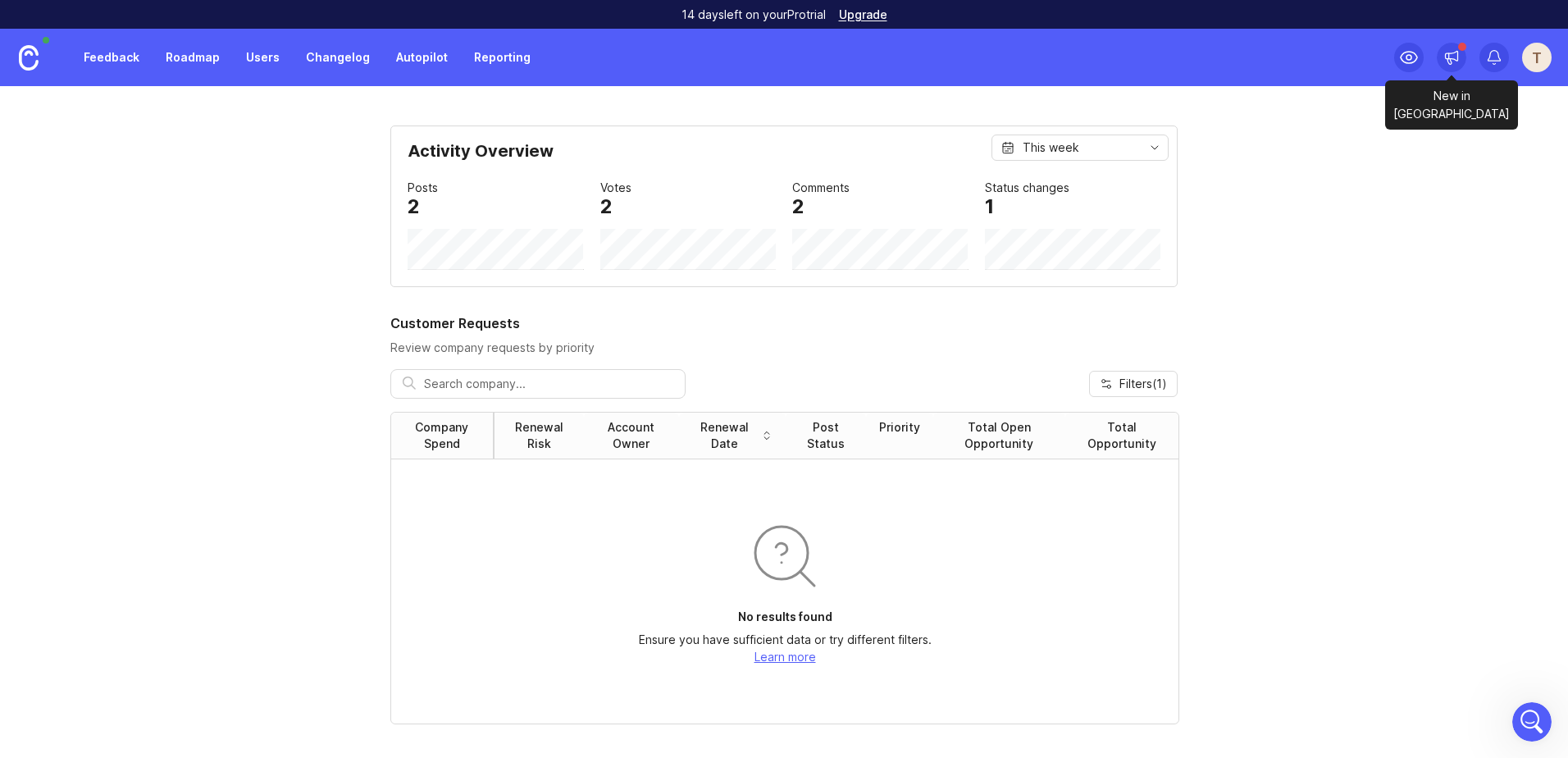
click at [1451, 63] on icon at bounding box center [1451, 57] width 17 height 17
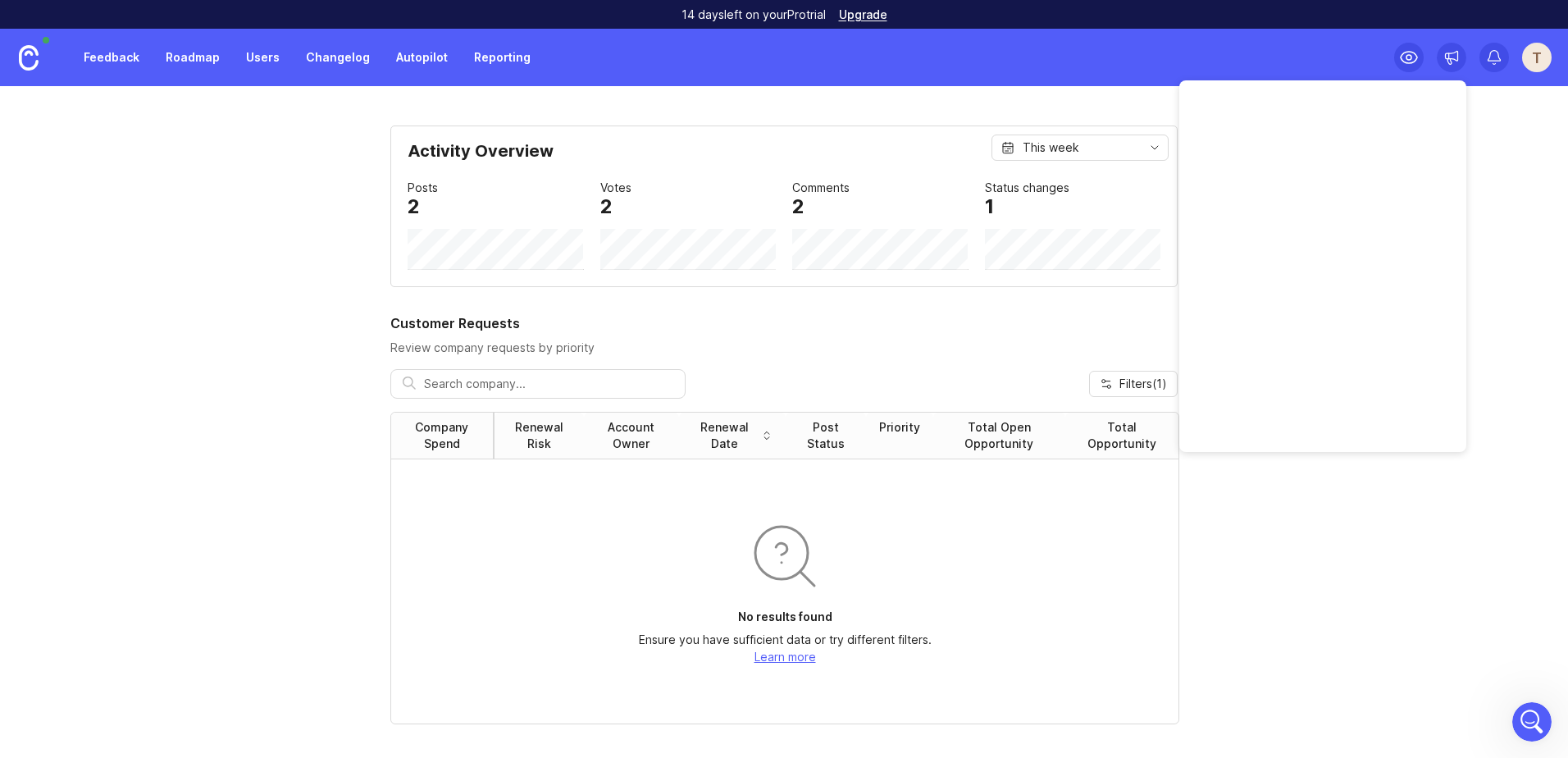
click at [1538, 53] on div "T" at bounding box center [1537, 57] width 30 height 30
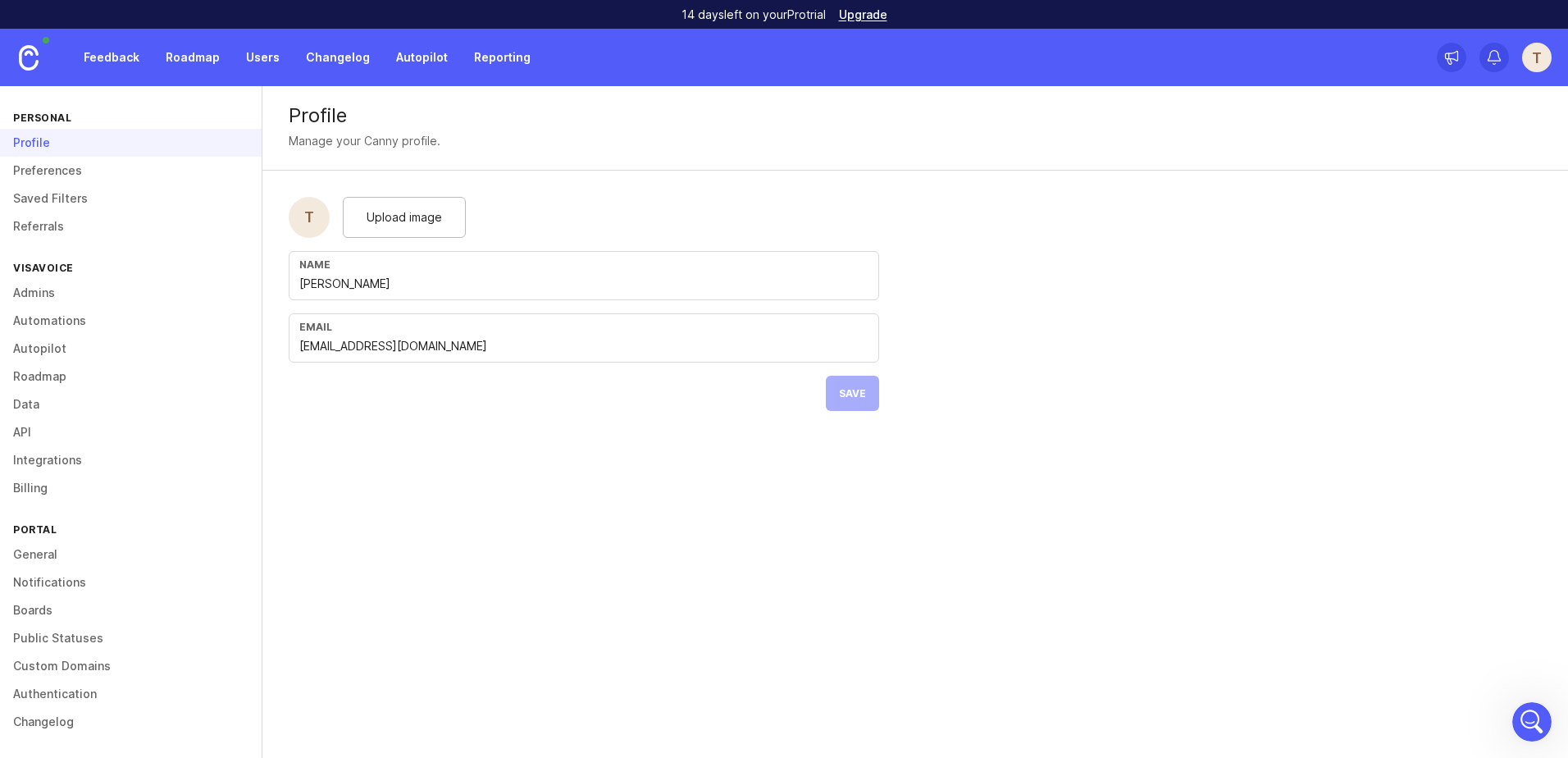
click at [98, 56] on link "Feedback" at bounding box center [112, 57] width 75 height 30
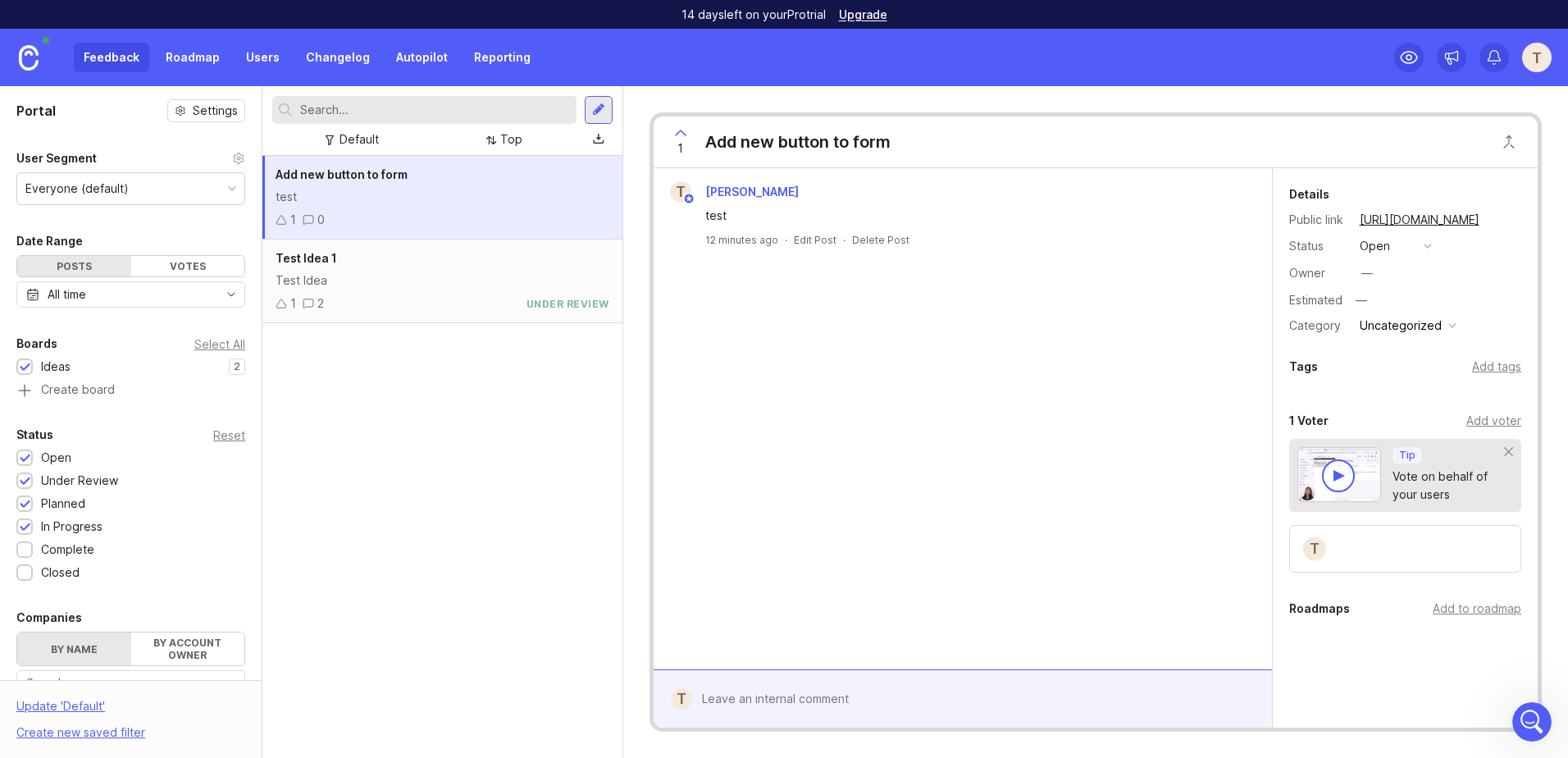
click at [190, 59] on link "Roadmap" at bounding box center [192, 57] width 74 height 30
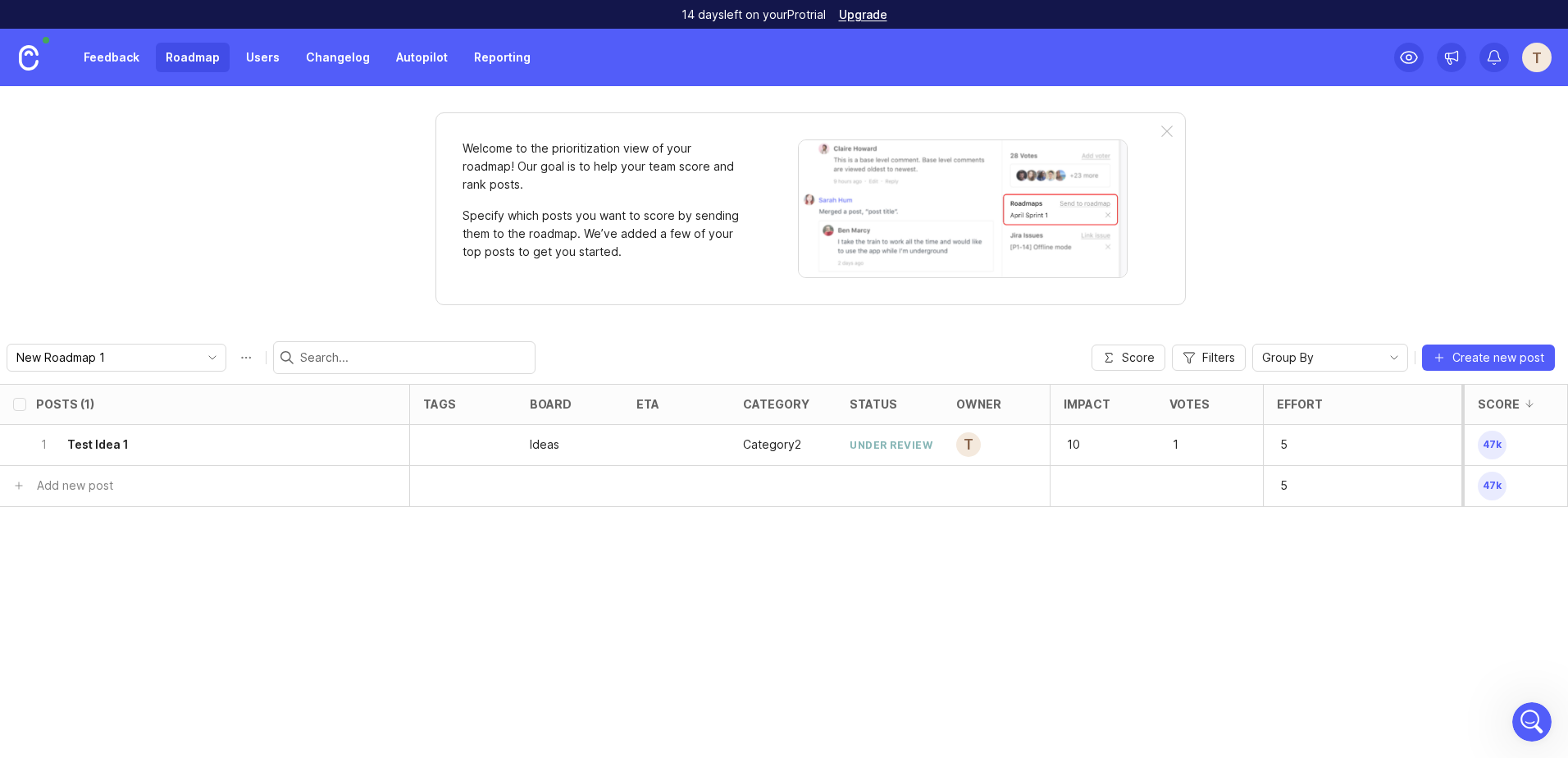
click at [22, 54] on img at bounding box center [29, 58] width 20 height 26
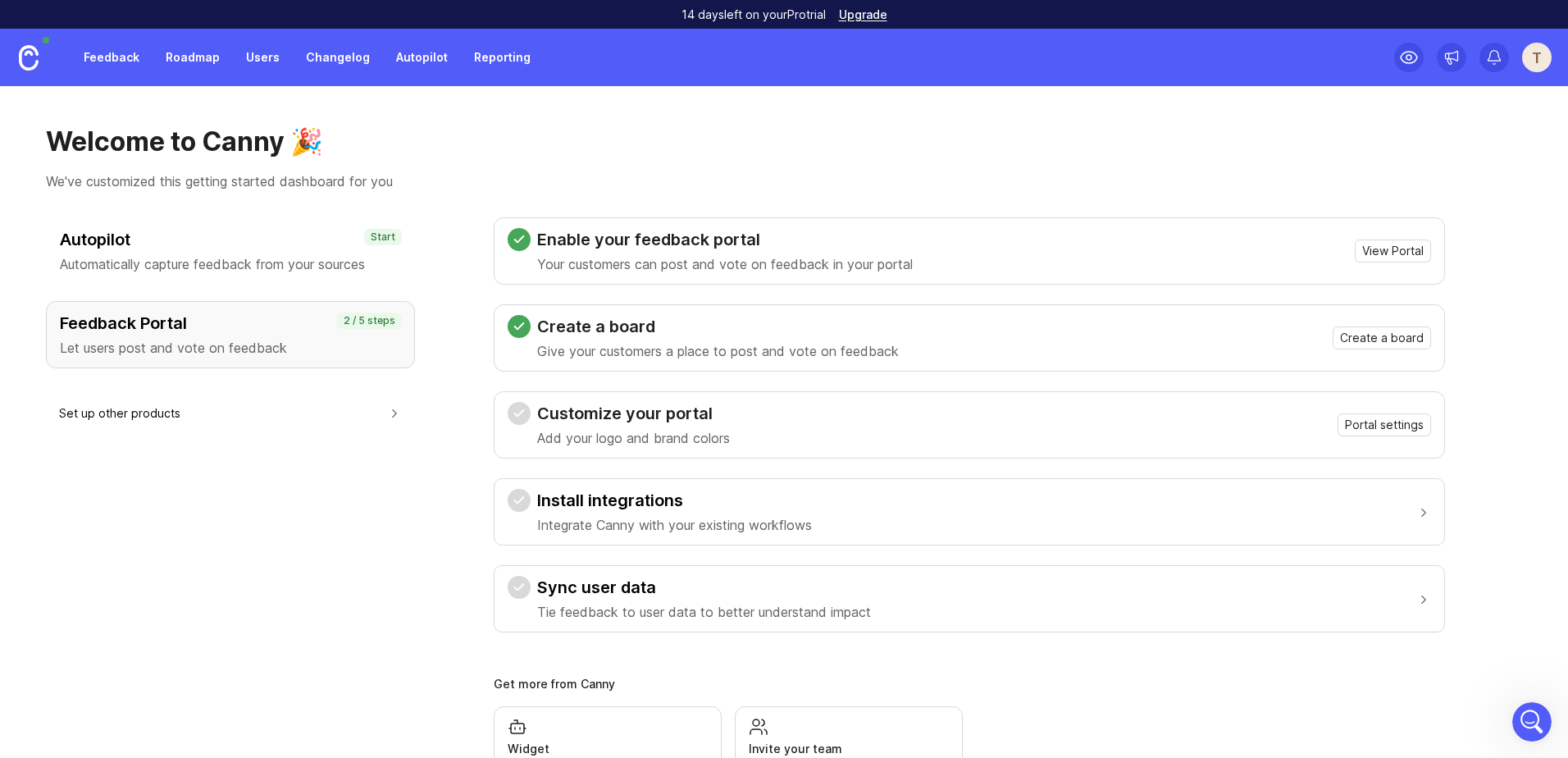
click at [199, 47] on link "Roadmap" at bounding box center [192, 57] width 74 height 30
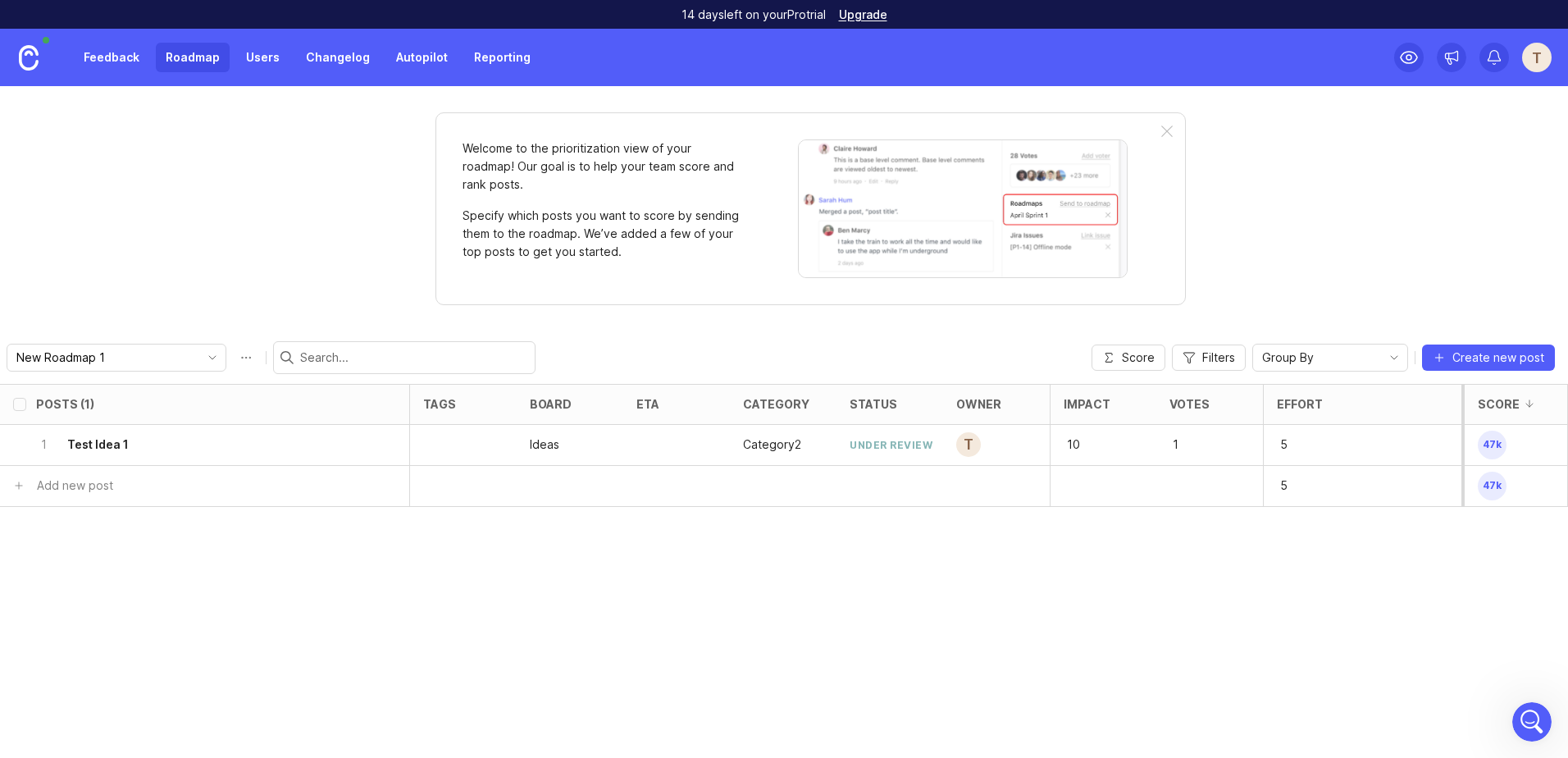
click at [122, 61] on link "Feedback" at bounding box center [112, 57] width 75 height 30
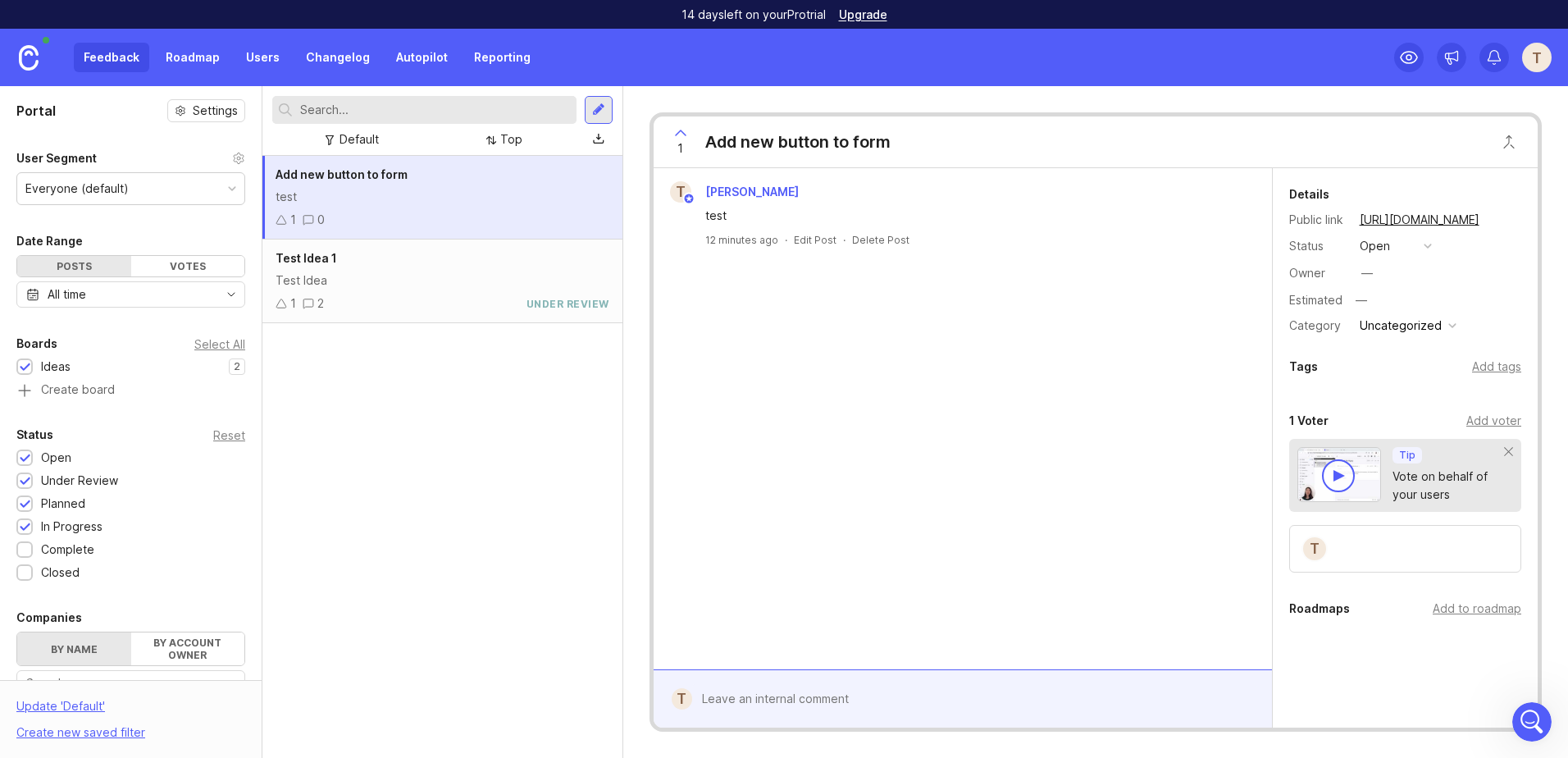
click at [28, 61] on img at bounding box center [29, 58] width 20 height 26
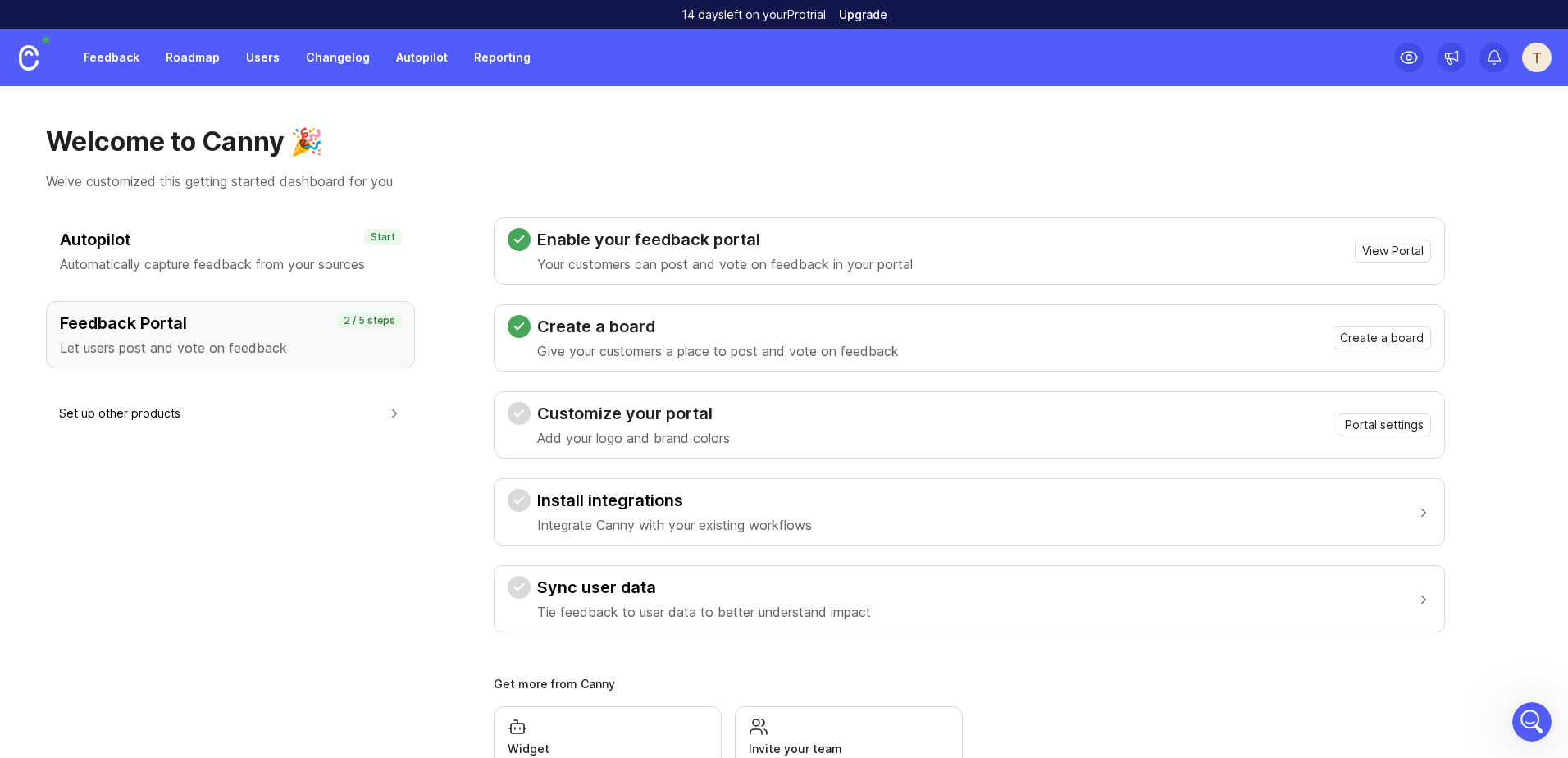
click at [112, 57] on link "Feedback" at bounding box center [112, 57] width 75 height 30
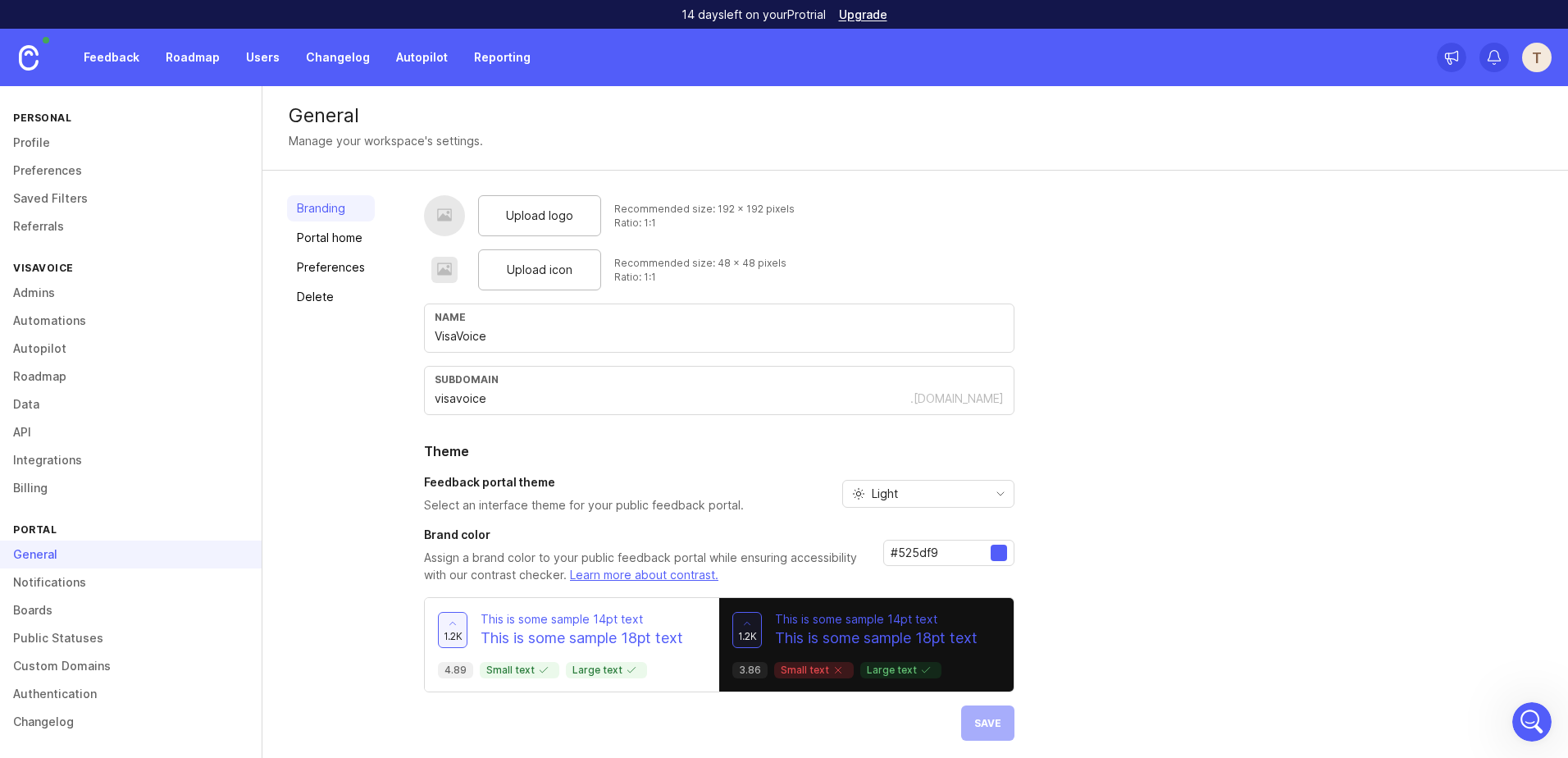
click at [69, 327] on link "Automations" at bounding box center [131, 321] width 261 height 28
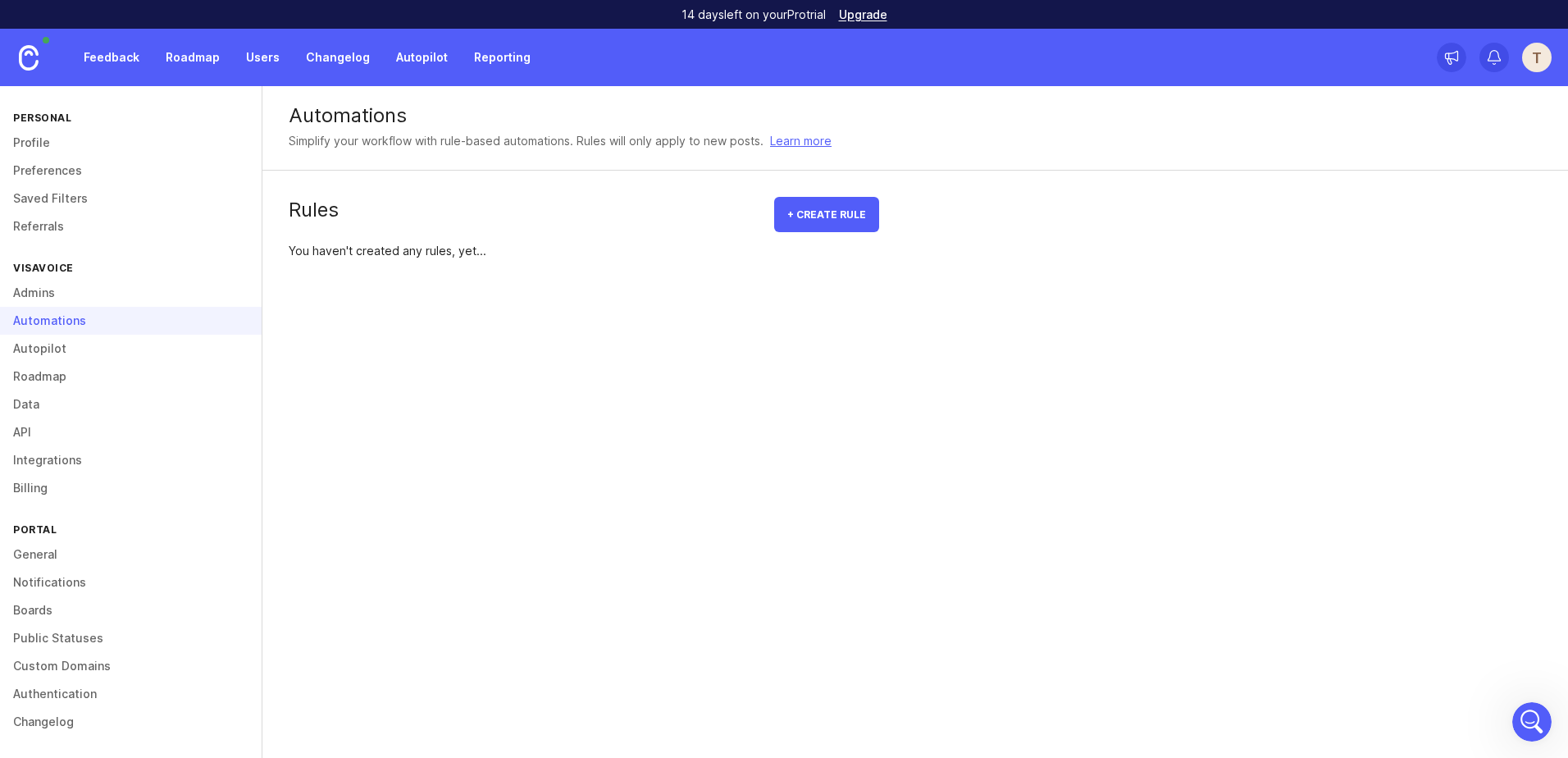
click at [58, 374] on link "Roadmap" at bounding box center [131, 376] width 261 height 28
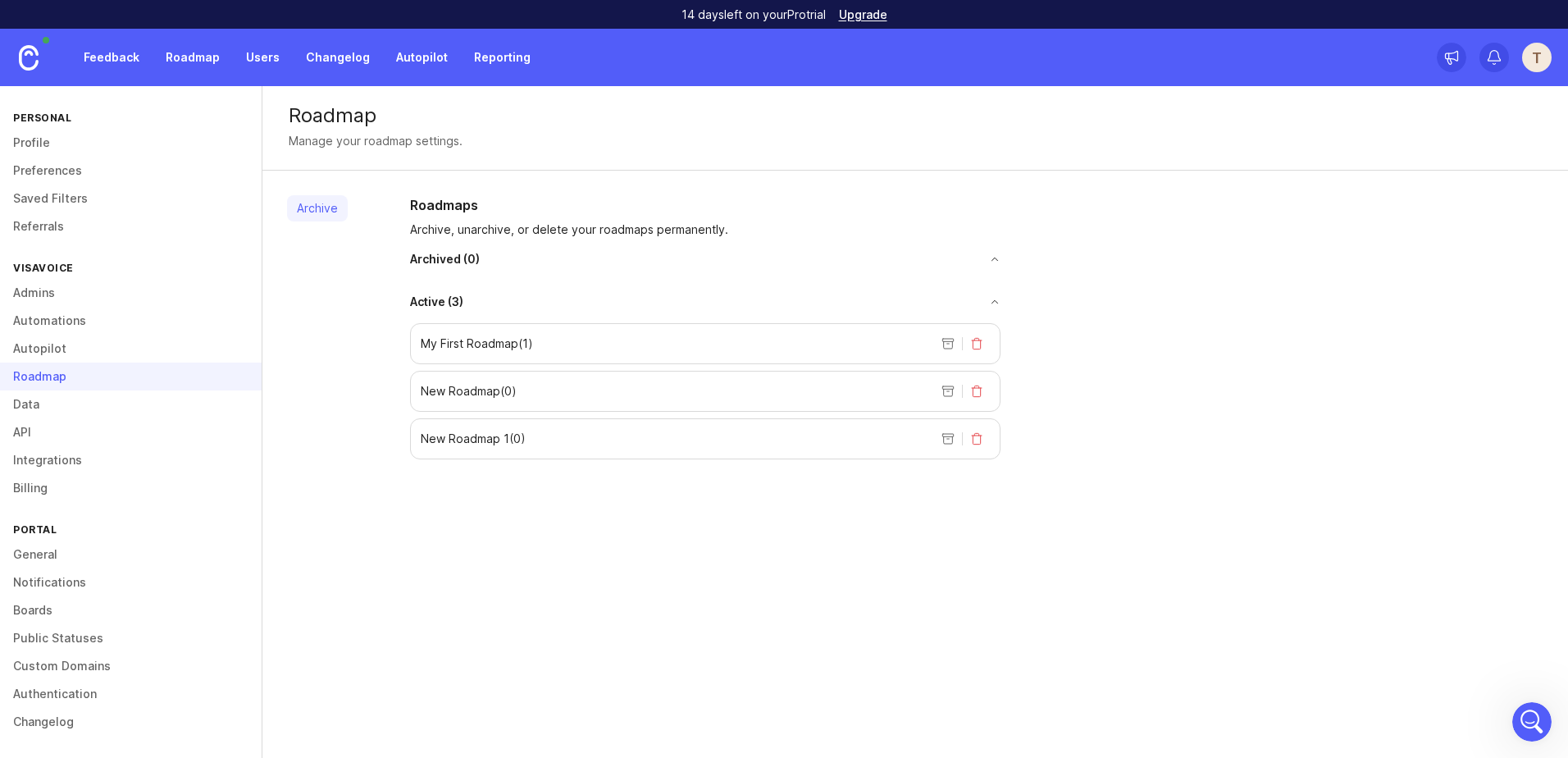
click at [495, 341] on p "My First Roadmap ( 1 )" at bounding box center [477, 343] width 113 height 17
click at [463, 346] on p "My First Roadmap ( 1 )" at bounding box center [477, 343] width 113 height 17
click at [131, 407] on link "Data" at bounding box center [131, 404] width 261 height 28
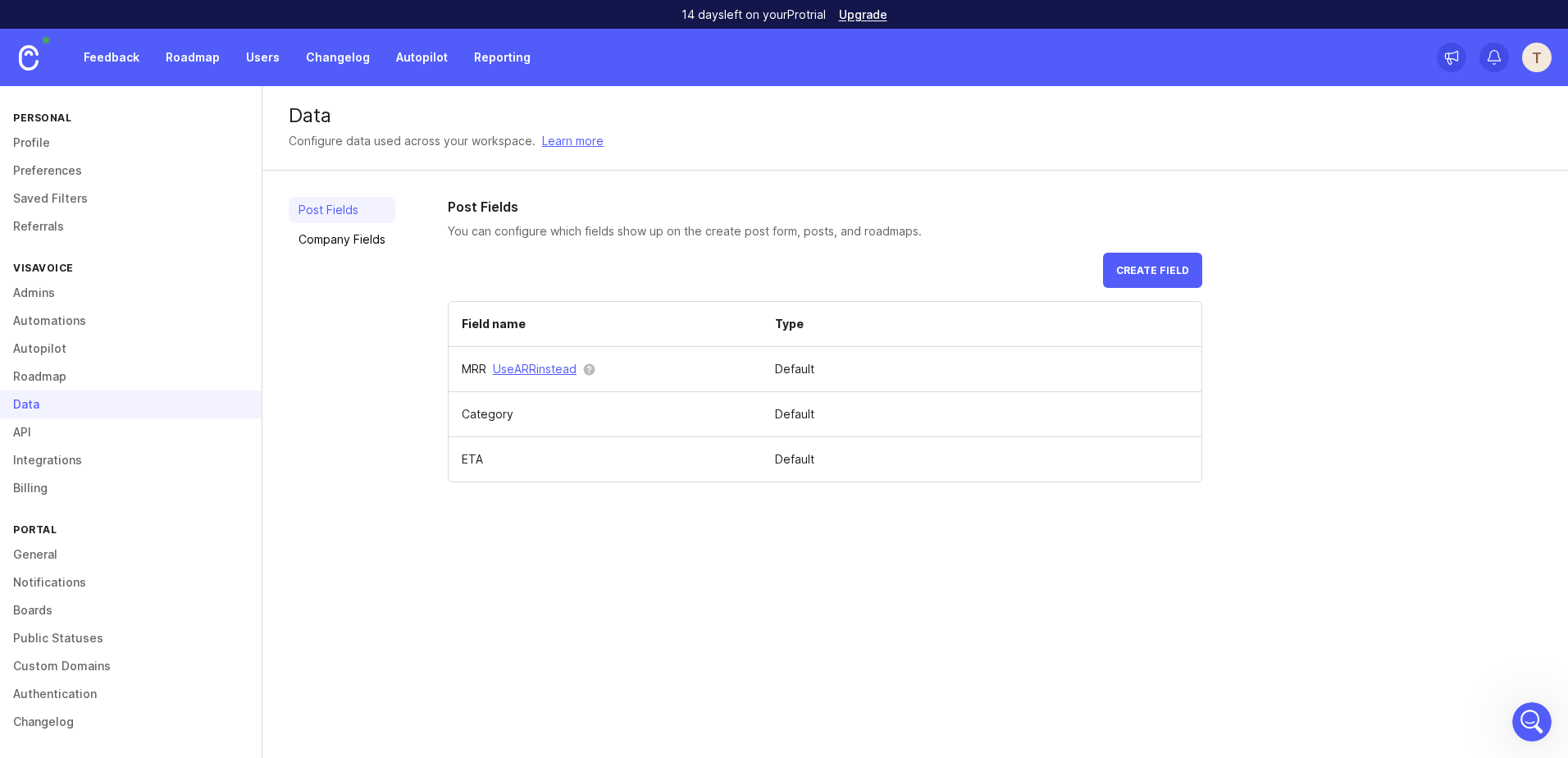
click at [127, 427] on link "API" at bounding box center [131, 432] width 261 height 28
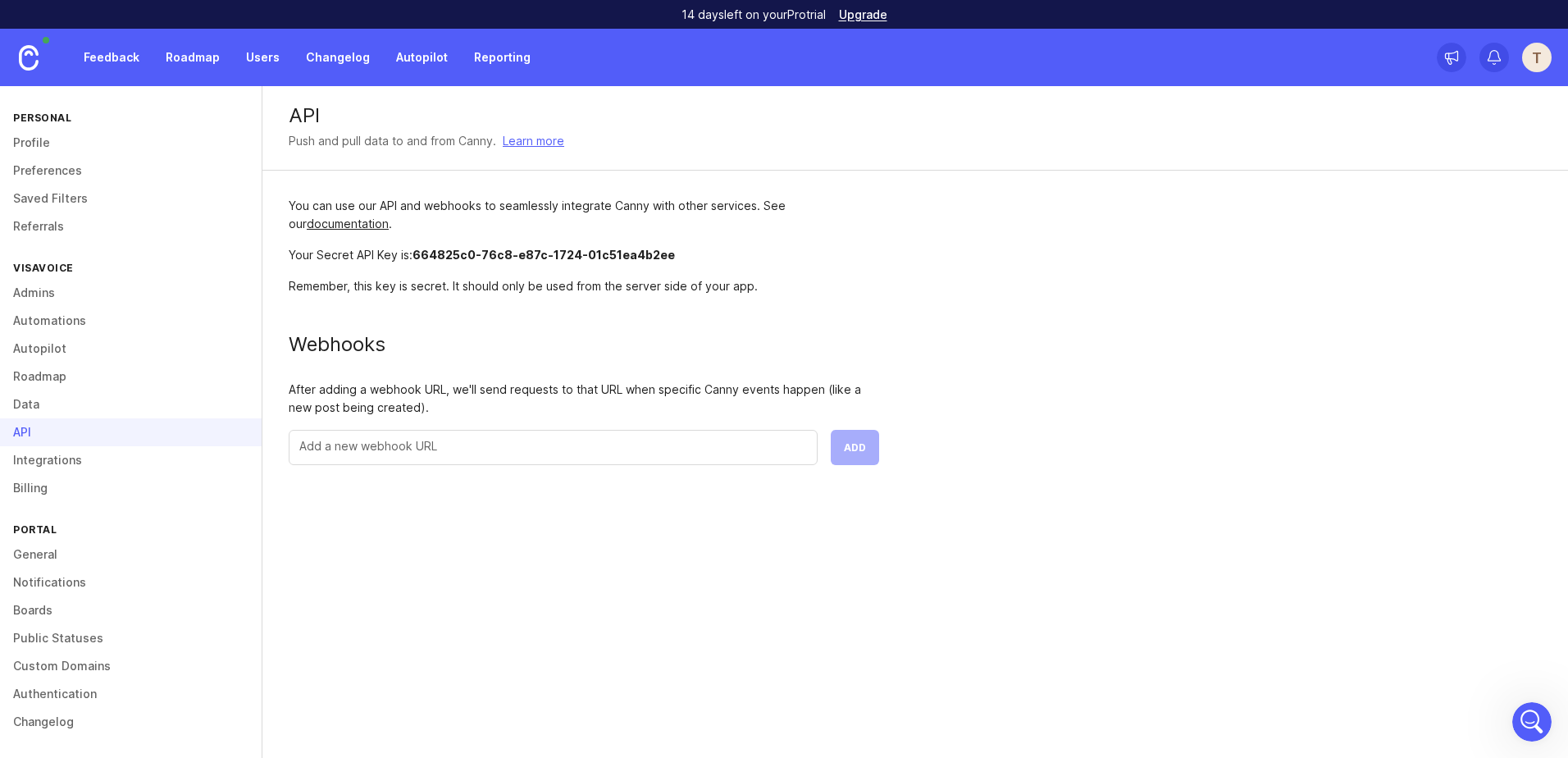
click at [122, 458] on link "Integrations" at bounding box center [131, 460] width 261 height 28
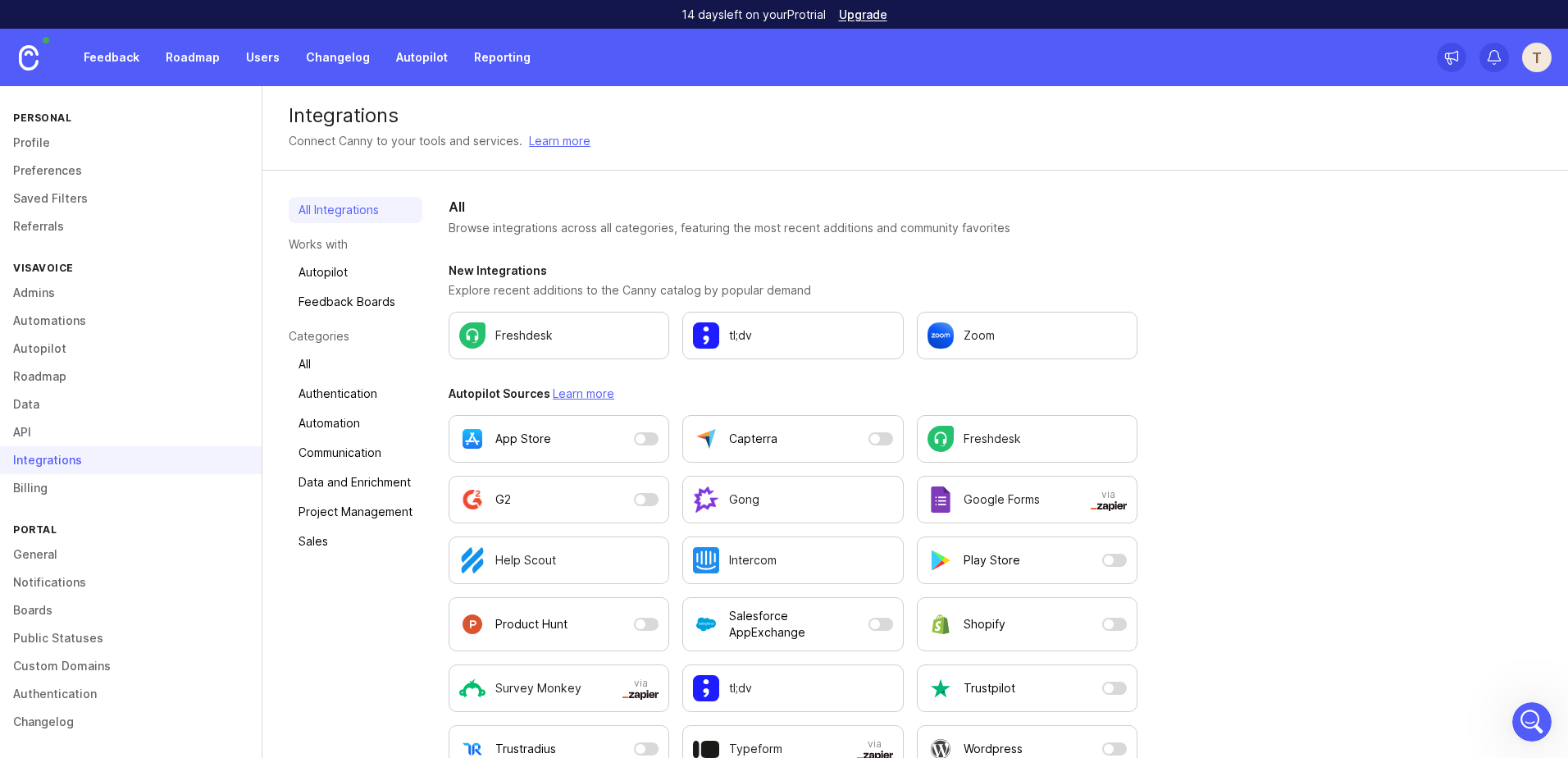
click at [120, 304] on link "Admins" at bounding box center [131, 293] width 261 height 28
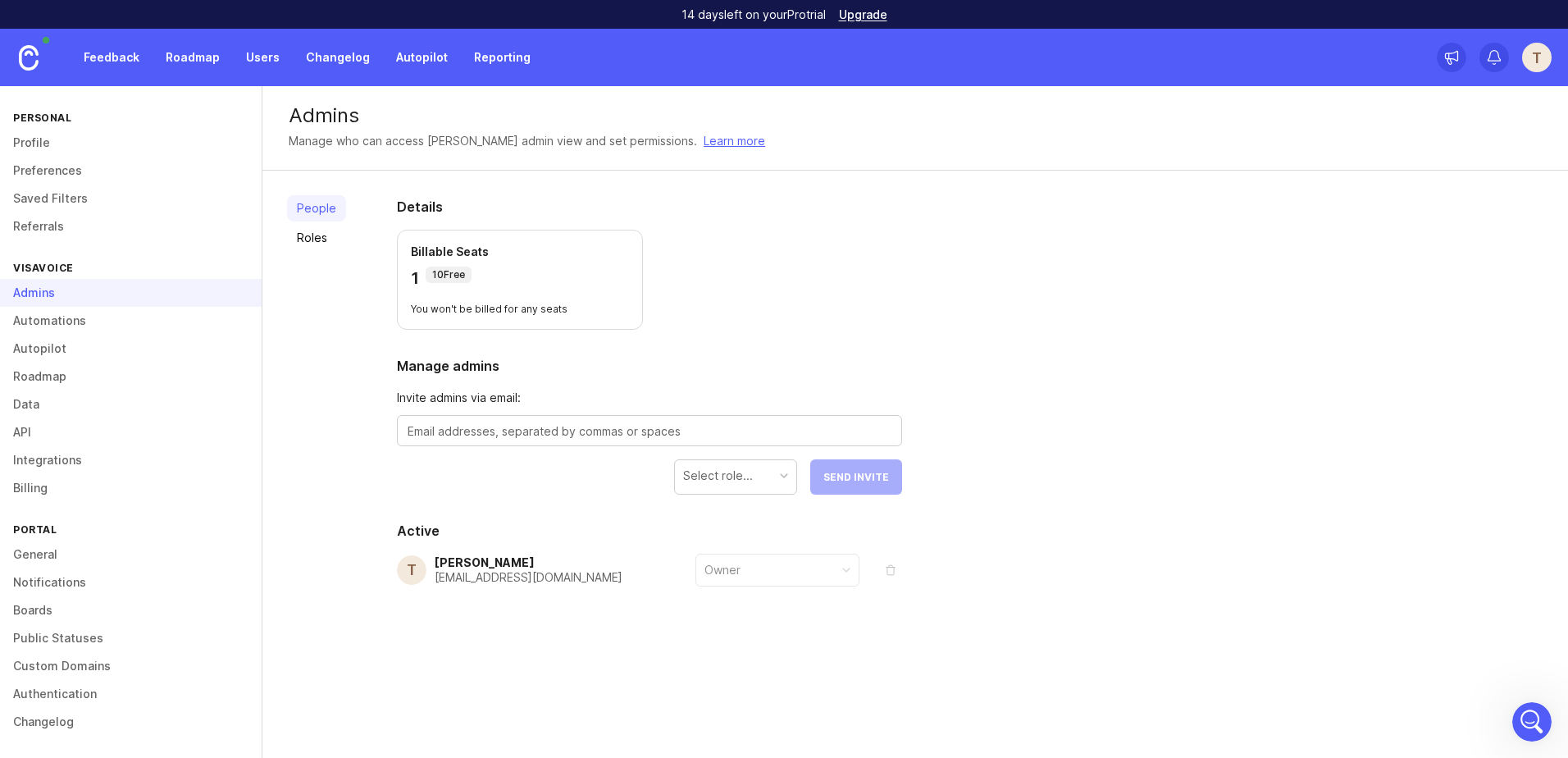
click at [318, 230] on link "Roles" at bounding box center [317, 237] width 59 height 27
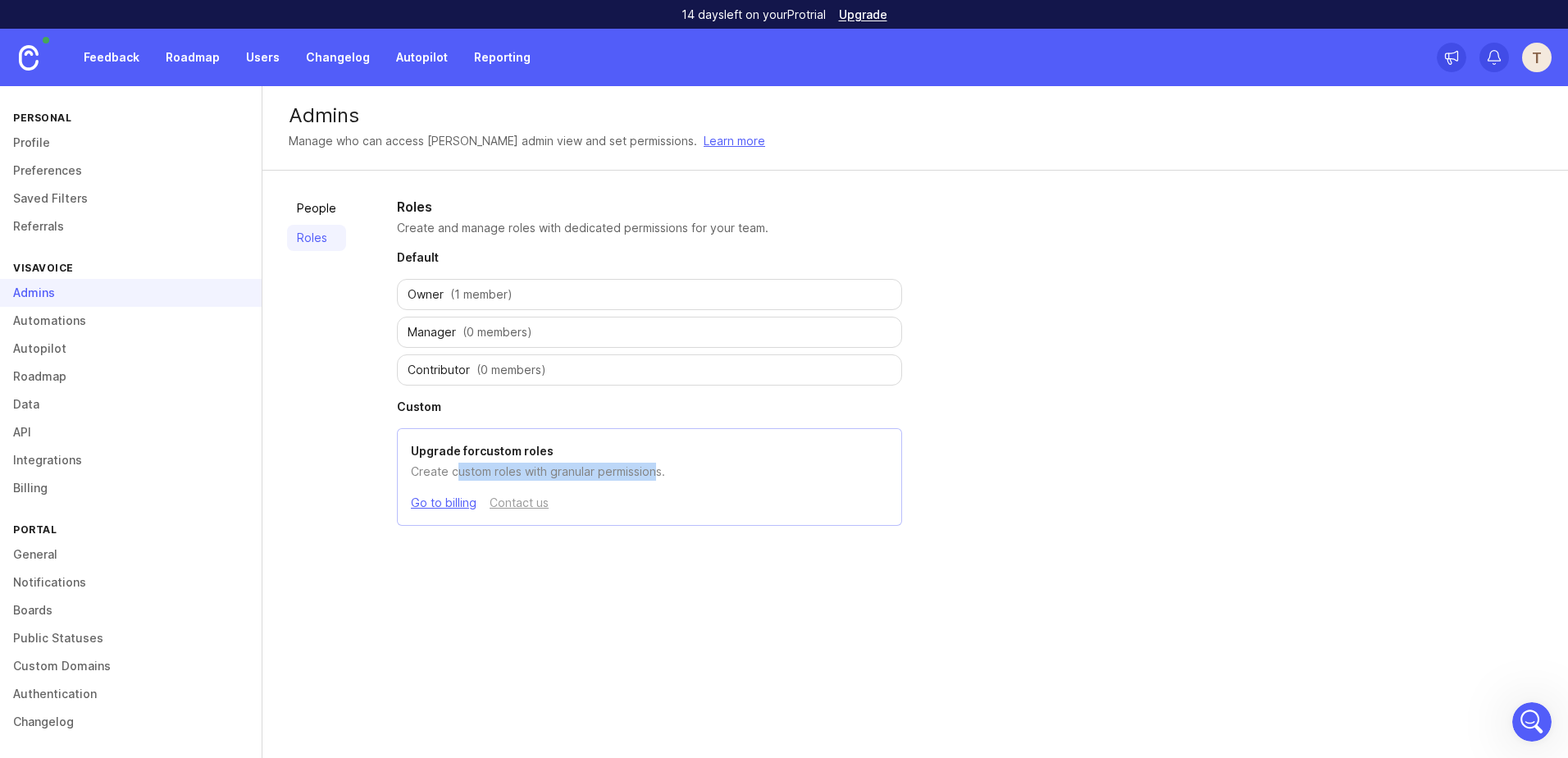
drag, startPoint x: 453, startPoint y: 473, endPoint x: 657, endPoint y: 476, distance: 204.0
click at [657, 476] on p "Create custom roles with granular permissions." at bounding box center [649, 471] width 477 height 18
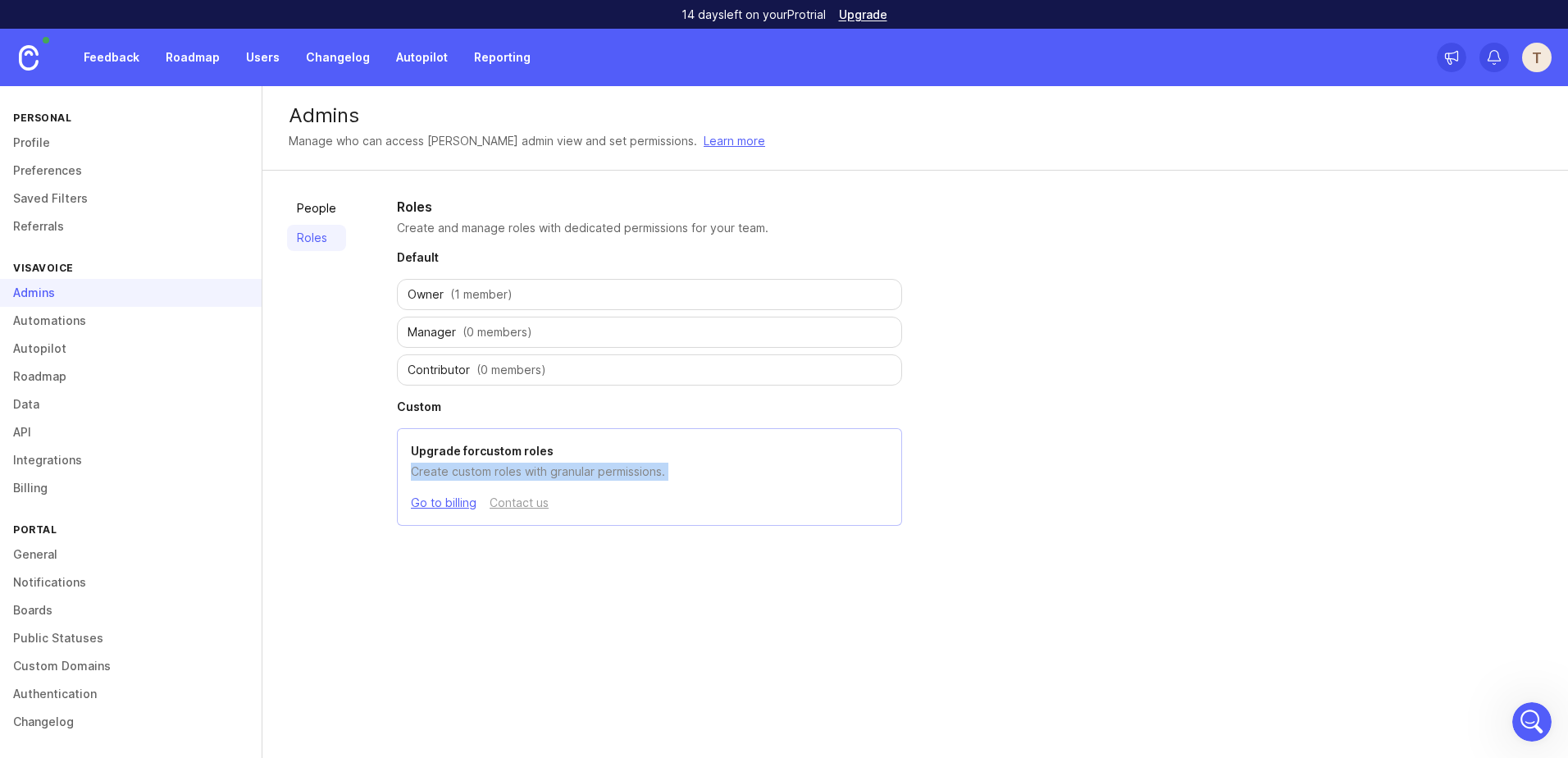
click at [103, 321] on link "Automations" at bounding box center [131, 321] width 261 height 28
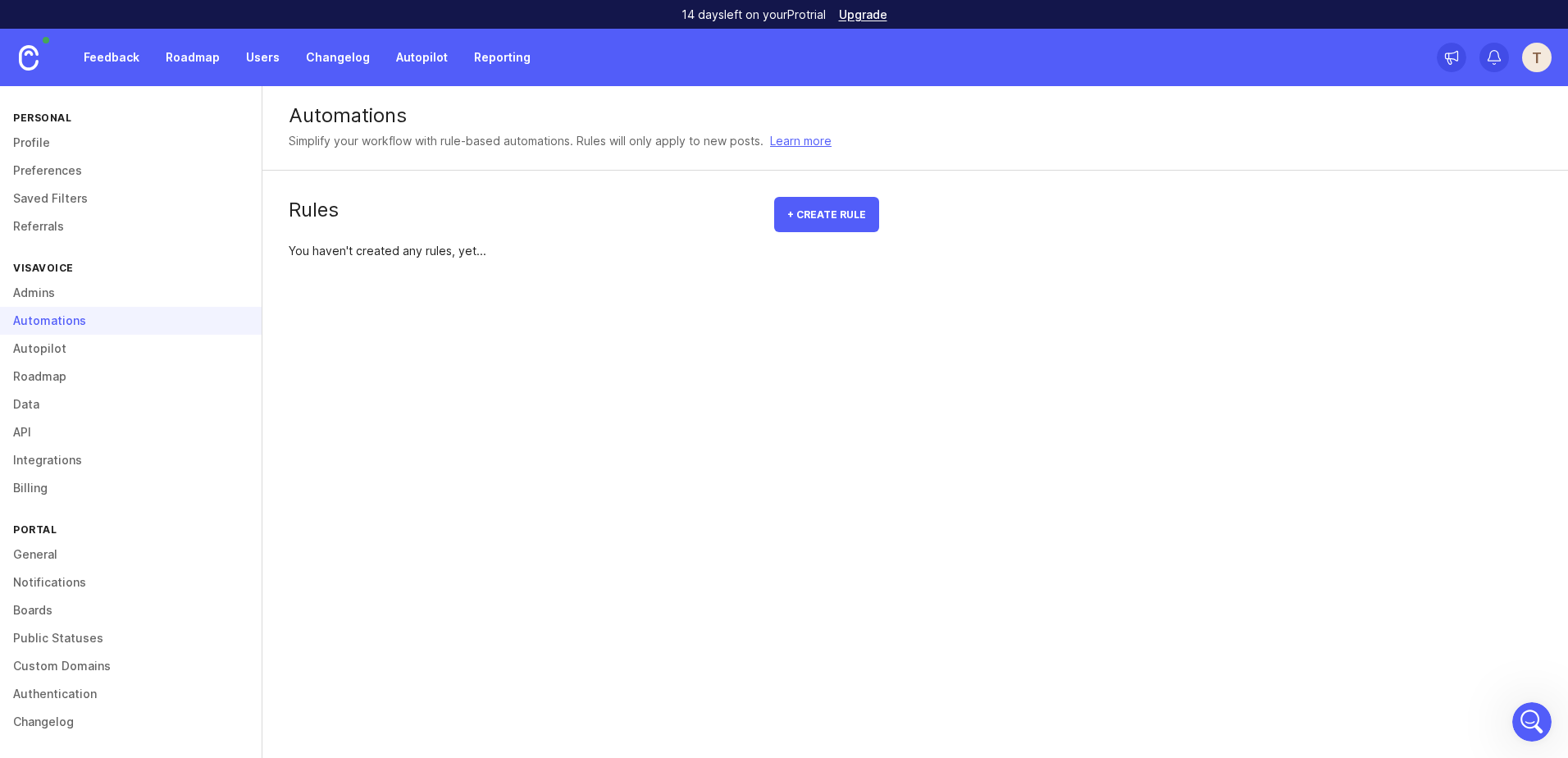
click at [108, 340] on link "Autopilot" at bounding box center [131, 348] width 261 height 28
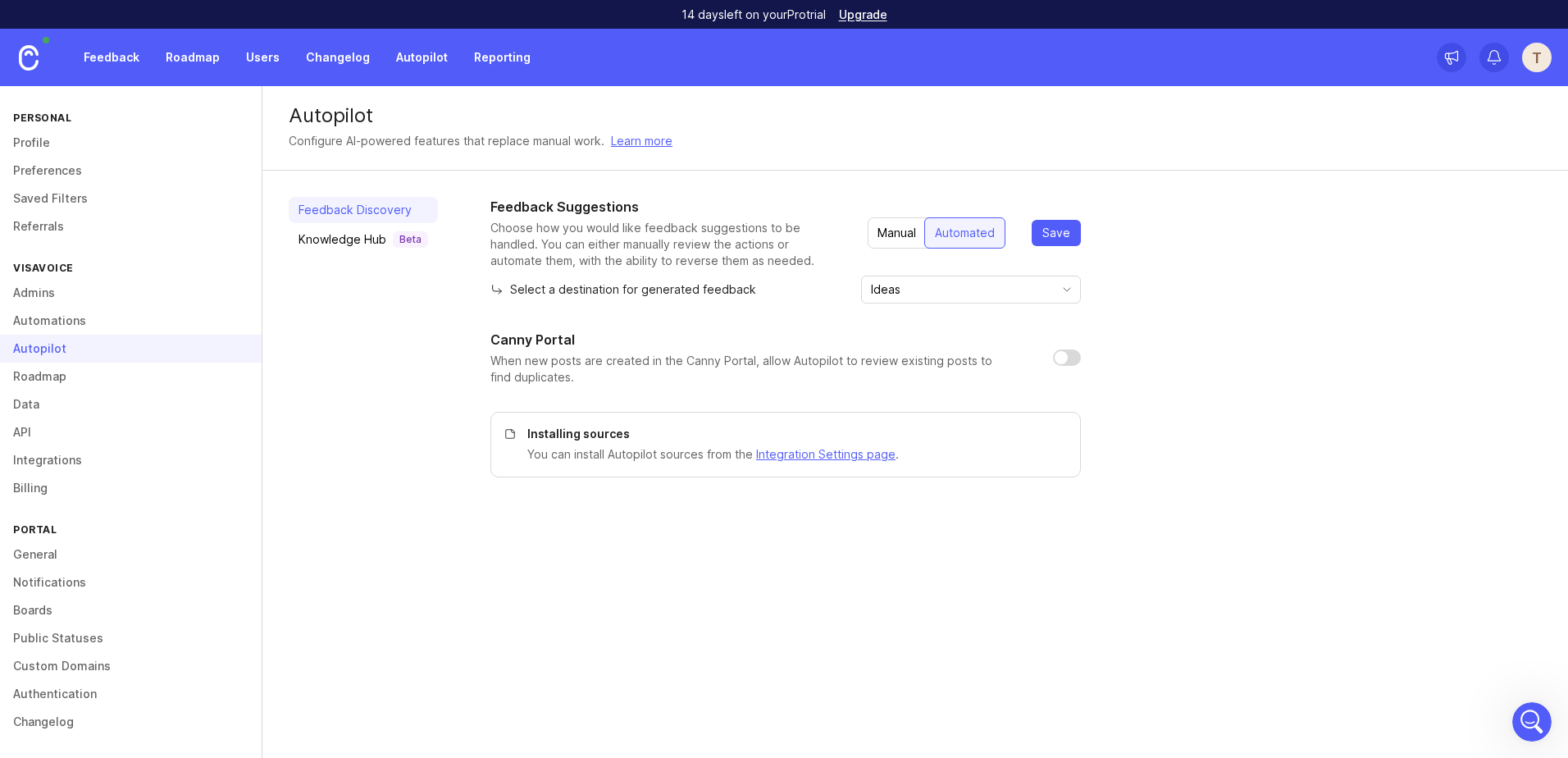
click at [365, 241] on div "Knowledge Hub Beta" at bounding box center [363, 239] width 130 height 17
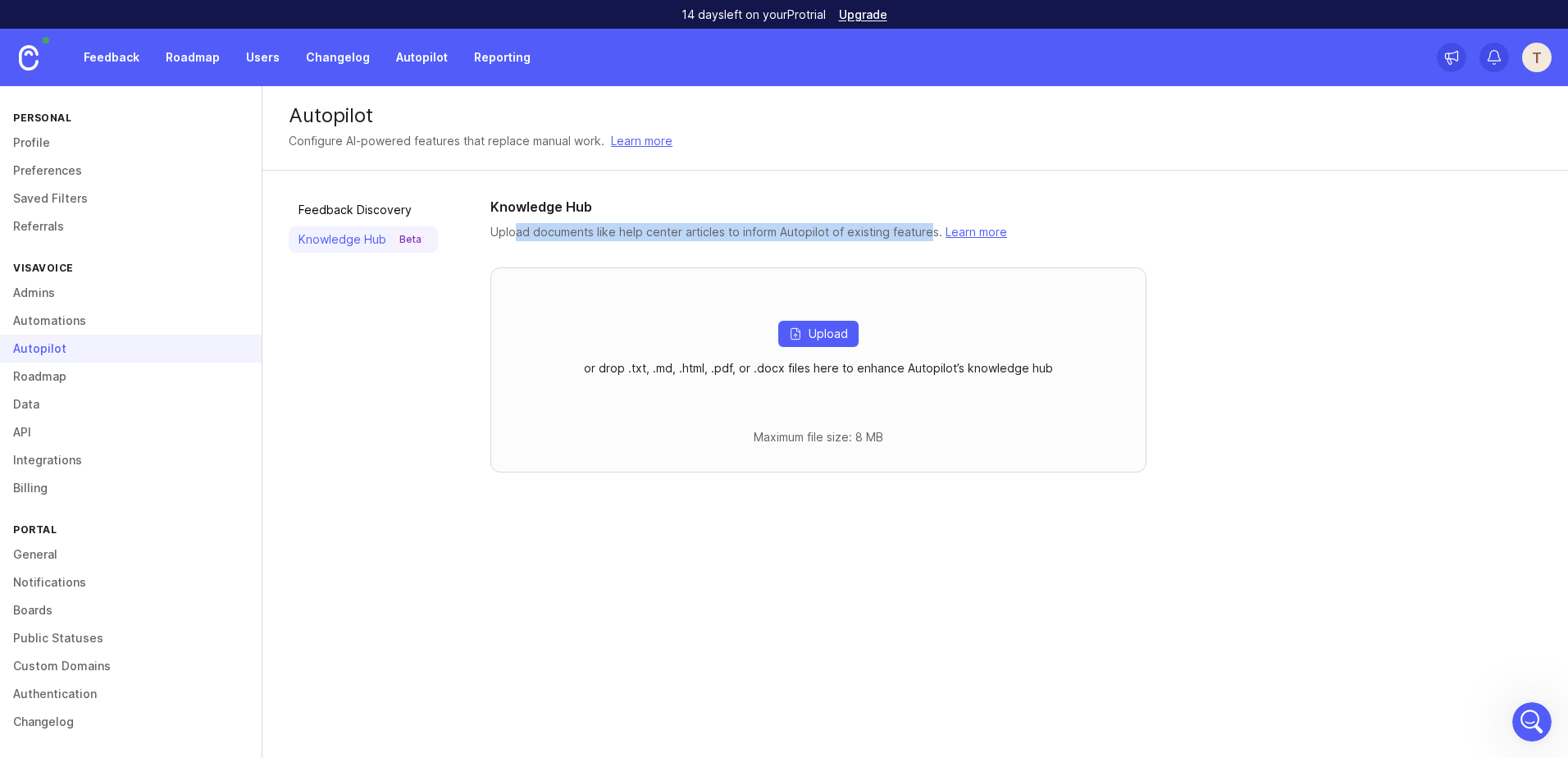
drag, startPoint x: 510, startPoint y: 230, endPoint x: 923, endPoint y: 231, distance: 413.0
click at [923, 231] on p "Upload documents like help center articles to inform Autopilot of existing feat…" at bounding box center [748, 232] width 517 height 18
click at [635, 142] on link "Learn more" at bounding box center [641, 141] width 61 height 18
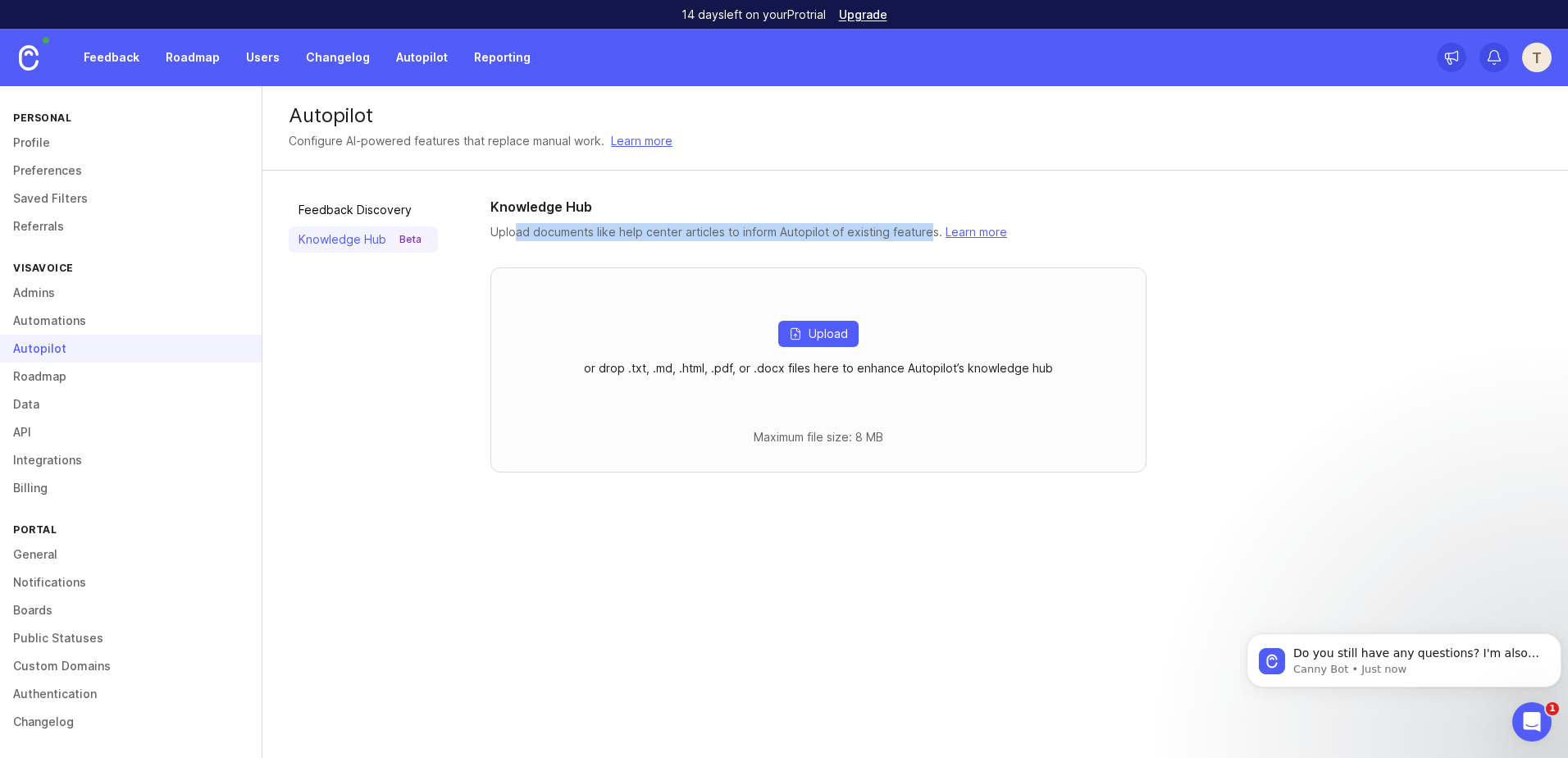
click at [111, 320] on link "Automations" at bounding box center [131, 321] width 261 height 28
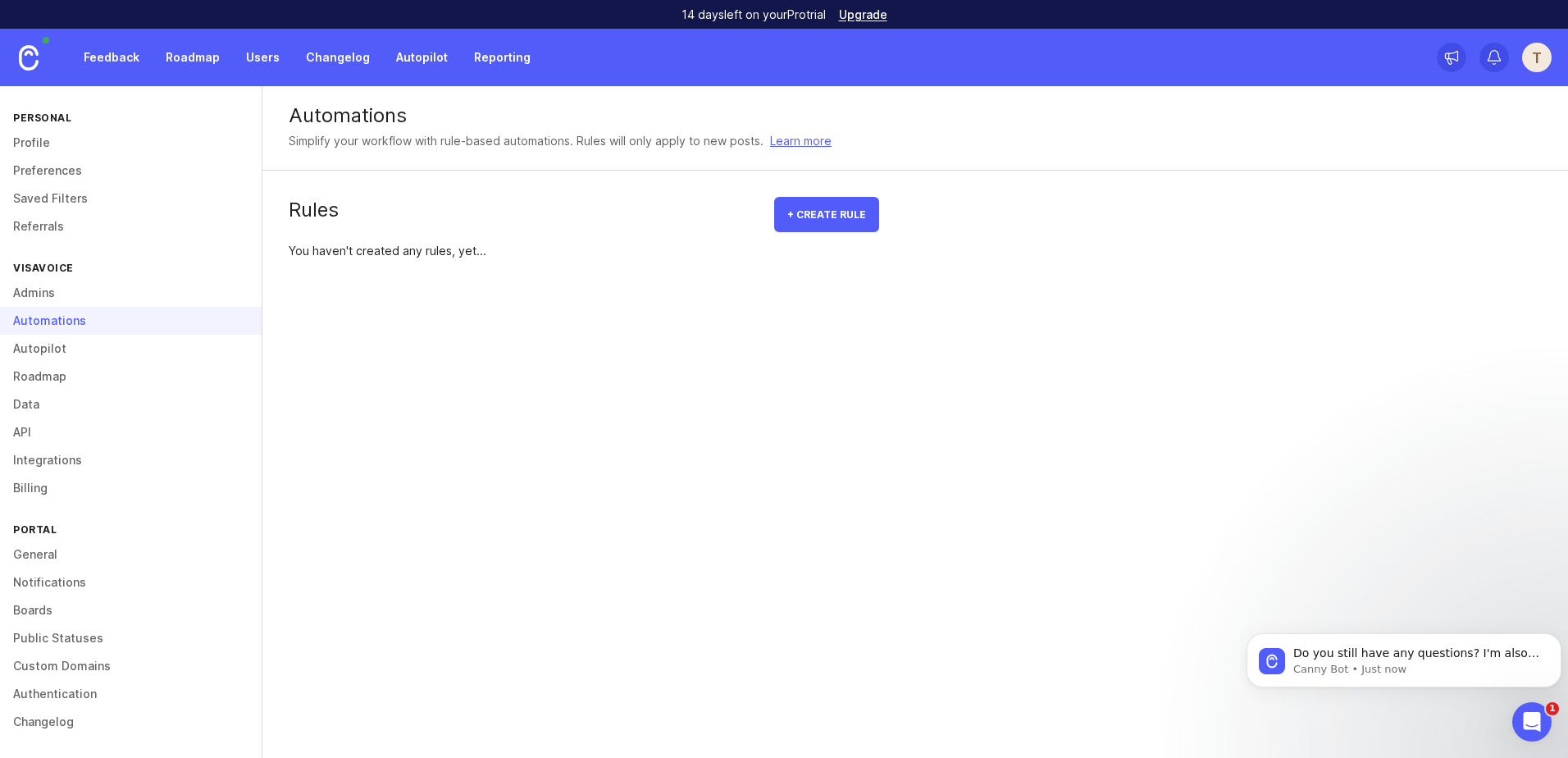
click at [122, 292] on link "Admins" at bounding box center [131, 293] width 261 height 28
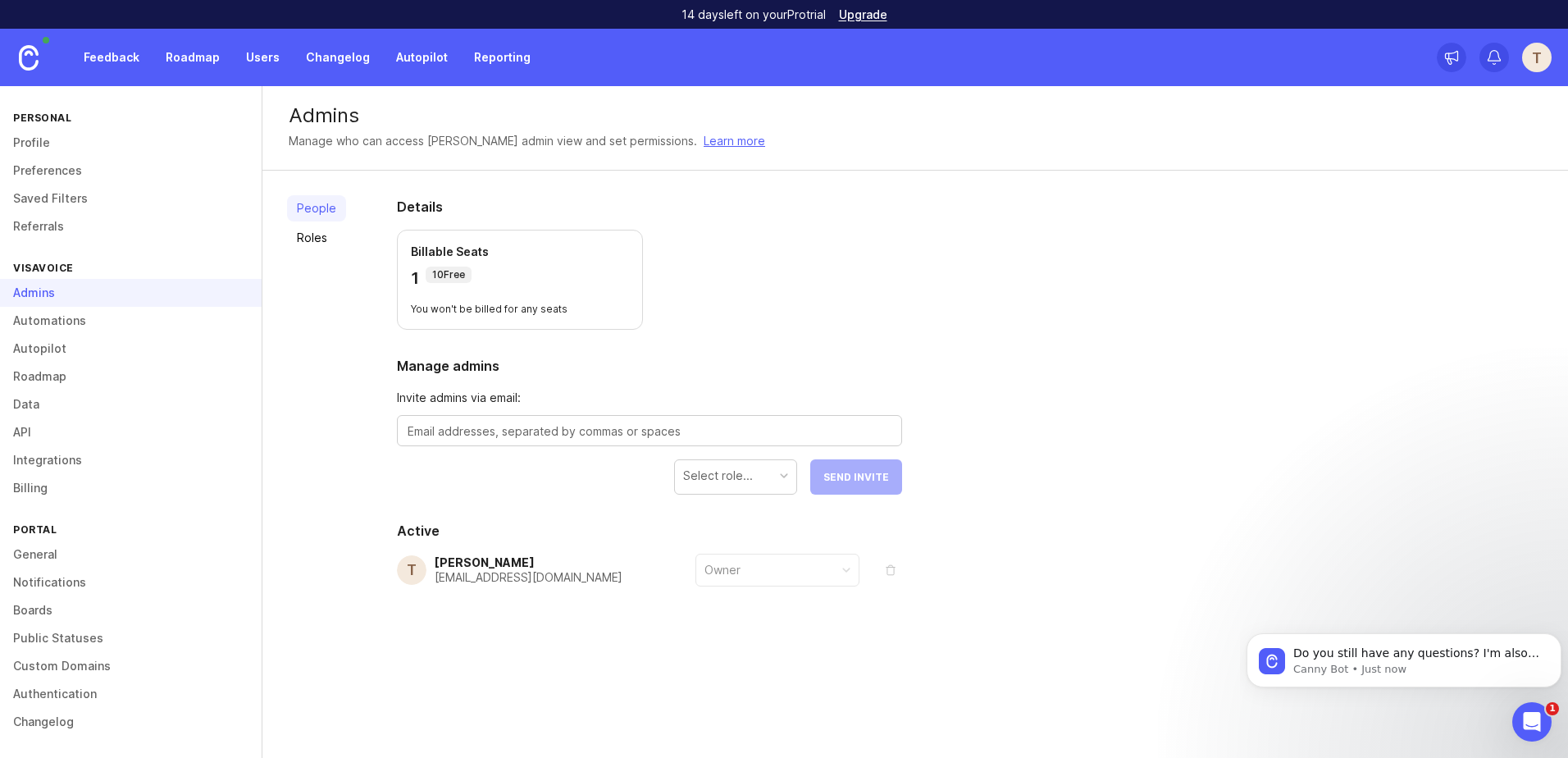
click at [189, 57] on link "Roadmap" at bounding box center [192, 57] width 74 height 30
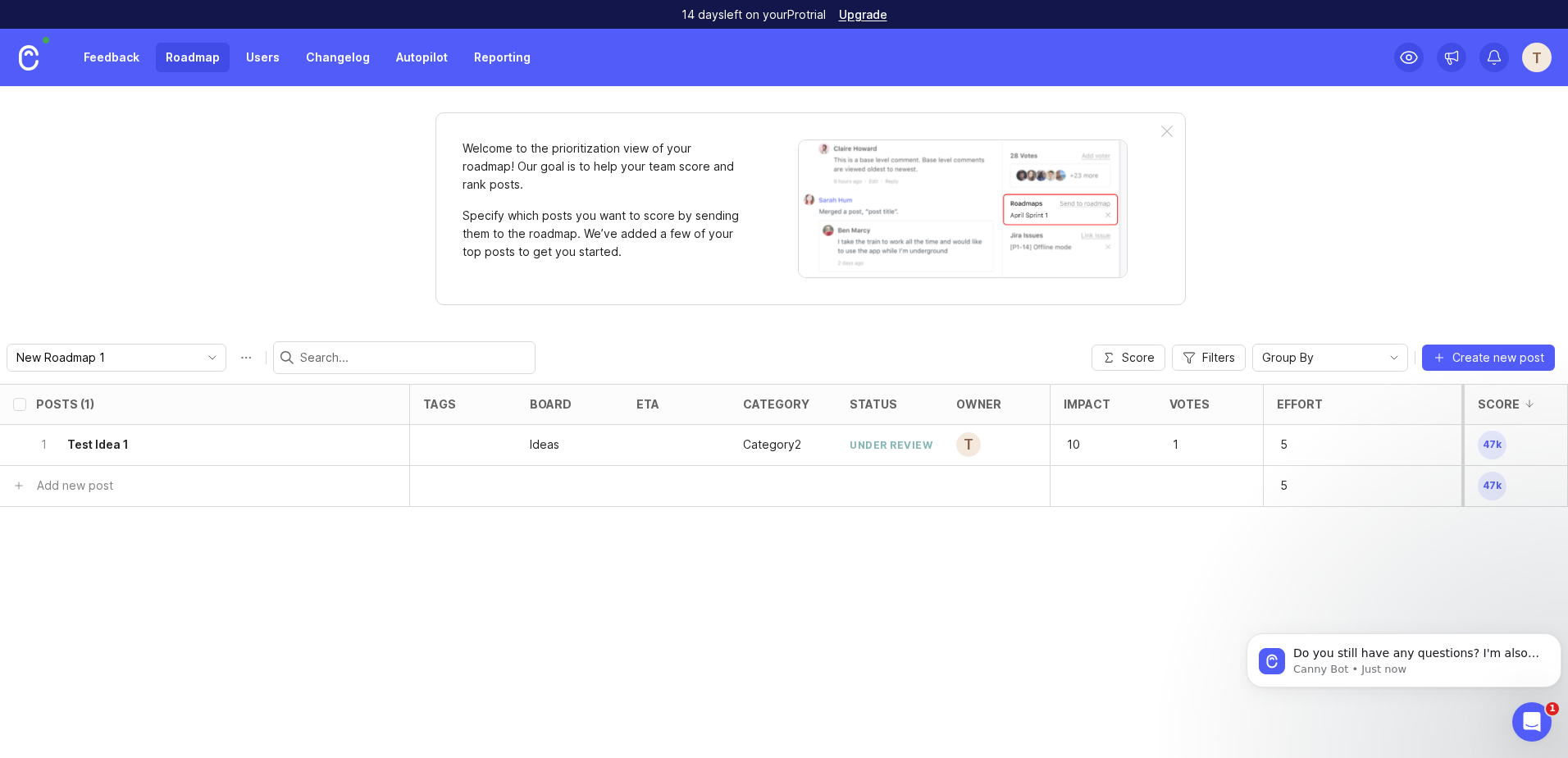
click at [1544, 61] on div "T" at bounding box center [1537, 57] width 30 height 30
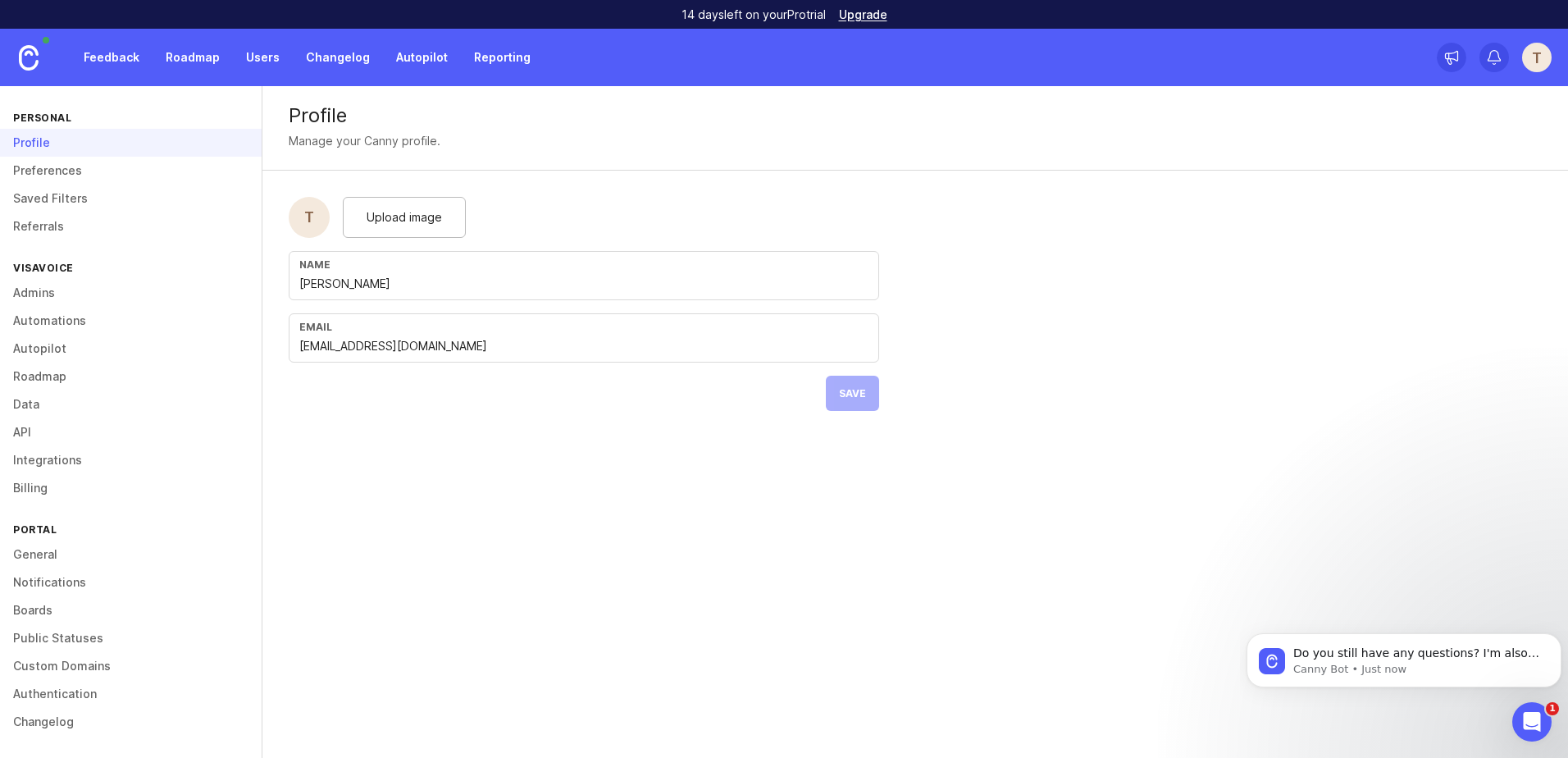
click at [98, 400] on link "Data" at bounding box center [131, 404] width 261 height 28
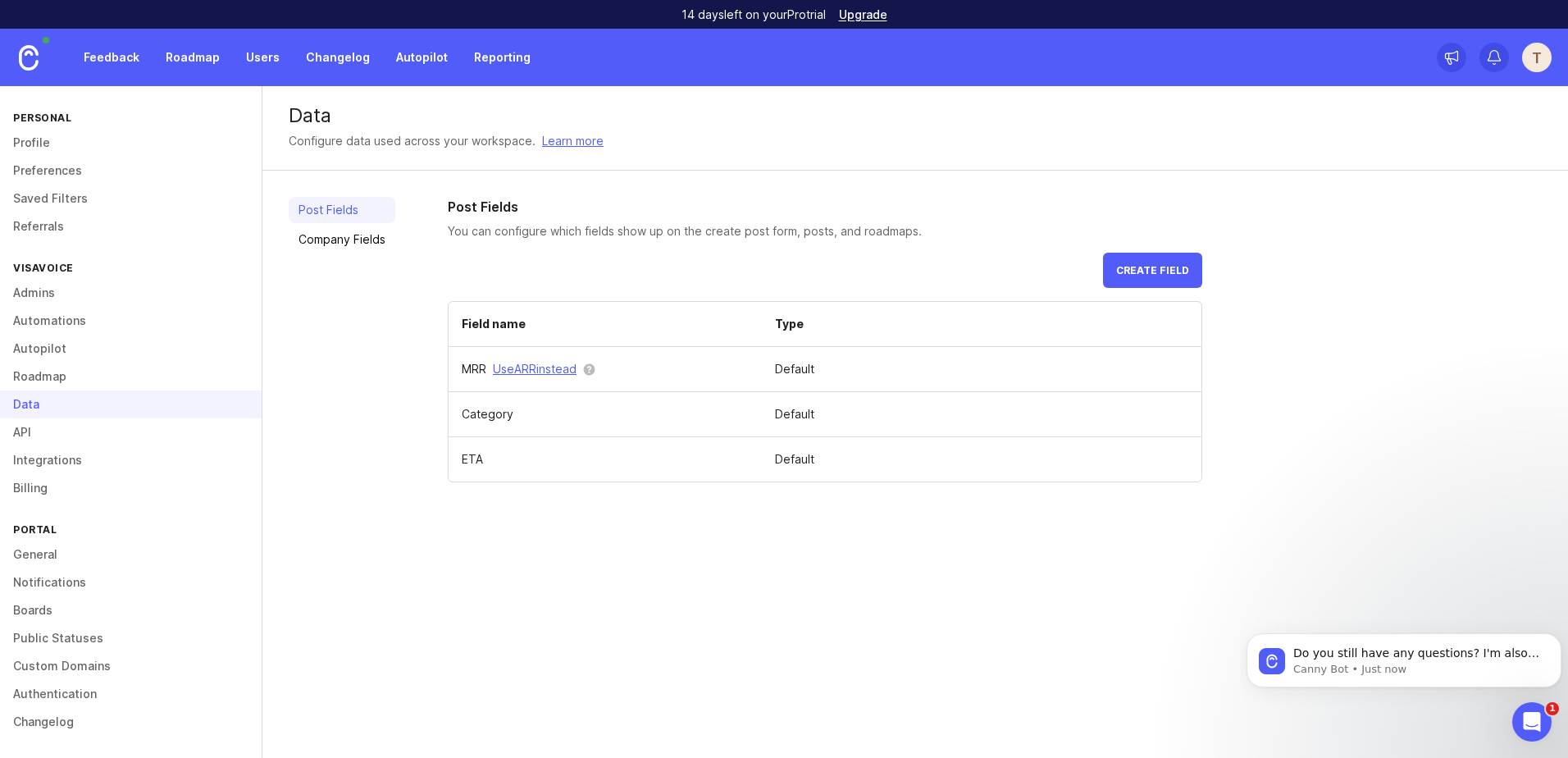
click at [481, 419] on td "Category" at bounding box center [605, 415] width 313 height 46
click at [481, 420] on td "Category" at bounding box center [605, 415] width 313 height 46
click at [774, 409] on td "Default" at bounding box center [982, 415] width 440 height 46
click at [145, 49] on link "Feedback" at bounding box center [112, 57] width 75 height 30
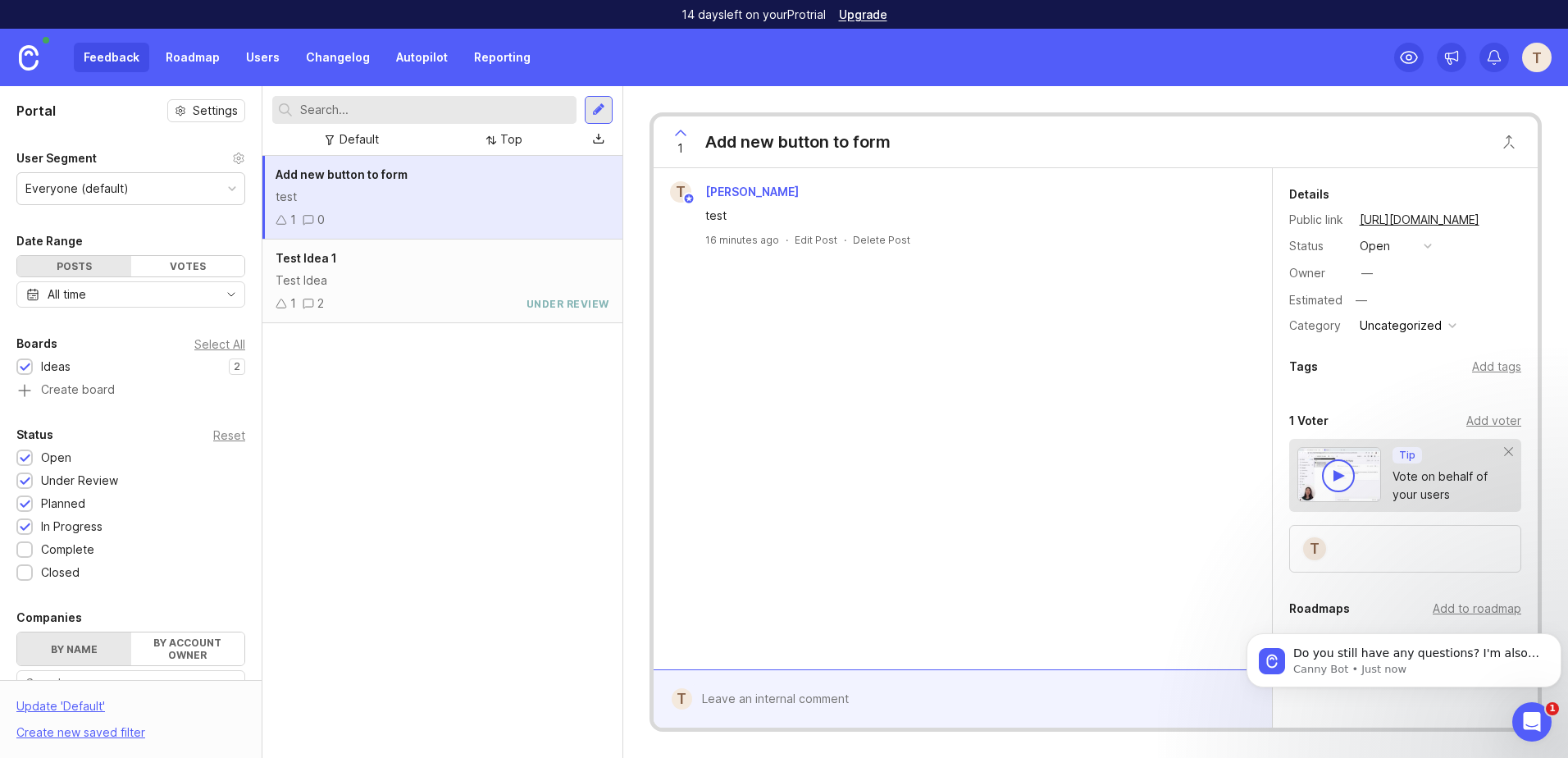
click at [184, 50] on link "Roadmap" at bounding box center [192, 57] width 74 height 30
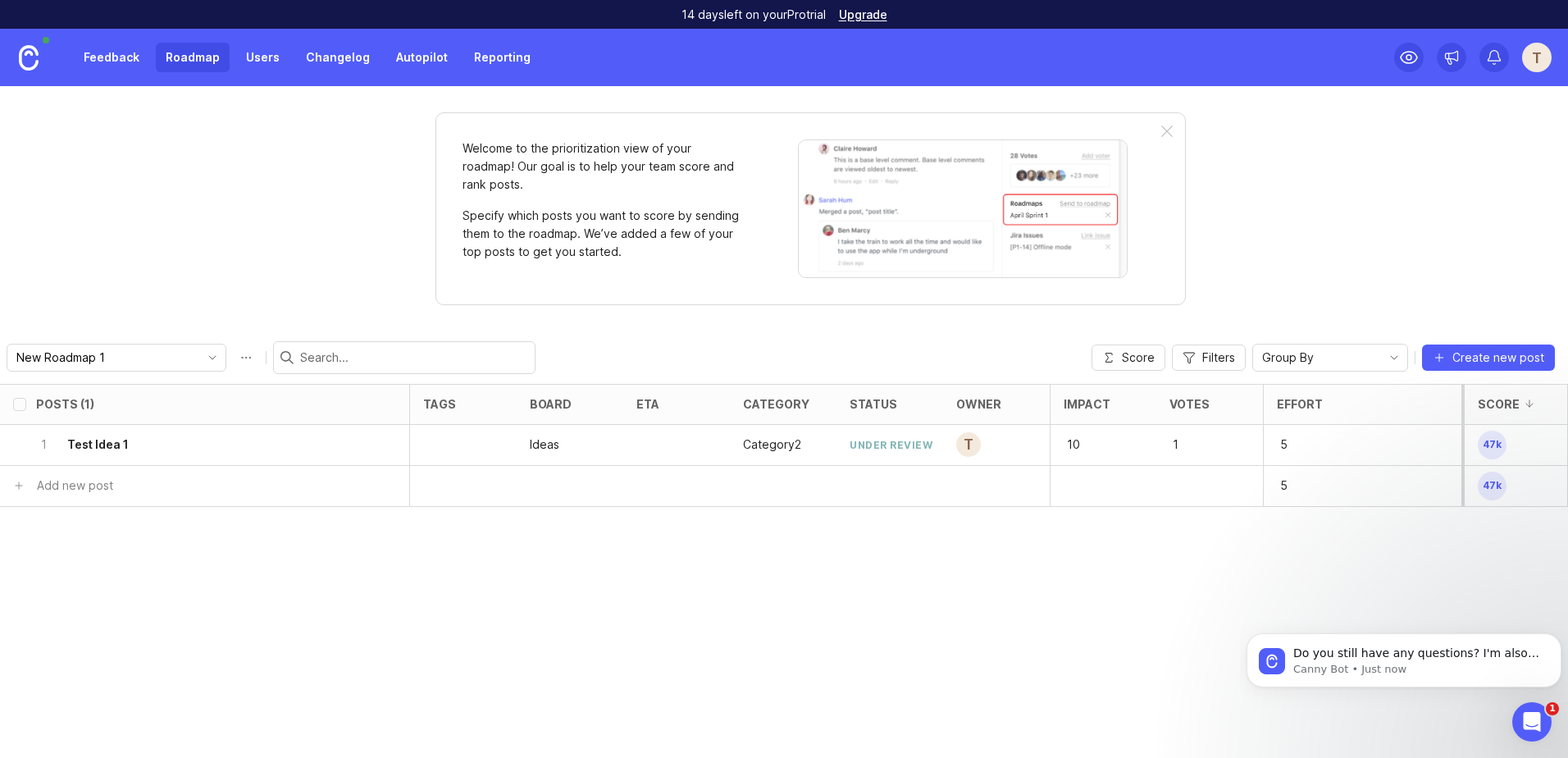
click at [115, 58] on link "Feedback" at bounding box center [112, 57] width 75 height 30
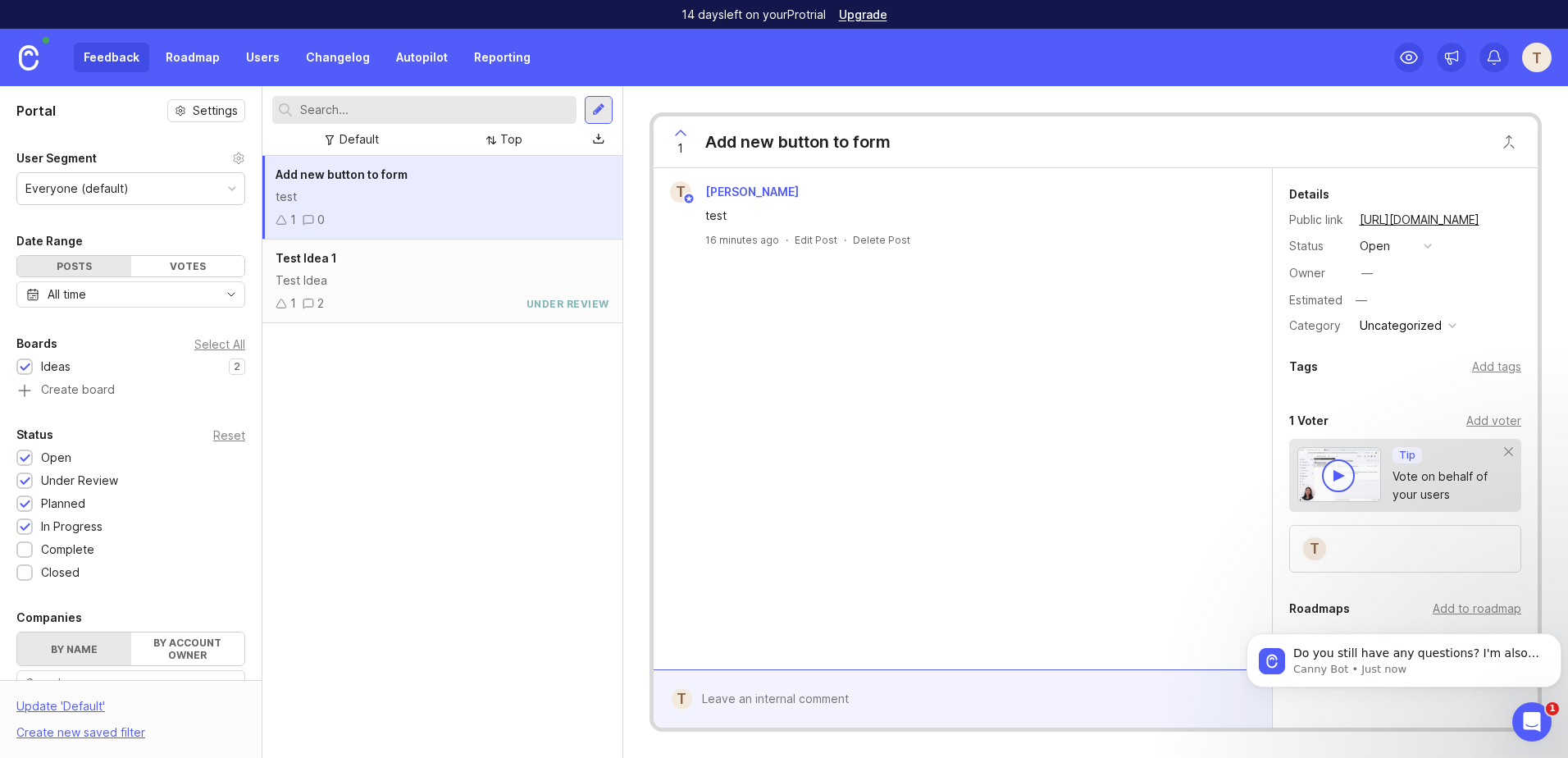
click at [595, 111] on div at bounding box center [598, 110] width 13 height 15
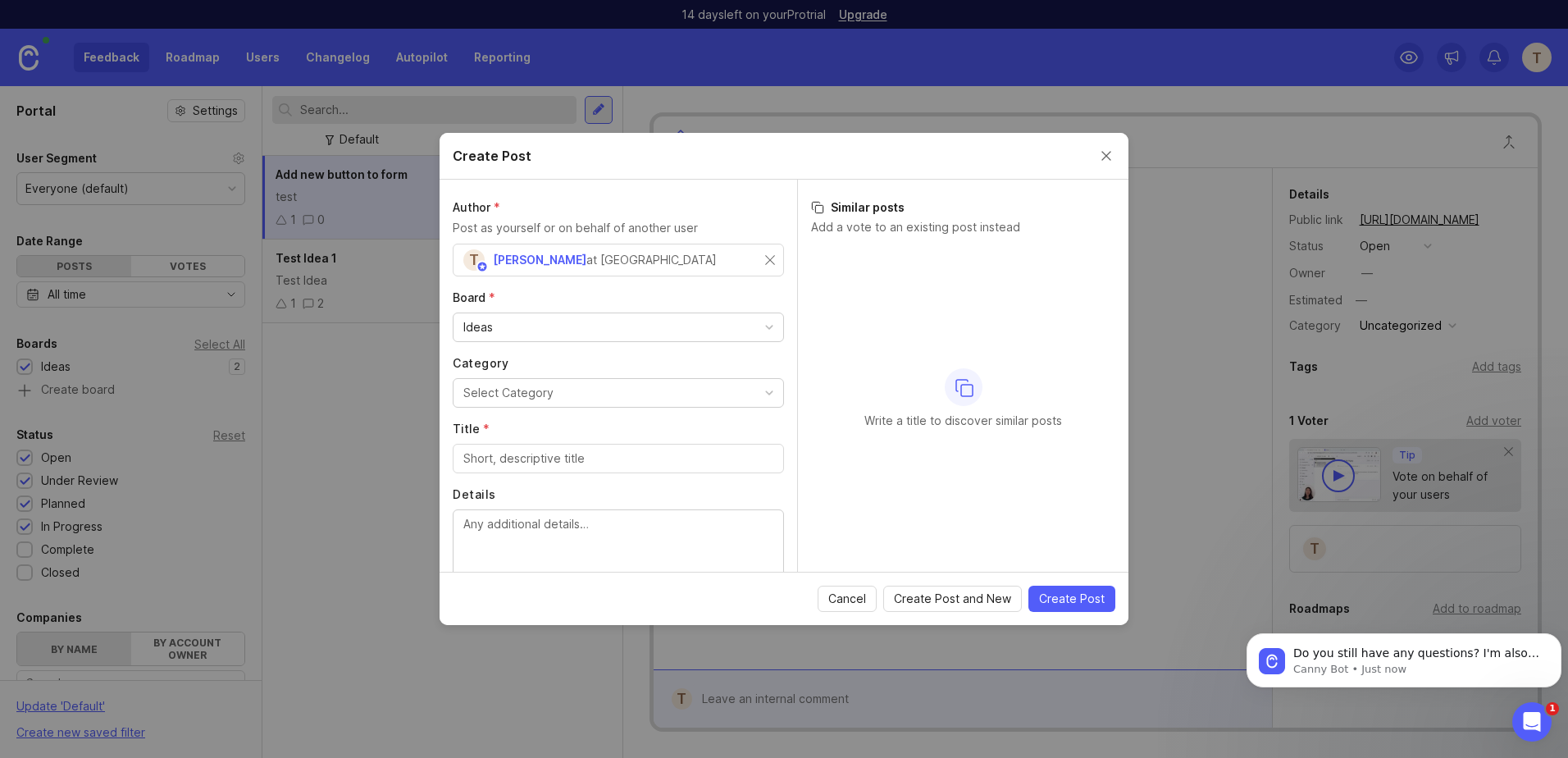
click at [618, 396] on button "Select Category" at bounding box center [618, 393] width 332 height 30
click at [578, 371] on div "Category Select Category" at bounding box center [618, 381] width 332 height 52
click at [834, 599] on span "Cancel" at bounding box center [847, 599] width 38 height 17
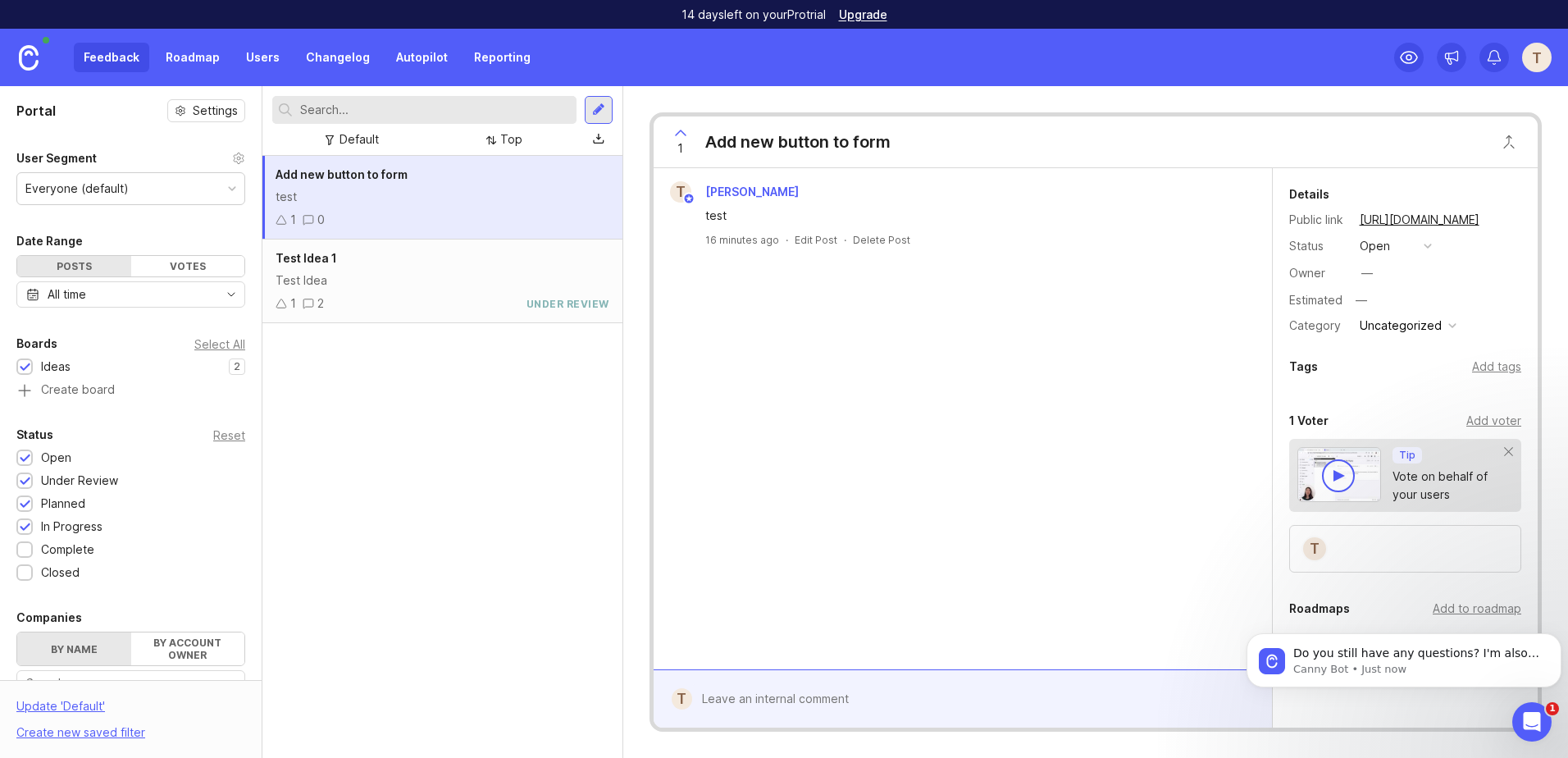
click at [192, 50] on link "Roadmap" at bounding box center [192, 57] width 74 height 30
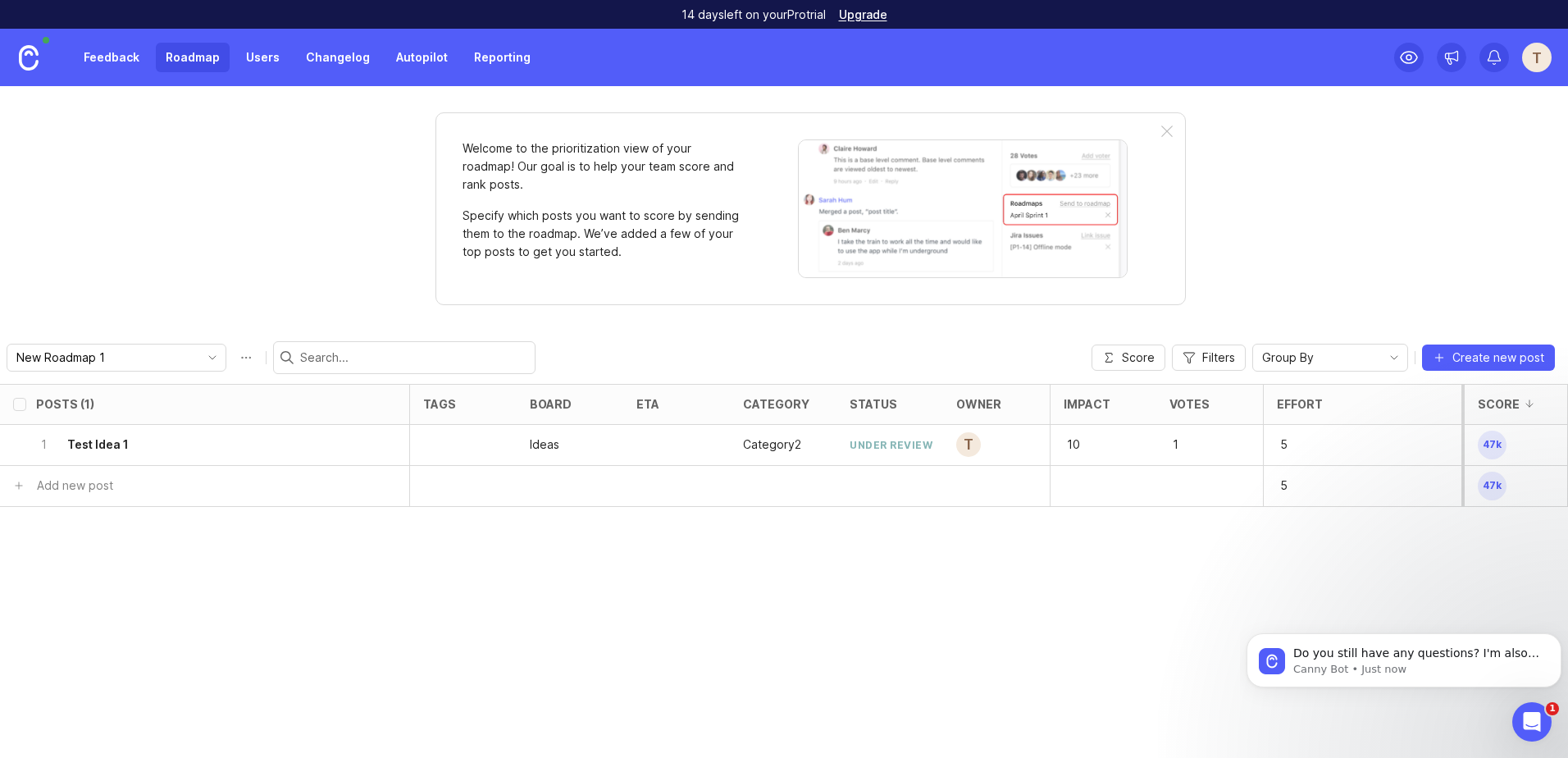
click at [199, 357] on icon "toggle icon" at bounding box center [212, 357] width 27 height 13
click at [776, 443] on p "Category2" at bounding box center [772, 444] width 58 height 17
click at [776, 444] on p "Category2" at bounding box center [772, 444] width 58 height 17
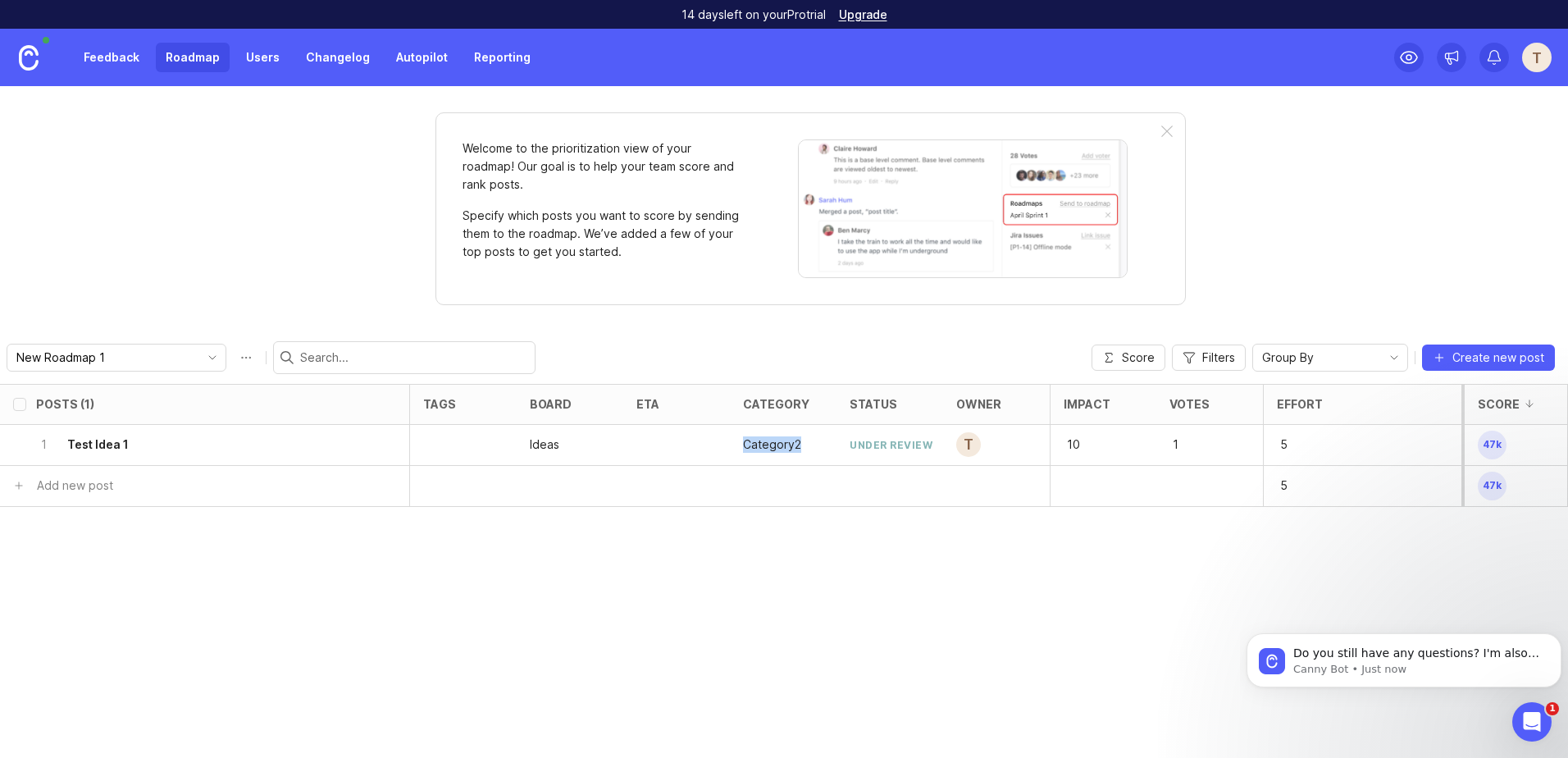
click at [776, 444] on p "Category2" at bounding box center [772, 444] width 58 height 17
drag, startPoint x: 776, startPoint y: 444, endPoint x: 767, endPoint y: 451, distance: 11.4
click at [767, 451] on p "Category2" at bounding box center [772, 444] width 58 height 17
click at [107, 445] on h6 "Test Idea 1" at bounding box center [98, 444] width 61 height 17
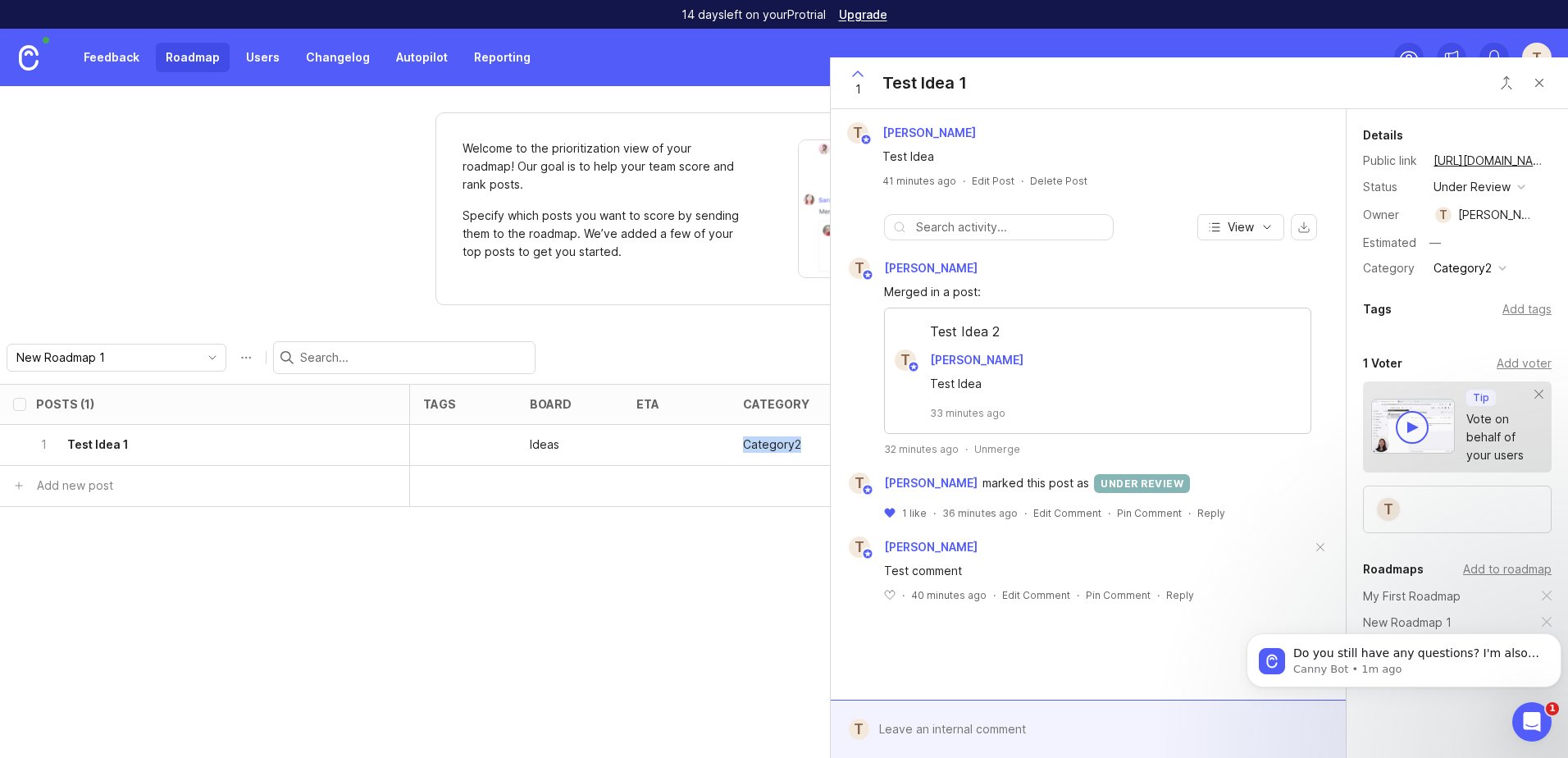
click at [1509, 272] on button "Category2" at bounding box center [1470, 268] width 83 height 22
click at [1405, 299] on div "Details Public link [URL][DOMAIN_NAME] Status under review Owner [PERSON_NAME] …" at bounding box center [1457, 447] width 222 height 678
click at [1467, 273] on div "Category2" at bounding box center [1462, 268] width 58 height 18
click at [1466, 323] on li "Uncategorized" at bounding box center [1469, 328] width 82 height 31
click at [1464, 266] on div "Uncategorized" at bounding box center [1474, 268] width 82 height 18
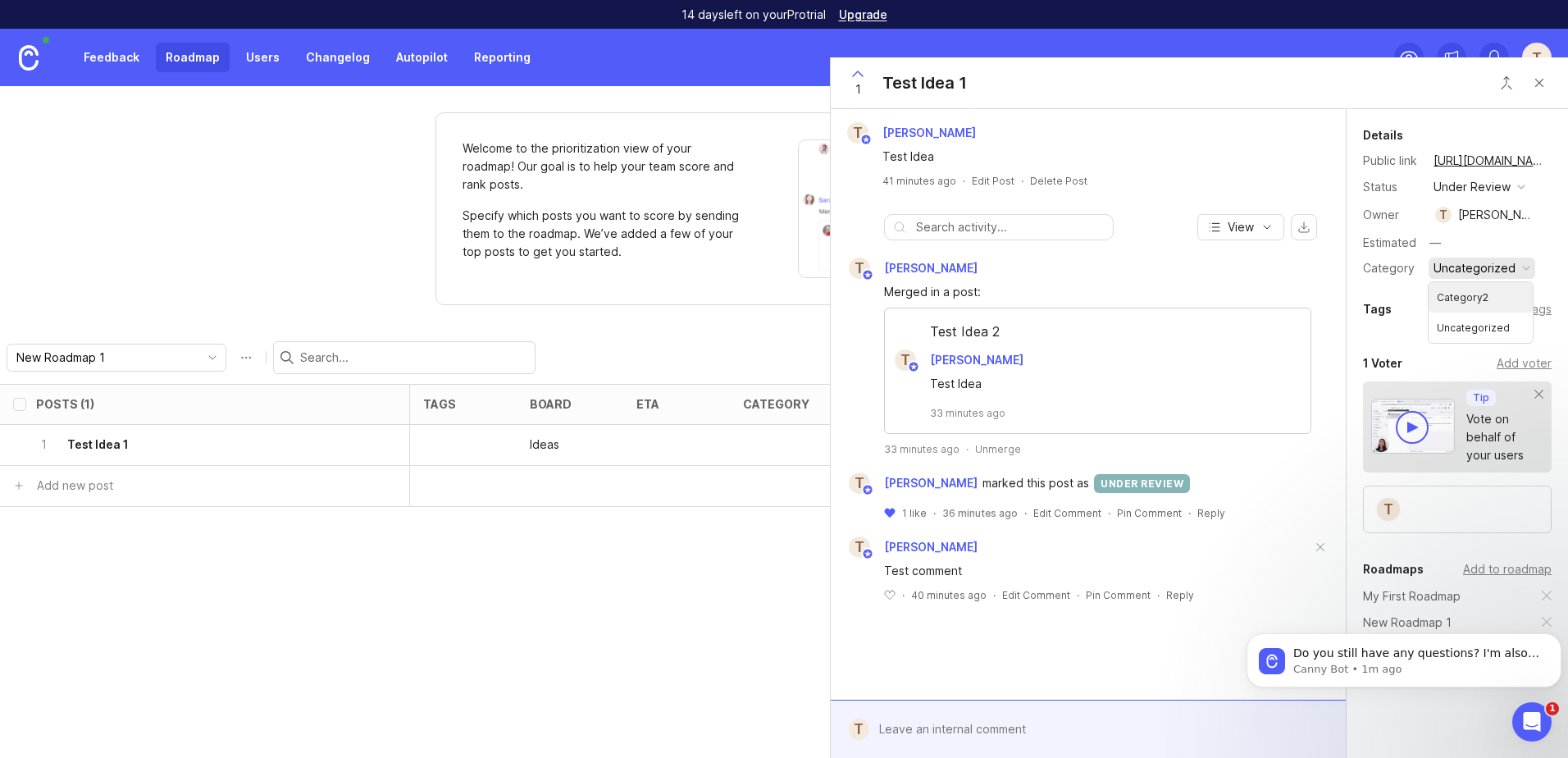
click at [1472, 305] on li "Category2" at bounding box center [1480, 297] width 104 height 31
click at [1430, 298] on div "Details Public link [URL][DOMAIN_NAME] Status under review Owner [PERSON_NAME] …" at bounding box center [1457, 447] width 222 height 678
click at [1515, 310] on div "Add tags" at bounding box center [1527, 309] width 49 height 18
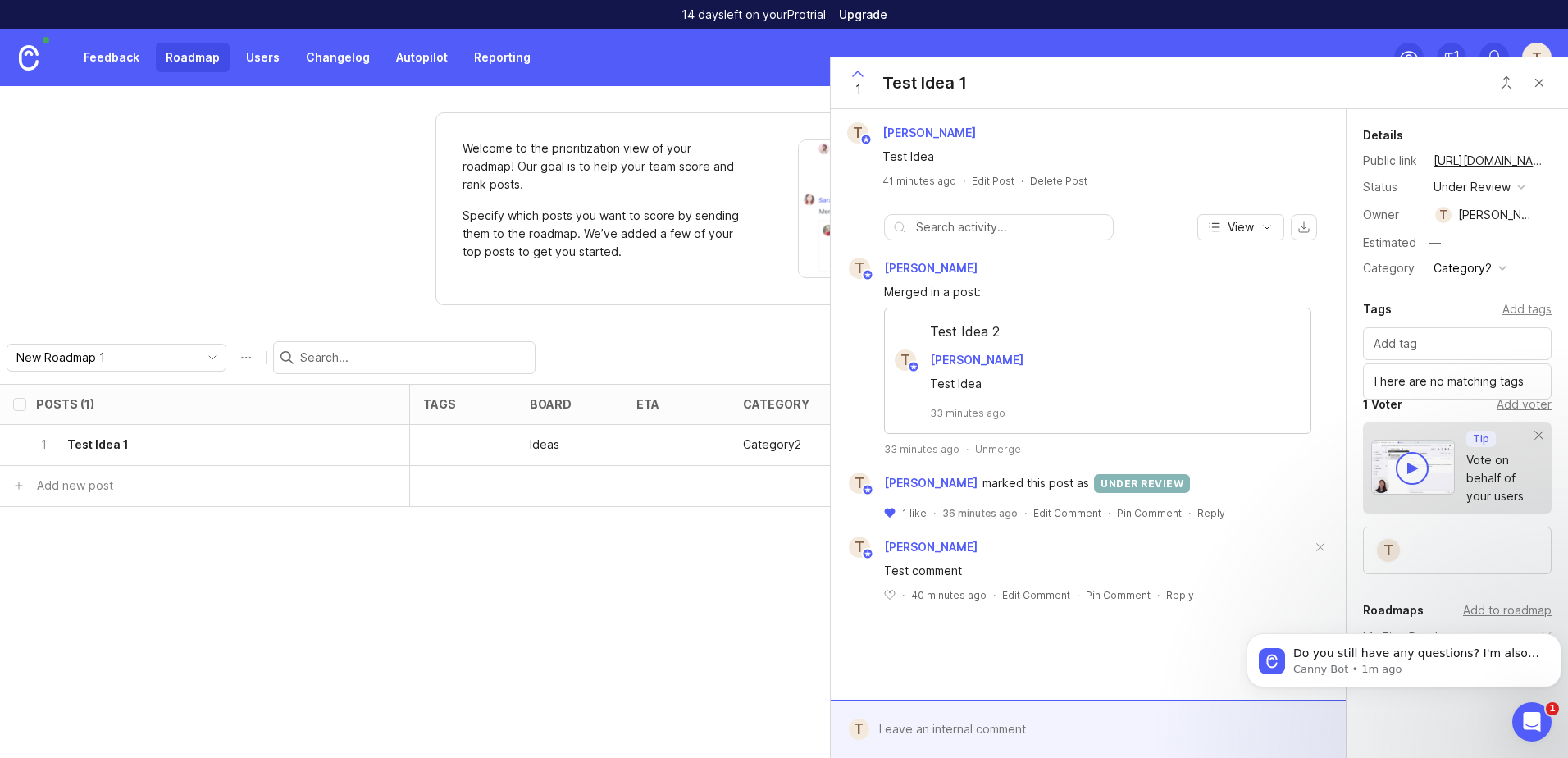
click at [1517, 310] on div "Add tags" at bounding box center [1527, 309] width 49 height 18
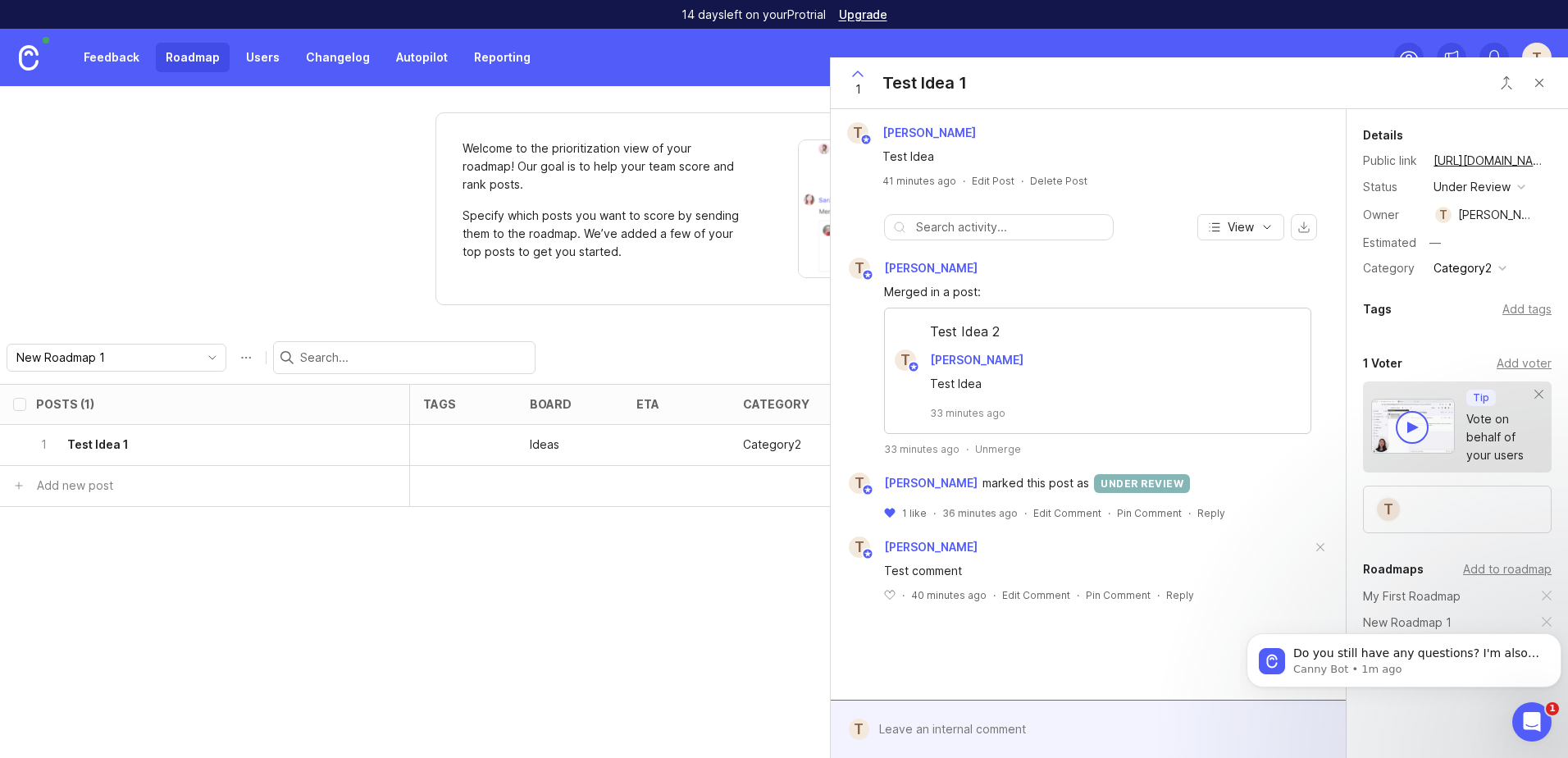
scroll to position [30, 0]
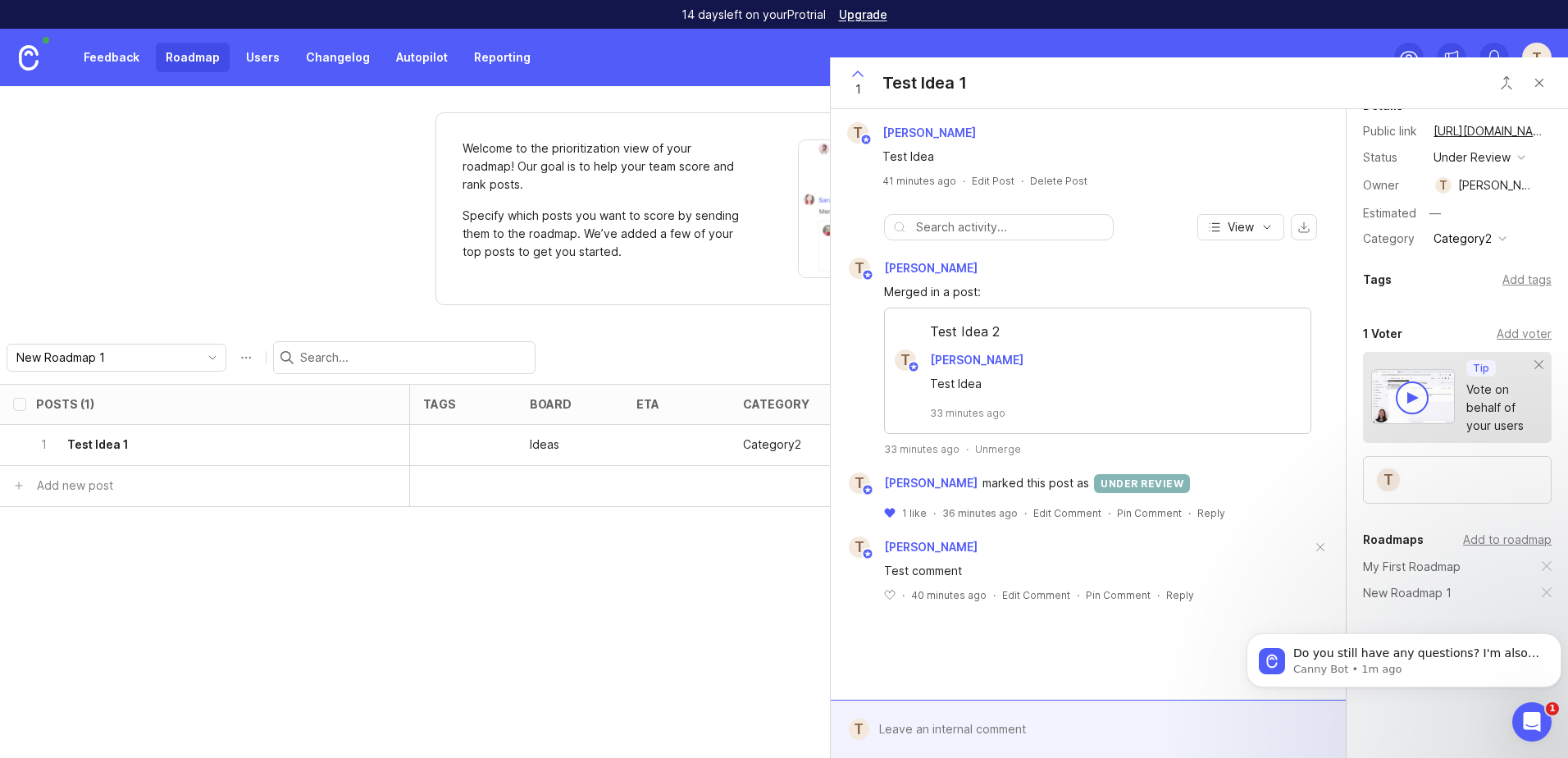
drag, startPoint x: 1535, startPoint y: 82, endPoint x: 1526, endPoint y: 83, distance: 9.1
click at [1535, 82] on button "Close button" at bounding box center [1539, 82] width 33 height 33
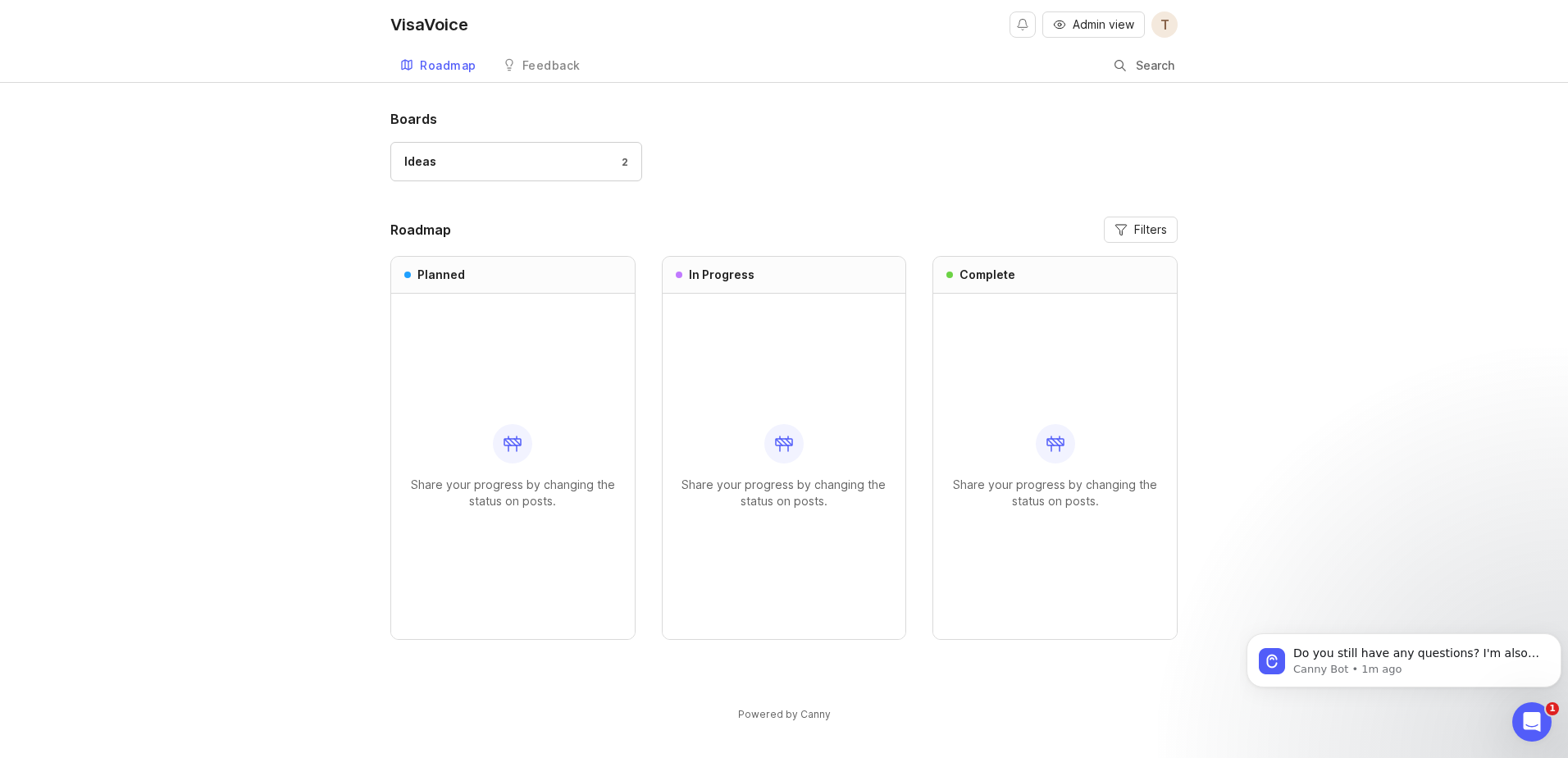
scroll to position [125, 0]
click at [514, 53] on link "Feedback" at bounding box center [541, 66] width 98 height 34
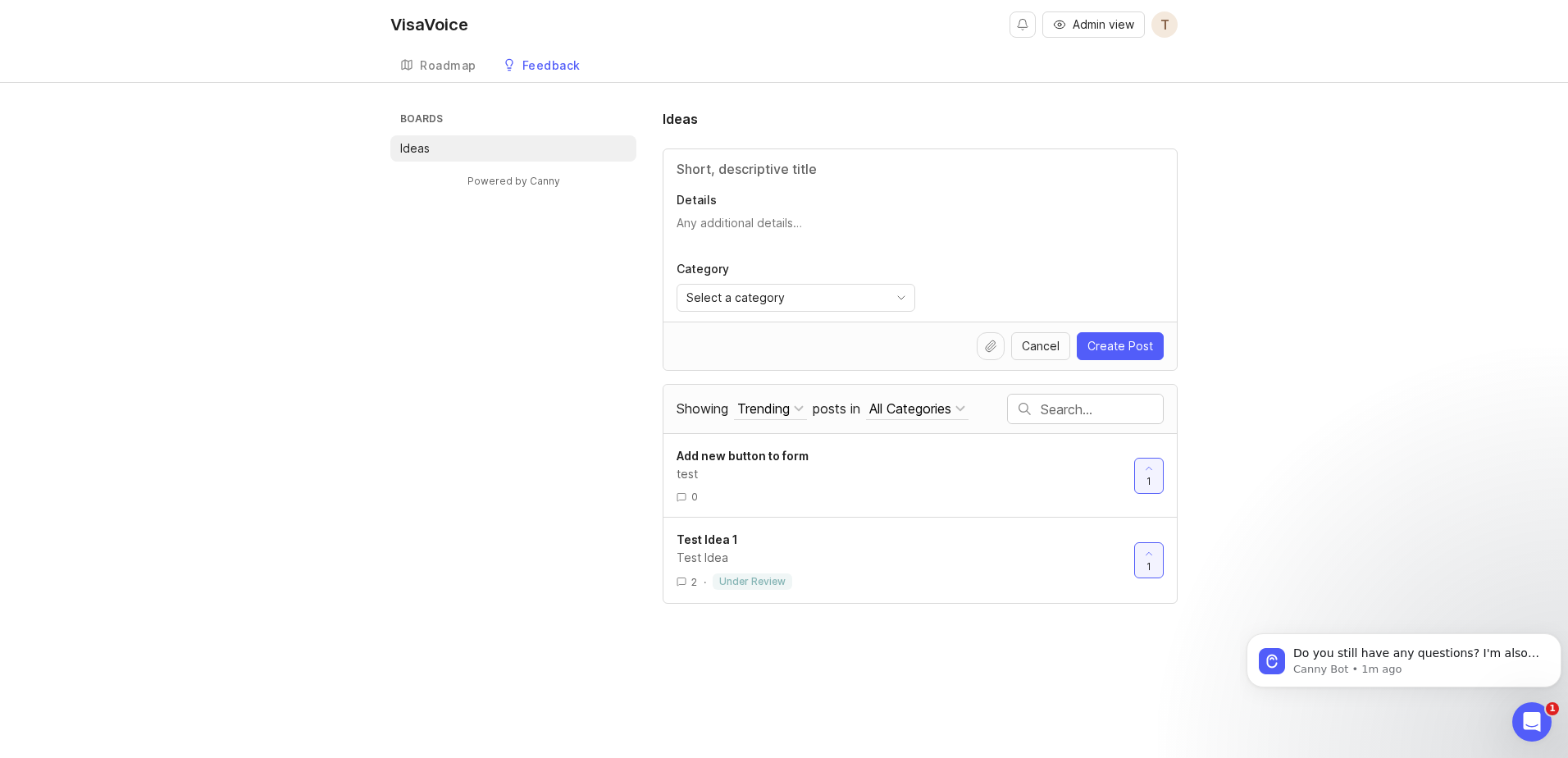
click at [428, 68] on div "Roadmap" at bounding box center [447, 65] width 56 height 12
click at [514, 159] on li "Ideas" at bounding box center [513, 148] width 246 height 27
click at [427, 123] on h3 "Boards" at bounding box center [517, 120] width 240 height 23
click at [451, 69] on div "Roadmap" at bounding box center [447, 65] width 56 height 12
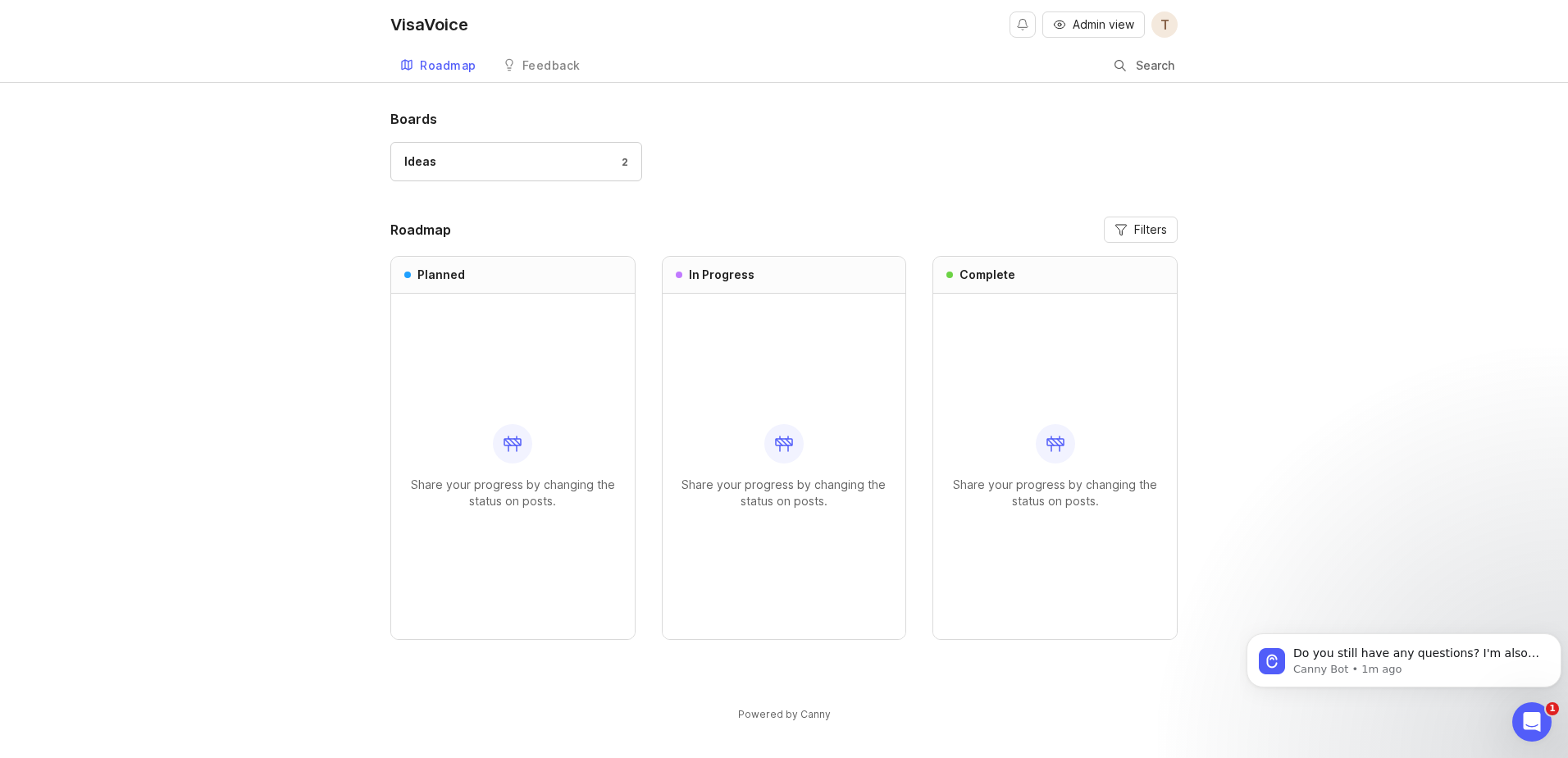
click at [543, 67] on div "Feedback" at bounding box center [551, 65] width 58 height 12
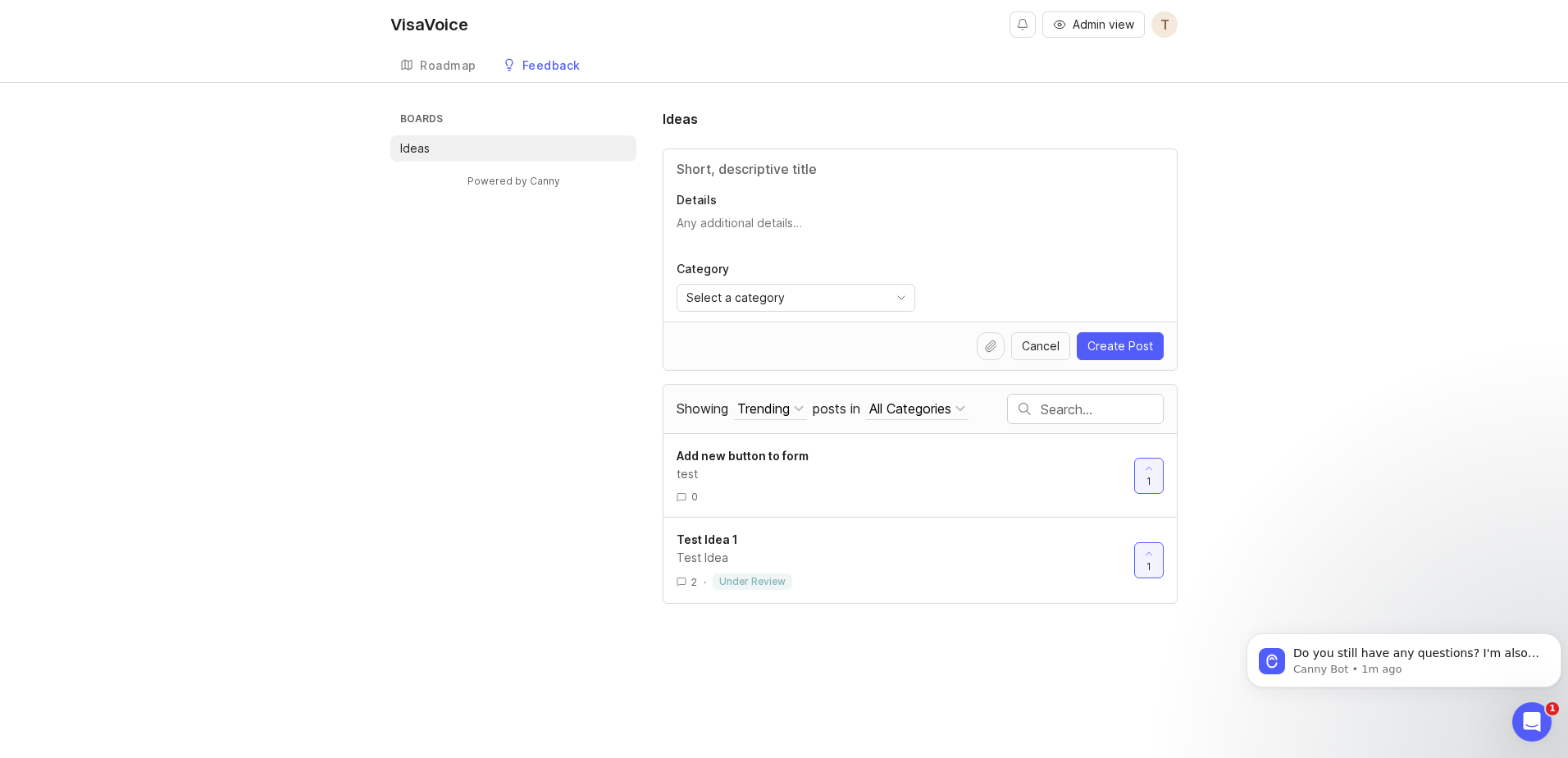
click at [453, 69] on div "Roadmap" at bounding box center [447, 65] width 56 height 12
click at [1121, 344] on span "Create Post" at bounding box center [1121, 345] width 65 height 17
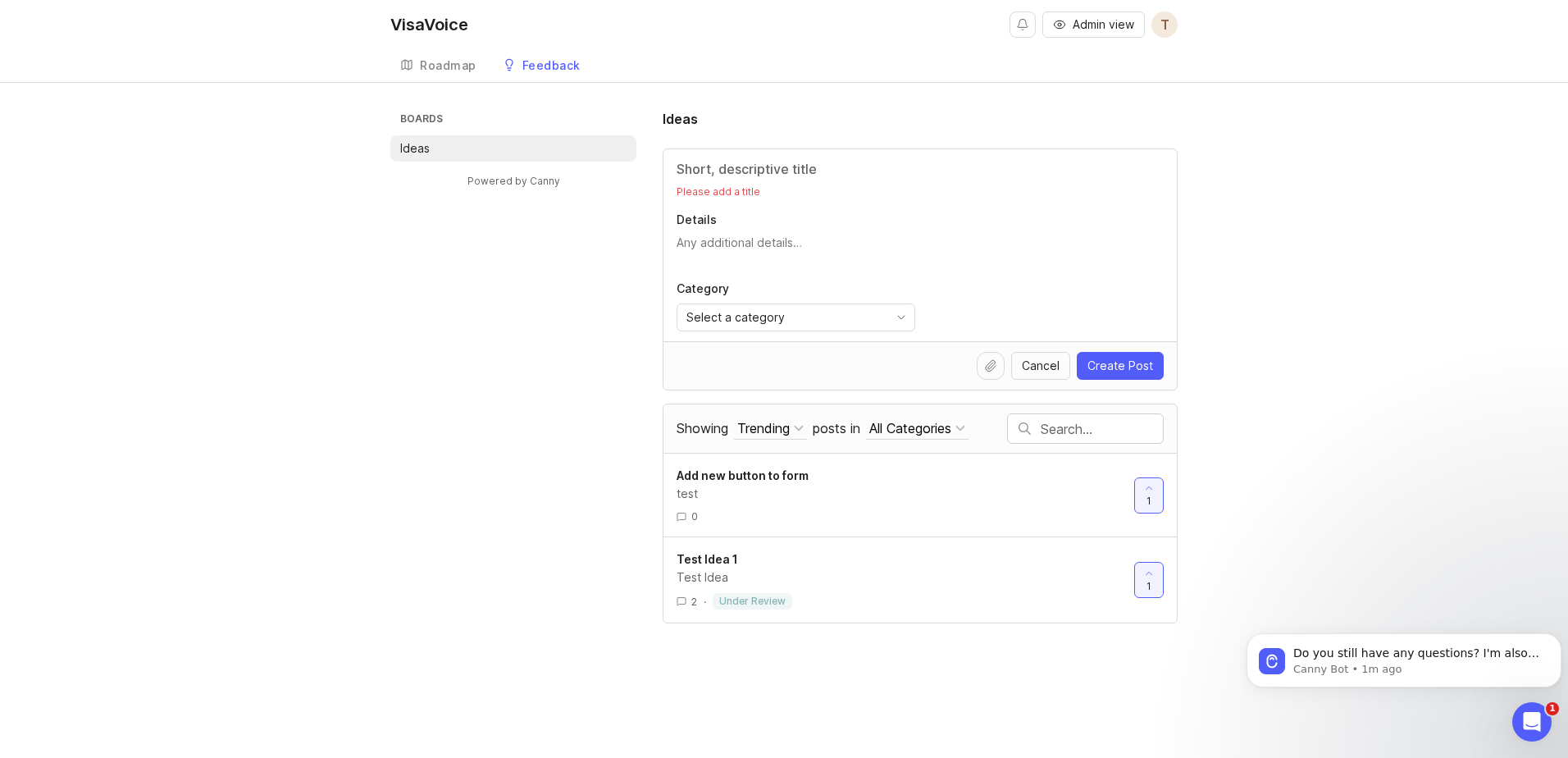
click at [471, 124] on h3 "Boards" at bounding box center [517, 120] width 240 height 23
click at [413, 116] on h3 "Boards" at bounding box center [517, 120] width 240 height 23
click at [461, 65] on div "Roadmap" at bounding box center [447, 65] width 56 height 12
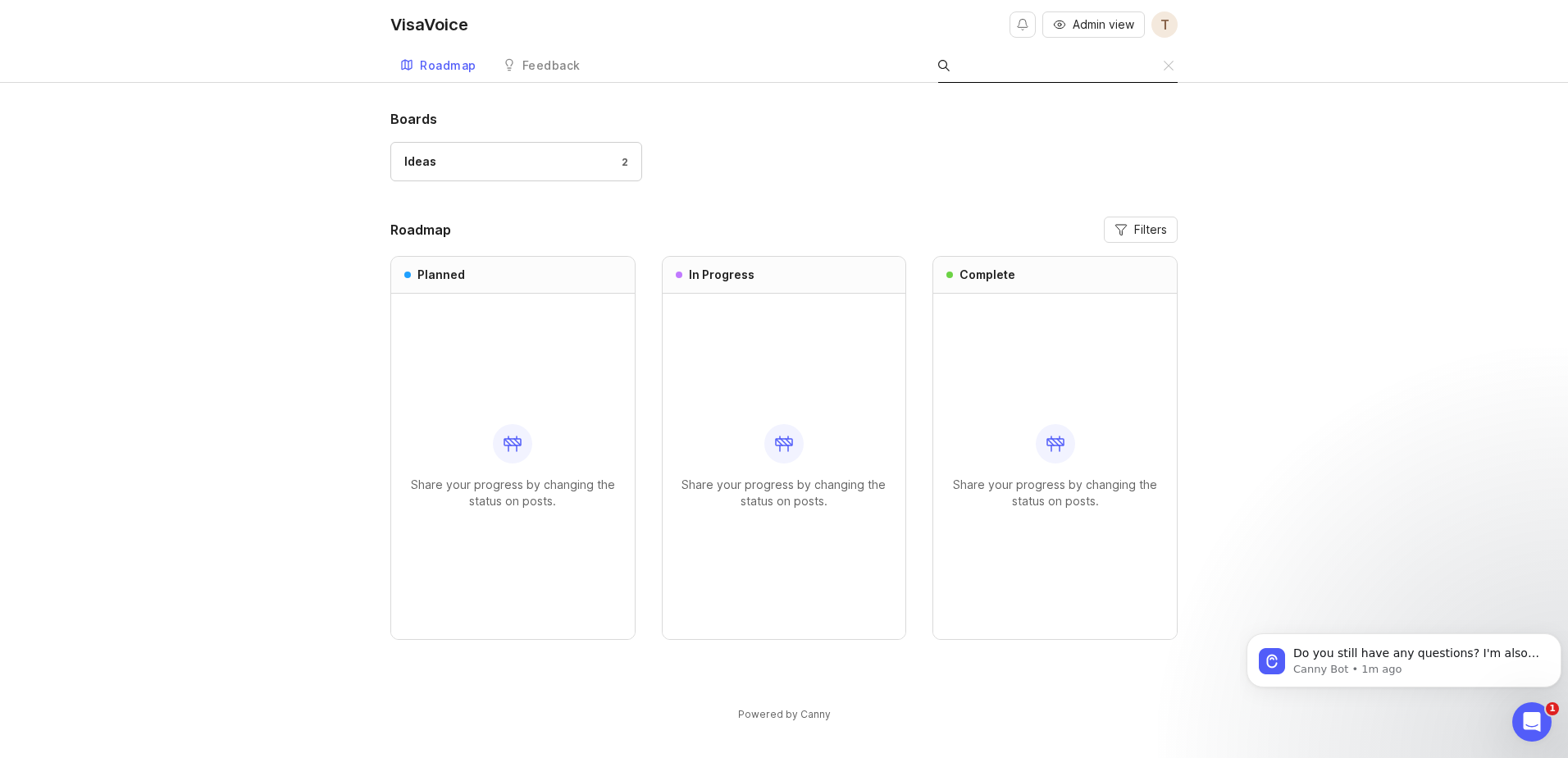
click at [1137, 69] on input "Search" at bounding box center [1061, 65] width 205 height 18
click at [1140, 227] on span "Filters" at bounding box center [1150, 230] width 33 height 17
click at [1080, 270] on button "toggle for accordion" at bounding box center [1006, 276] width 154 height 12
click at [950, 160] on div "Ideas 2" at bounding box center [783, 169] width 787 height 55
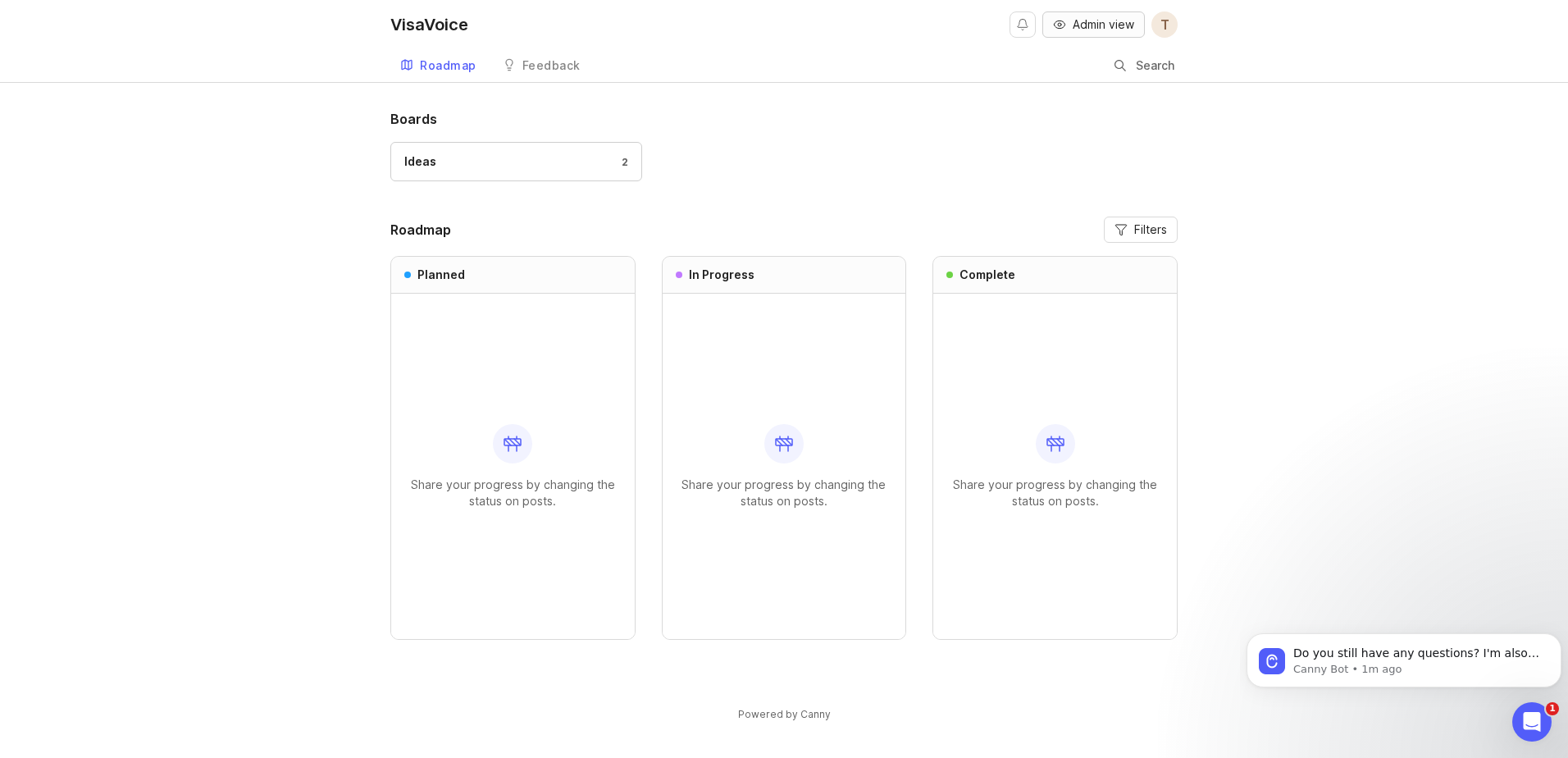
drag, startPoint x: 1017, startPoint y: 26, endPoint x: 1064, endPoint y: 25, distance: 47.0
click at [1064, 25] on div "Admin view T" at bounding box center [1094, 25] width 168 height 49
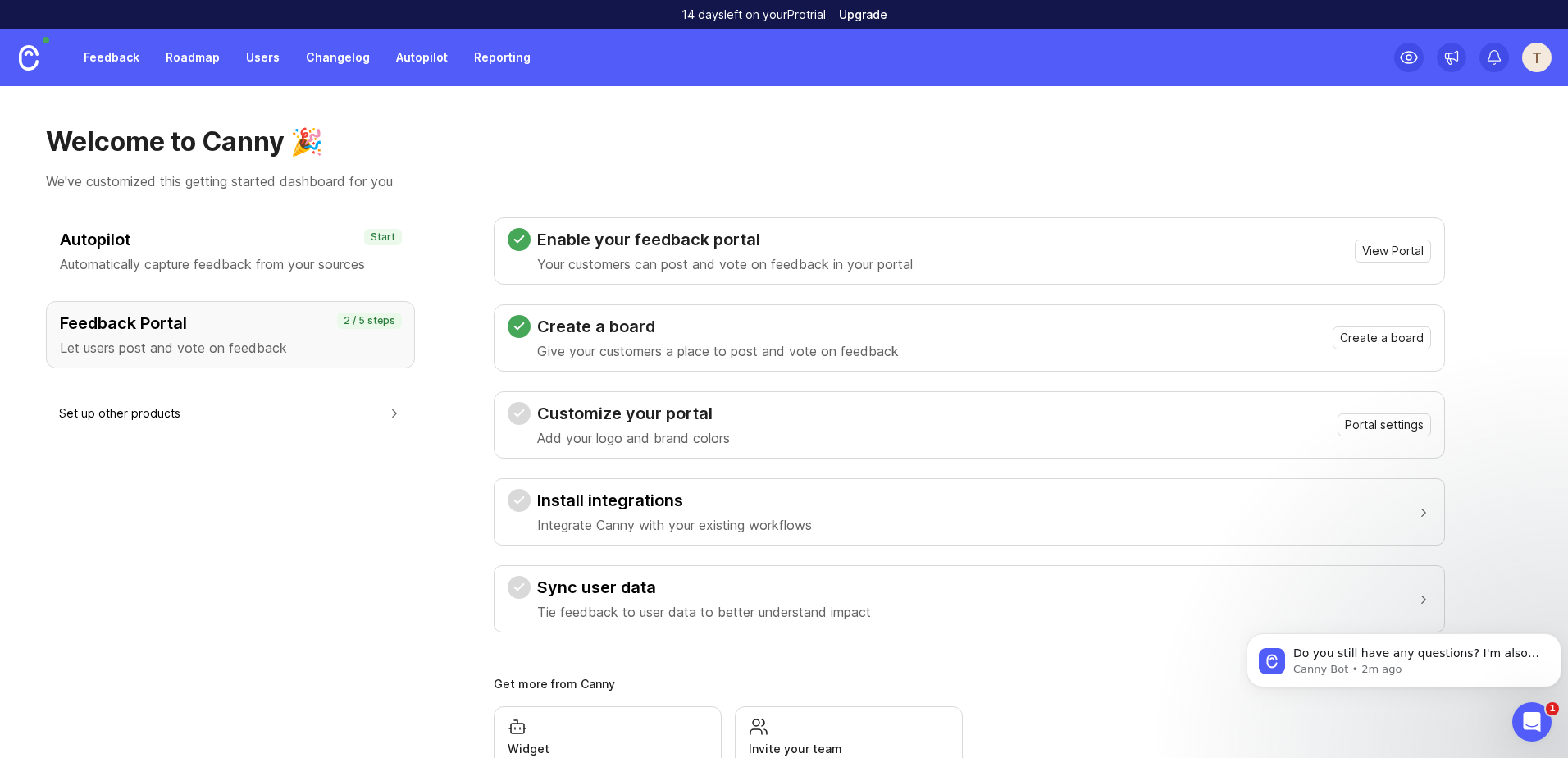
click at [495, 59] on link "Reporting" at bounding box center [502, 57] width 76 height 30
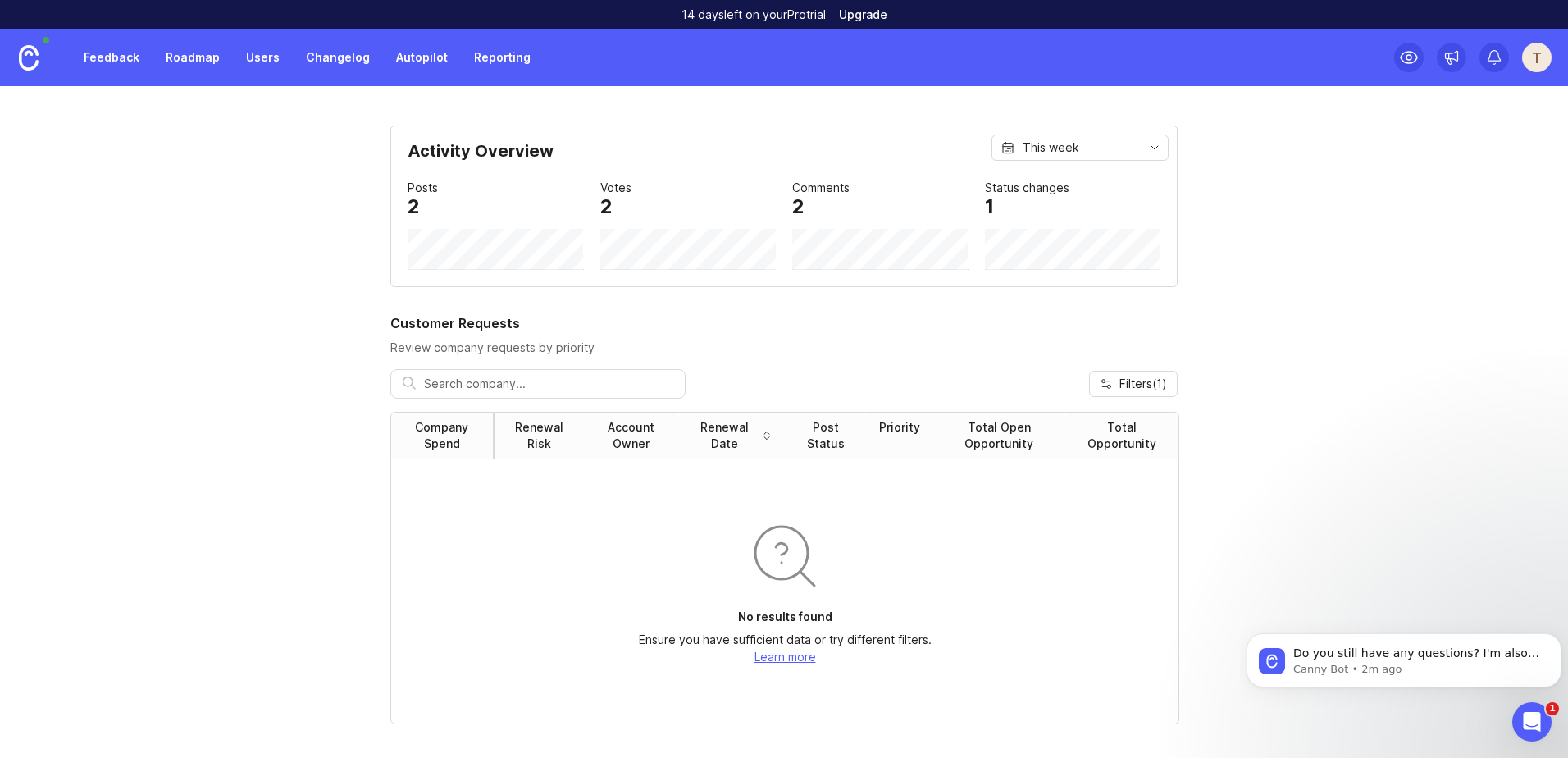
click at [431, 53] on link "Autopilot" at bounding box center [422, 57] width 71 height 30
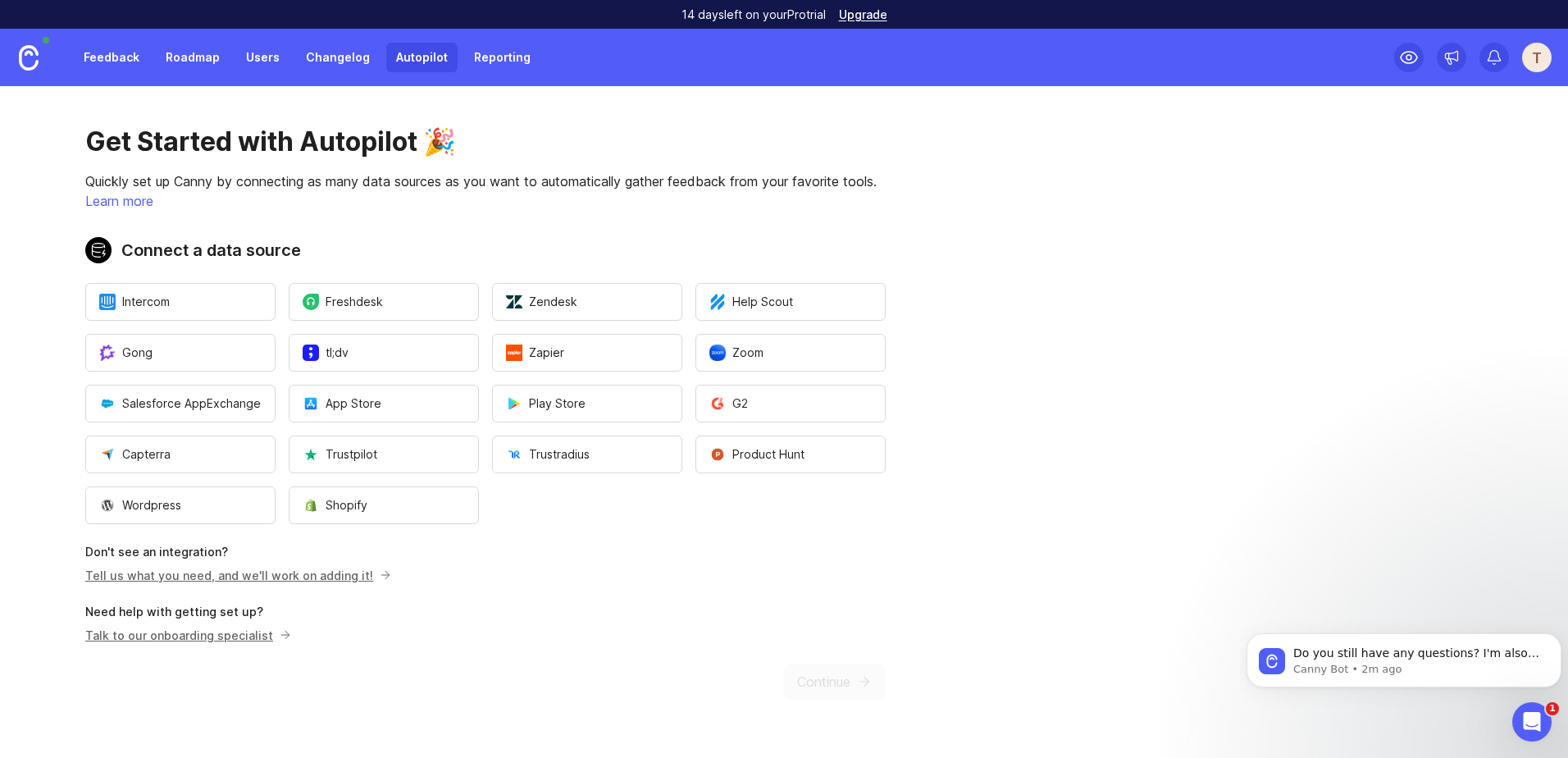
click at [320, 53] on link "Changelog" at bounding box center [338, 57] width 84 height 30
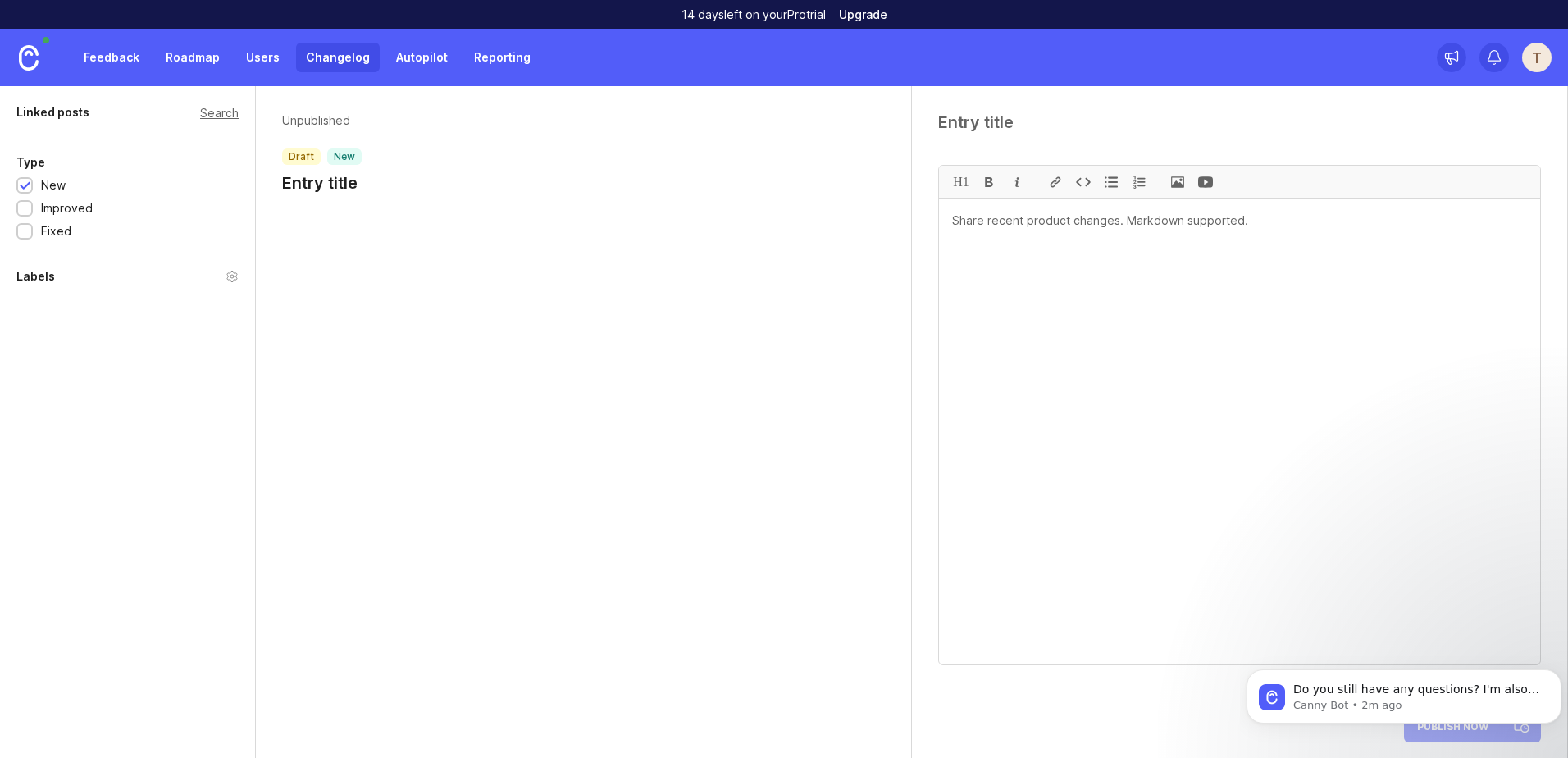
click at [250, 63] on link "Users" at bounding box center [263, 57] width 53 height 30
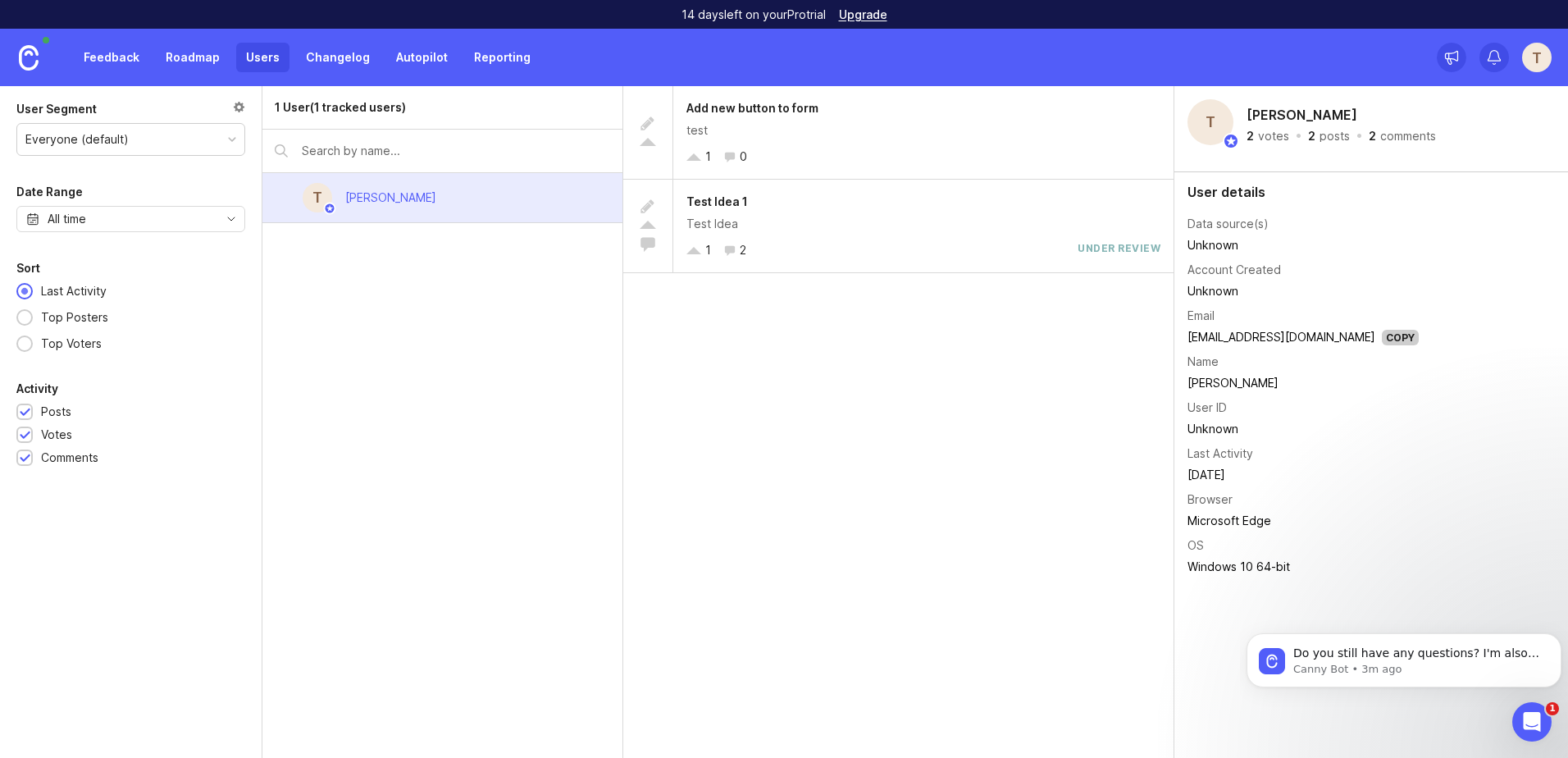
click at [176, 59] on link "Roadmap" at bounding box center [192, 57] width 74 height 30
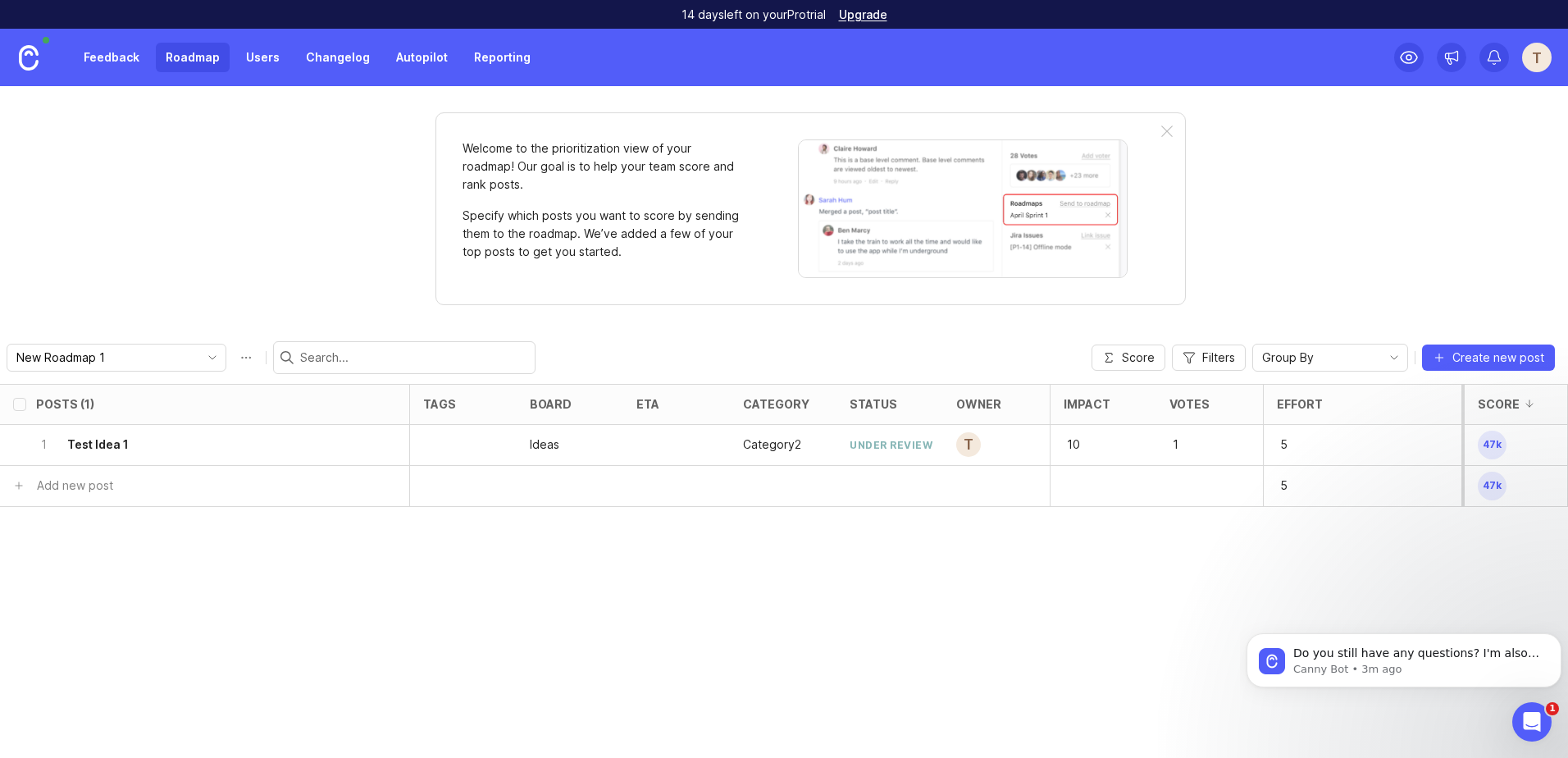
click at [756, 442] on p "Category2" at bounding box center [772, 444] width 58 height 17
click at [1356, 349] on div "Group By" at bounding box center [1317, 357] width 128 height 27
click at [1333, 410] on li "Category" at bounding box center [1332, 416] width 154 height 27
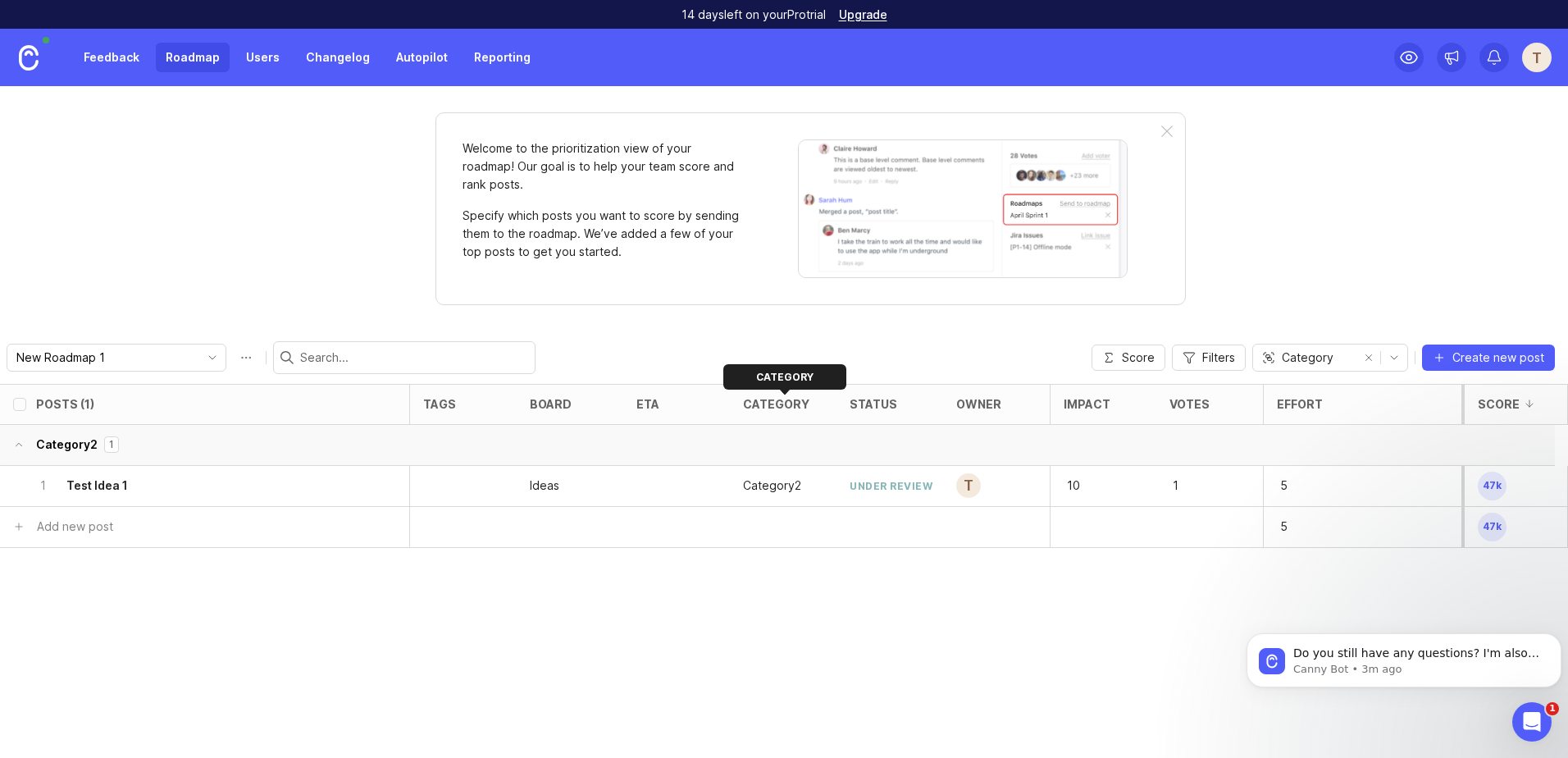
click at [782, 401] on div "category" at bounding box center [776, 404] width 66 height 12
click at [770, 405] on div "category" at bounding box center [776, 404] width 66 height 12
click at [780, 404] on div "category" at bounding box center [776, 404] width 66 height 12
click at [781, 402] on div "category" at bounding box center [776, 404] width 66 height 12
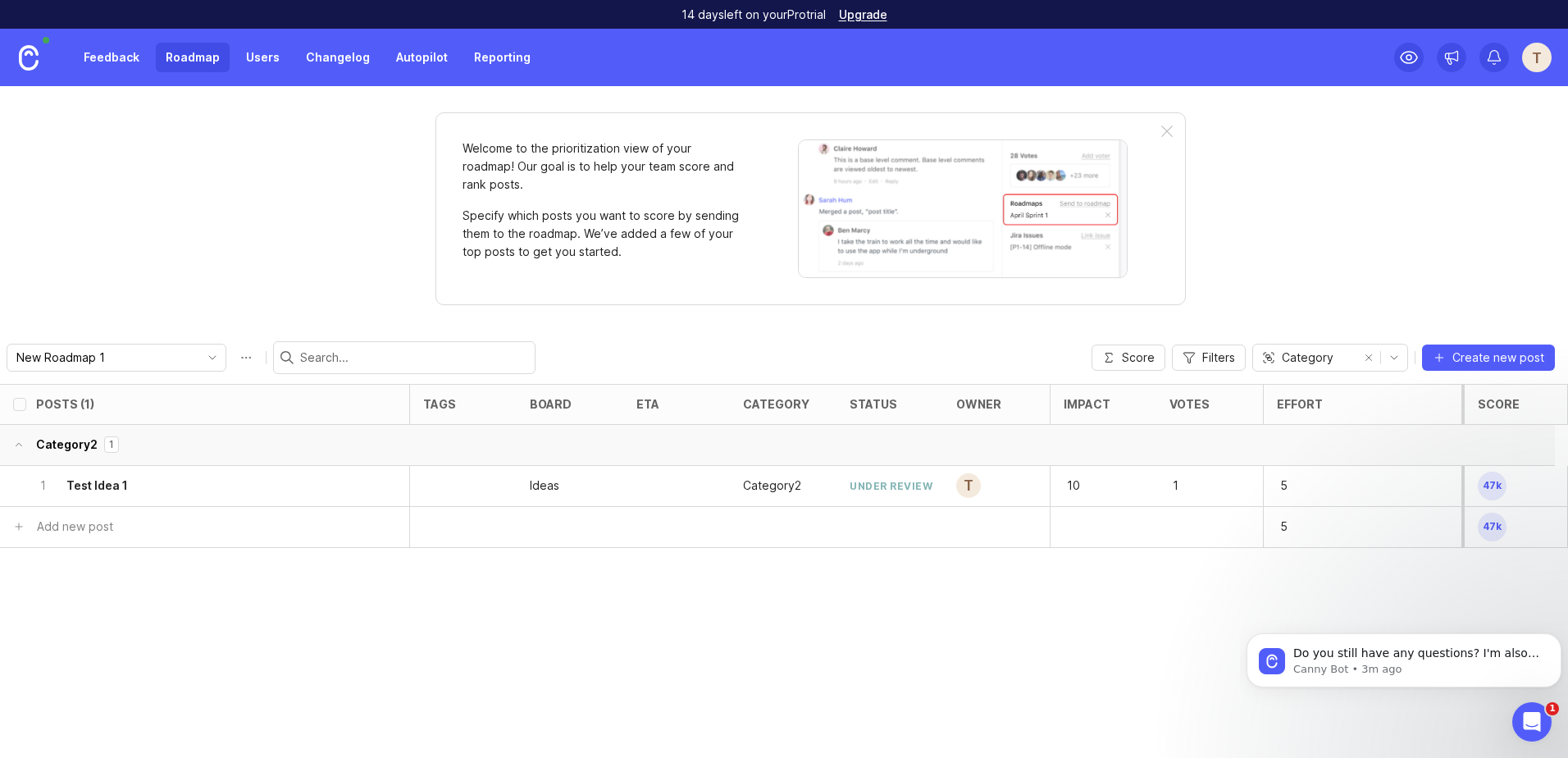
click at [103, 53] on link "Feedback" at bounding box center [112, 57] width 75 height 30
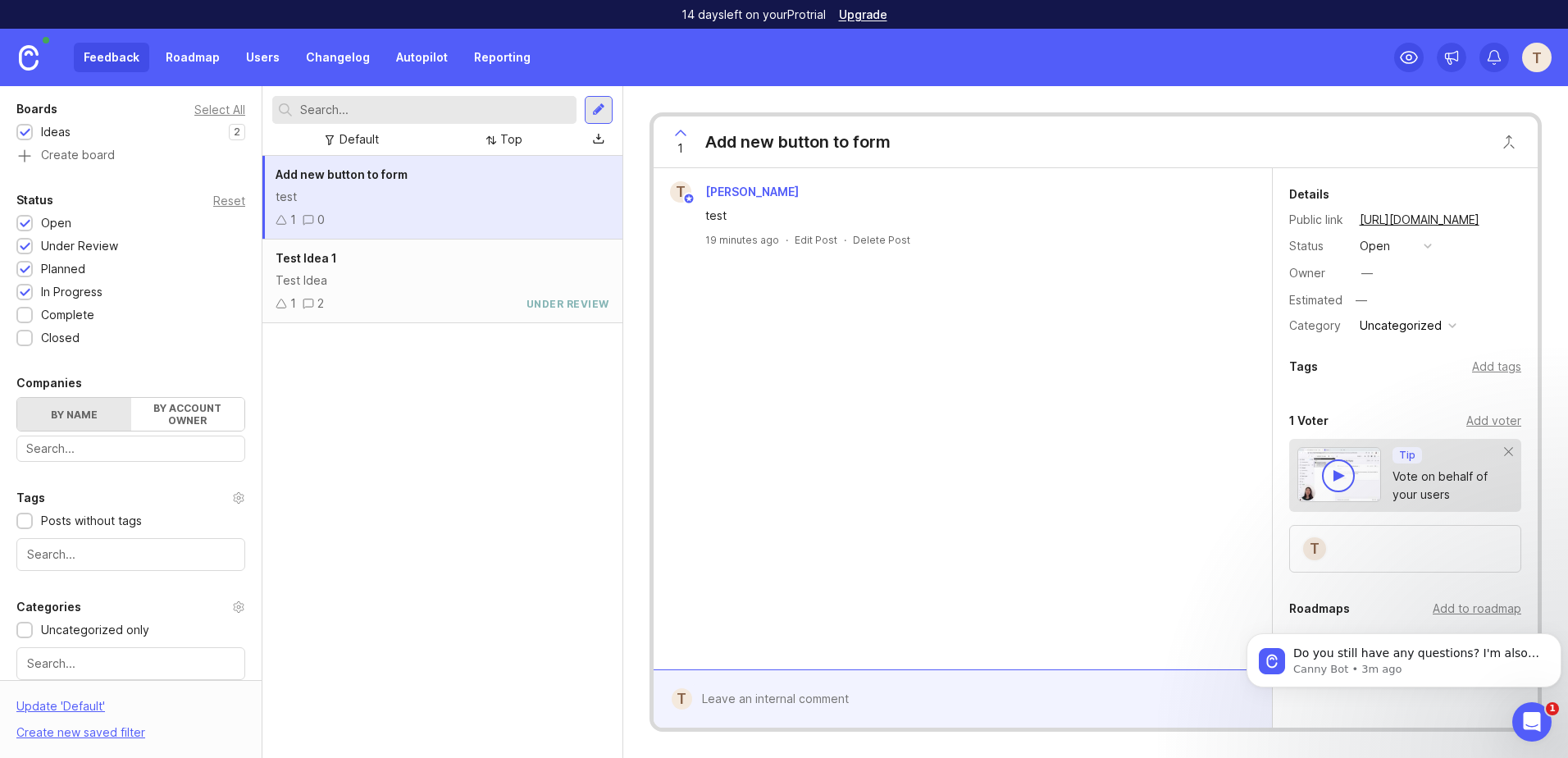
scroll to position [368, 0]
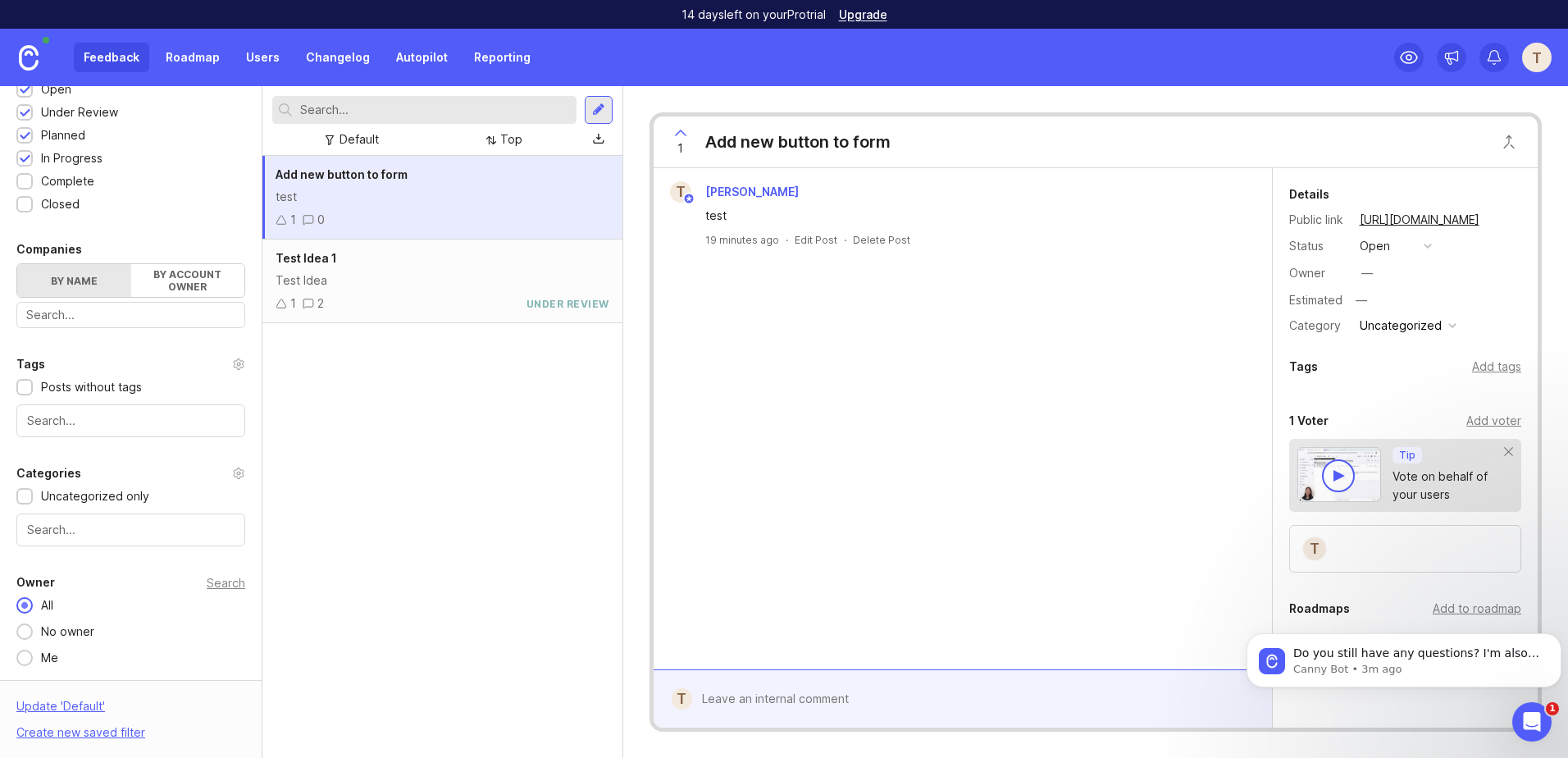
click at [59, 538] on div at bounding box center [131, 529] width 229 height 33
click at [356, 361] on div "Add new button to form test 1 0 Test Idea 1 Test Idea 1 2 under review" at bounding box center [442, 456] width 360 height 602
click at [1528, 711] on icon "Open Intercom Messenger" at bounding box center [1529, 718] width 27 height 27
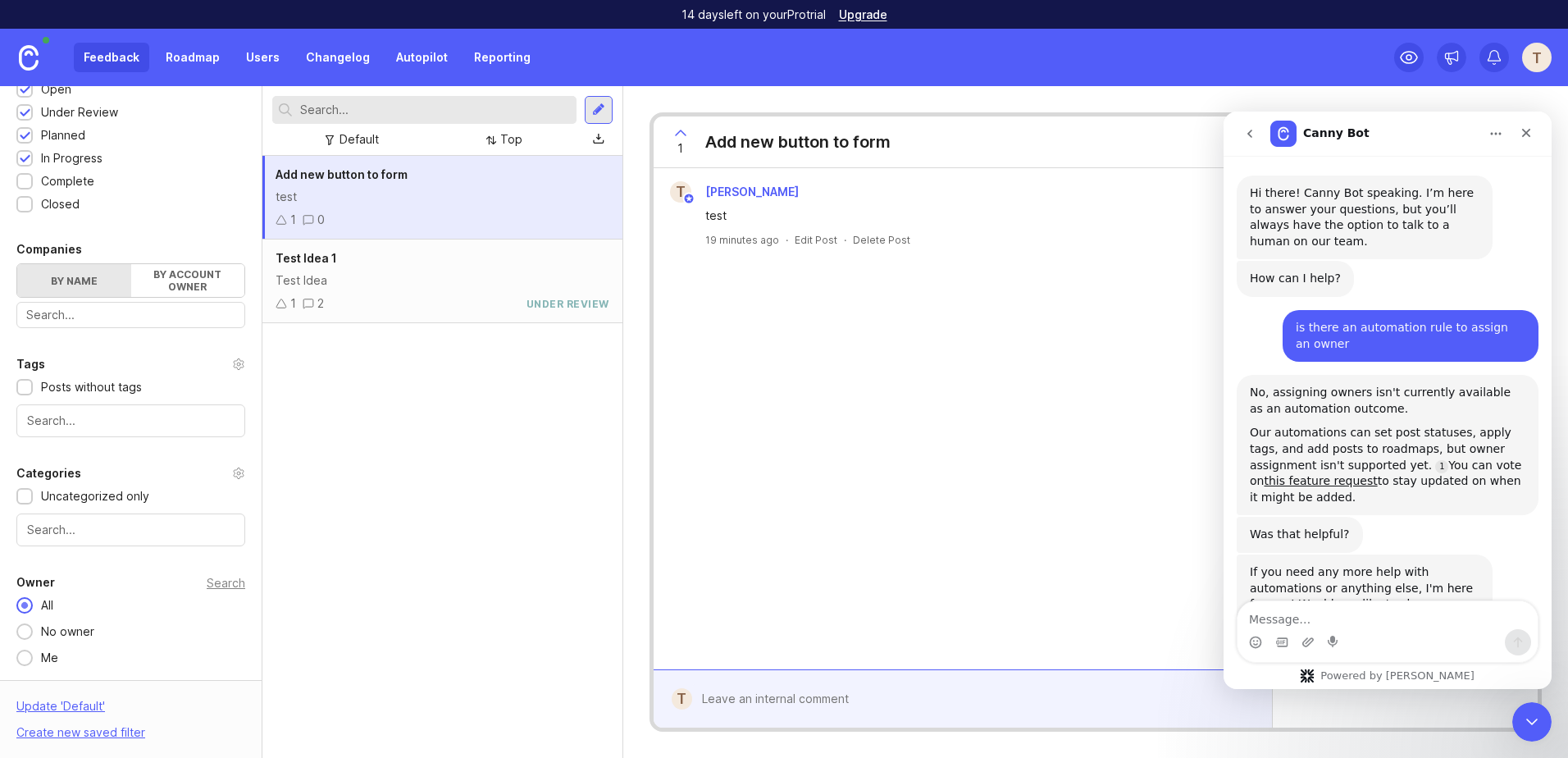
scroll to position [125, 0]
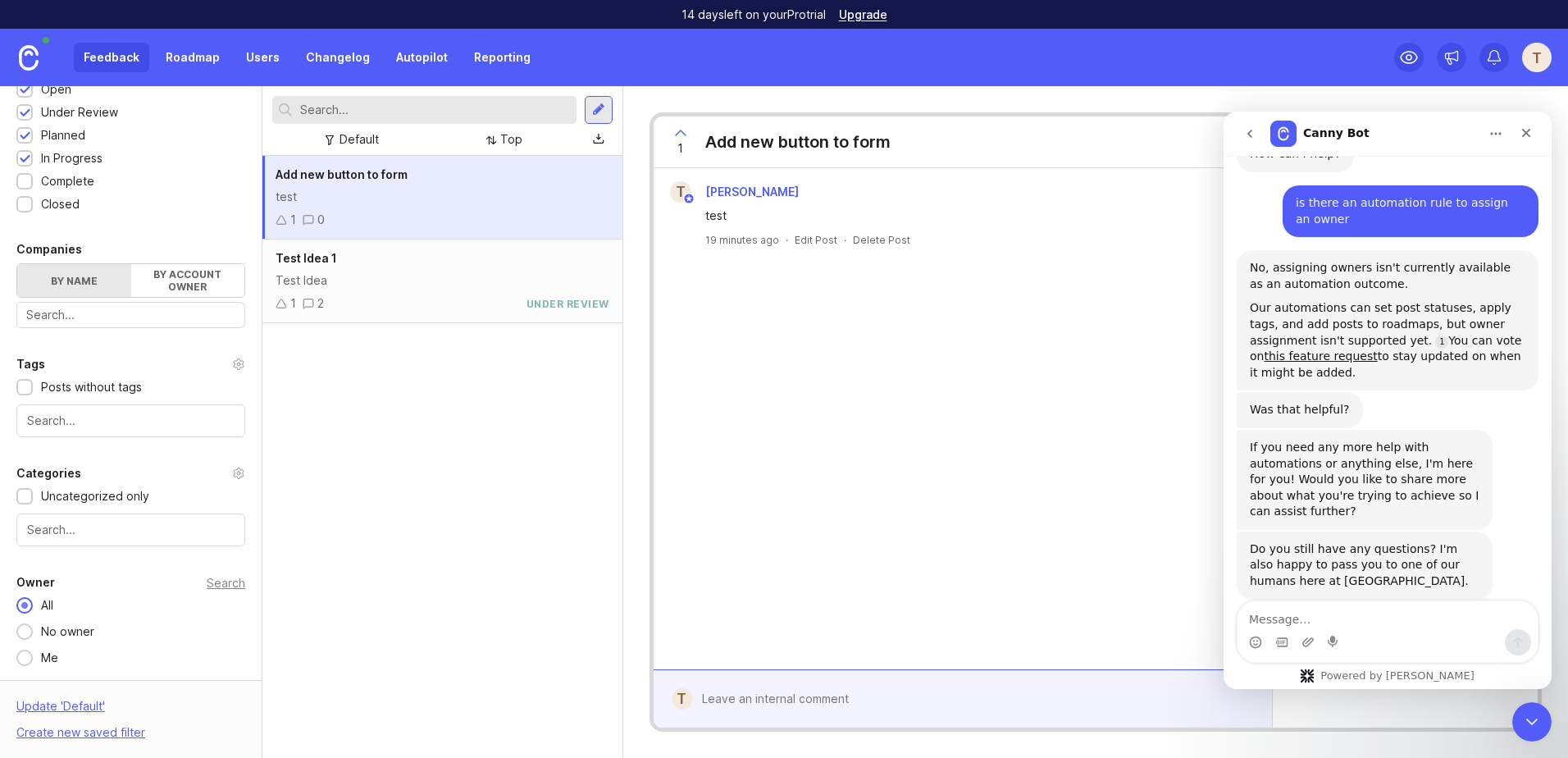
click at [1318, 616] on textarea "Message…" at bounding box center [1387, 615] width 300 height 28
type textarea "where do you add a new category"
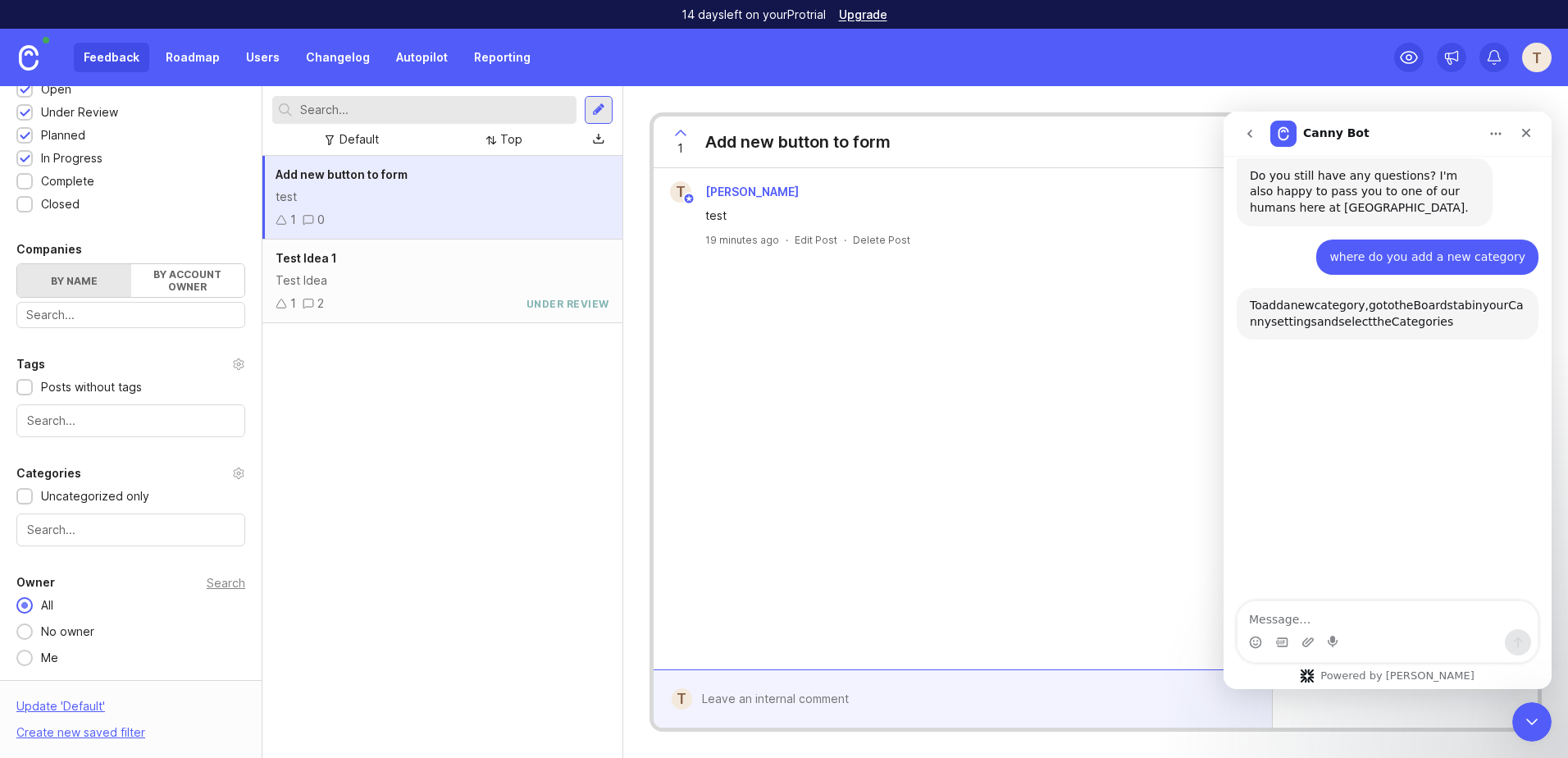
scroll to position [552, 0]
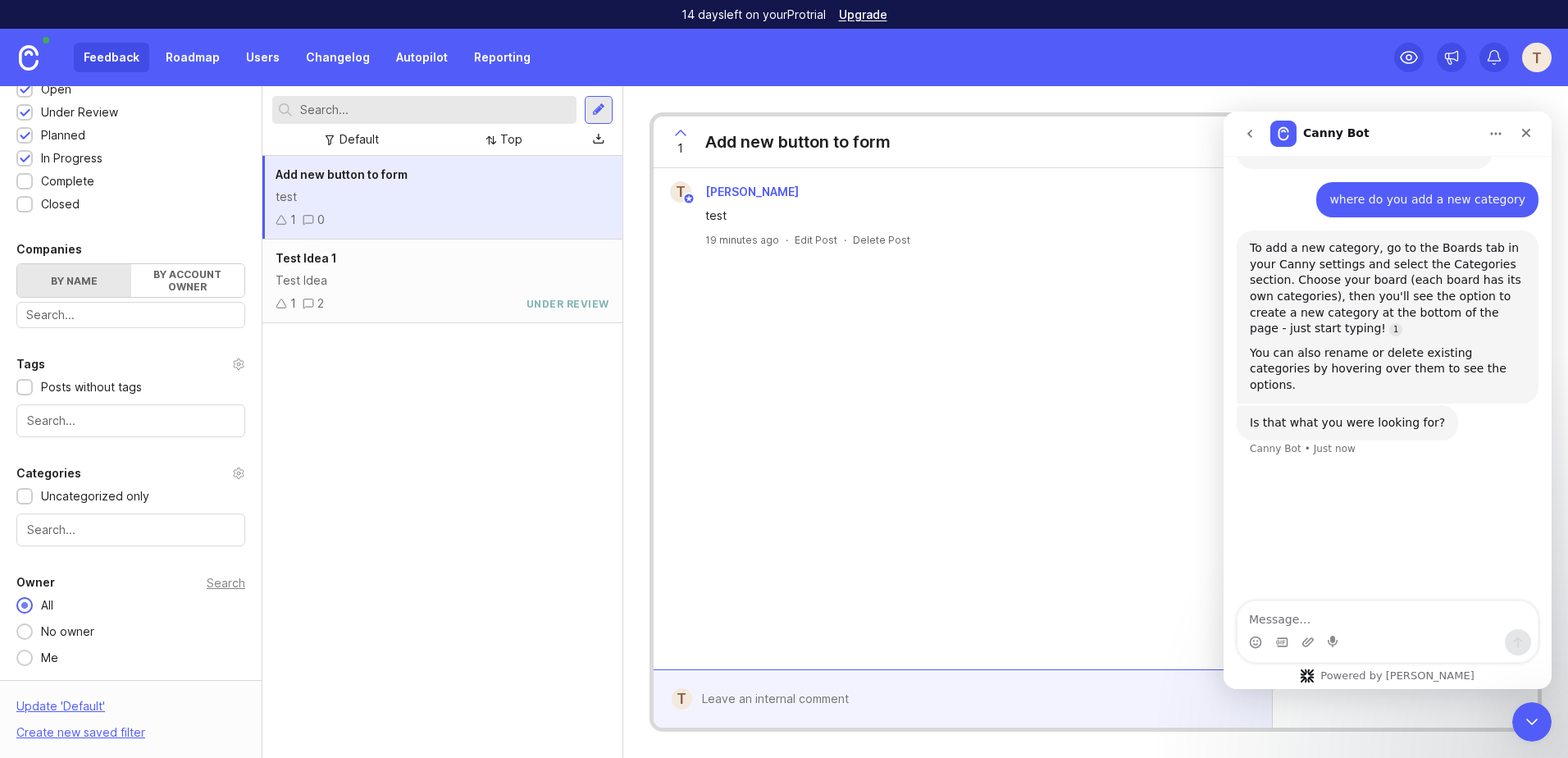
drag, startPoint x: 1289, startPoint y: 219, endPoint x: 1333, endPoint y: 248, distance: 52.7
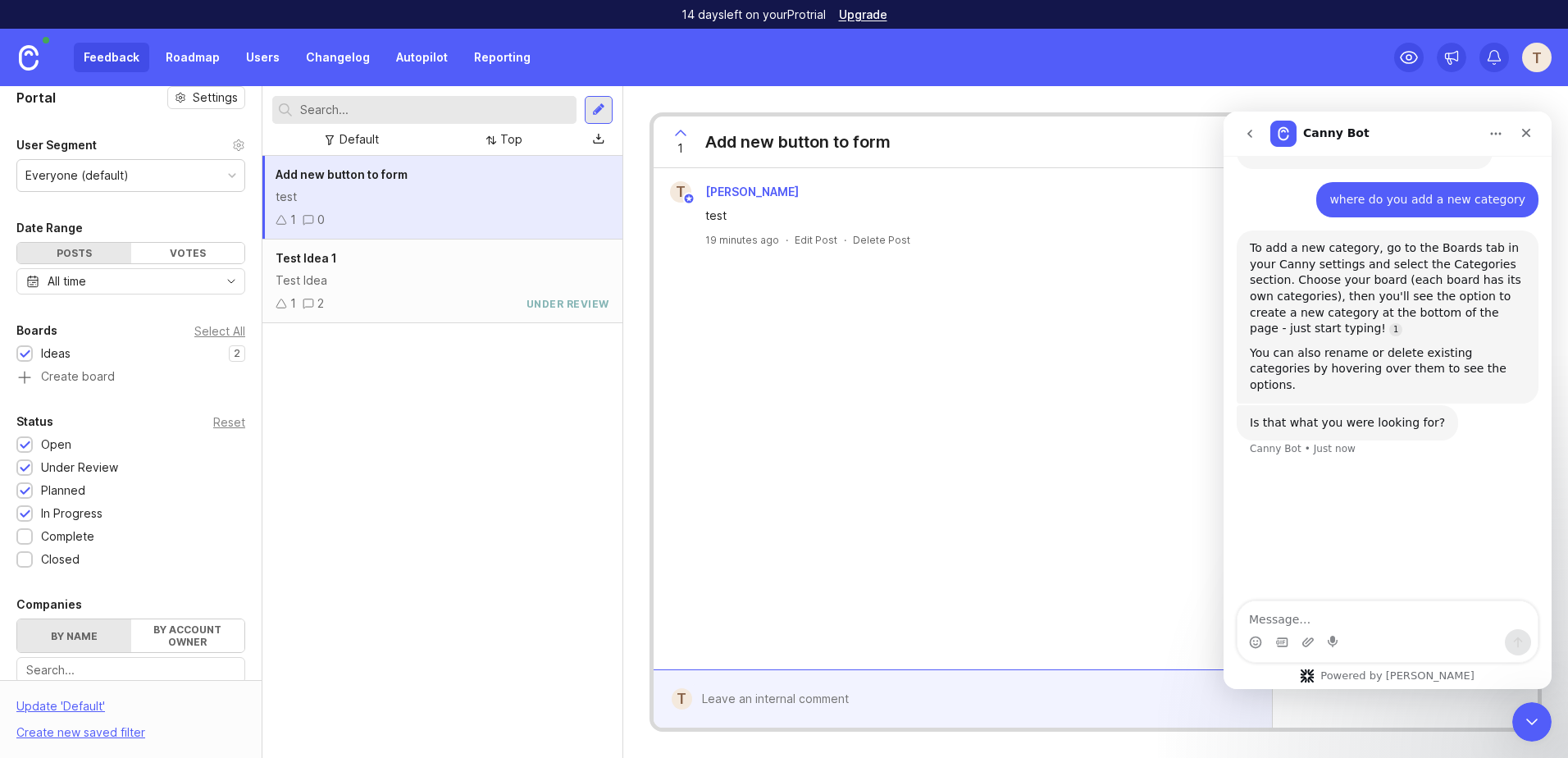
scroll to position [0, 0]
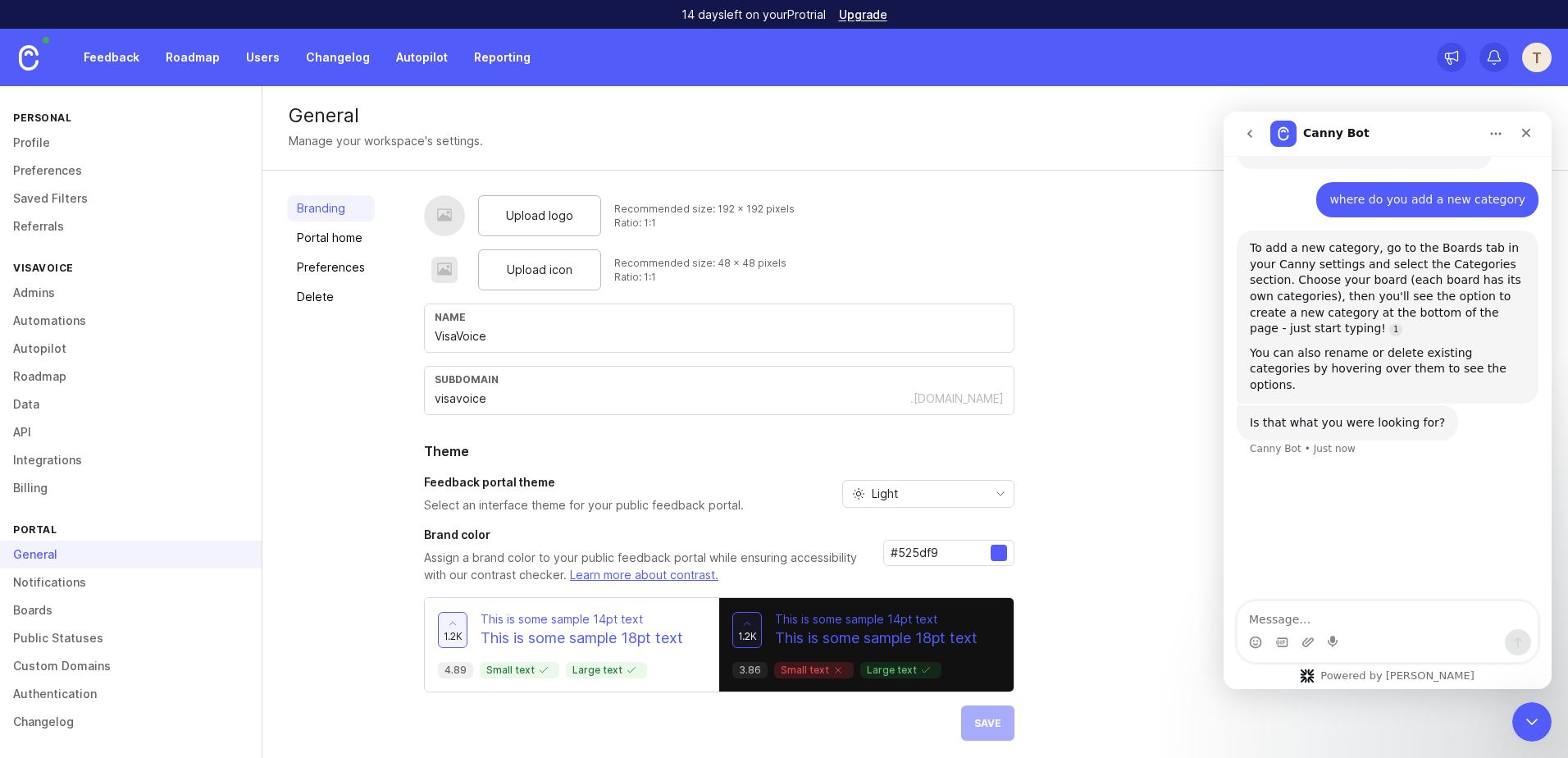
click at [122, 610] on link "Boards" at bounding box center [131, 610] width 261 height 28
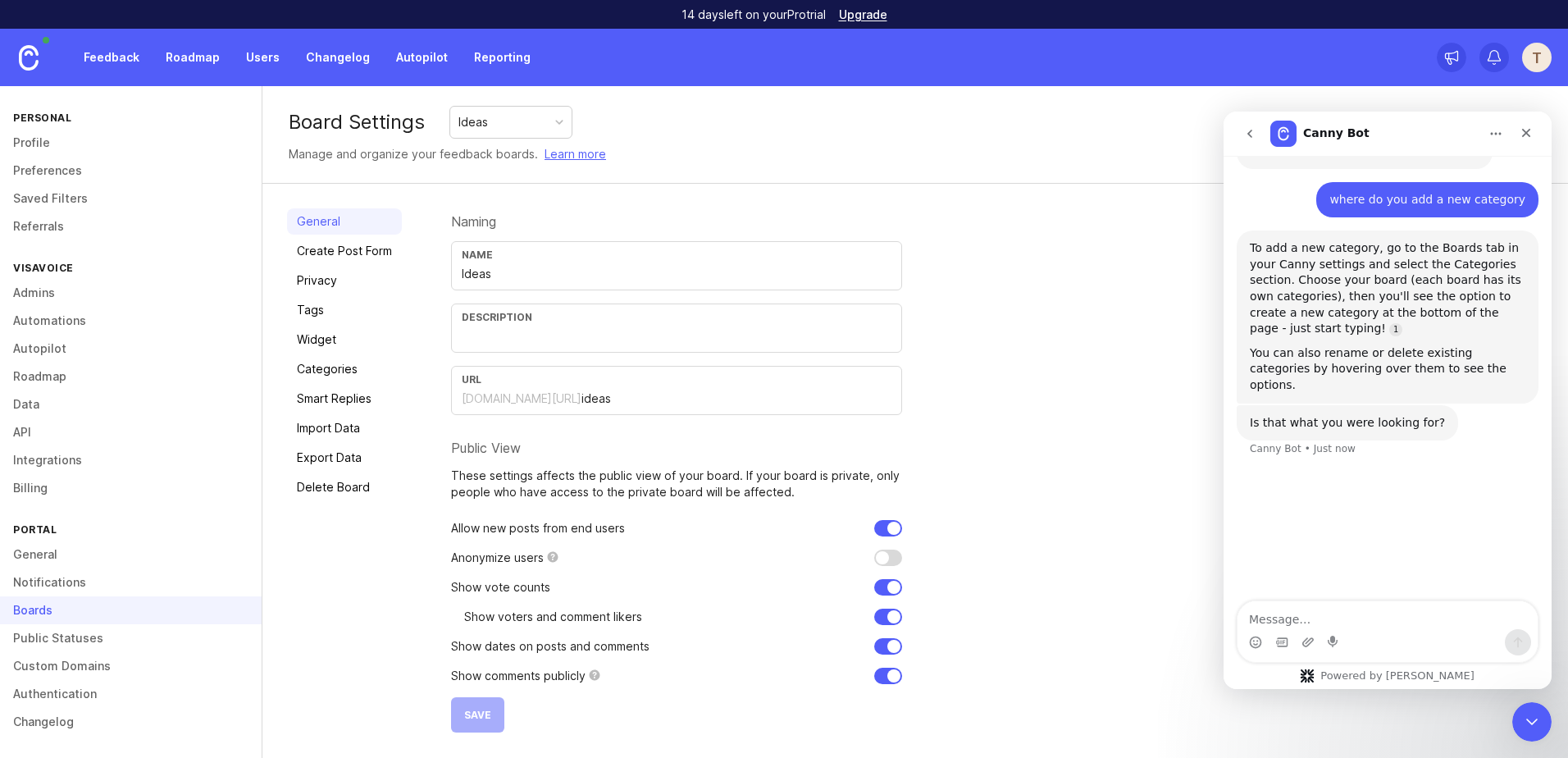
click at [357, 370] on link "Categories" at bounding box center [344, 369] width 115 height 27
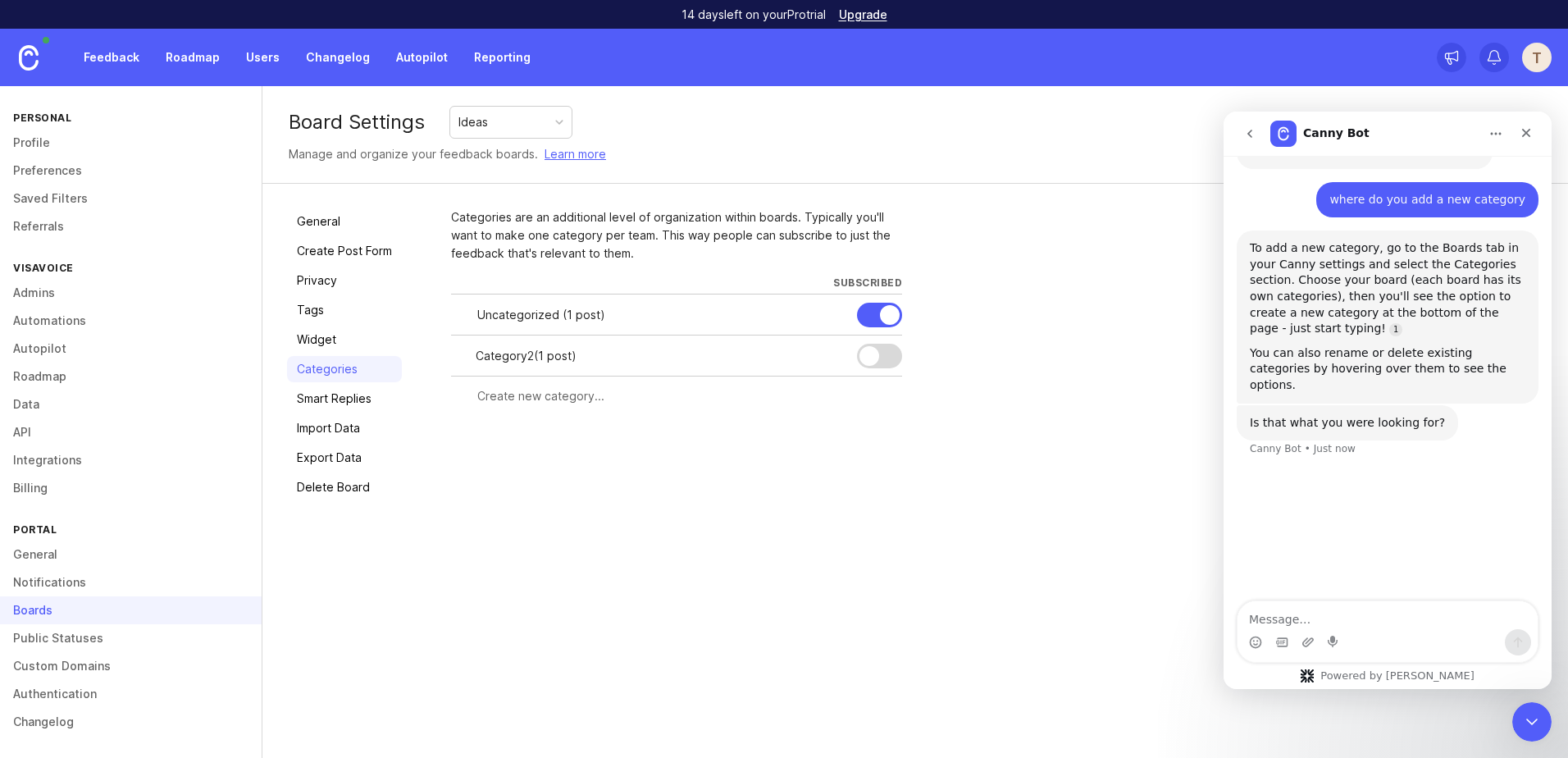
click at [539, 400] on input "text" at bounding box center [684, 396] width 415 height 18
type input "C"
type input "Fruit"
click at [838, 412] on button "Create" at bounding box center [870, 426] width 64 height 29
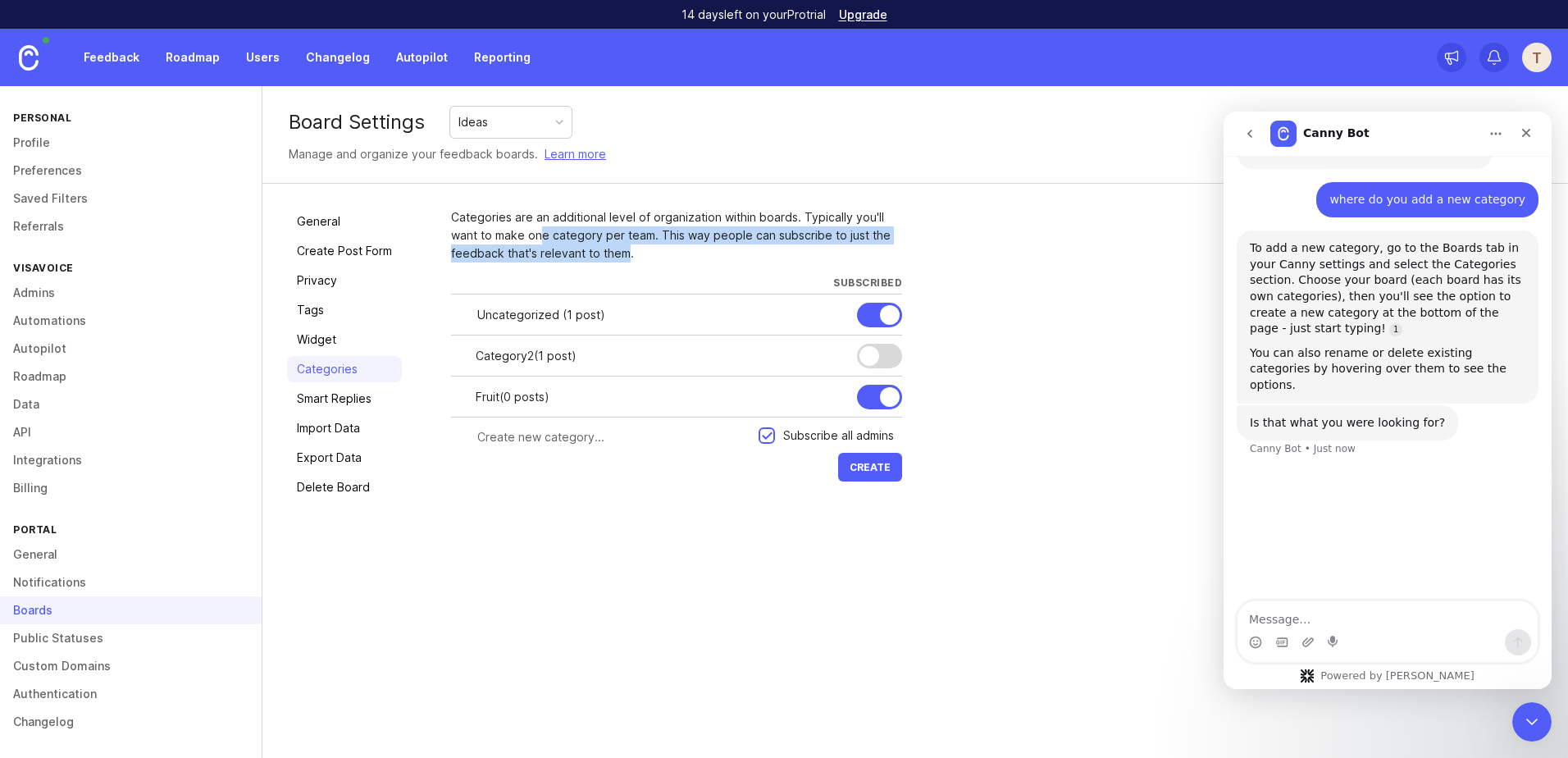
drag, startPoint x: 542, startPoint y: 236, endPoint x: 627, endPoint y: 256, distance: 87.3
click at [627, 256] on div "Categories are an additional level of organization within boards. Typically you…" at bounding box center [677, 235] width 451 height 54
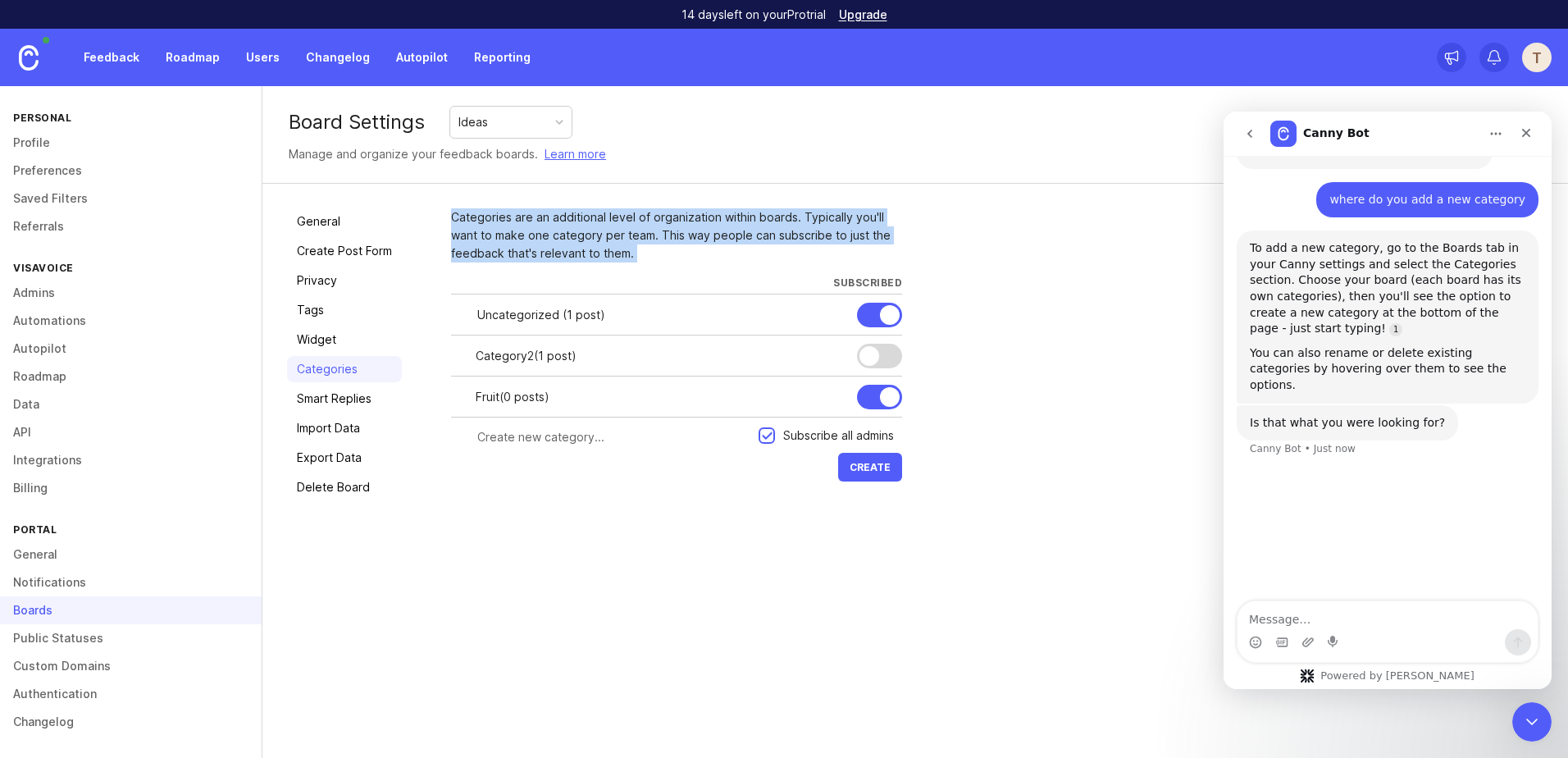
drag, startPoint x: 627, startPoint y: 256, endPoint x: 572, endPoint y: 256, distance: 55.0
click at [572, 256] on div "Categories are an additional level of organization within boards. Typically you…" at bounding box center [677, 235] width 451 height 54
click at [539, 255] on div "Categories are an additional level of organization within boards. Typically you…" at bounding box center [677, 235] width 451 height 54
drag, startPoint x: 507, startPoint y: 257, endPoint x: 460, endPoint y: 213, distance: 64.4
click at [460, 213] on div "Categories are an additional level of organization within boards. Typically you…" at bounding box center [677, 235] width 451 height 54
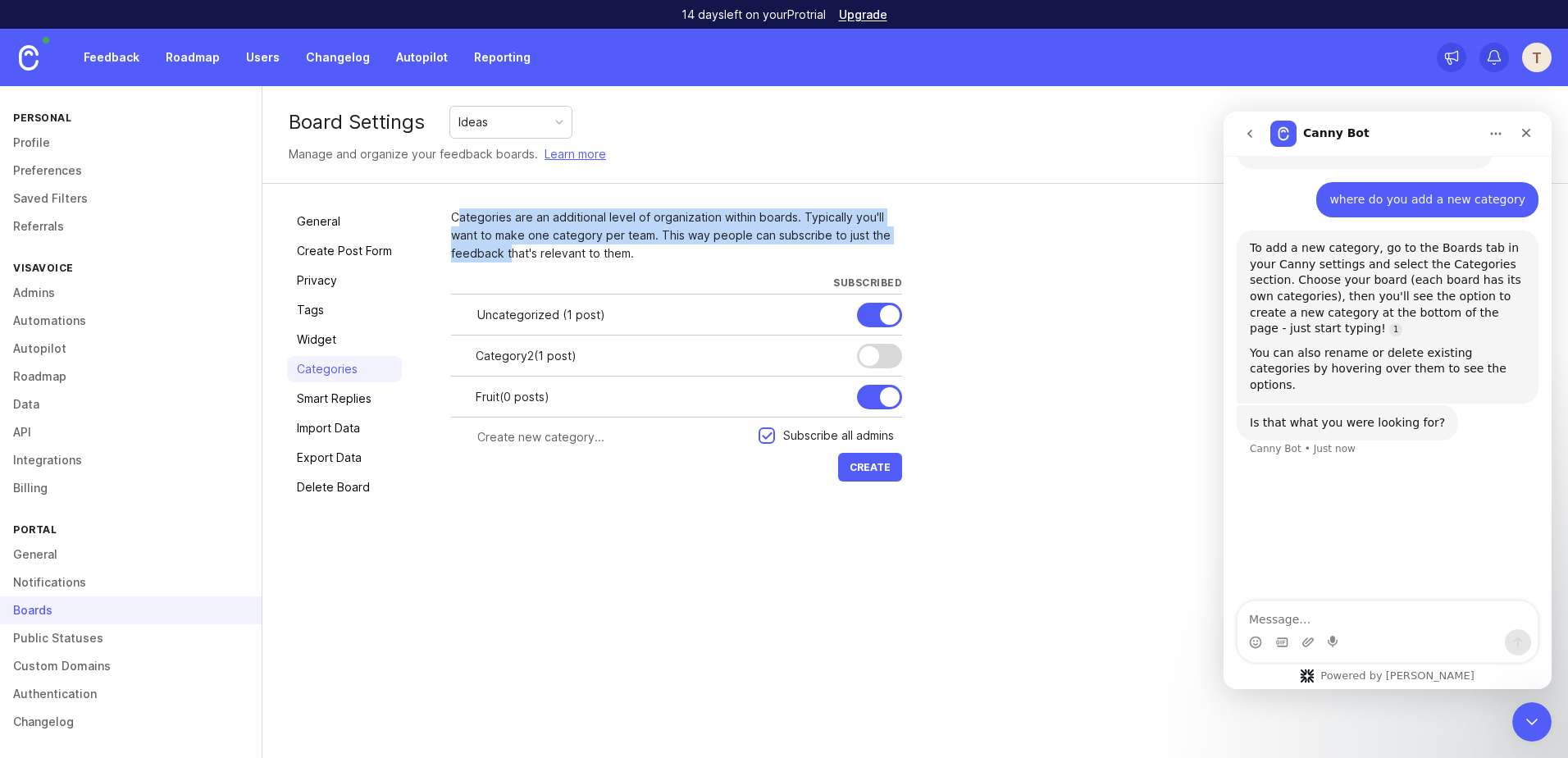
drag, startPoint x: 460, startPoint y: 213, endPoint x: 461, endPoint y: 232, distance: 19.0
click at [461, 232] on div "Categories are an additional level of organization within boards. Typically you…" at bounding box center [677, 235] width 451 height 54
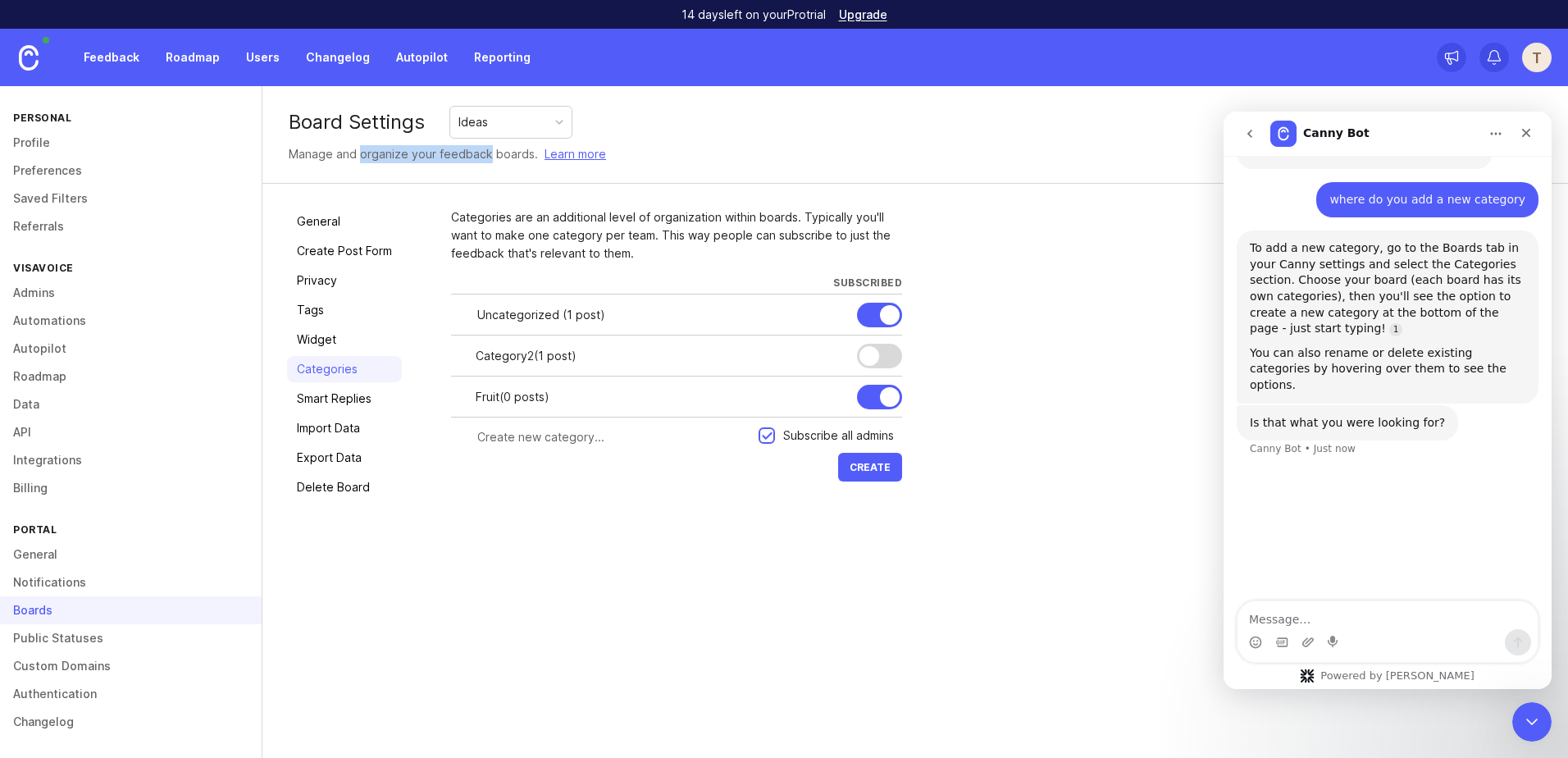
drag, startPoint x: 357, startPoint y: 162, endPoint x: 490, endPoint y: 155, distance: 133.2
click at [490, 155] on div "Manage and organize your feedback boards. Learn more" at bounding box center [447, 154] width 318 height 18
click at [1535, 140] on div "Close" at bounding box center [1526, 133] width 30 height 30
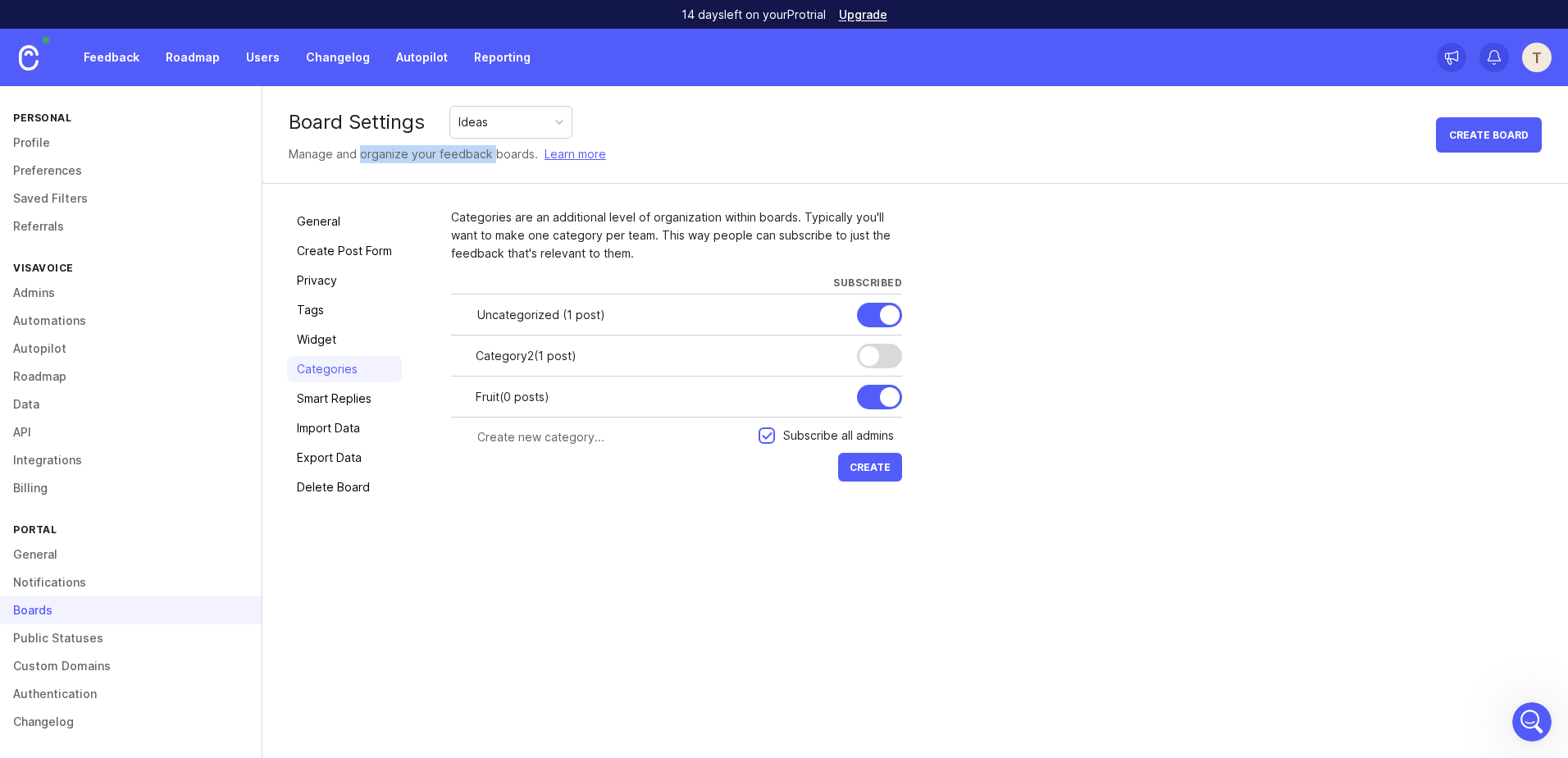
click at [178, 50] on link "Roadmap" at bounding box center [192, 57] width 74 height 30
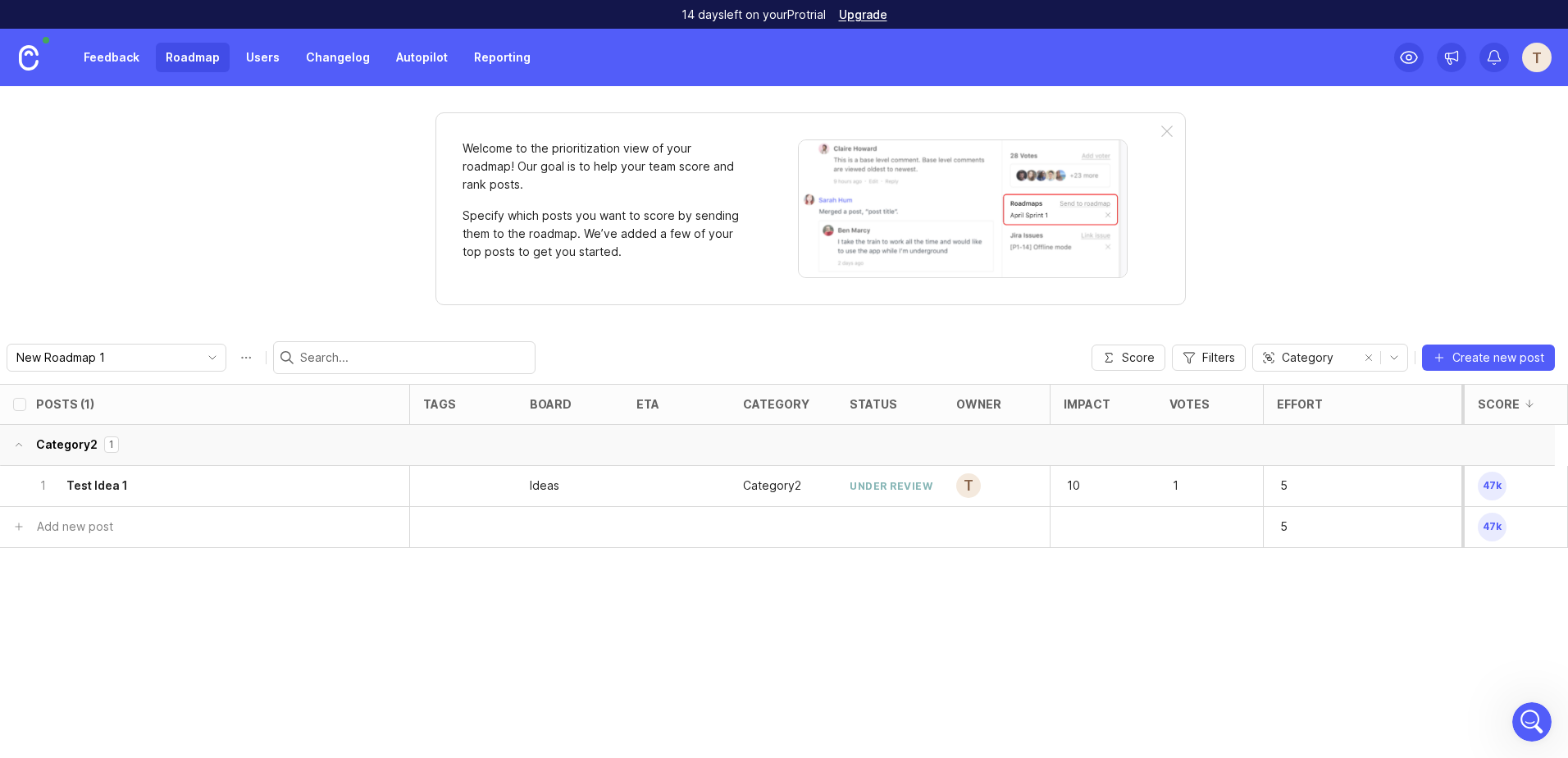
click at [119, 55] on link "Feedback" at bounding box center [112, 57] width 75 height 30
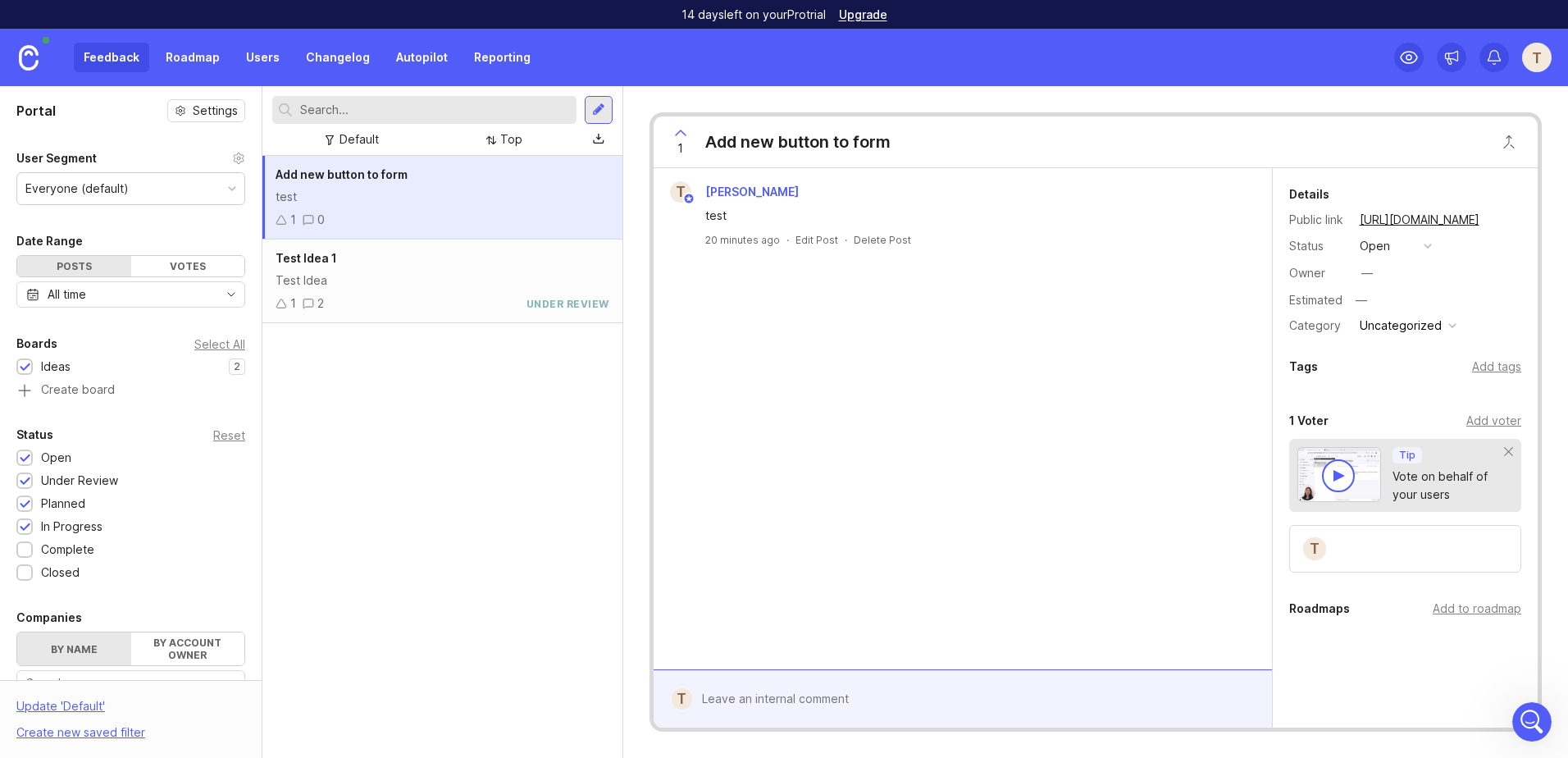
click at [118, 53] on div "Feedback Roadmap Users Changelog Autopilot Reporting" at bounding box center [307, 57] width 466 height 30
click at [606, 108] on div at bounding box center [599, 110] width 28 height 28
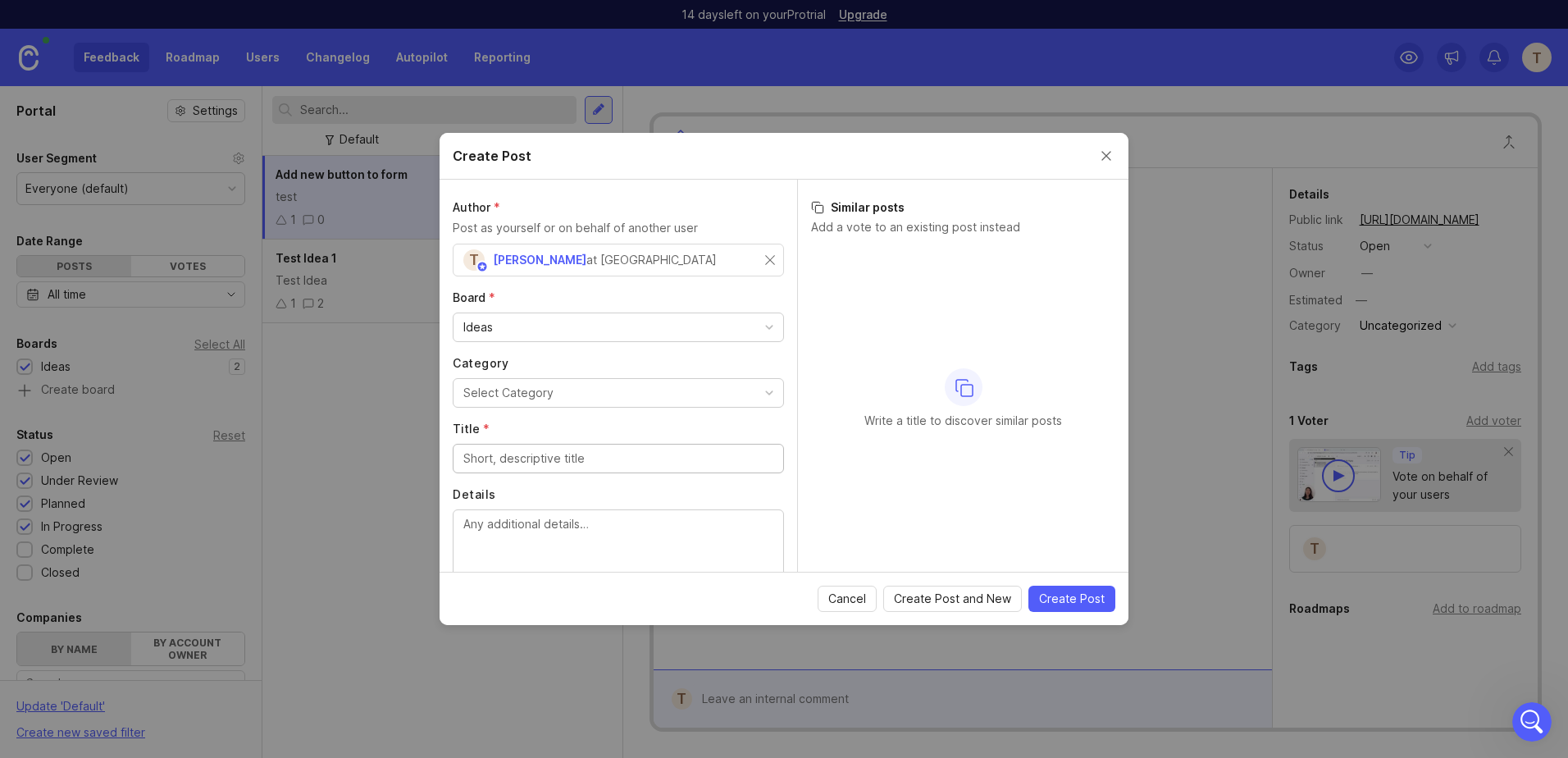
click at [500, 454] on input "Title *" at bounding box center [618, 458] width 310 height 18
type input "apples, strawberries"
click at [503, 389] on div "Select Category" at bounding box center [508, 393] width 90 height 18
click at [540, 365] on label "Category" at bounding box center [618, 363] width 332 height 17
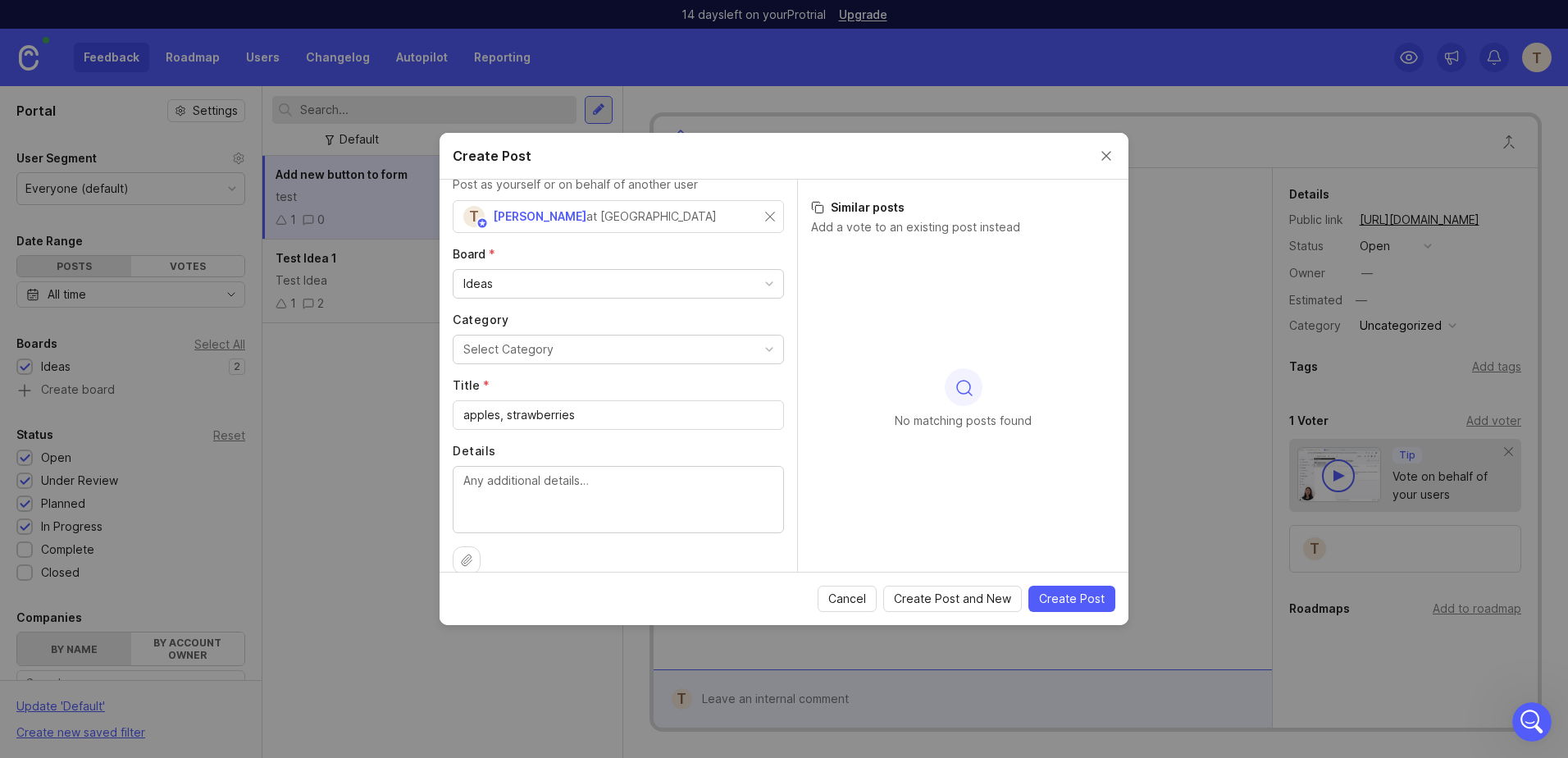
scroll to position [65, 0]
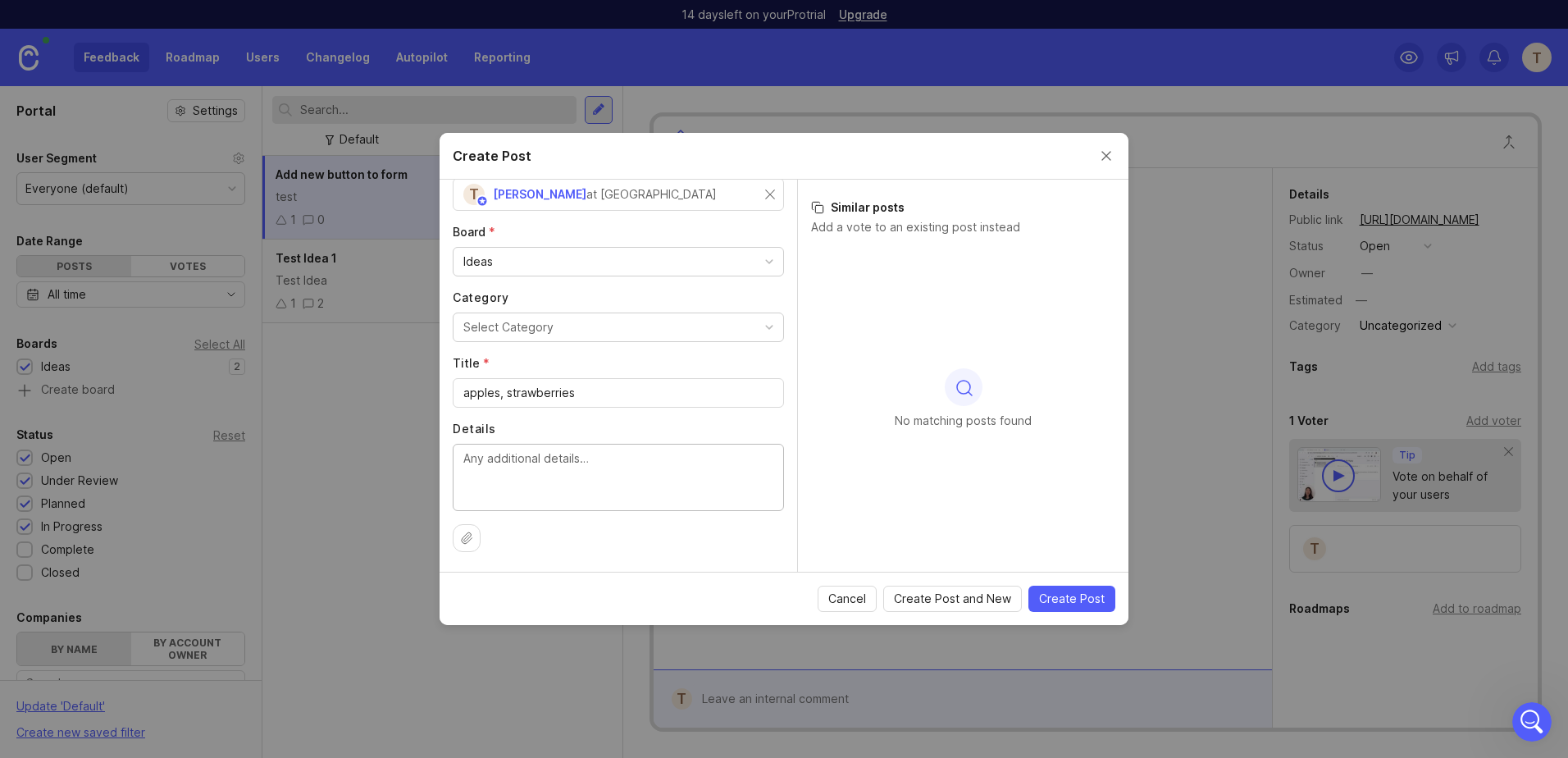
click at [566, 479] on textarea "Details" at bounding box center [618, 476] width 310 height 54
drag, startPoint x: 1074, startPoint y: 593, endPoint x: 983, endPoint y: 598, distance: 91.1
click at [1074, 594] on span "Create Post" at bounding box center [1072, 599] width 65 height 17
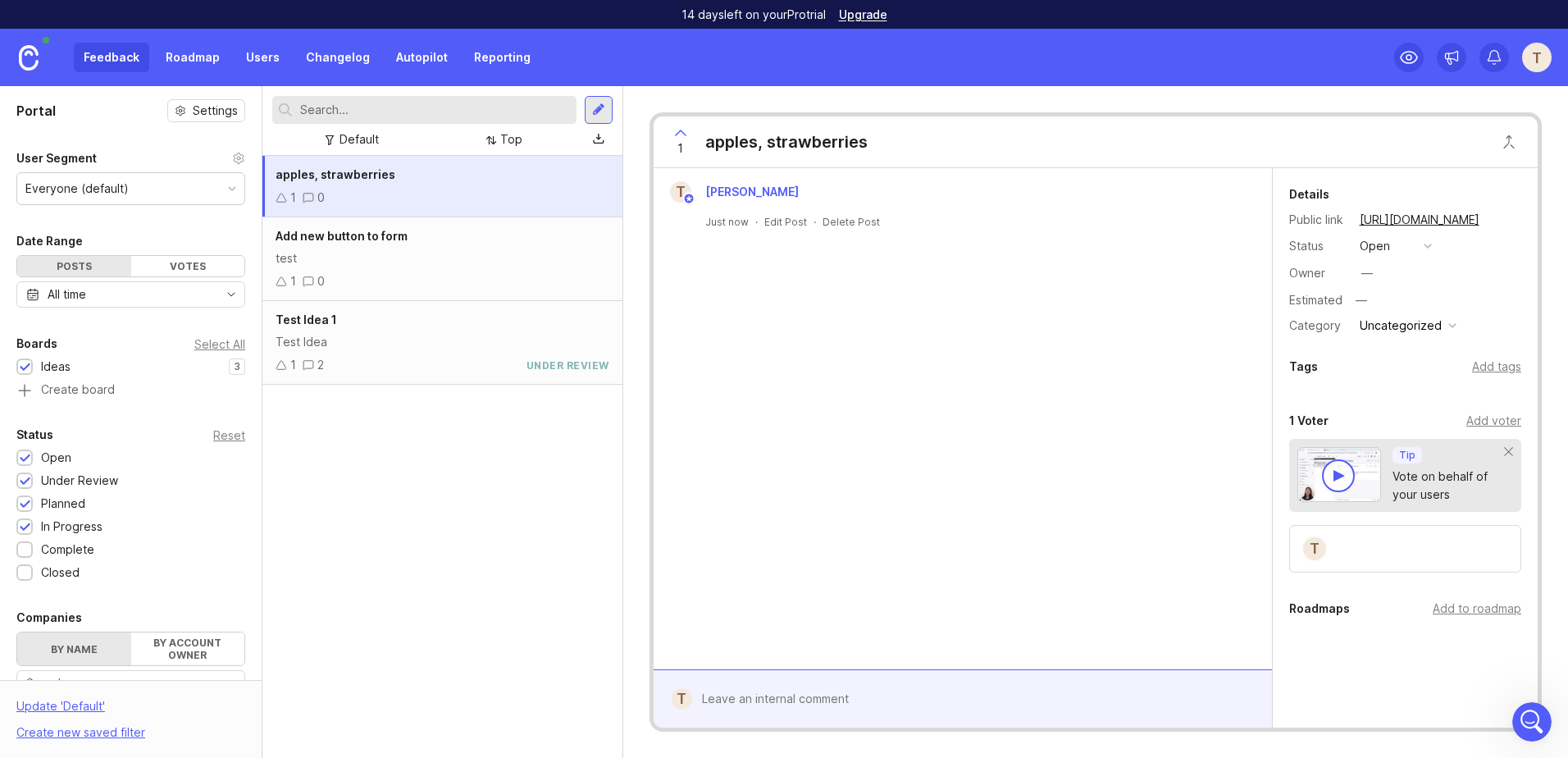
click at [1448, 324] on div "button" at bounding box center [1452, 326] width 8 height 8
drag, startPoint x: 1500, startPoint y: 451, endPoint x: 1492, endPoint y: 443, distance: 11.3
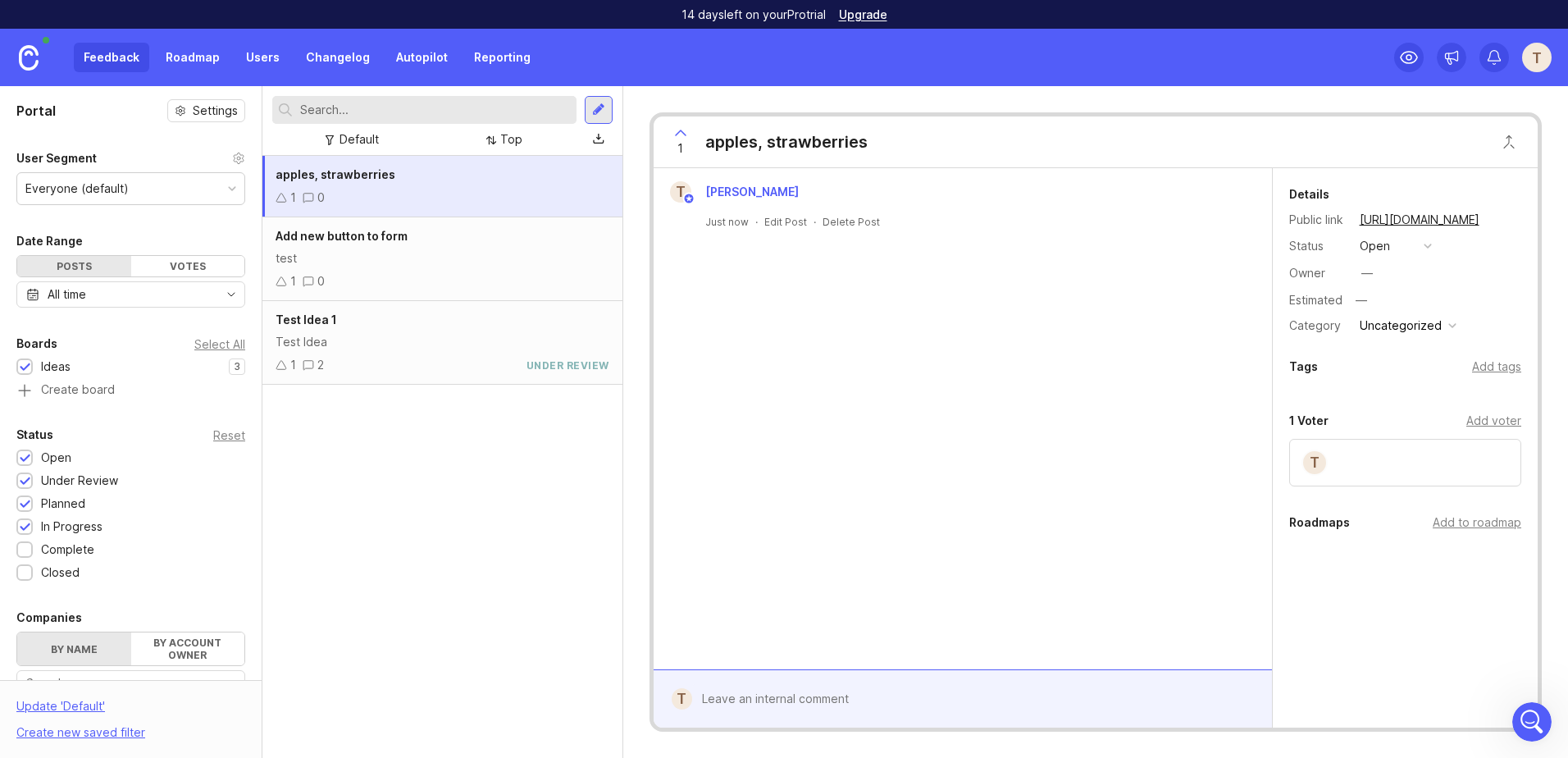
click at [1452, 323] on div "button" at bounding box center [1452, 326] width 8 height 8
click at [1303, 380] on div "Tags Add tags" at bounding box center [1406, 370] width 265 height 28
click at [600, 107] on div at bounding box center [598, 110] width 13 height 15
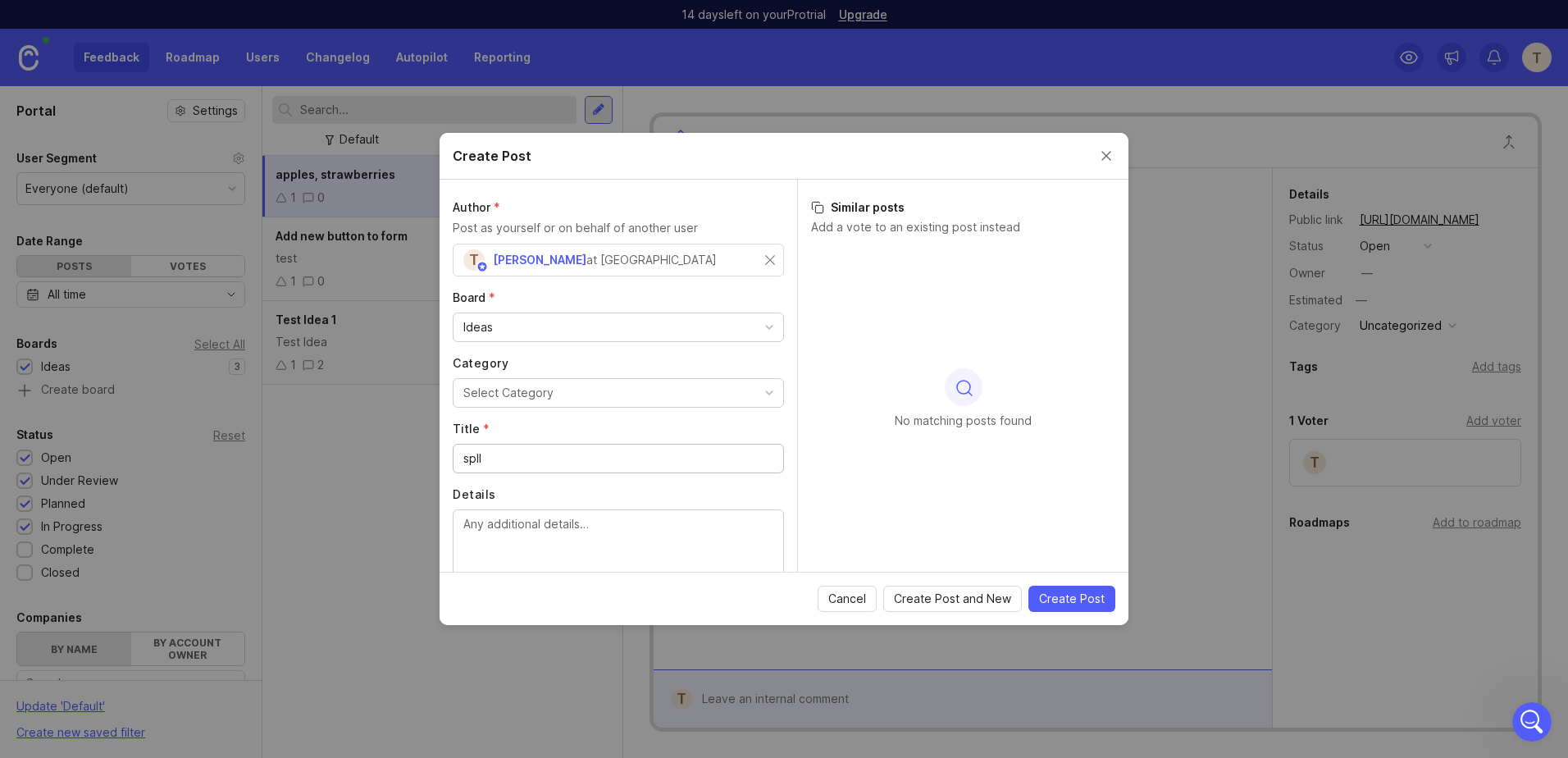
type input "spll"
click at [657, 551] on textarea "Details" at bounding box center [618, 541] width 310 height 54
click at [509, 452] on input "spll" at bounding box center [618, 458] width 310 height 18
click at [475, 459] on input "spll" at bounding box center [618, 458] width 310 height 18
click at [1103, 154] on button "Close create post modal" at bounding box center [1107, 155] width 18 height 18
